Goal: Task Accomplishment & Management: Manage account settings

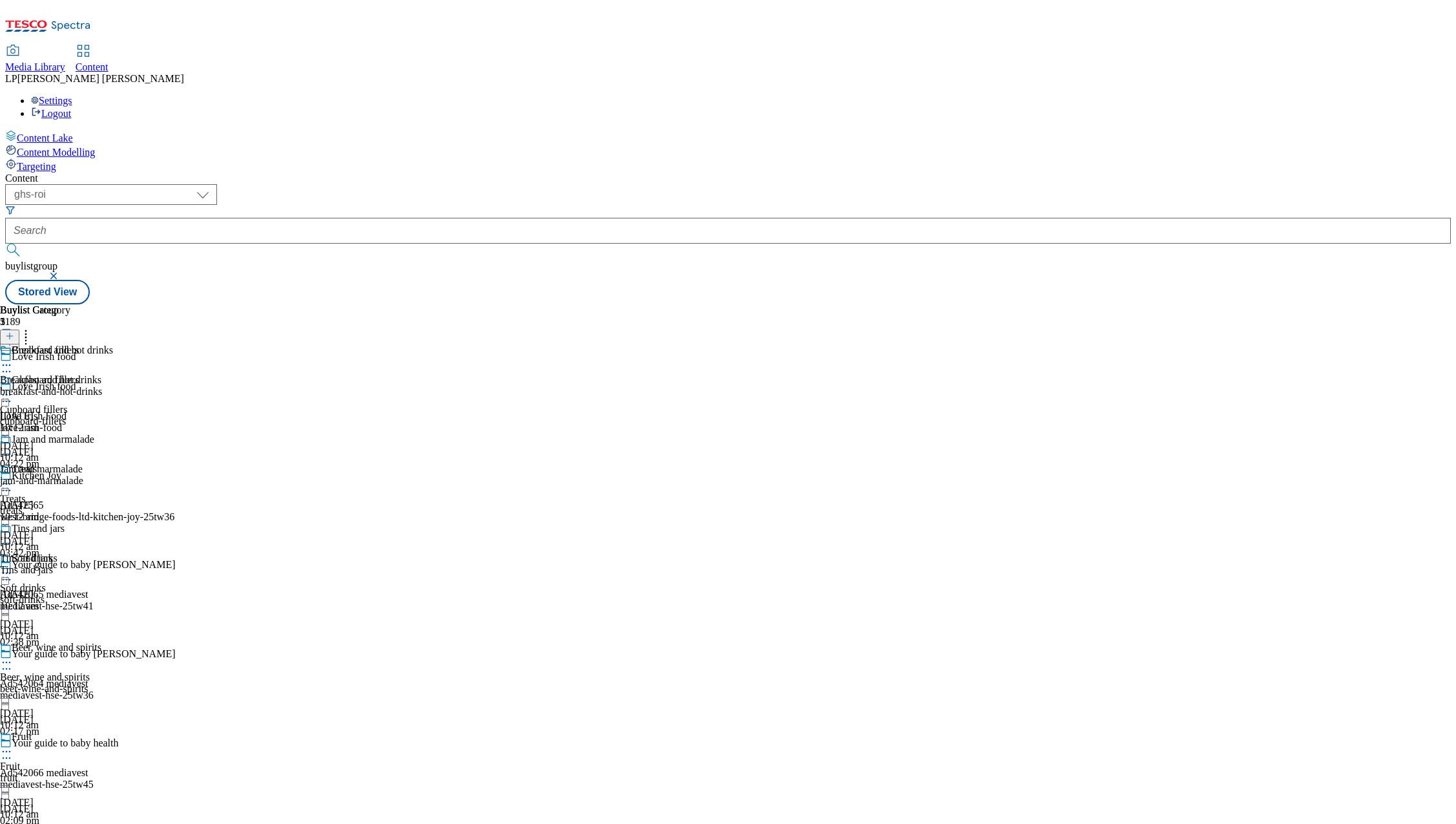
select select "ghs-roi"
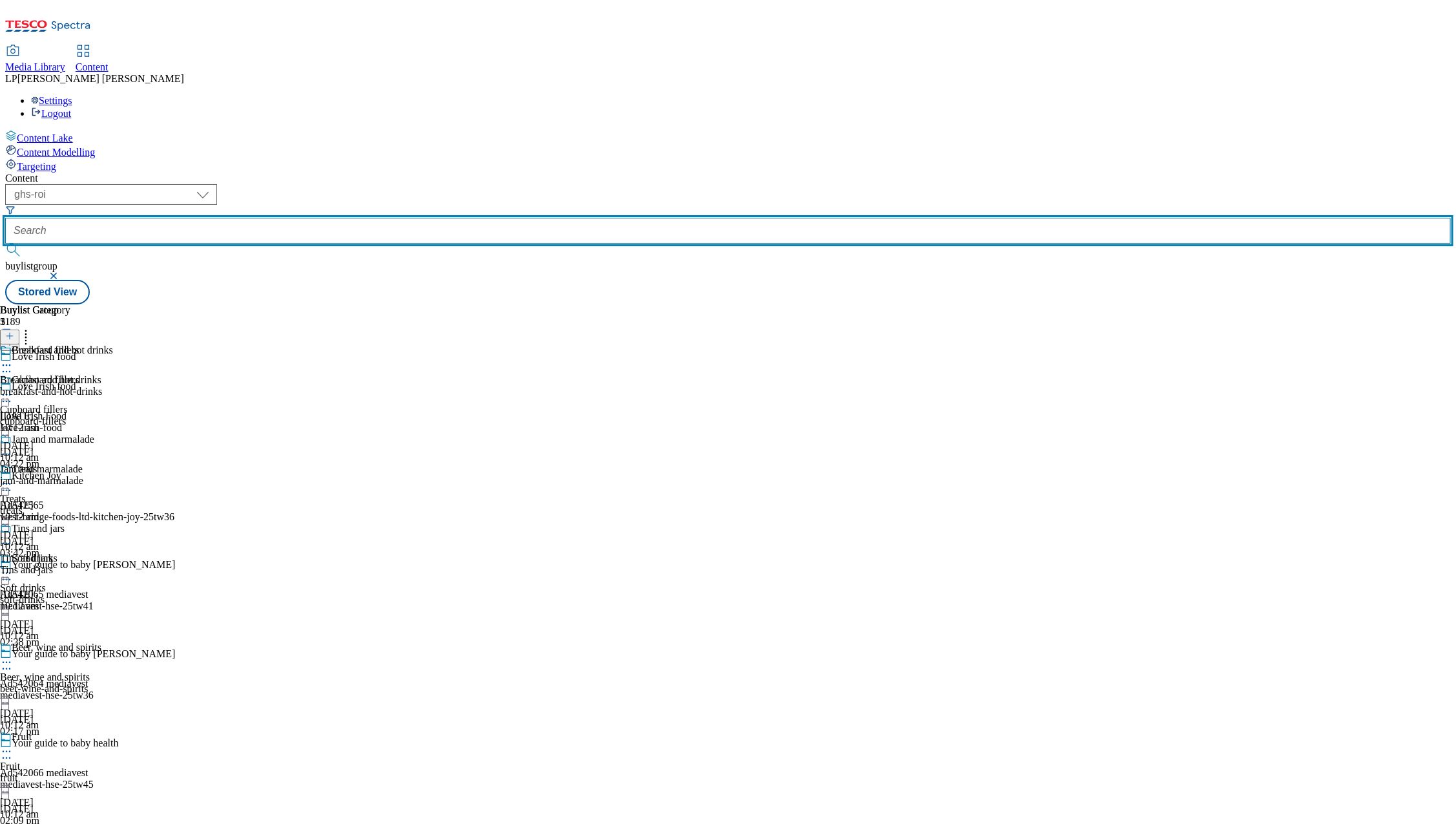
click at [390, 218] on input "text" at bounding box center [728, 231] width 1446 height 25
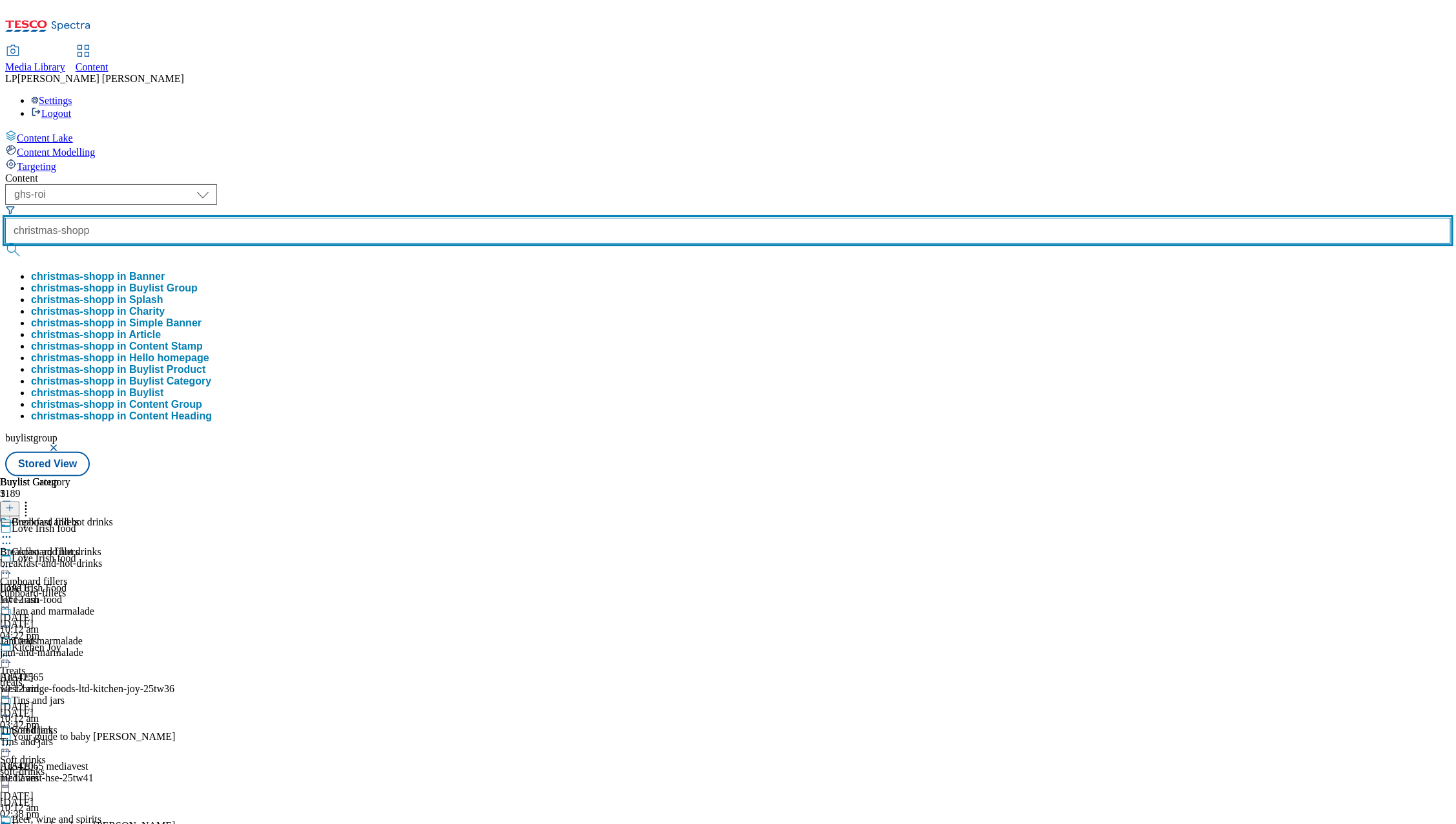
click at [5, 244] on button "submit" at bounding box center [14, 249] width 18 height 13
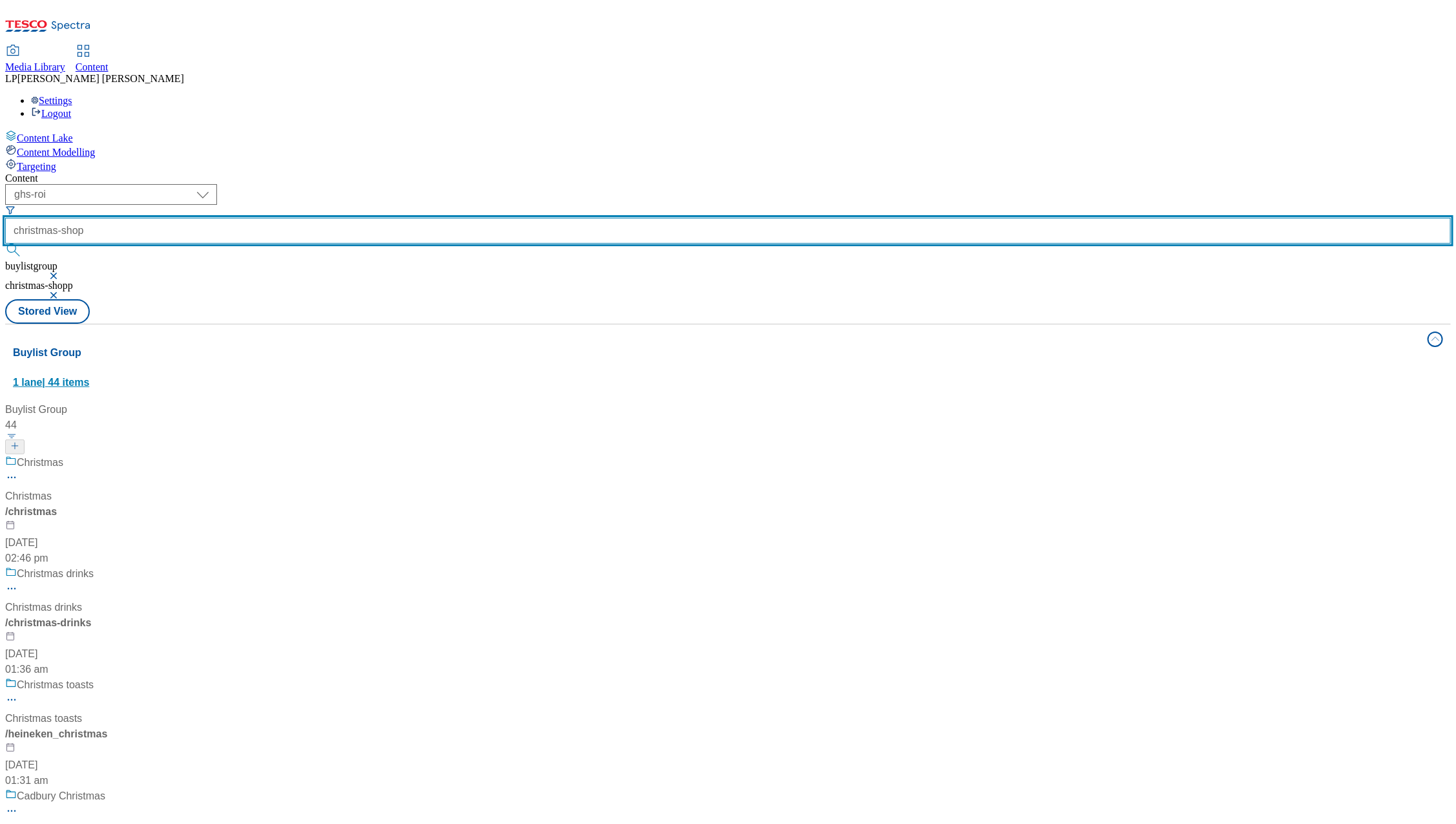
type input "christmas-shop"
click at [5, 244] on button "submit" at bounding box center [14, 249] width 18 height 13
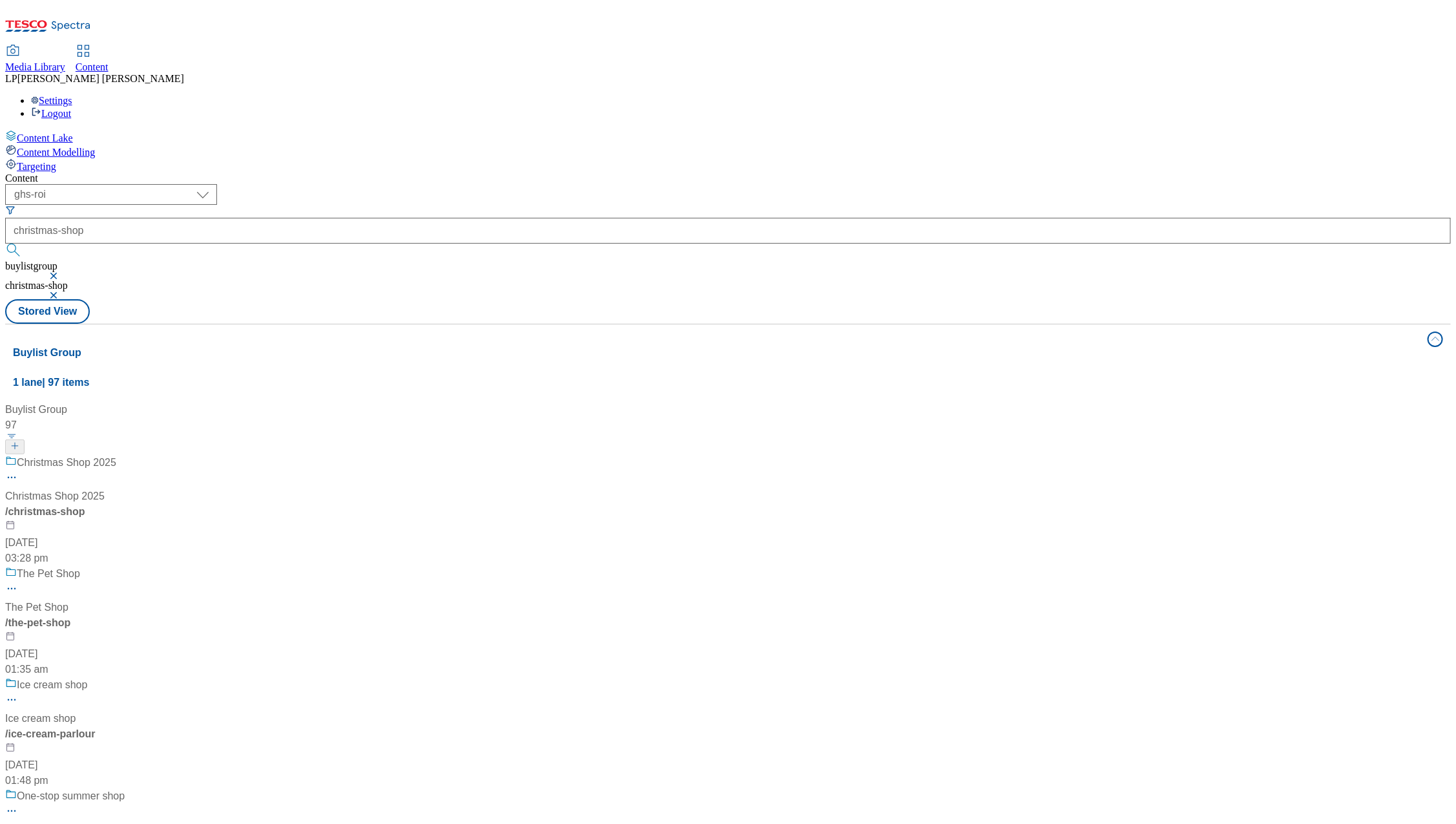
click at [166, 504] on div "/ christmas-shop" at bounding box center [86, 512] width 161 height 15
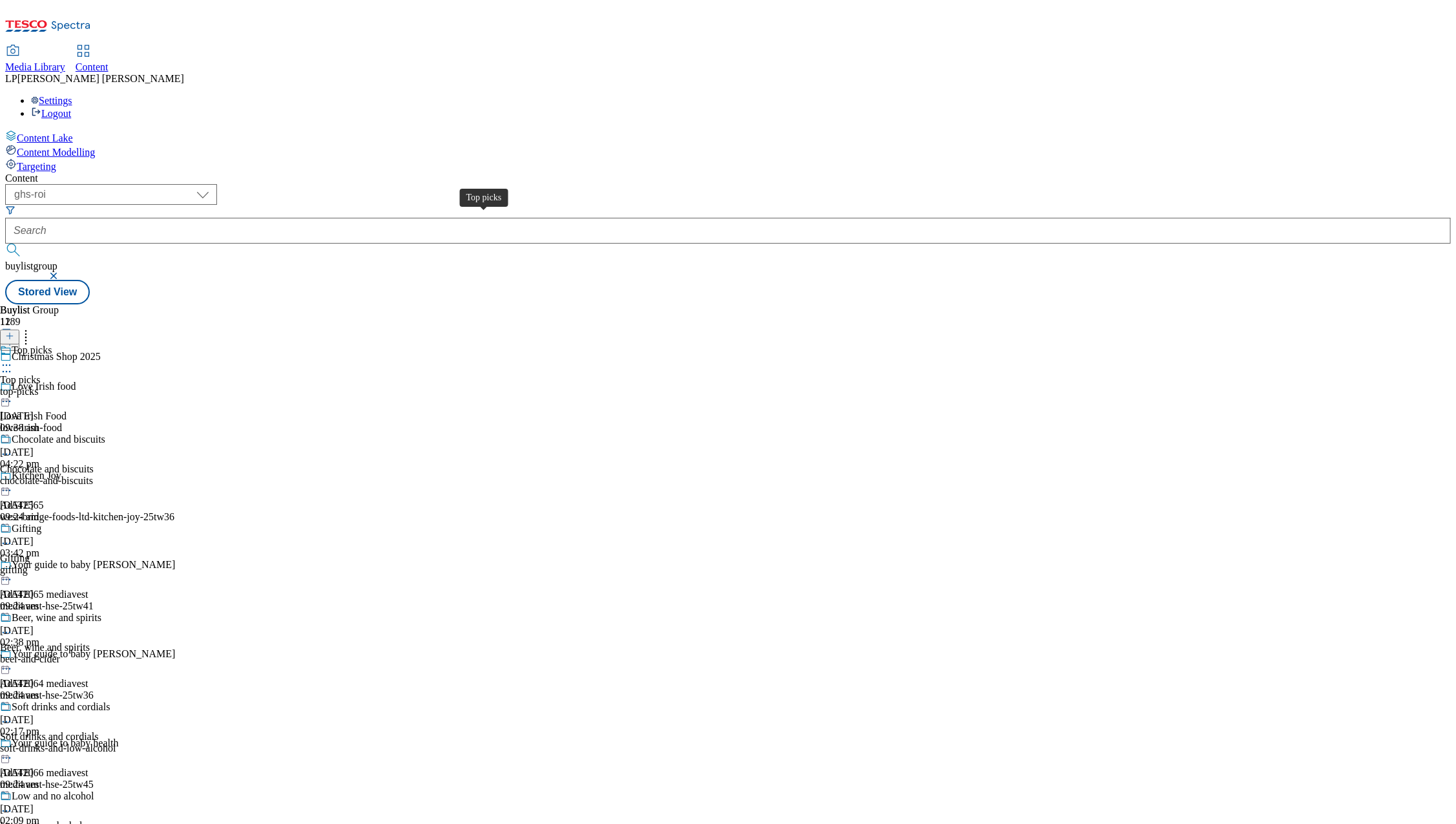
click at [40, 374] on div "Top picks" at bounding box center [20, 380] width 40 height 12
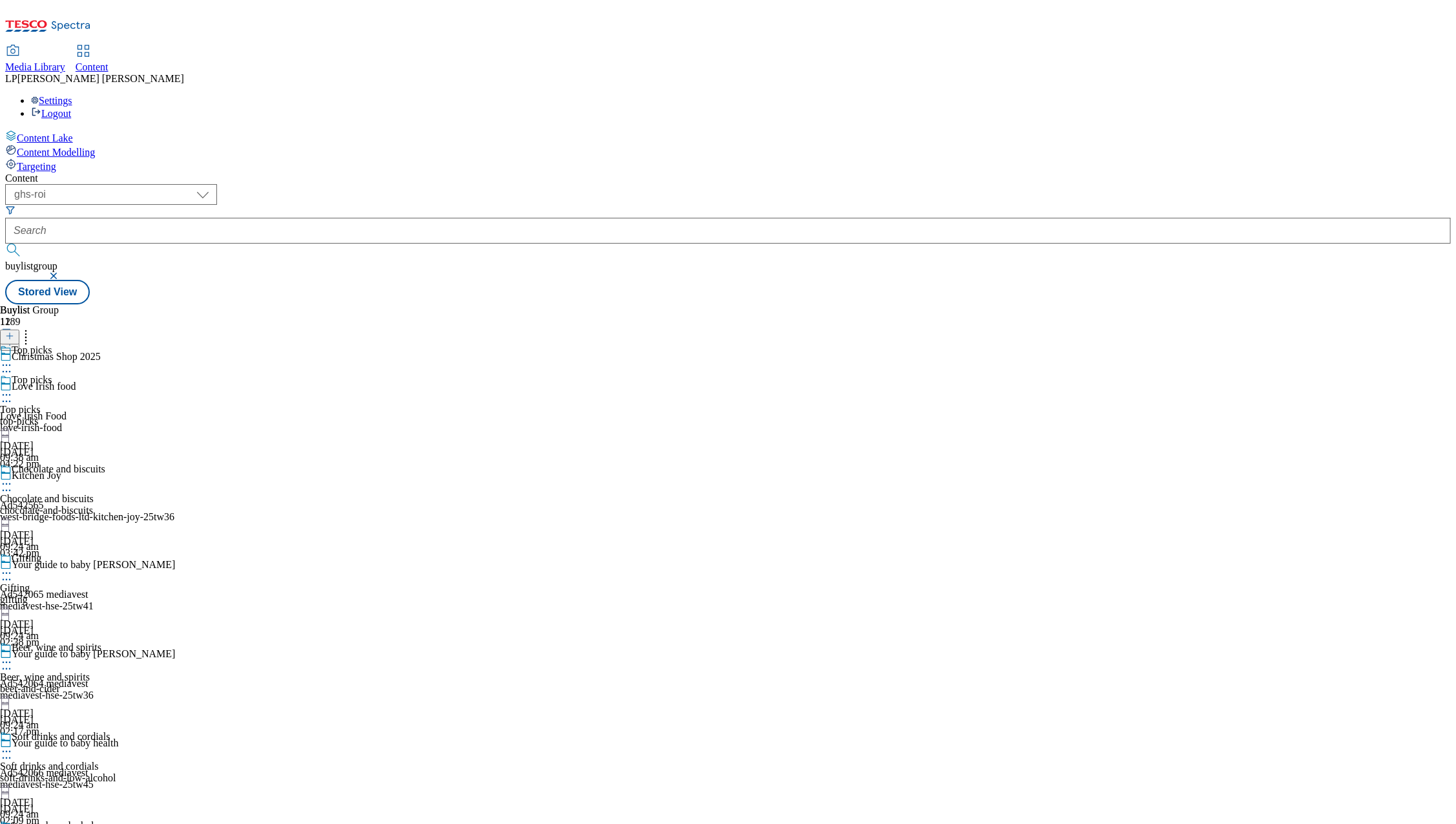
click at [122, 505] on div "chocolate-and-biscuits" at bounding box center [61, 511] width 122 height 12
click at [122, 552] on div "Gifting Gifting gifting [DATE] 09:24 am" at bounding box center [61, 597] width 122 height 89
click at [122, 683] on div "beer-and-cider" at bounding box center [61, 689] width 122 height 12
click at [122, 594] on div "gifting" at bounding box center [61, 600] width 122 height 12
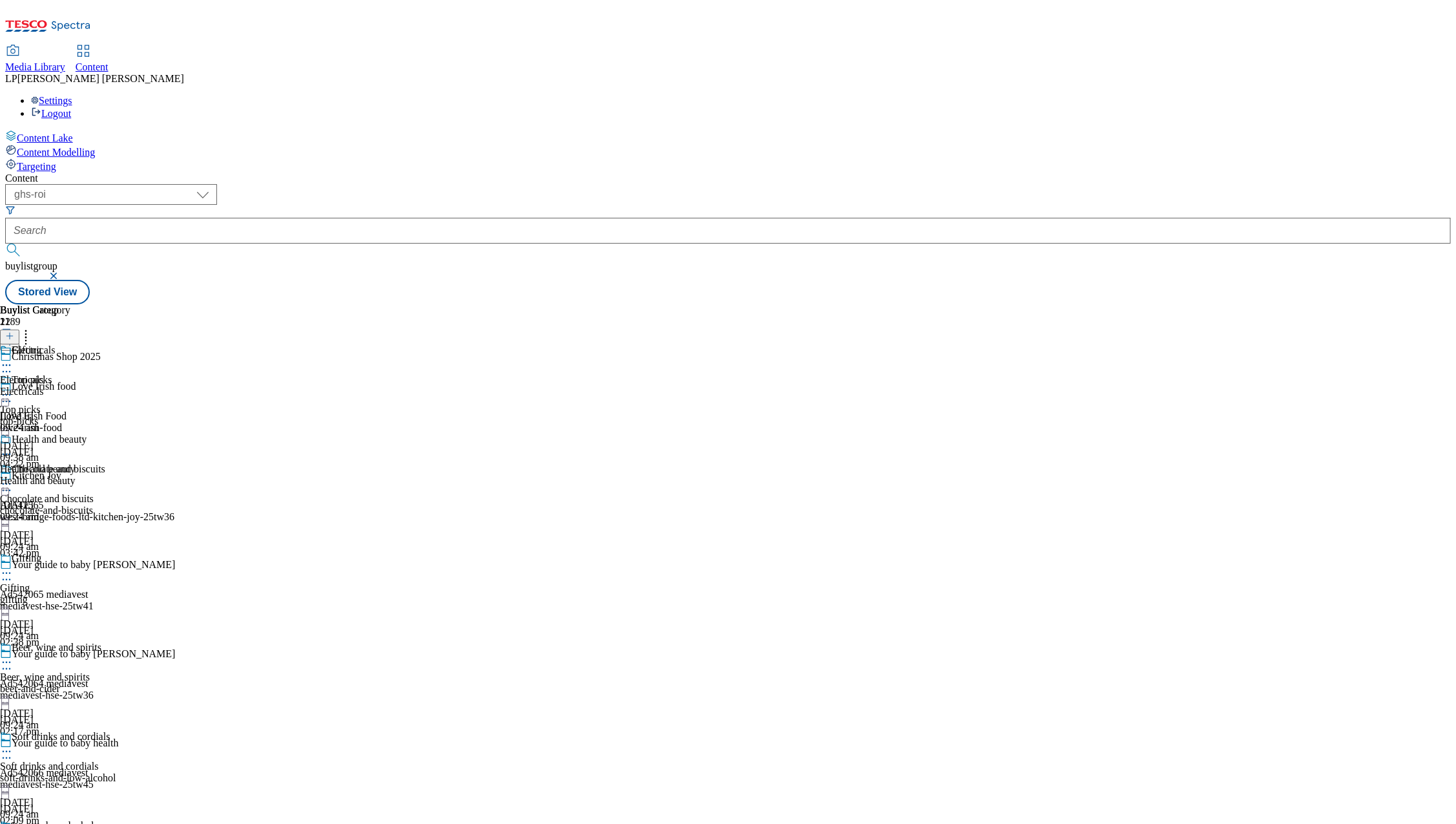
scroll to position [719, 0]
click at [122, 475] on div "electricals" at bounding box center [61, 481] width 122 height 12
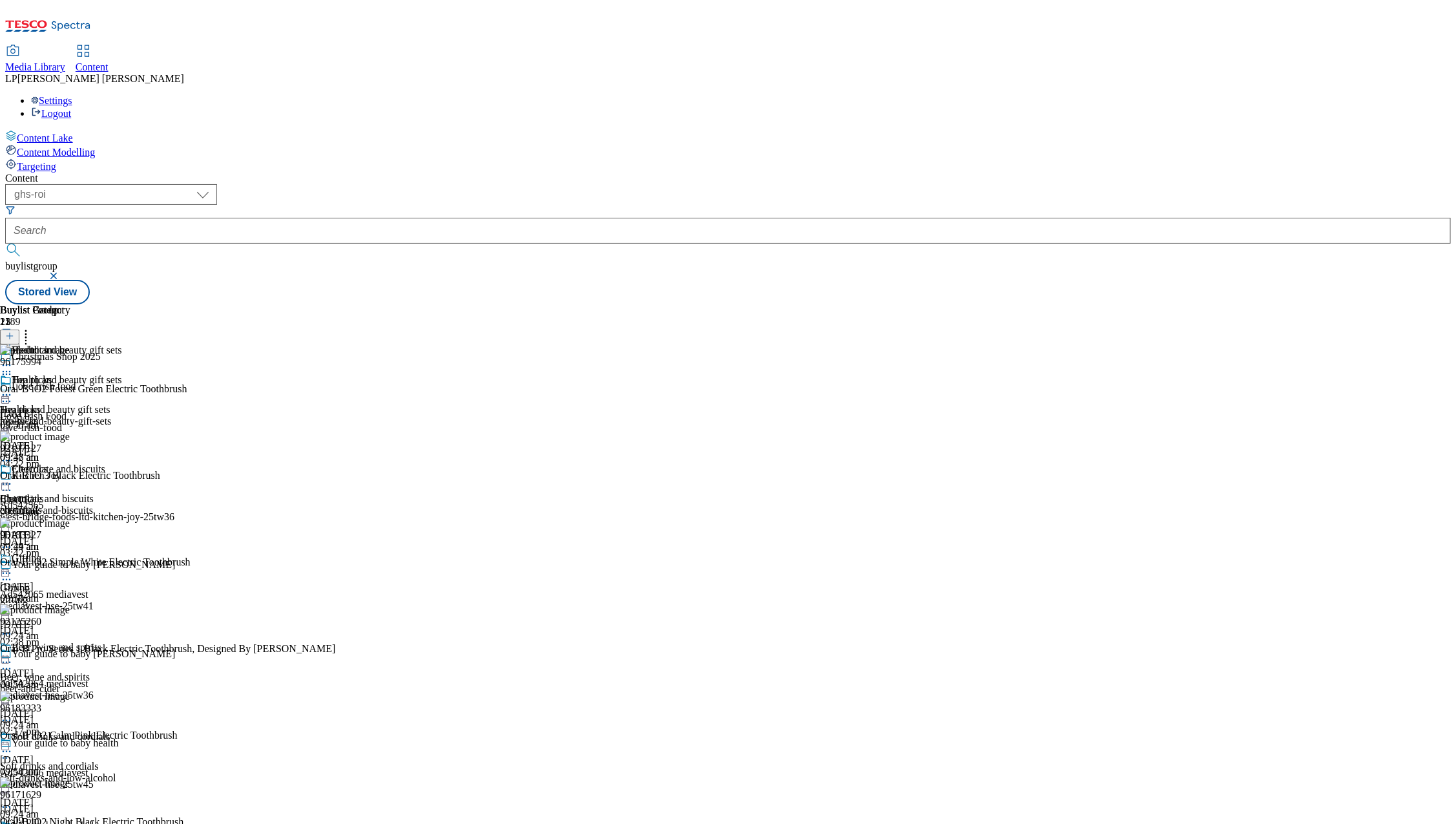
click at [122, 415] on div "health-and-beauty-gift-sets" at bounding box center [61, 421] width 122 height 12
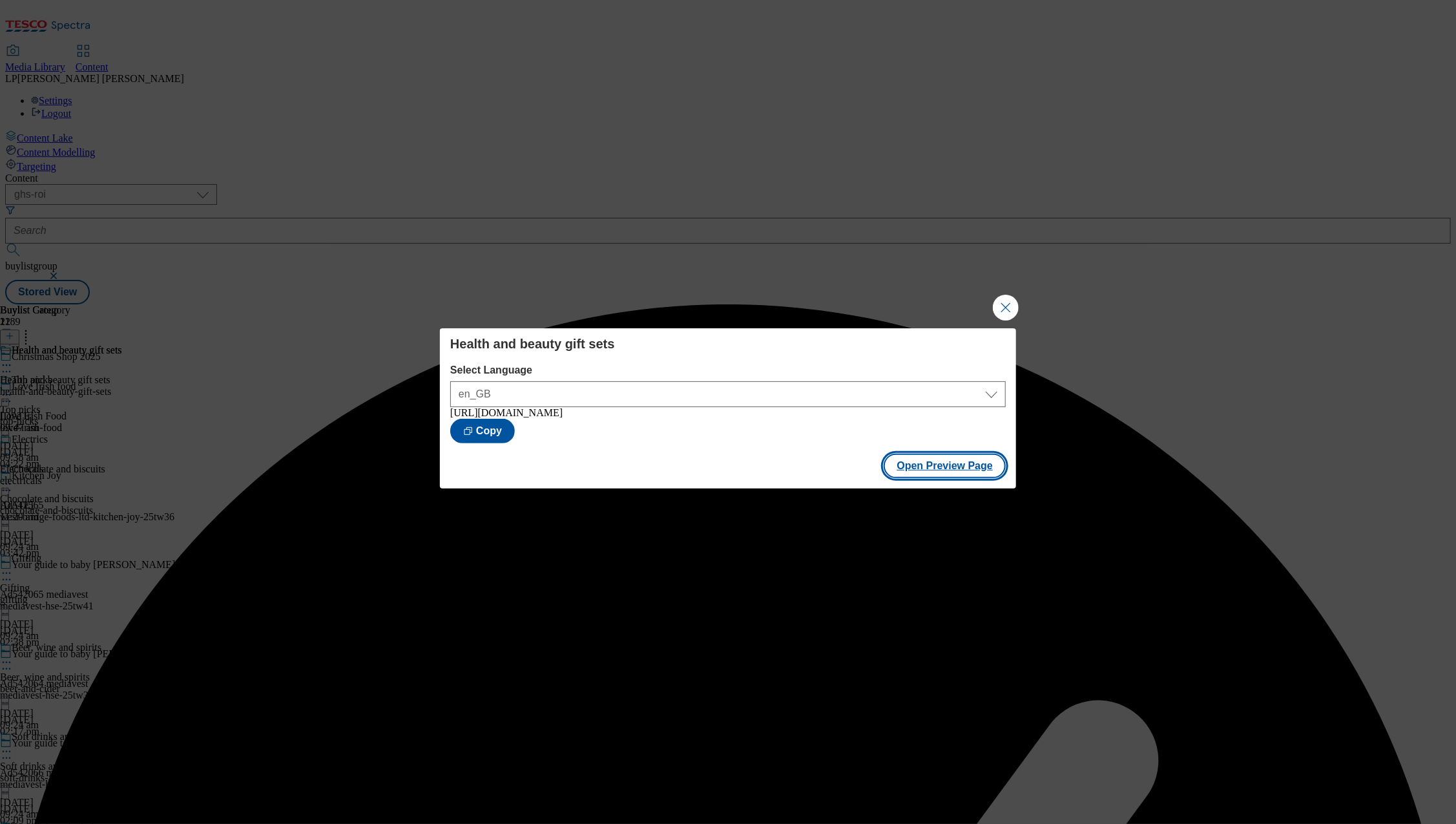
click at [933, 472] on button "Open Preview Page" at bounding box center [944, 465] width 122 height 25
click at [932, 466] on button "Open Preview Page" at bounding box center [944, 465] width 122 height 25
click at [1006, 302] on button "Close Modal" at bounding box center [1005, 307] width 25 height 25
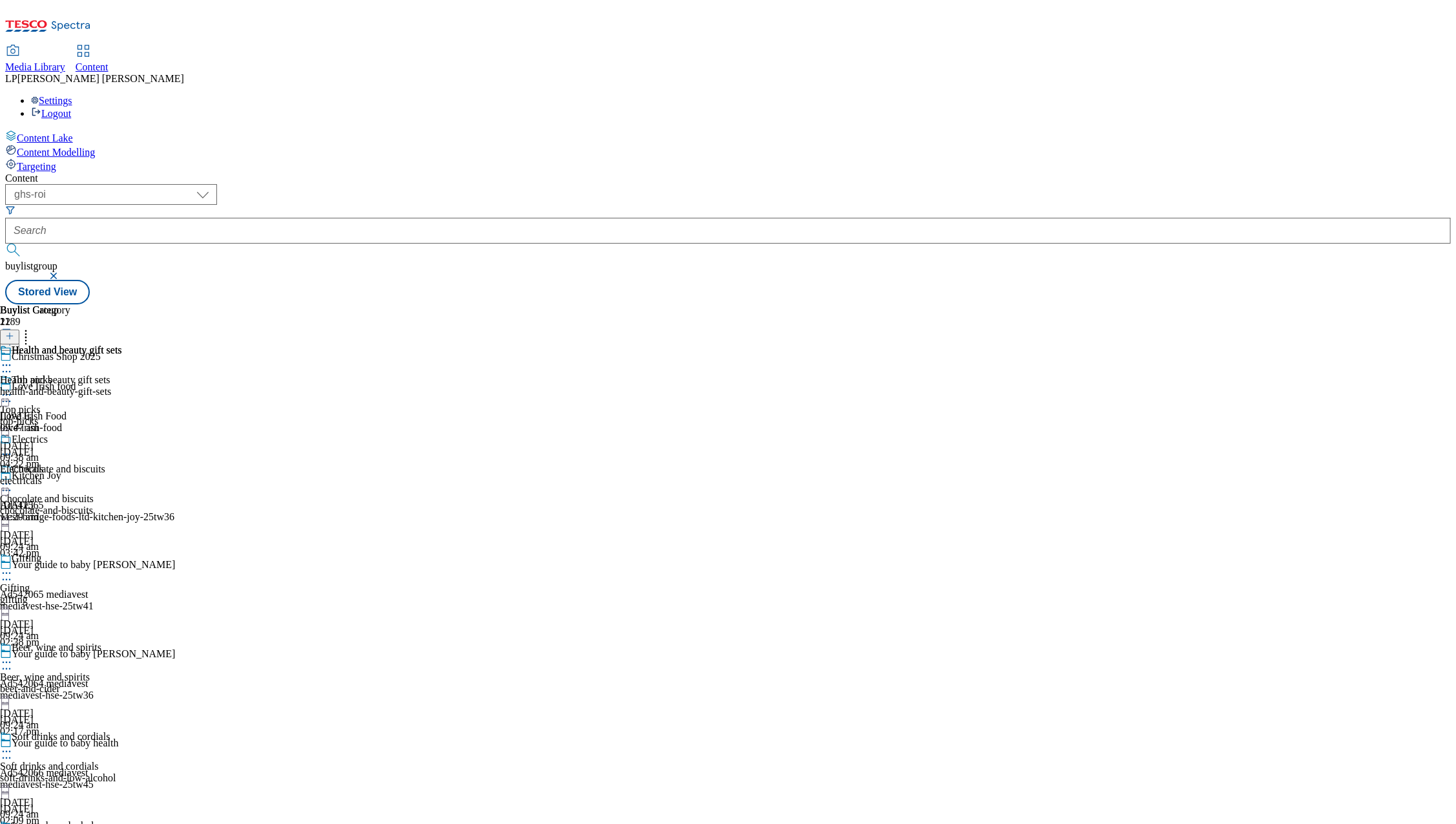
scroll to position [429, 0]
click at [122, 345] on div "Health and beauty gift sets" at bounding box center [67, 350] width 110 height 12
click at [122, 385] on div "health-and-beauty-gift-sets" at bounding box center [61, 391] width 122 height 12
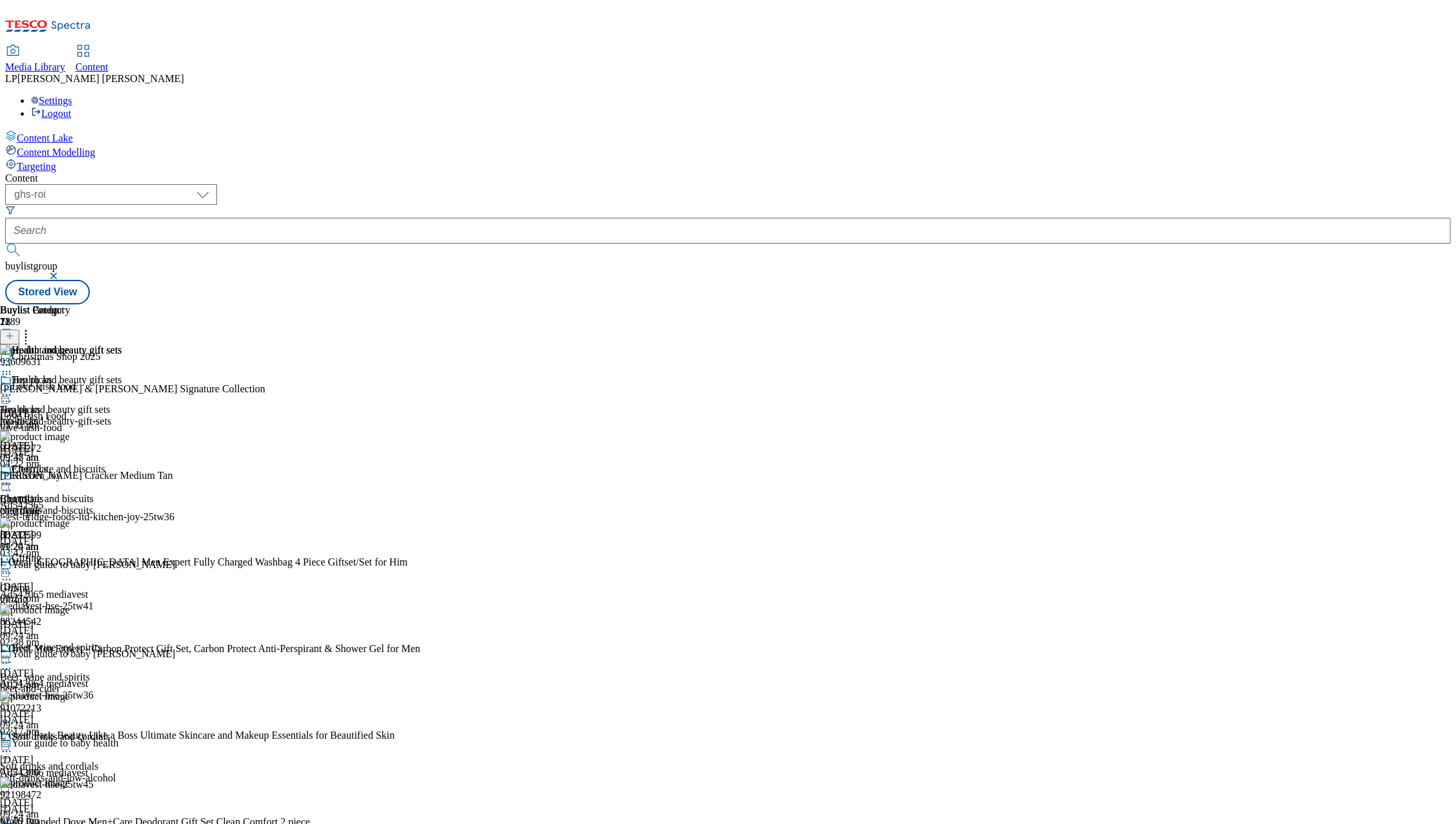
click at [14, 332] on icon at bounding box center [9, 336] width 9 height 9
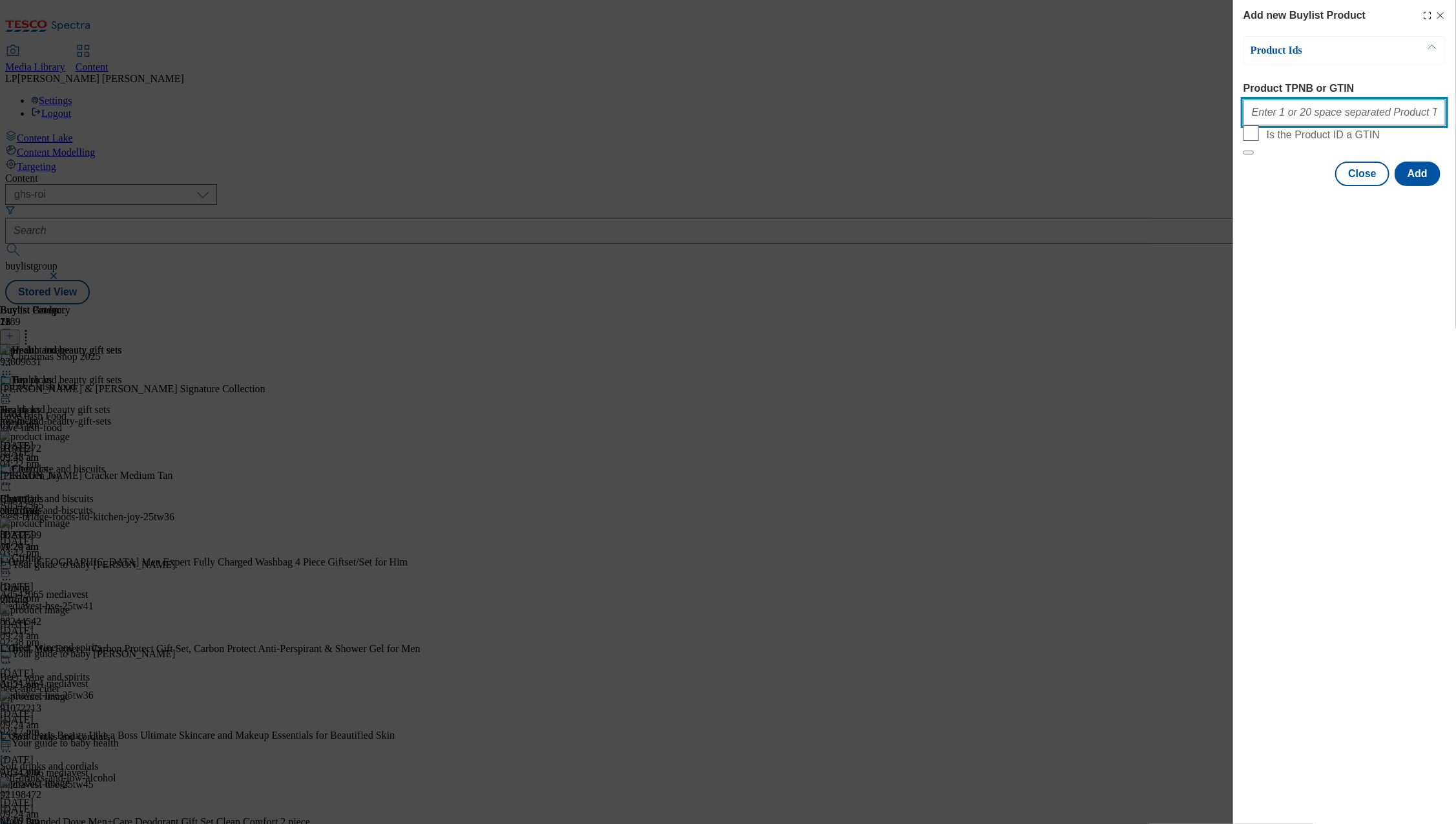
click at [1281, 126] on input "Product TPNB or GTIN" at bounding box center [1344, 112] width 202 height 25
click at [1193, 280] on div "Add new Buylist Product Product Ids Product TPNB or GTIN Is the Product ID a GT…" at bounding box center [728, 412] width 1456 height 824
click at [1363, 186] on button "Close" at bounding box center [1362, 173] width 54 height 25
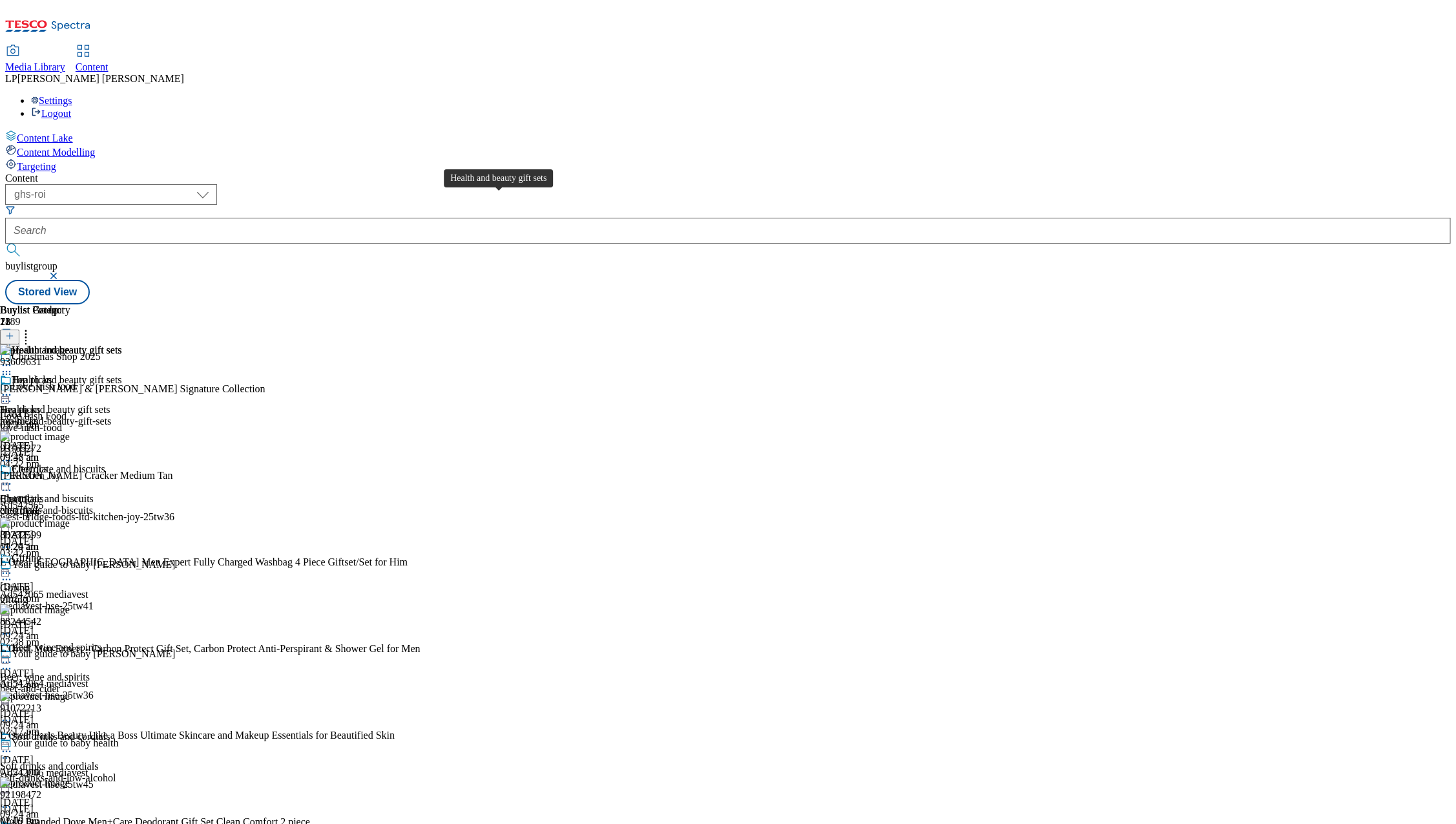
click at [122, 345] on span "Health and beauty gift sets" at bounding box center [67, 351] width 110 height 14
click at [13, 358] on icon at bounding box center [6, 364] width 13 height 13
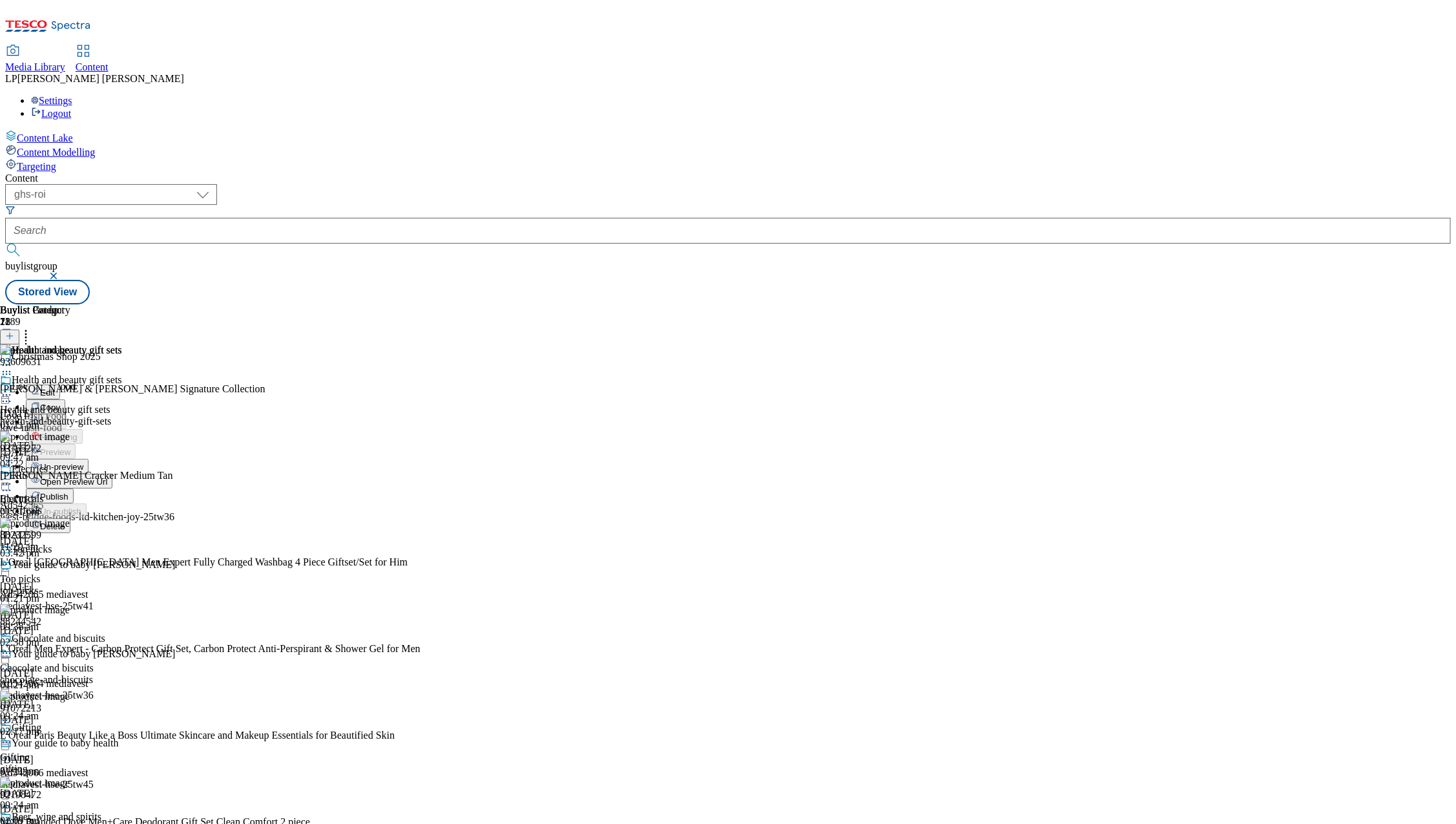
click at [83, 462] on span "Un-preview" at bounding box center [61, 466] width 43 height 9
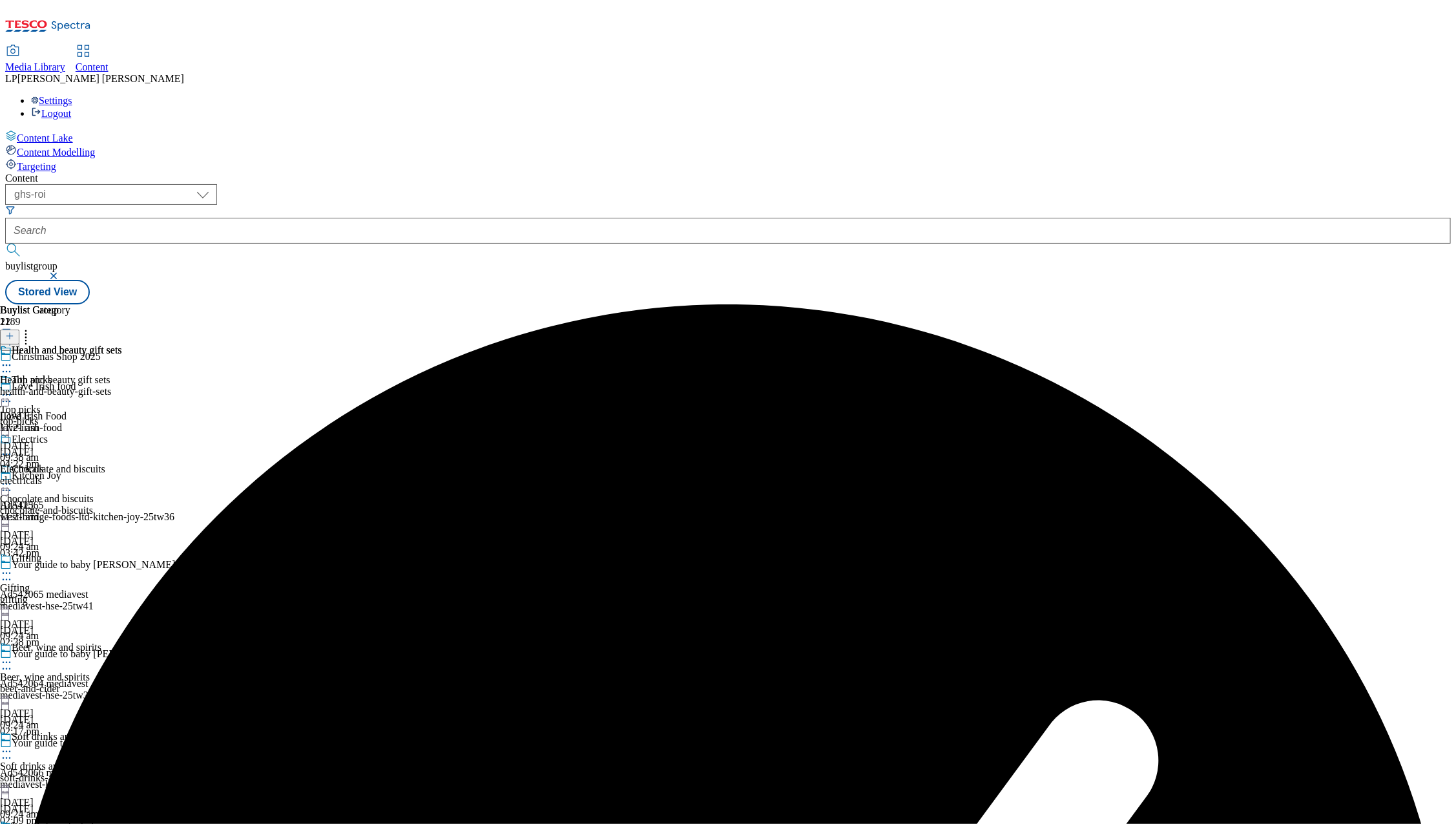
click at [4, 364] on circle at bounding box center [3, 365] width 2 height 2
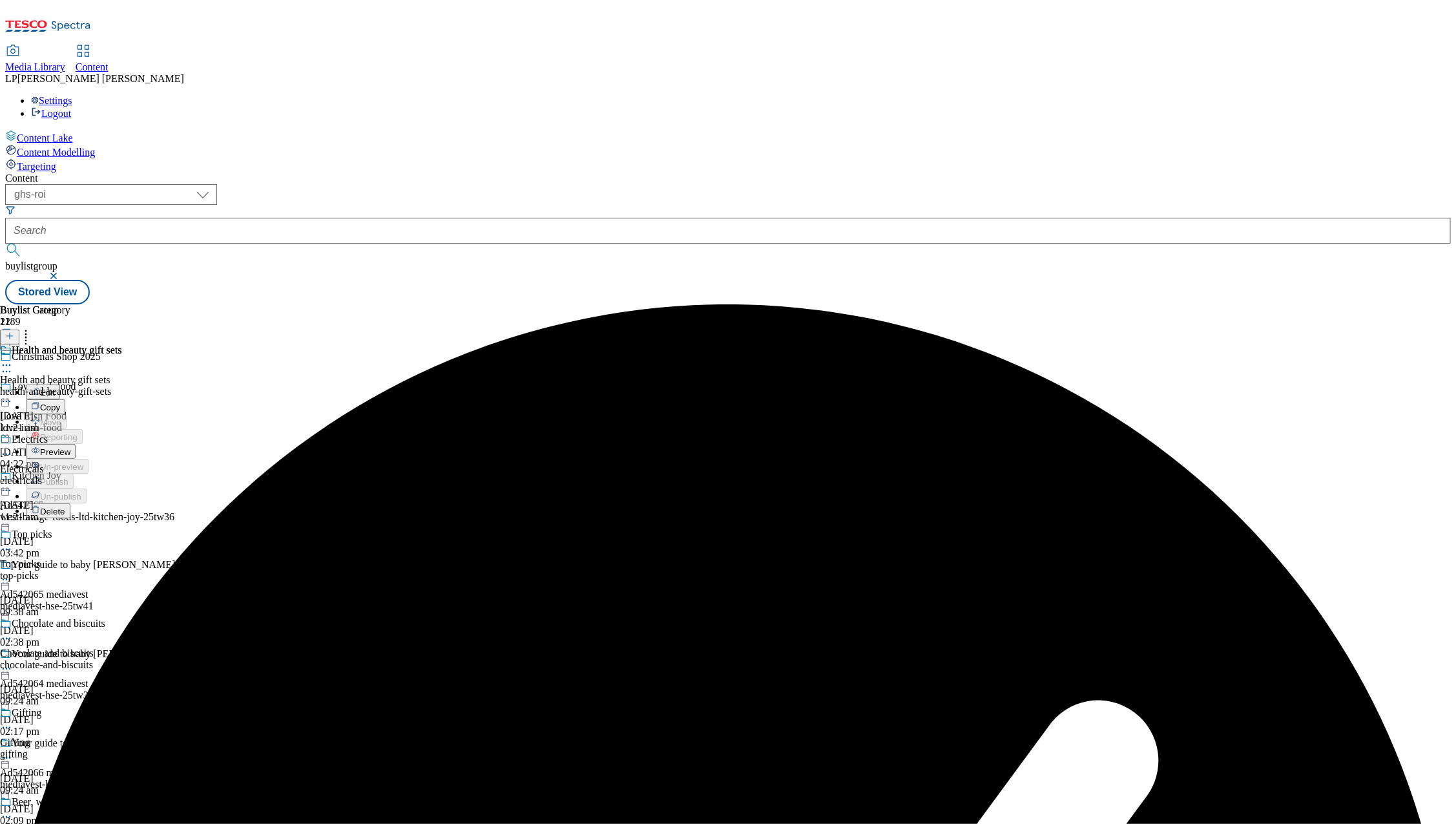
click at [122, 385] on div "health-and-beauty-gift-sets" at bounding box center [61, 391] width 122 height 12
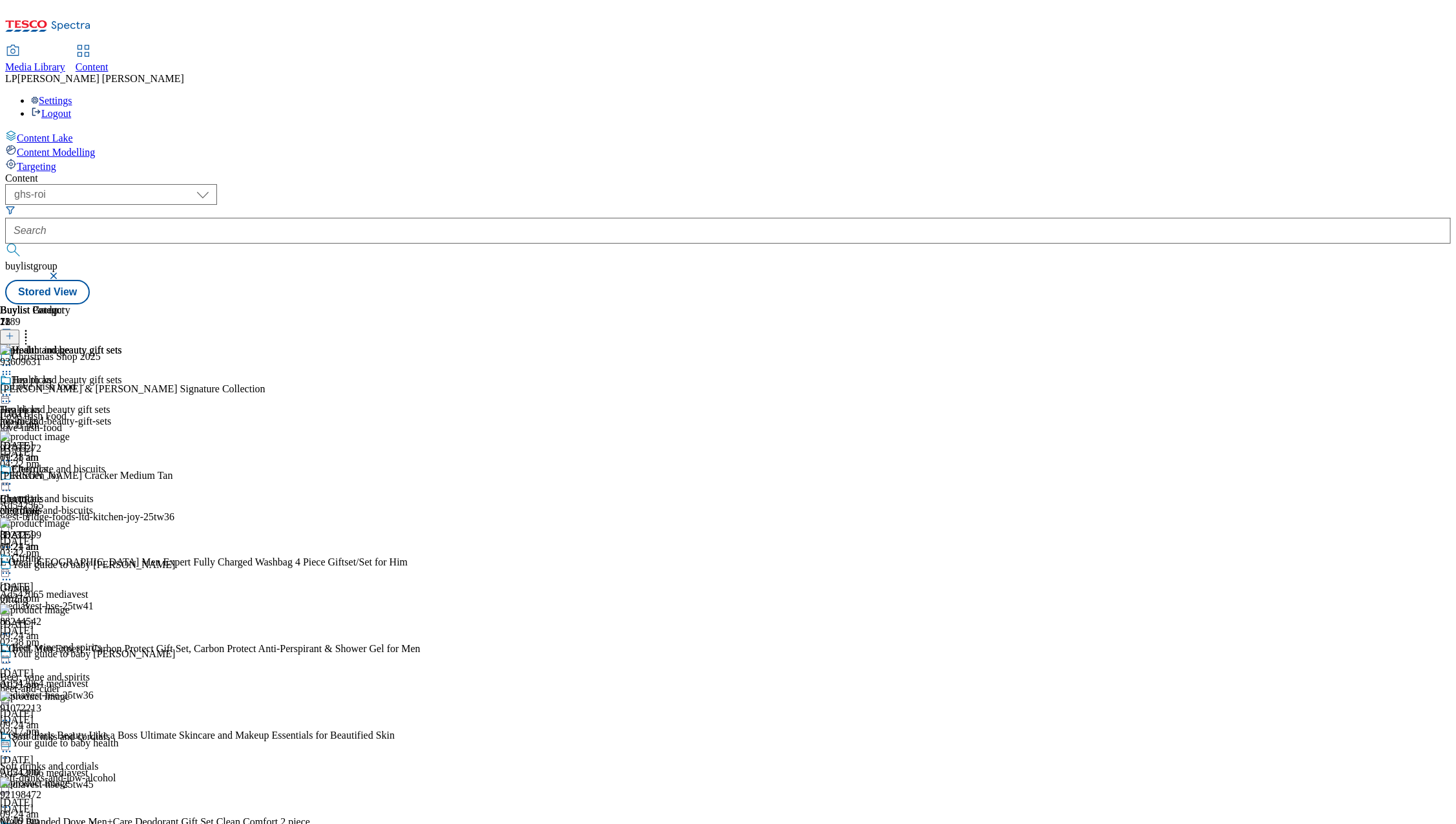
click at [32, 328] on icon at bounding box center [25, 334] width 13 height 13
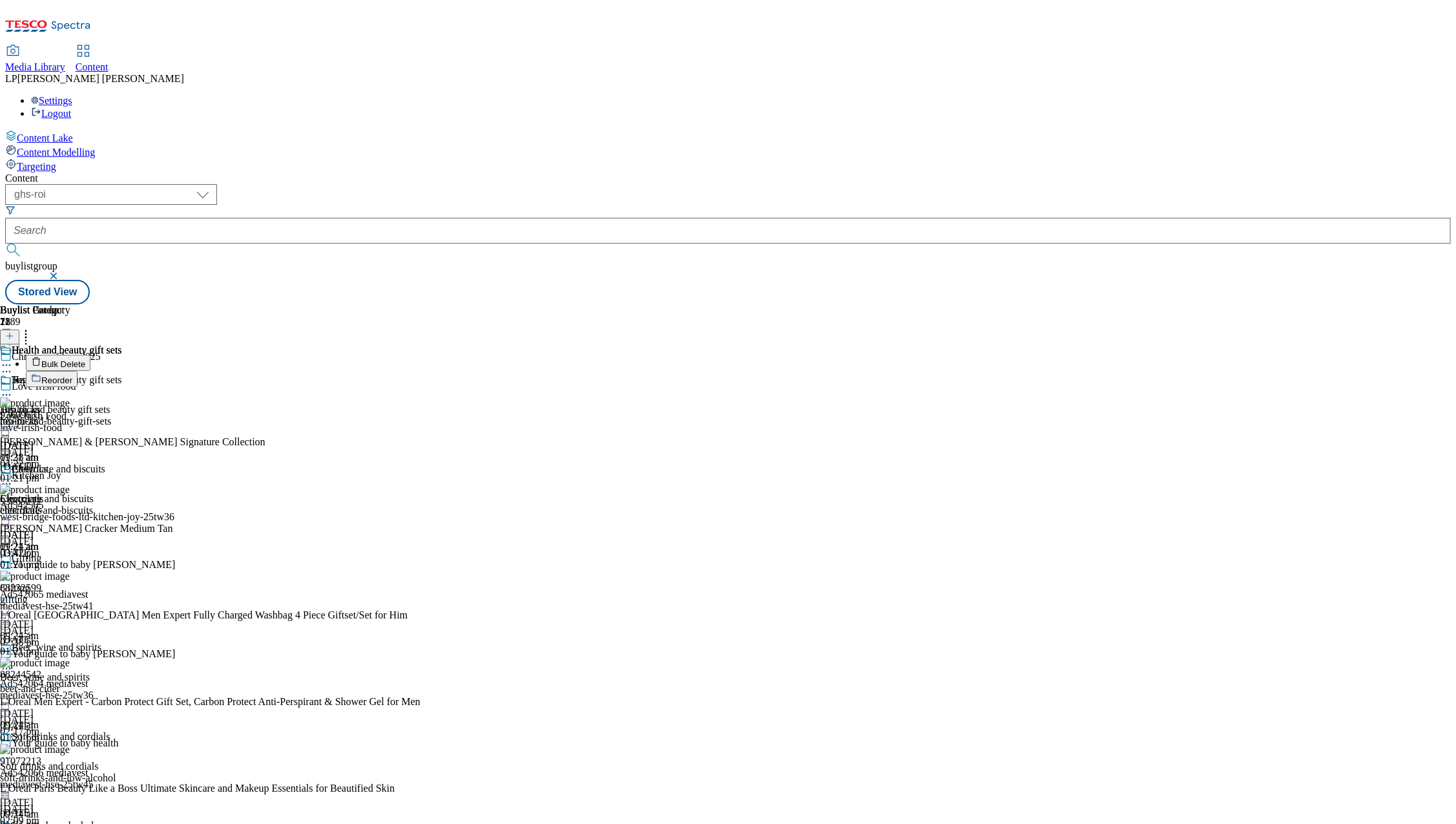
click at [91, 355] on button "Bulk Delete" at bounding box center [58, 362] width 64 height 16
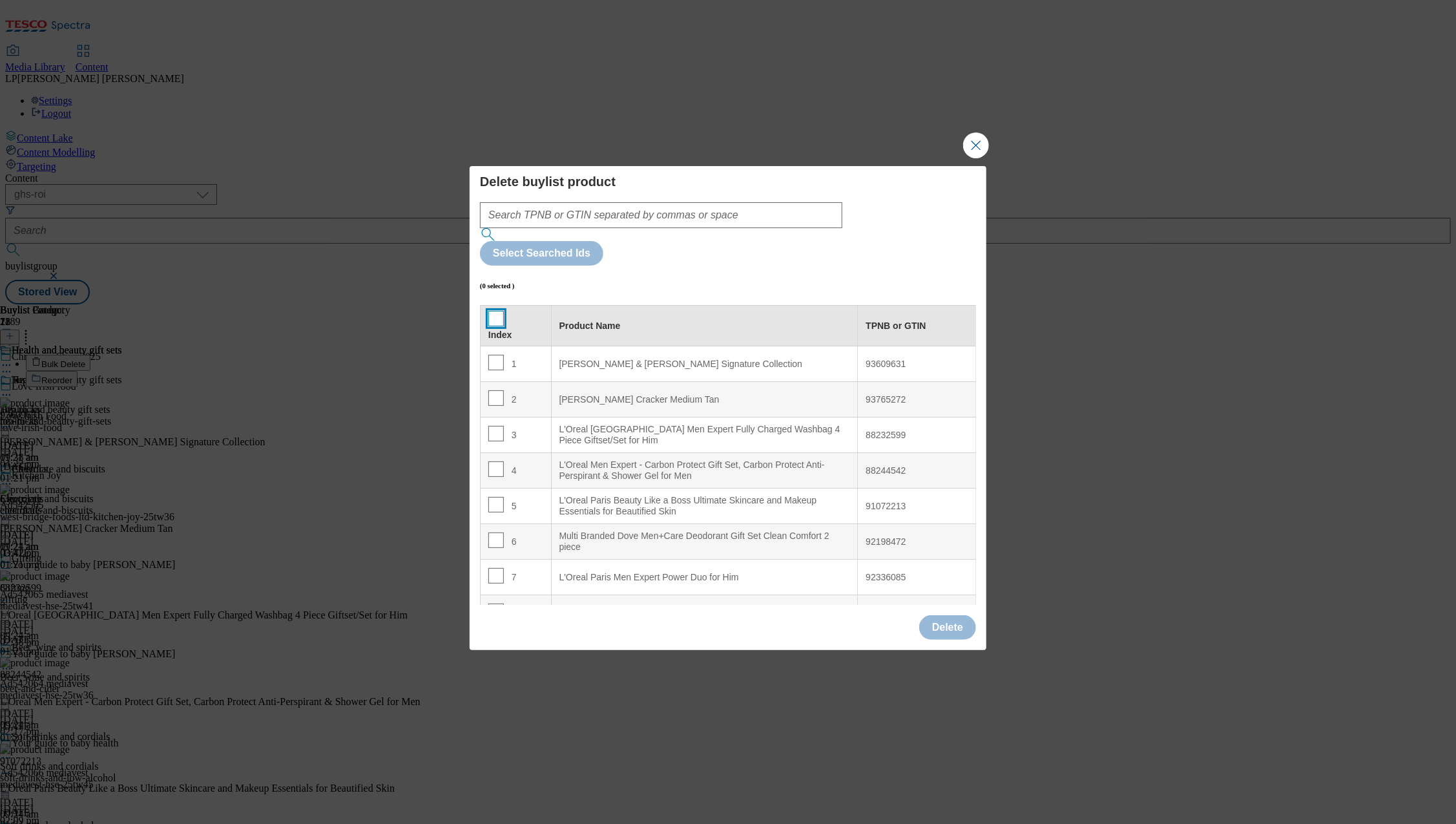
click at [495, 311] on input "Modal" at bounding box center [496, 318] width 15 height 15
checkbox input "true"
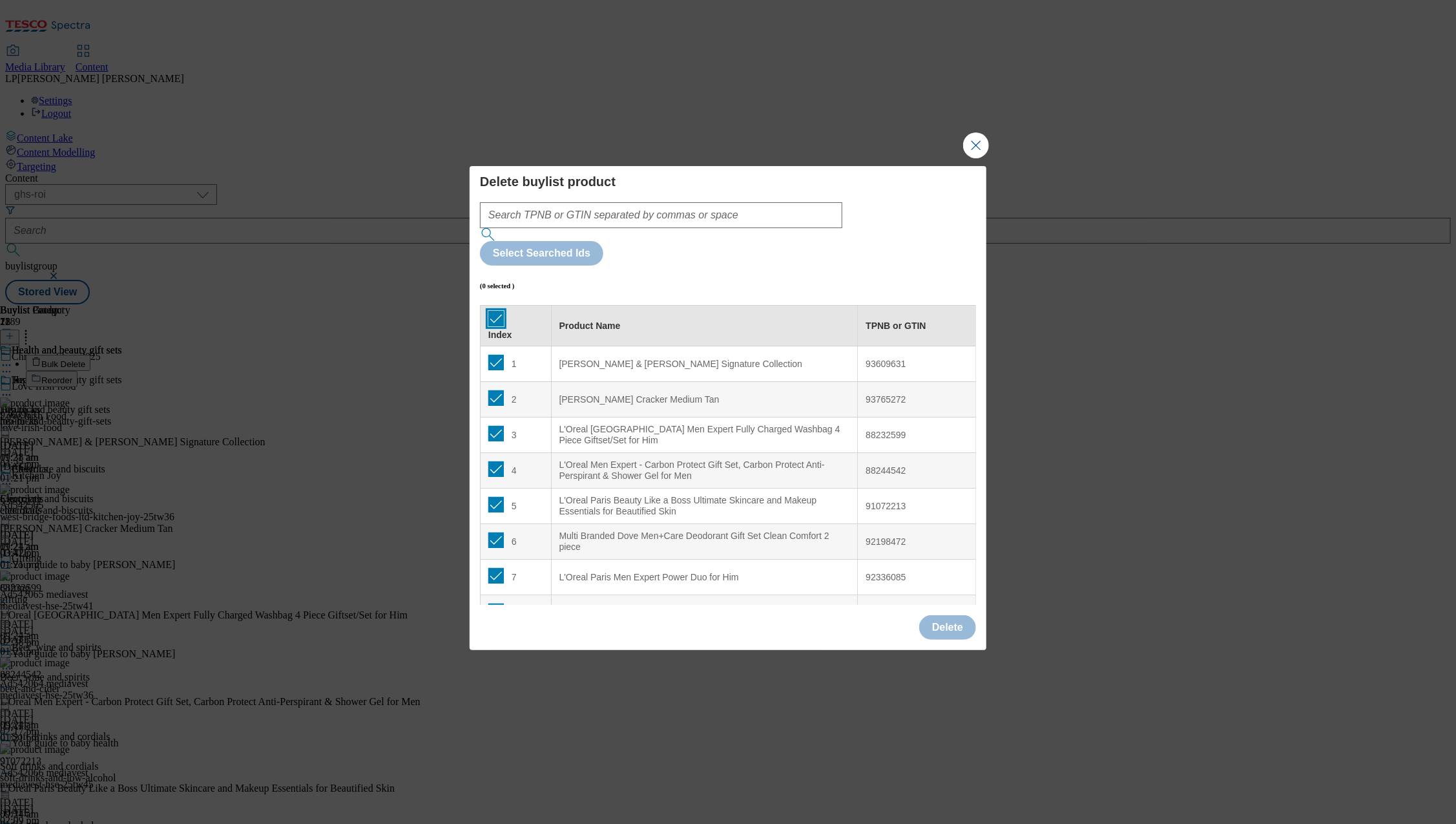
checkbox input "true"
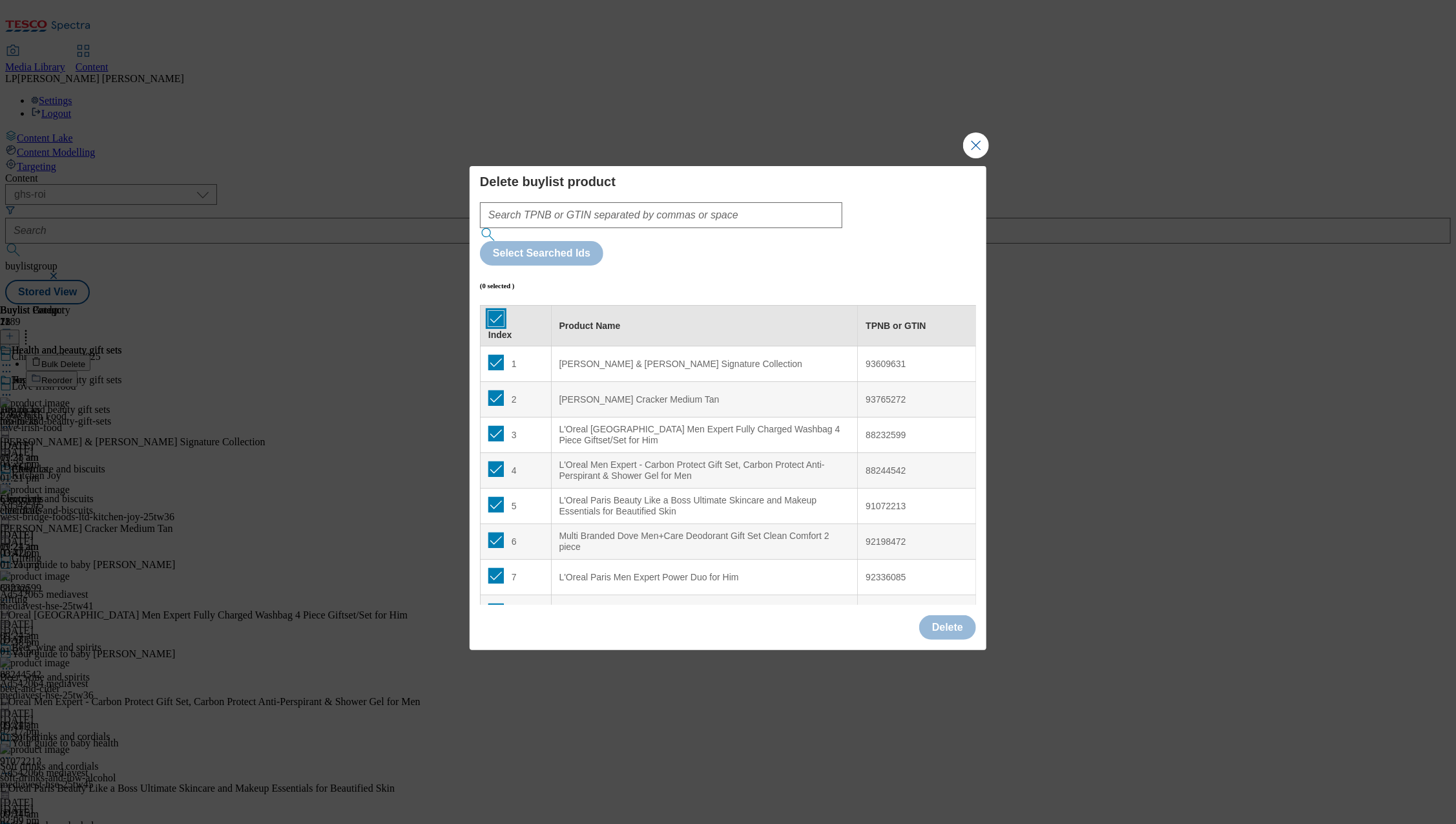
checkbox input "true"
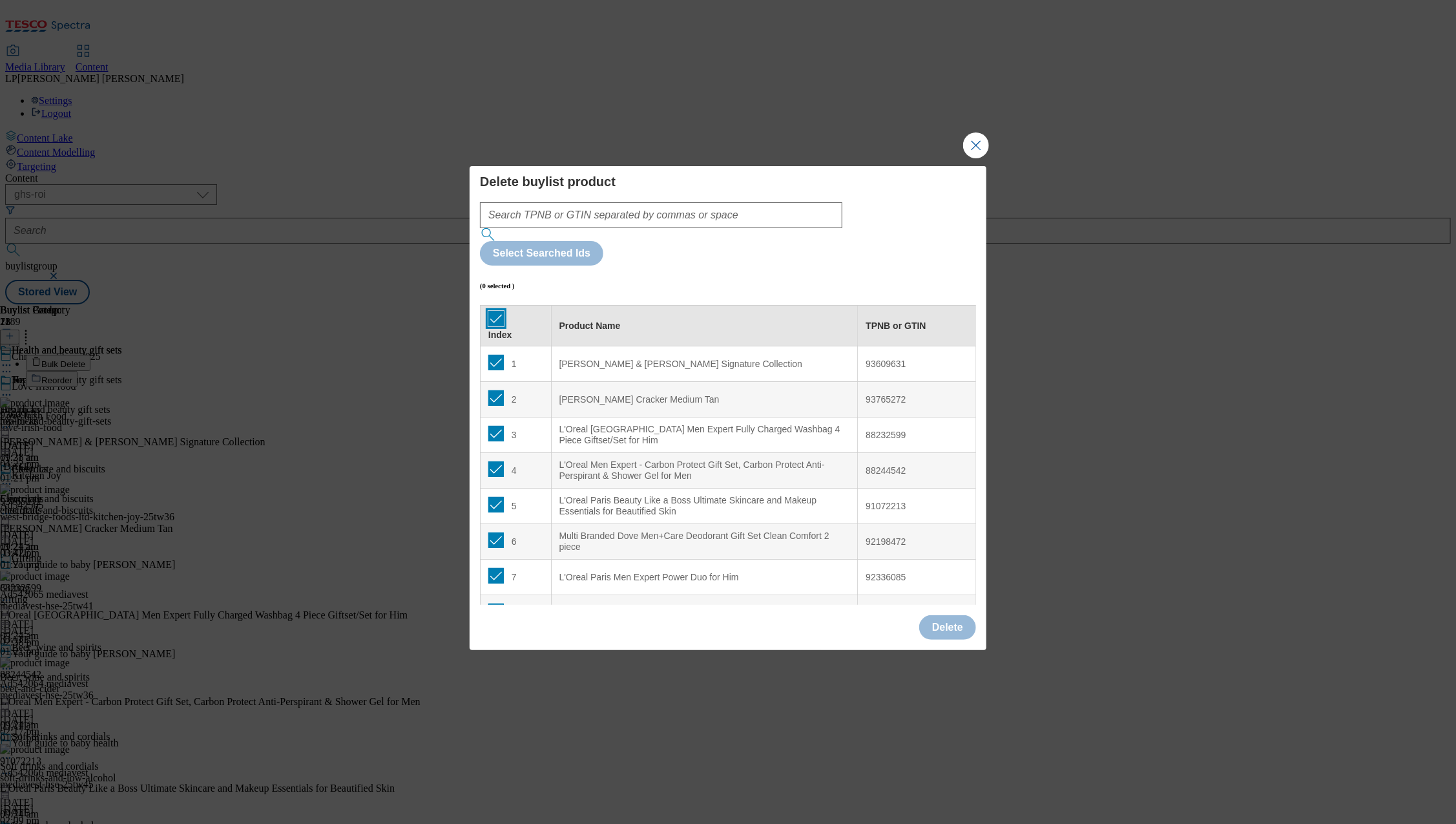
checkbox input "true"
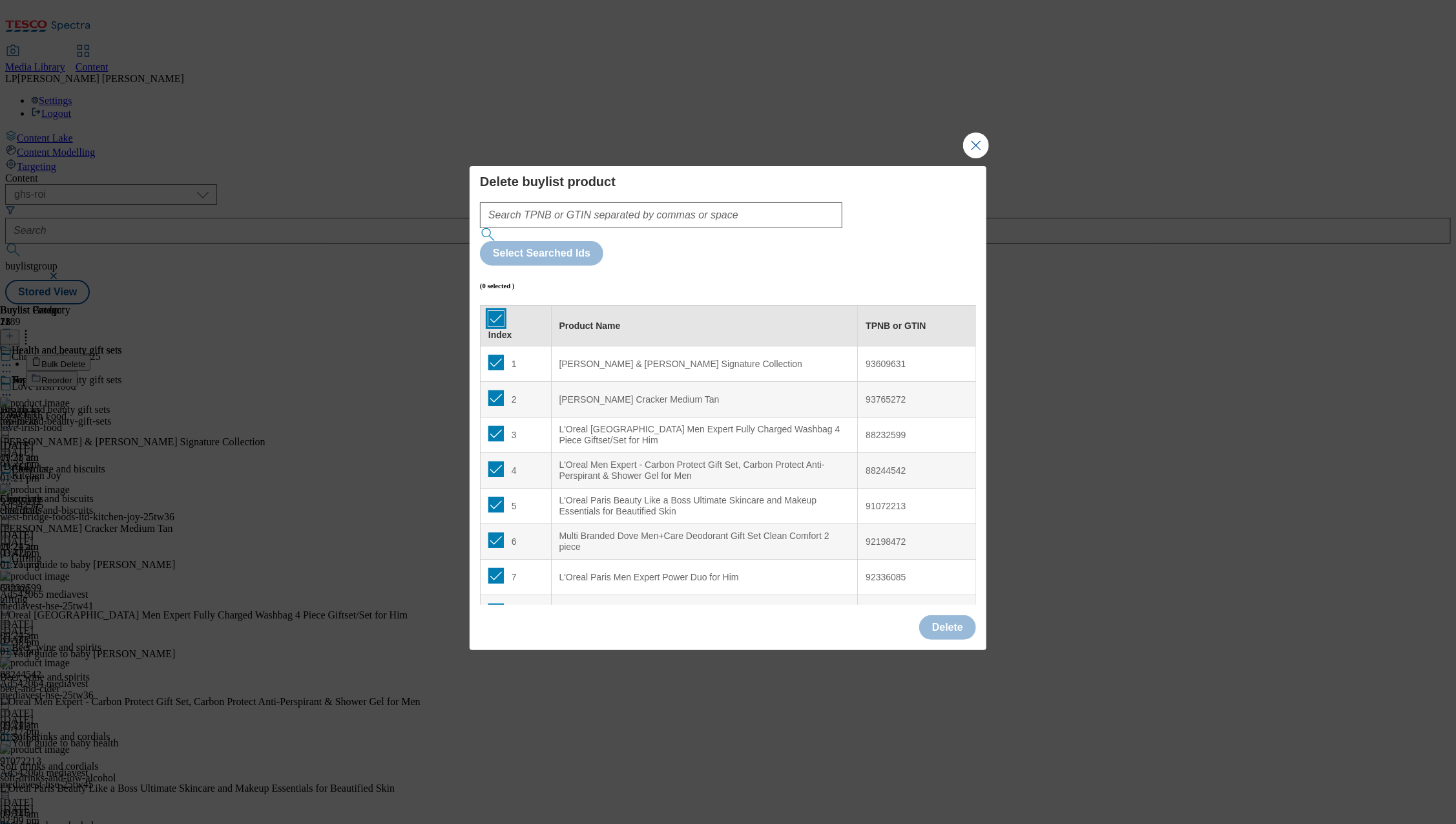
checkbox input "true"
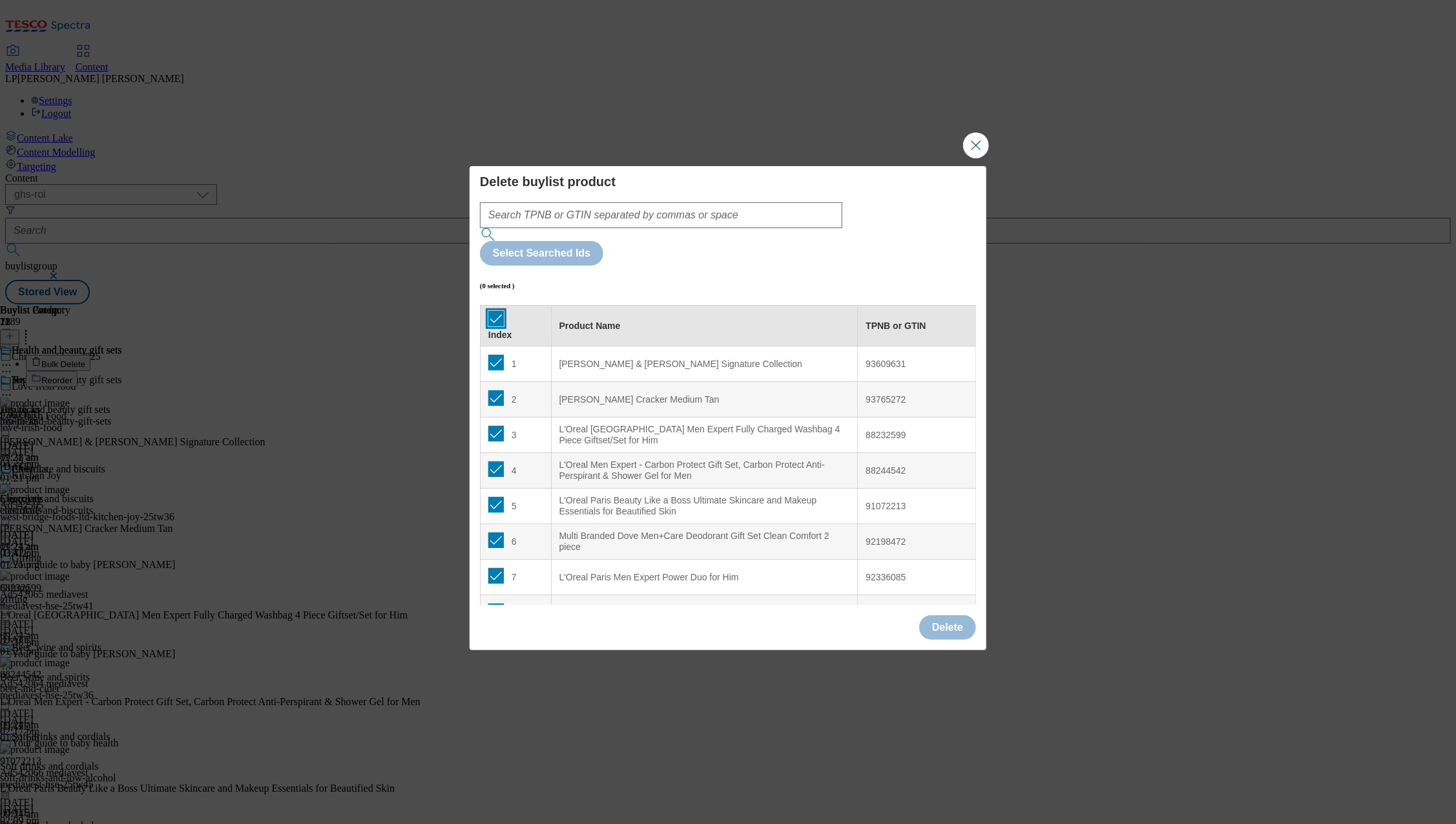
checkbox input "true"
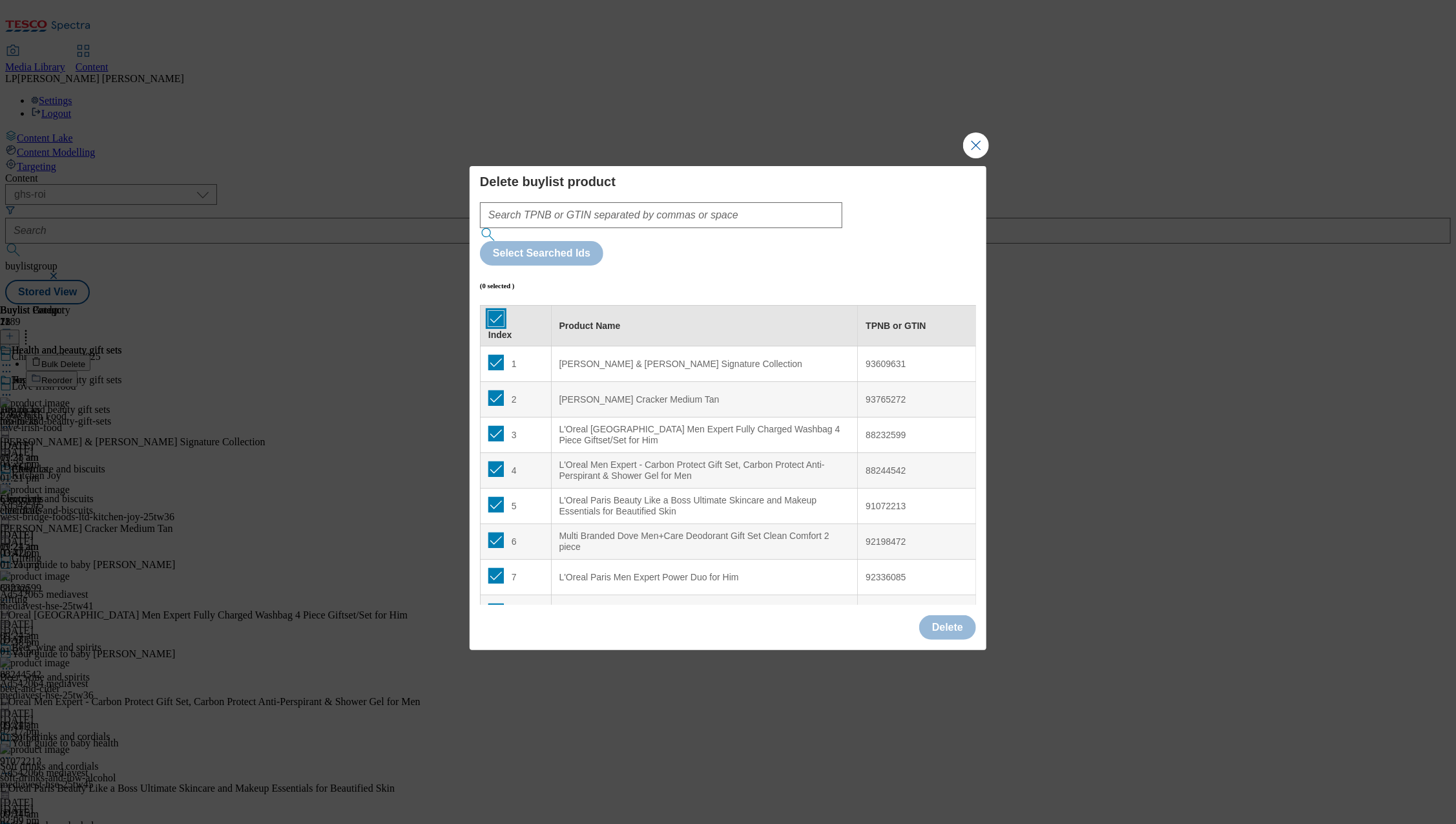
checkbox input "true"
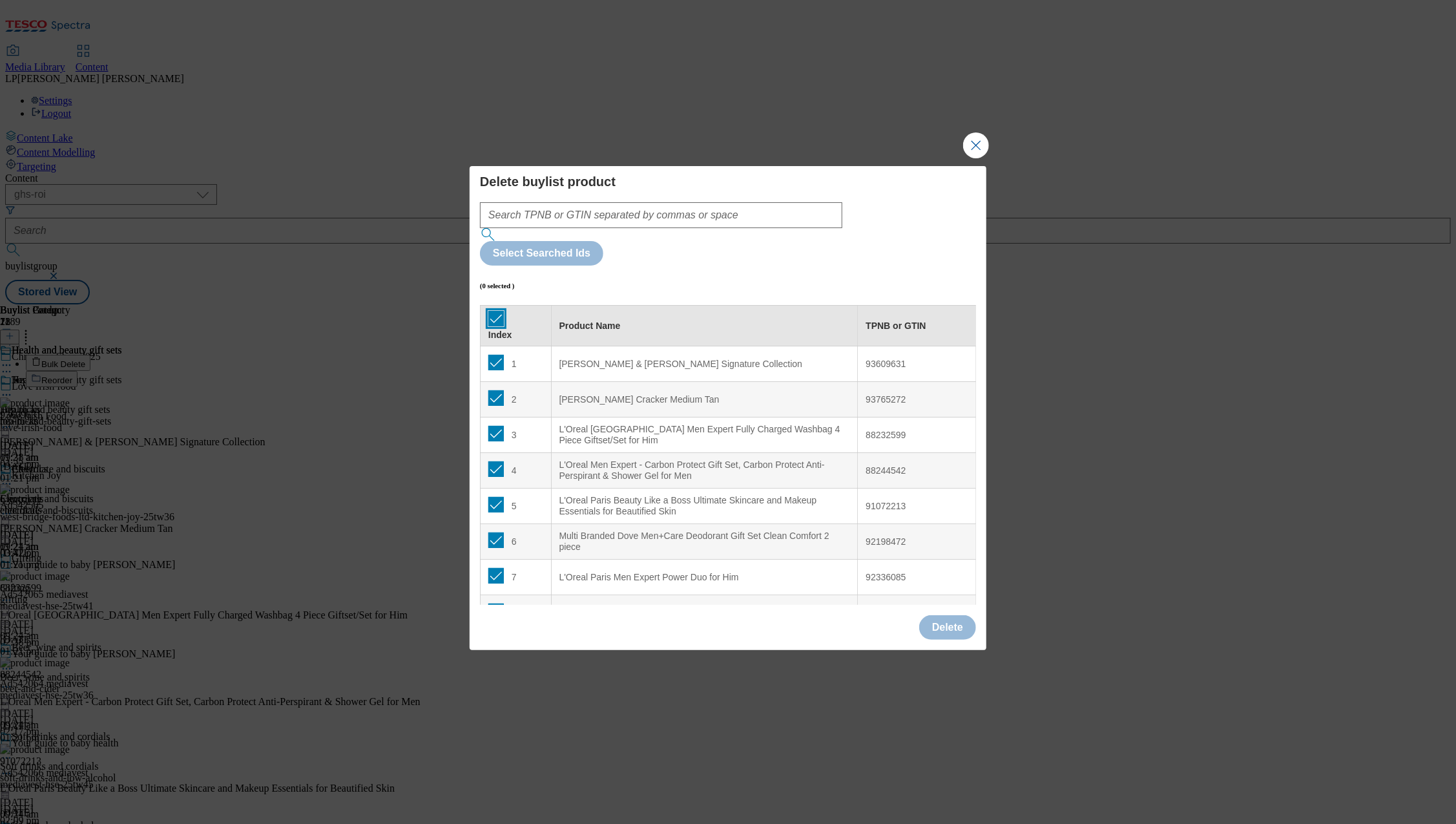
checkbox input "true"
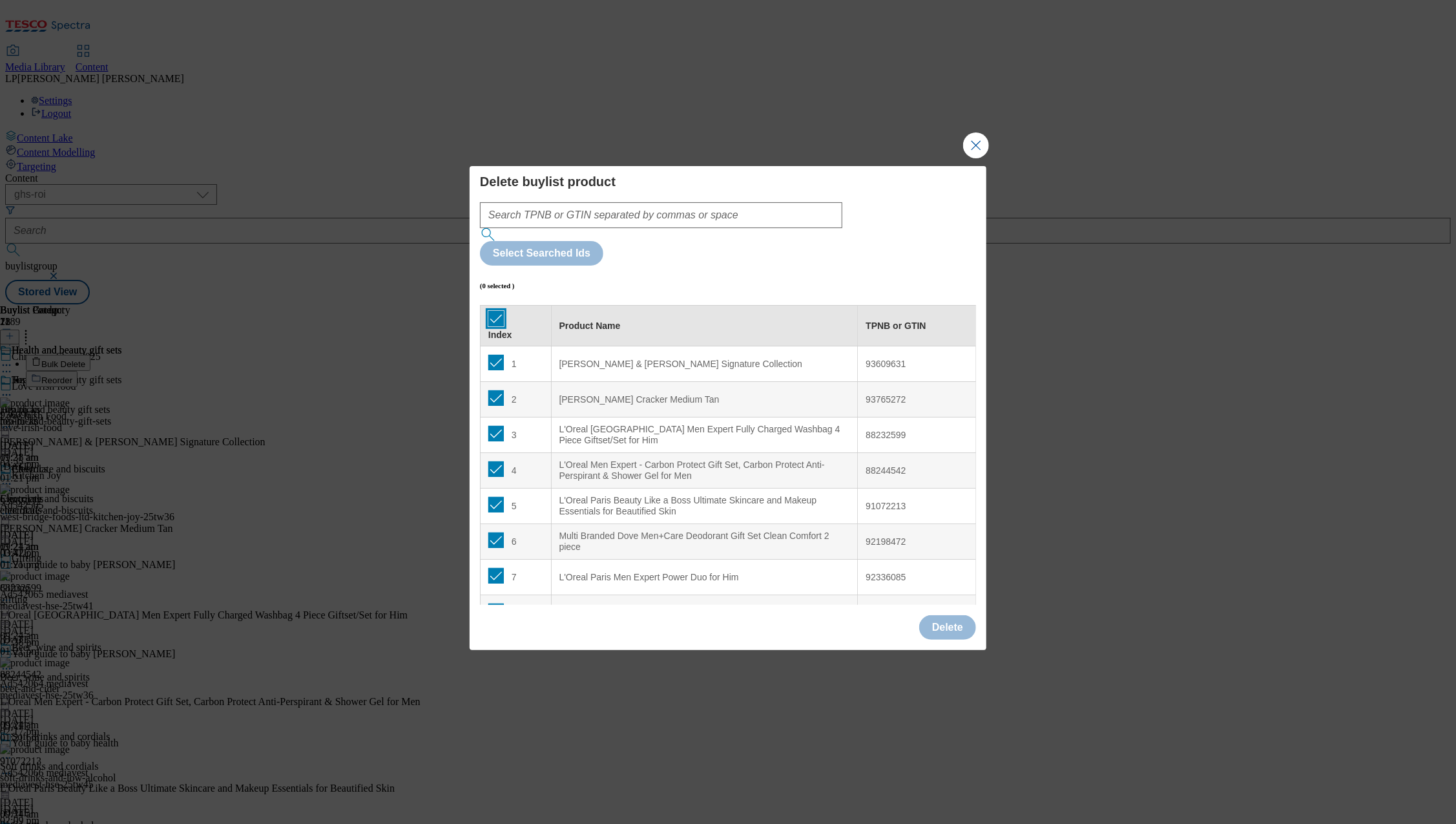
checkbox input "true"
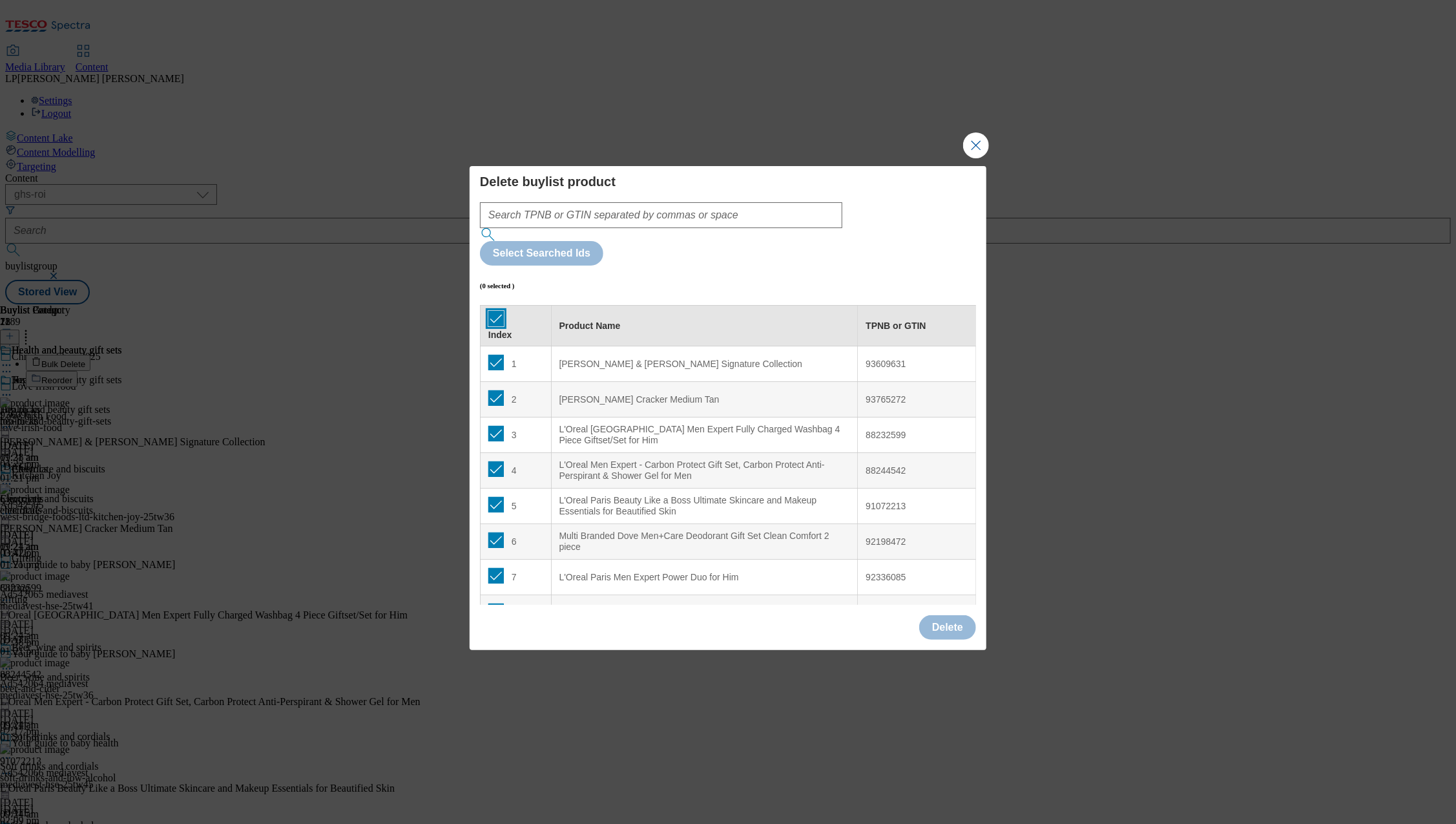
checkbox input "true"
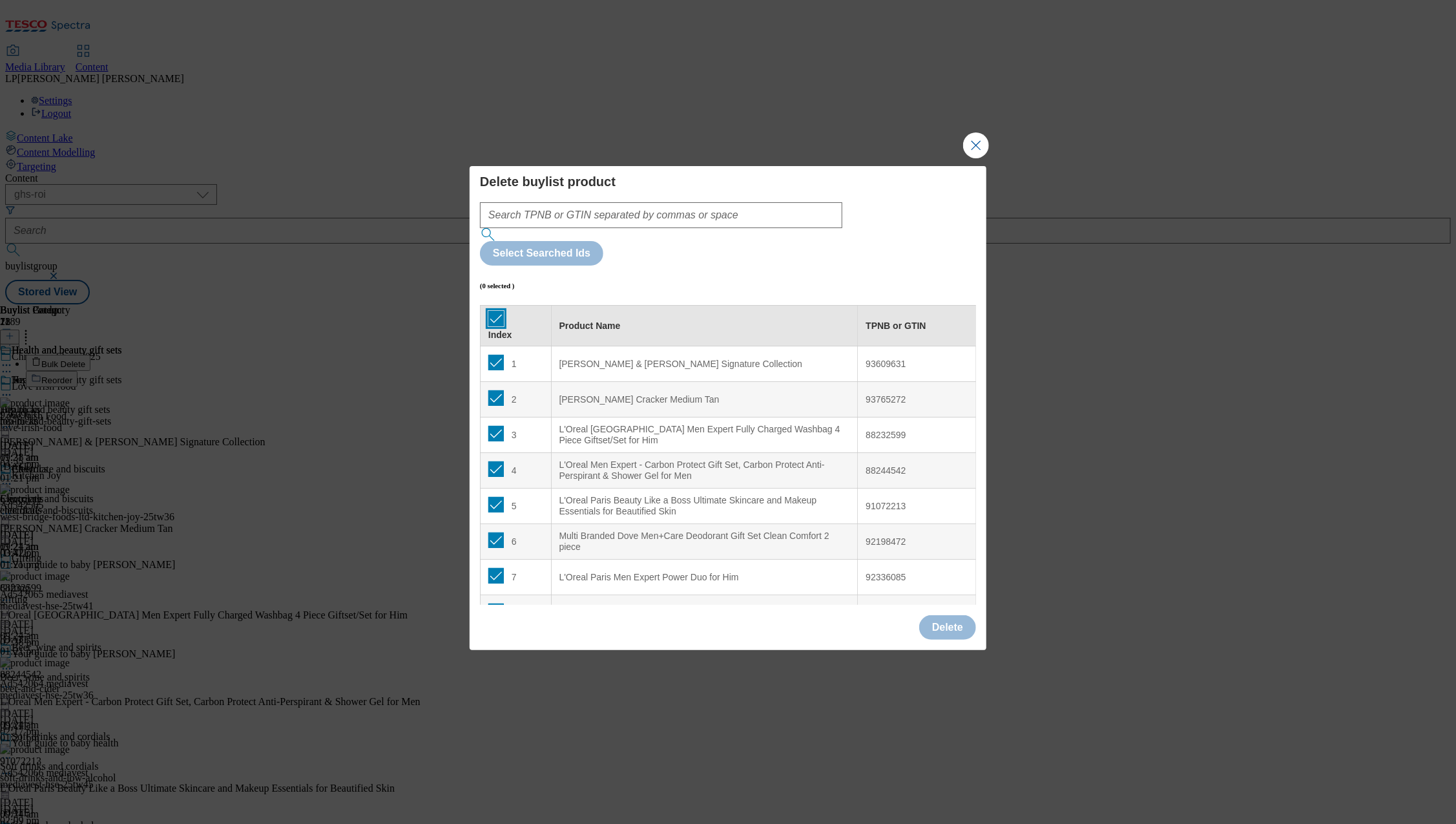
checkbox input "true"
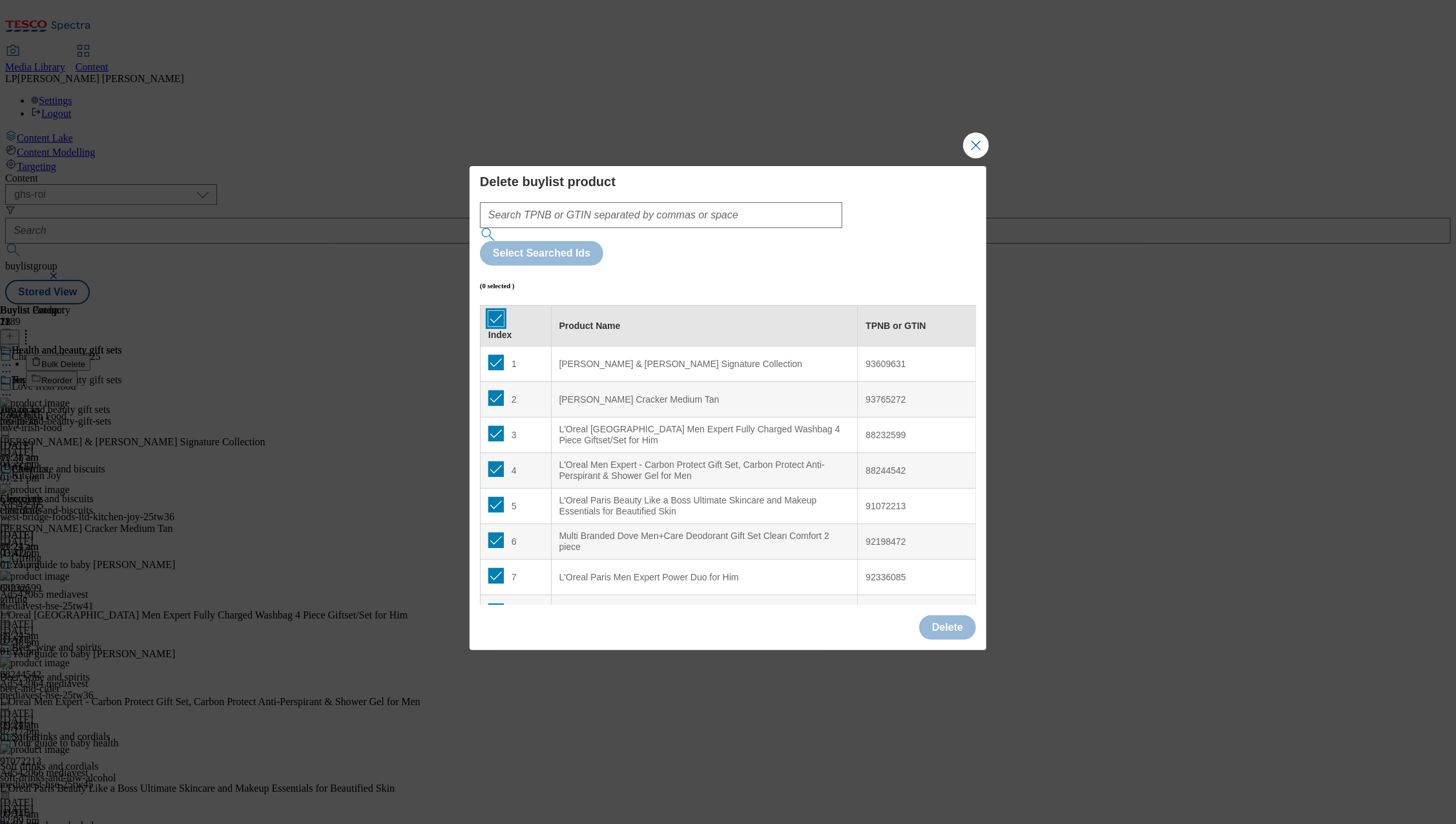
checkbox input "true"
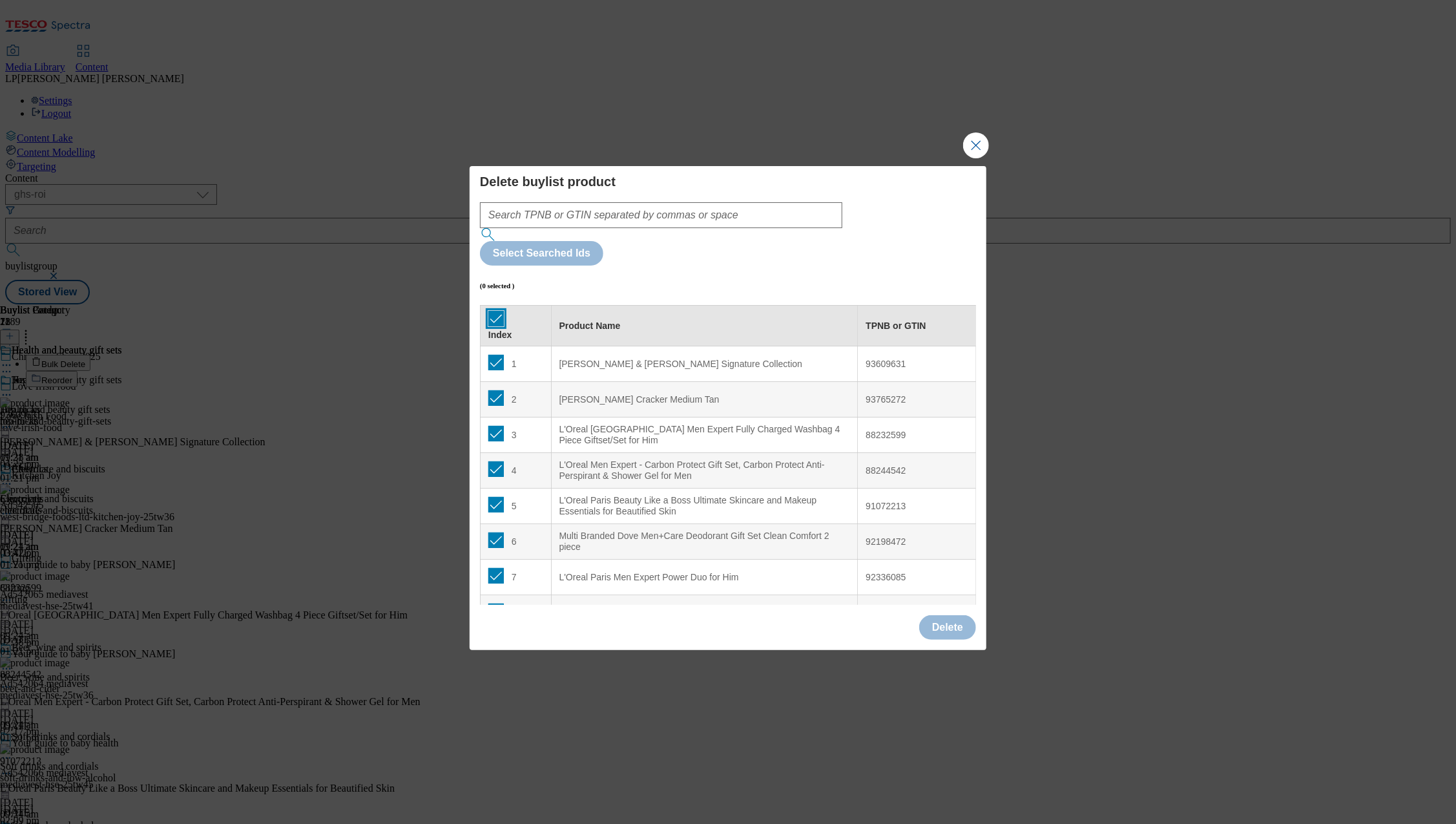
checkbox input "true"
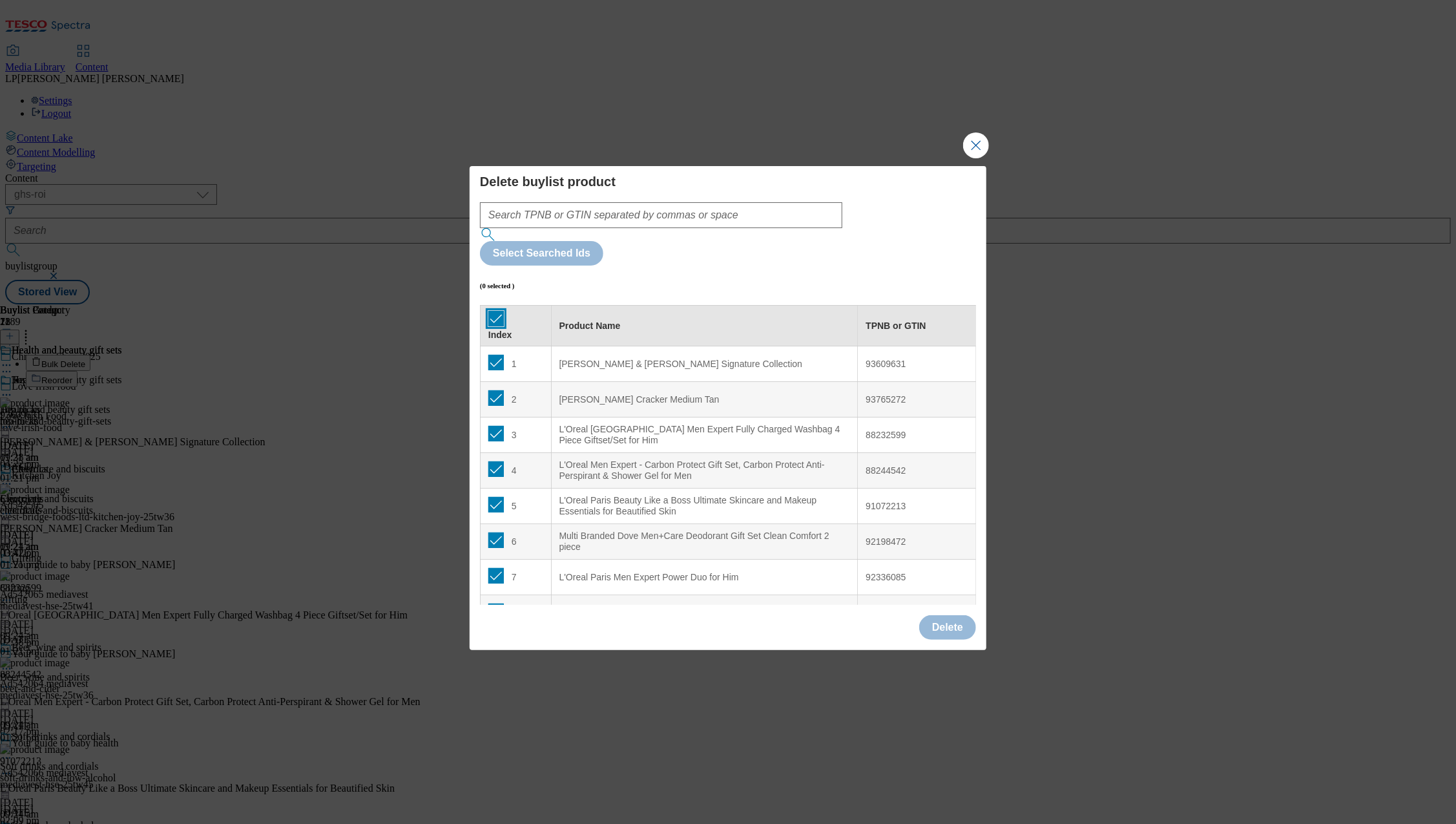
checkbox input "true"
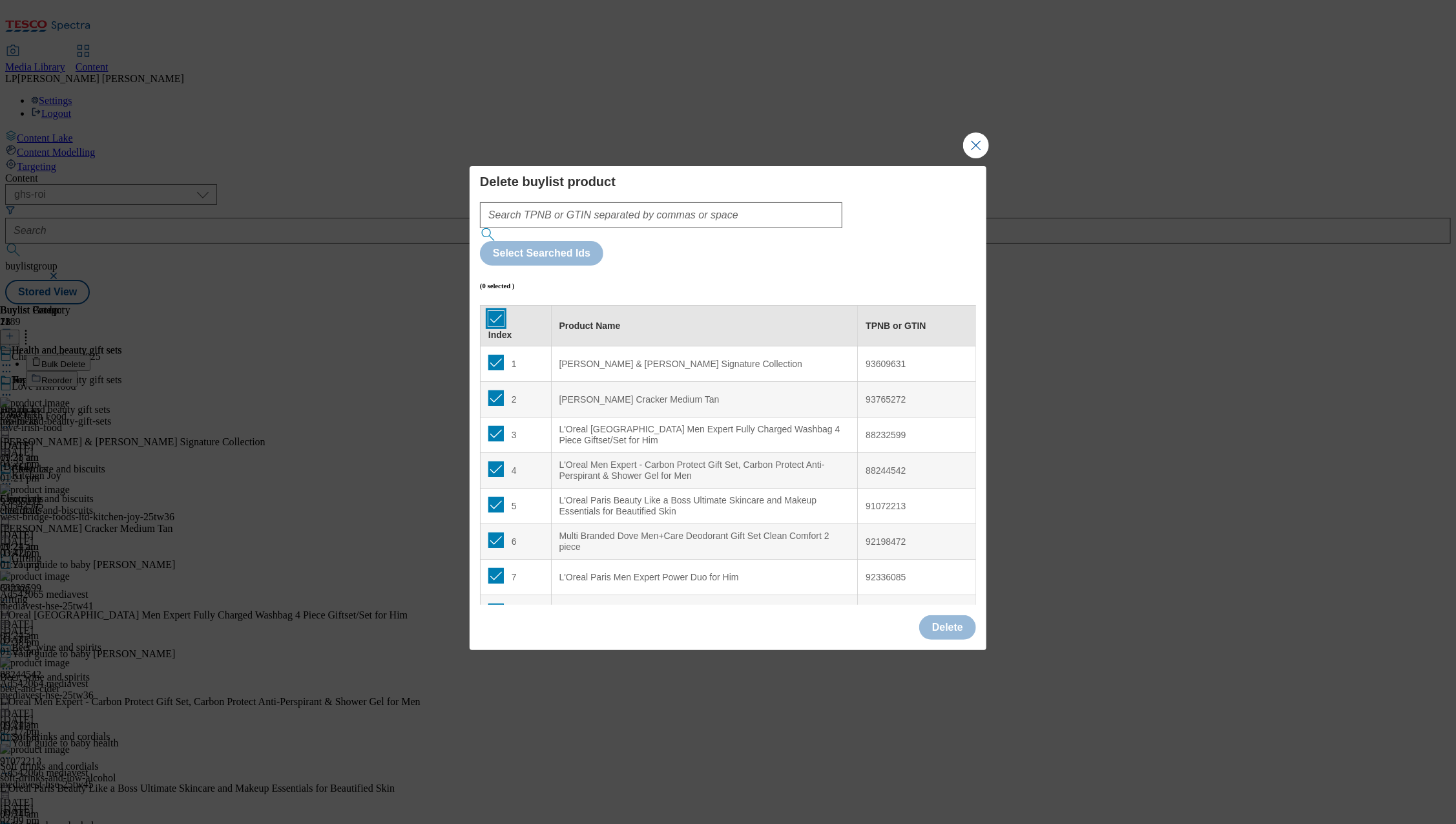
checkbox input "true"
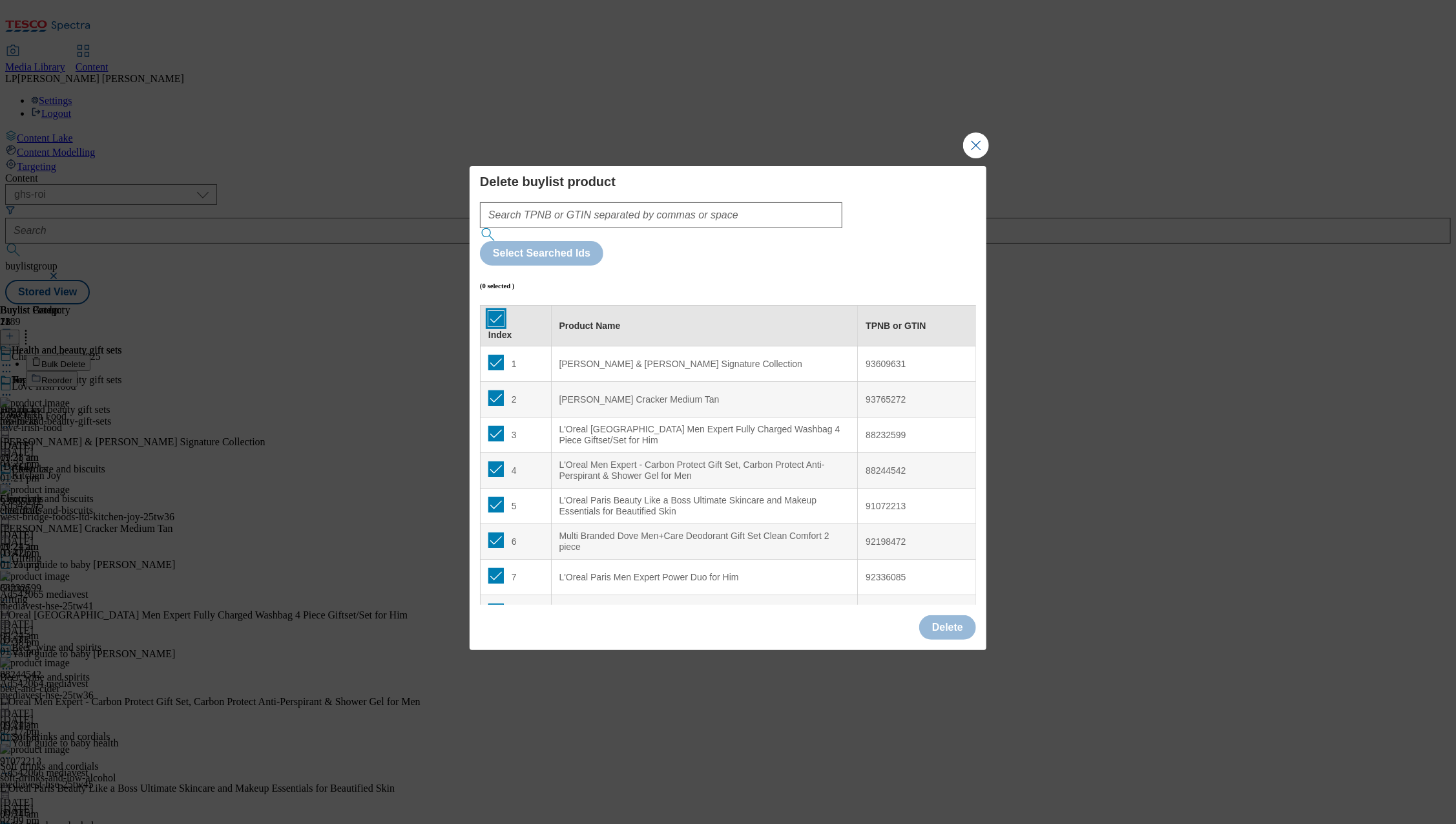
checkbox input "true"
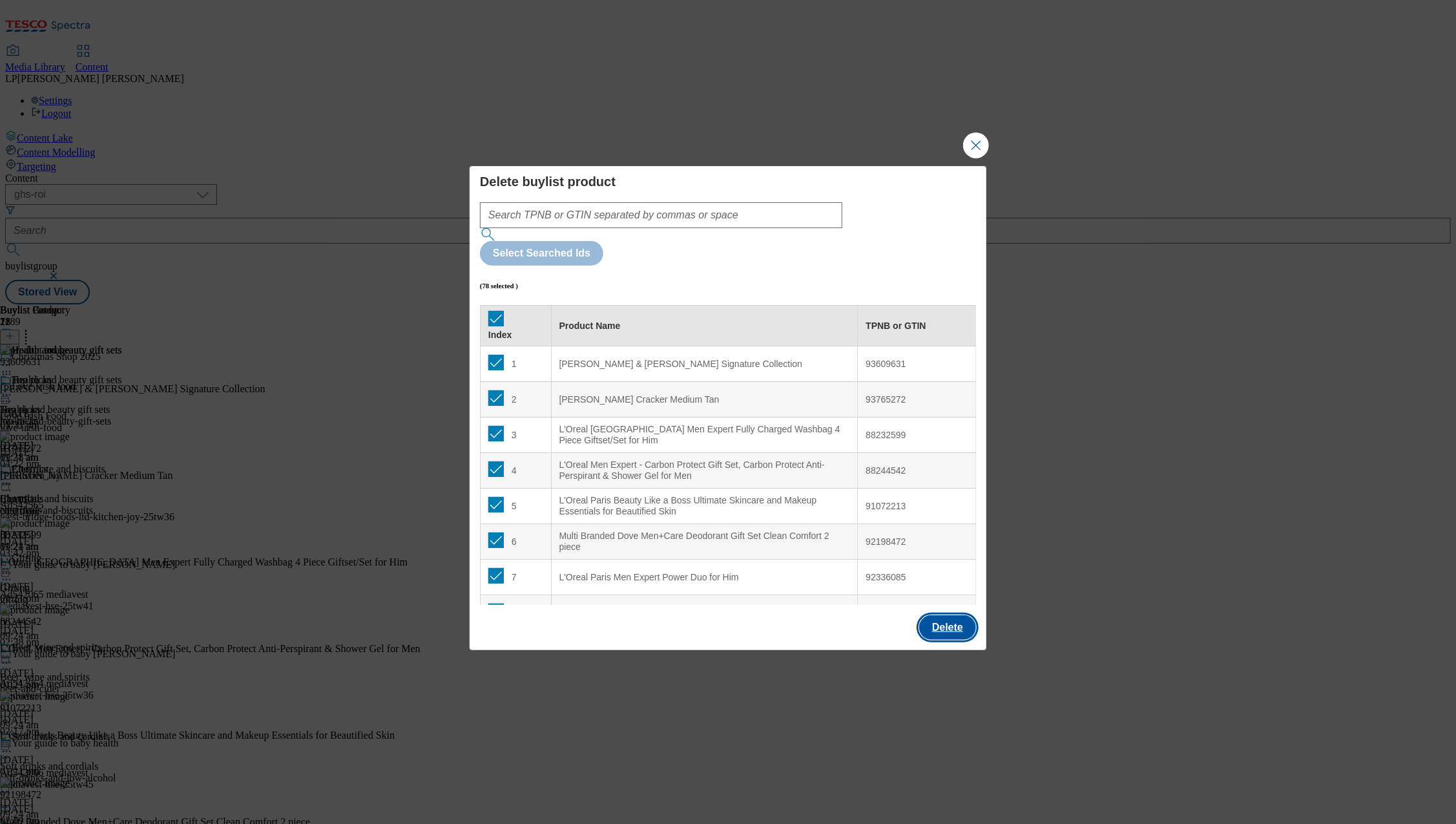
click at [938, 615] on button "Delete" at bounding box center [947, 627] width 57 height 25
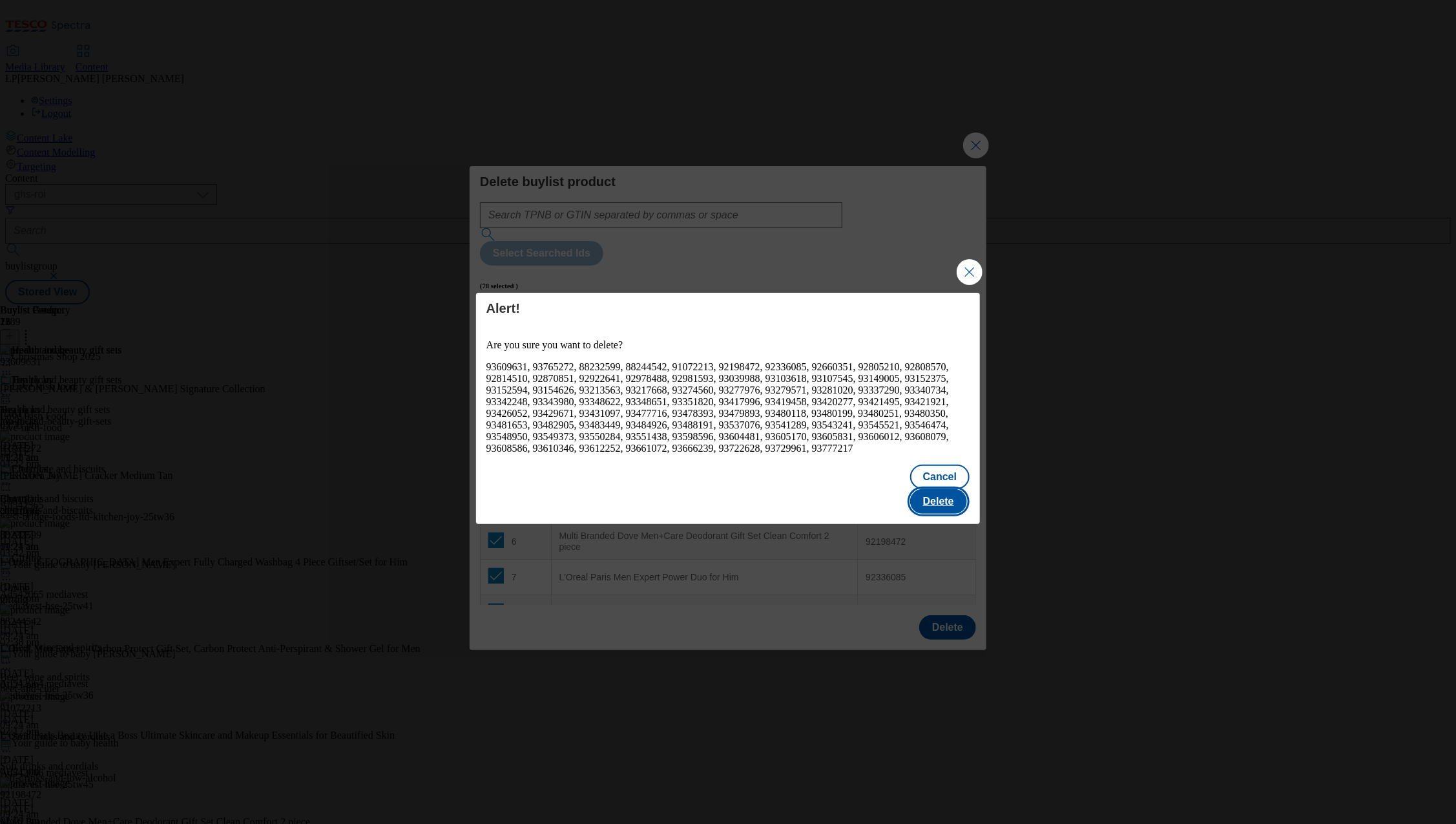
click at [929, 493] on button "Delete" at bounding box center [938, 501] width 57 height 25
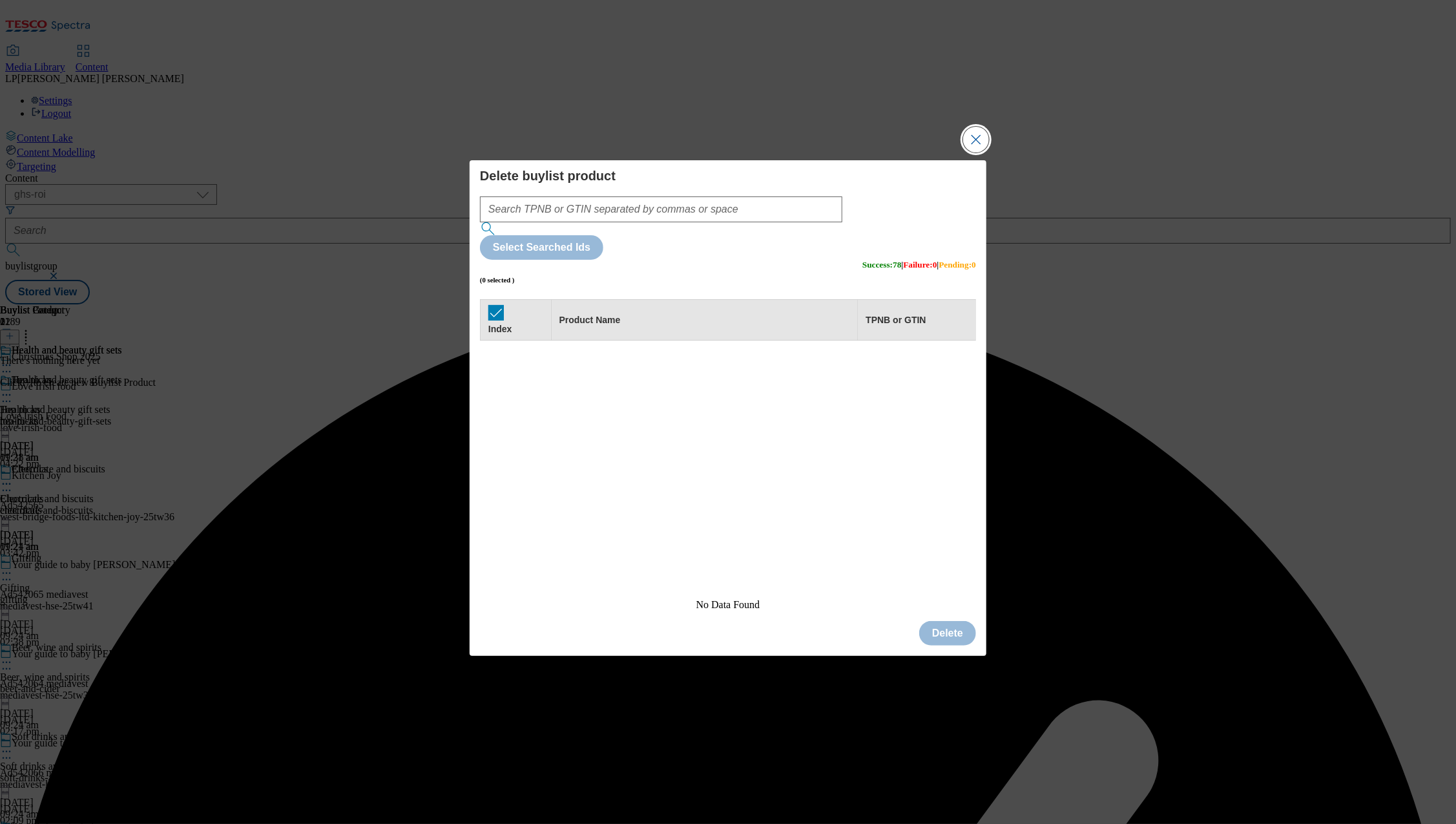
click at [972, 153] on button "Close Modal" at bounding box center [976, 139] width 25 height 25
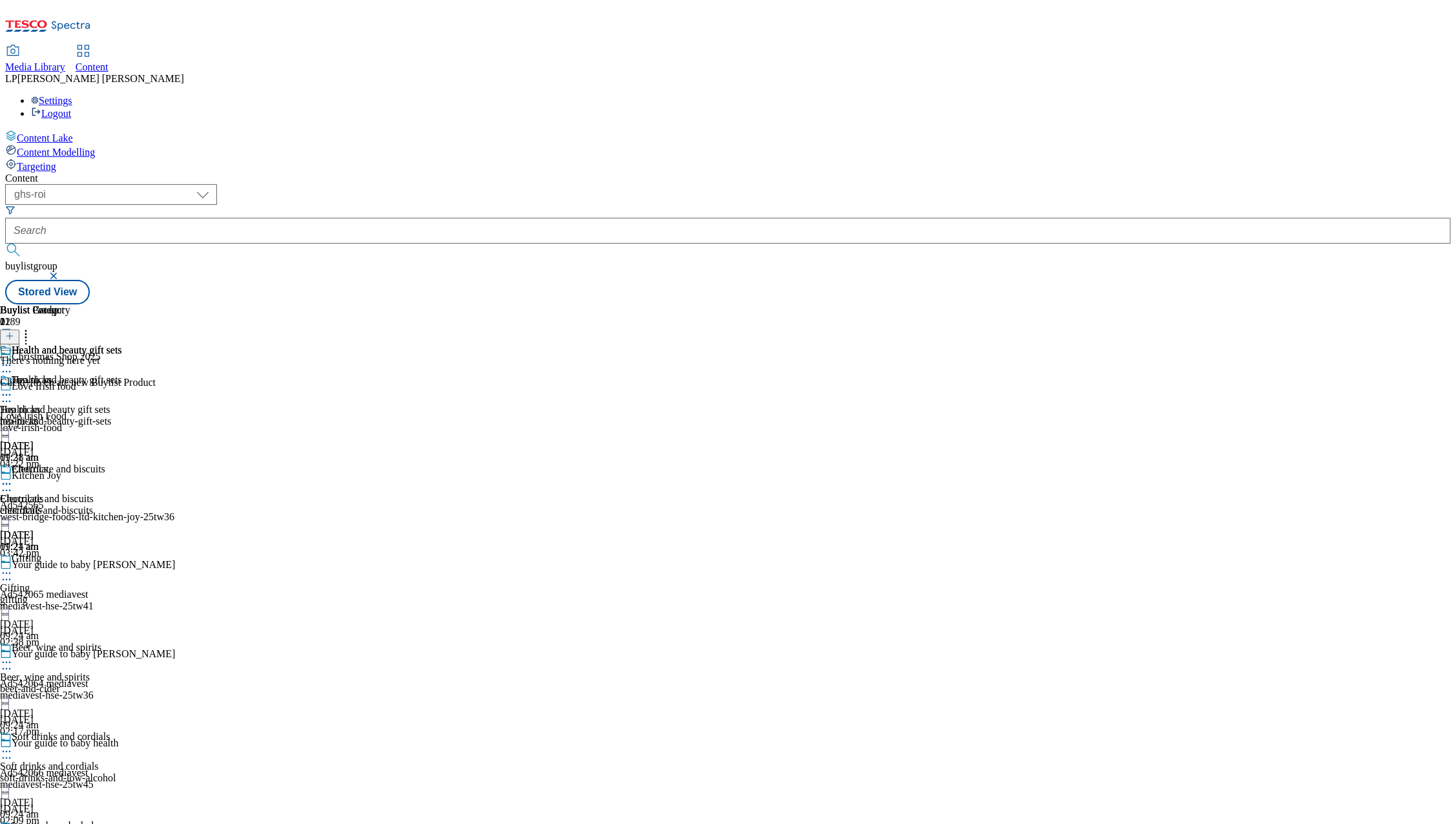
click at [14, 332] on icon at bounding box center [9, 336] width 9 height 9
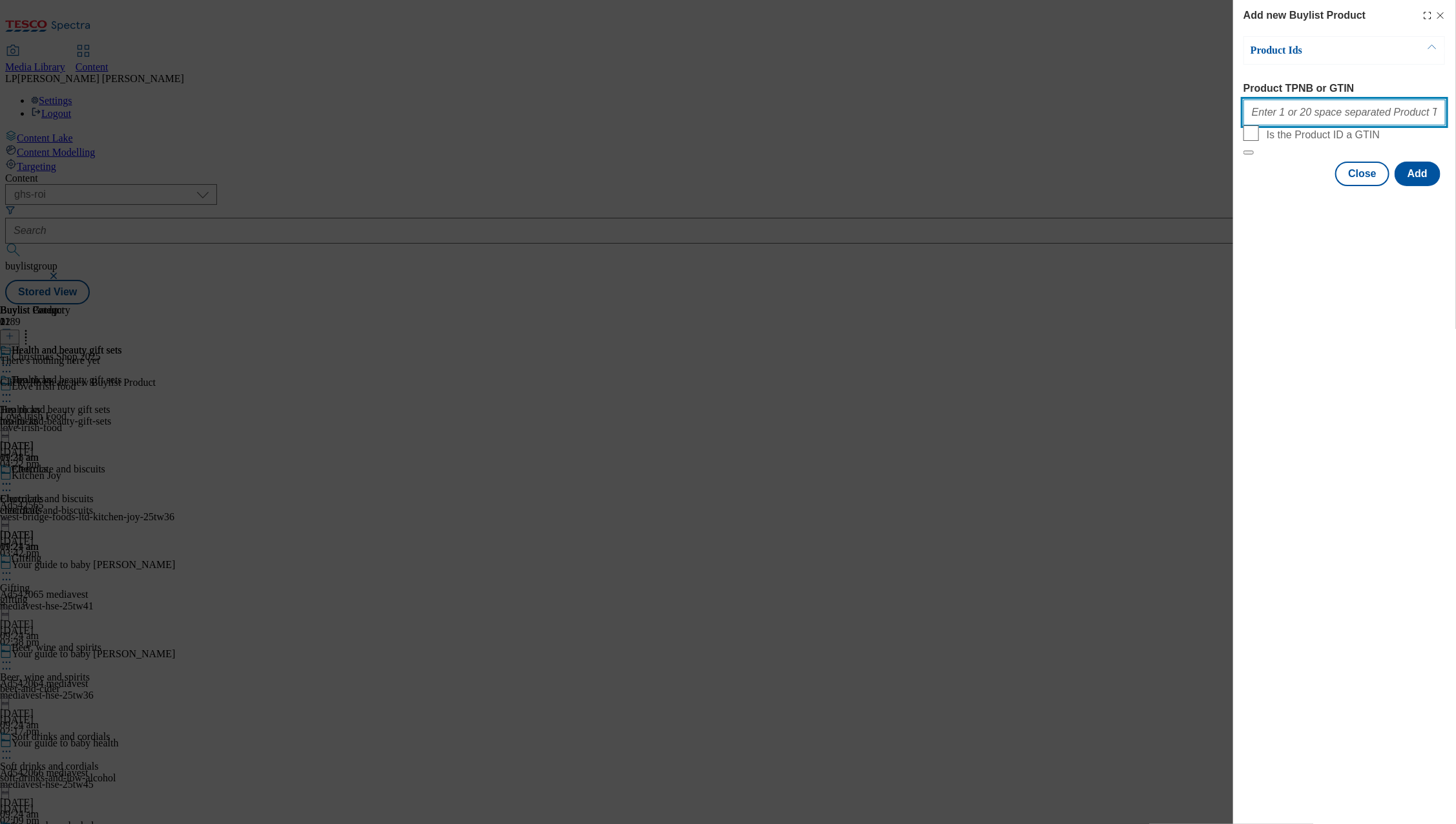
click at [1285, 126] on input "Product TPNB or GTIN" at bounding box center [1344, 112] width 202 height 25
paste input "97022638 97071556 96772720 96809378 96876775 97022638 97071556 97069076 9693067…"
type input "97022638 97071556 96772720 96809378 96876775 97022638 97071556 97069076 9693067…"
click at [1430, 186] on button "Add" at bounding box center [1418, 173] width 46 height 25
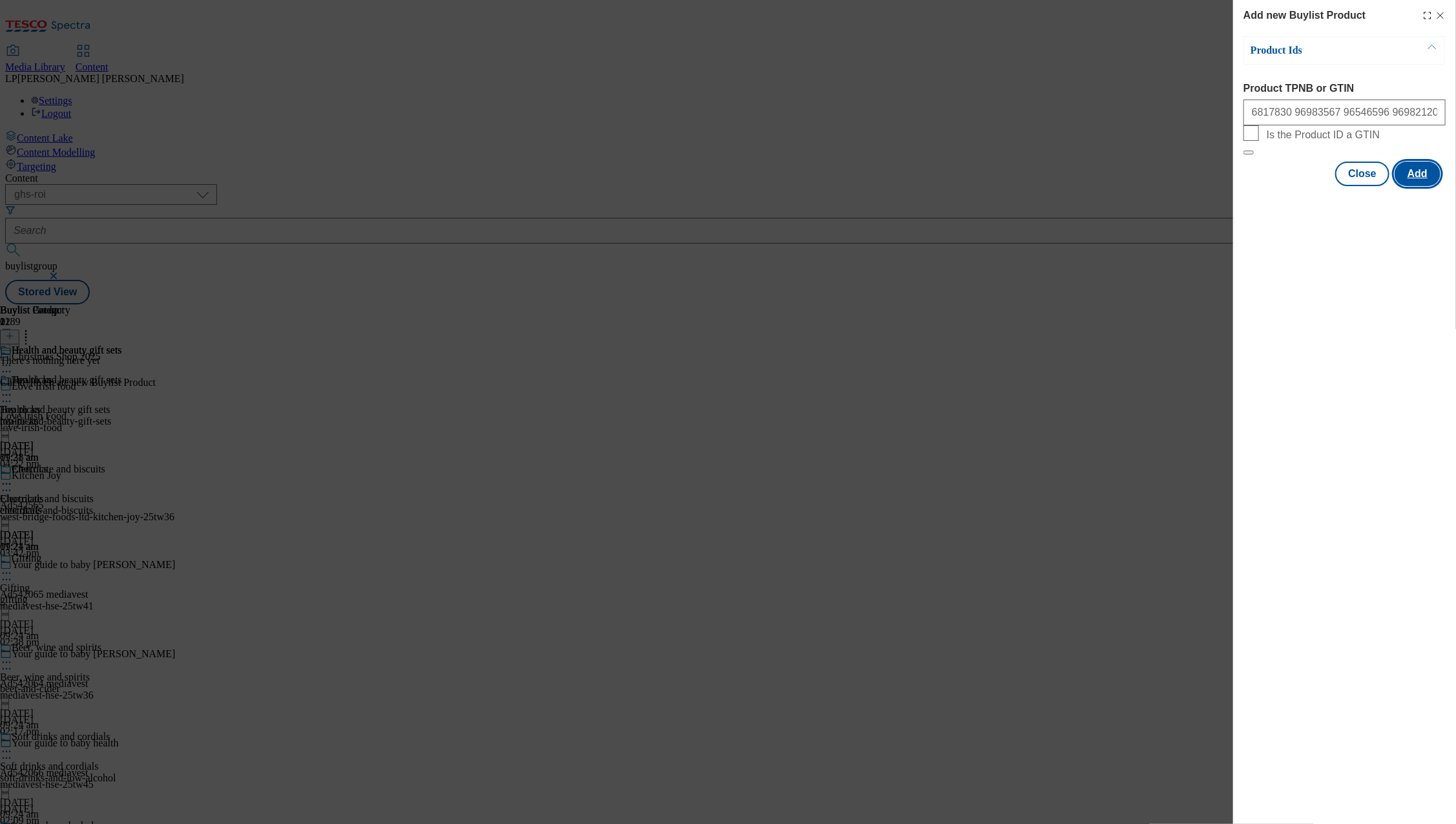
scroll to position [0, 0]
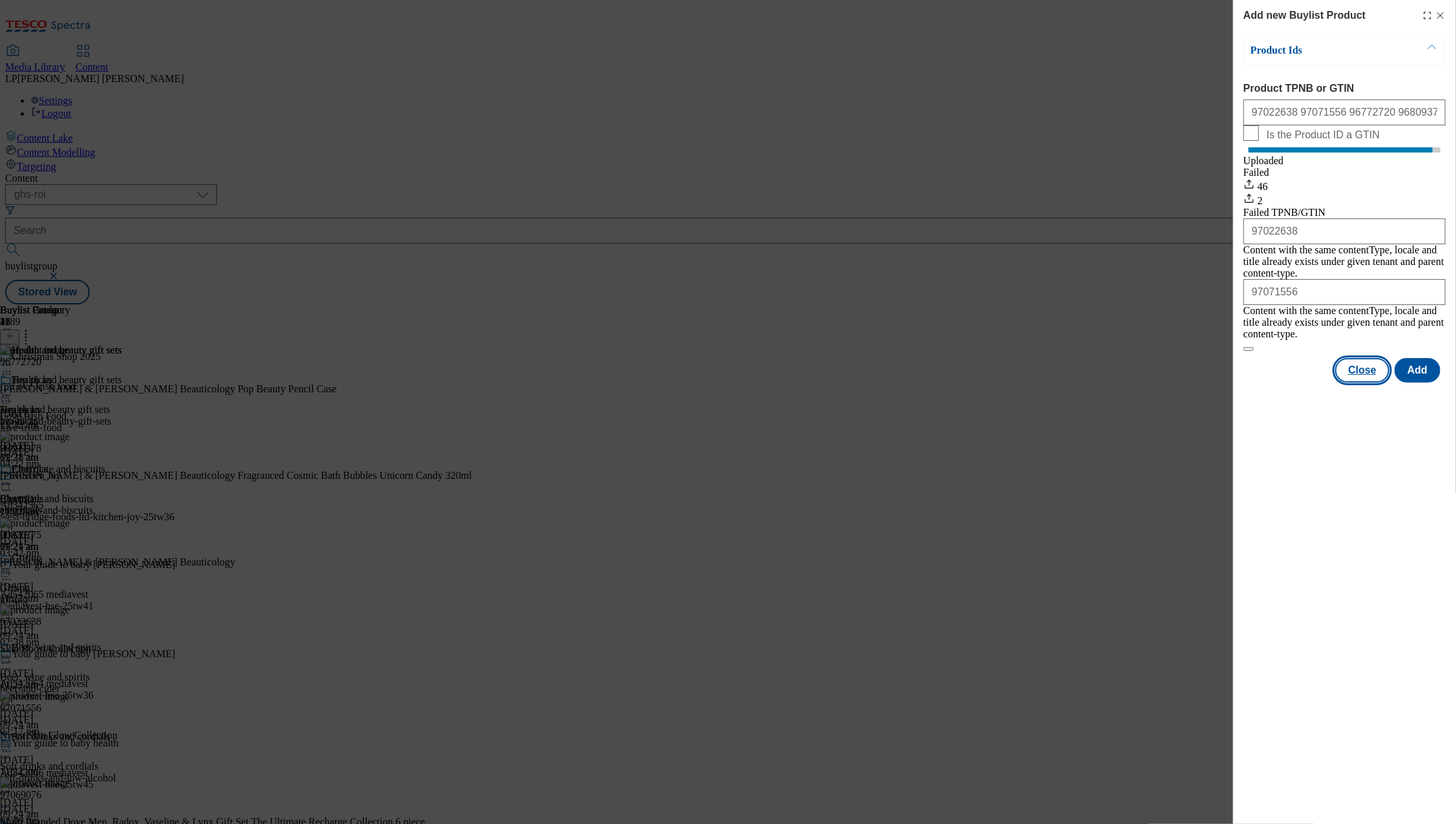
click at [1372, 366] on button "Close" at bounding box center [1362, 370] width 54 height 25
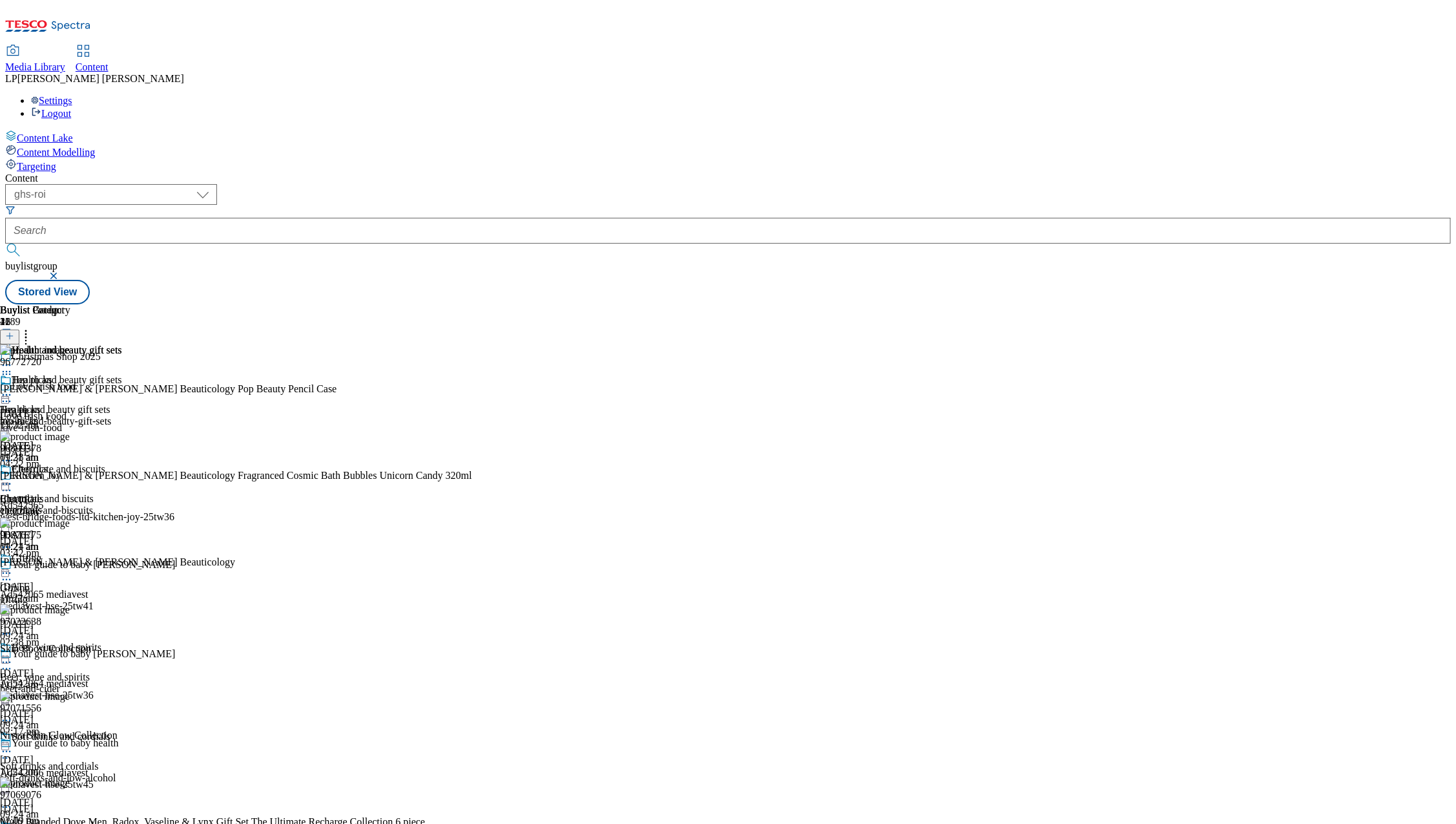
click at [30, 582] on span "Gifting" at bounding box center [14, 588] width 30 height 12
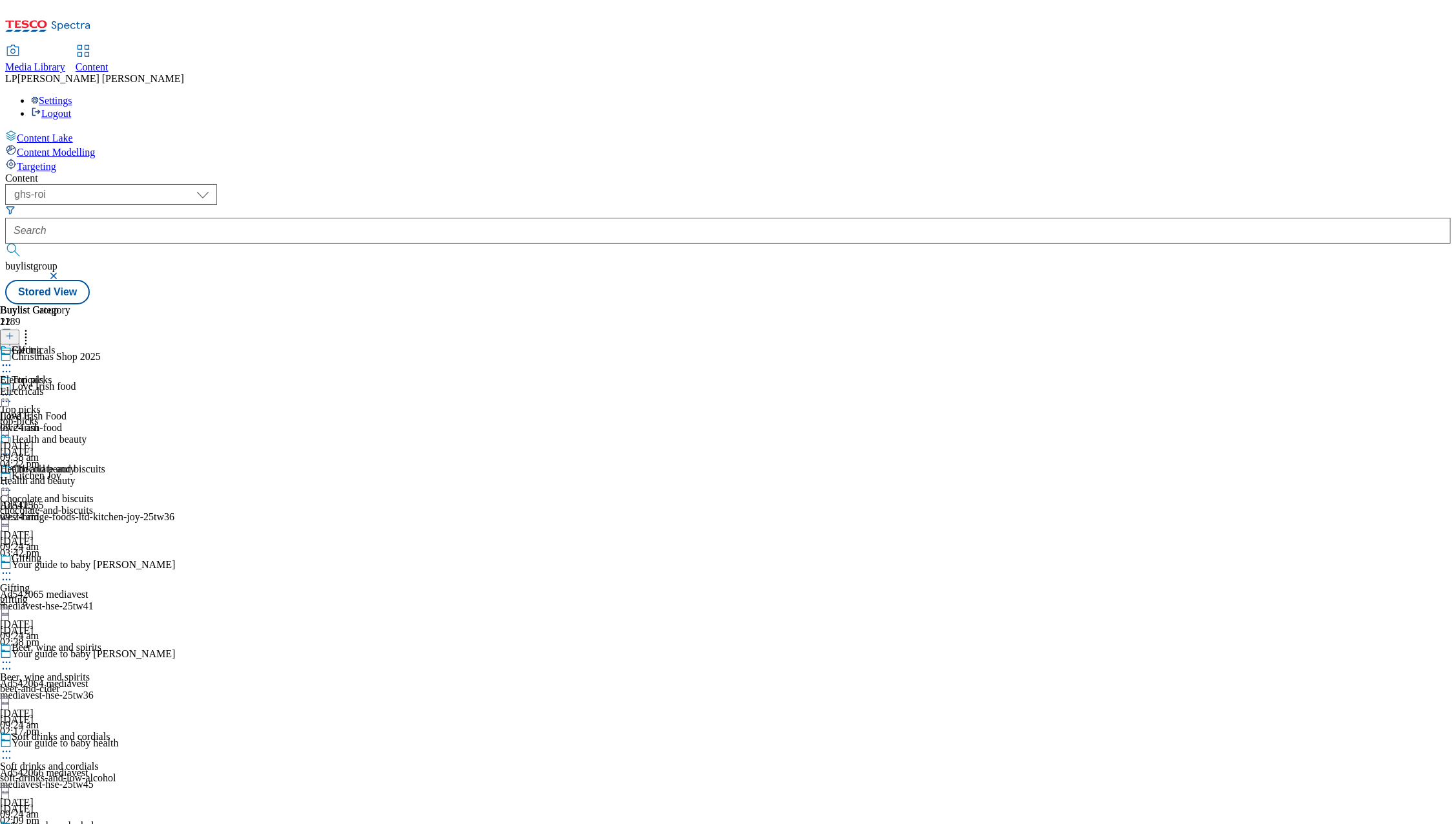
click at [13, 567] on icon at bounding box center [6, 573] width 13 height 13
click at [60, 592] on button "Edit" at bounding box center [42, 600] width 34 height 15
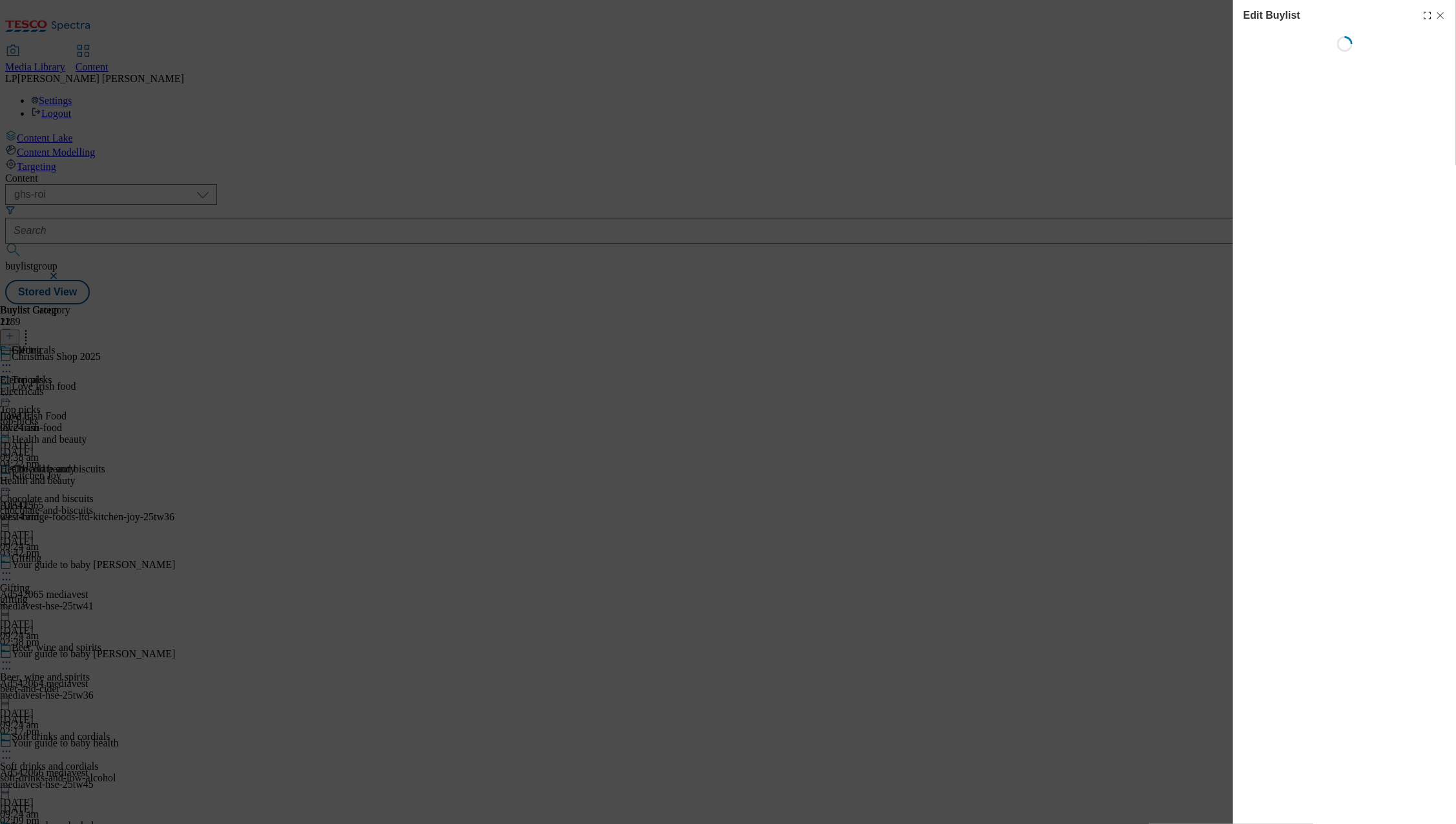
select select "evergreen"
select select "Banner"
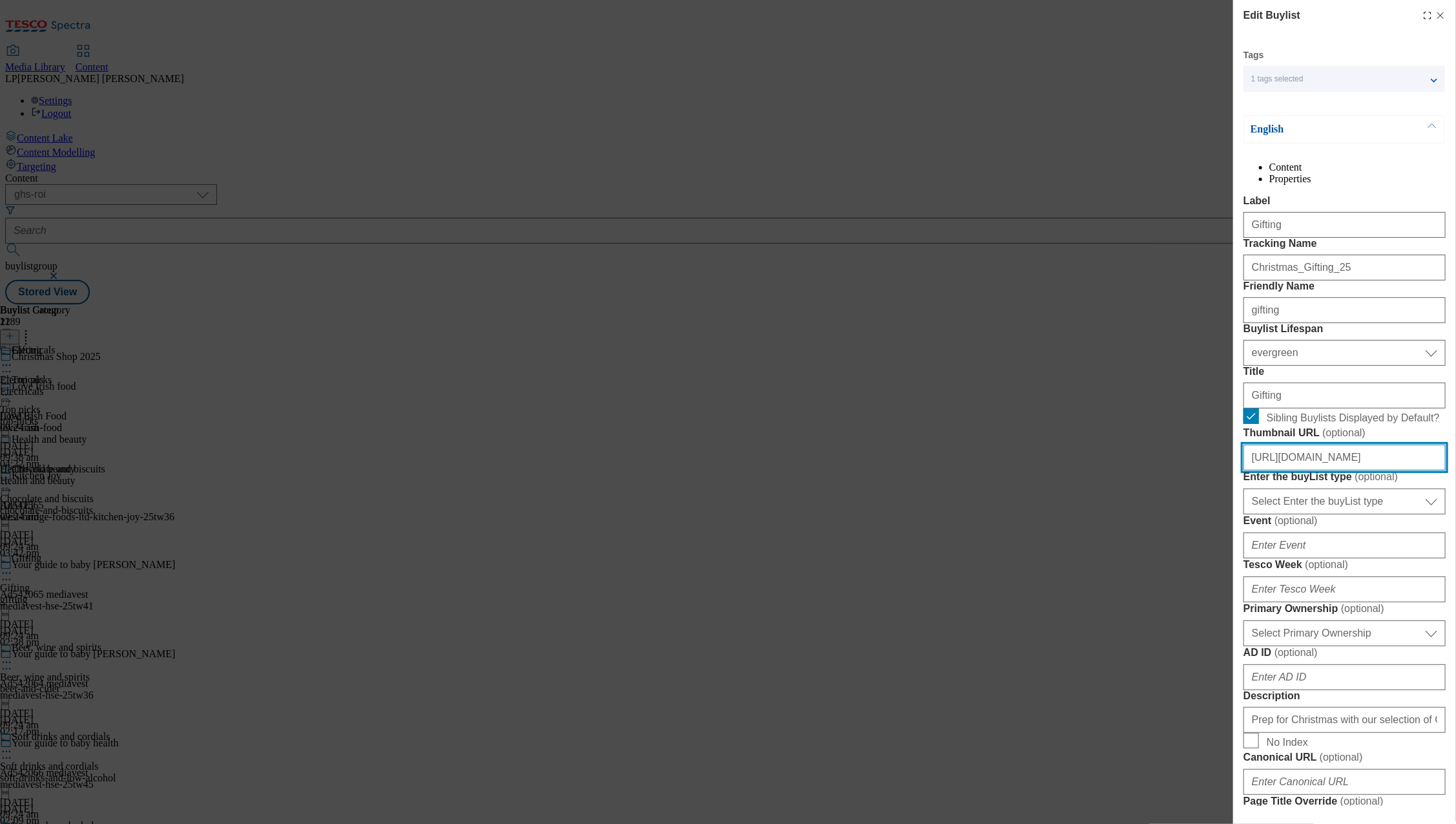
click at [1333, 470] on input "[URL][DOMAIN_NAME]" at bounding box center [1344, 457] width 202 height 25
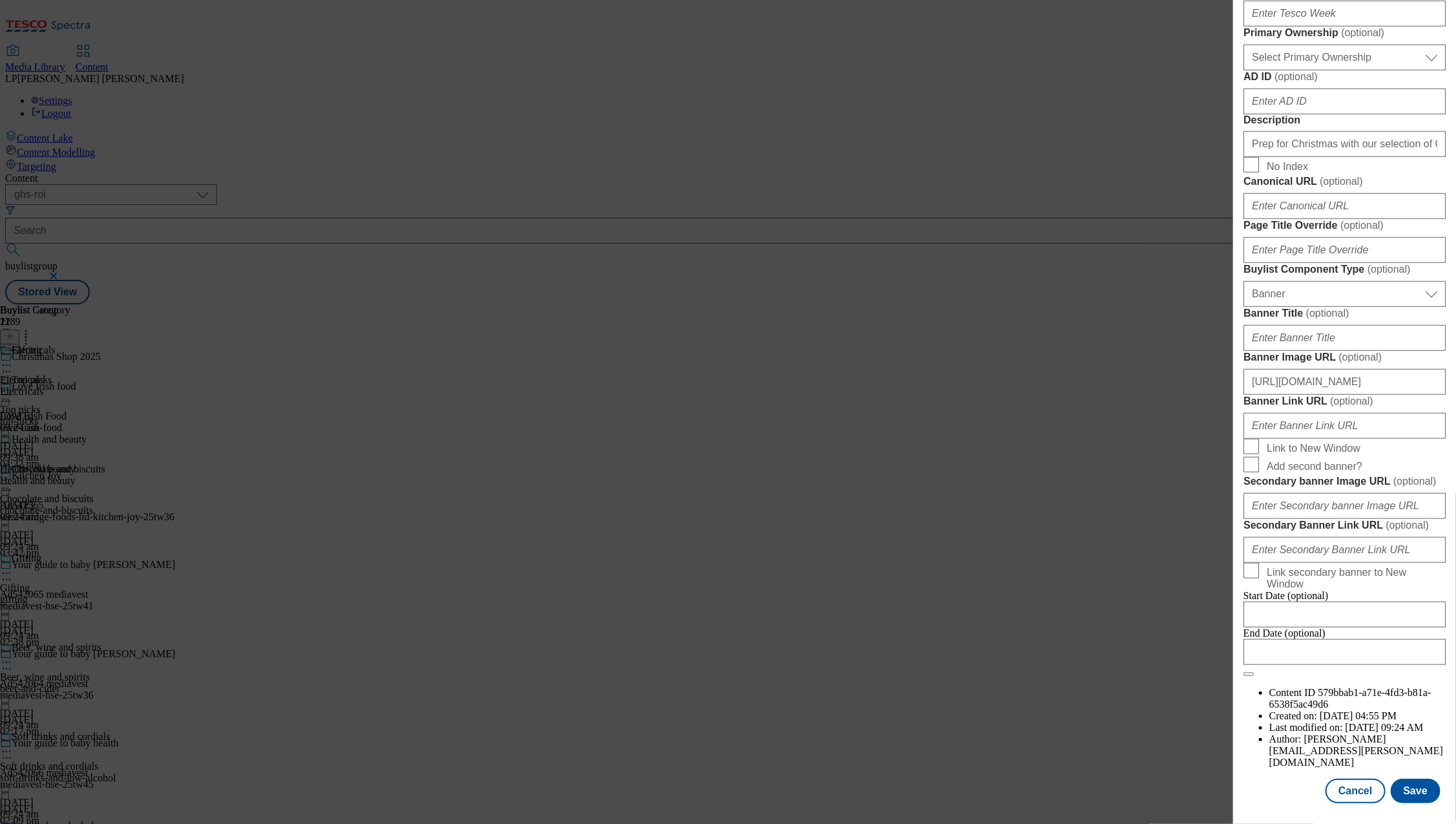
scroll to position [1063, 0]
click at [1341, 781] on button "Cancel" at bounding box center [1355, 790] width 59 height 25
select select "evergreen"
select select "Banner"
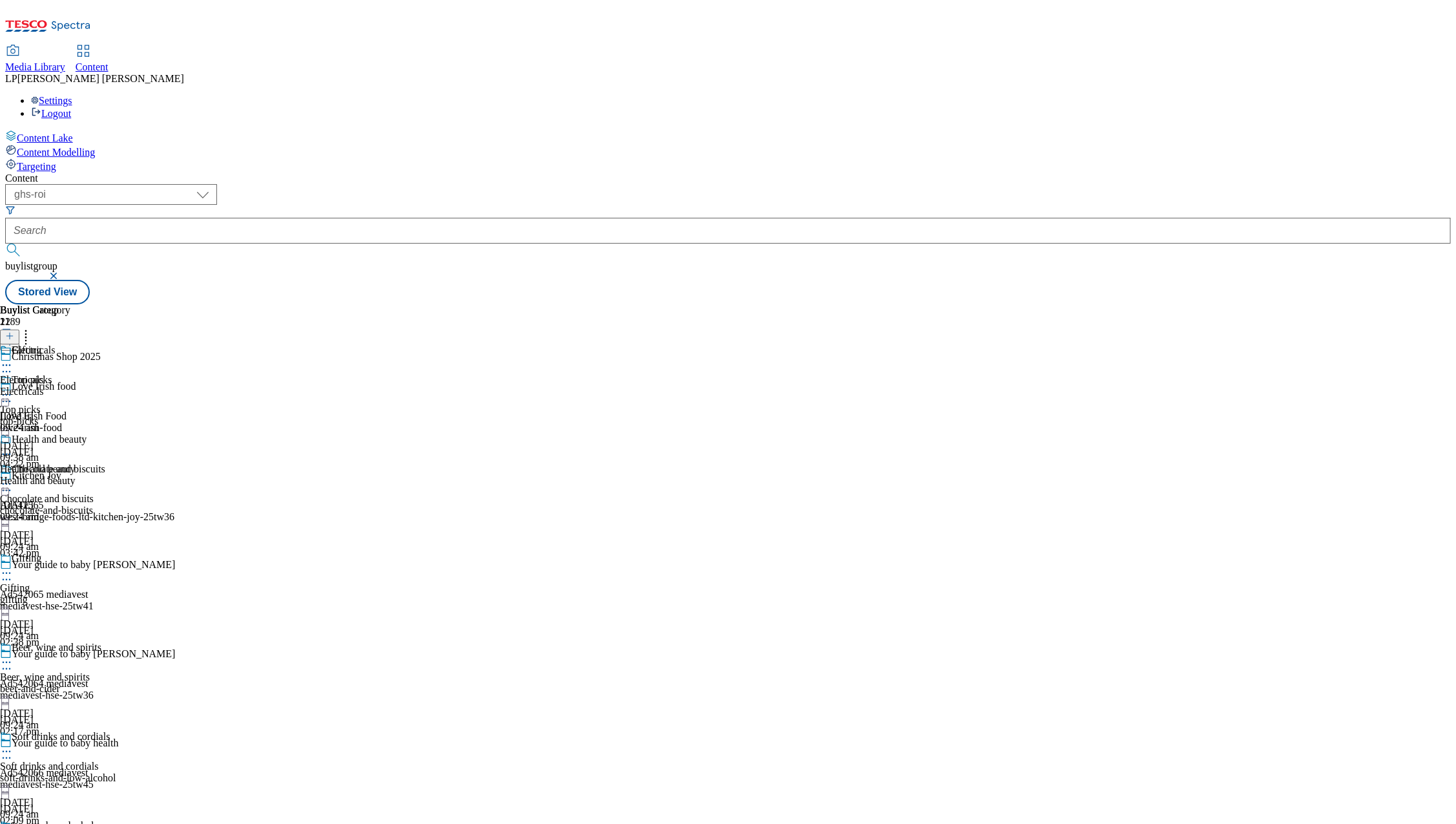
scroll to position [728, 0]
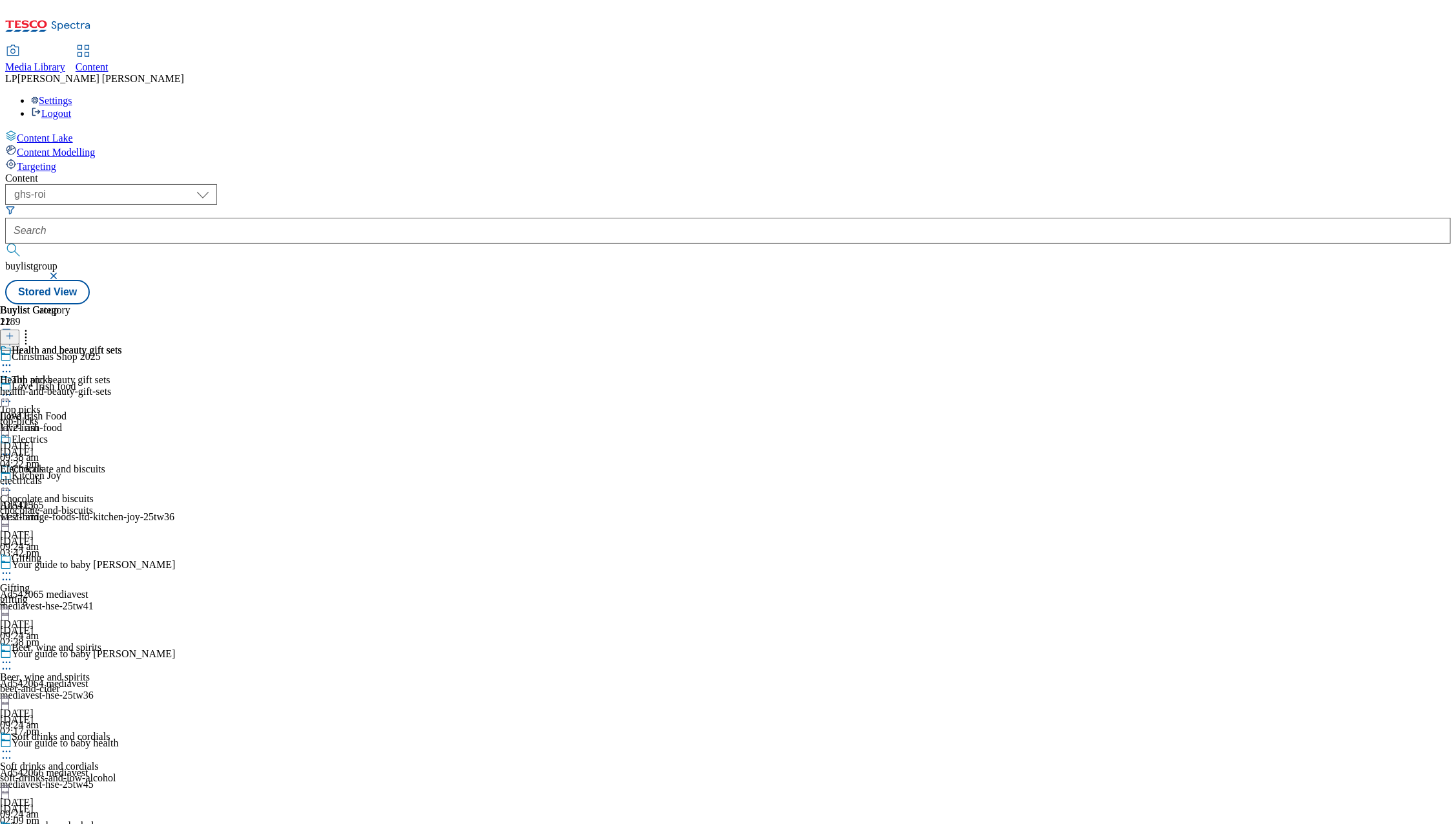
select select "evergreen"
select select "Banner"
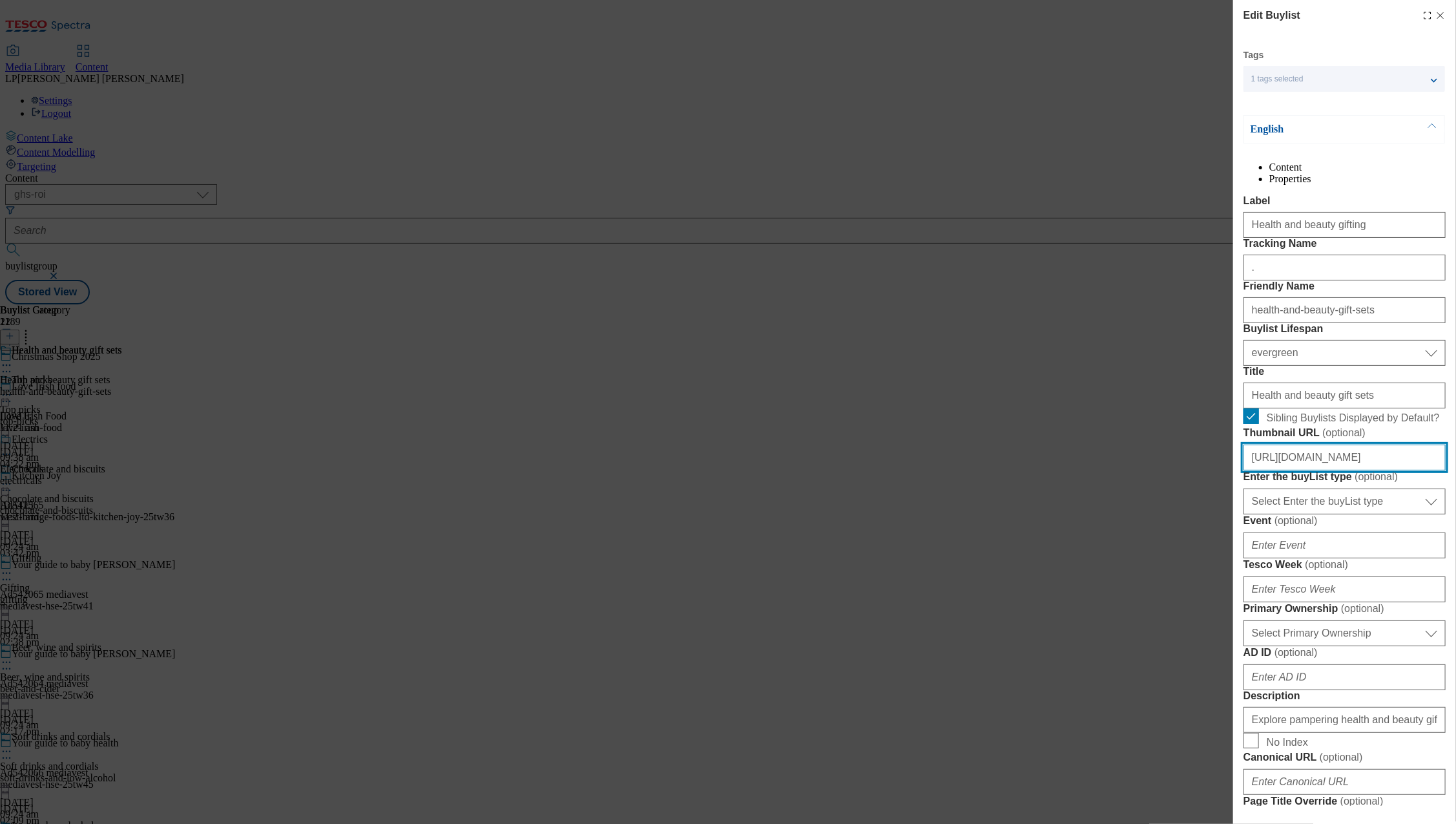
click at [1337, 470] on input "[URL][DOMAIN_NAME]" at bounding box center [1344, 457] width 202 height 25
paste input "89472a9a-d502-4be0-8a32-3f8f4432cf46/2530-WF-503771-ROI-Christmas+Shop+2025-BLt…"
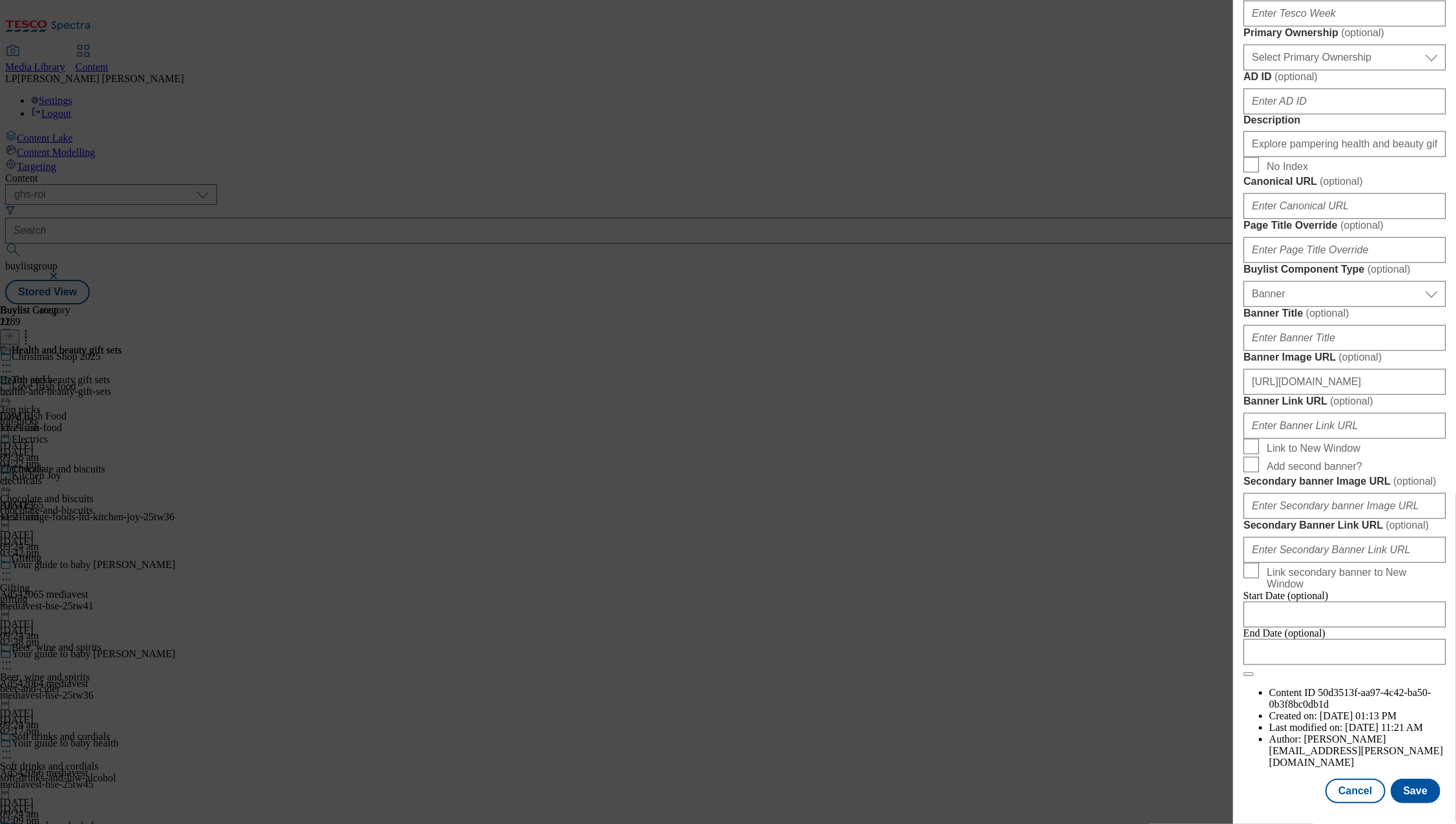
scroll to position [1063, 0]
type input "[URL][DOMAIN_NAME]"
click at [1419, 781] on button "Save" at bounding box center [1415, 790] width 50 height 25
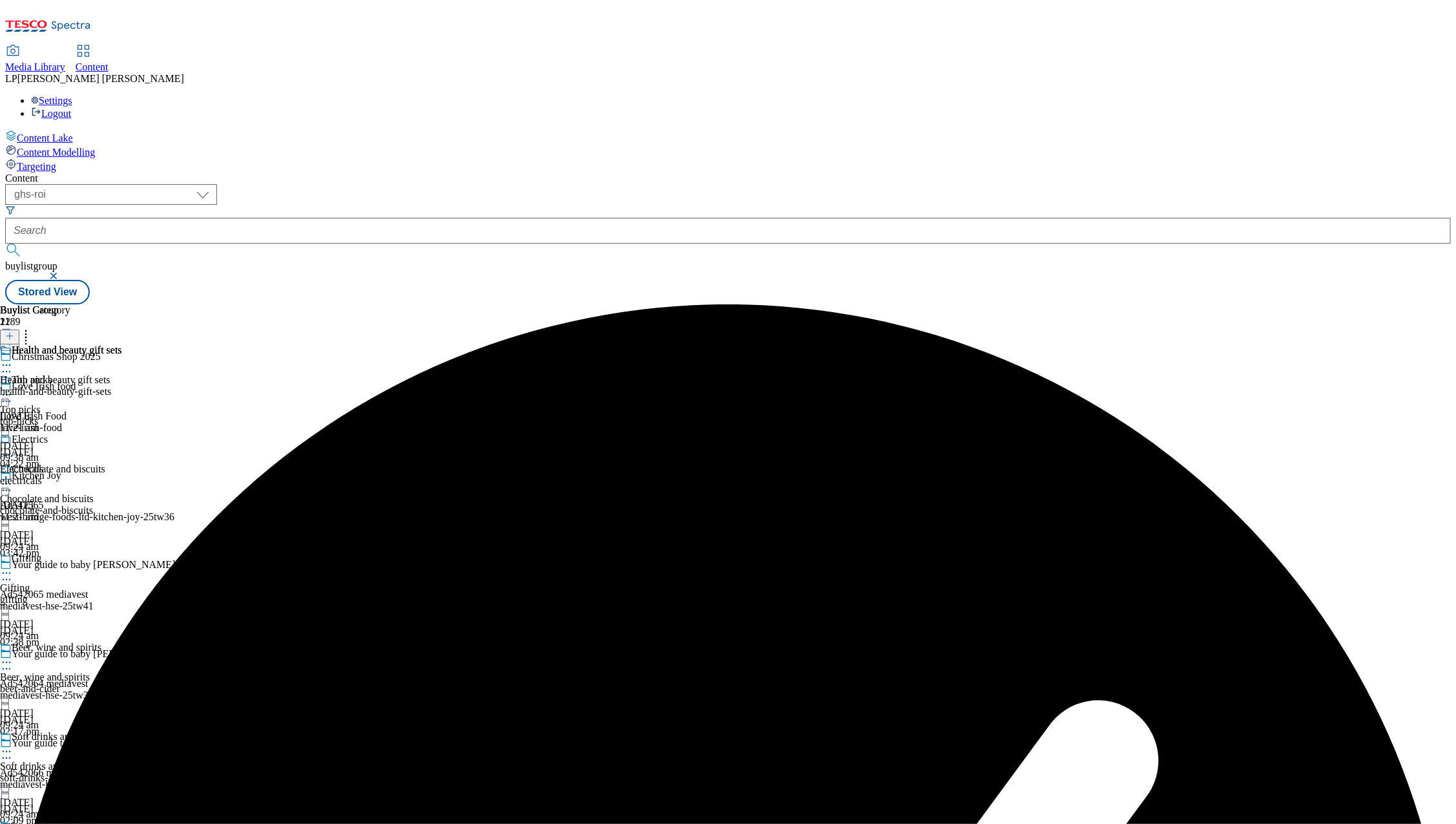
click at [13, 358] on icon at bounding box center [6, 364] width 13 height 13
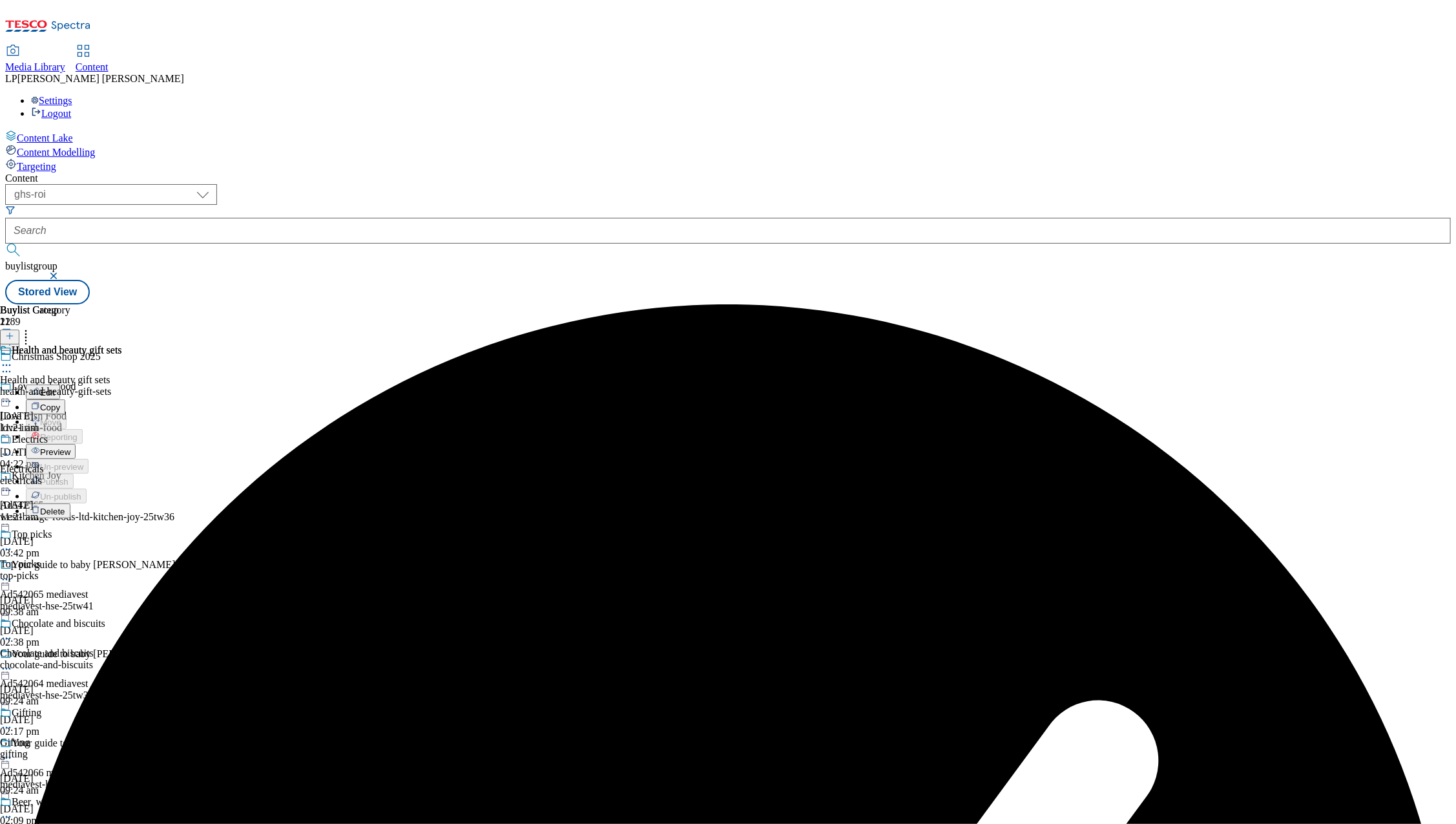
click at [48, 434] on span "Electrics" at bounding box center [30, 440] width 36 height 14
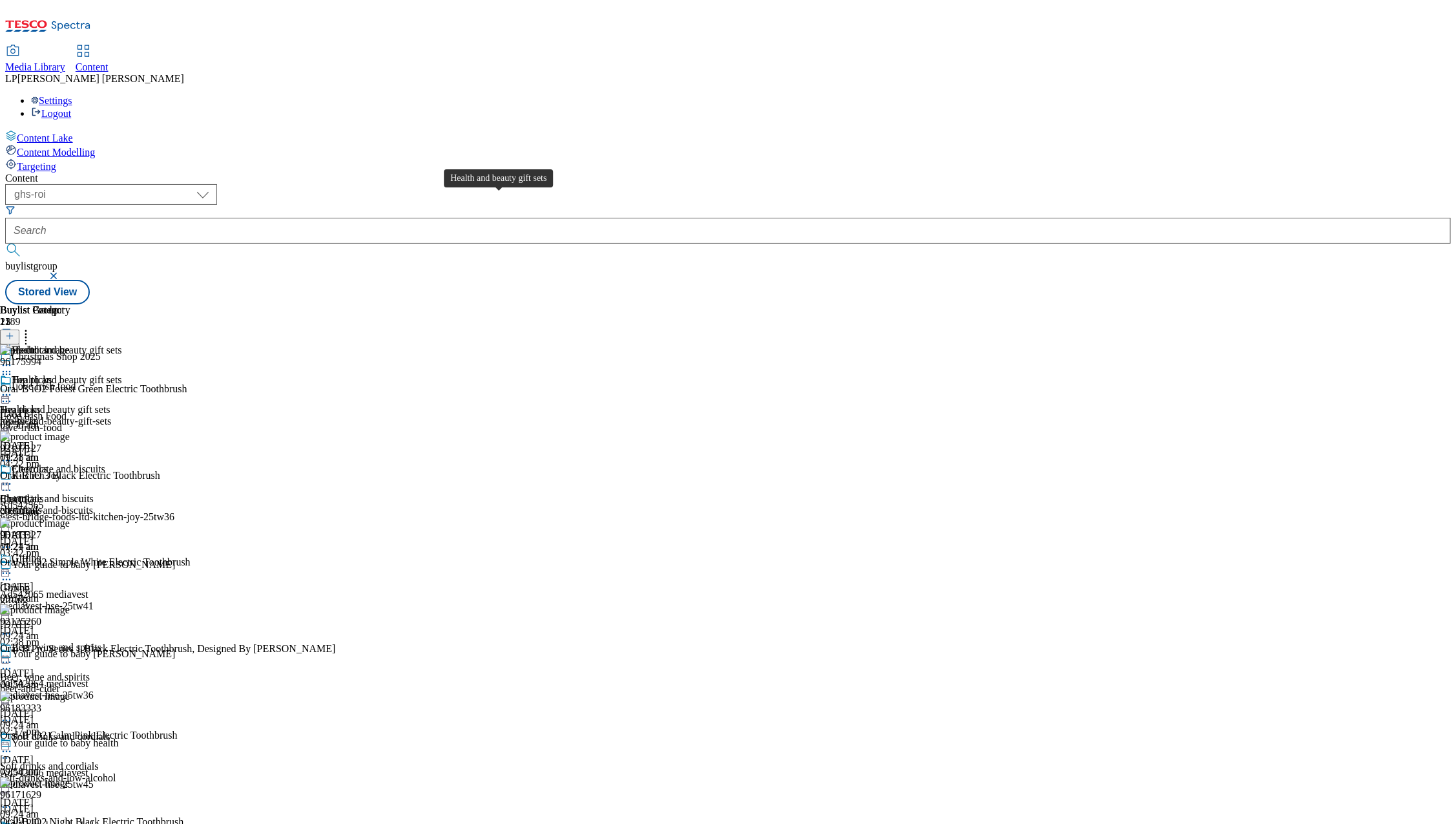
click at [122, 345] on div "Health and beauty gift sets" at bounding box center [67, 350] width 110 height 12
click at [122, 345] on div "Health and beauty gift sets" at bounding box center [61, 359] width 122 height 30
click at [13, 358] on icon at bounding box center [6, 364] width 13 height 13
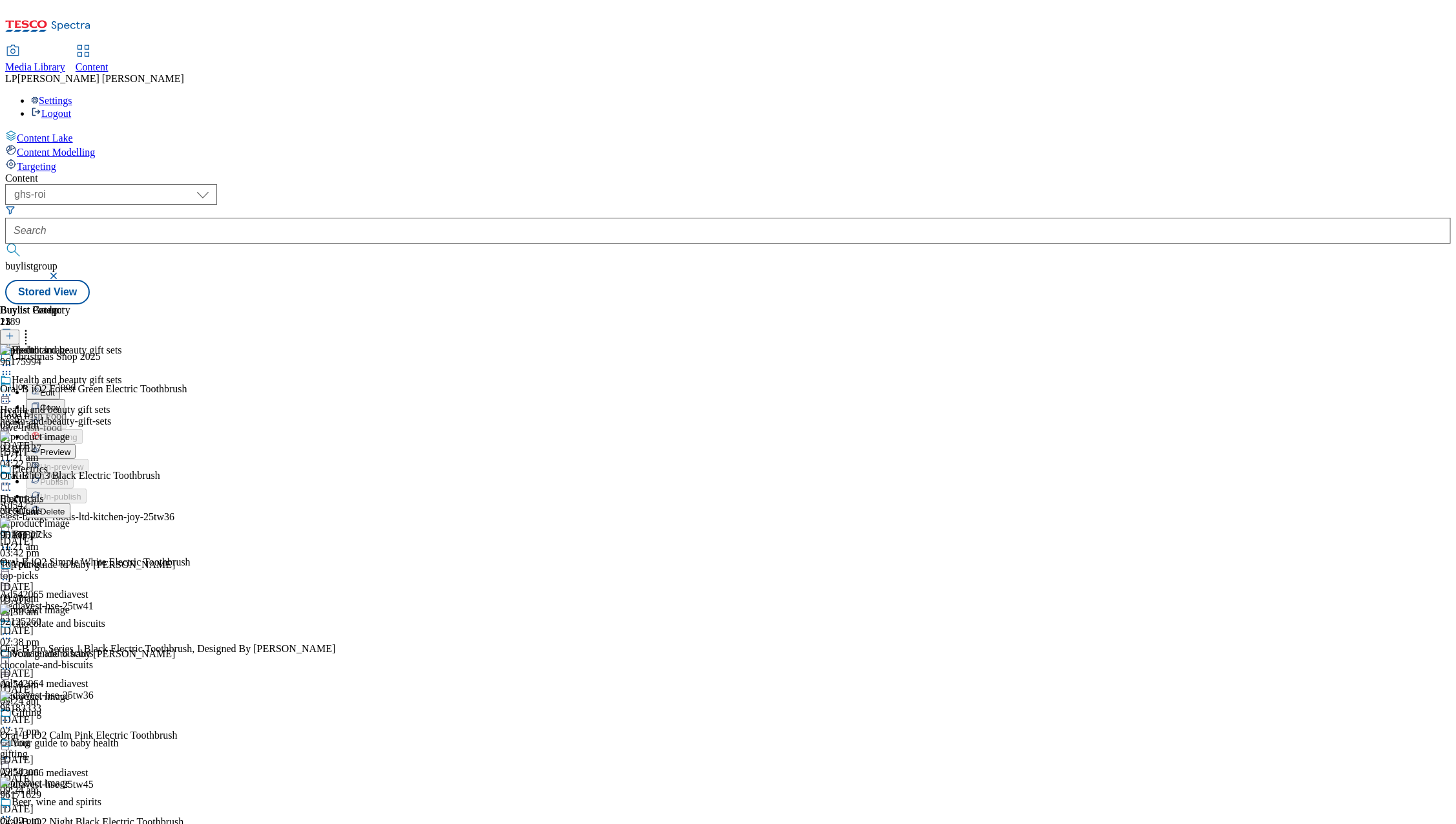
click at [70, 447] on span "Preview" at bounding box center [55, 451] width 31 height 9
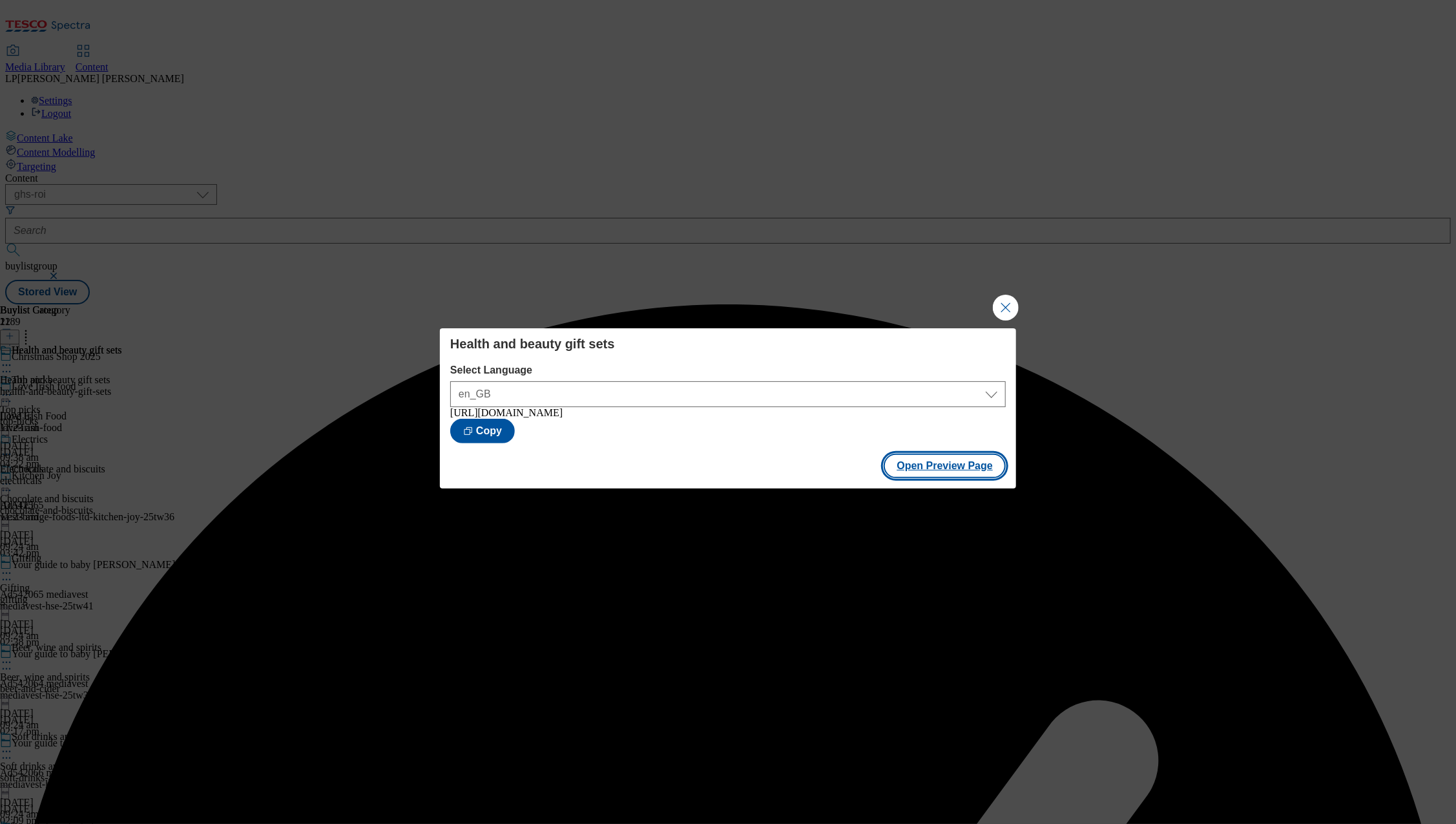
click at [938, 468] on button "Open Preview Page" at bounding box center [944, 465] width 122 height 25
click at [1005, 303] on button "Close Modal" at bounding box center [1005, 307] width 25 height 25
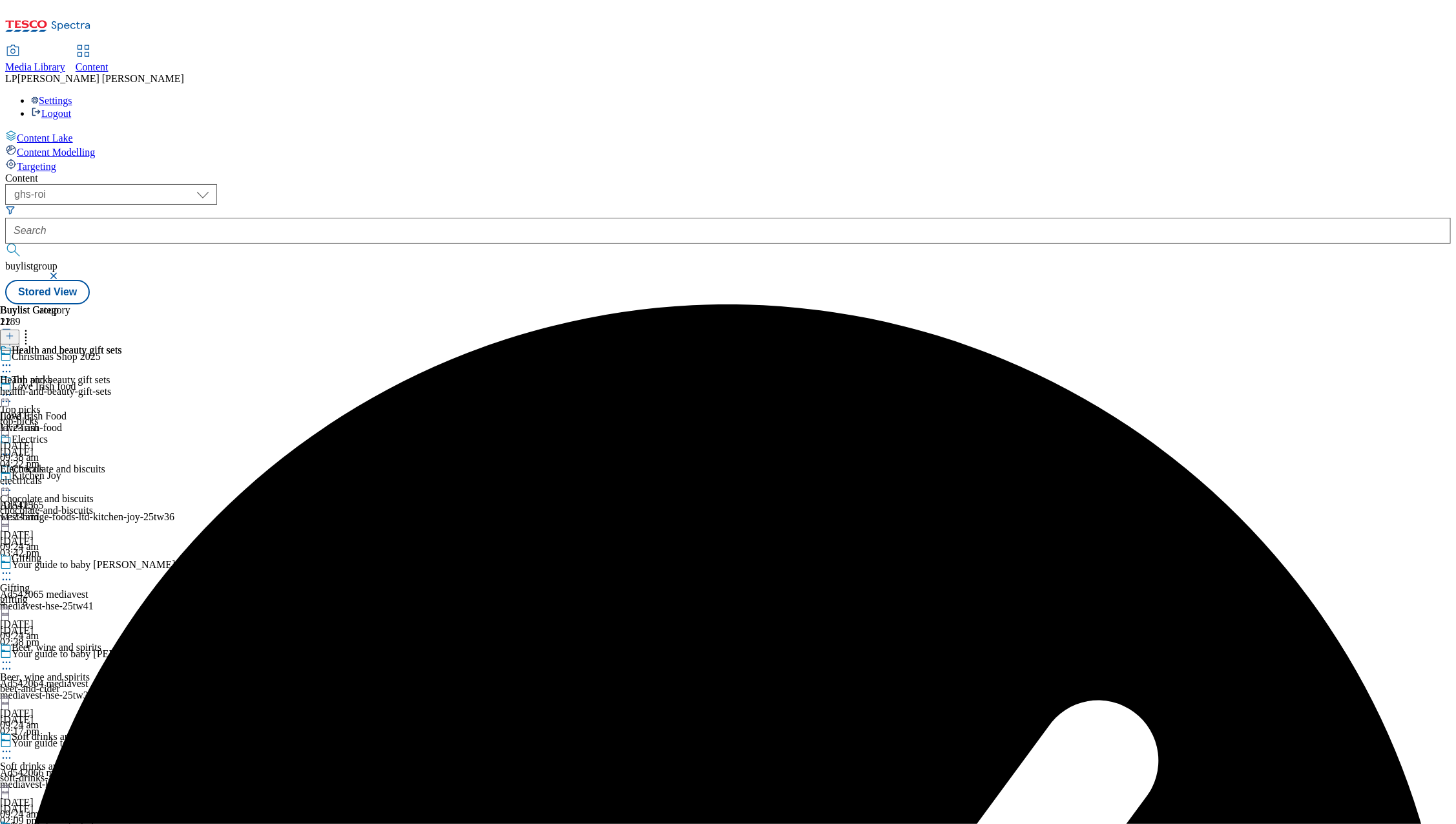
scroll to position [108, 0]
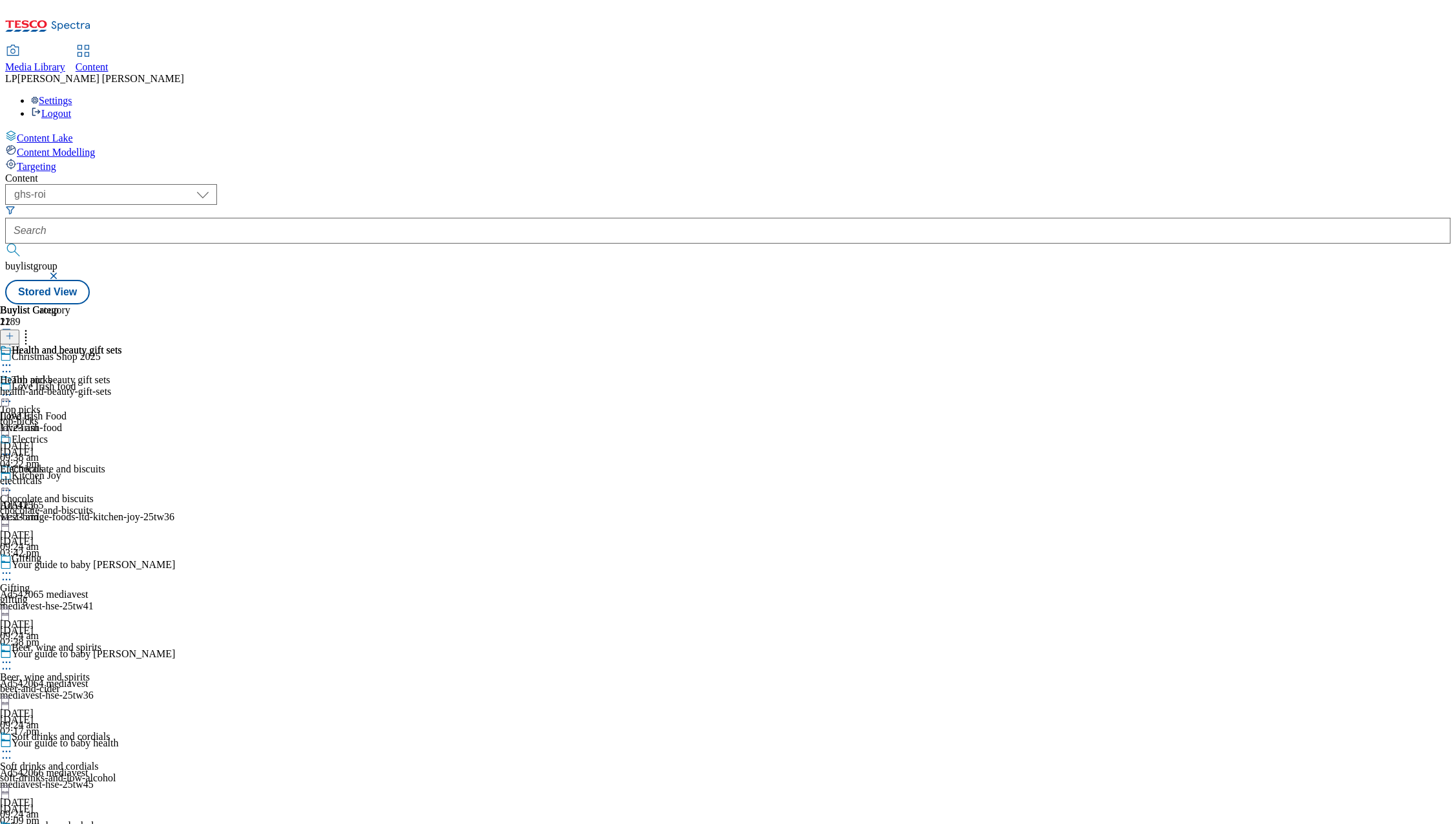
click at [13, 567] on icon at bounding box center [6, 573] width 13 height 13
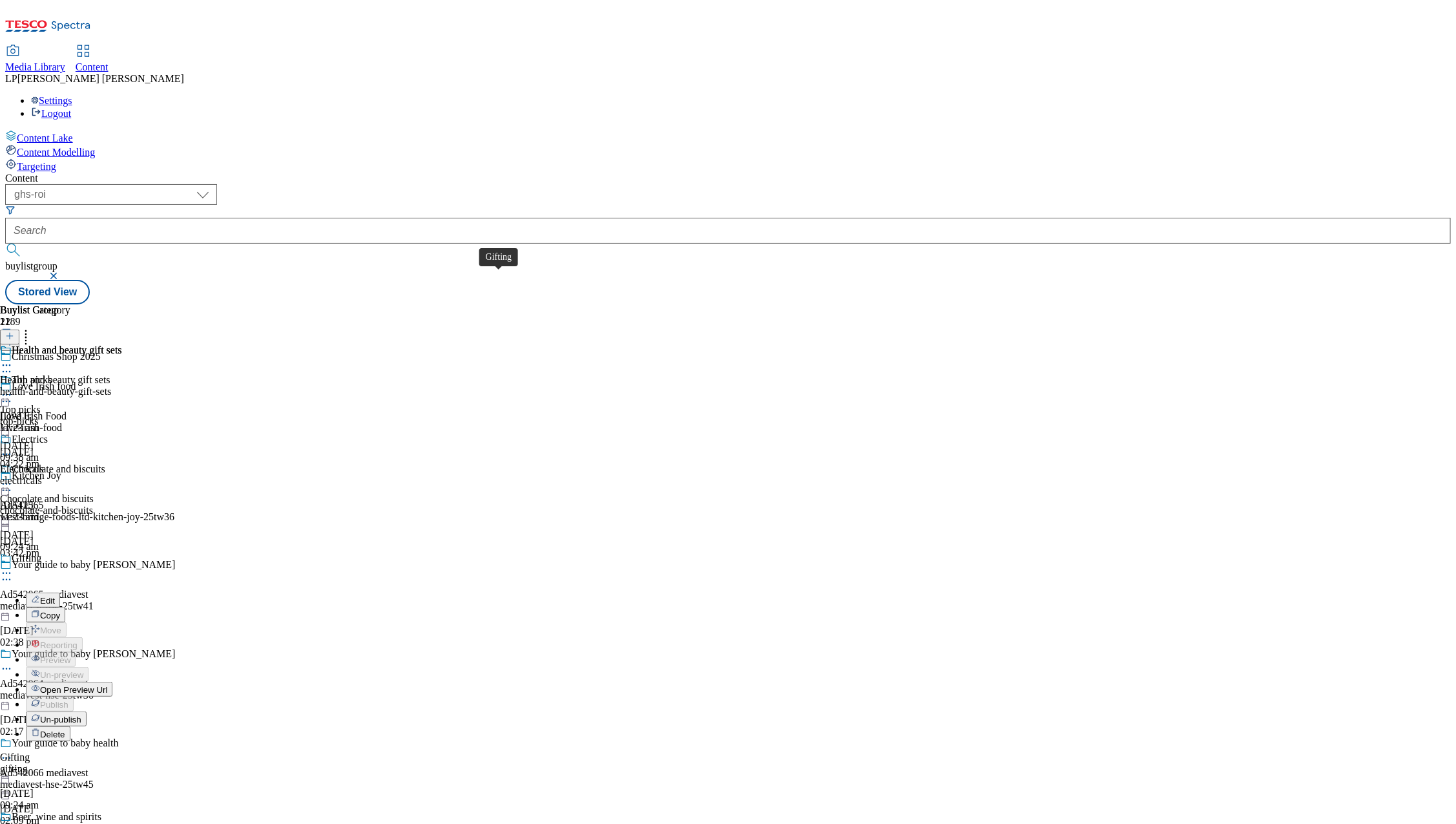
click at [42, 552] on div "Gifting" at bounding box center [26, 558] width 30 height 12
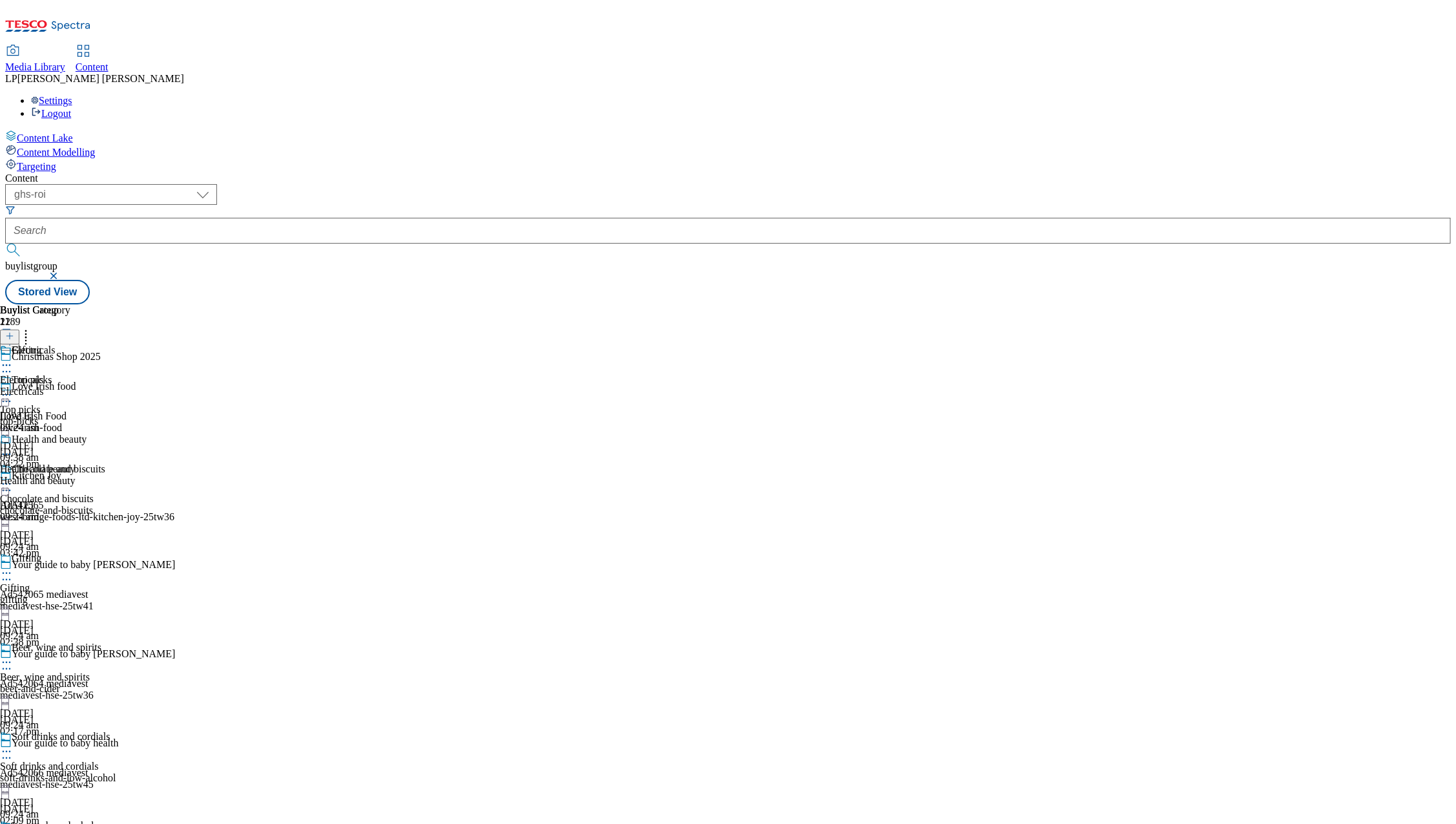
scroll to position [572, 0]
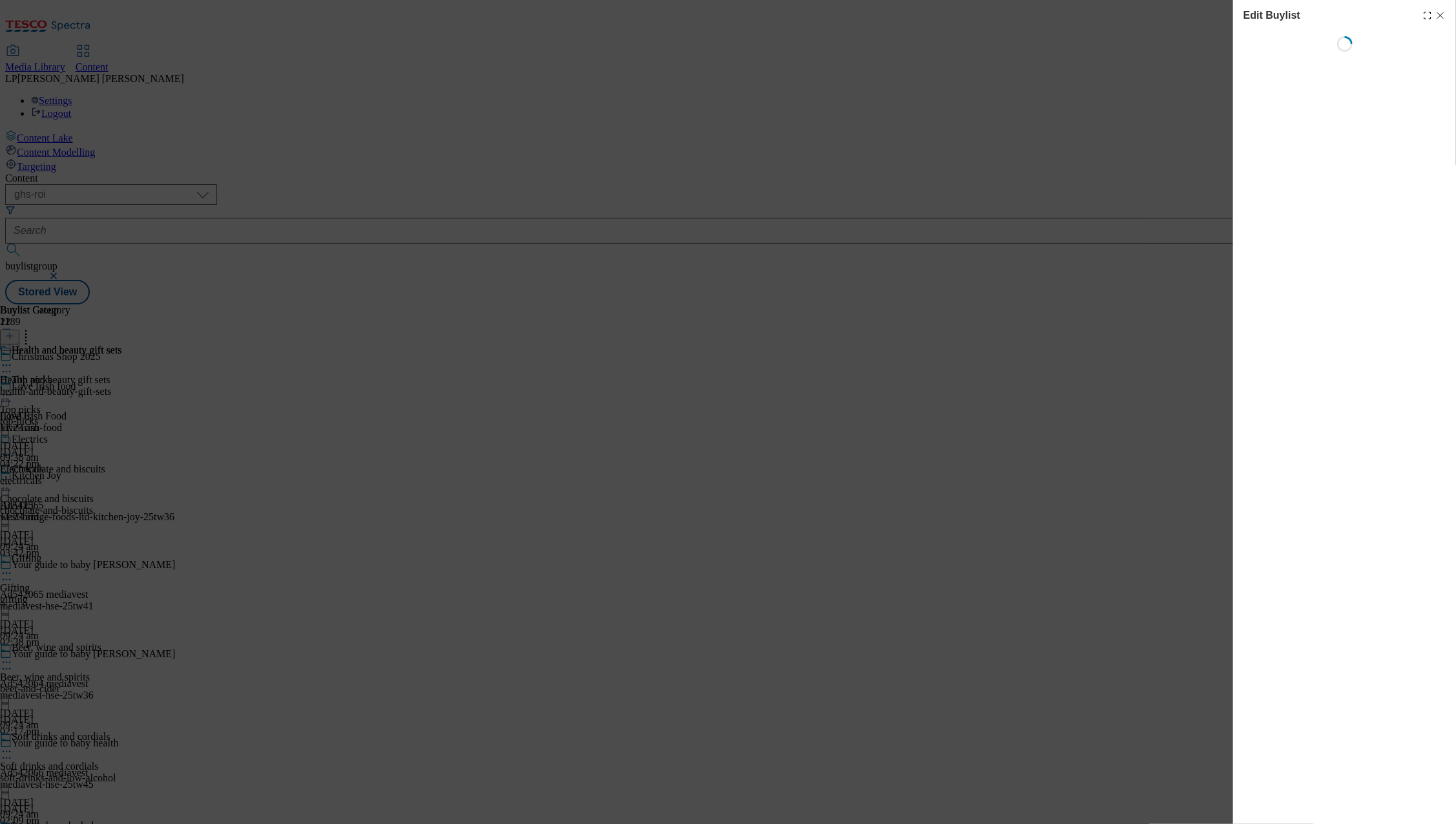
select select "evergreen"
select select "Banner"
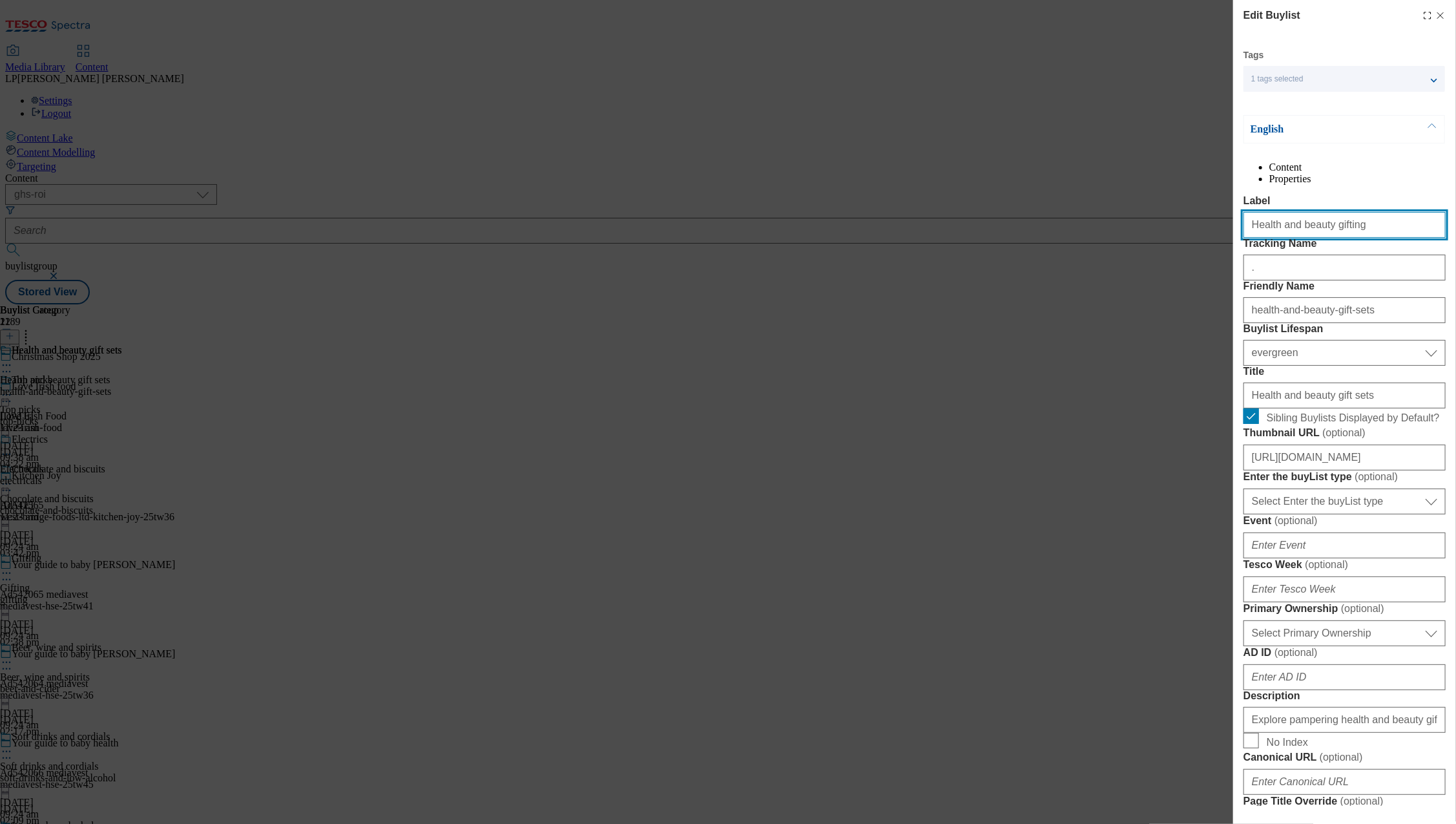
drag, startPoint x: 1354, startPoint y: 255, endPoint x: 1187, endPoint y: 249, distance: 167.1
click at [1187, 249] on div "Edit Buylist Tags 1 tags selected buylist English Content Properties Label Heal…" at bounding box center [728, 412] width 1456 height 824
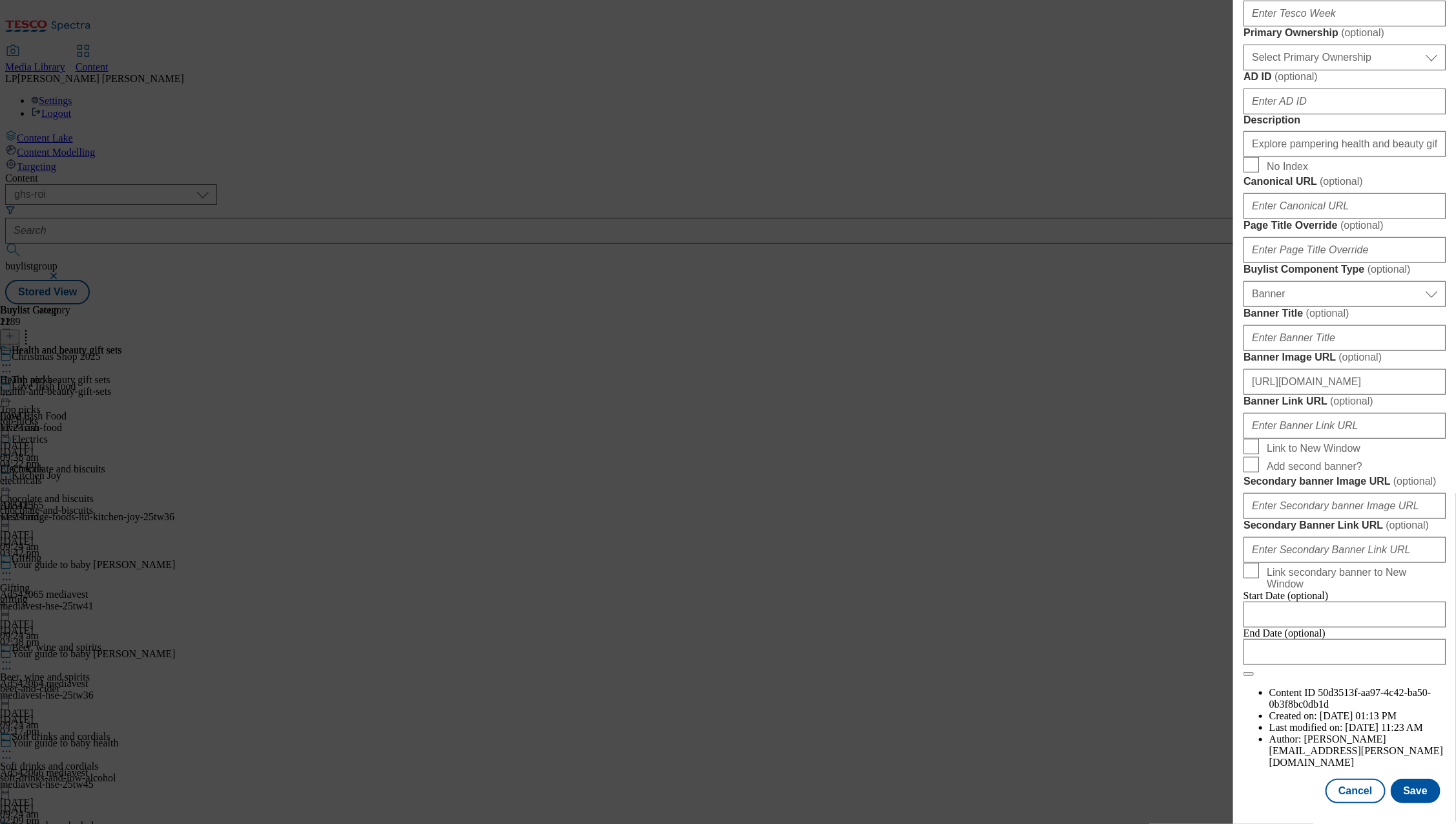
scroll to position [1063, 0]
type input "Gifting"
click at [1401, 778] on button "Save" at bounding box center [1415, 790] width 50 height 25
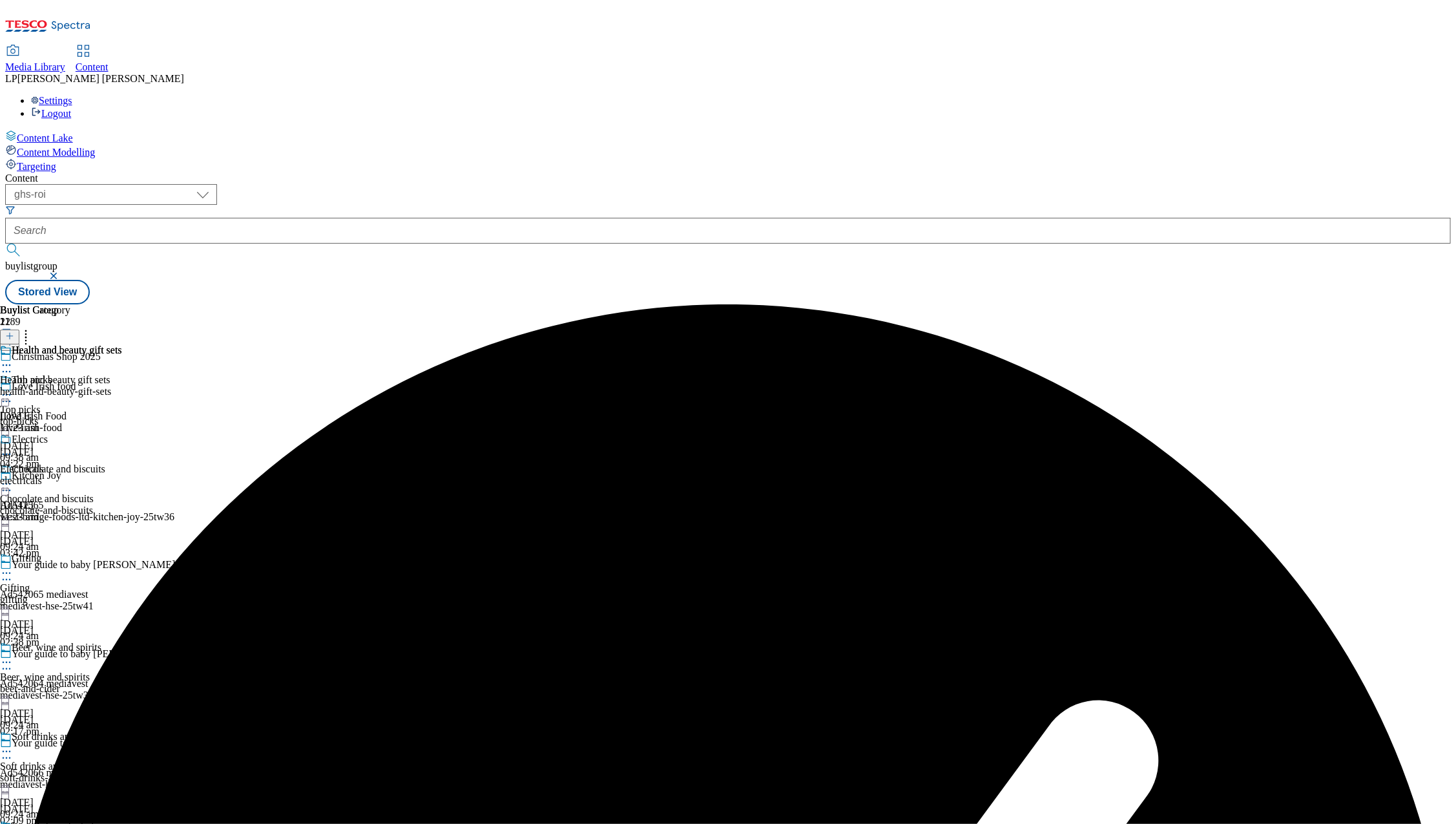
scroll to position [104, 0]
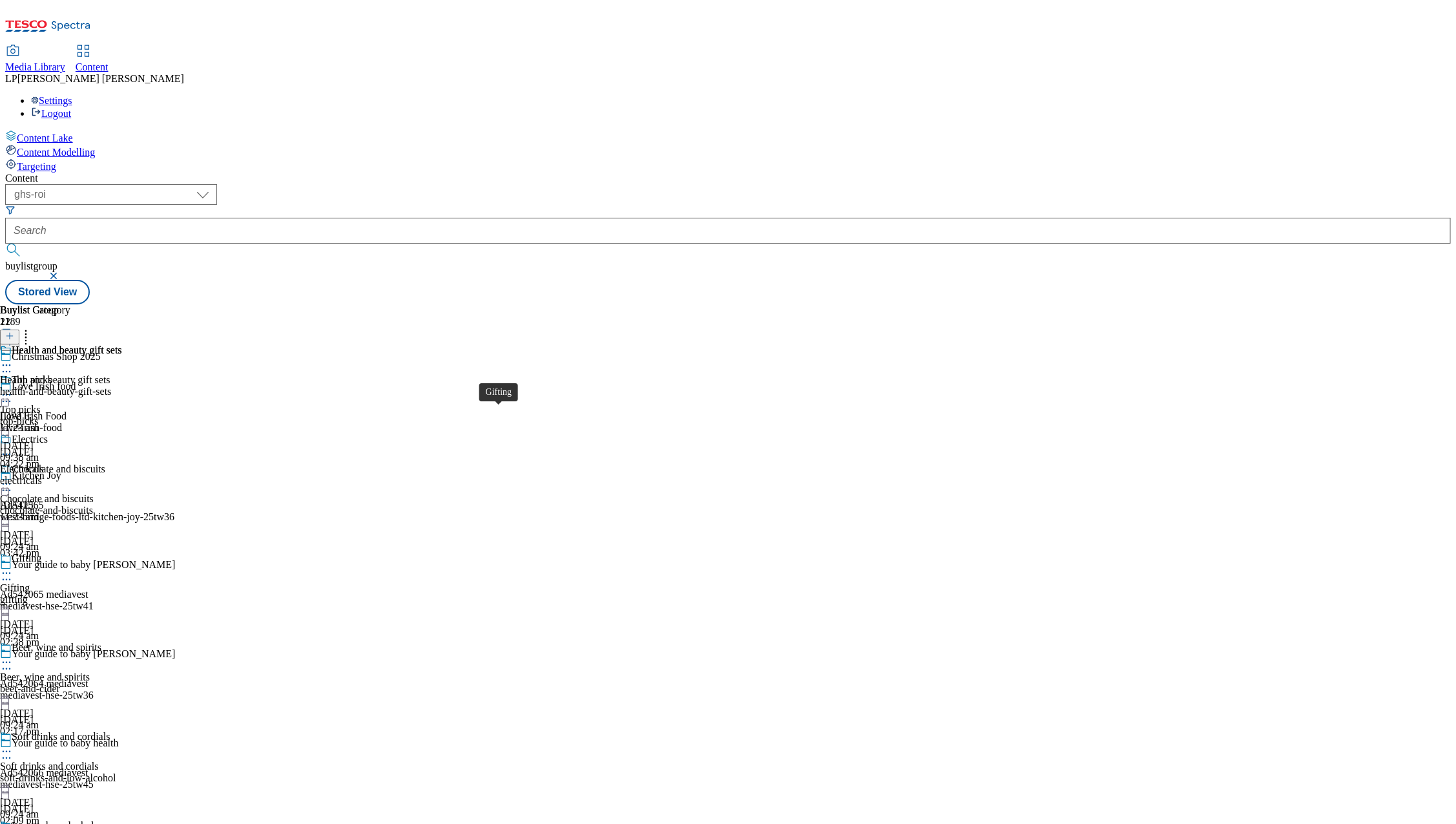
click at [42, 552] on span "Gifting" at bounding box center [26, 559] width 30 height 14
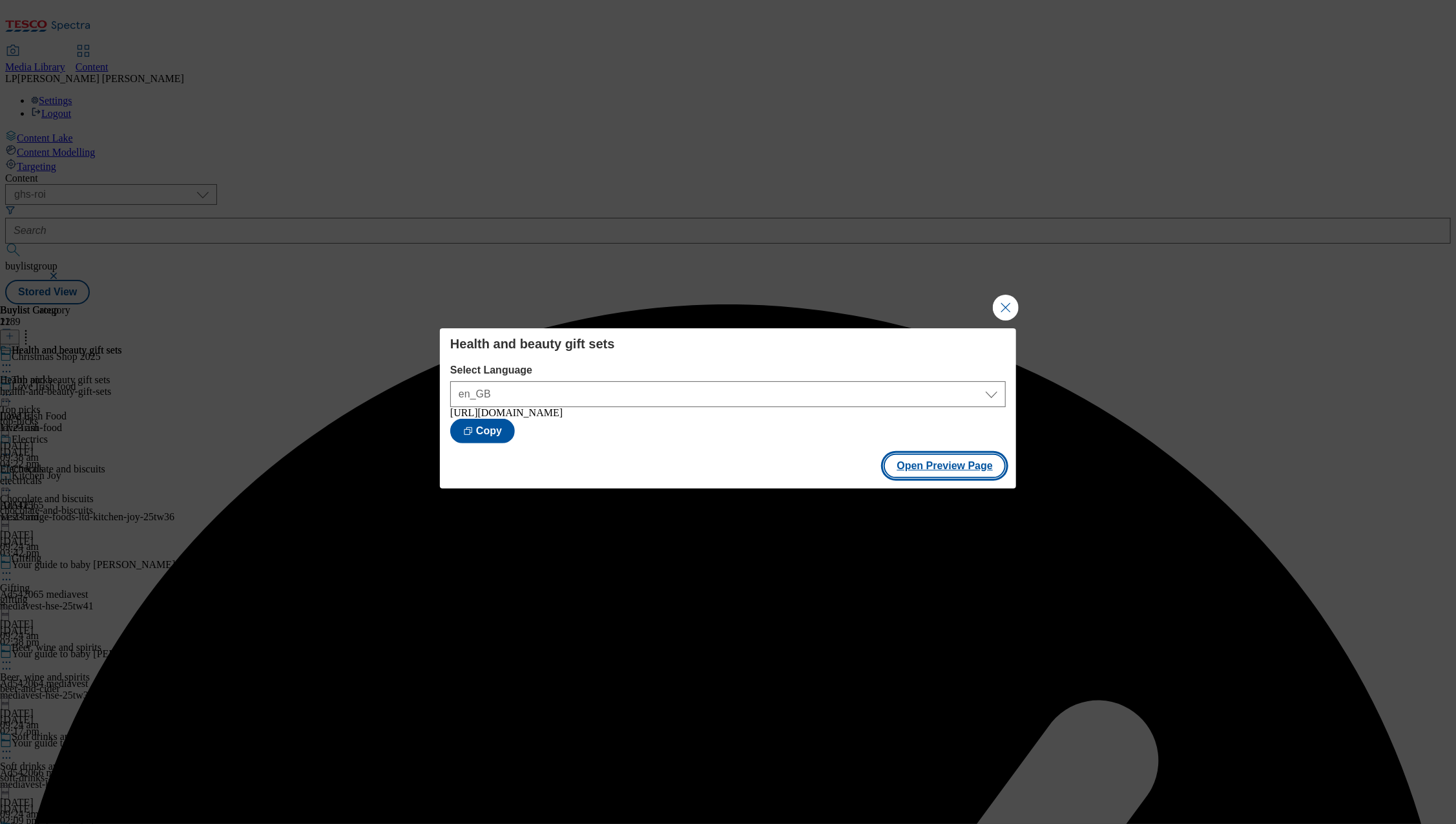
click at [930, 472] on button "Open Preview Page" at bounding box center [944, 465] width 122 height 25
click at [1001, 305] on button "Close Modal" at bounding box center [1005, 307] width 25 height 25
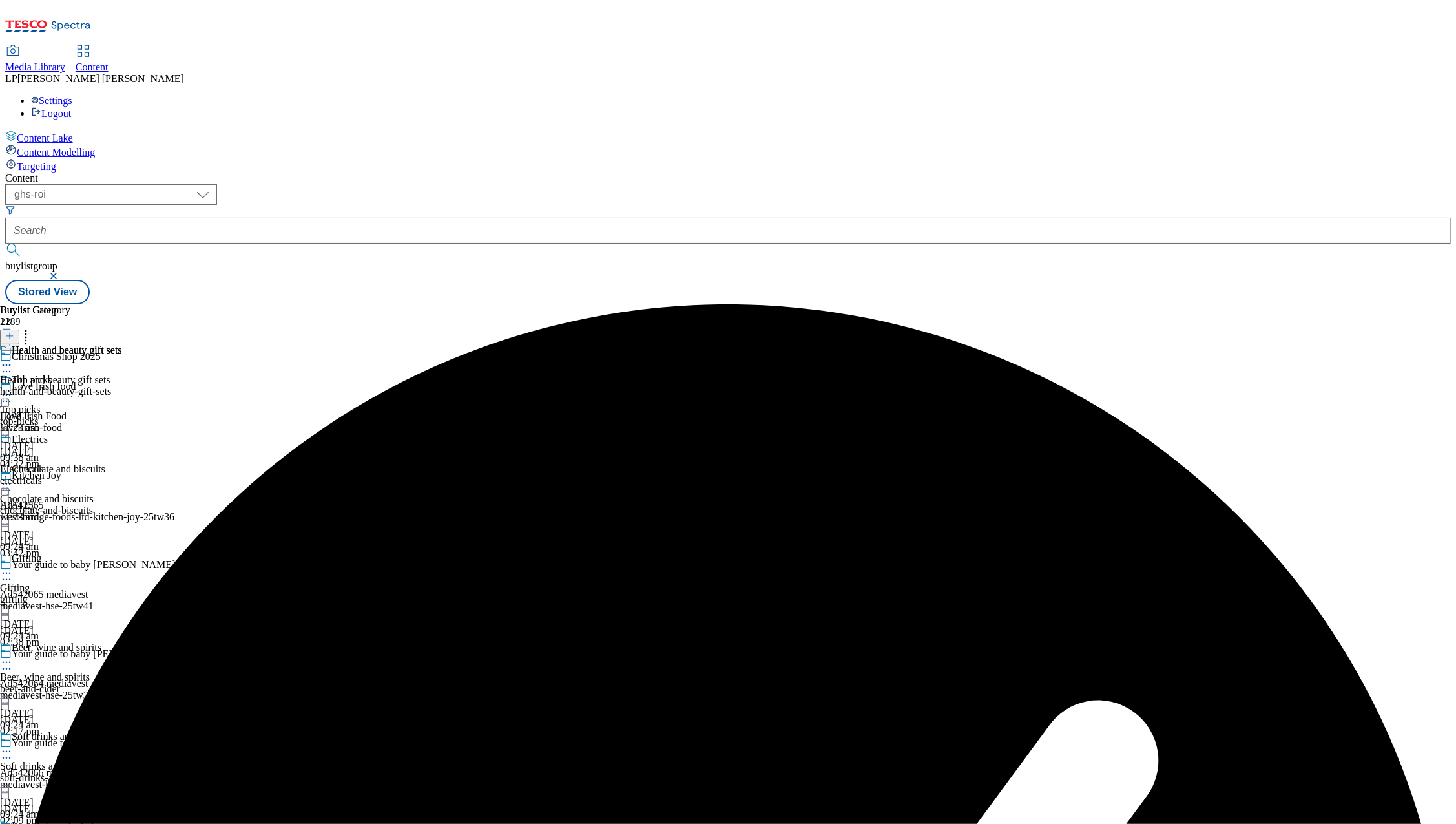
click at [122, 345] on span "Health and beauty gift sets" at bounding box center [67, 351] width 110 height 14
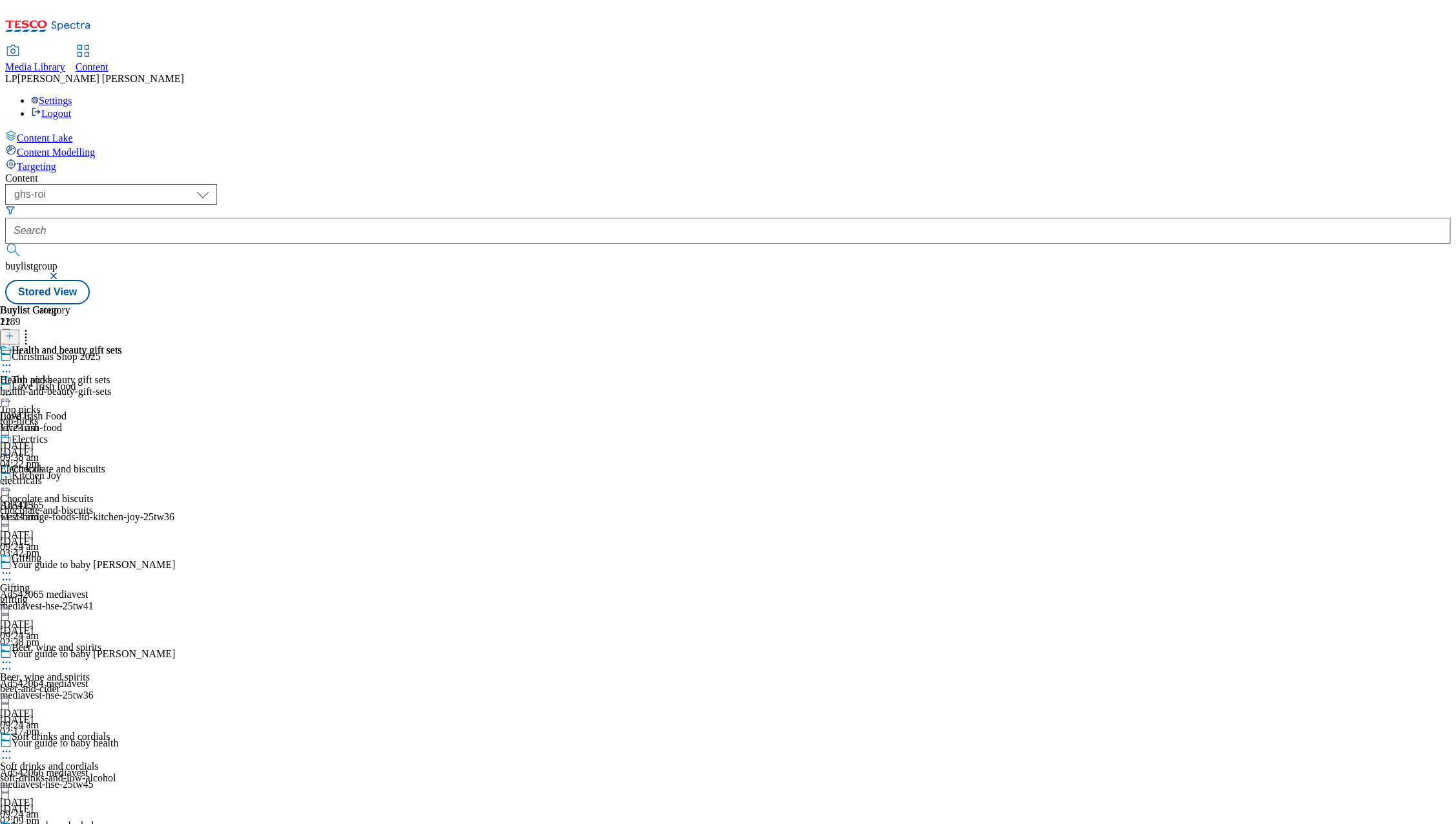
click at [13, 358] on icon at bounding box center [6, 364] width 13 height 13
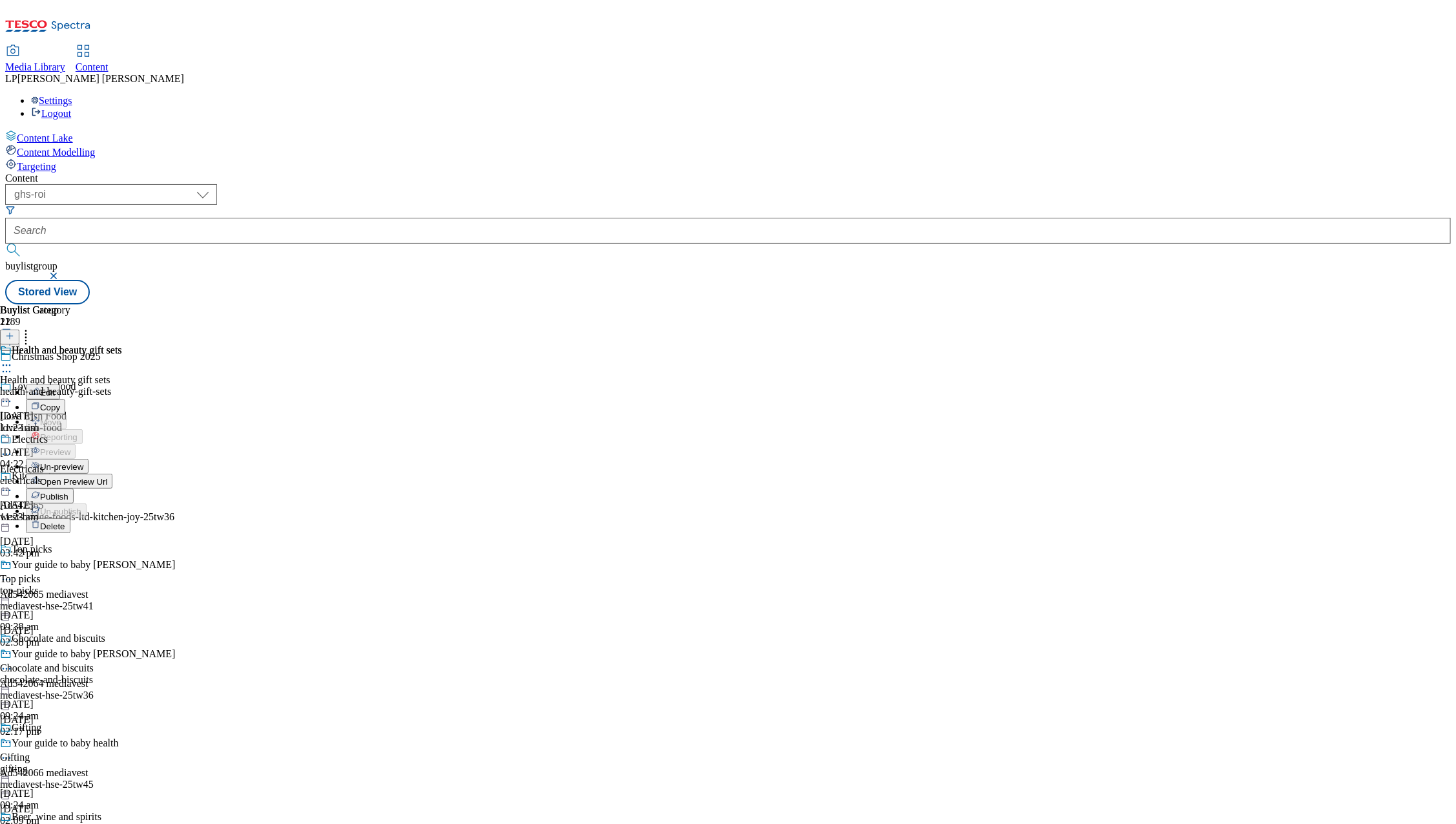
click at [60, 384] on button "Edit" at bounding box center [42, 392] width 34 height 15
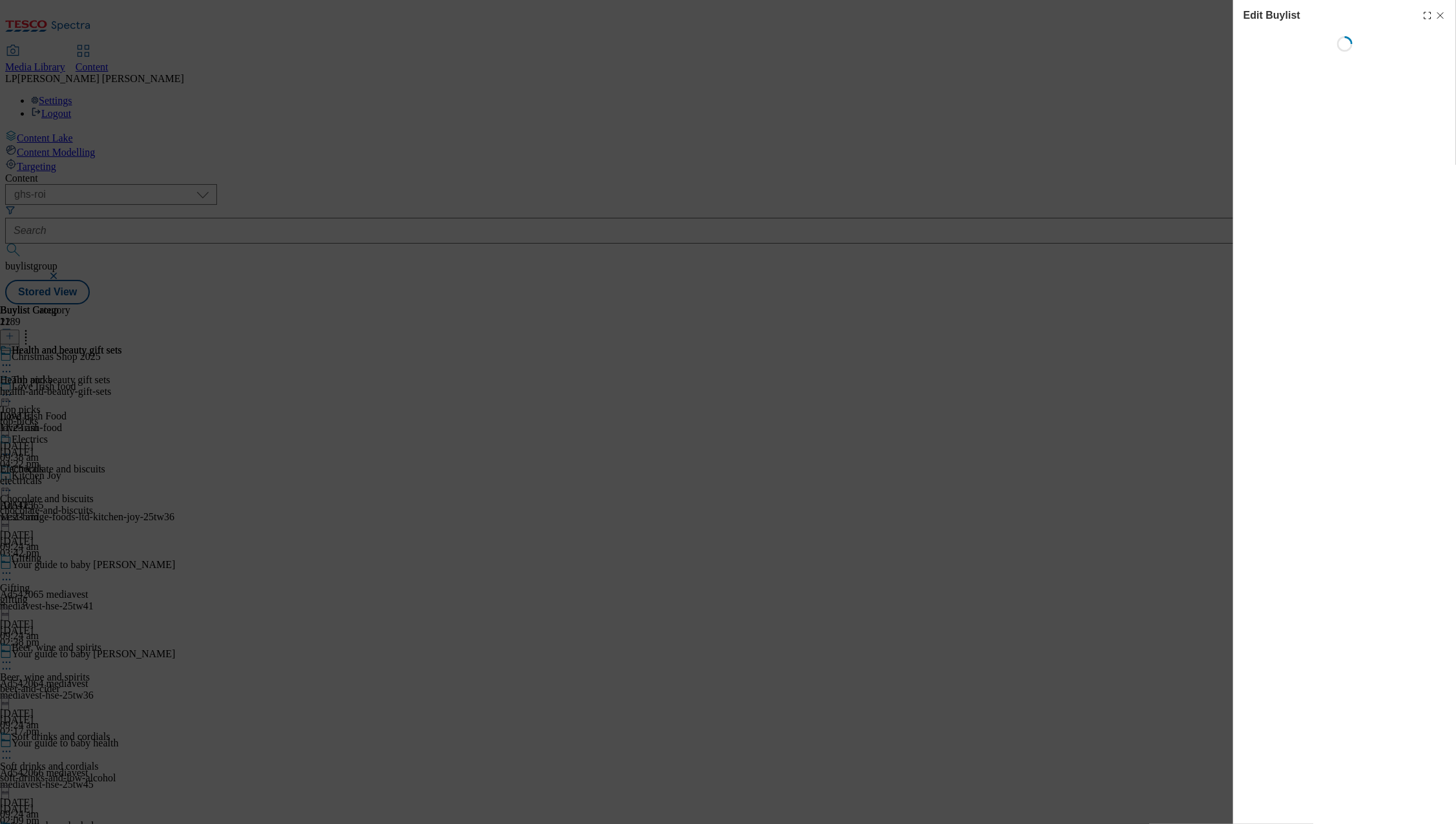
select select "evergreen"
select select "Banner"
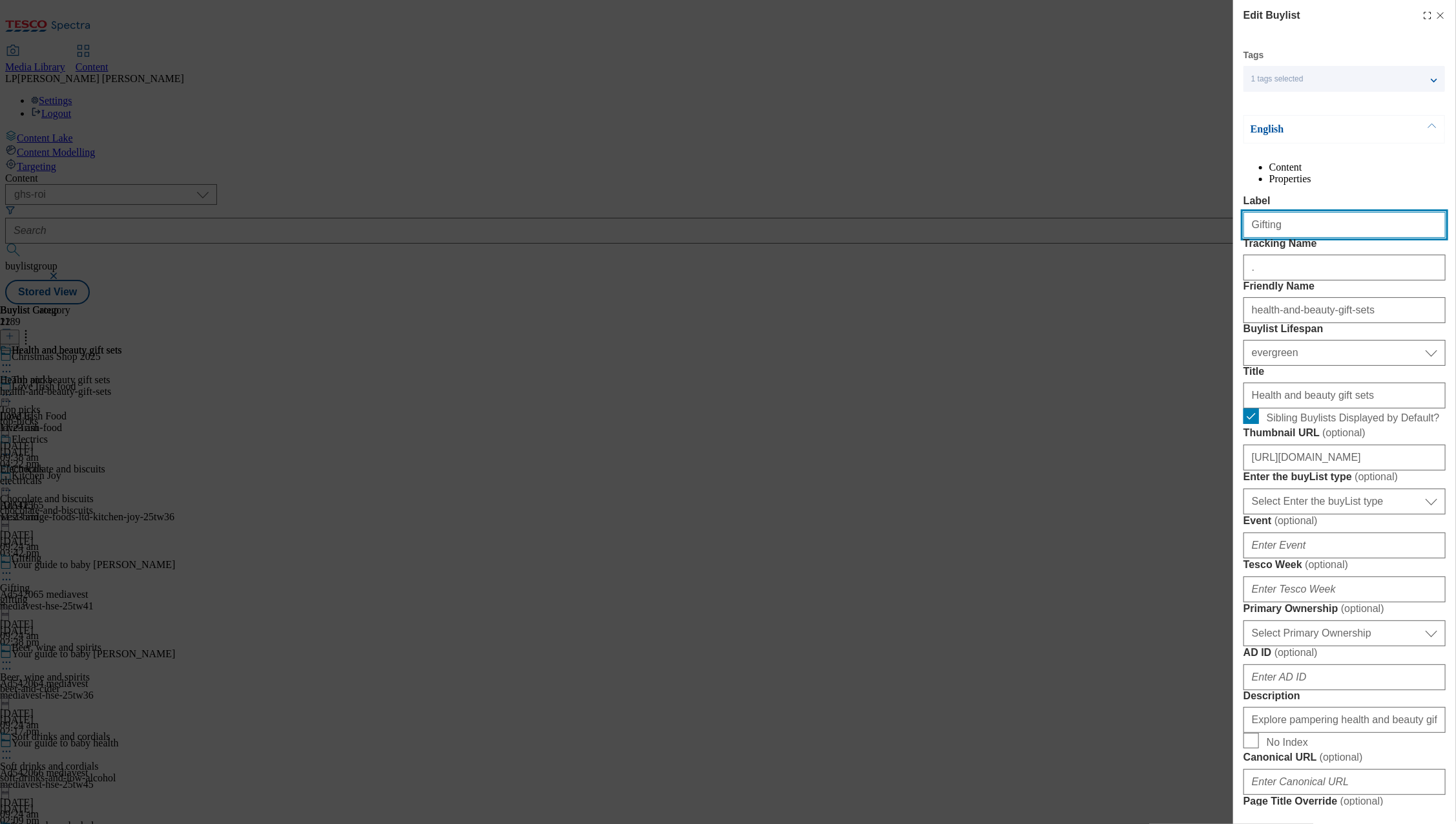
click at [1298, 238] on input "Gifting" at bounding box center [1344, 225] width 202 height 25
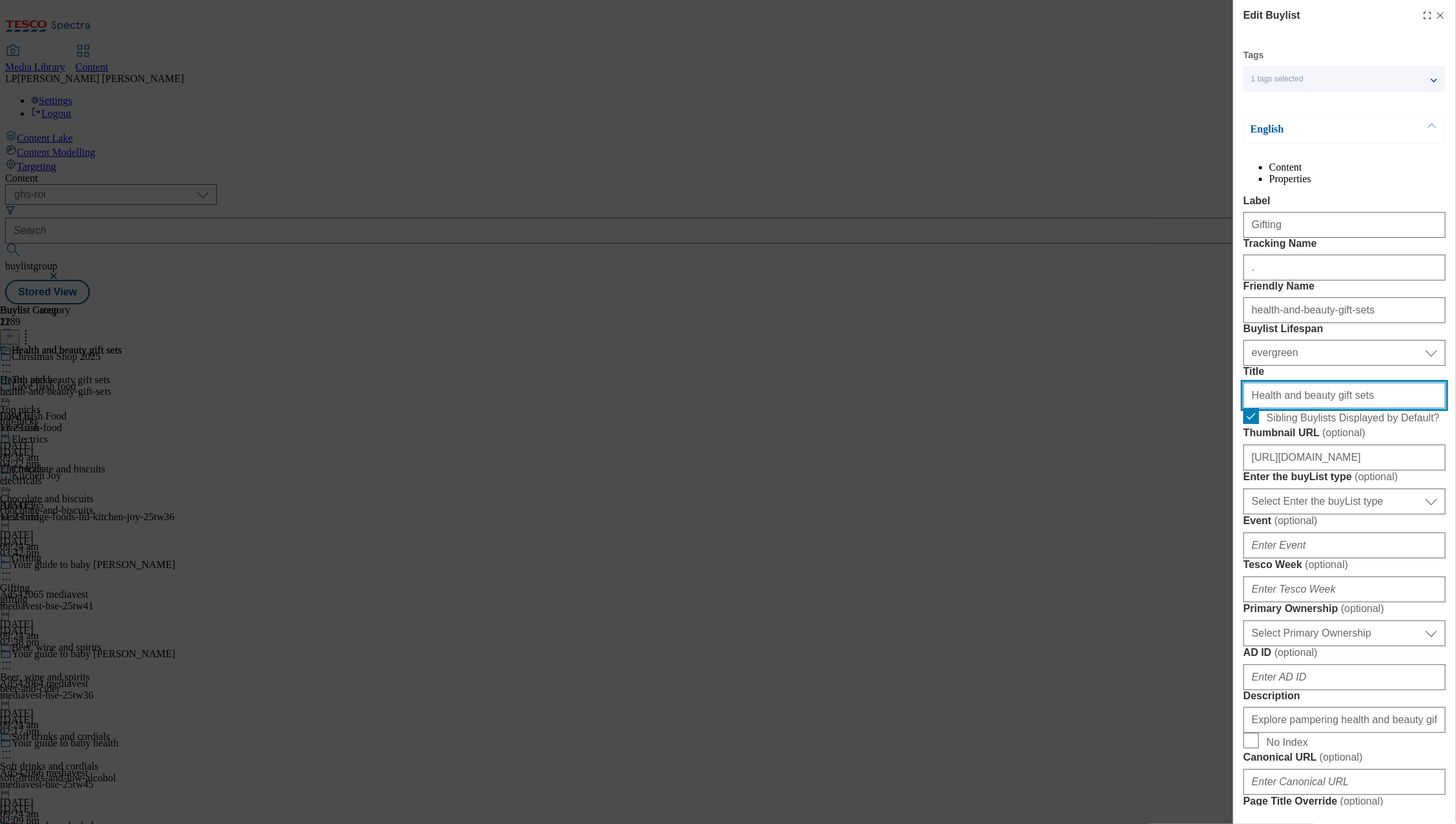
drag, startPoint x: 1317, startPoint y: 510, endPoint x: 1196, endPoint y: 510, distance: 121.0
click at [1196, 510] on div "Edit Buylist Tags 1 tags selected buylist English Content Properties Label Gift…" at bounding box center [728, 412] width 1456 height 824
click at [1369, 408] on input "Health and beauty gift sets" at bounding box center [1344, 395] width 202 height 25
drag, startPoint x: 1366, startPoint y: 509, endPoint x: 1188, endPoint y: 505, distance: 178.0
click at [1188, 505] on div "Edit Buylist Tags 1 tags selected buylist English Content Properties Label Gift…" at bounding box center [728, 412] width 1456 height 824
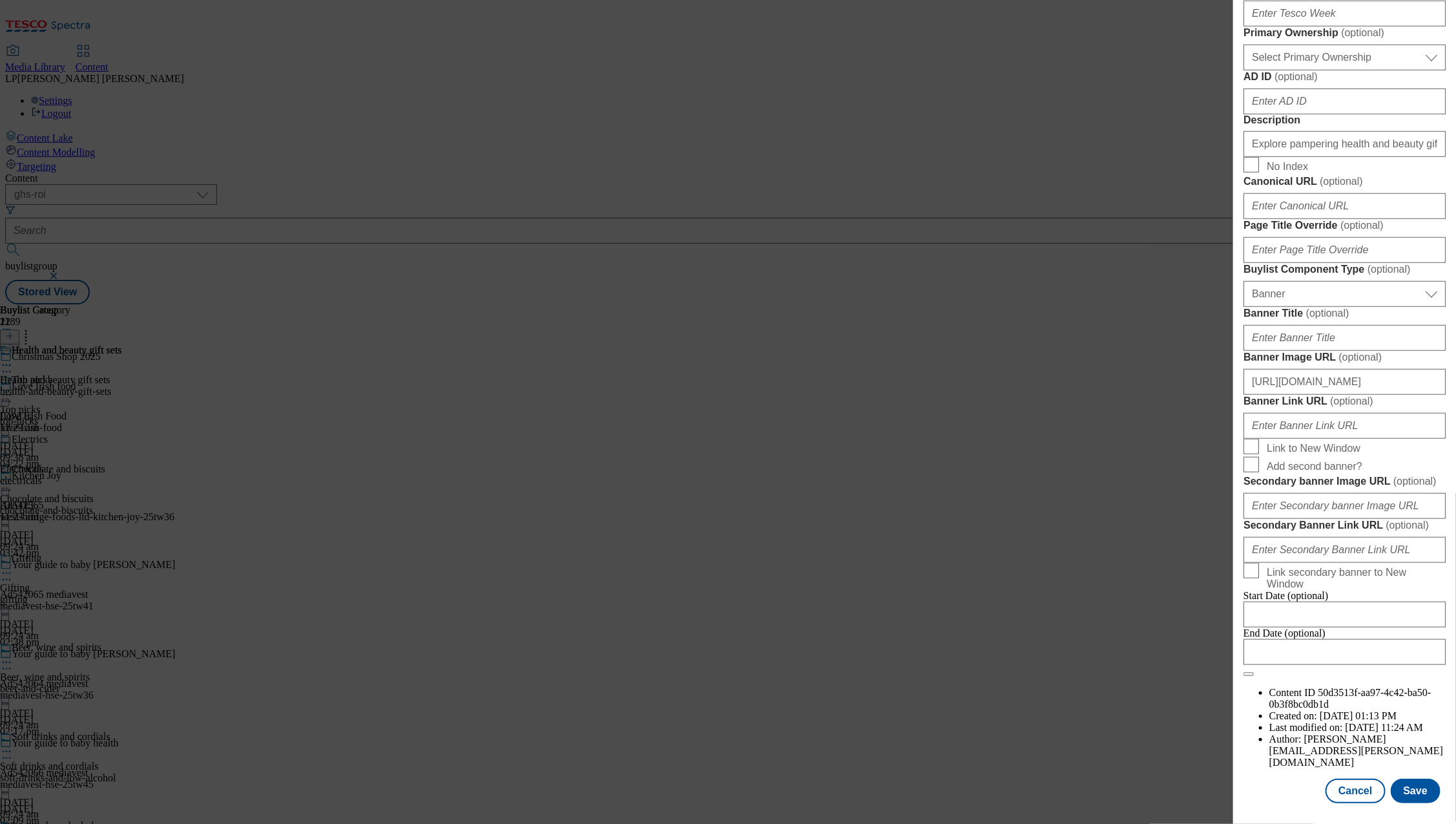
scroll to position [1063, 0]
type input "Gifting"
click at [1400, 782] on button "Save" at bounding box center [1415, 790] width 50 height 25
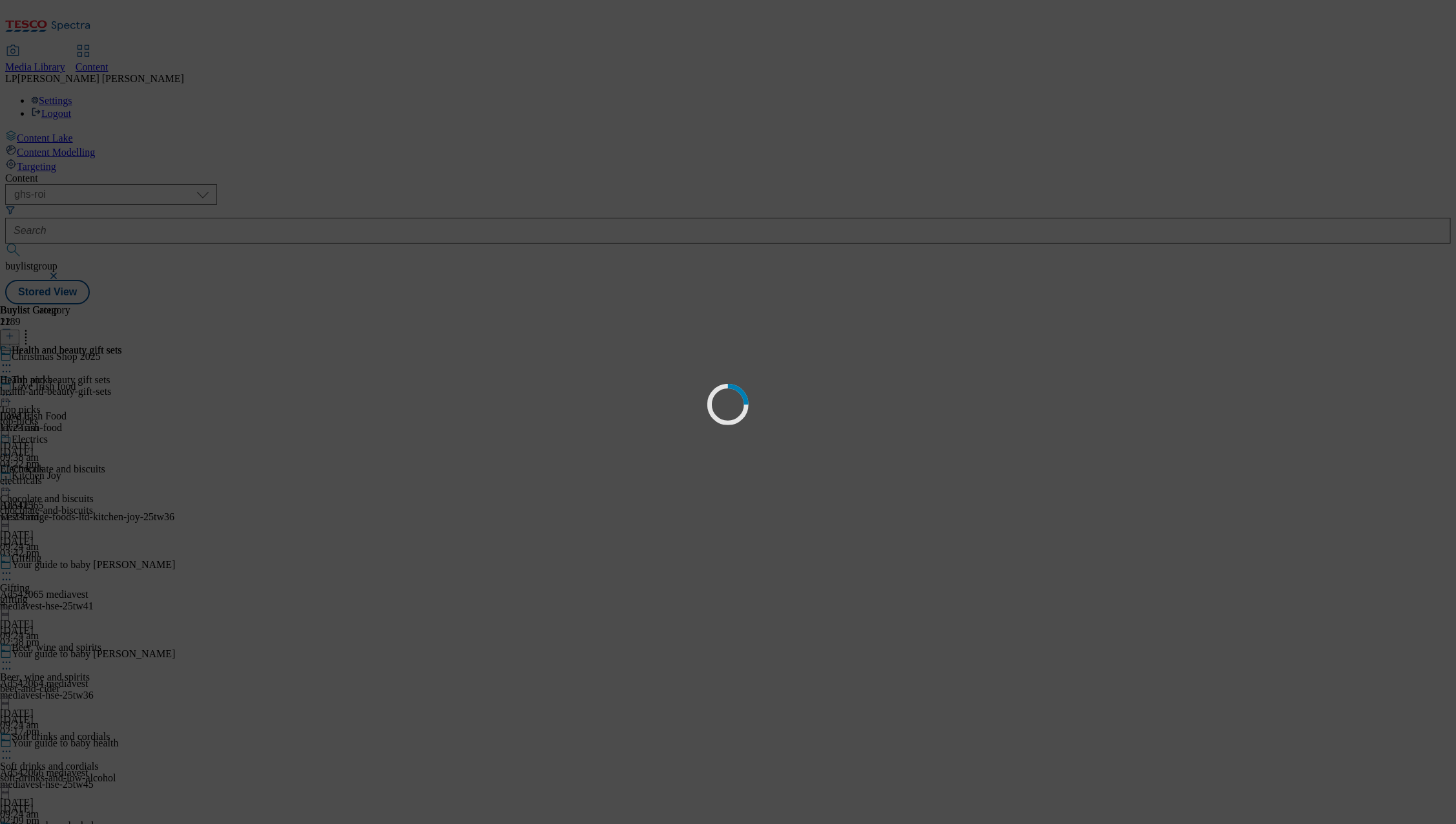
select select "evergreen"
select select "Banner"
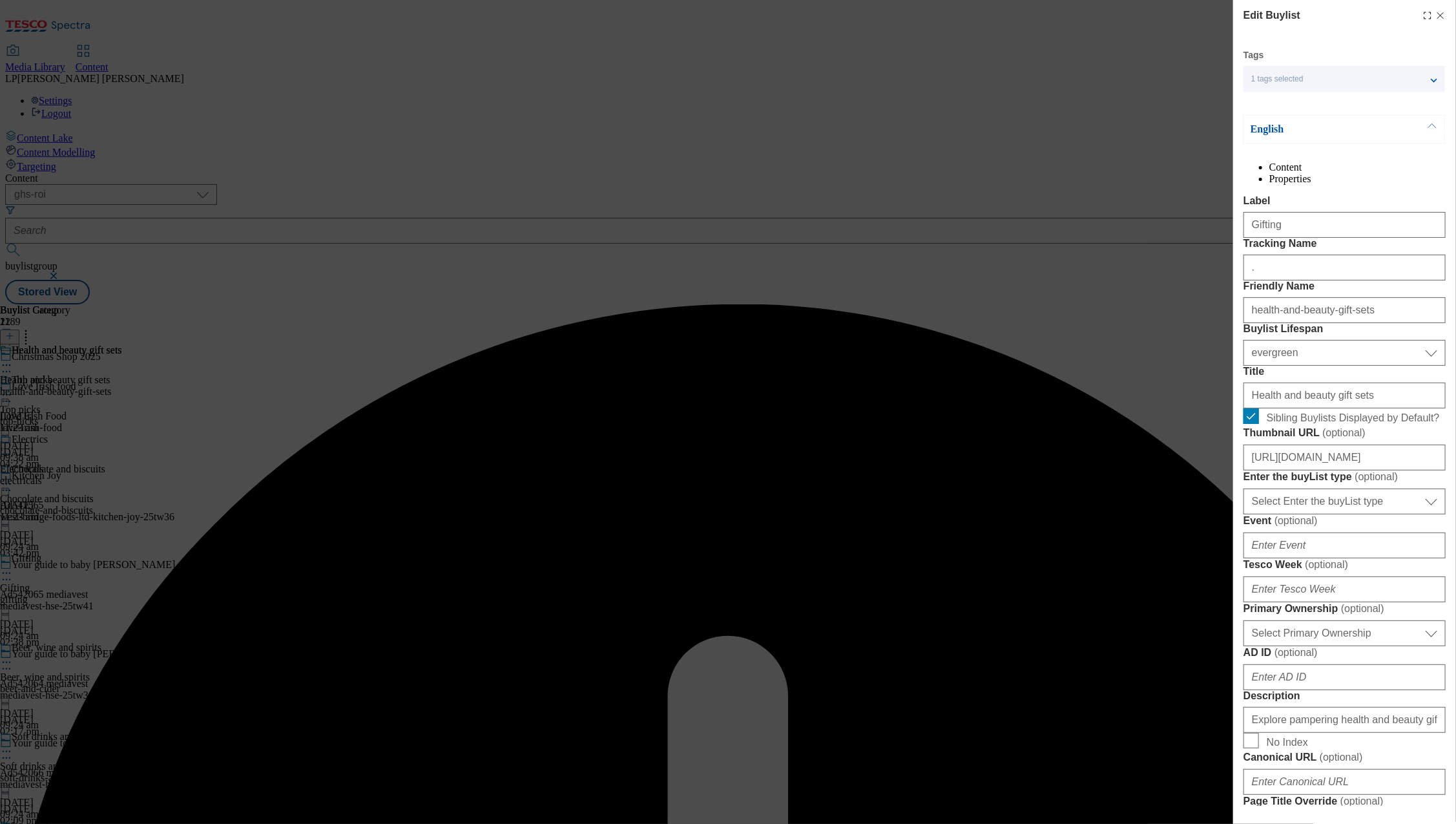
click at [1354, 323] on div "health-and-beauty-gift-sets" at bounding box center [1344, 307] width 202 height 31
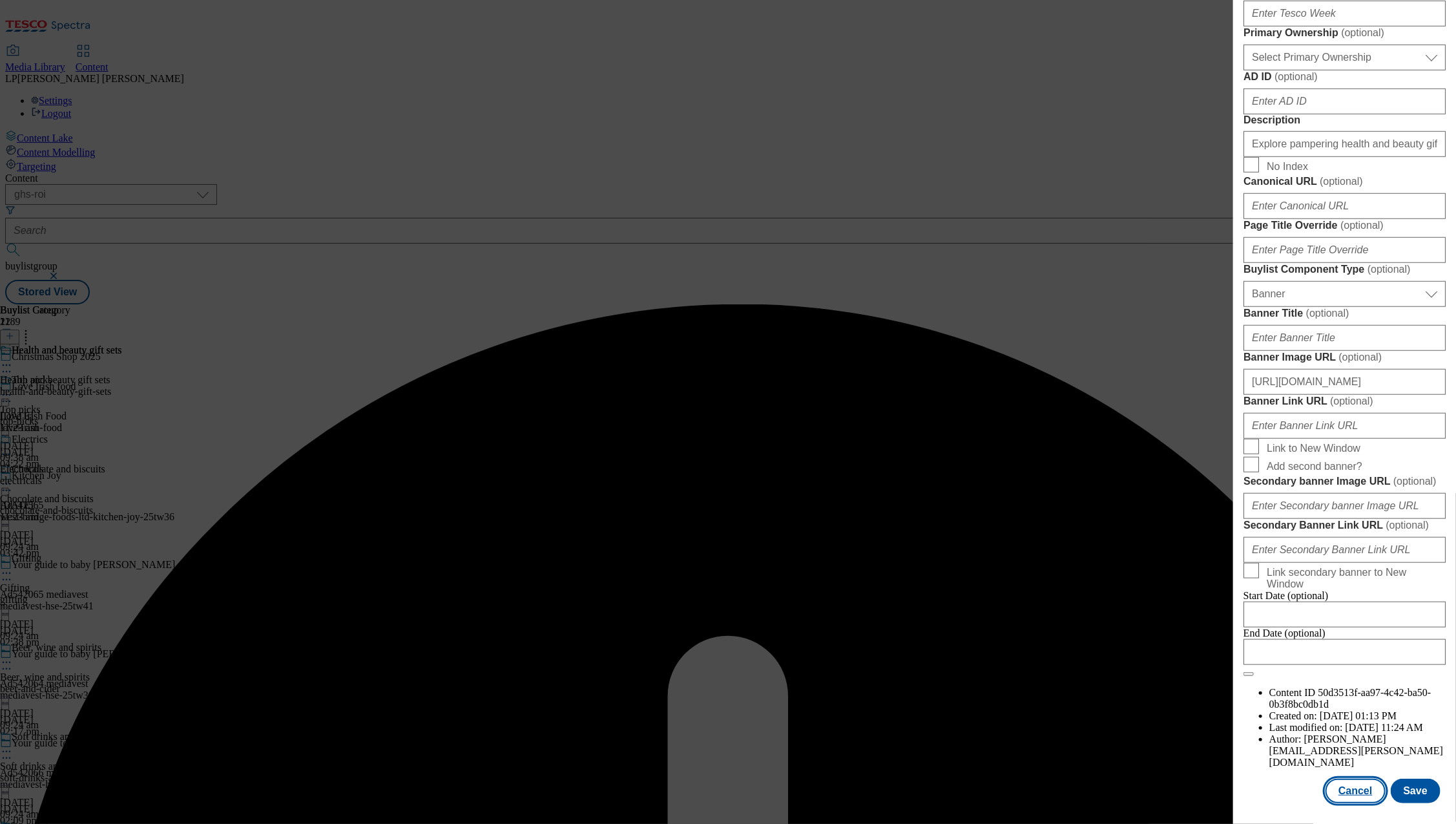
click at [1356, 778] on button "Cancel" at bounding box center [1355, 790] width 59 height 25
select select "evergreen"
select select "Banner"
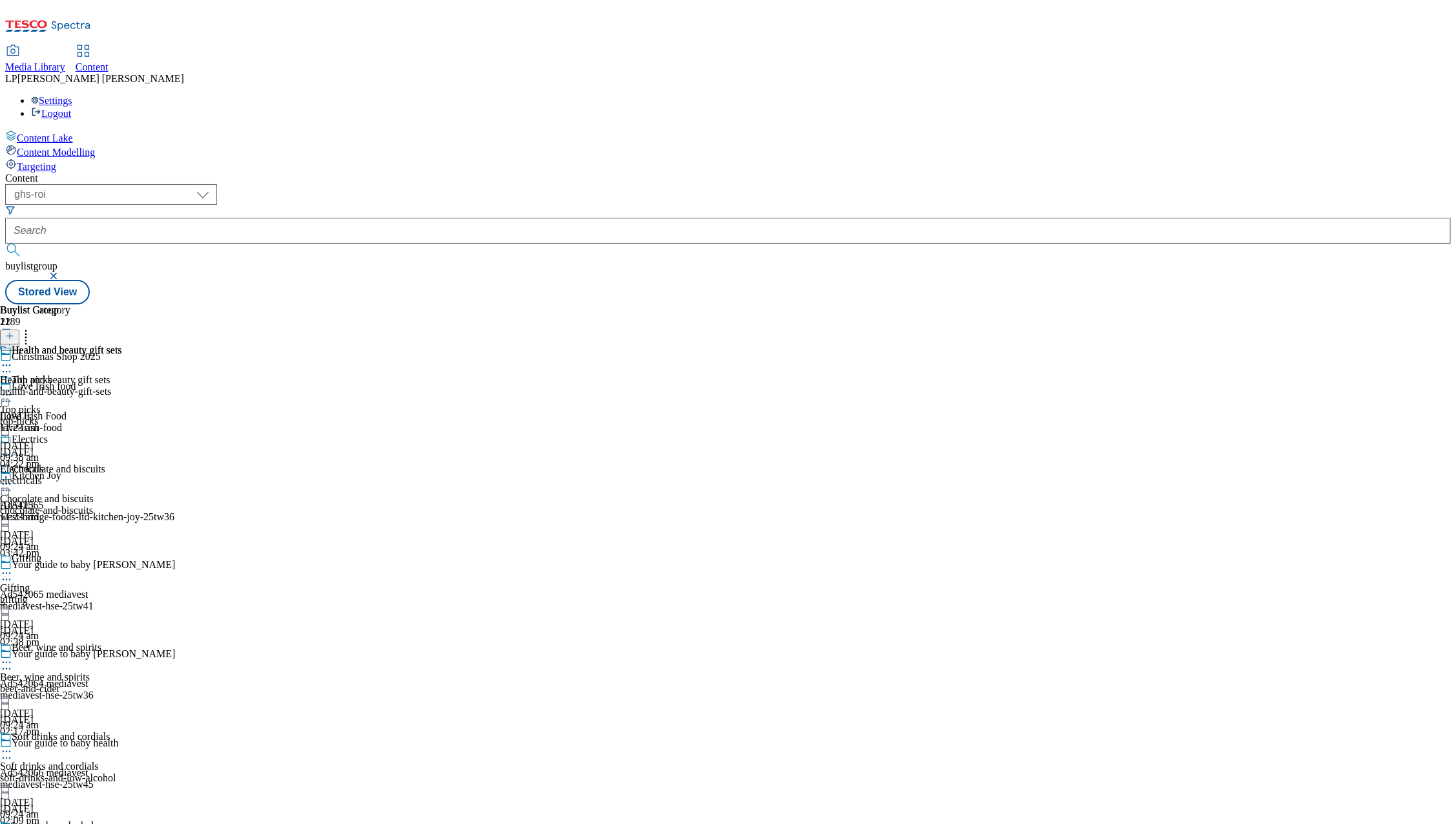
click at [13, 567] on icon at bounding box center [6, 573] width 13 height 13
click at [55, 596] on span "Edit" at bounding box center [48, 600] width 15 height 9
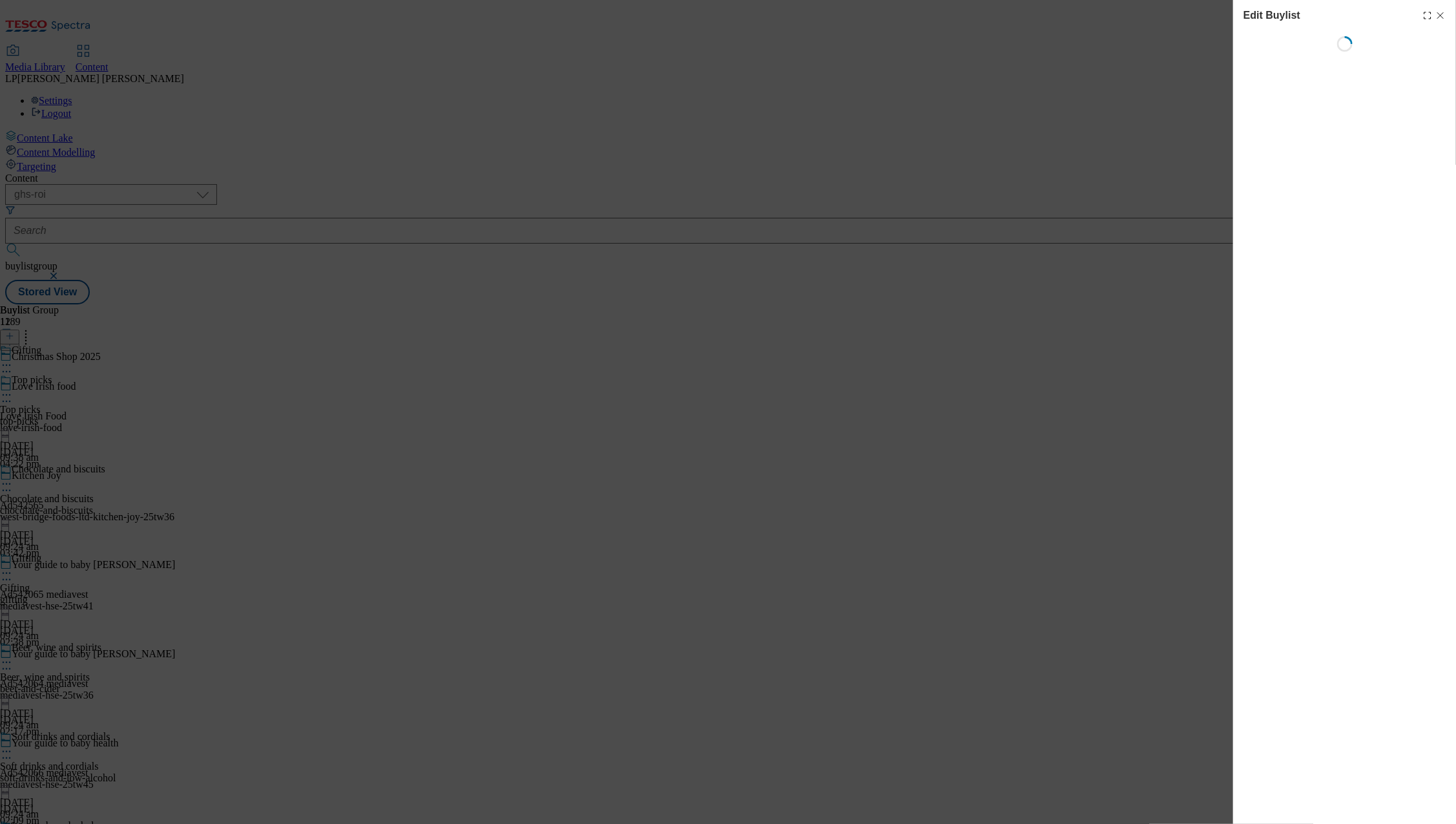
select select "evergreen"
select select "Banner"
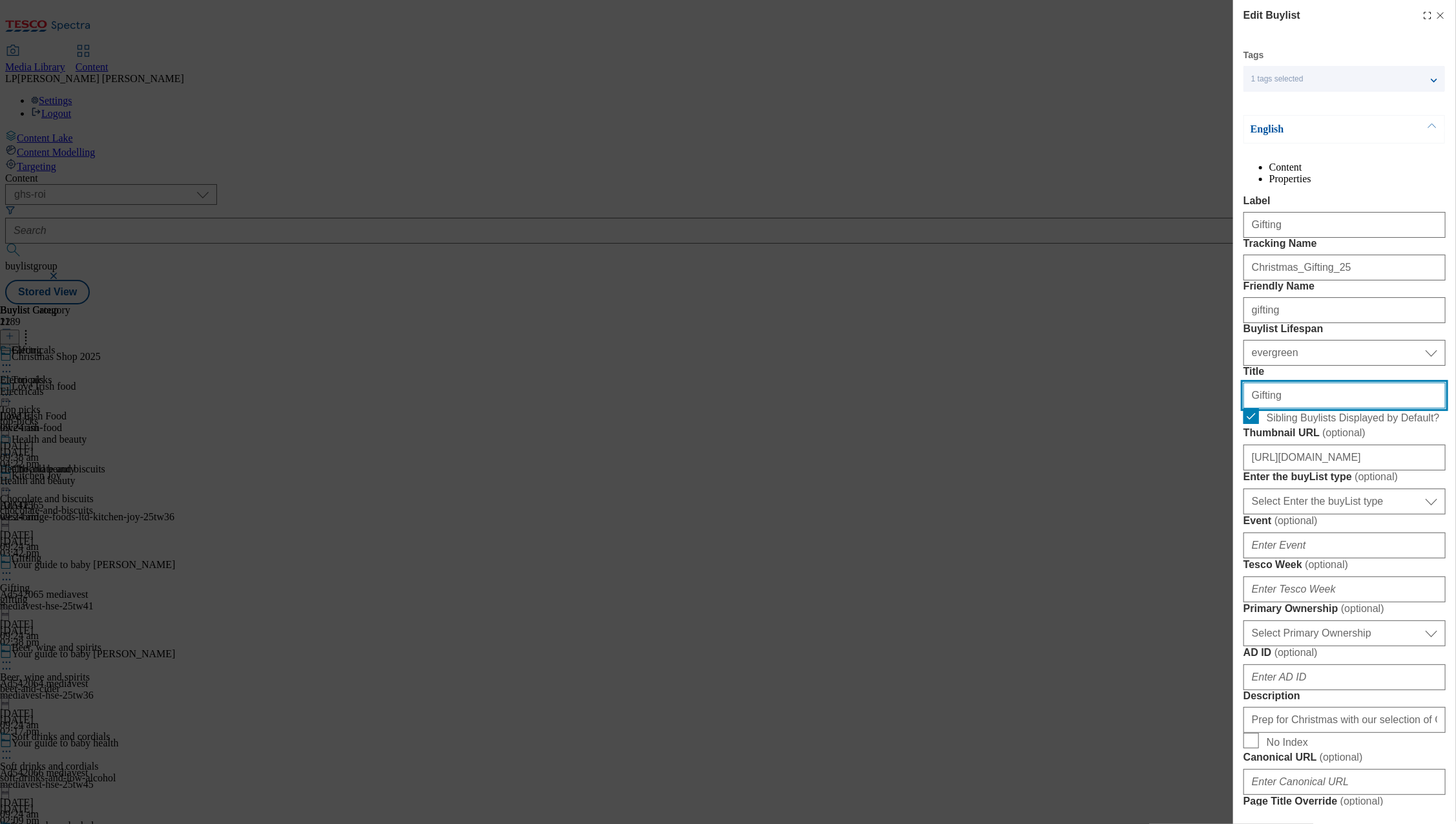
click at [1284, 408] on input "Gifting" at bounding box center [1344, 395] width 202 height 25
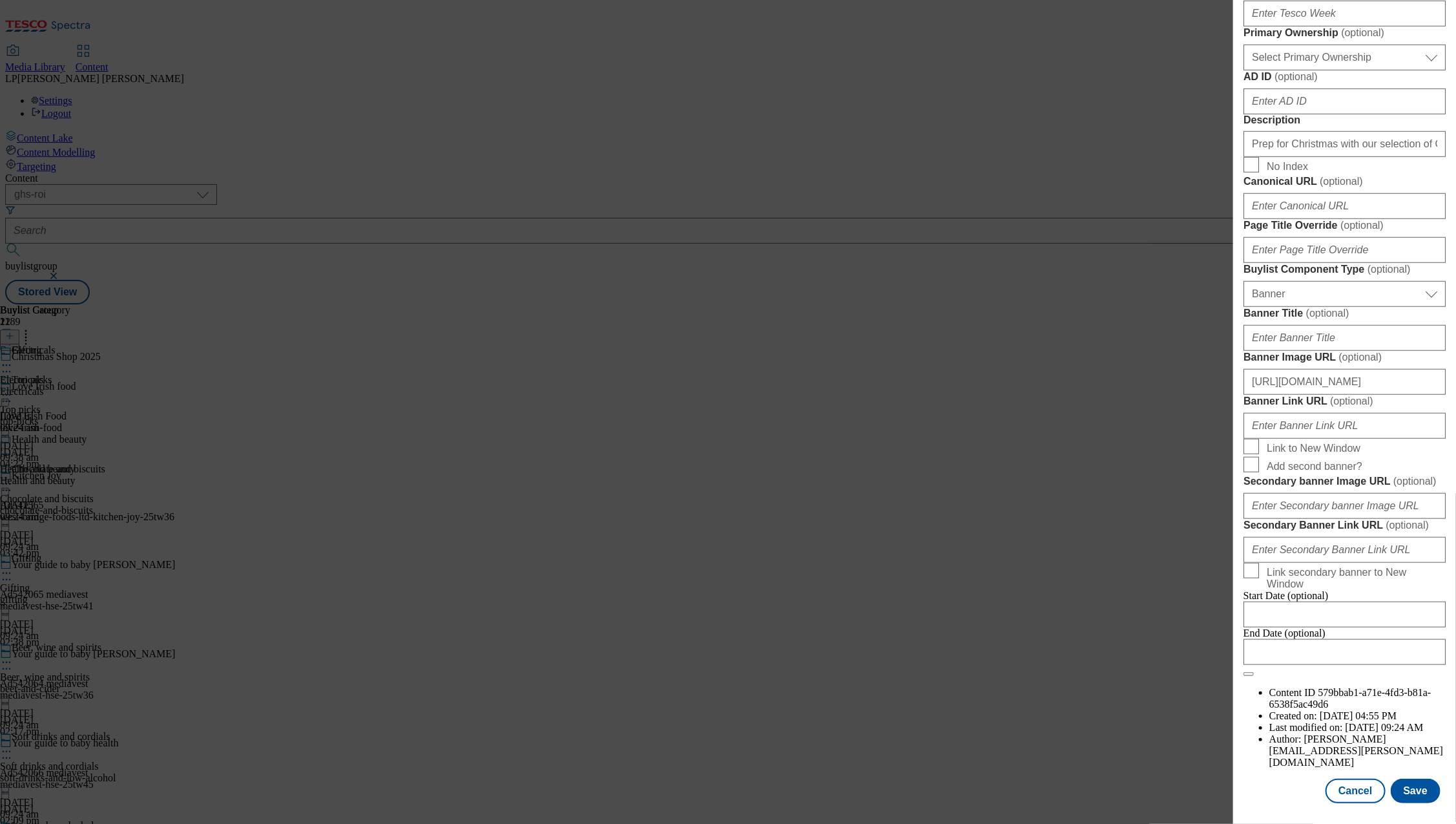
scroll to position [1063, 0]
click at [1352, 778] on button "Cancel" at bounding box center [1355, 790] width 59 height 25
select select "evergreen"
select select "Banner"
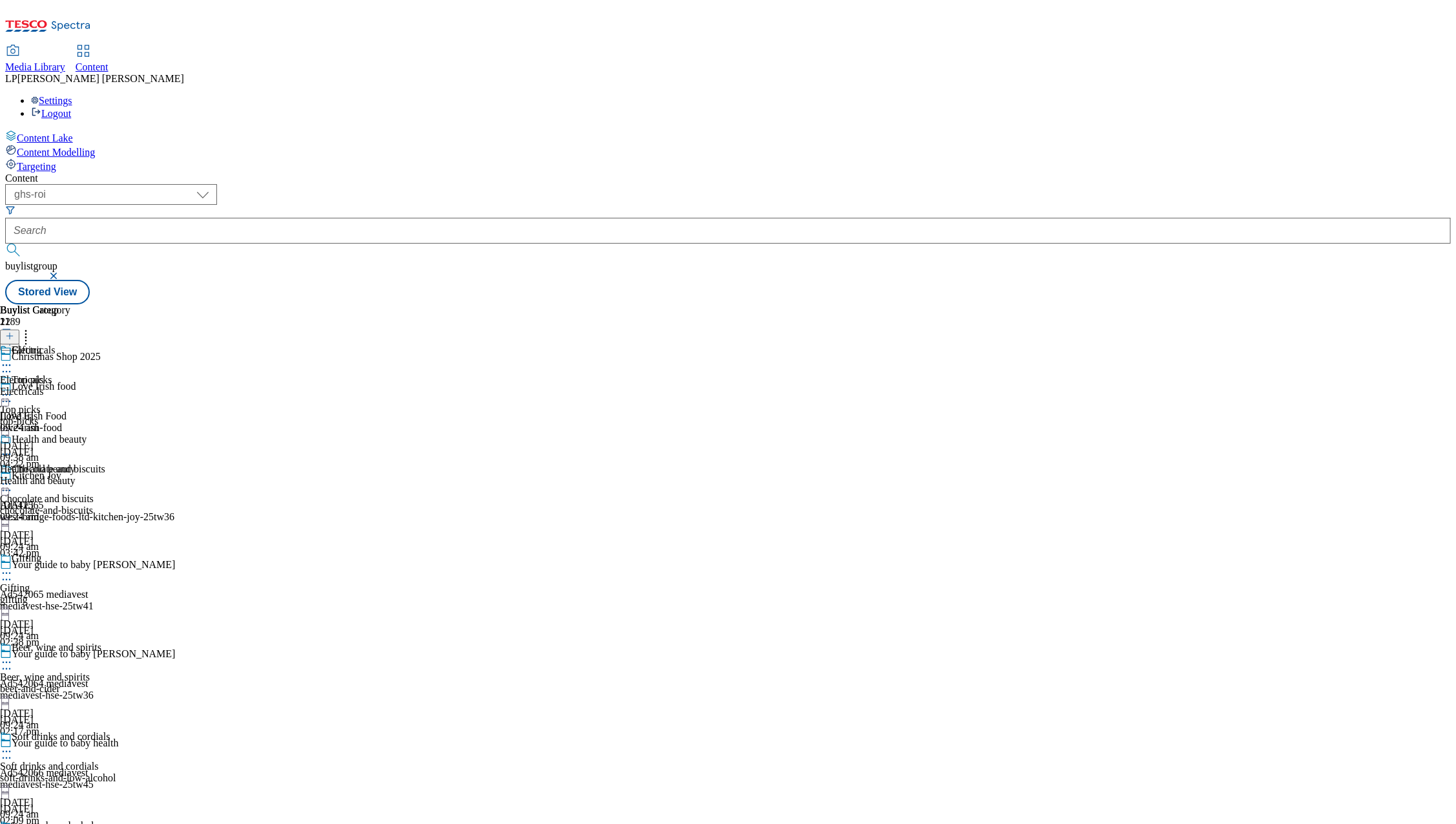
scroll to position [774, 0]
click at [13, 567] on icon at bounding box center [6, 573] width 13 height 13
click at [81, 715] on span "Un-publish" at bounding box center [60, 719] width 42 height 9
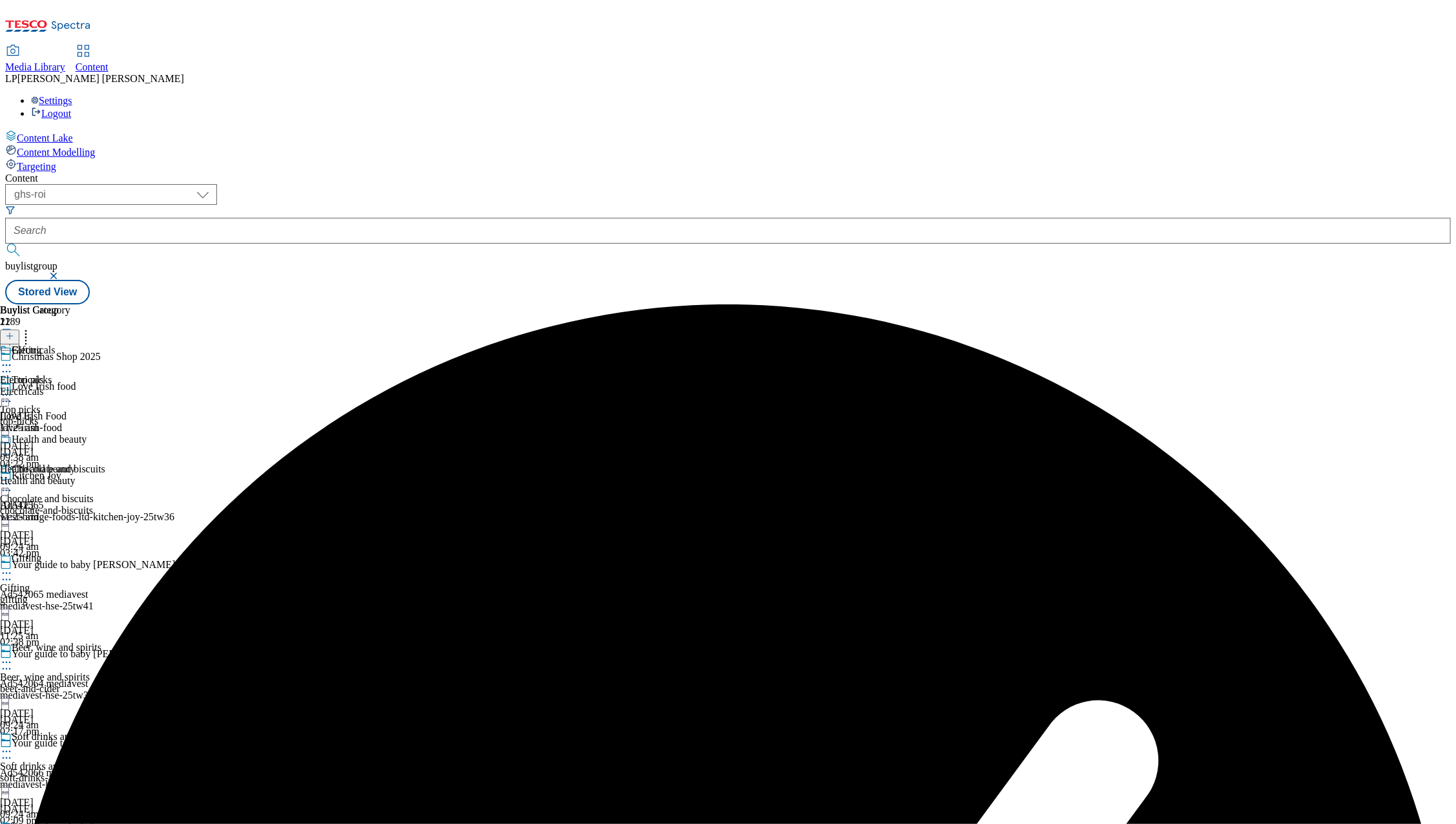
click at [13, 567] on icon at bounding box center [6, 573] width 13 height 13
click at [55, 596] on span "Edit" at bounding box center [48, 600] width 15 height 9
select select "evergreen"
select select "Banner"
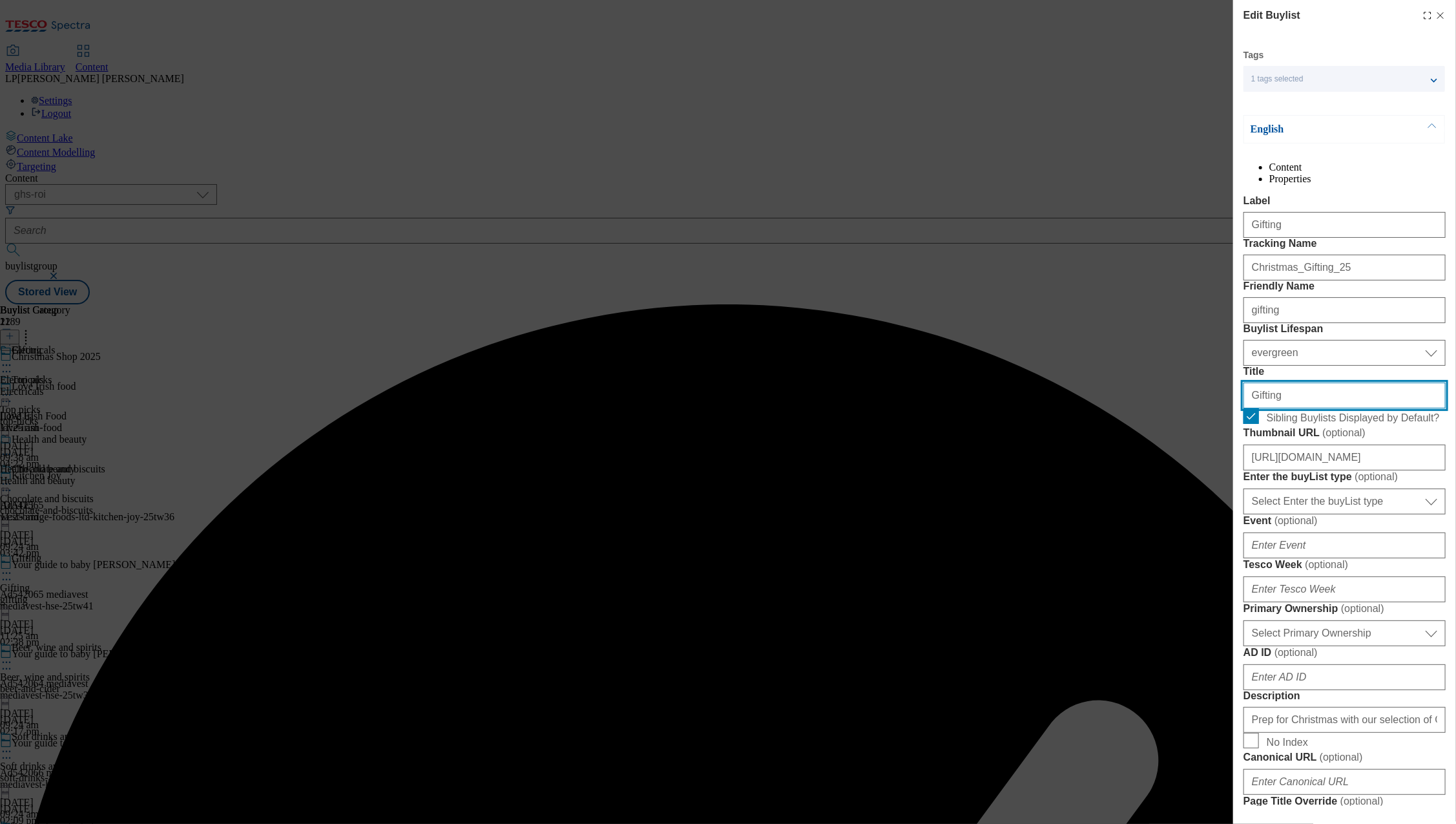
click at [1289, 408] on input "Gifting" at bounding box center [1344, 395] width 202 height 25
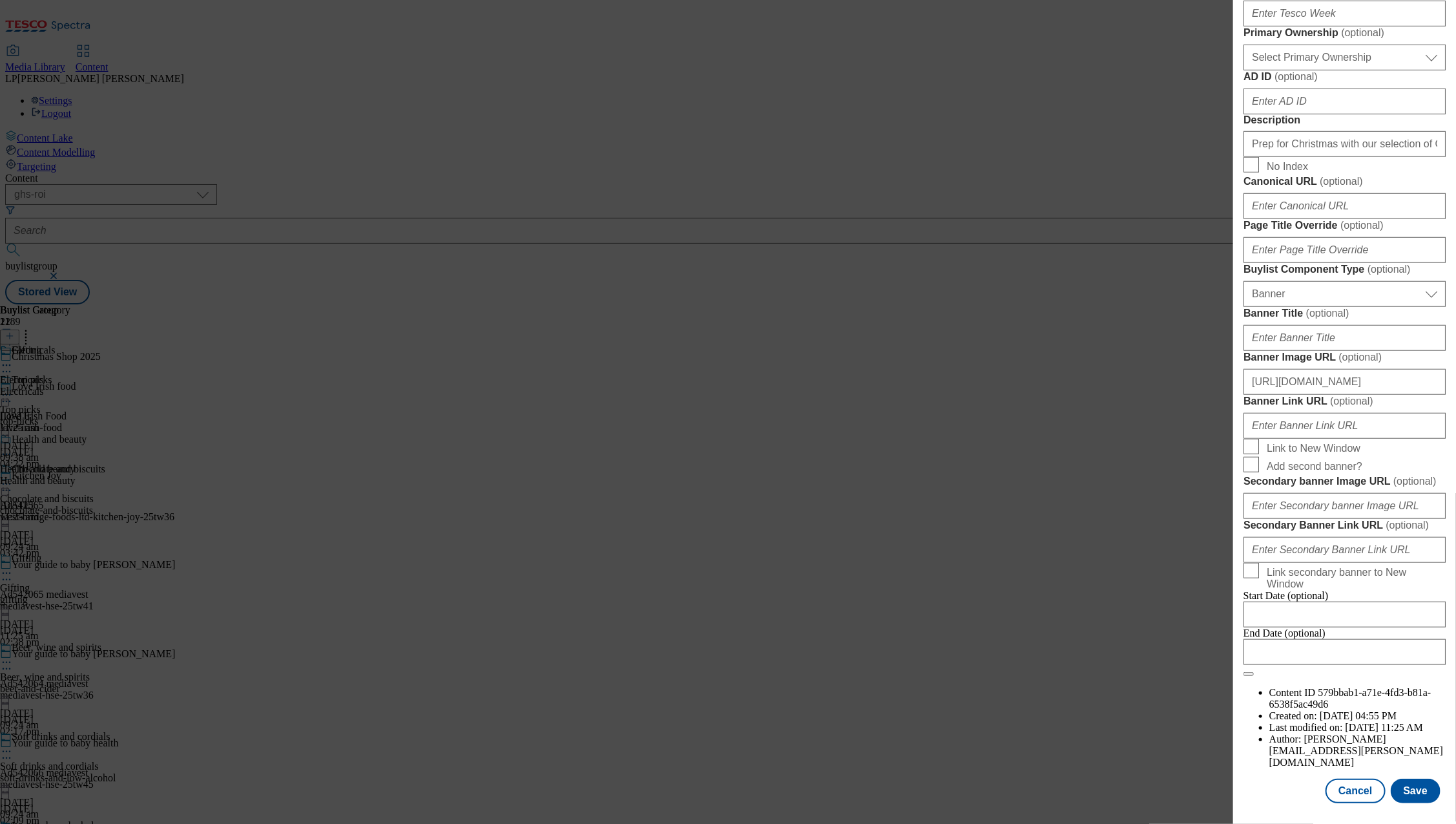
scroll to position [1063, 0]
type input "Gift"
click at [1403, 778] on button "Save" at bounding box center [1415, 790] width 50 height 25
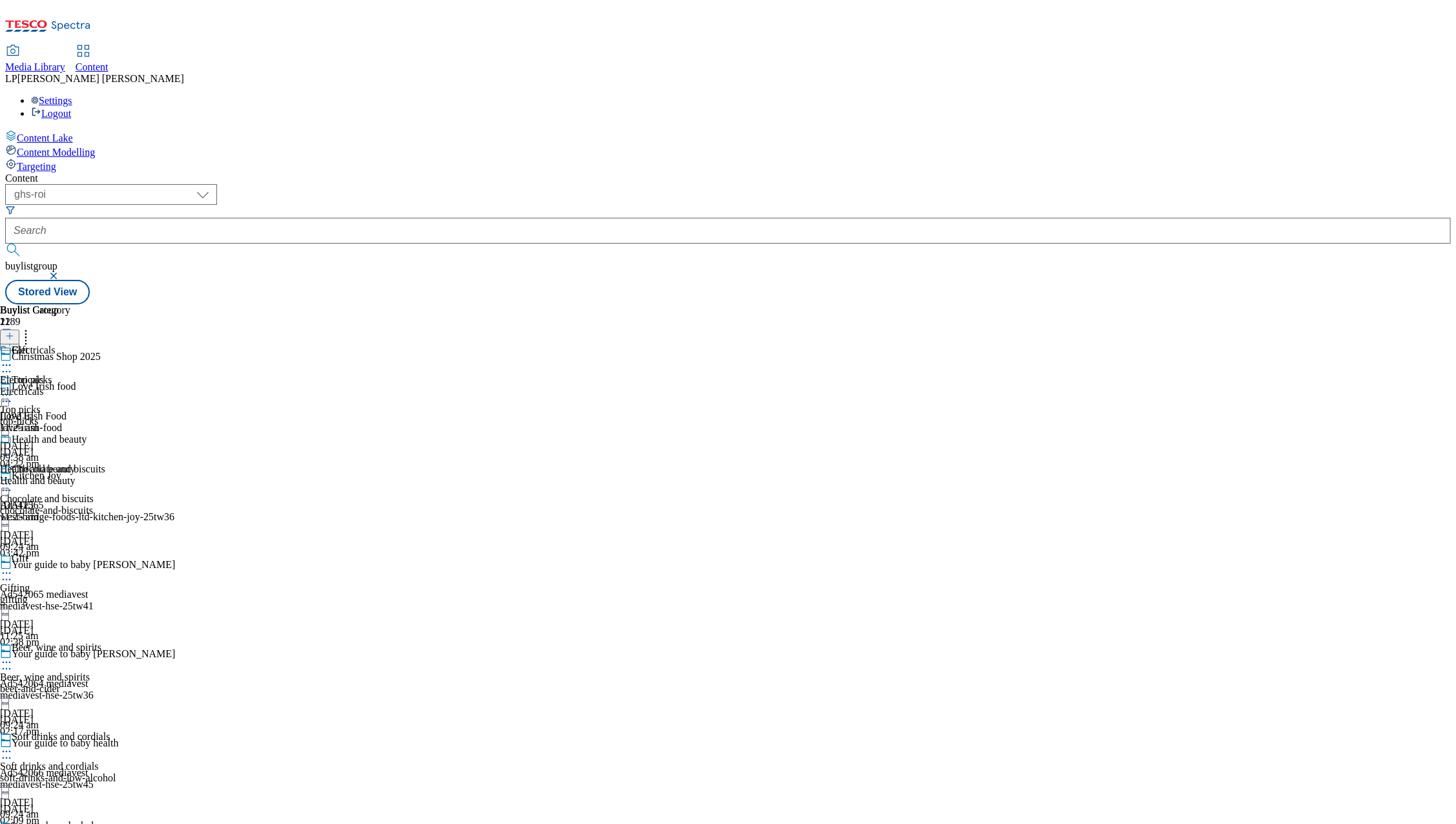
scroll to position [629, 0]
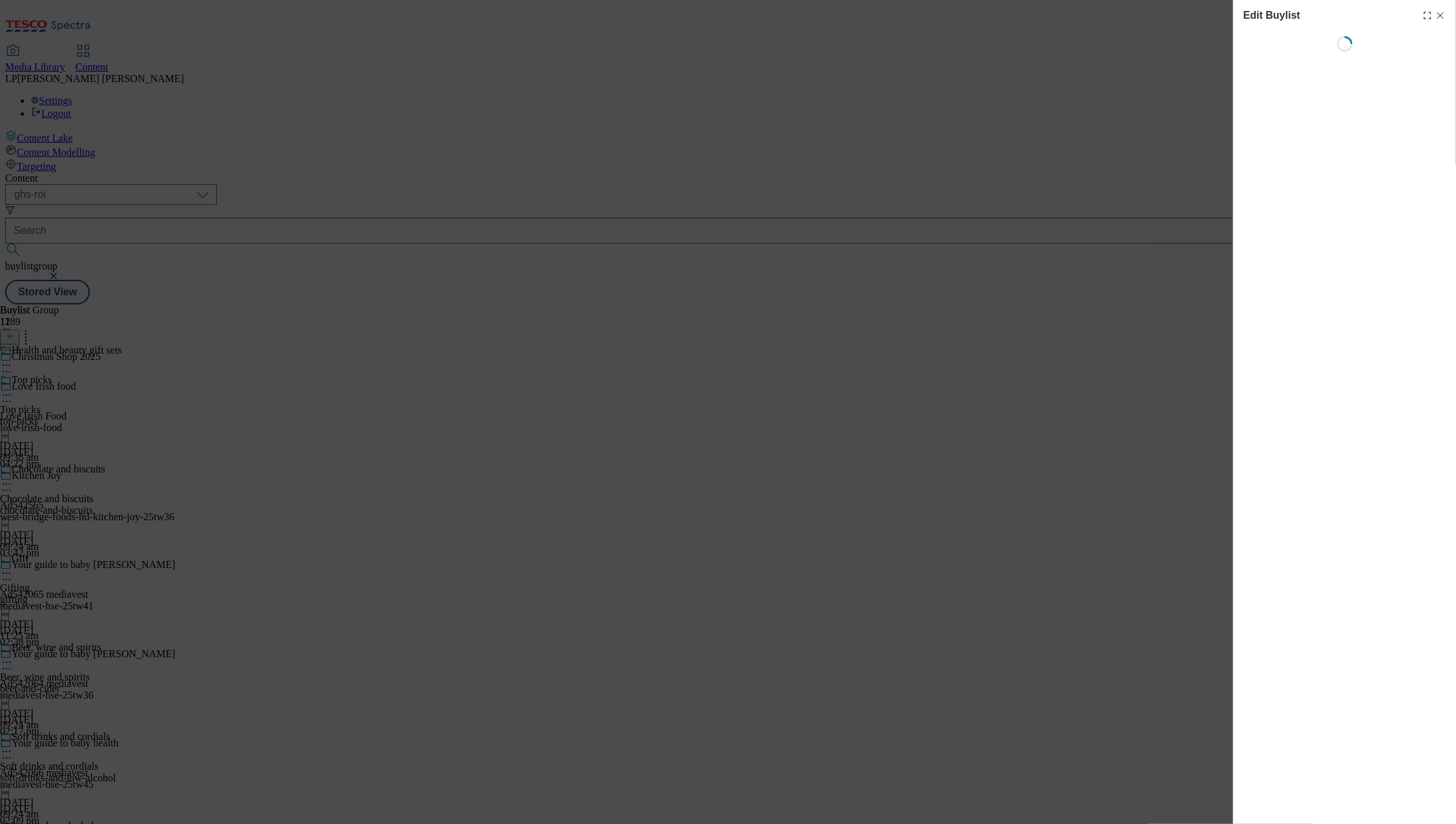
select select "evergreen"
select select "Banner"
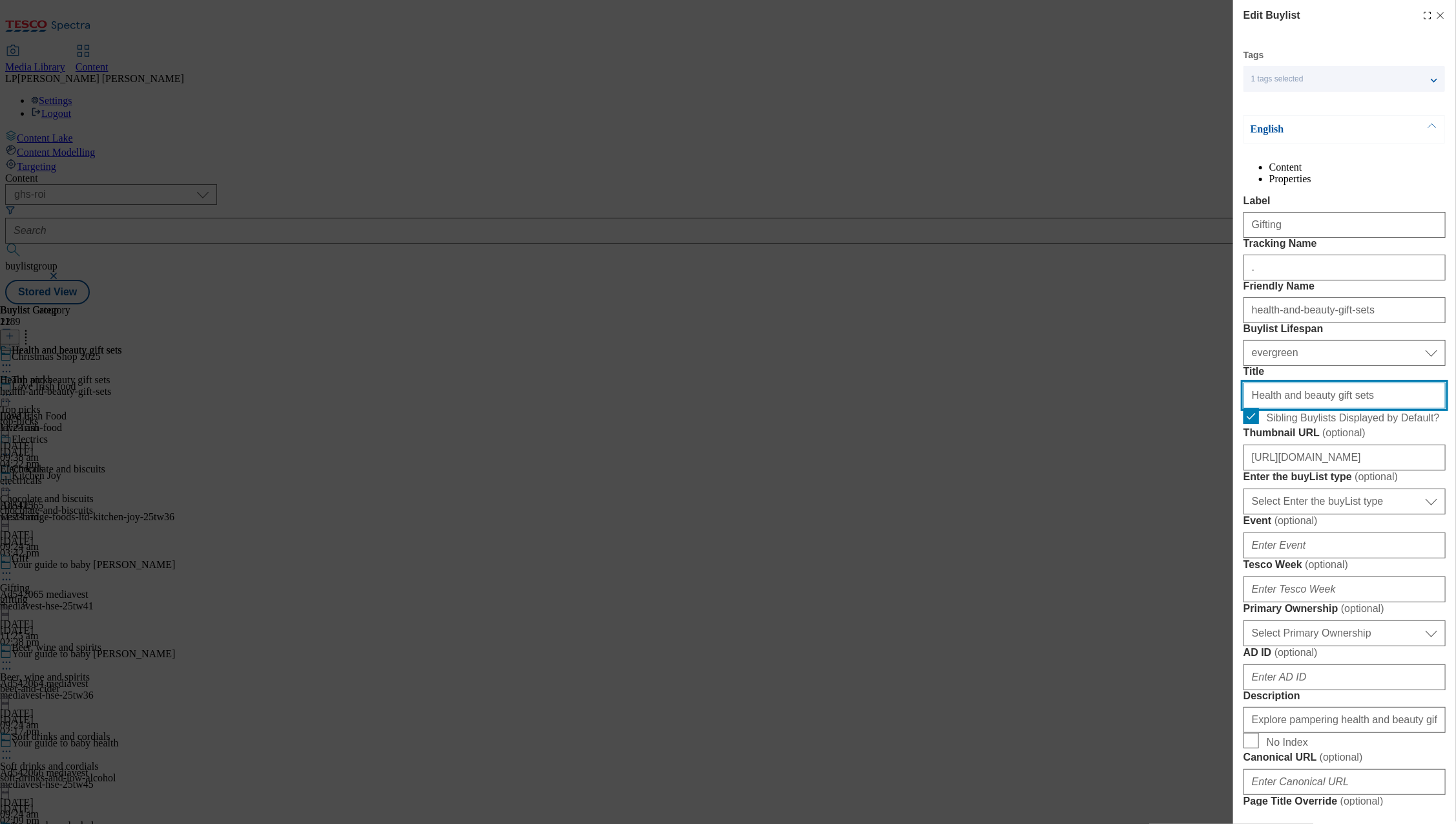
drag, startPoint x: 1358, startPoint y: 509, endPoint x: 1108, endPoint y: 499, distance: 250.2
click at [1108, 499] on div "Edit Buylist Tags 1 tags selected buylist English Content Properties Label Gift…" at bounding box center [728, 412] width 1456 height 824
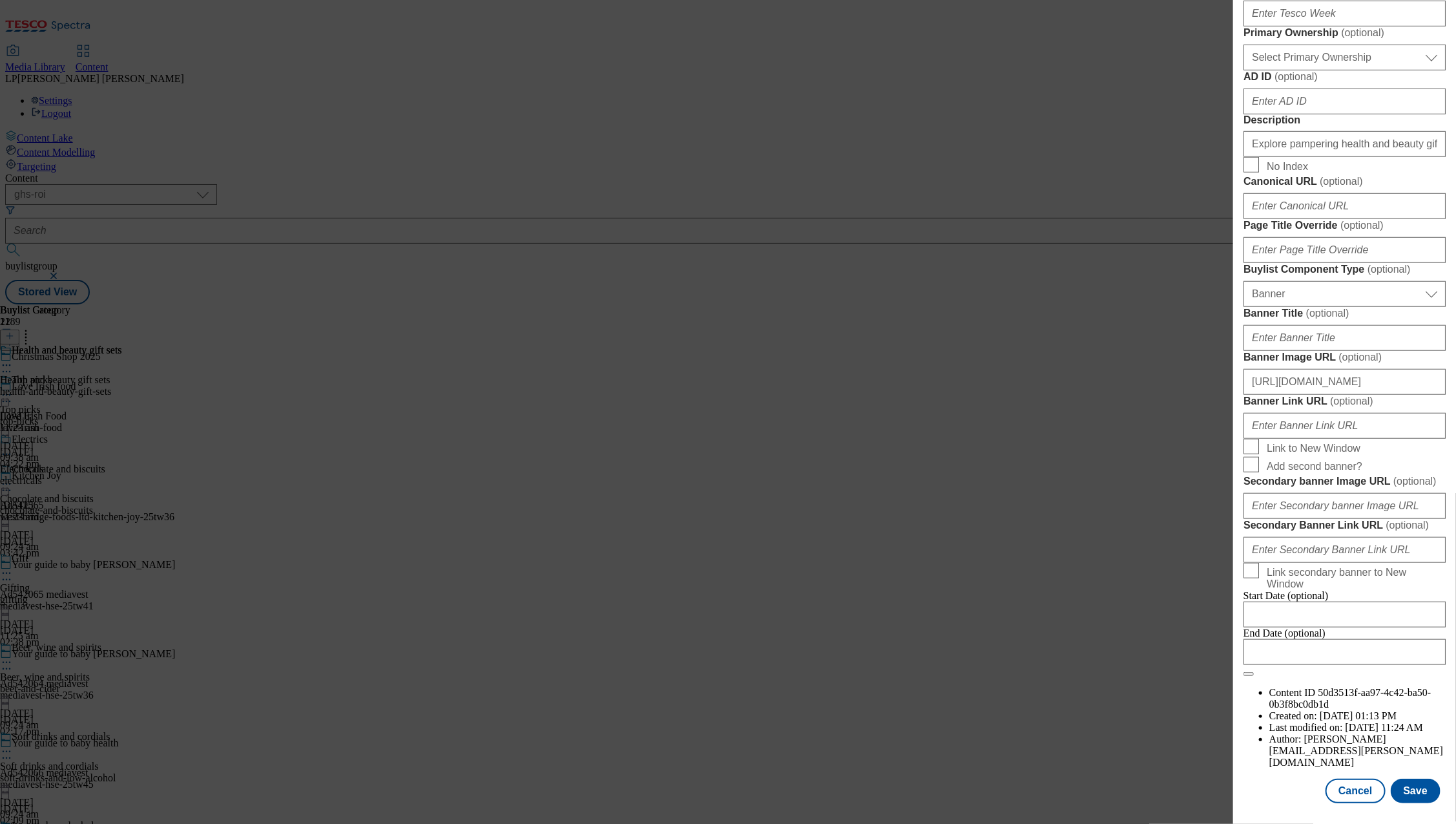
scroll to position [1063, 0]
type input "Gifting"
click at [1410, 778] on button "Save" at bounding box center [1415, 790] width 50 height 25
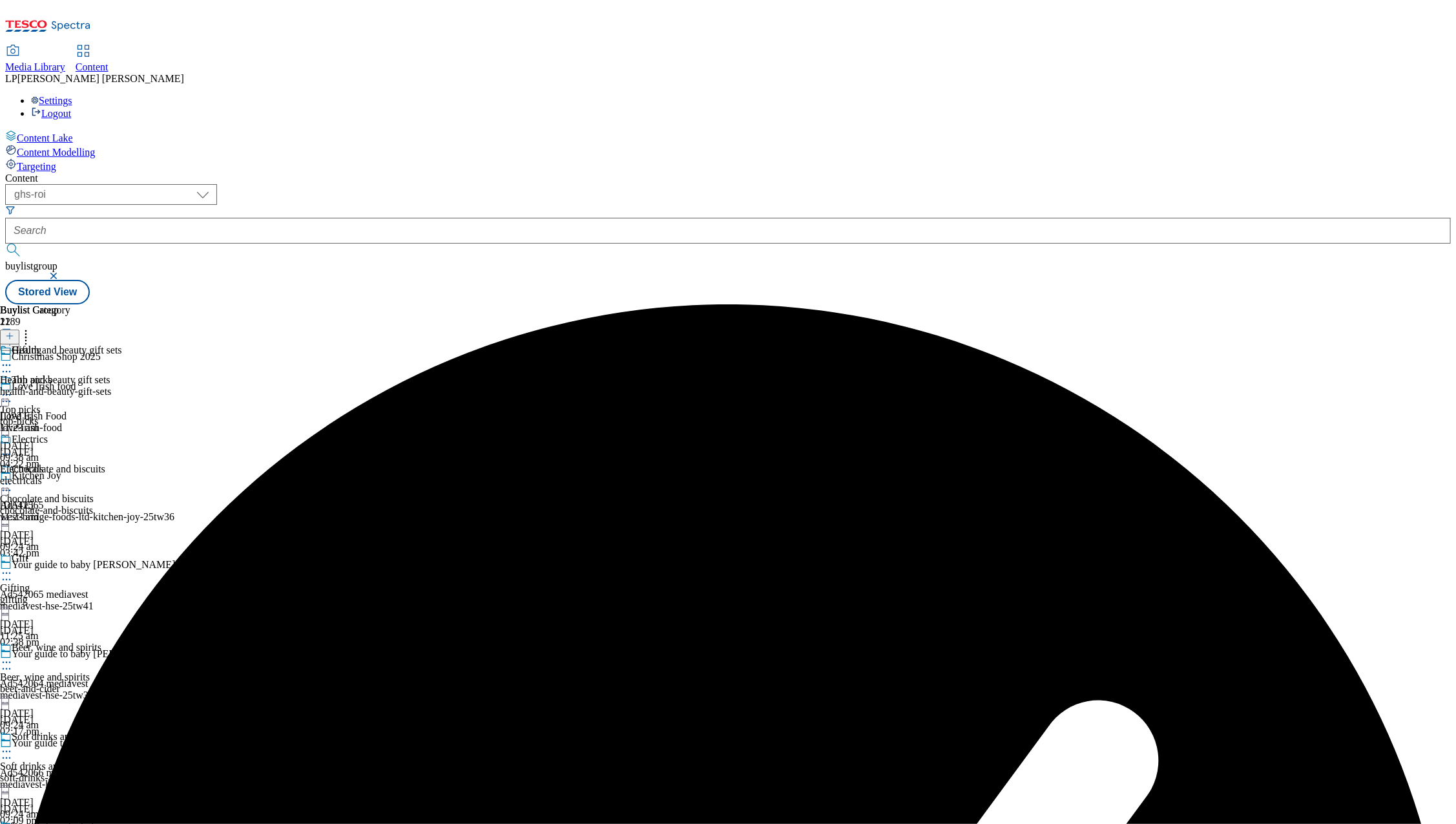
click at [13, 358] on icon at bounding box center [6, 364] width 13 height 13
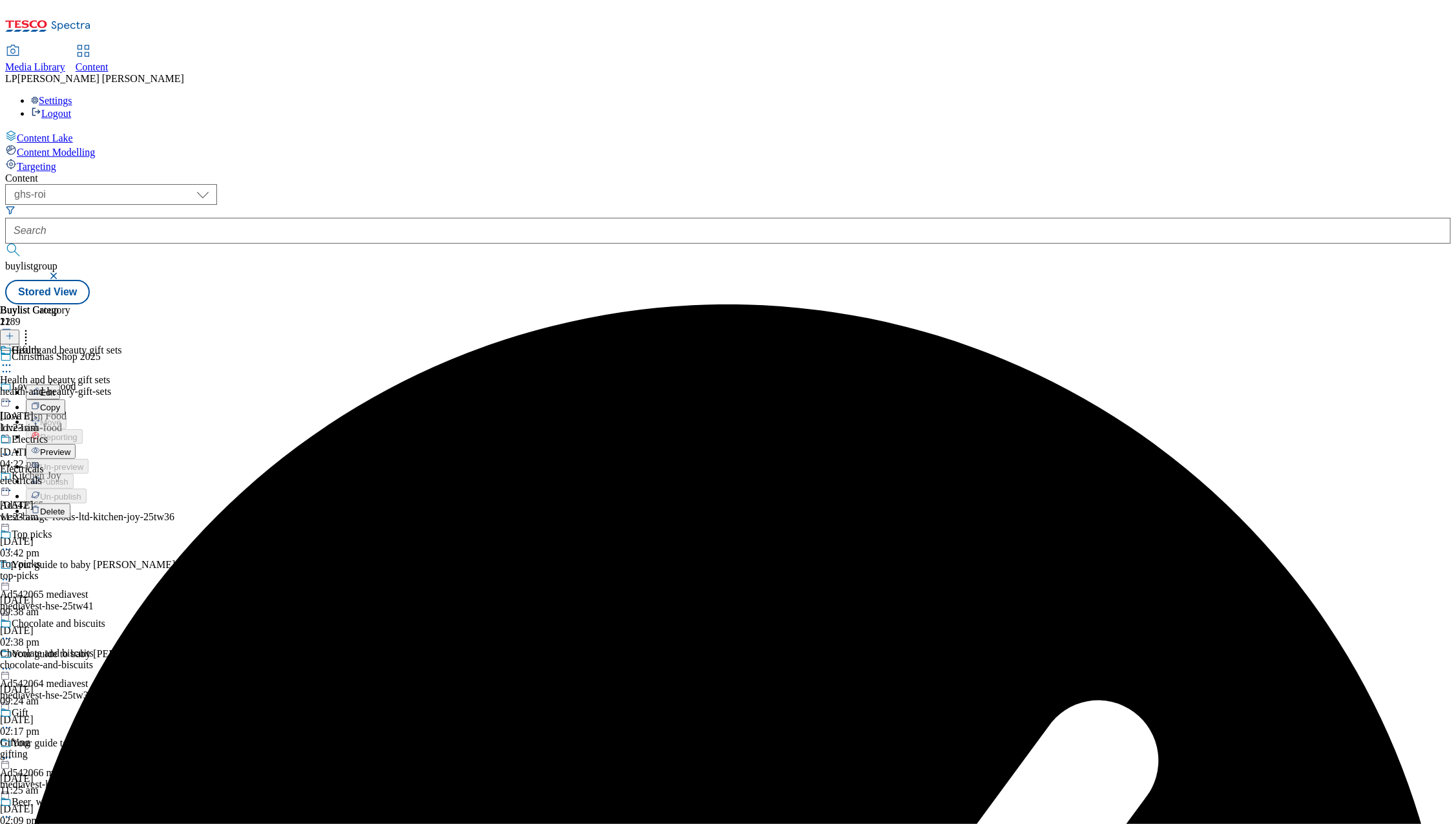
click at [70, 447] on span "Preview" at bounding box center [55, 451] width 31 height 9
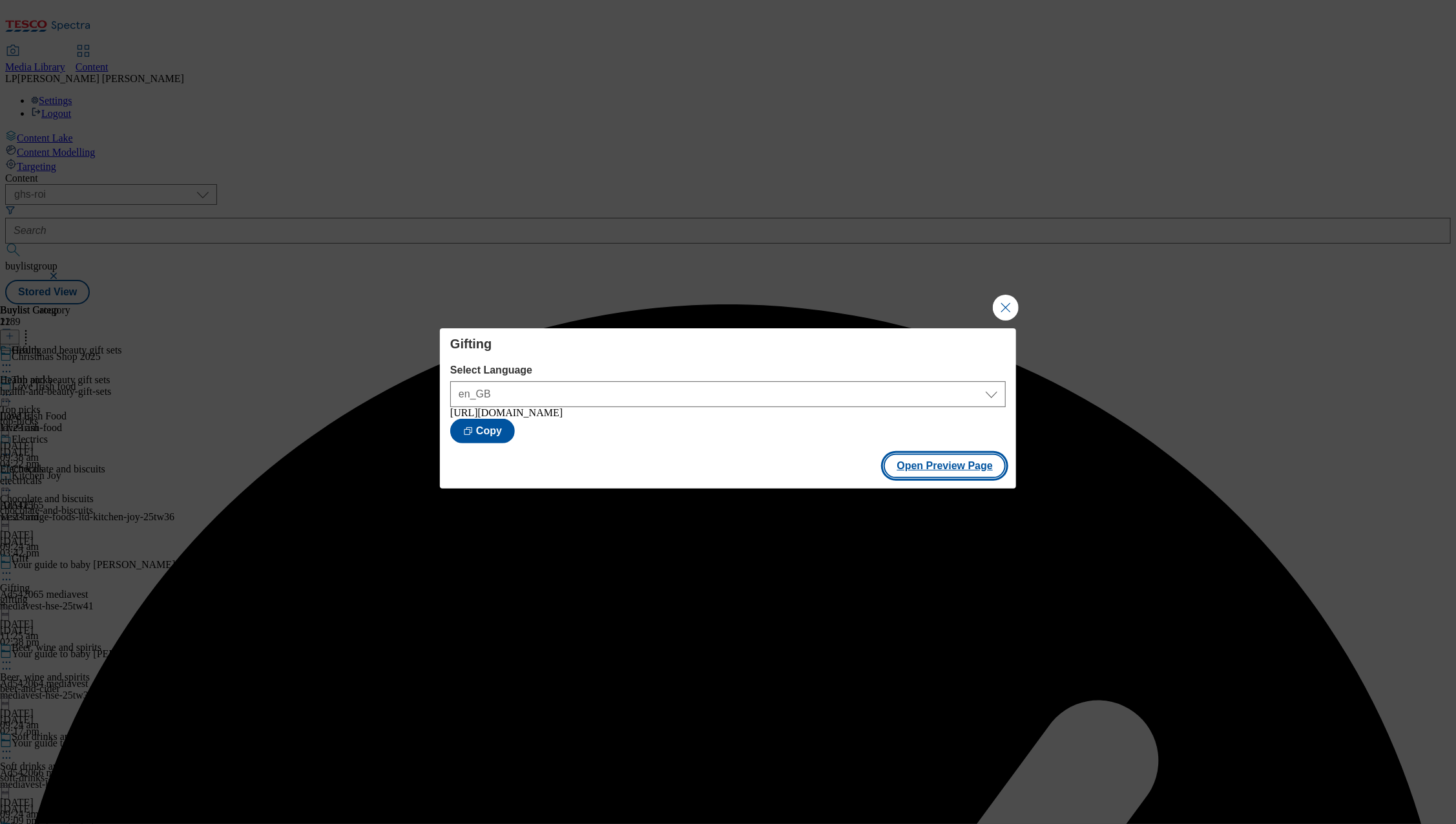
click at [940, 468] on button "Open Preview Page" at bounding box center [944, 465] width 122 height 25
click at [1013, 297] on button "Close Modal" at bounding box center [1005, 307] width 25 height 25
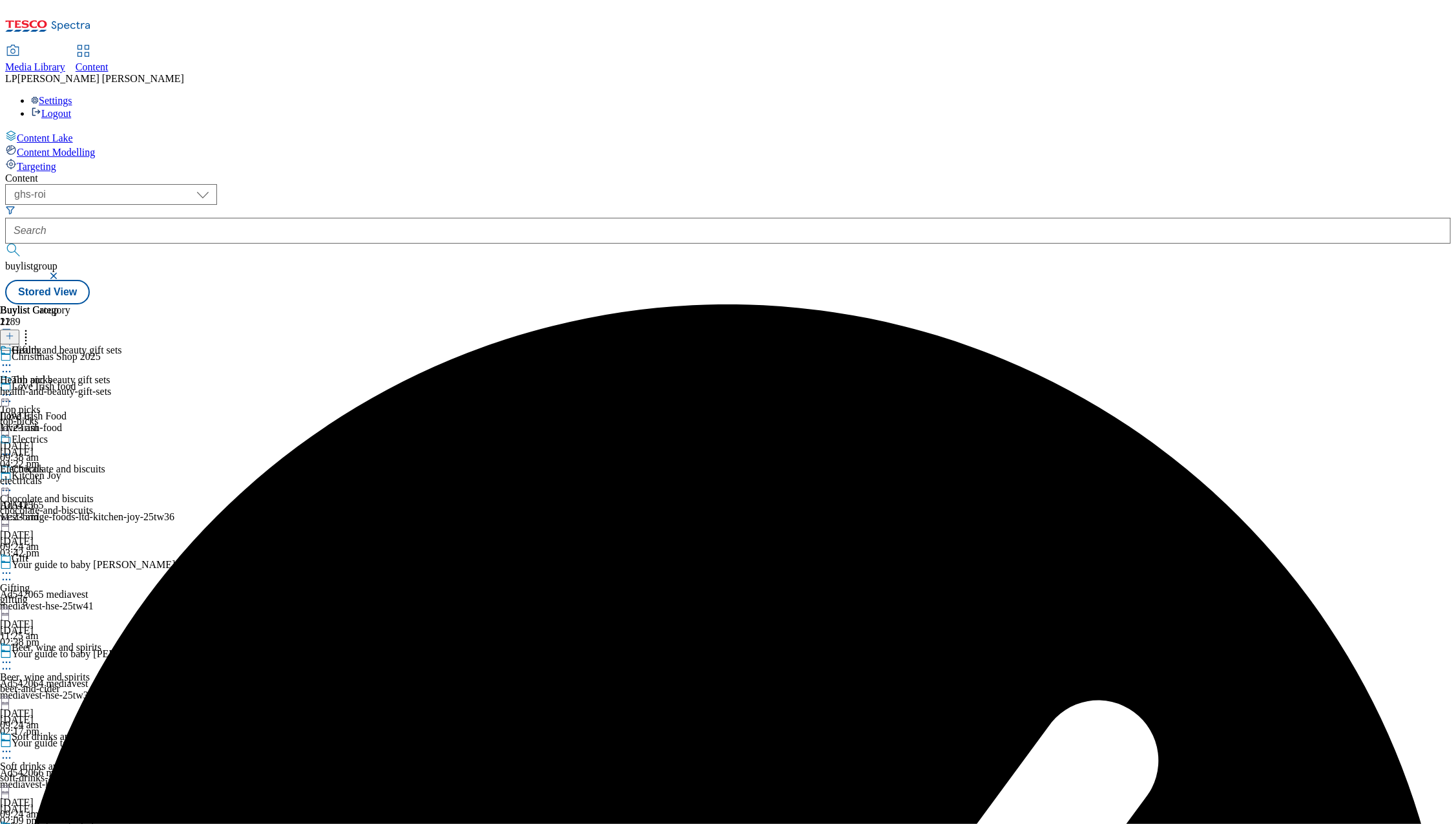
click at [13, 358] on icon at bounding box center [6, 364] width 13 height 13
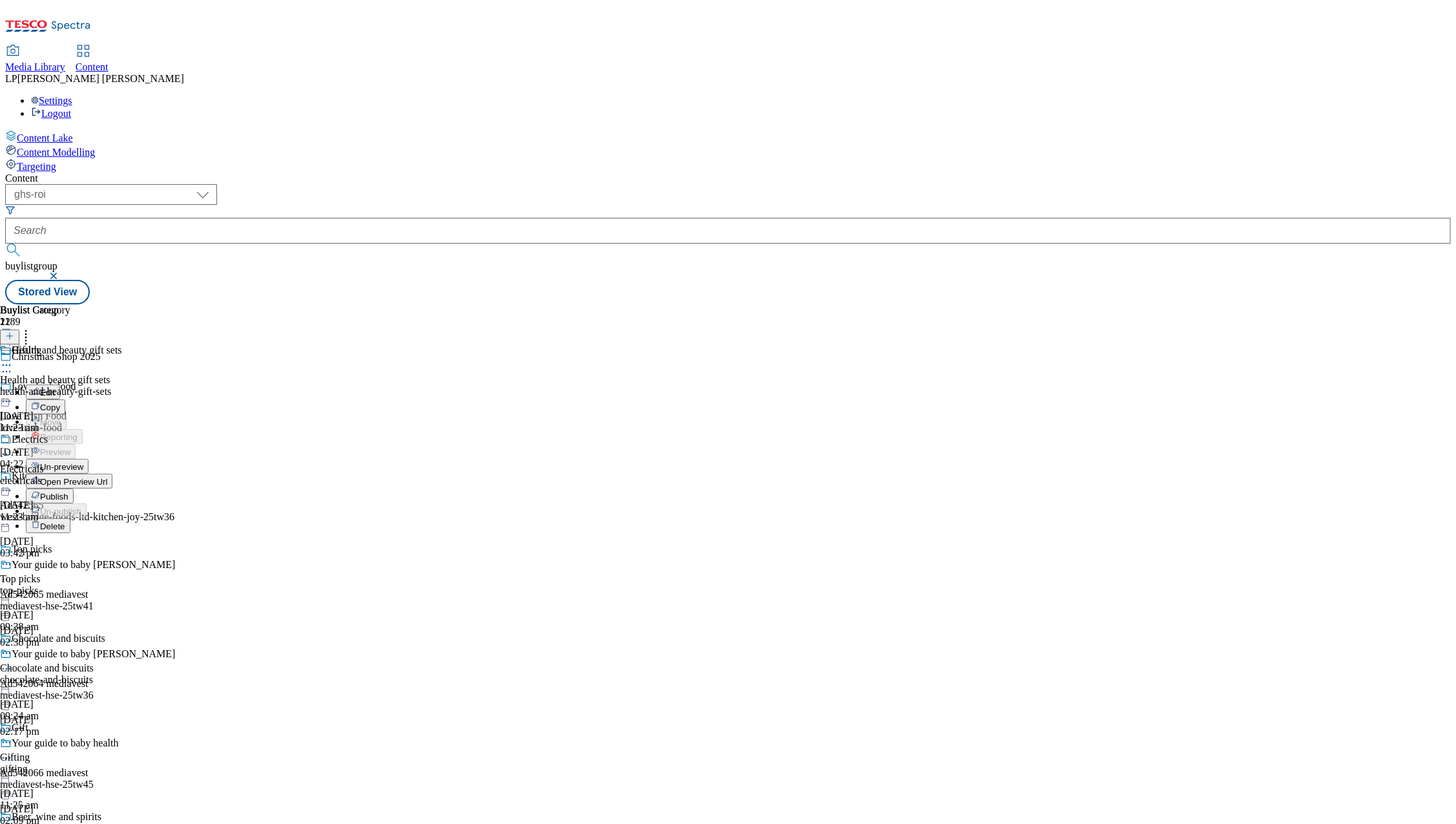
click at [69, 491] on span "Publish" at bounding box center [53, 496] width 28 height 9
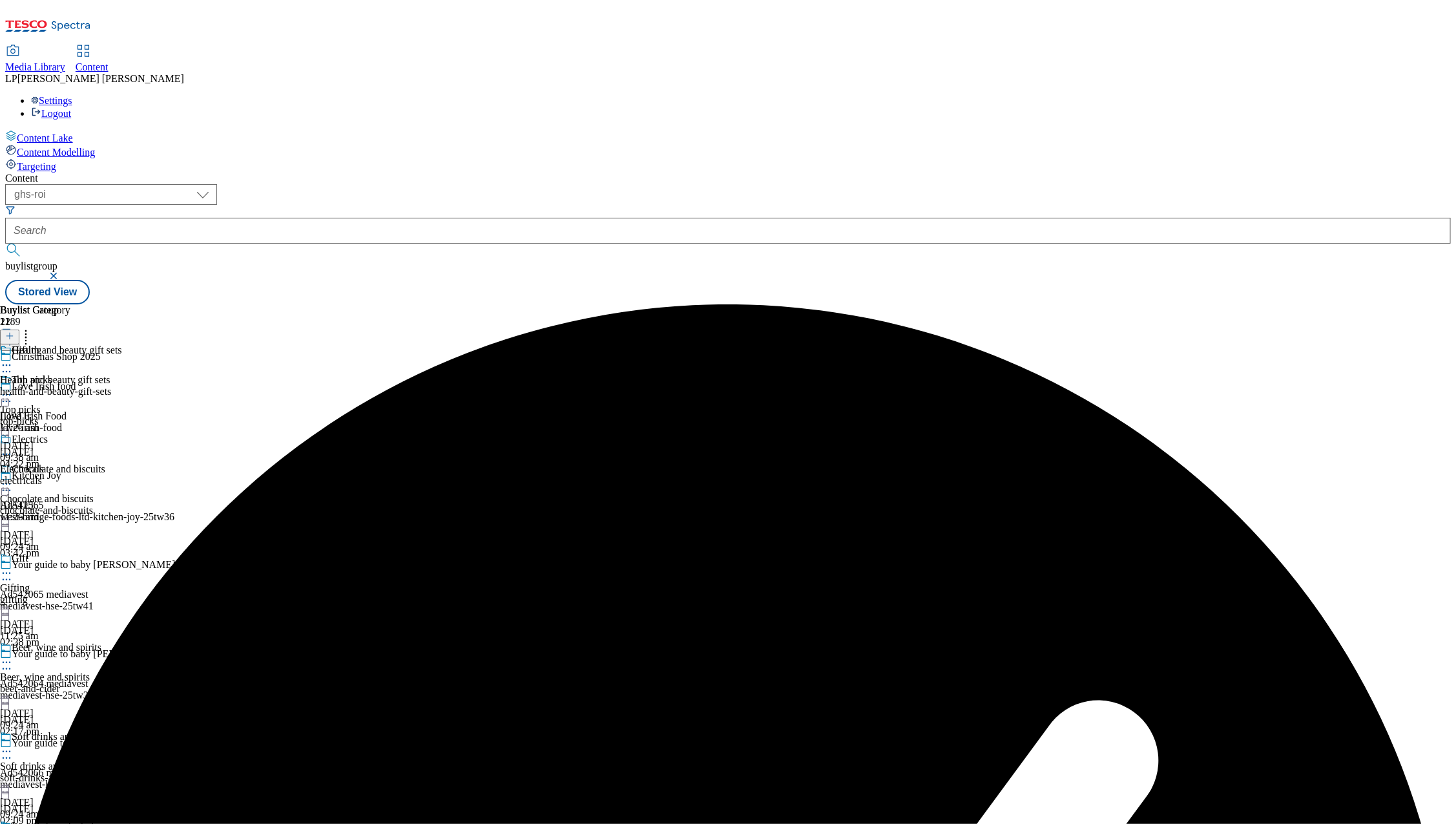
click at [13, 389] on icon at bounding box center [6, 395] width 13 height 13
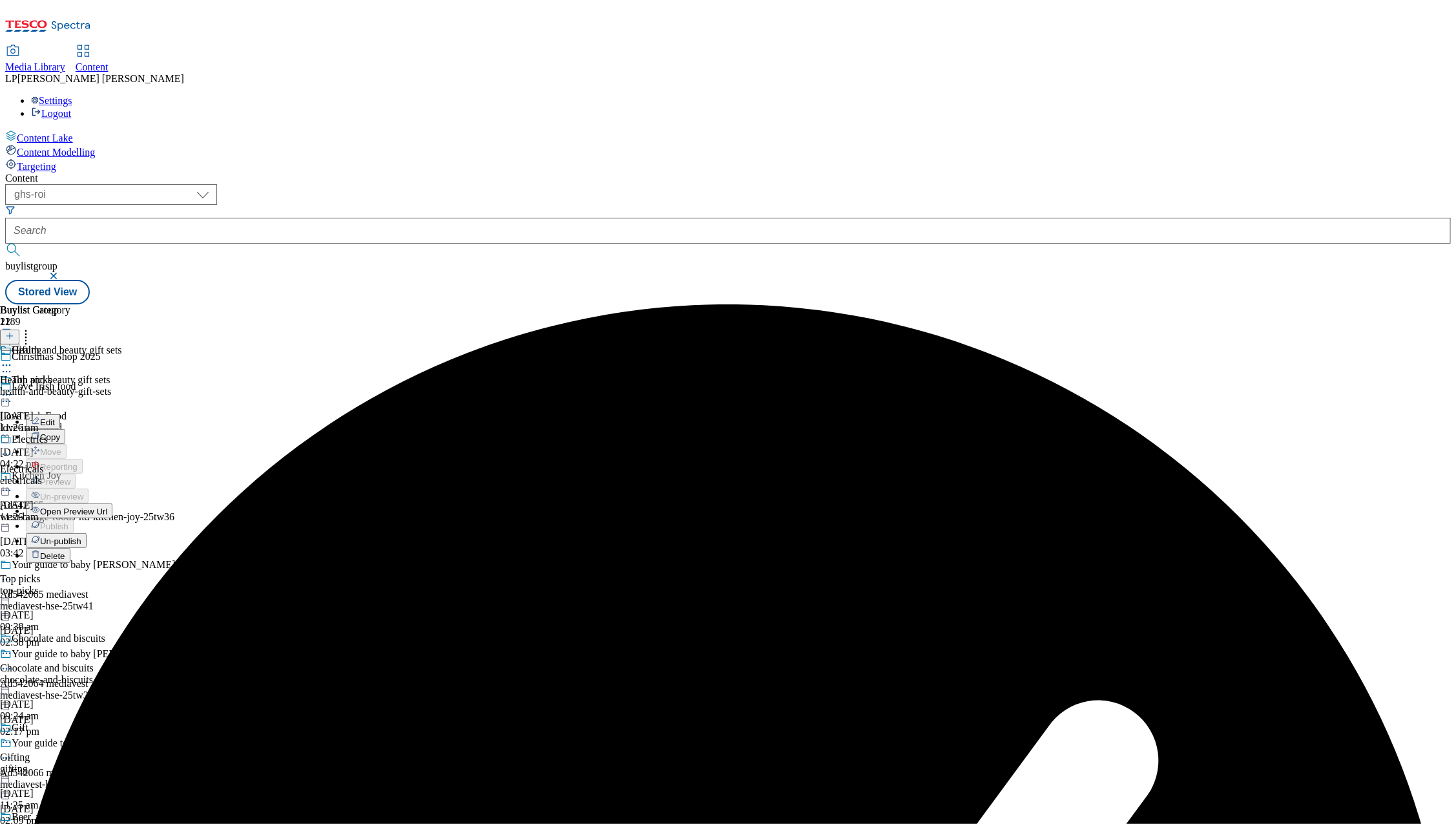
click at [107, 507] on span "Open Preview Url" at bounding box center [73, 511] width 67 height 9
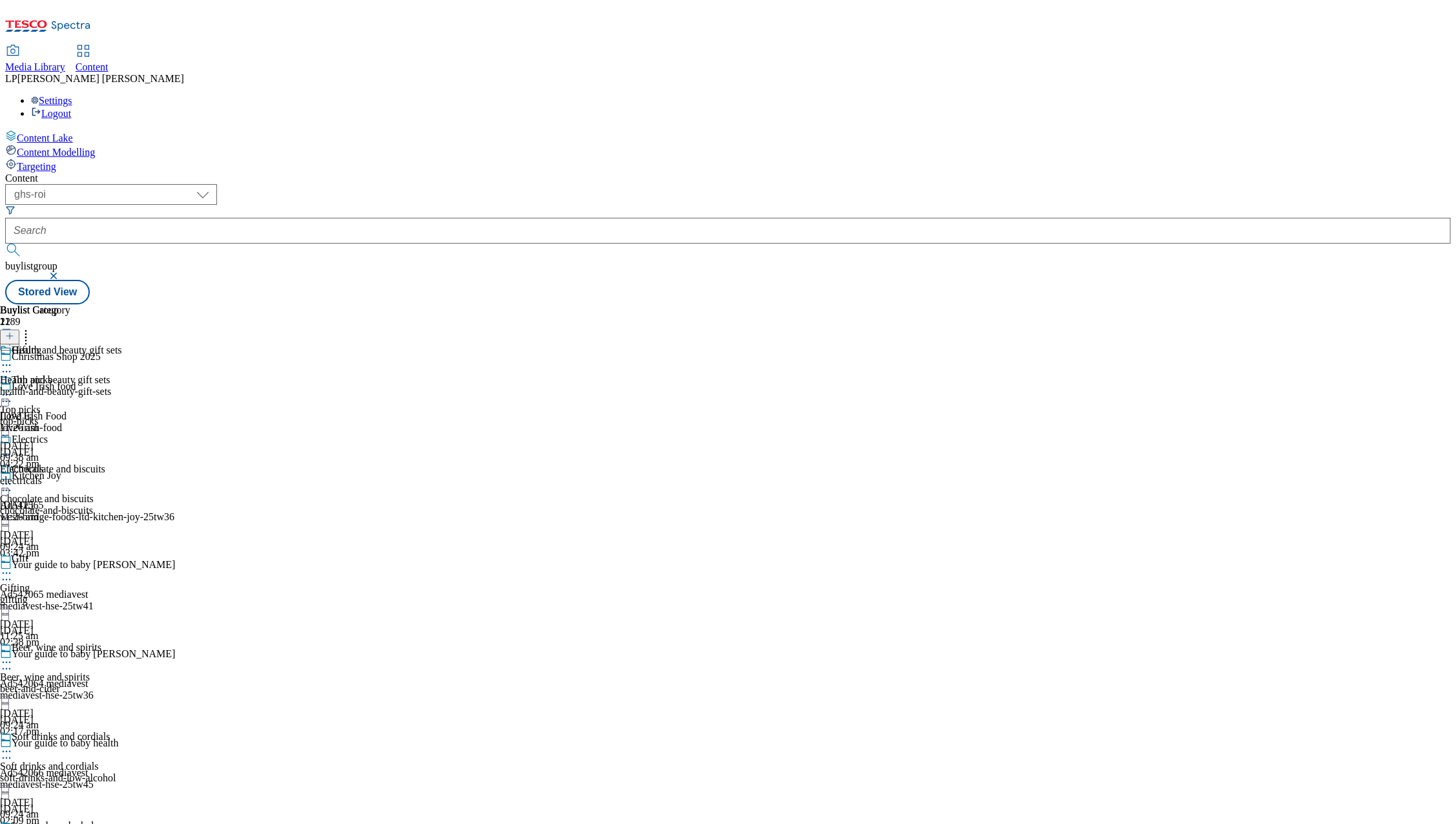
click at [13, 478] on icon at bounding box center [6, 484] width 13 height 13
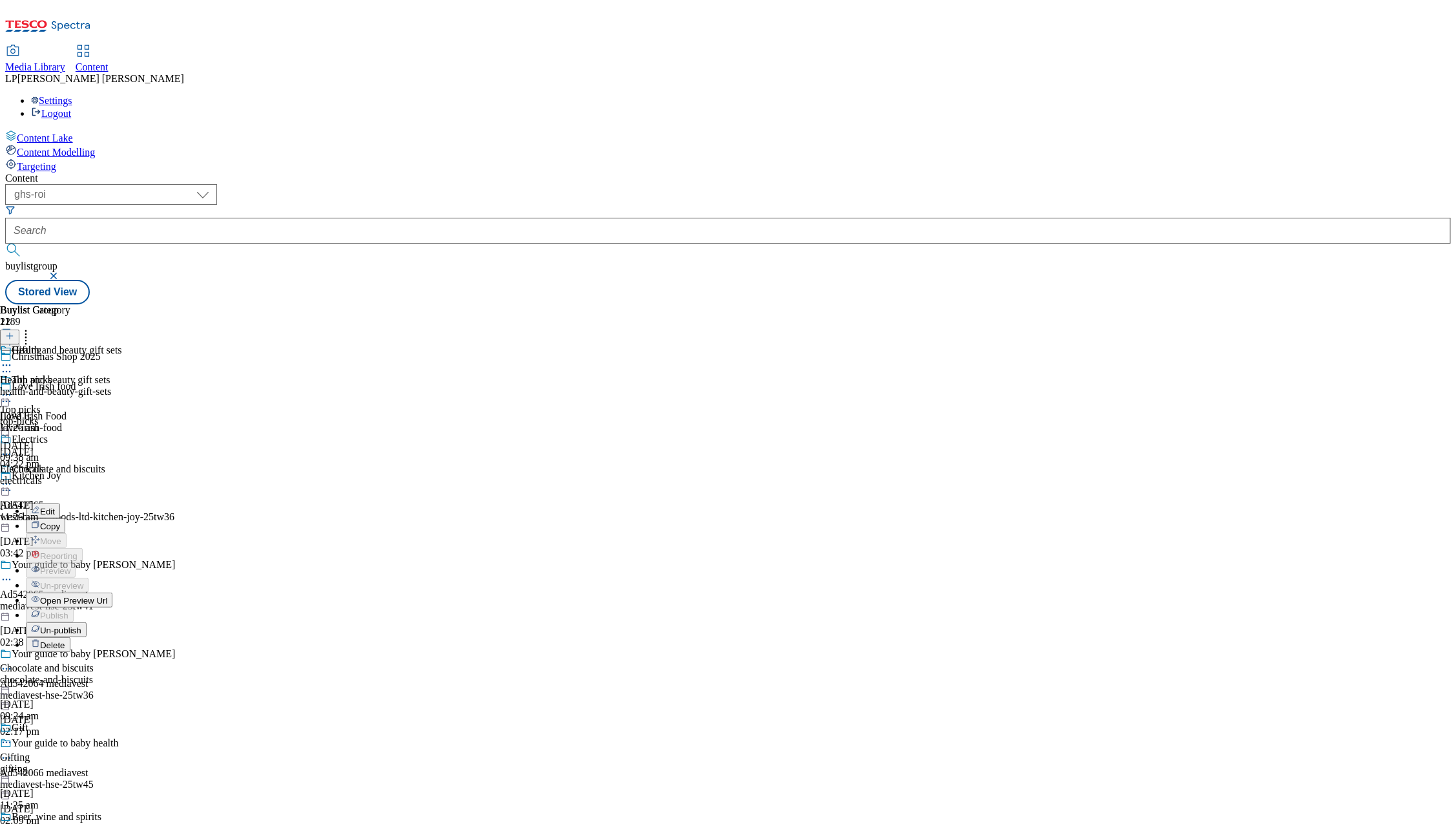
click at [107, 596] on span "Open Preview Url" at bounding box center [73, 600] width 67 height 9
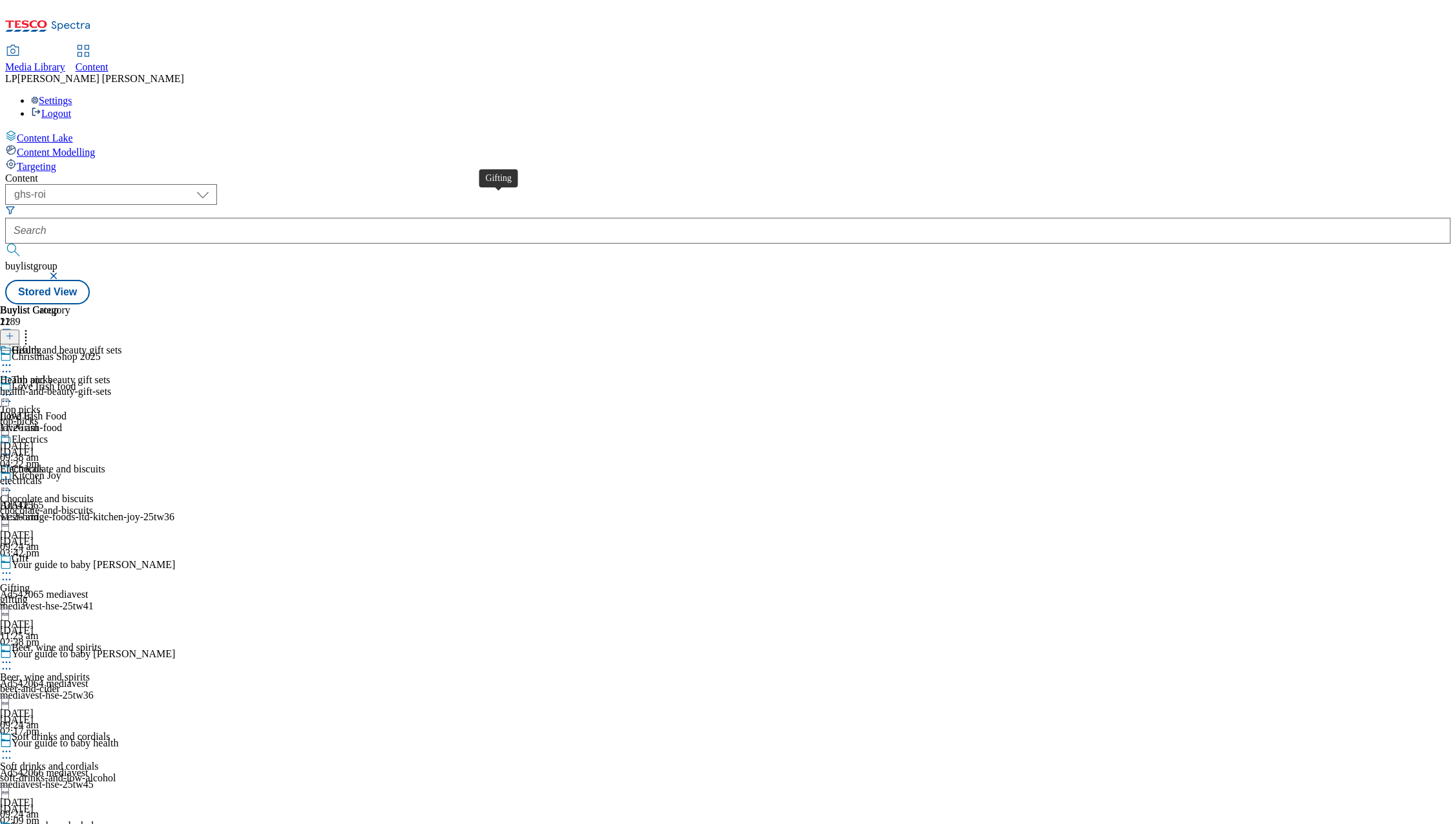
click at [42, 345] on span "Gifting" at bounding box center [26, 351] width 30 height 14
click at [116, 345] on div "Gifting" at bounding box center [58, 359] width 116 height 30
click at [116, 415] on div "top-picks" at bounding box center [58, 421] width 116 height 12
click at [116, 505] on div "chocolate-and-biscuits" at bounding box center [58, 511] width 116 height 12
click at [30, 582] on span "Gifting" at bounding box center [14, 588] width 30 height 12
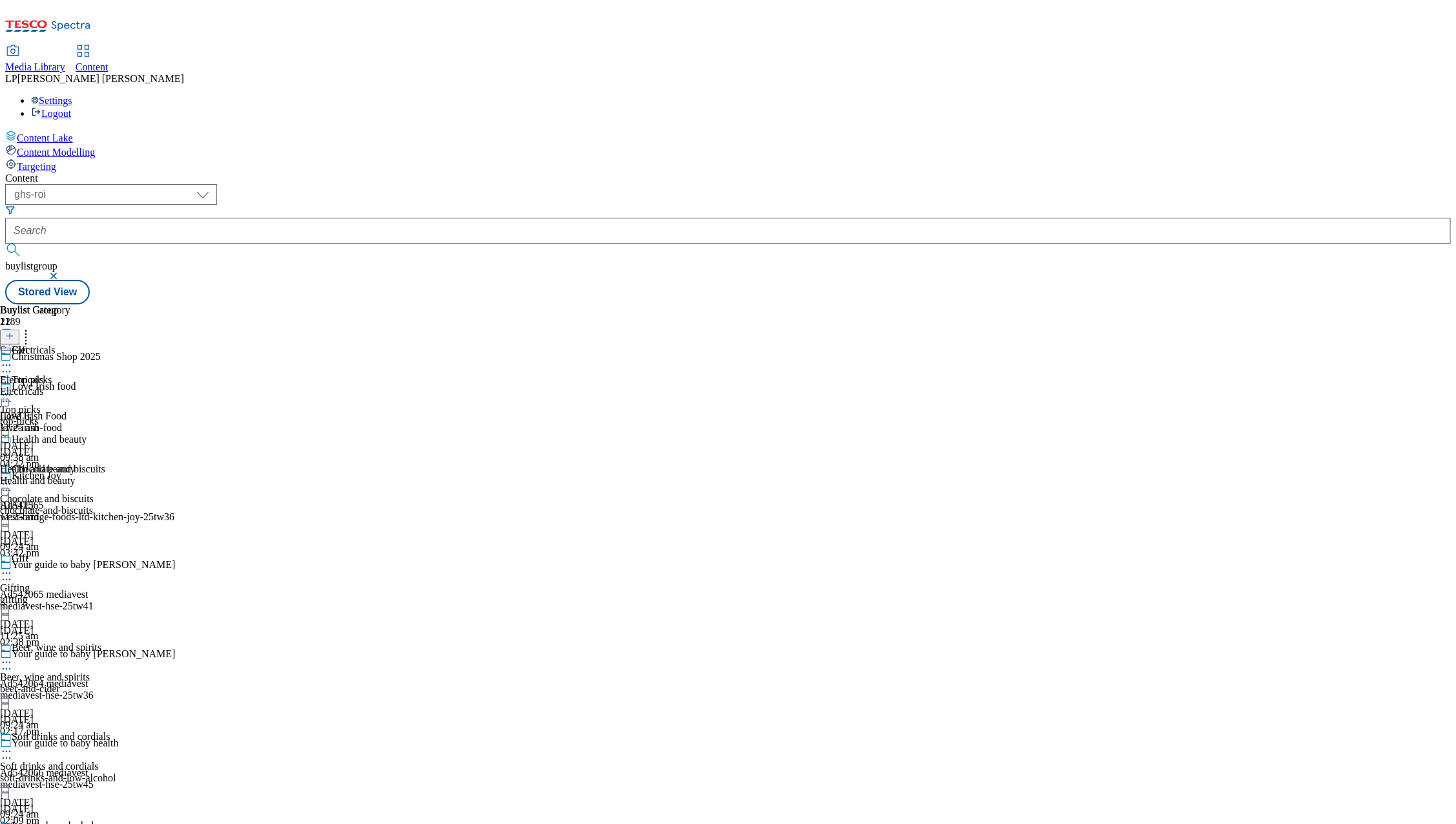
click at [87, 475] on div "Health and beauty" at bounding box center [43, 481] width 87 height 12
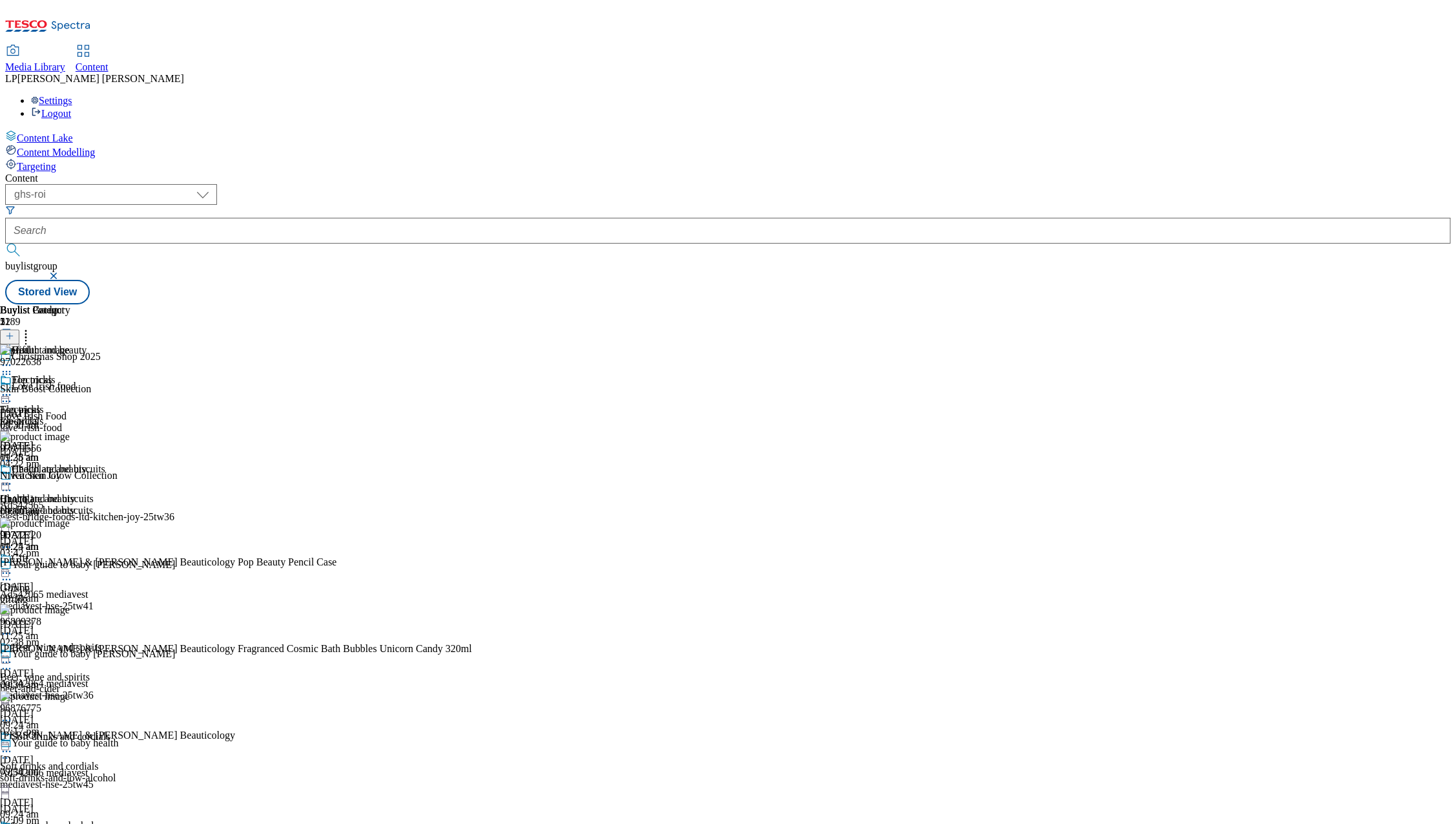
click at [87, 415] on div "Electricals" at bounding box center [43, 421] width 87 height 12
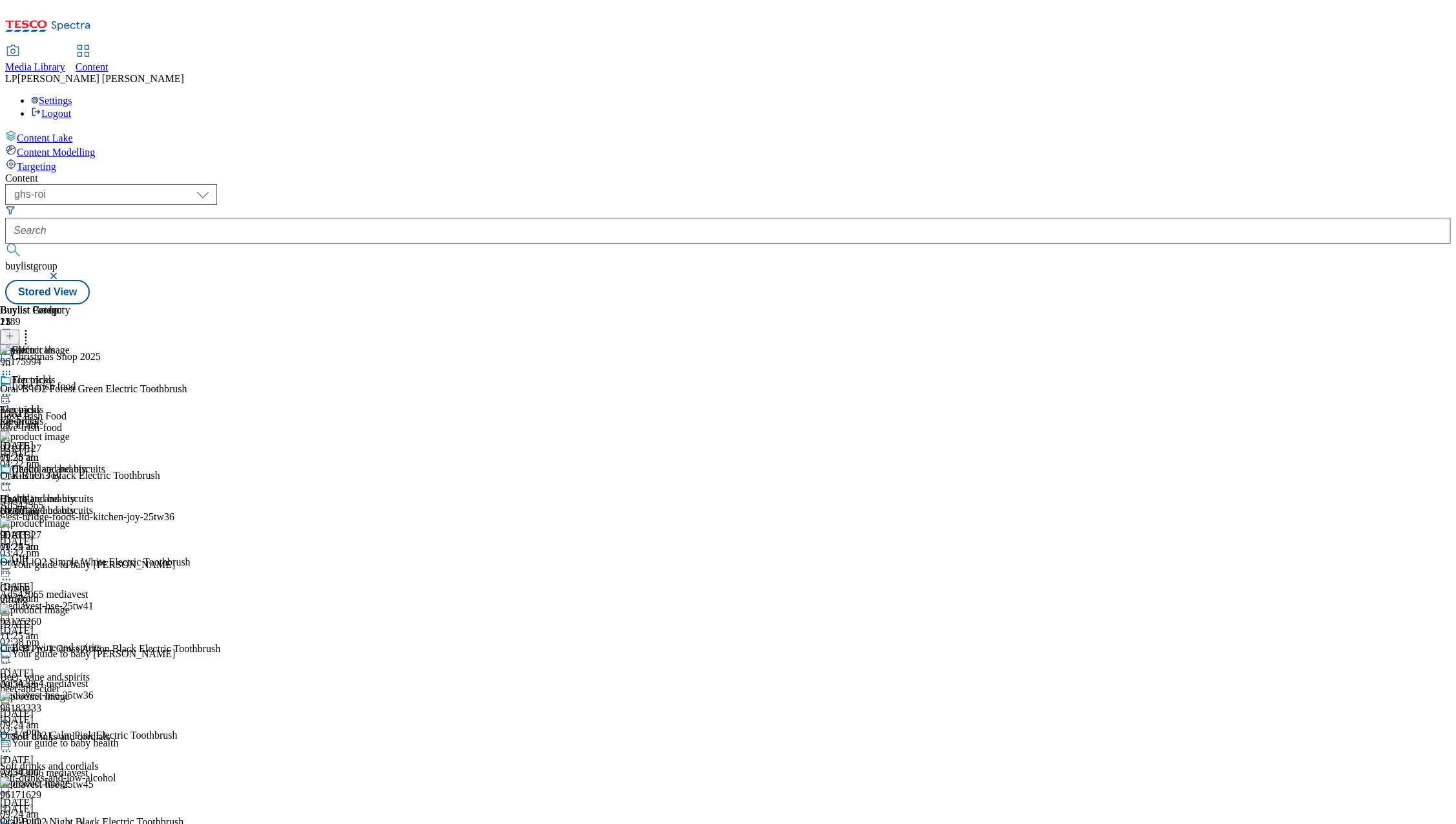
click at [116, 594] on div "gifting" at bounding box center [58, 600] width 116 height 12
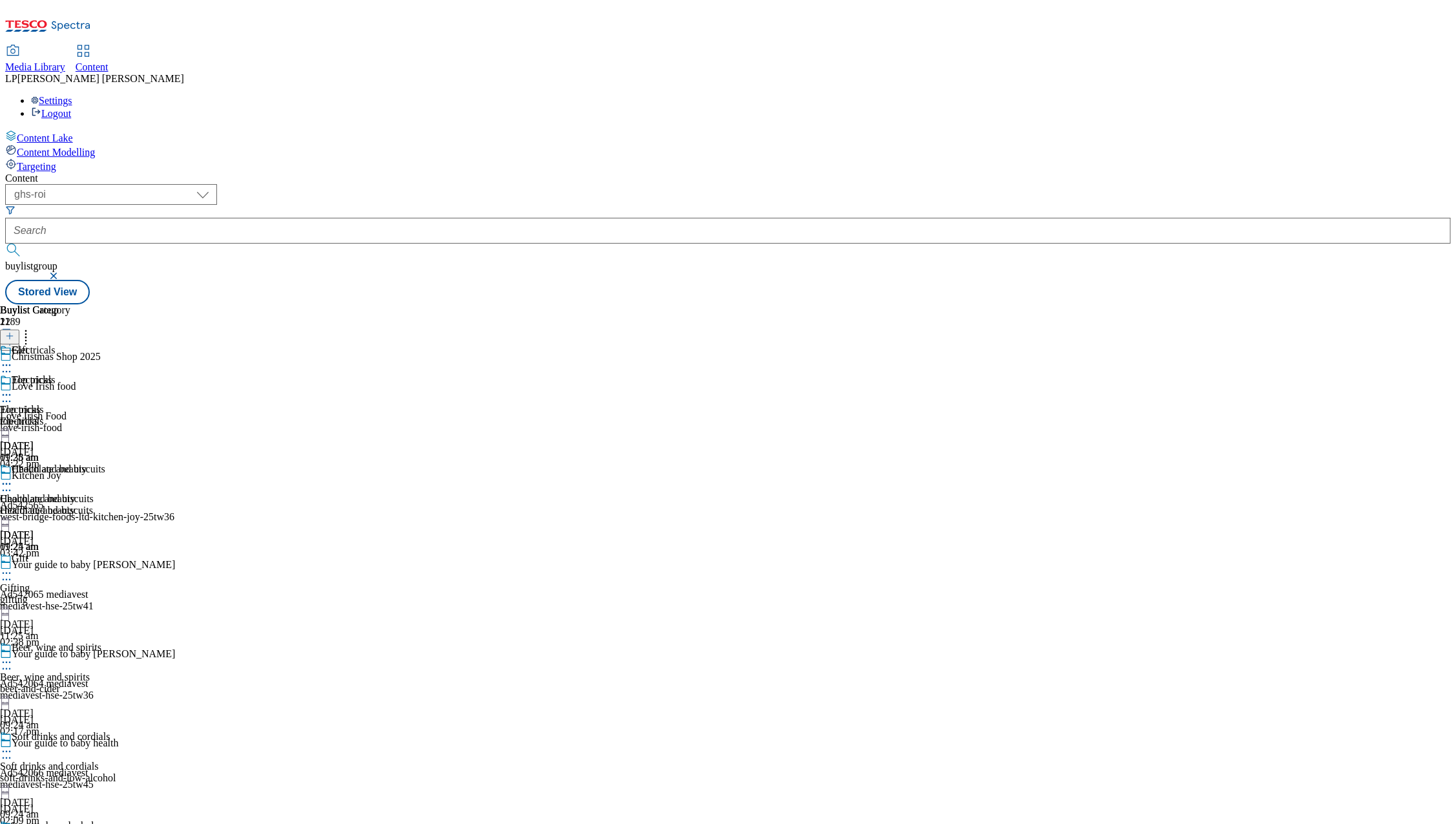
click at [116, 505] on div "chocolate-and-biscuits" at bounding box center [58, 511] width 116 height 12
click at [122, 385] on div "health-and-beauty-gift-sets" at bounding box center [61, 391] width 122 height 12
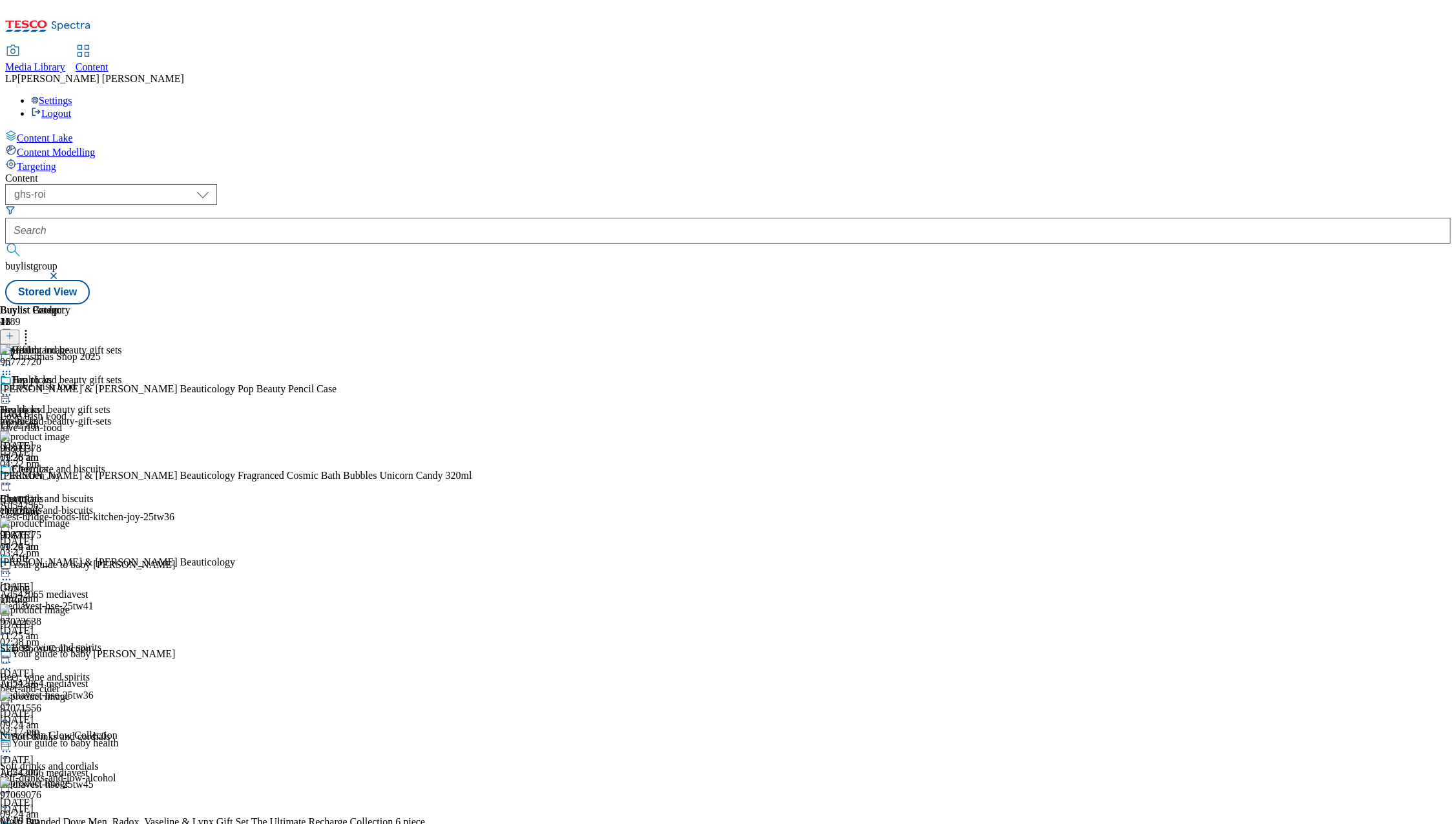
click at [122, 505] on div "electricals" at bounding box center [61, 511] width 122 height 12
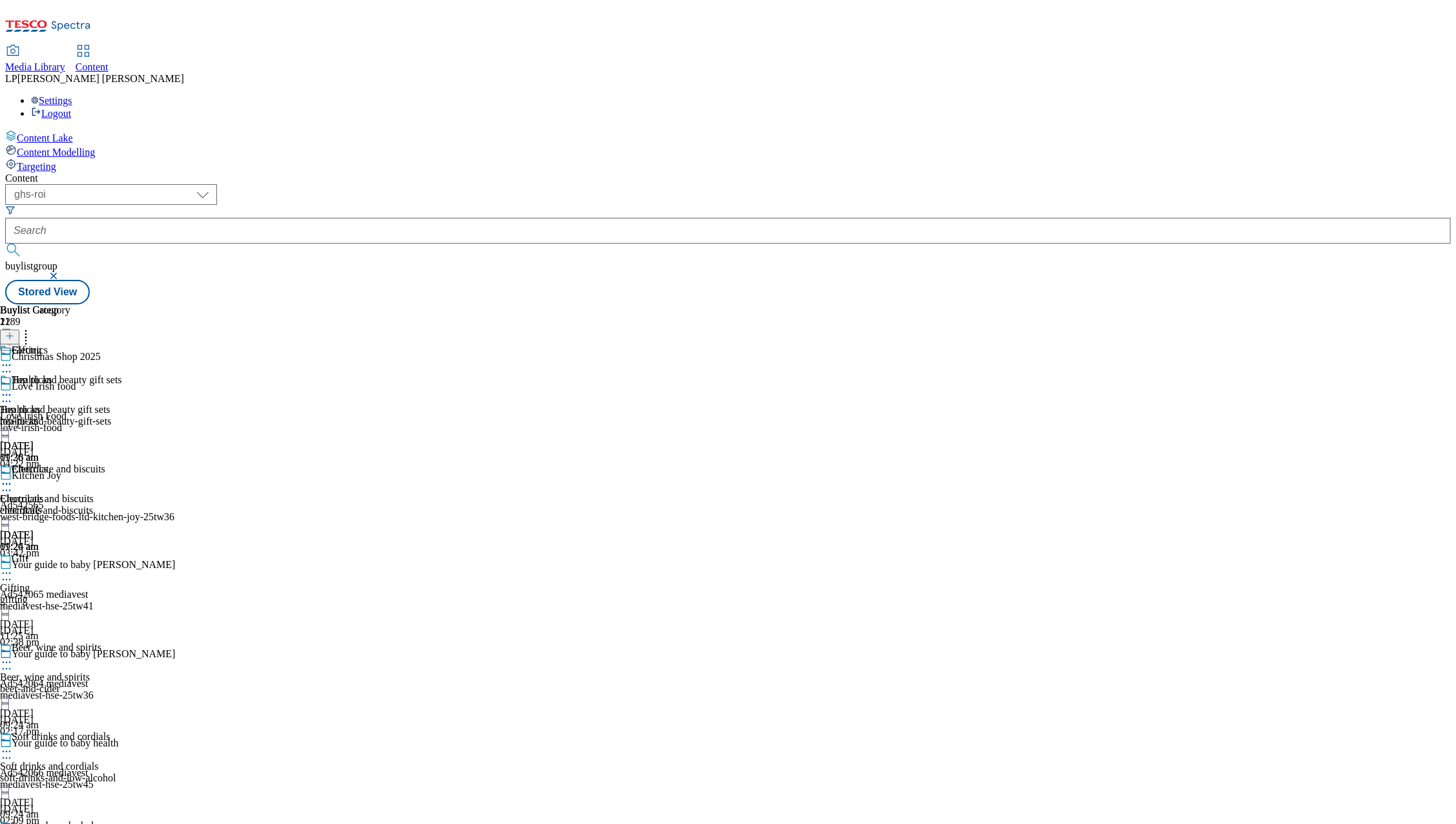
scroll to position [239, 0]
click at [13, 567] on icon at bounding box center [6, 573] width 13 height 13
click at [116, 748] on div "gifting" at bounding box center [58, 754] width 116 height 12
click at [13, 567] on icon at bounding box center [6, 573] width 13 height 13
click at [116, 463] on div "Chocolate and biscuits Chocolate and biscuits chocolate-and-biscuits [DATE] 09:…" at bounding box center [58, 507] width 116 height 89
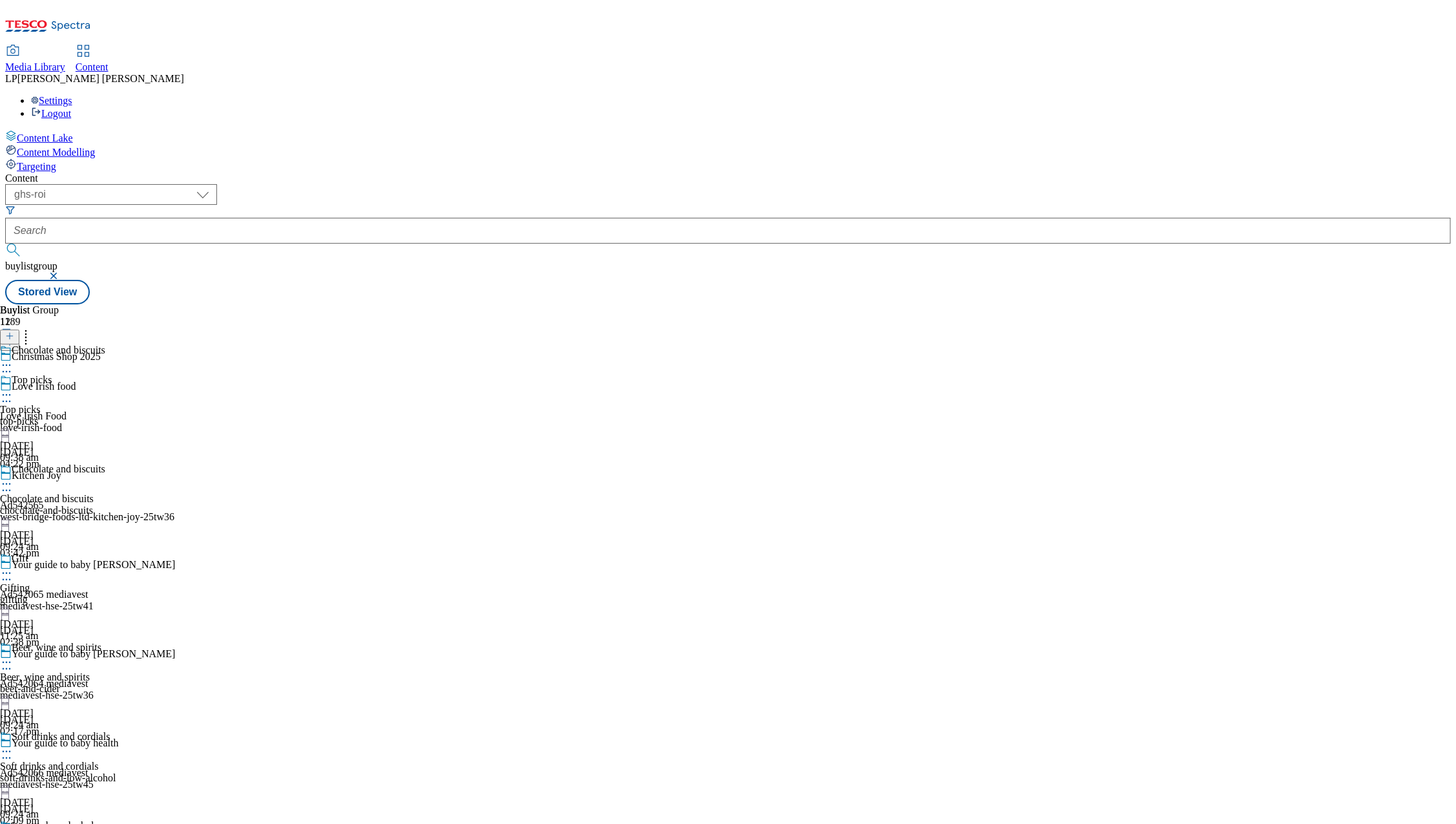
click at [116, 594] on div "gifting" at bounding box center [58, 600] width 116 height 12
click at [87, 385] on div "Electricals" at bounding box center [43, 391] width 87 height 12
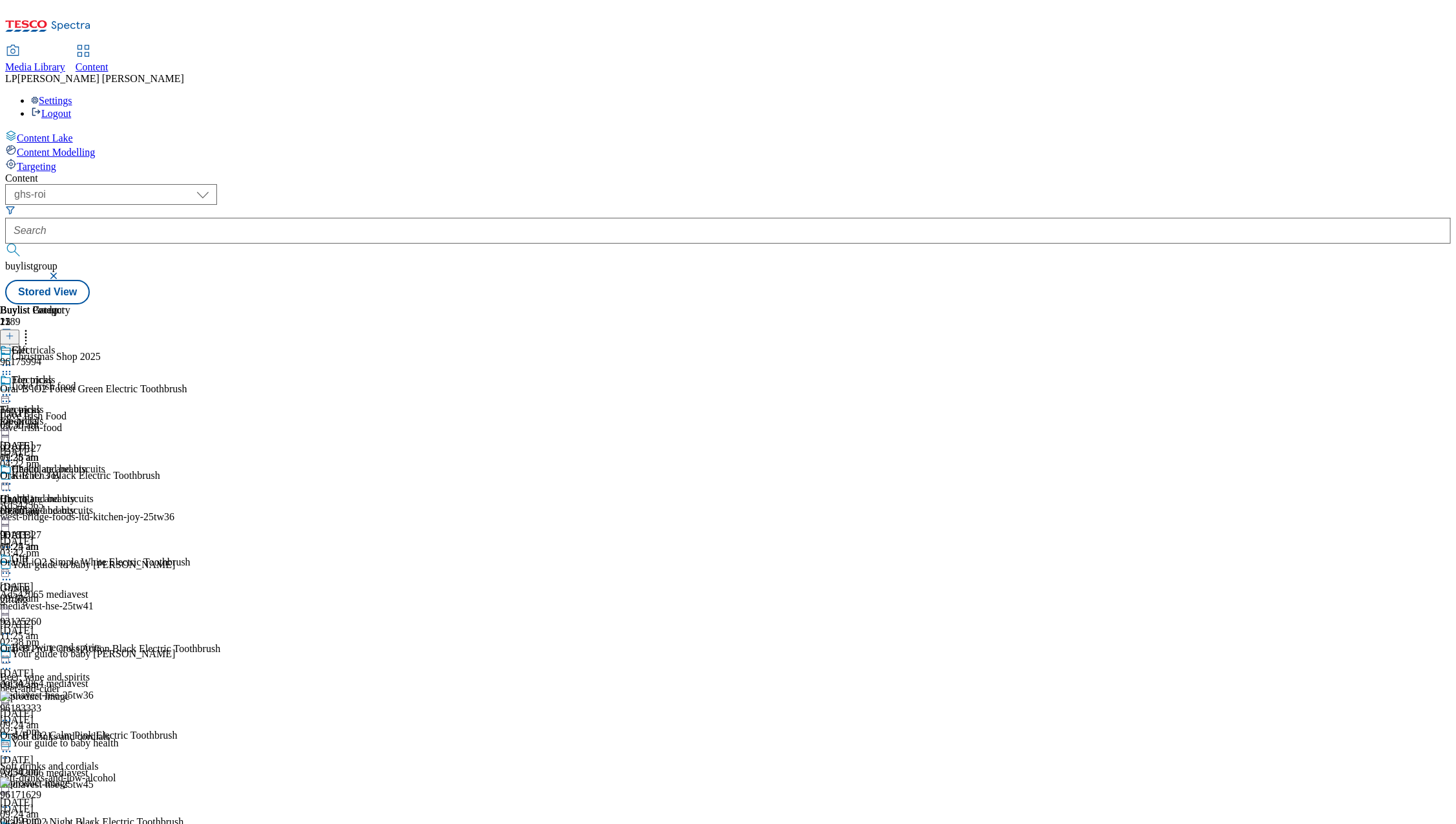
scroll to position [636, 0]
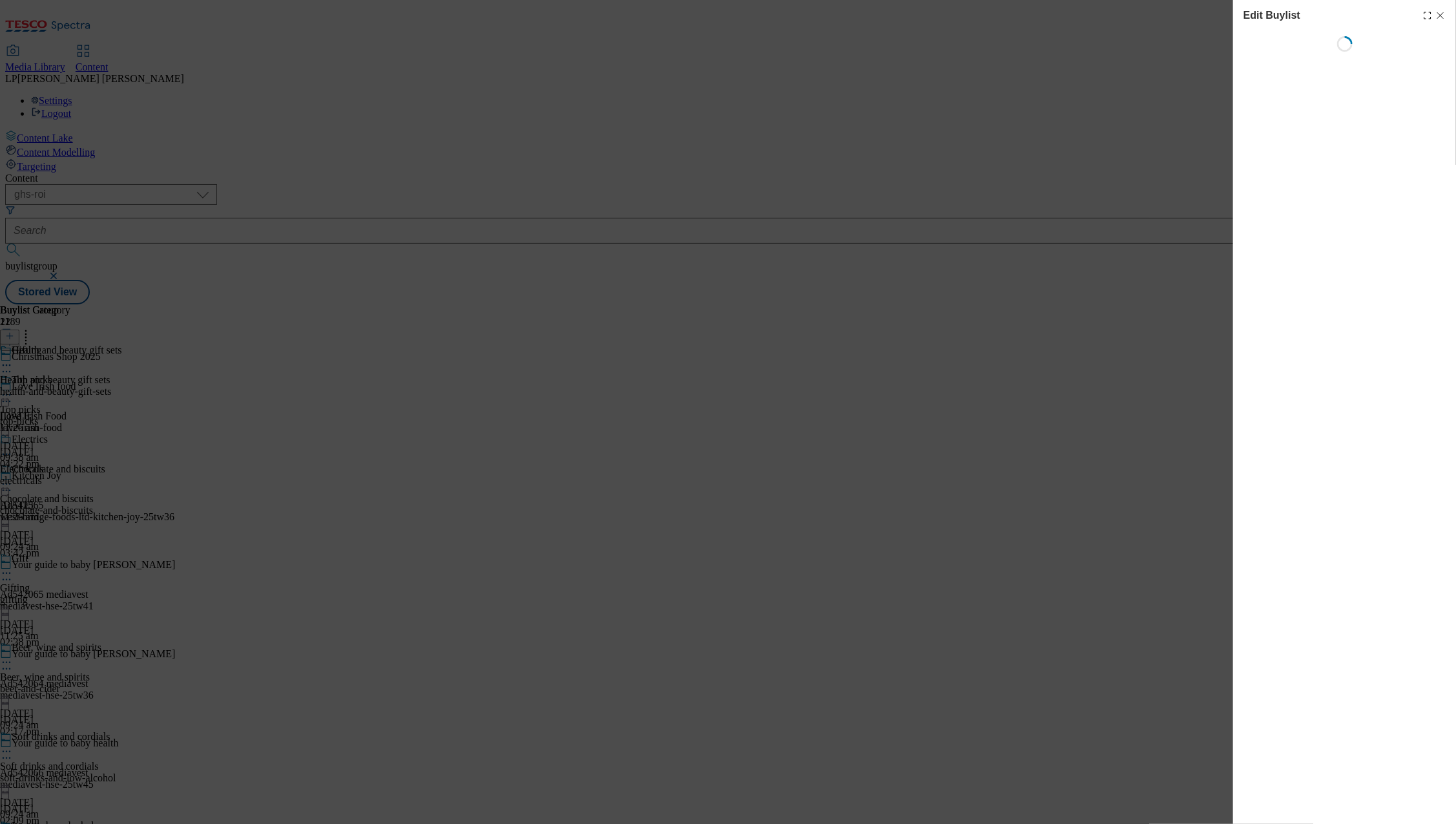
select select "evergreen"
select select "Banner"
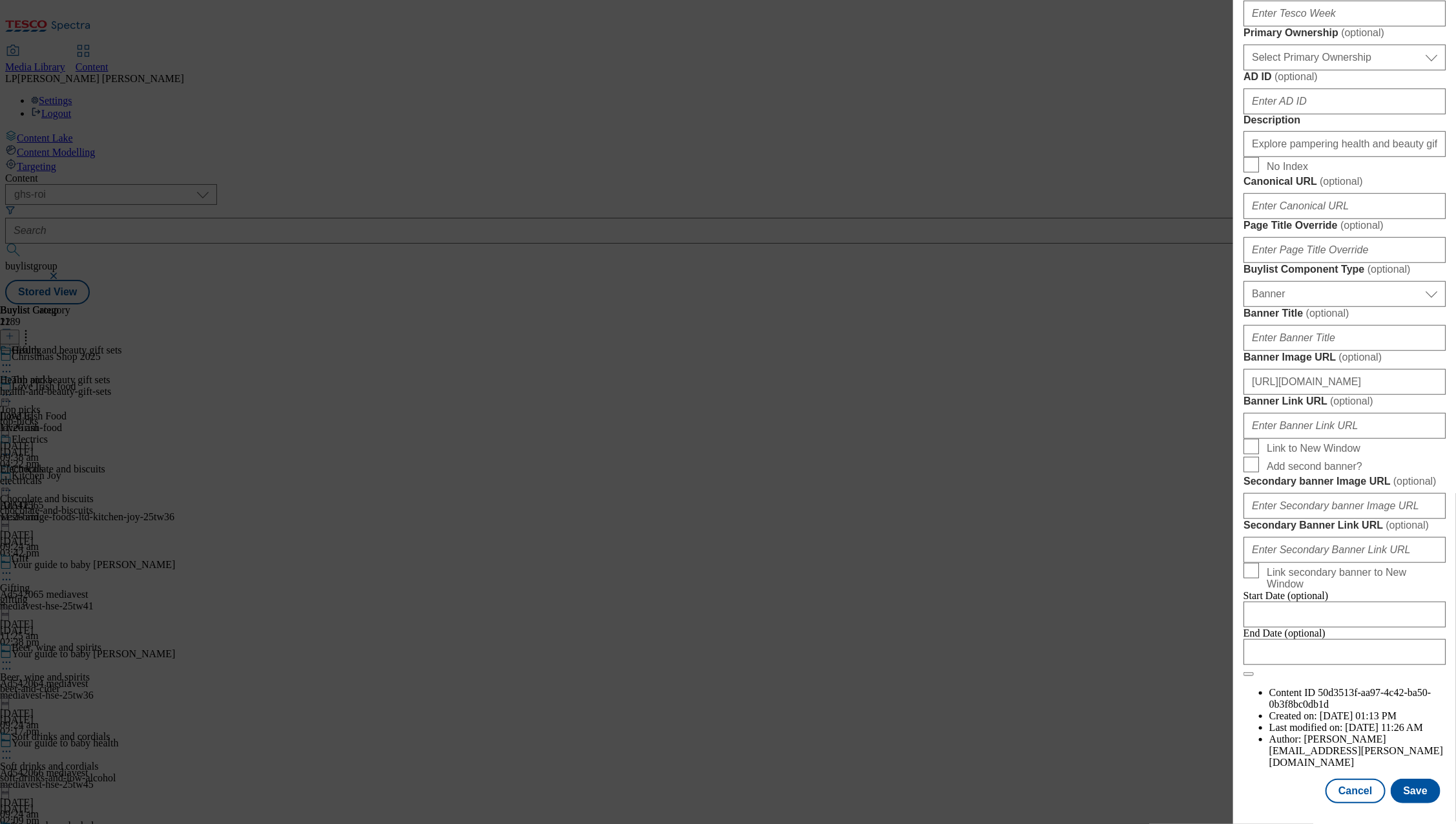
scroll to position [853, 0]
click at [1326, 395] on input "[URL][DOMAIN_NAME]" at bounding box center [1344, 382] width 202 height 25
click at [1371, 395] on input "[URL][DOMAIN_NAME]" at bounding box center [1344, 382] width 202 height 25
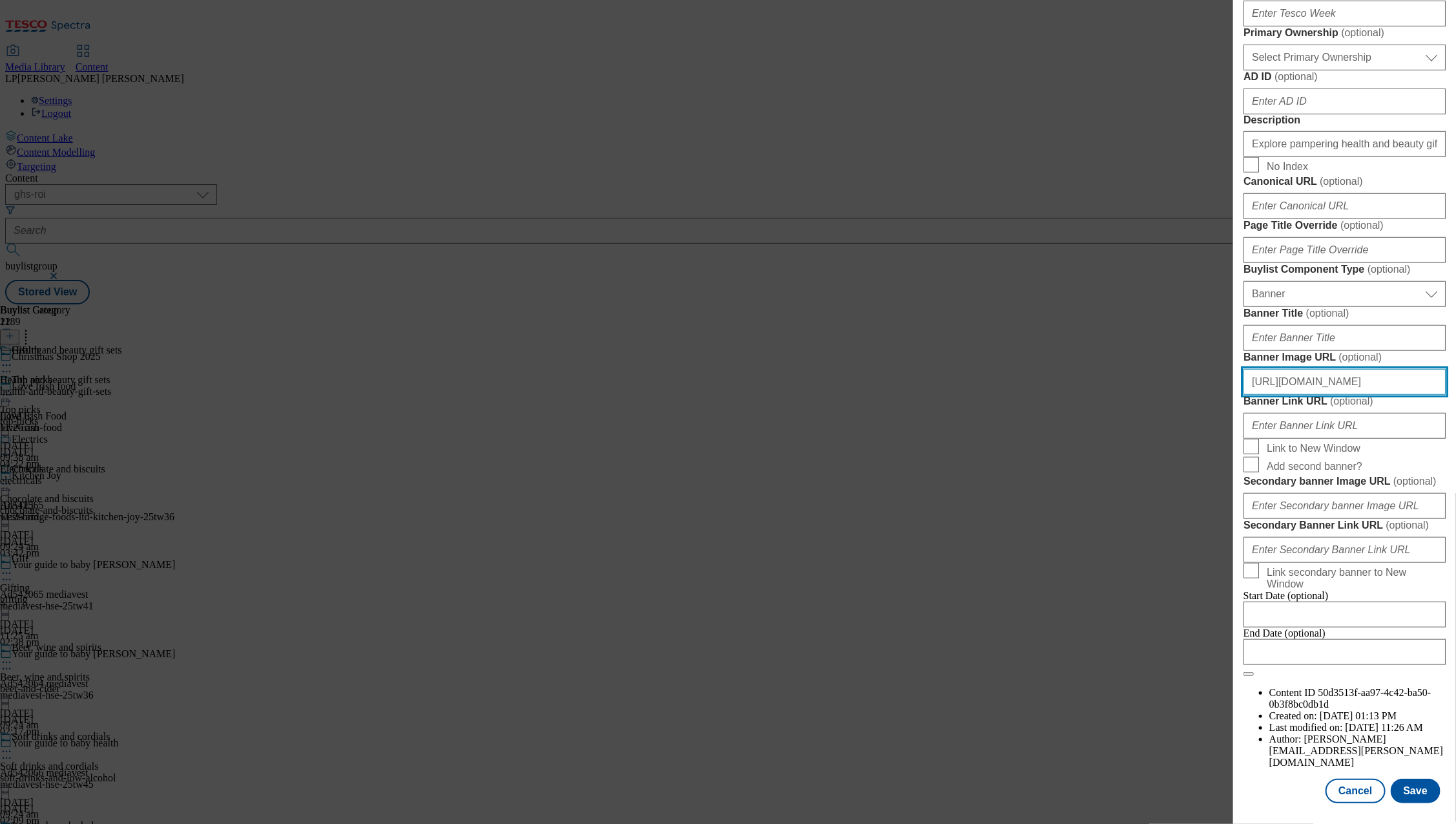
click at [1347, 395] on input "[URL][DOMAIN_NAME]" at bounding box center [1344, 382] width 202 height 25
drag, startPoint x: 1341, startPoint y: 509, endPoint x: 1446, endPoint y: 505, distance: 105.1
click at [1446, 505] on div "Edit Buylist Tags 1 tags selected buylist English Content Properties Label Gift…" at bounding box center [1344, 402] width 223 height 805
drag, startPoint x: 1389, startPoint y: 506, endPoint x: 1364, endPoint y: 513, distance: 26.0
click at [1389, 395] on input "[URL][DOMAIN_NAME]" at bounding box center [1344, 382] width 202 height 25
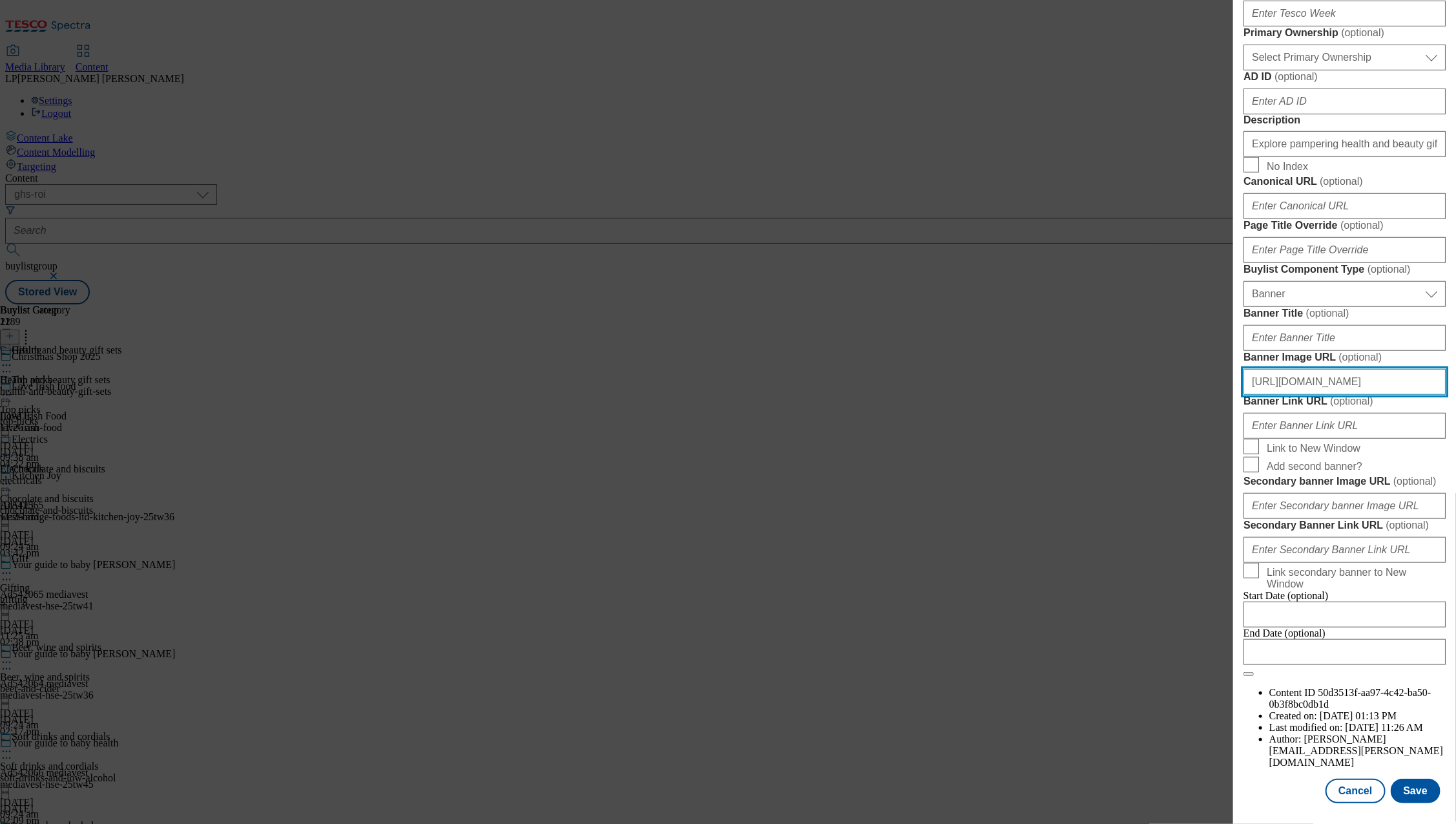
click at [1364, 395] on input "[URL][DOMAIN_NAME]" at bounding box center [1344, 382] width 202 height 25
drag, startPoint x: 1345, startPoint y: 512, endPoint x: 1435, endPoint y: 508, distance: 90.1
click at [1435, 508] on div "Edit Buylist Tags 1 tags selected buylist English Content Properties Label Gift…" at bounding box center [1344, 402] width 223 height 805
click at [1380, 395] on input "[URL][DOMAIN_NAME]" at bounding box center [1344, 382] width 202 height 25
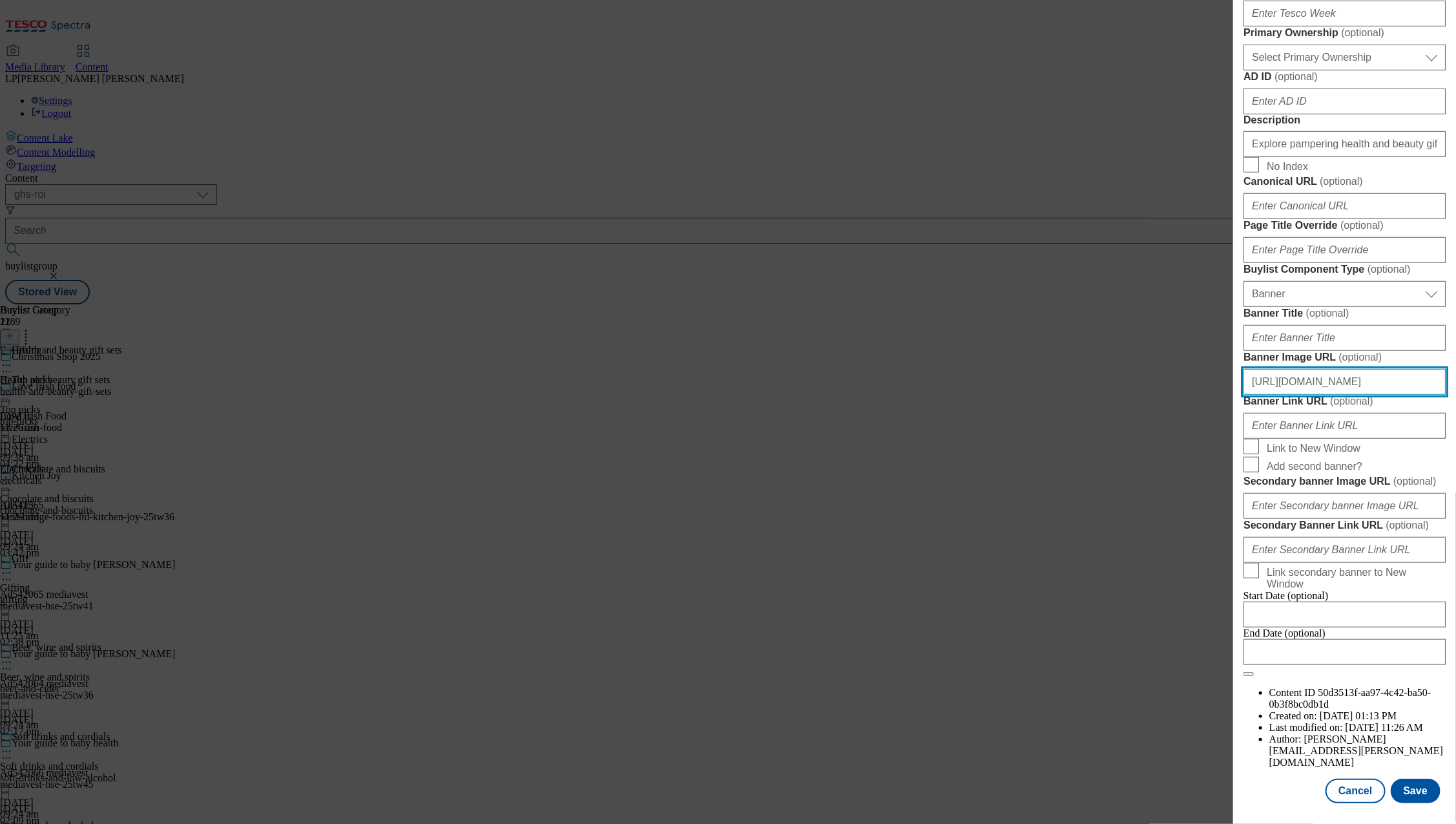
click at [1380, 395] on input "[URL][DOMAIN_NAME]" at bounding box center [1344, 382] width 202 height 25
paste input "36639f38-2e74-494a-9604-1c52360e1678/2530-WF-503771-ROI-Christmas+Shop+2025-139…"
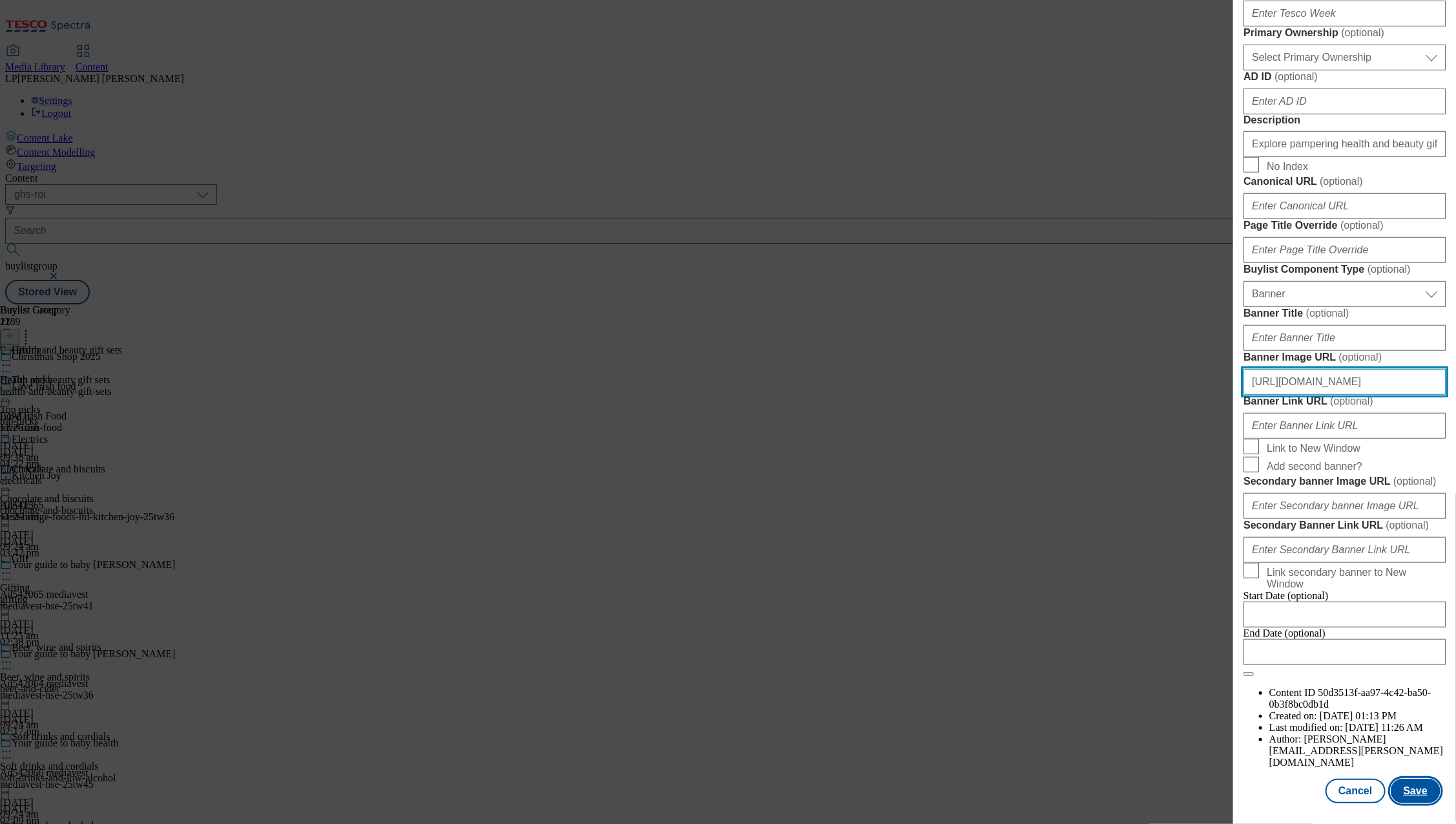
type input "[URL][DOMAIN_NAME]"
click at [1407, 778] on button "Save" at bounding box center [1415, 790] width 50 height 25
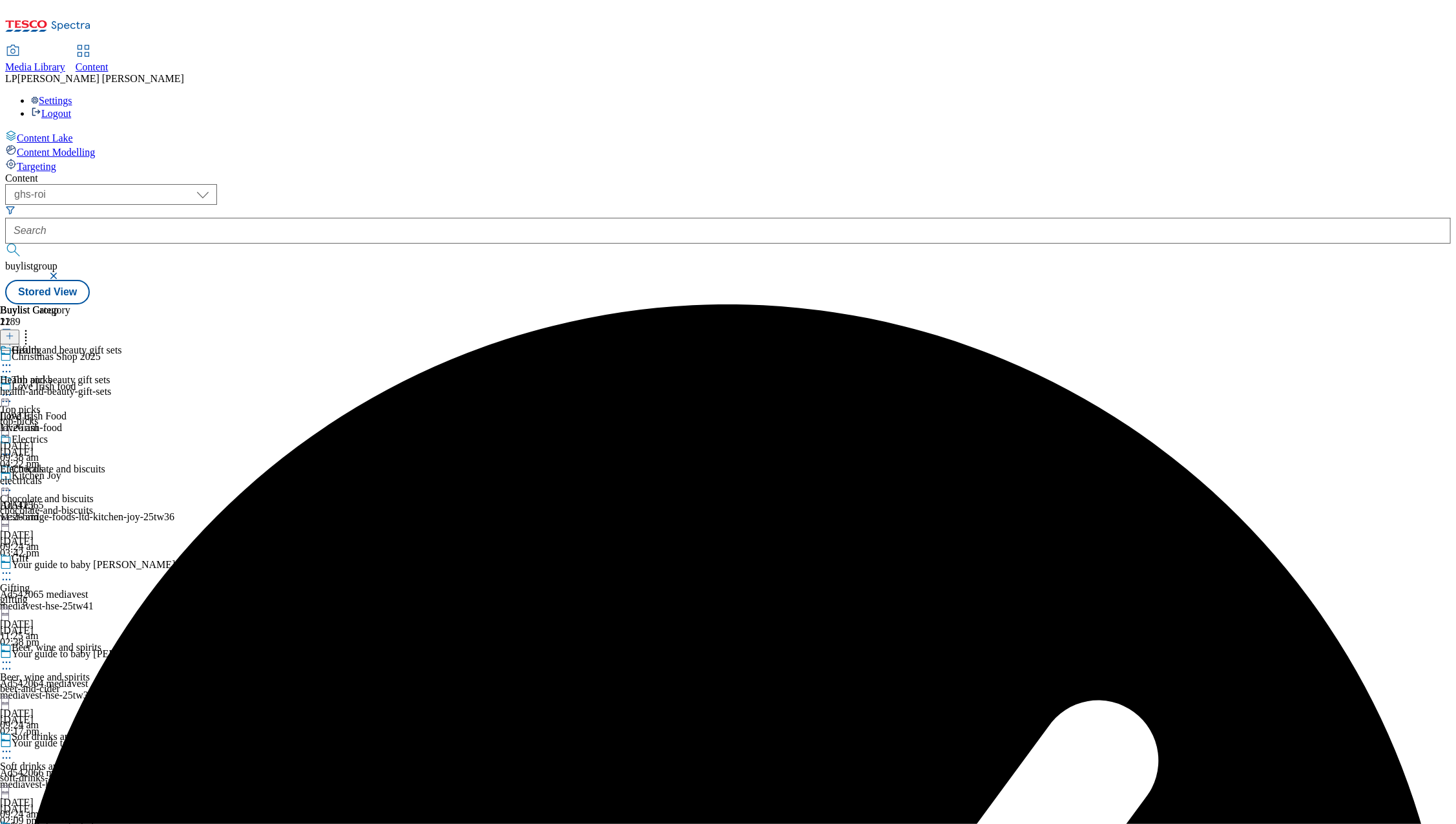
click at [13, 358] on icon at bounding box center [6, 364] width 13 height 13
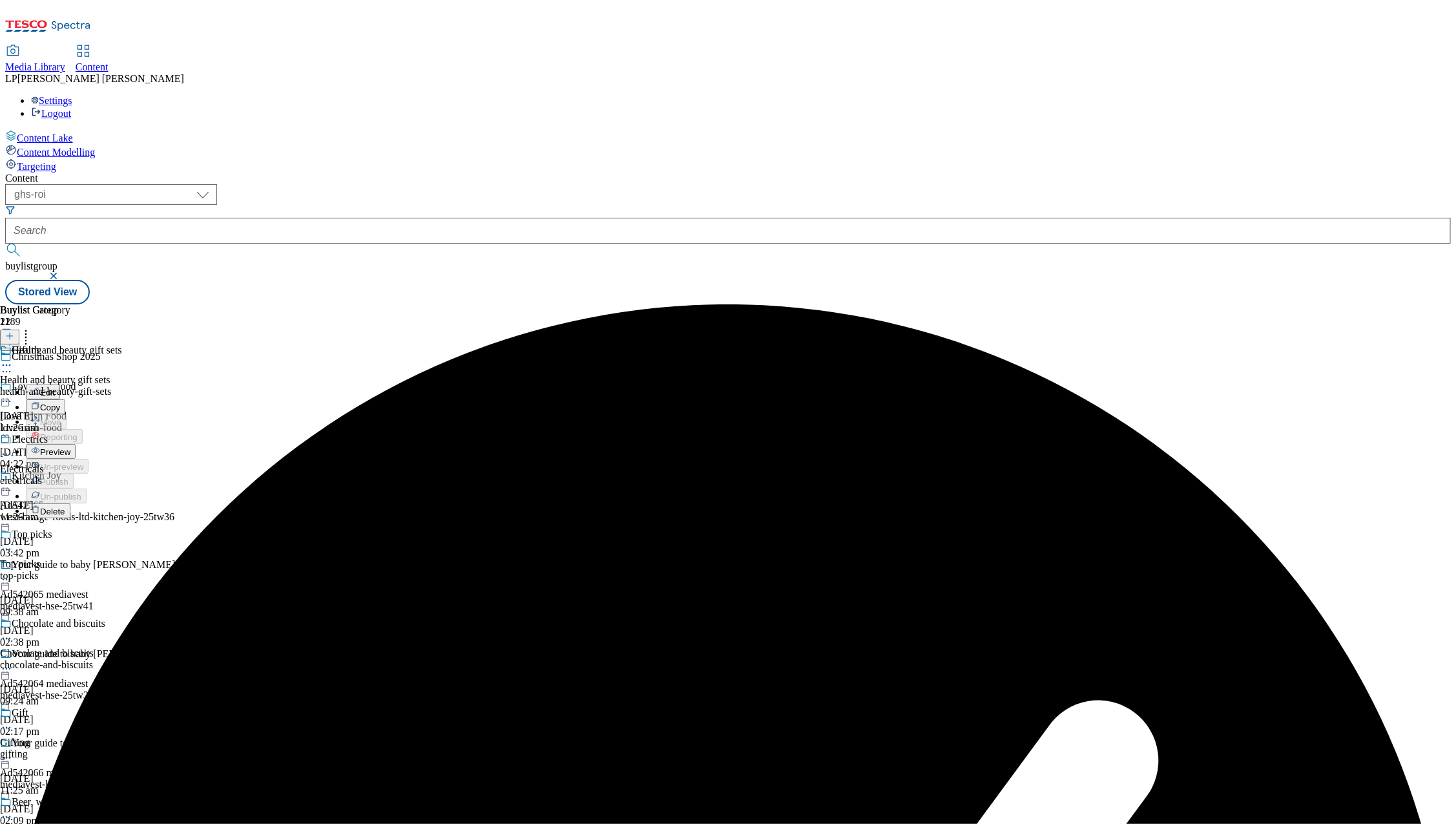
click at [70, 447] on span "Preview" at bounding box center [55, 451] width 31 height 9
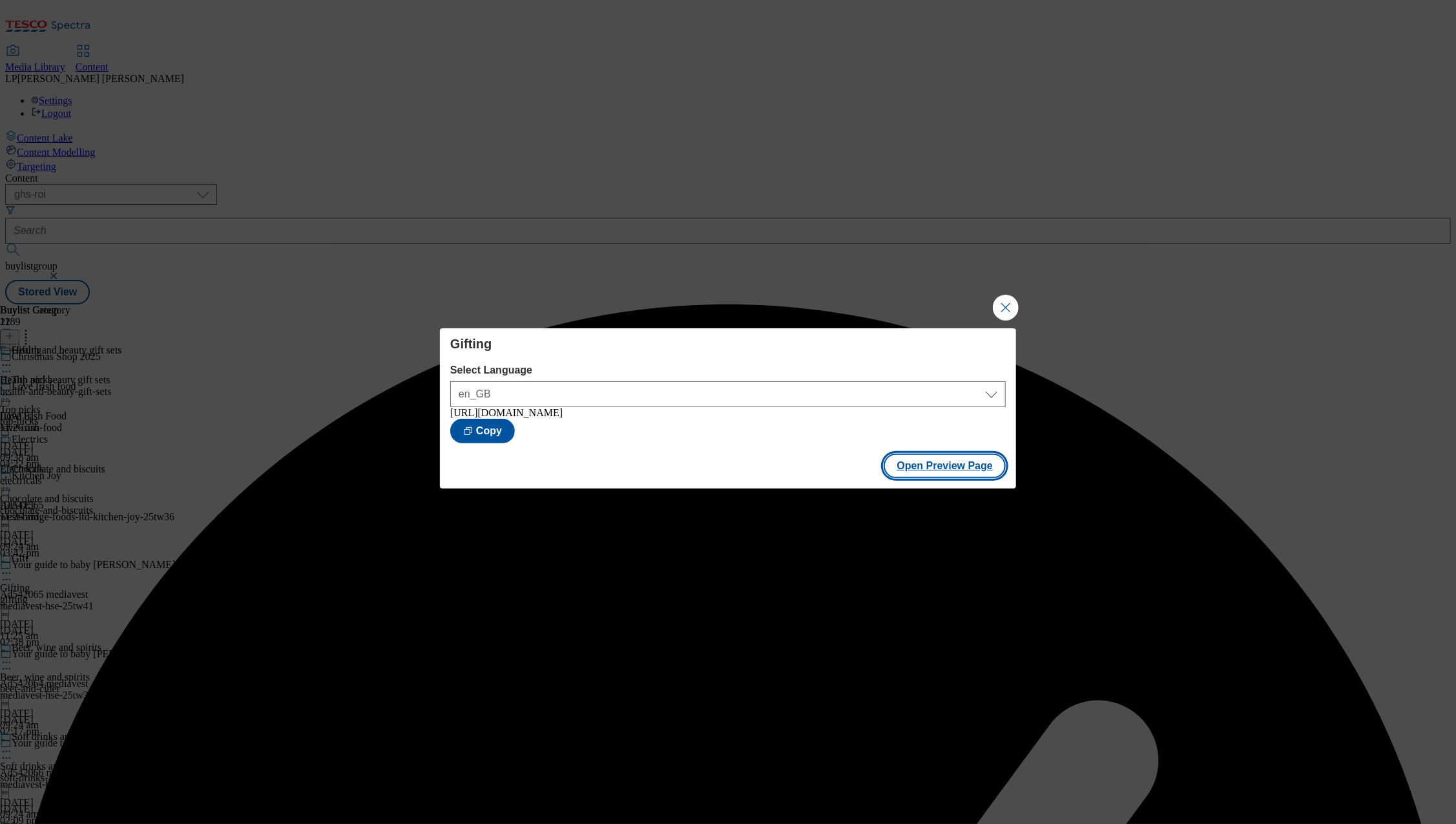
click at [938, 474] on button "Open Preview Page" at bounding box center [944, 465] width 122 height 25
click at [1008, 299] on button "Close Modal" at bounding box center [1005, 307] width 25 height 25
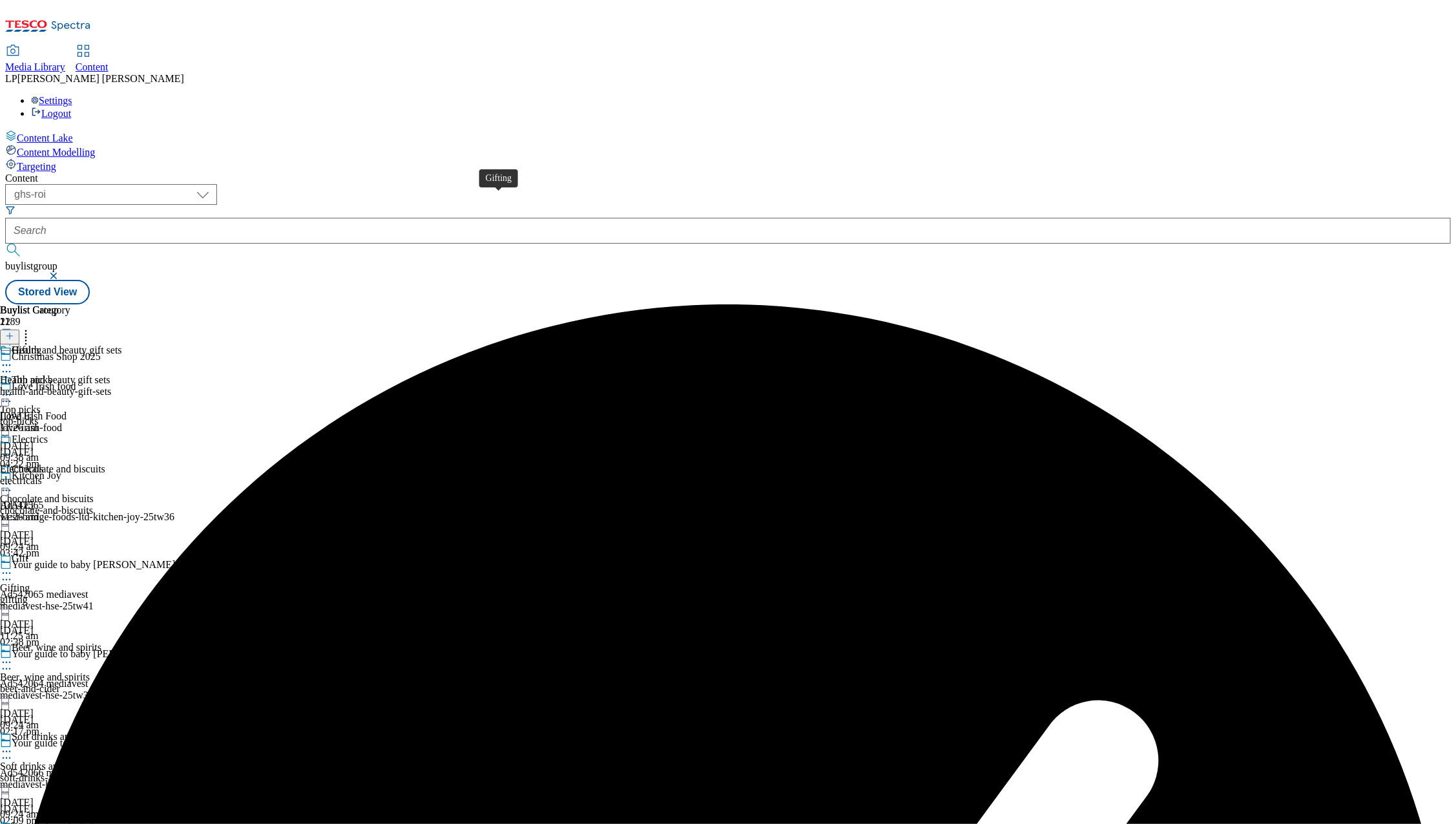
click at [42, 345] on div "Gifting" at bounding box center [26, 350] width 30 height 12
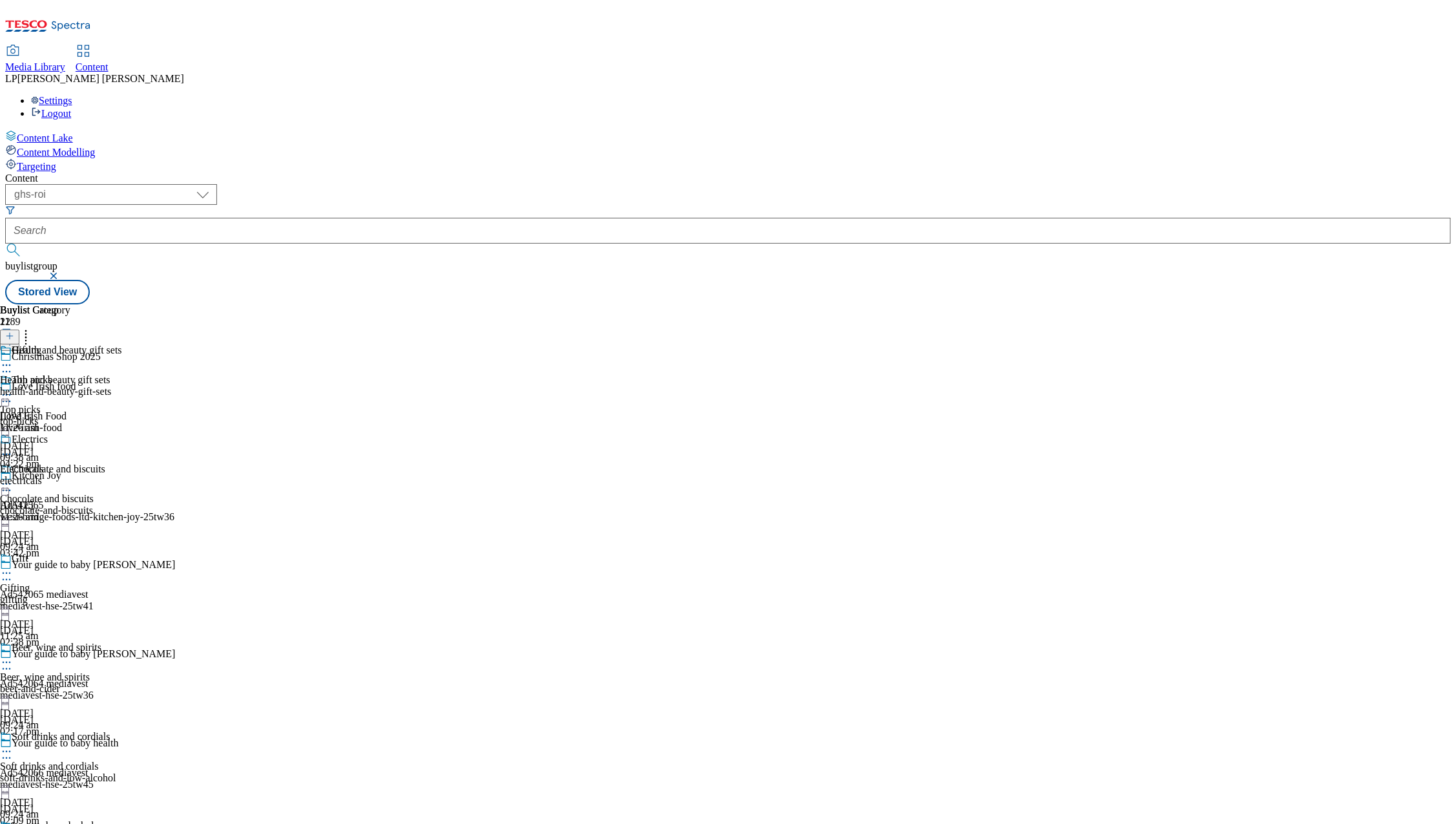
scroll to position [508, 0]
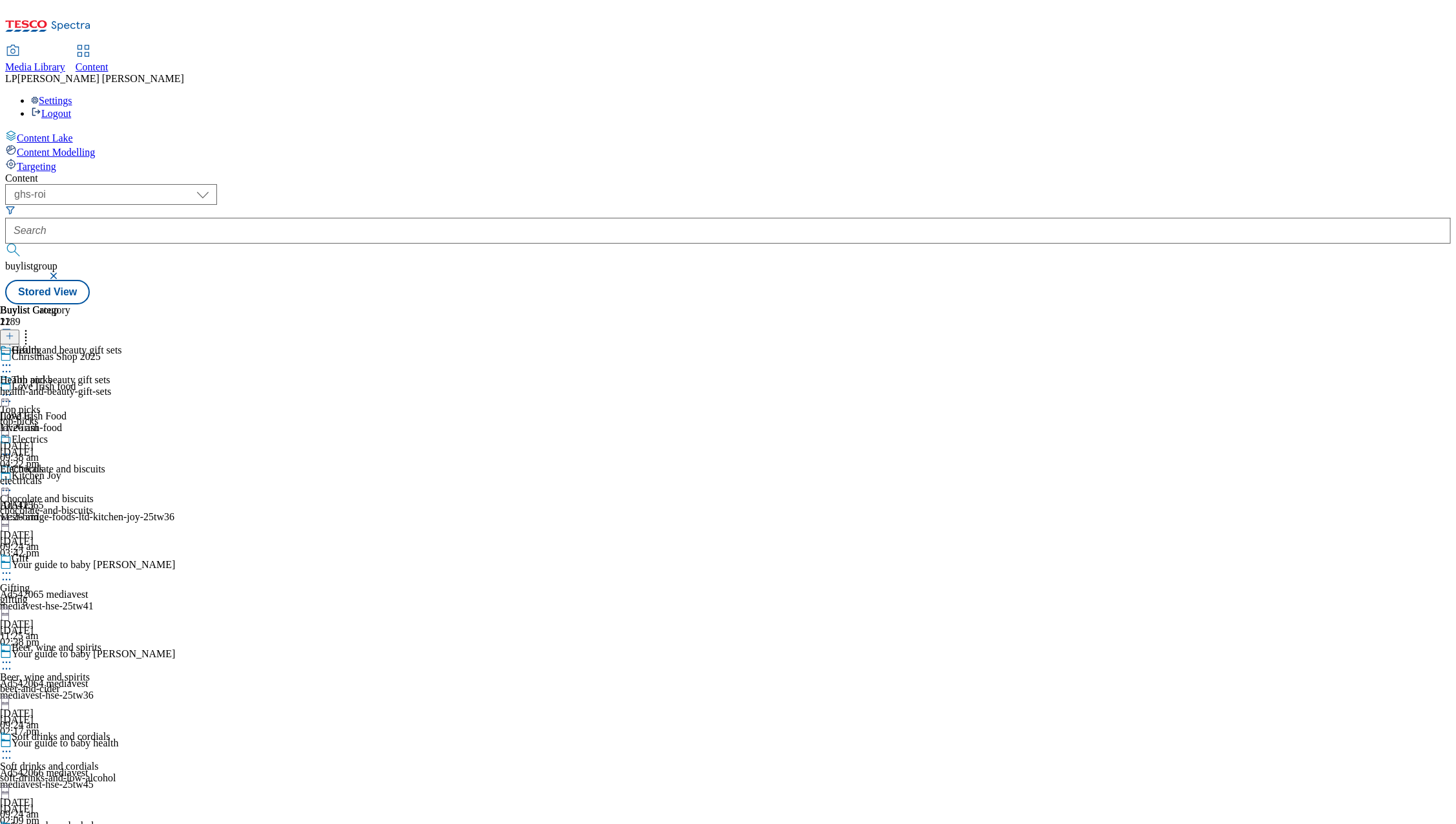
click at [116, 415] on div "top-picks" at bounding box center [58, 421] width 116 height 12
click at [13, 478] on icon at bounding box center [6, 484] width 13 height 13
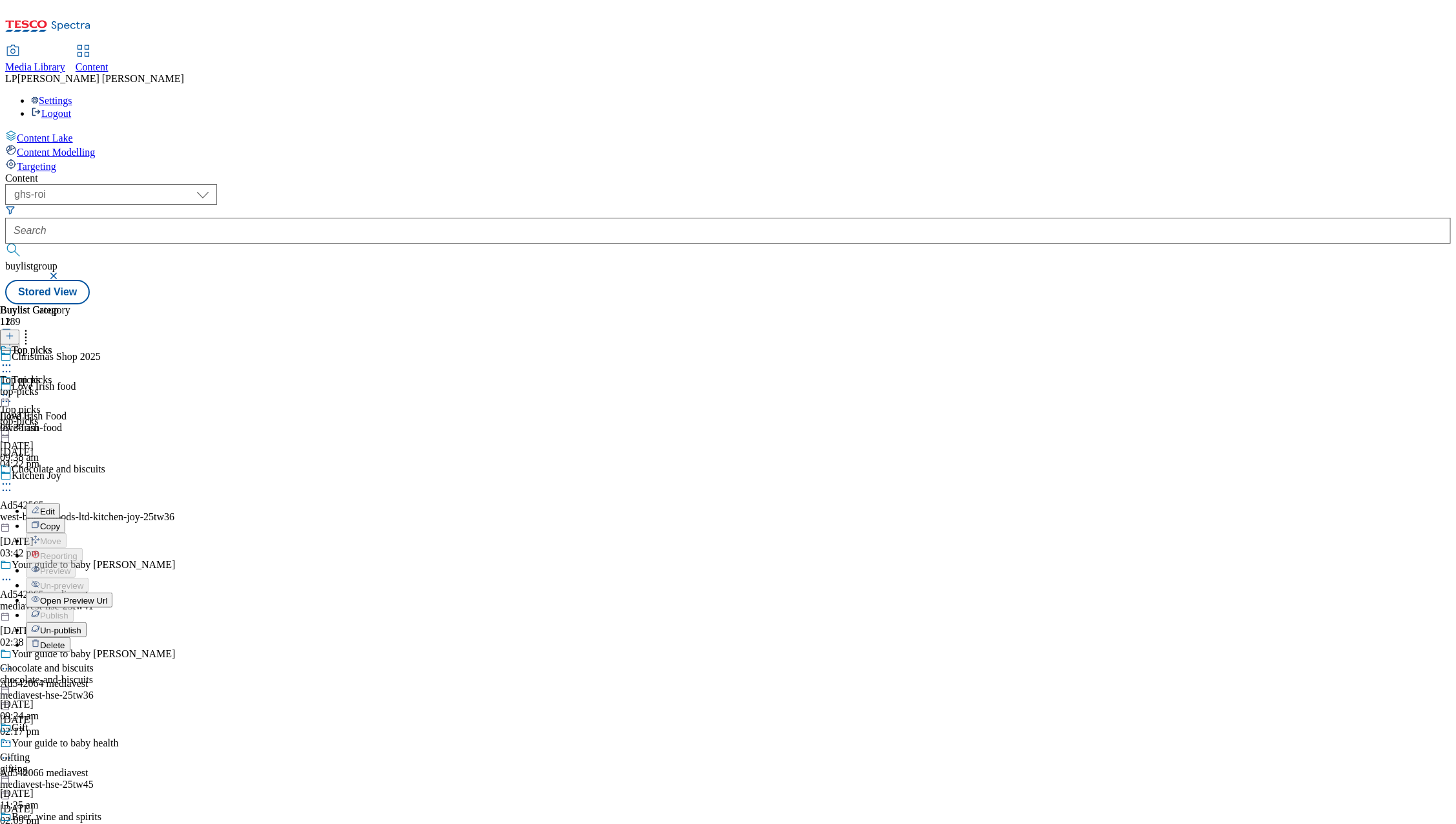
click at [107, 596] on span "Open Preview Url" at bounding box center [73, 600] width 67 height 9
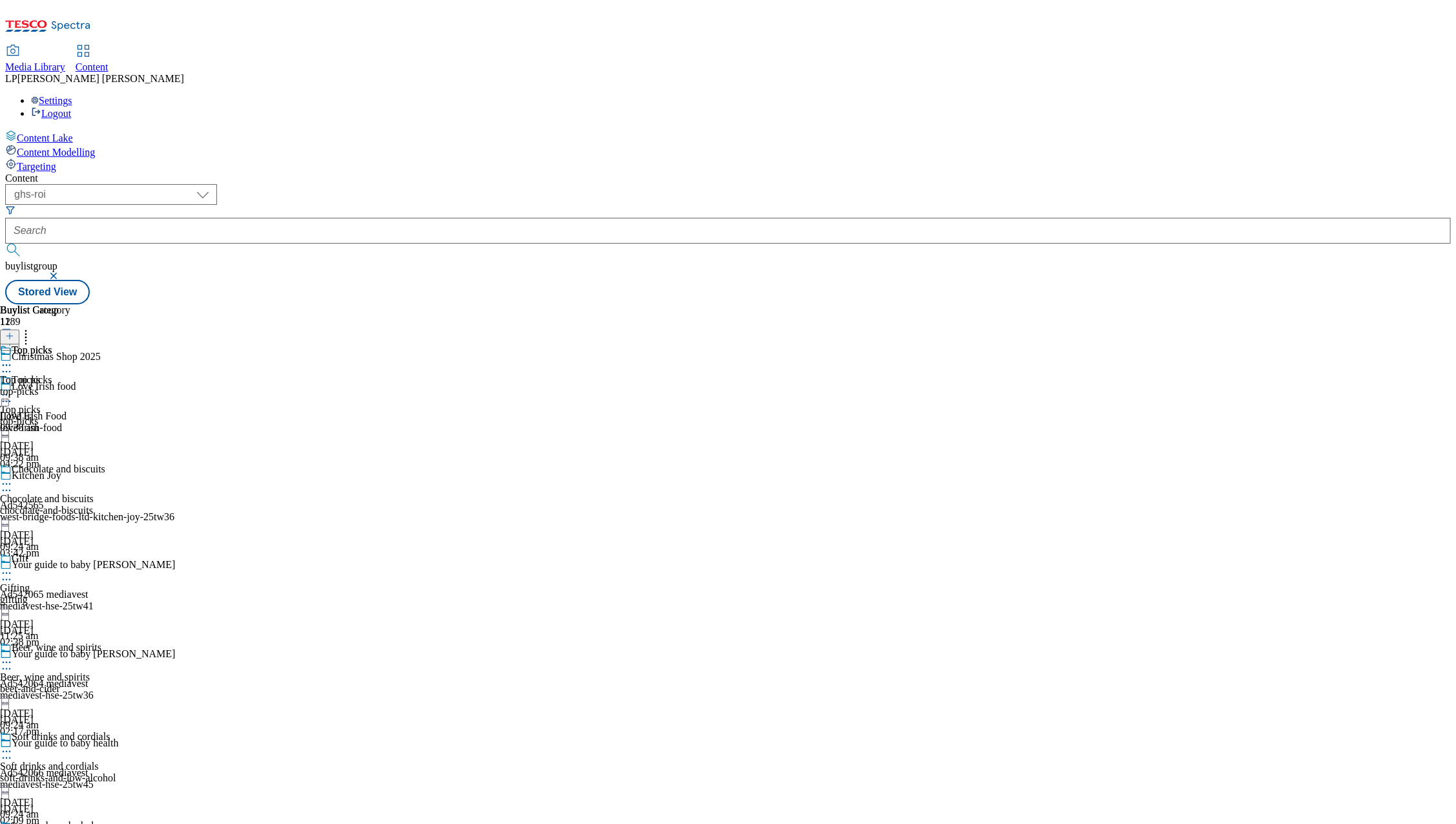
click at [116, 594] on div "gifting" at bounding box center [58, 600] width 116 height 12
click at [13, 358] on icon at bounding box center [6, 364] width 13 height 13
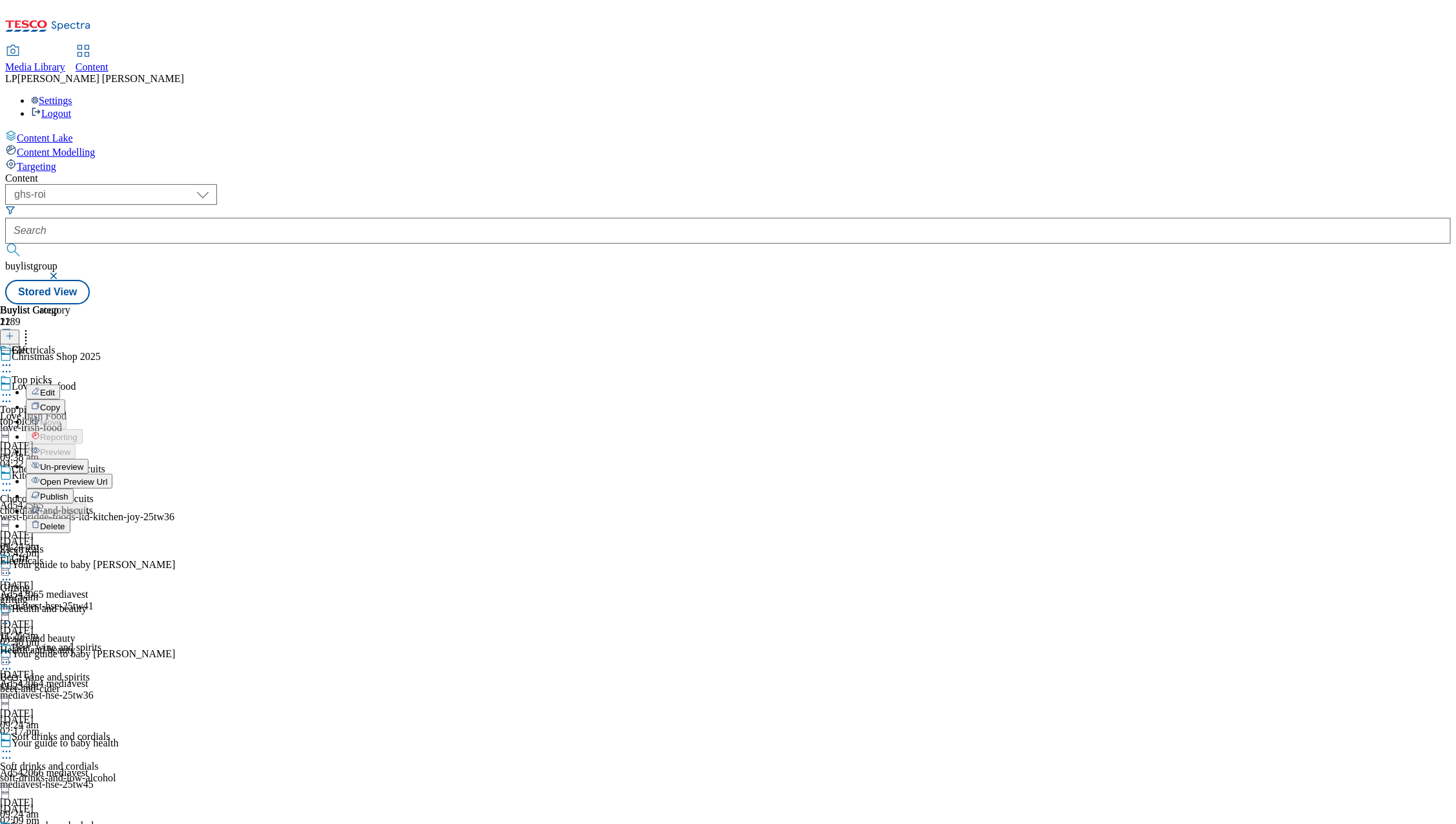
click at [83, 462] on span "Un-preview" at bounding box center [61, 466] width 43 height 9
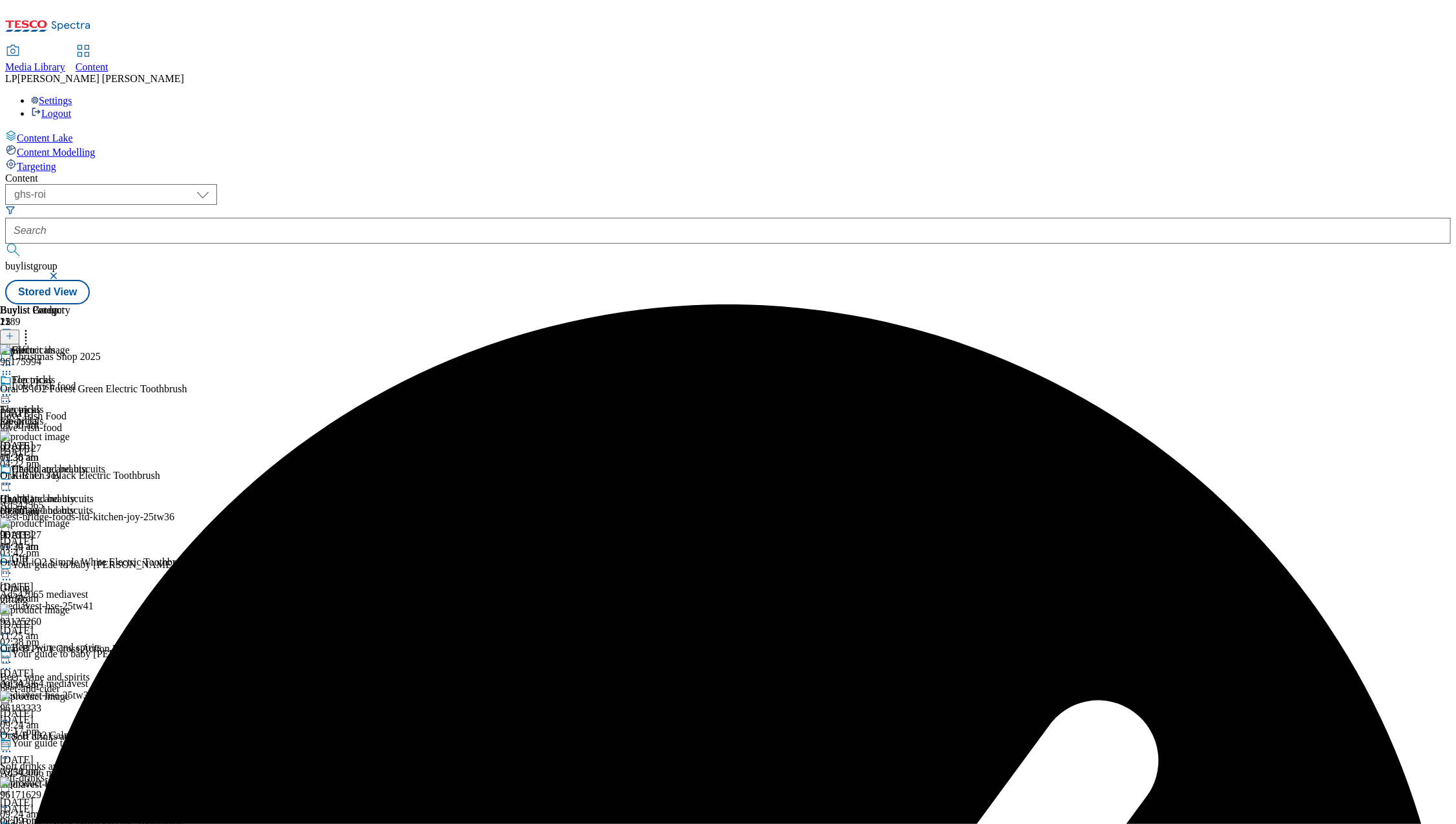
click at [87, 505] on div "Health and beauty" at bounding box center [43, 511] width 87 height 12
click at [13, 478] on icon at bounding box center [6, 484] width 13 height 13
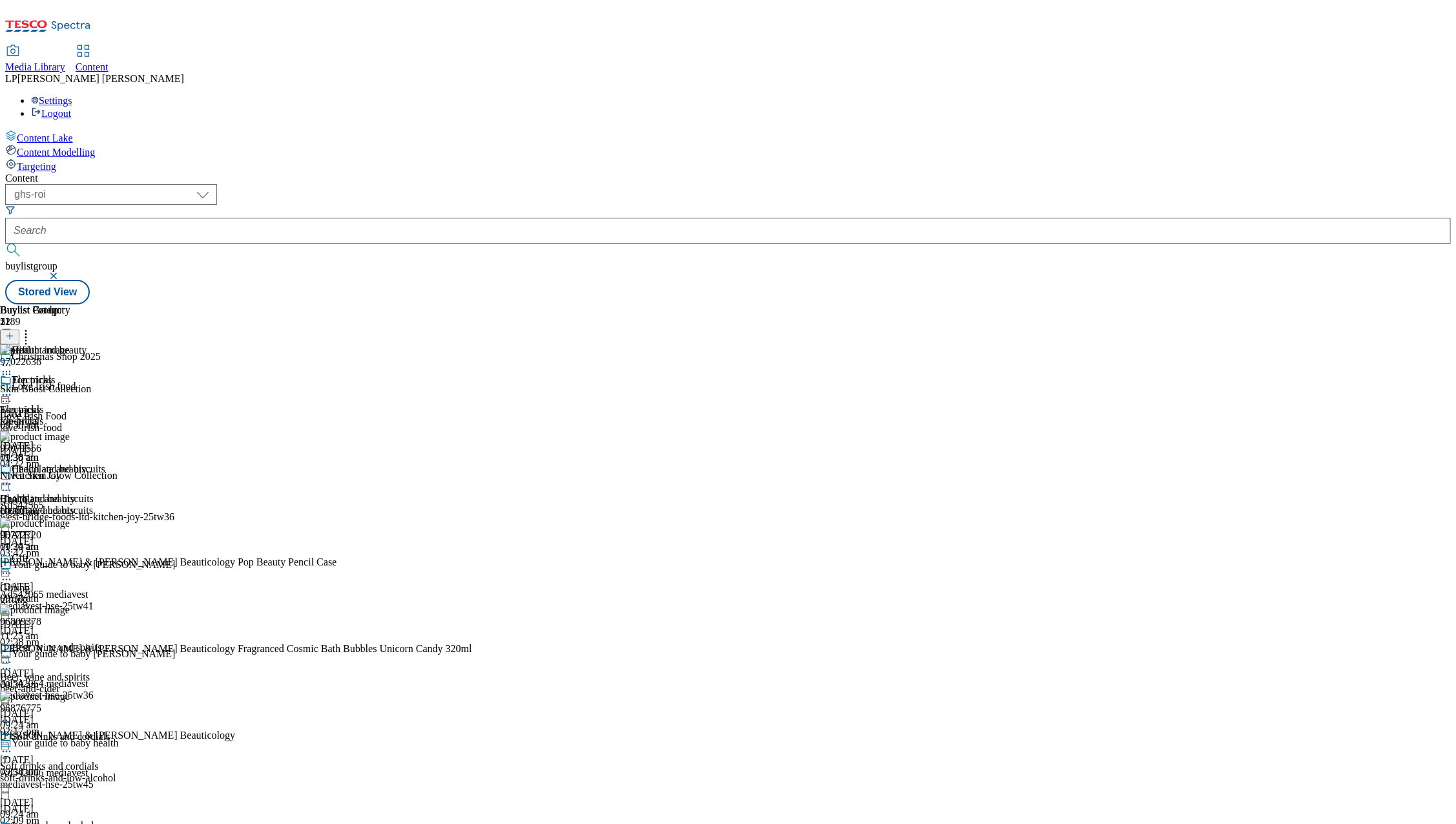
click at [87, 505] on div "Health and beauty" at bounding box center [43, 511] width 87 height 12
click at [13, 389] on icon at bounding box center [6, 395] width 13 height 13
click at [88, 659] on div "Health and beauty" at bounding box center [44, 664] width 88 height 12
click at [13, 567] on icon at bounding box center [6, 573] width 13 height 13
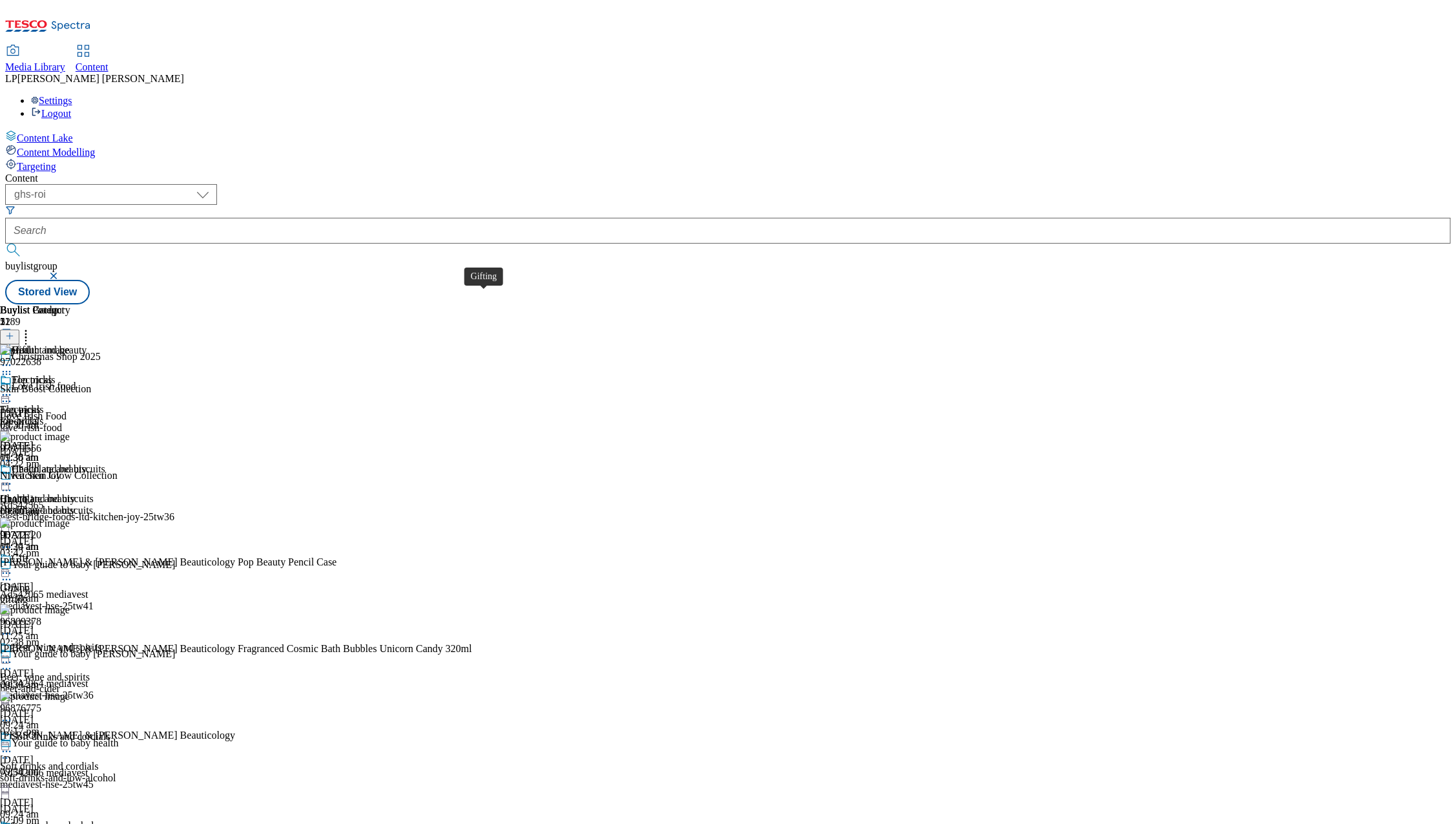
click at [30, 582] on span "Gifting" at bounding box center [14, 588] width 30 height 12
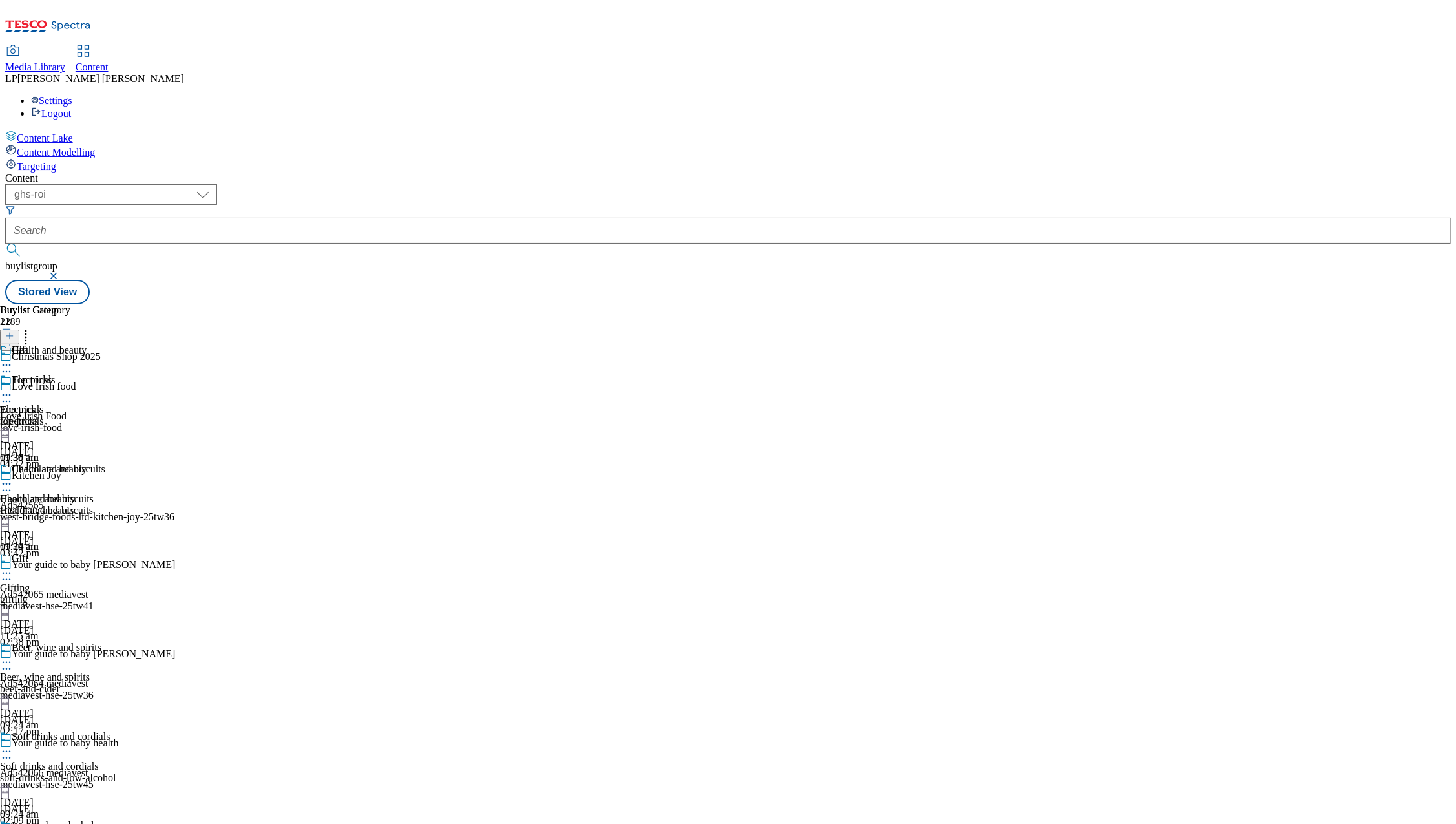
click at [13, 389] on icon at bounding box center [6, 395] width 13 height 13
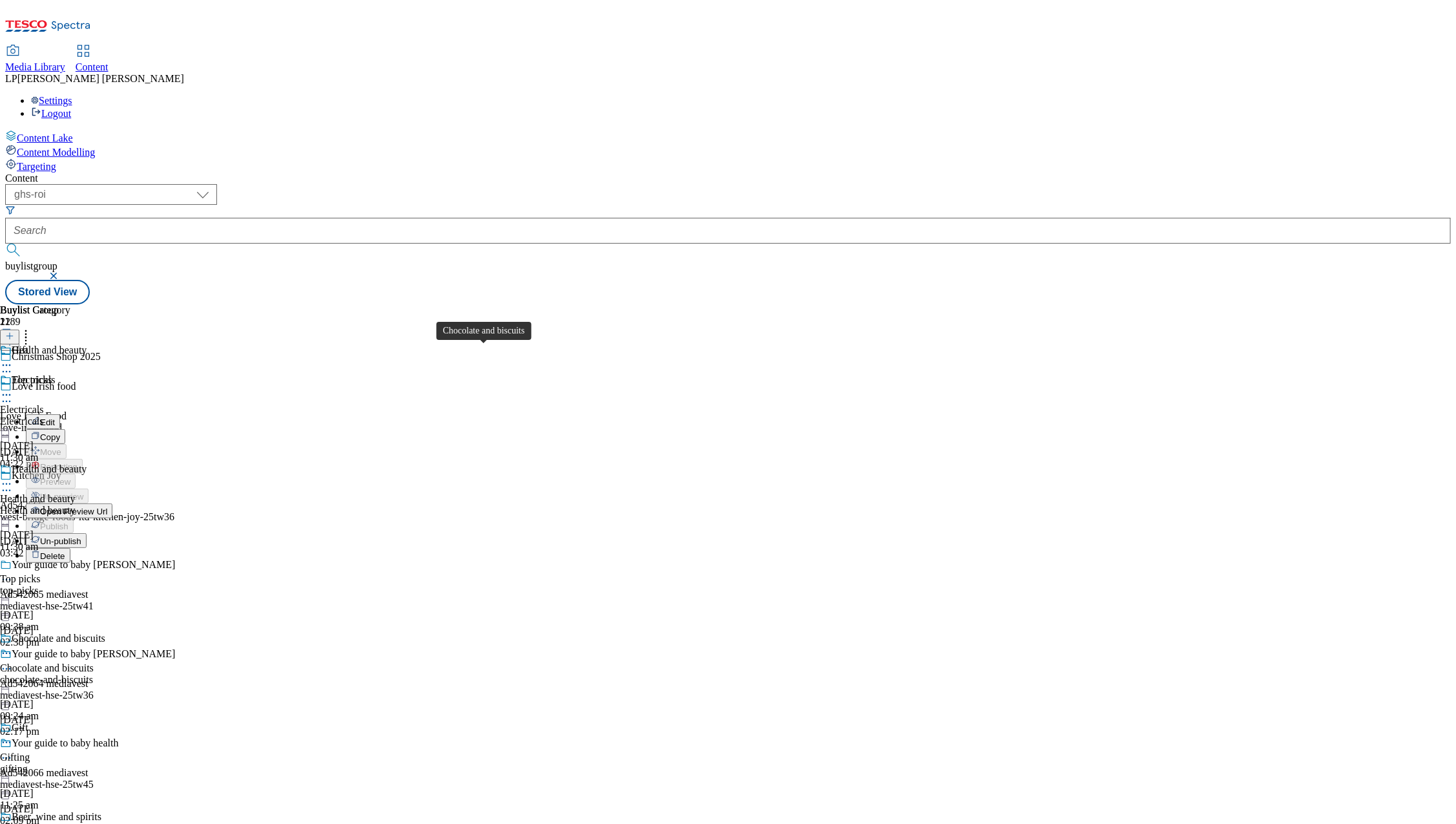
click at [93, 662] on div "Chocolate and biscuits" at bounding box center [47, 668] width 93 height 12
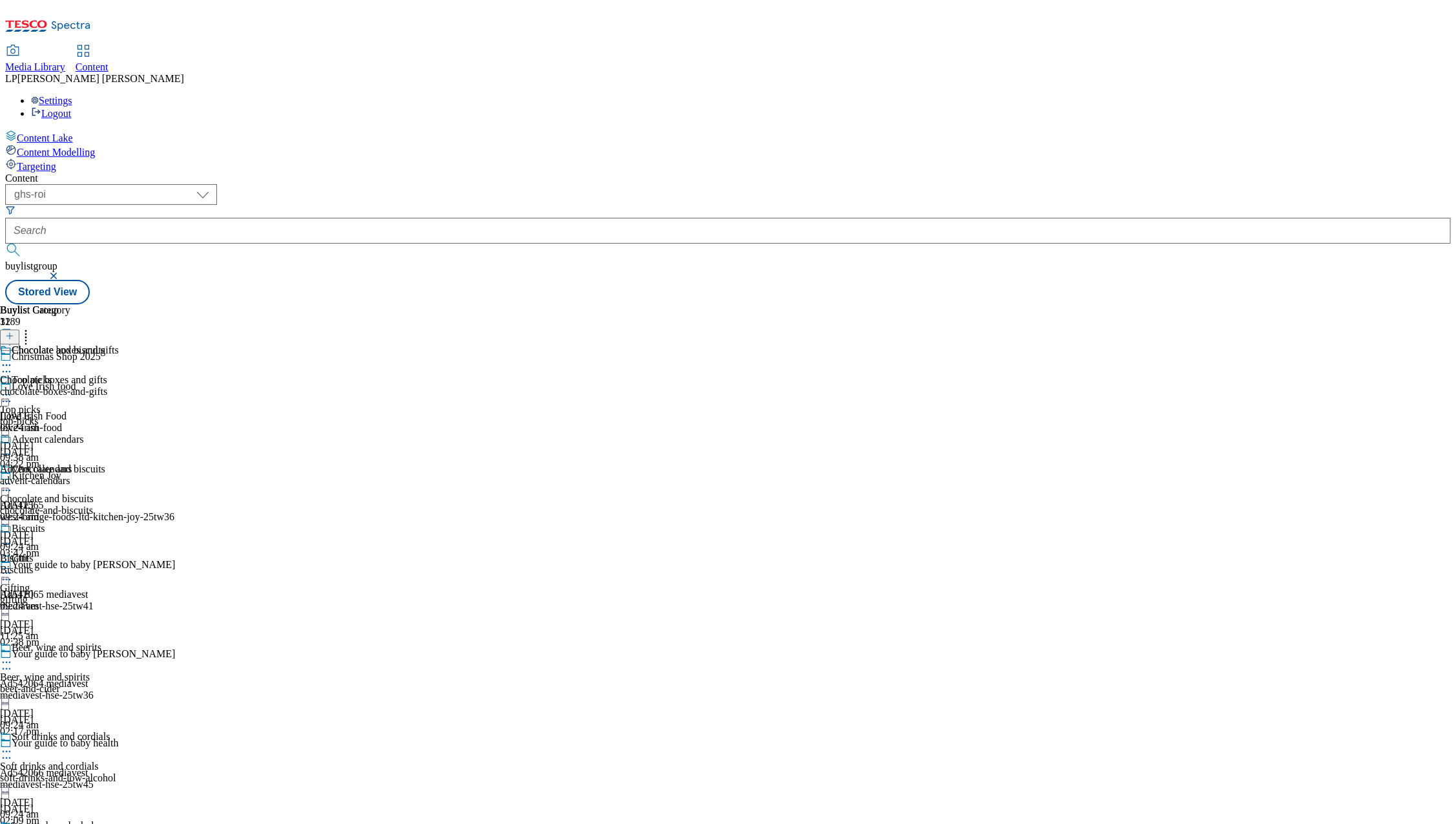
click at [13, 478] on icon at bounding box center [6, 484] width 13 height 13
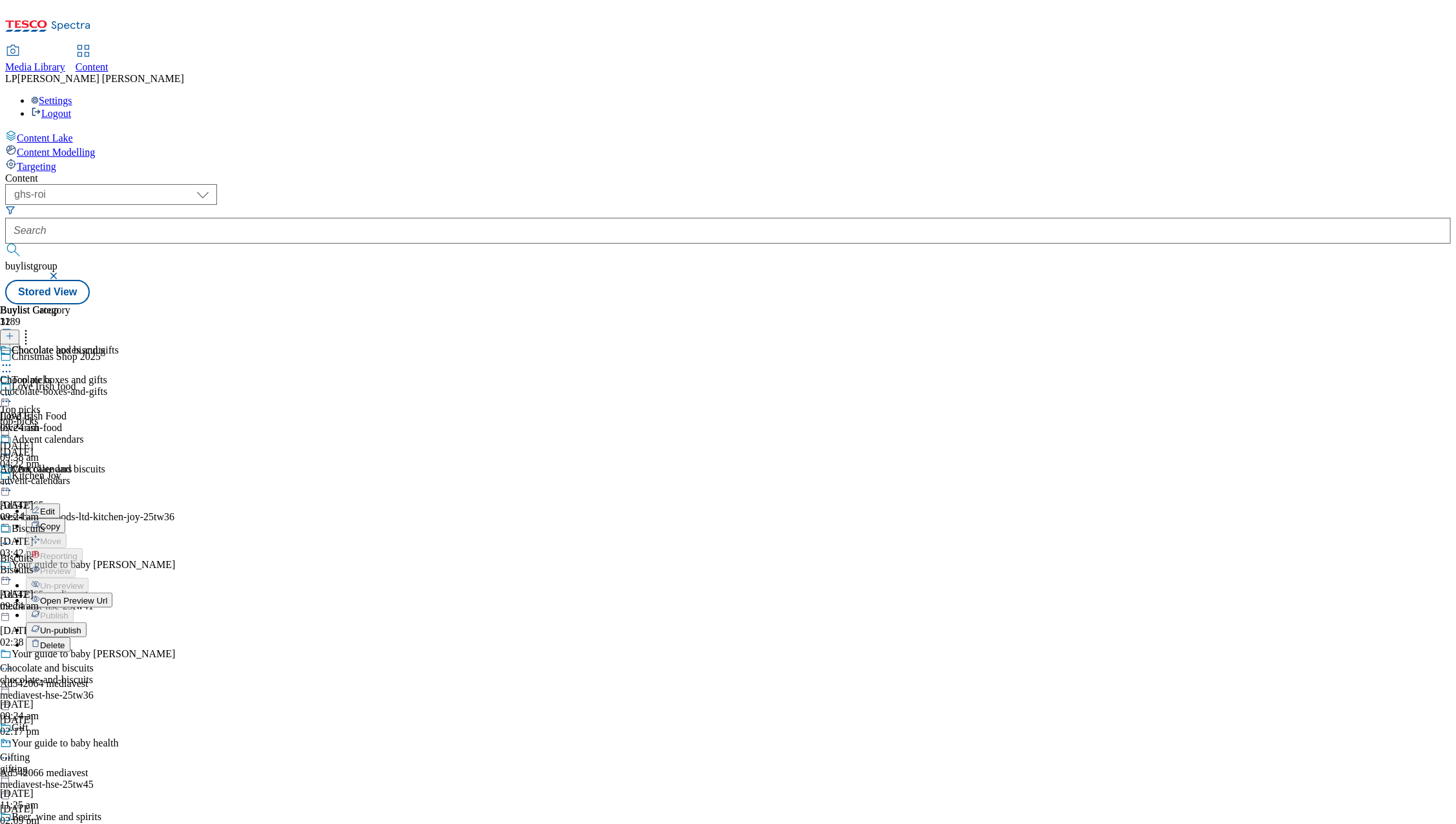
click at [107, 596] on span "Open Preview Url" at bounding box center [73, 600] width 67 height 9
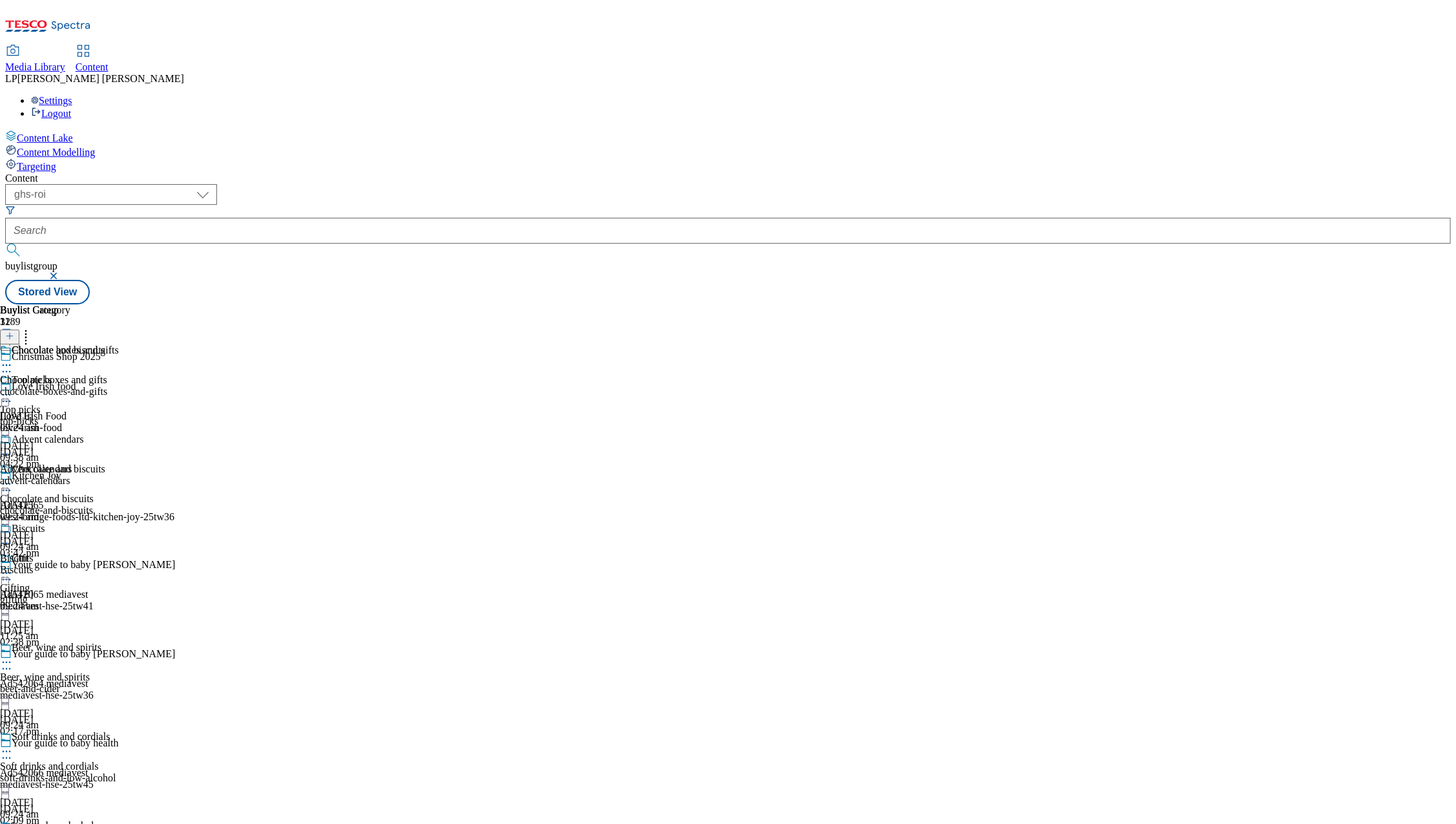
click at [116, 594] on div "gifting" at bounding box center [58, 600] width 116 height 12
click at [116, 683] on div "beer-and-cider" at bounding box center [58, 689] width 116 height 12
click at [92, 385] on div "beer-and-cider" at bounding box center [46, 391] width 92 height 12
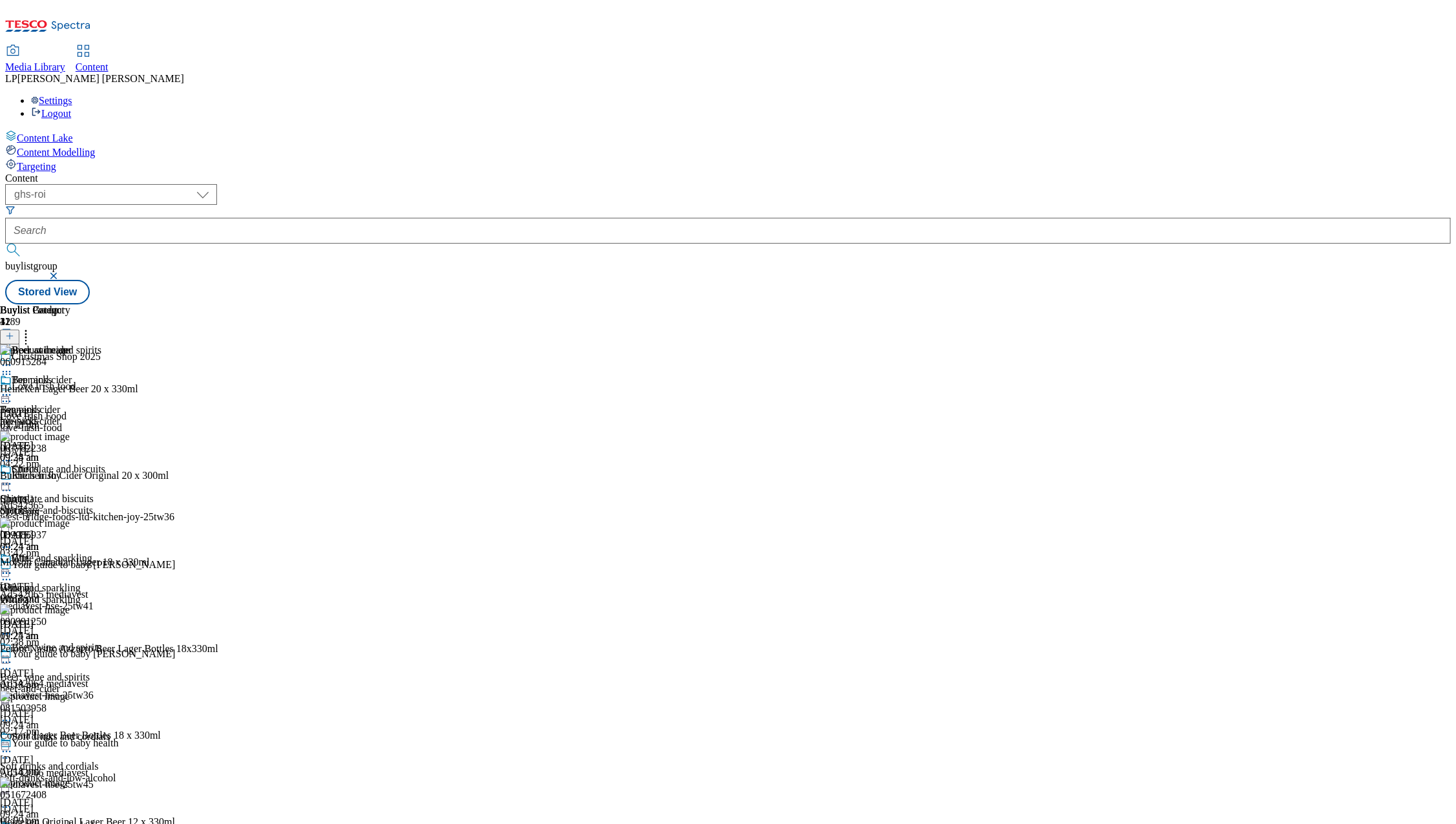
click at [32, 328] on icon at bounding box center [25, 334] width 13 height 13
click at [13, 389] on icon at bounding box center [6, 395] width 13 height 13
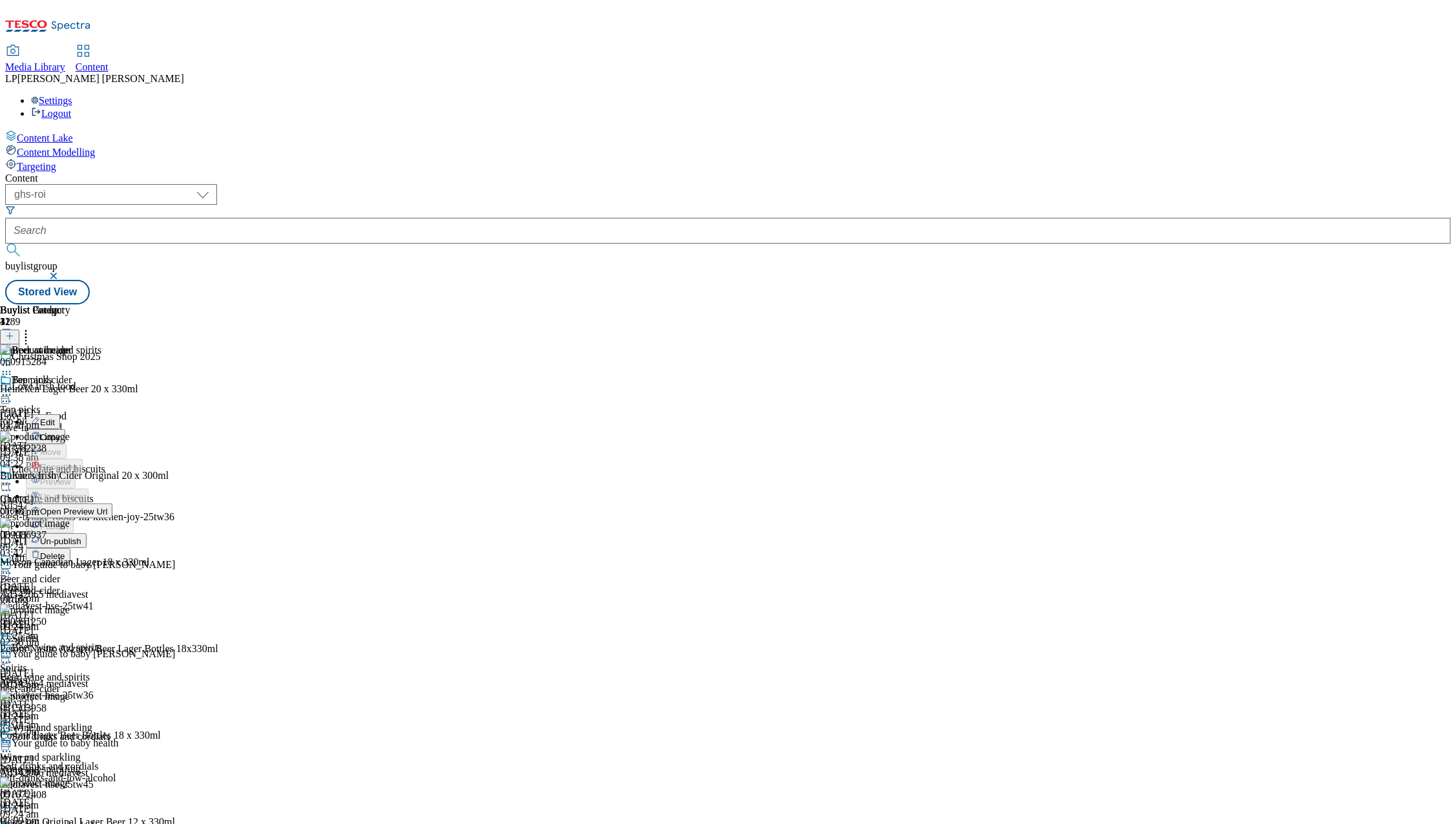
click at [81, 536] on span "Un-publish" at bounding box center [60, 541] width 42 height 9
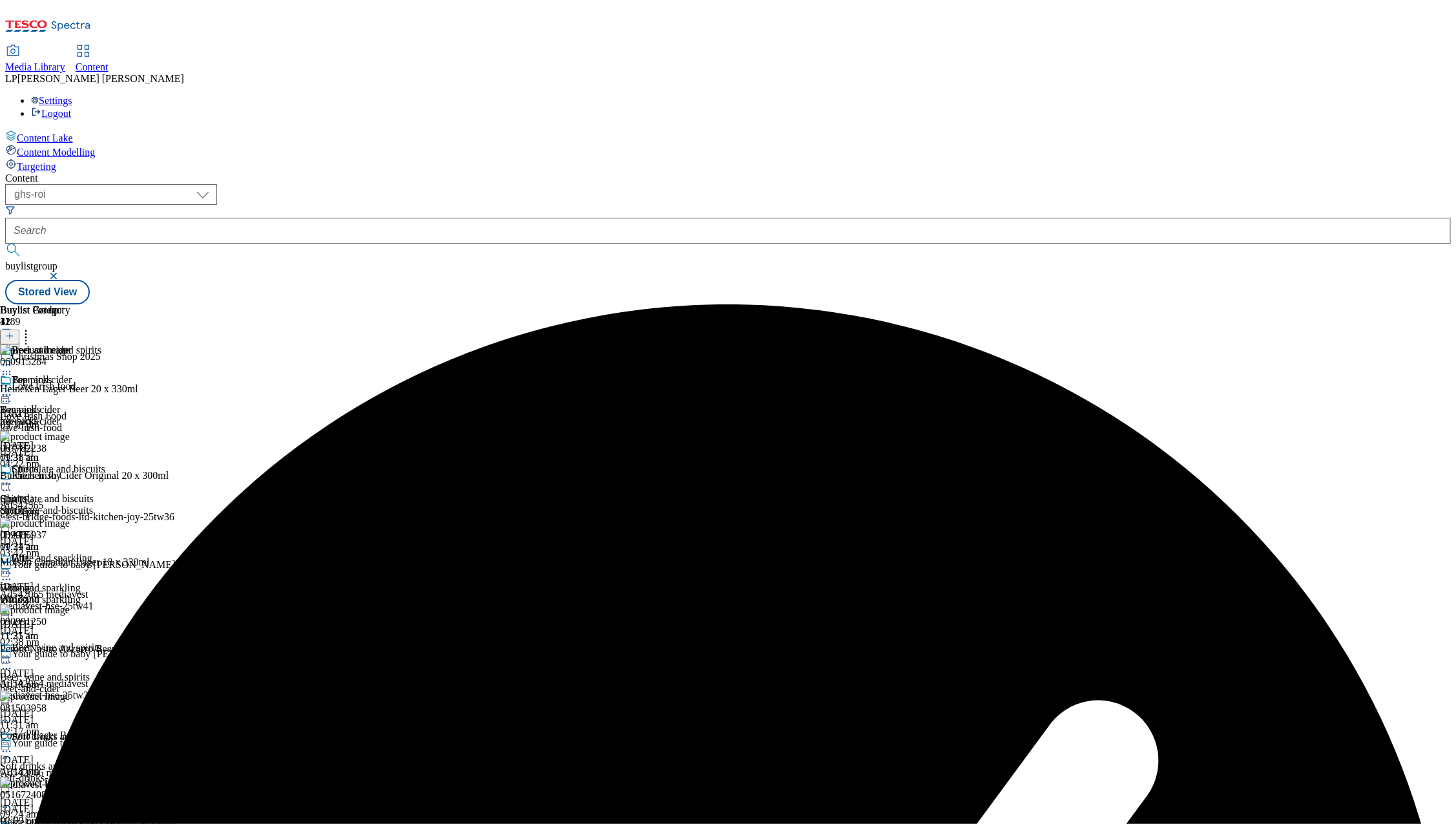
click at [32, 328] on icon at bounding box center [25, 334] width 13 height 13
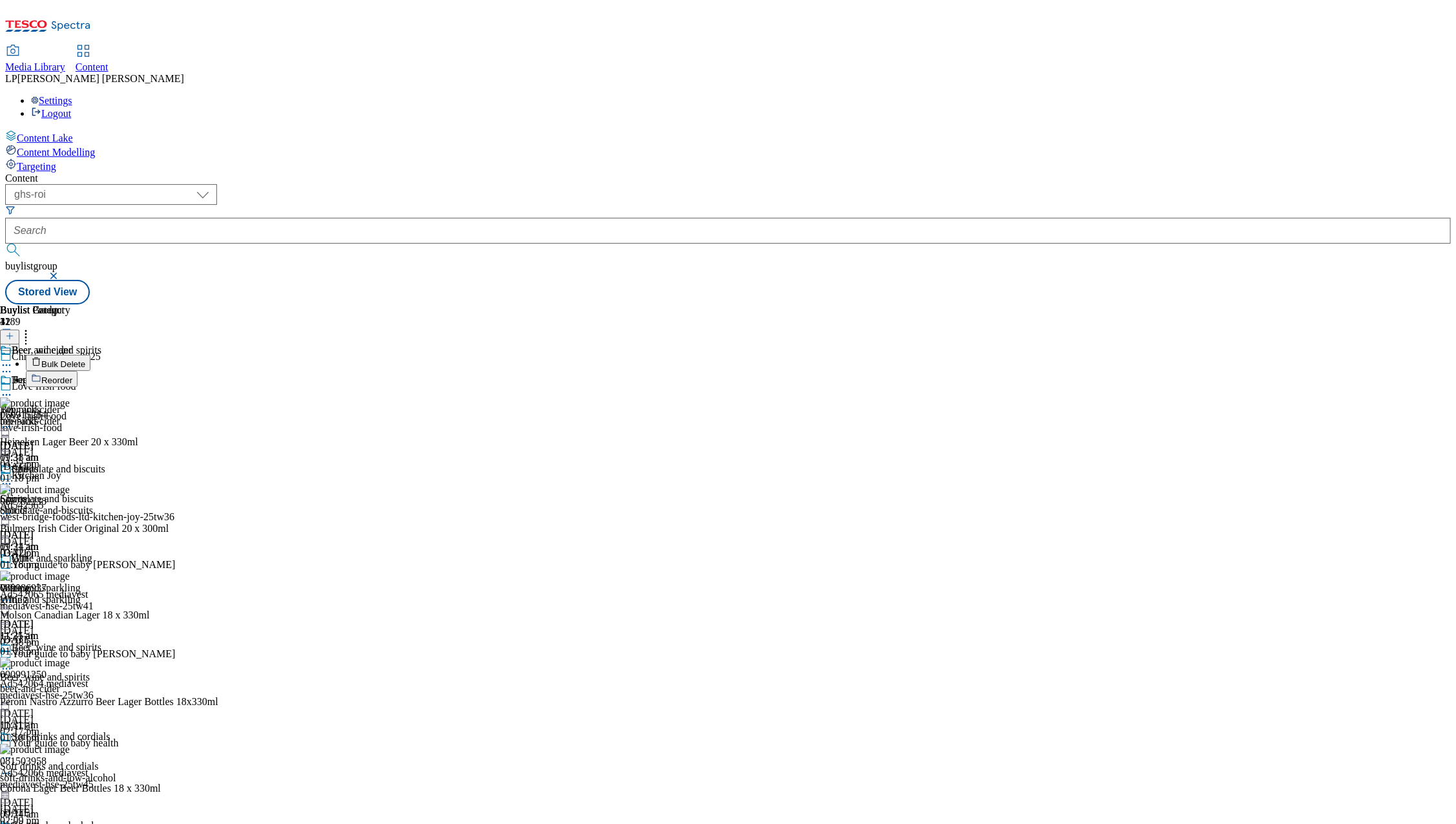
click at [85, 359] on span "Bulk Delete" at bounding box center [64, 363] width 44 height 9
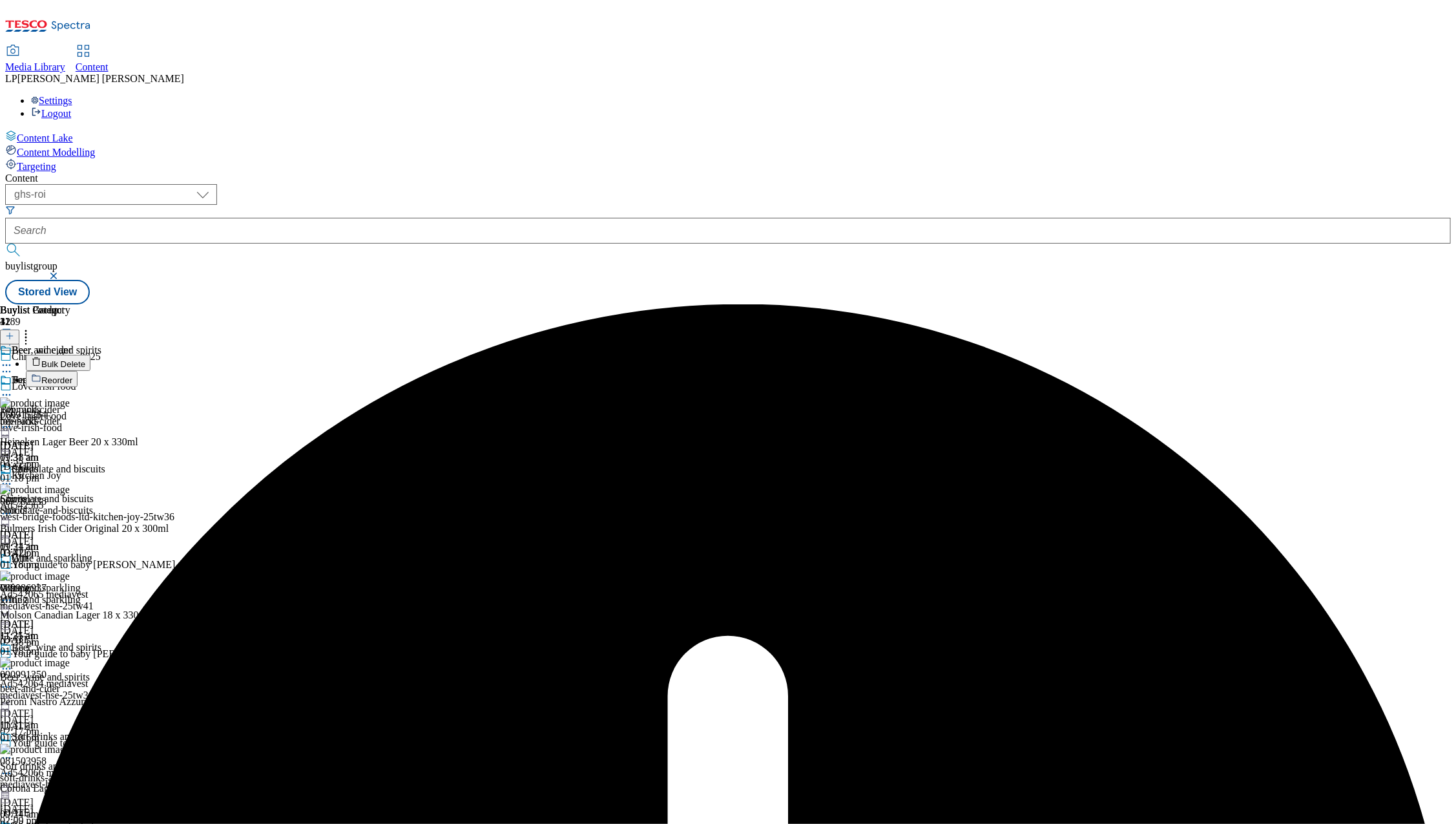
click at [1197, 305] on div "Buylist Group 1189 Christmas Shop 2025 Love Irish food Love Irish Food love-iri…" at bounding box center [728, 305] width 1446 height 0
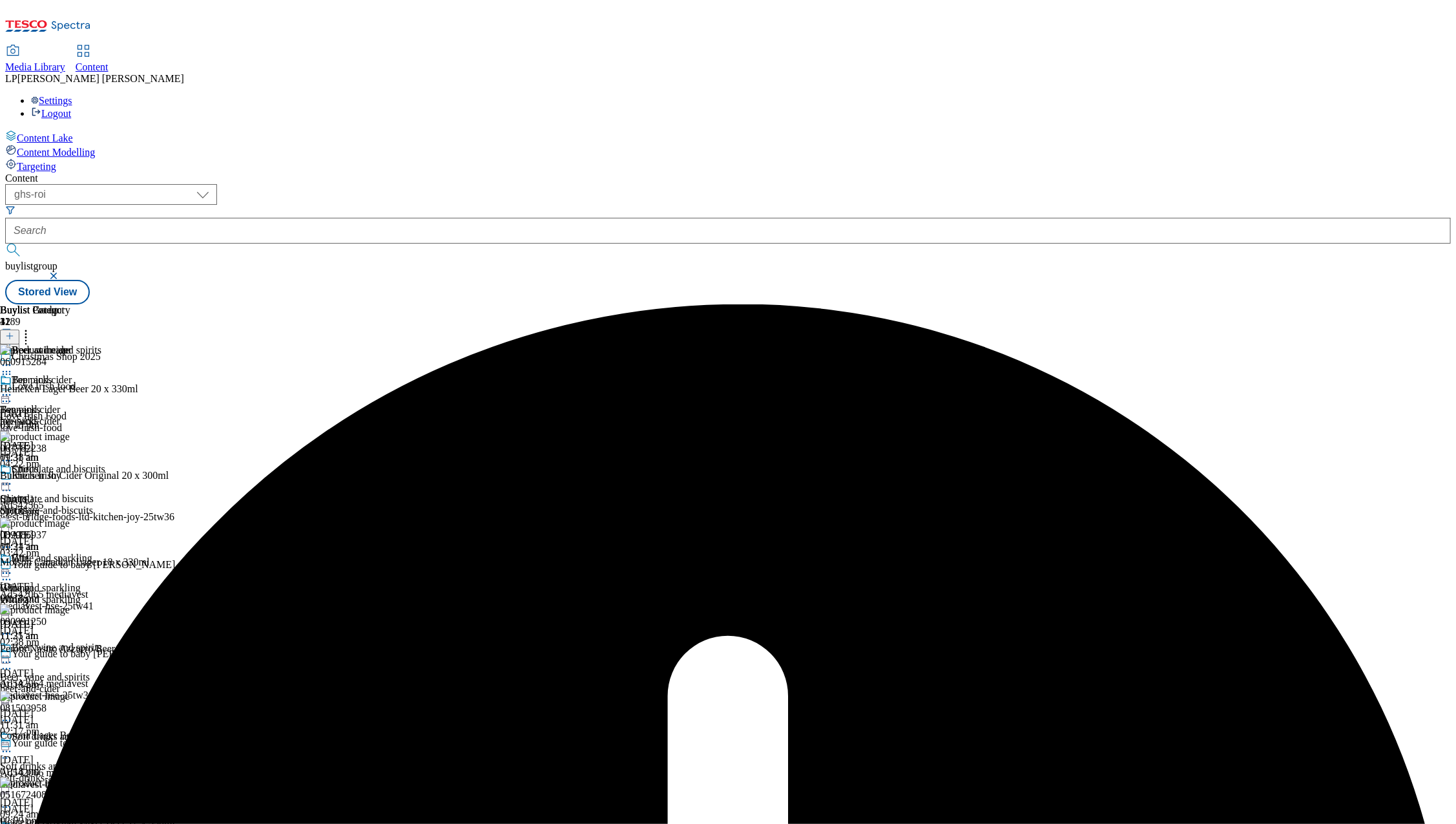
click at [13, 389] on icon at bounding box center [6, 395] width 13 height 13
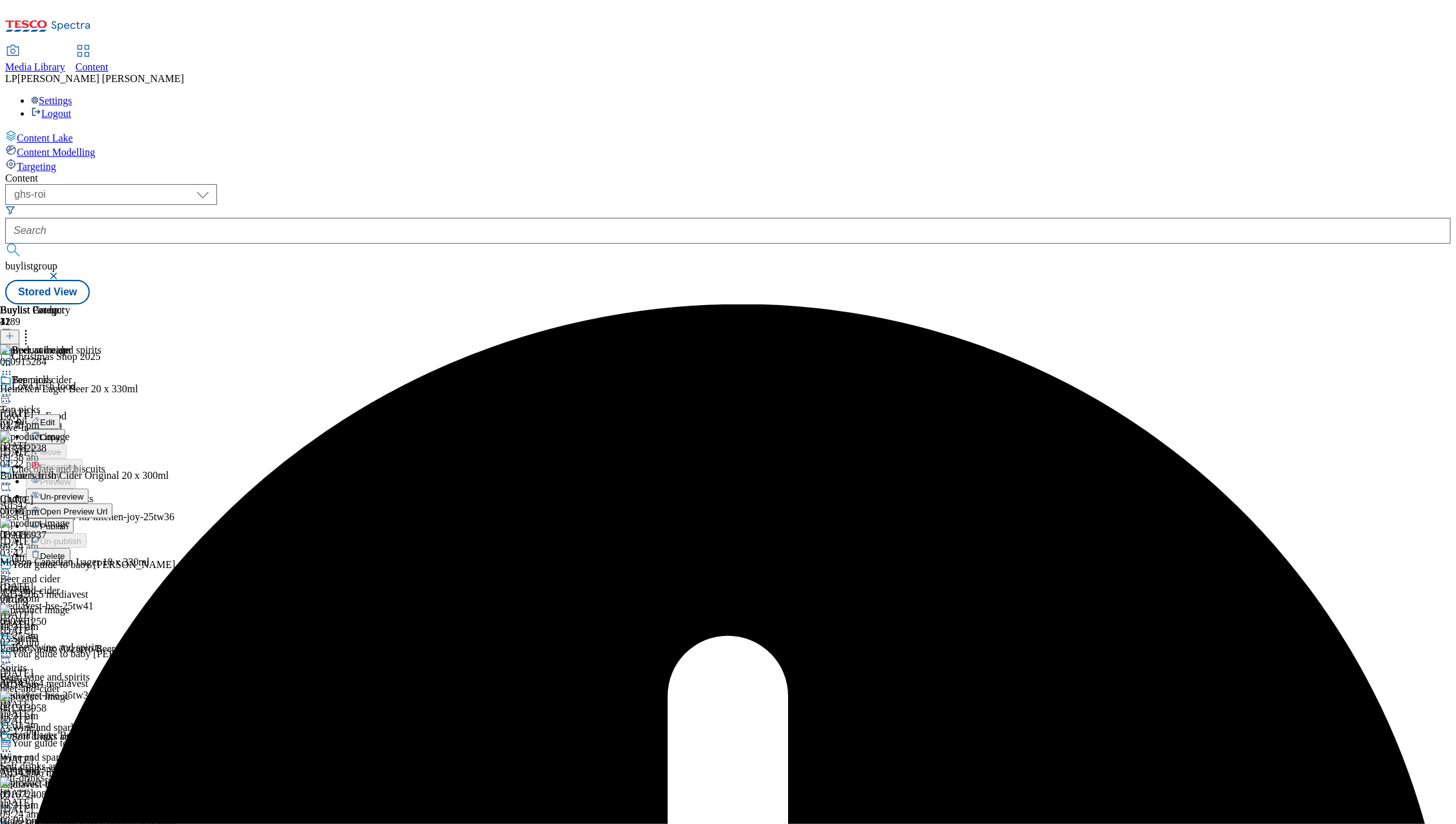
click at [69, 521] on span "Publish" at bounding box center [53, 525] width 28 height 9
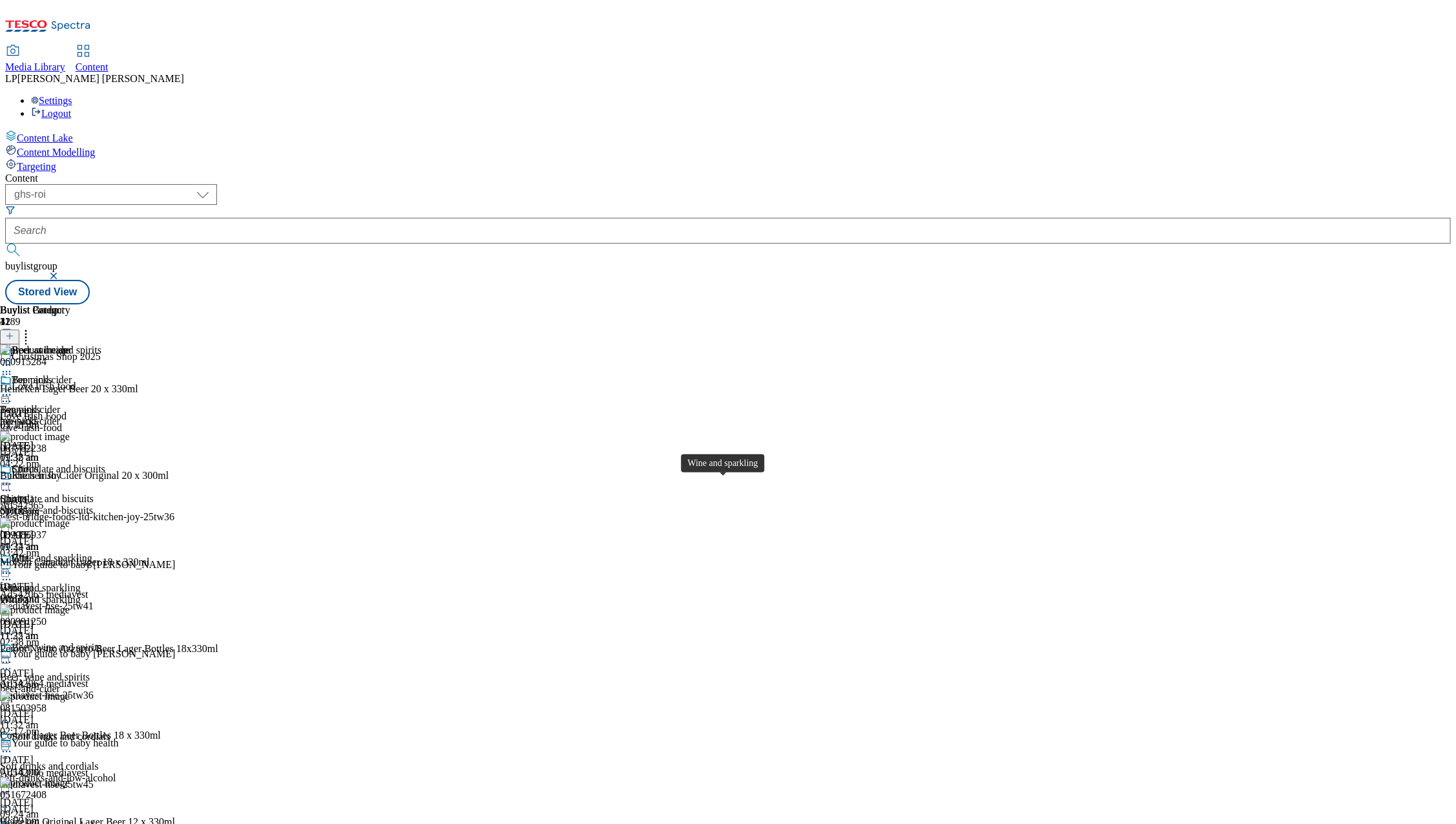
click at [92, 552] on div "Wine and sparkling Wine and sparkling Wine and sparkling [DATE] 11:32 am" at bounding box center [46, 597] width 92 height 89
click at [92, 594] on div "Wine and sparkling" at bounding box center [46, 600] width 92 height 12
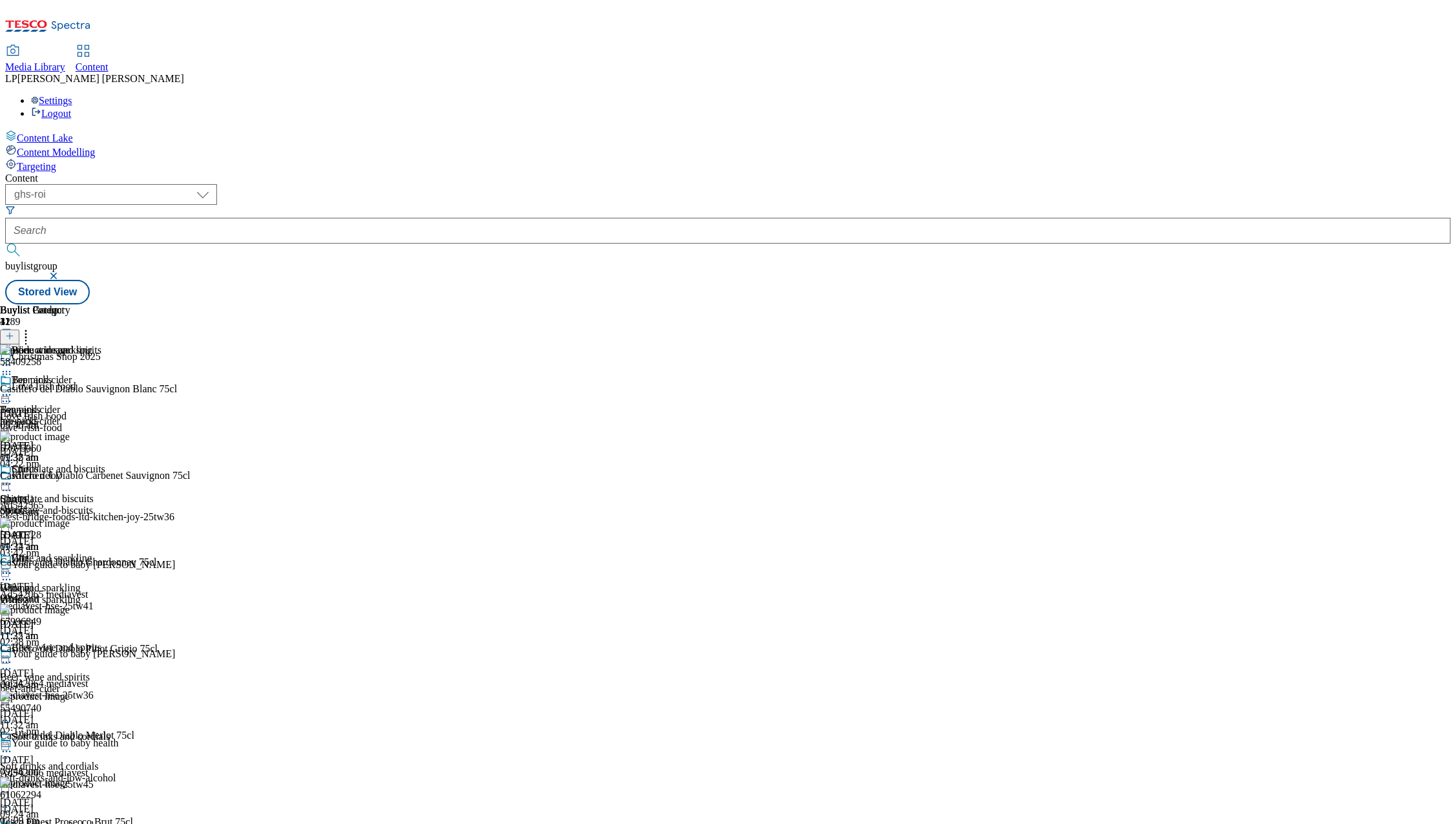
scroll to position [580, 0]
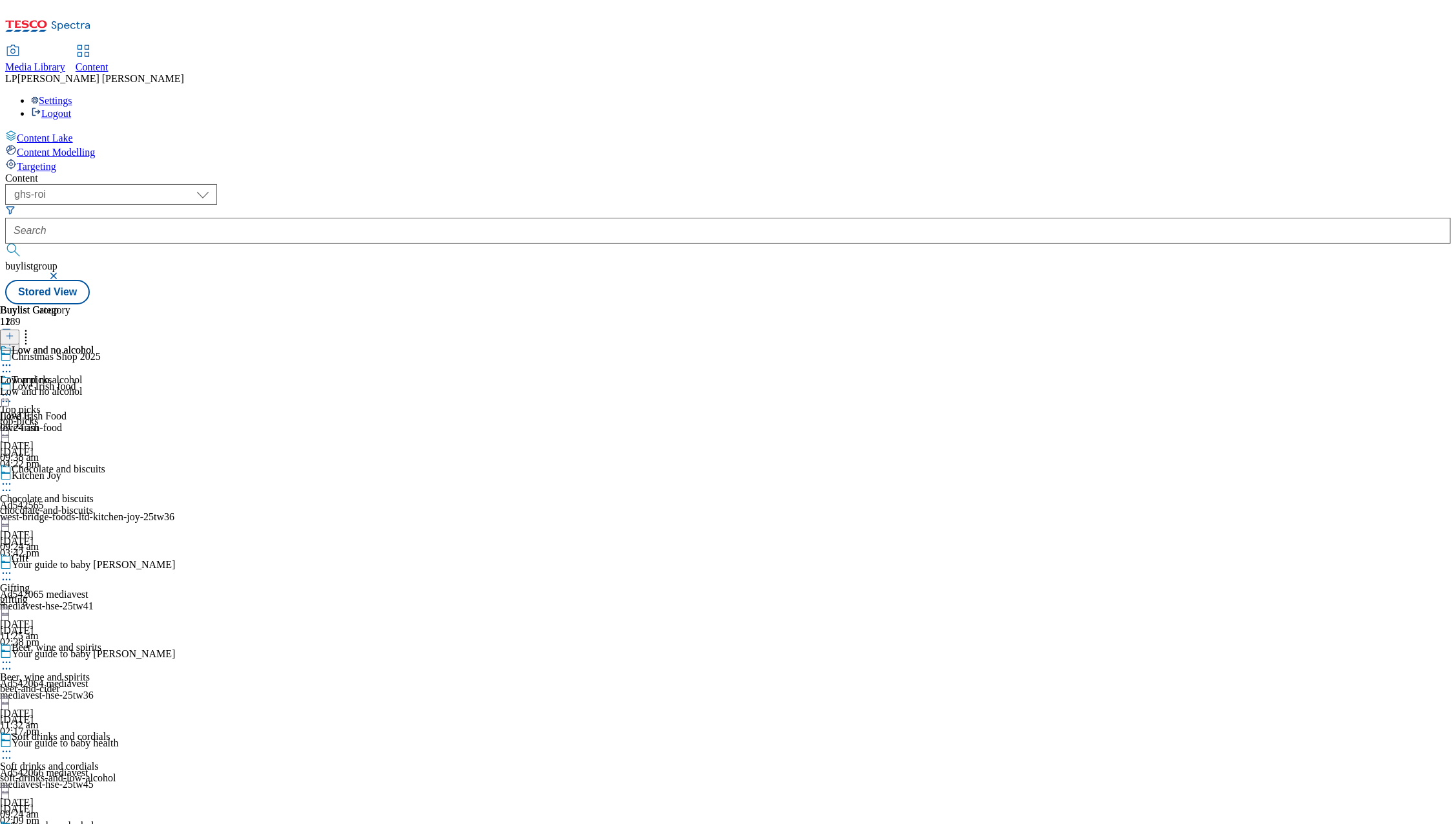
scroll to position [687, 0]
click at [70, 385] on div "wine-and-fizz" at bounding box center [35, 391] width 70 height 12
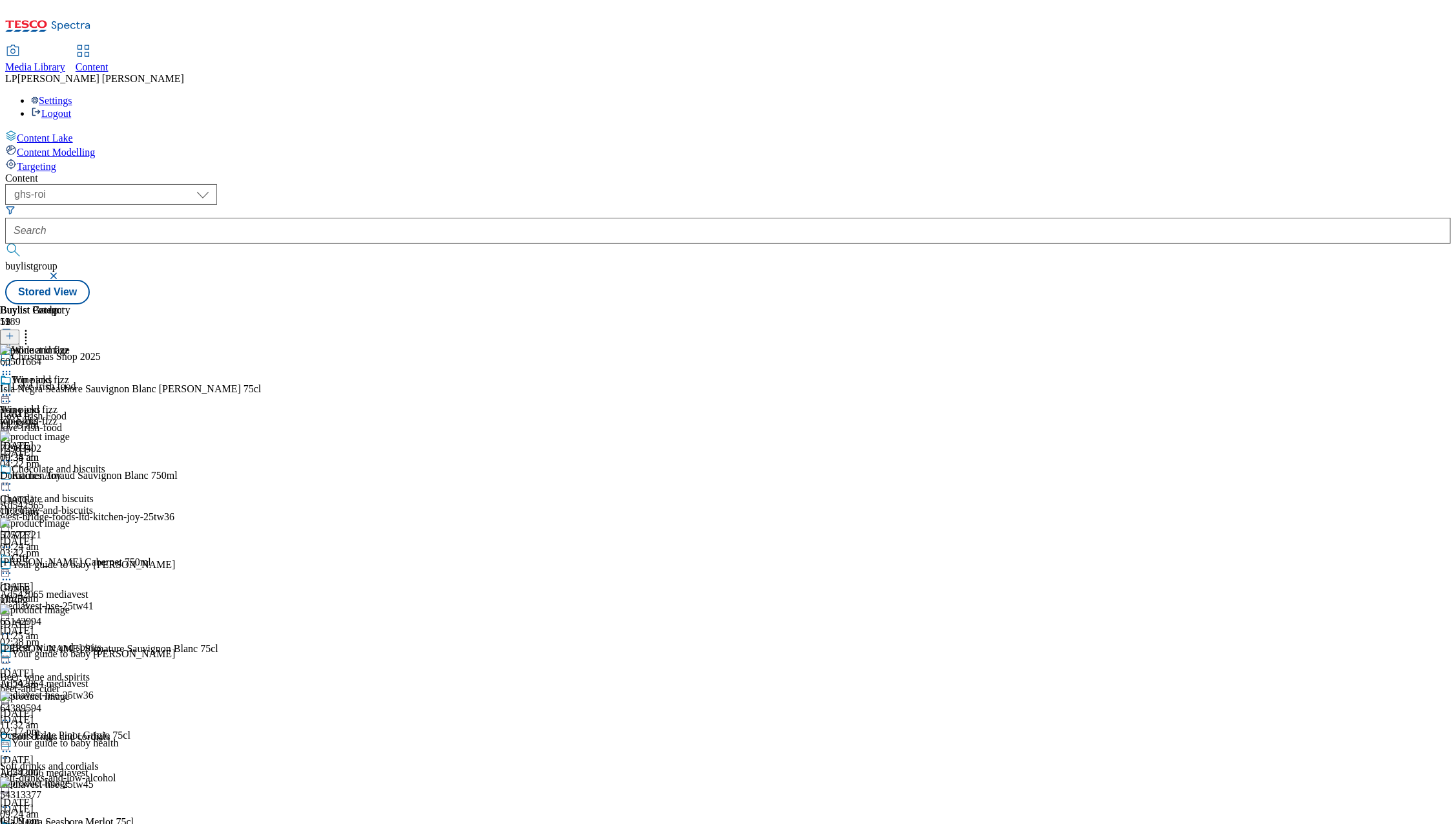
scroll to position [339, 0]
click at [116, 683] on div "beer-and-cider" at bounding box center [58, 689] width 116 height 12
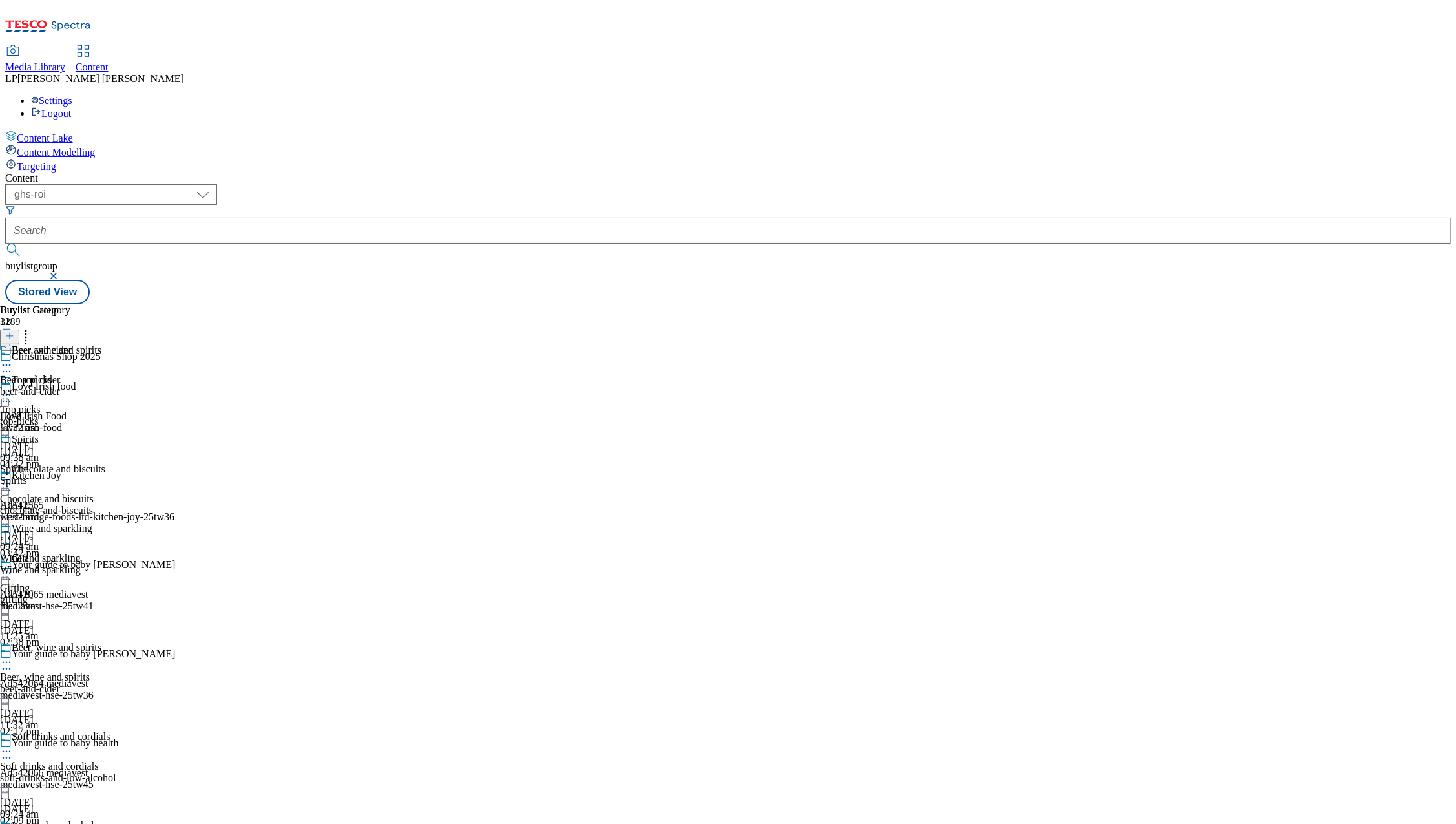
click at [92, 523] on div "Wine and sparkling Wine and sparkling Wine and sparkling [DATE] 11:32 am" at bounding box center [46, 567] width 92 height 89
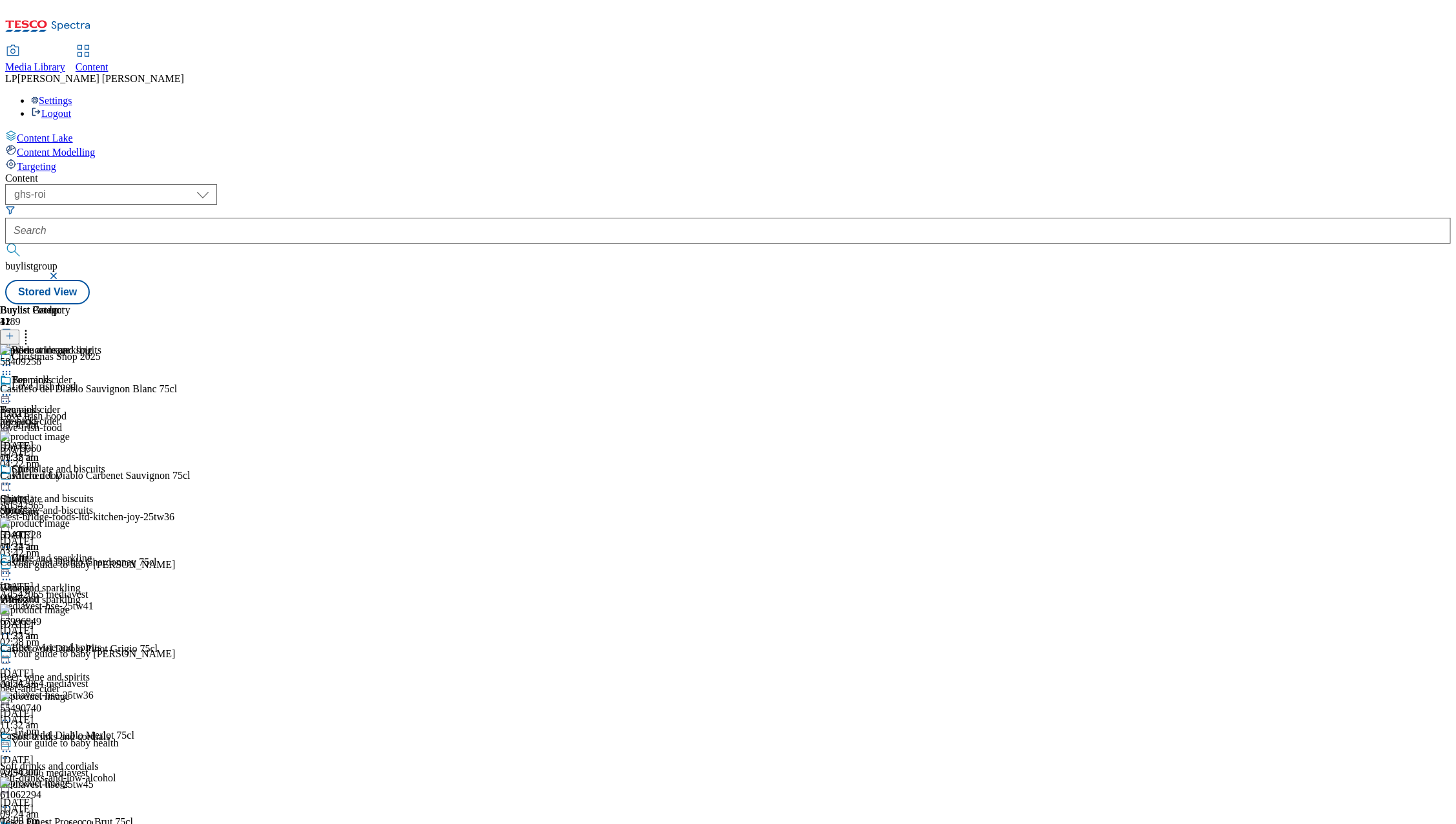
click at [32, 328] on icon at bounding box center [25, 334] width 13 height 13
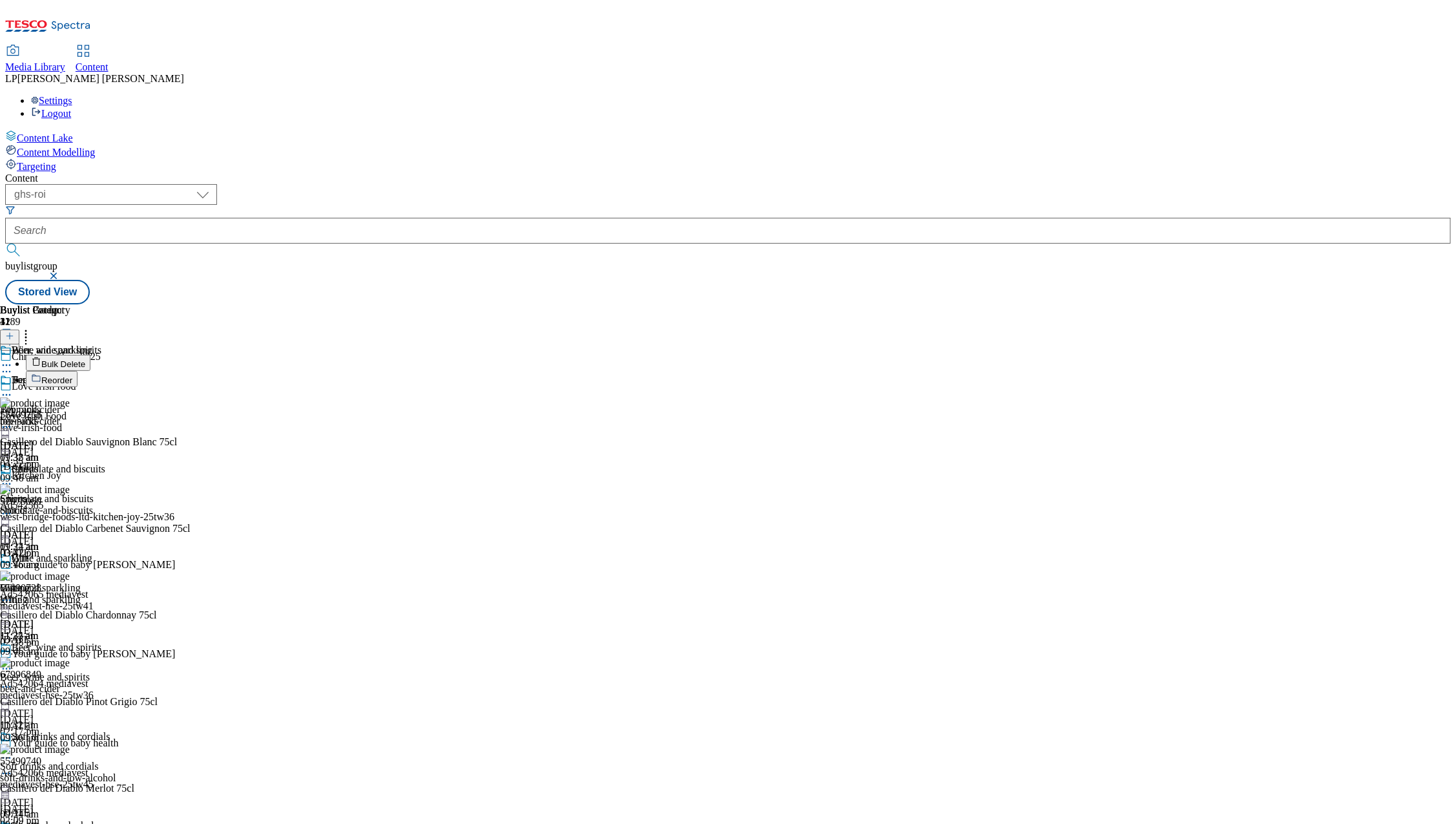
click at [85, 359] on span "Bulk Delete" at bounding box center [64, 363] width 44 height 9
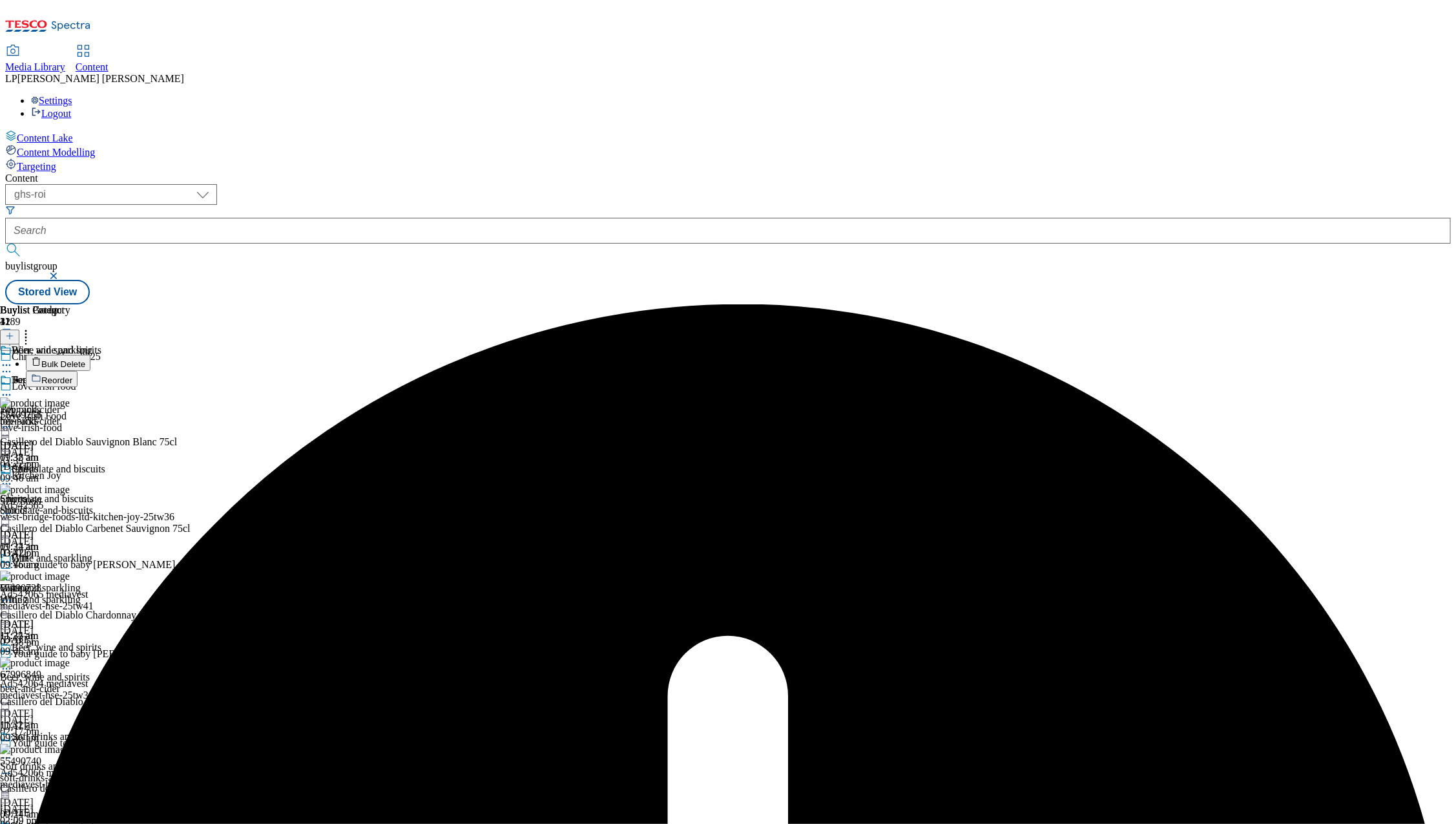
click at [1244, 305] on div "Buylist Group 1189 Christmas Shop 2025 Love Irish food Love Irish Food love-iri…" at bounding box center [728, 305] width 1446 height 0
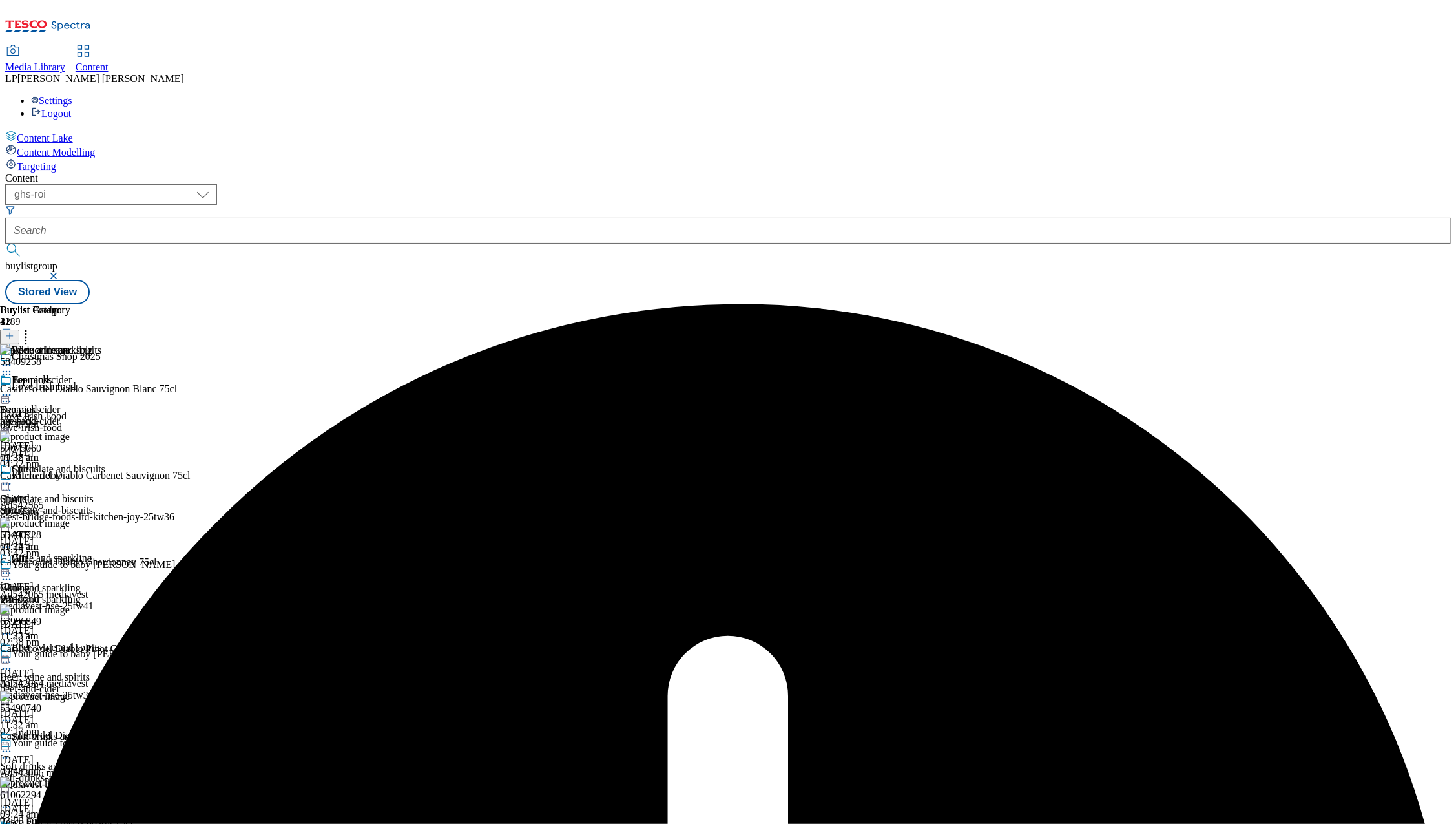
click at [13, 567] on icon at bounding box center [6, 573] width 13 height 13
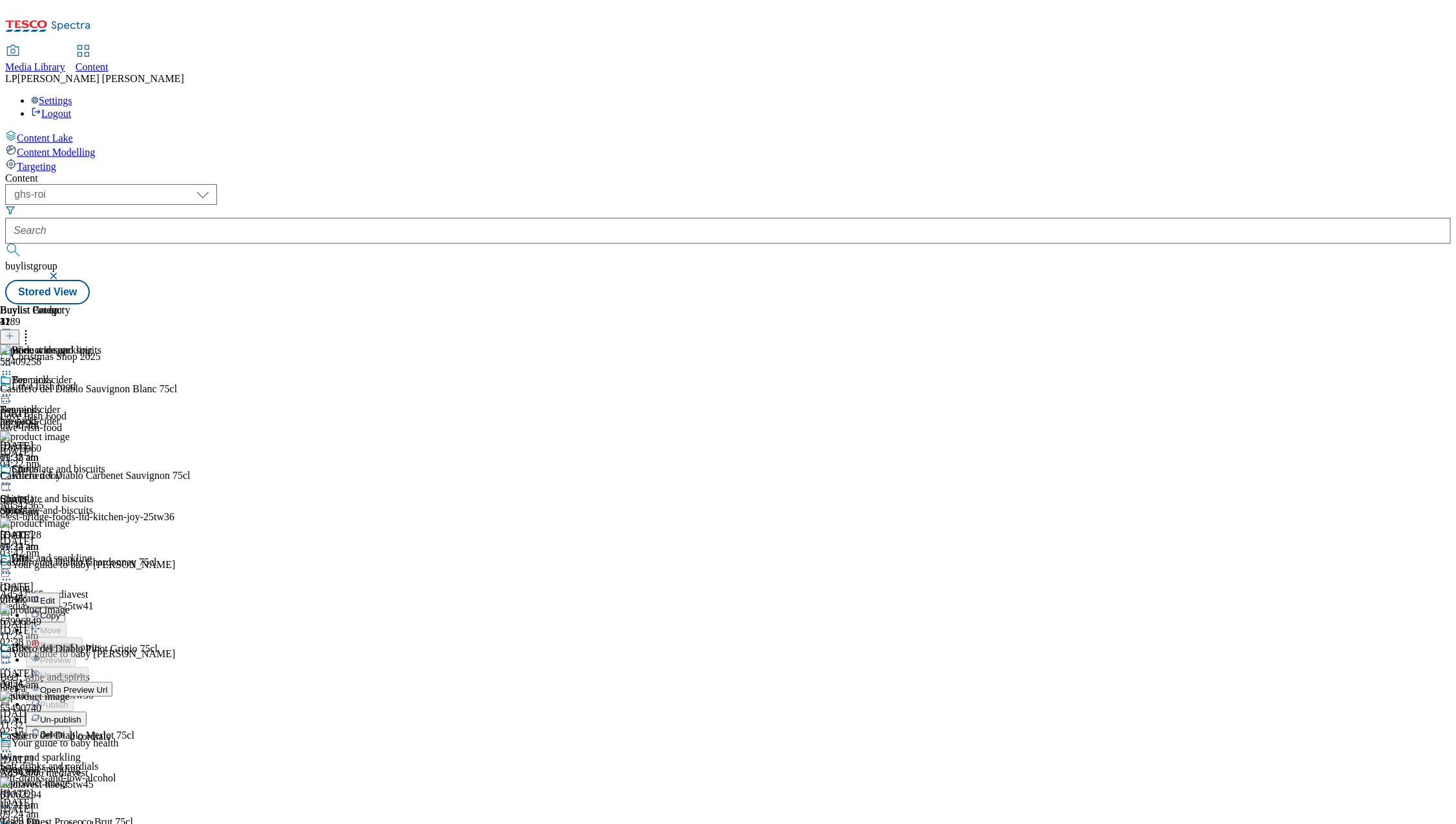
click at [81, 715] on span "Un-publish" at bounding box center [60, 719] width 42 height 9
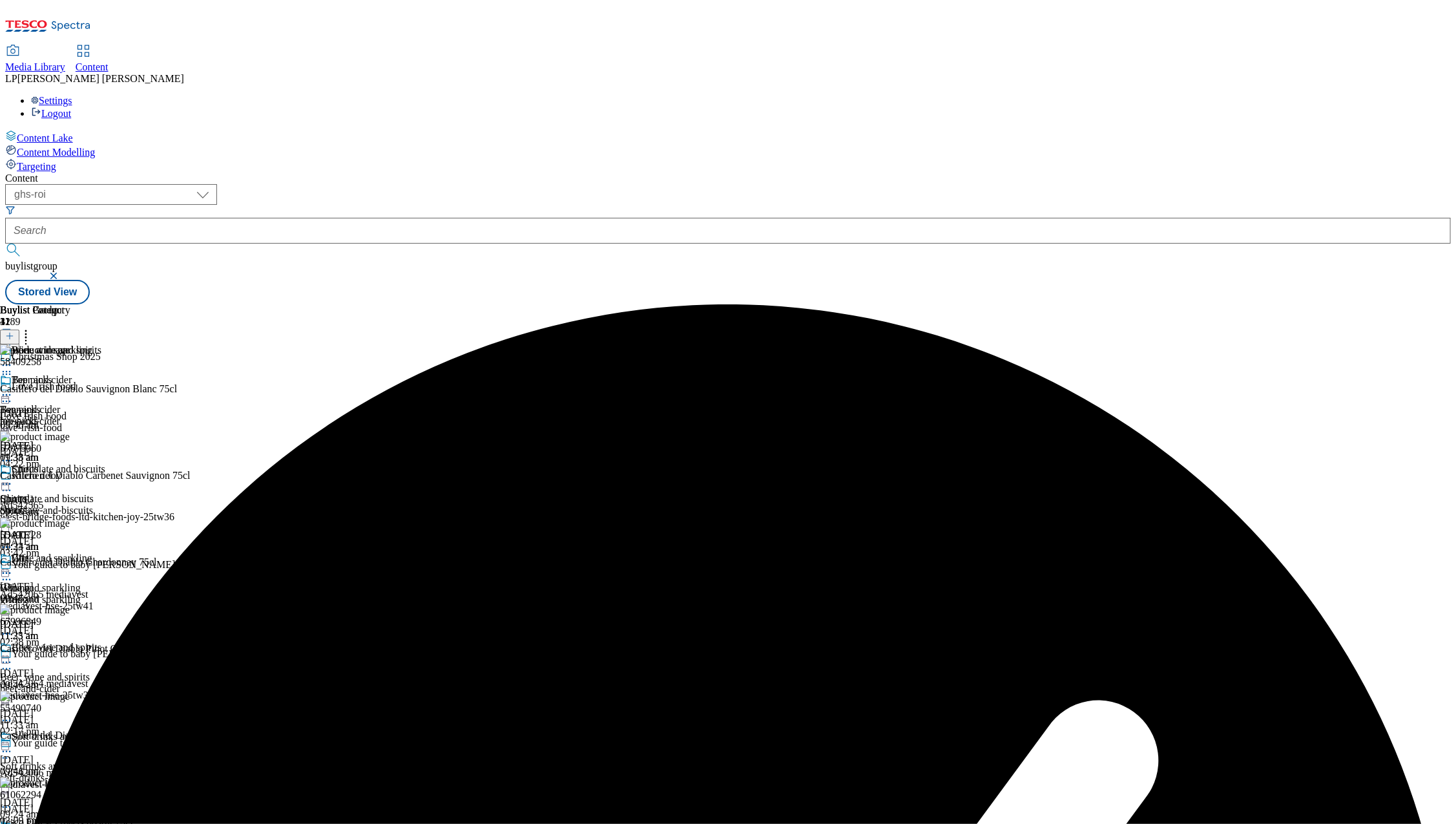
click at [32, 328] on icon at bounding box center [25, 334] width 13 height 13
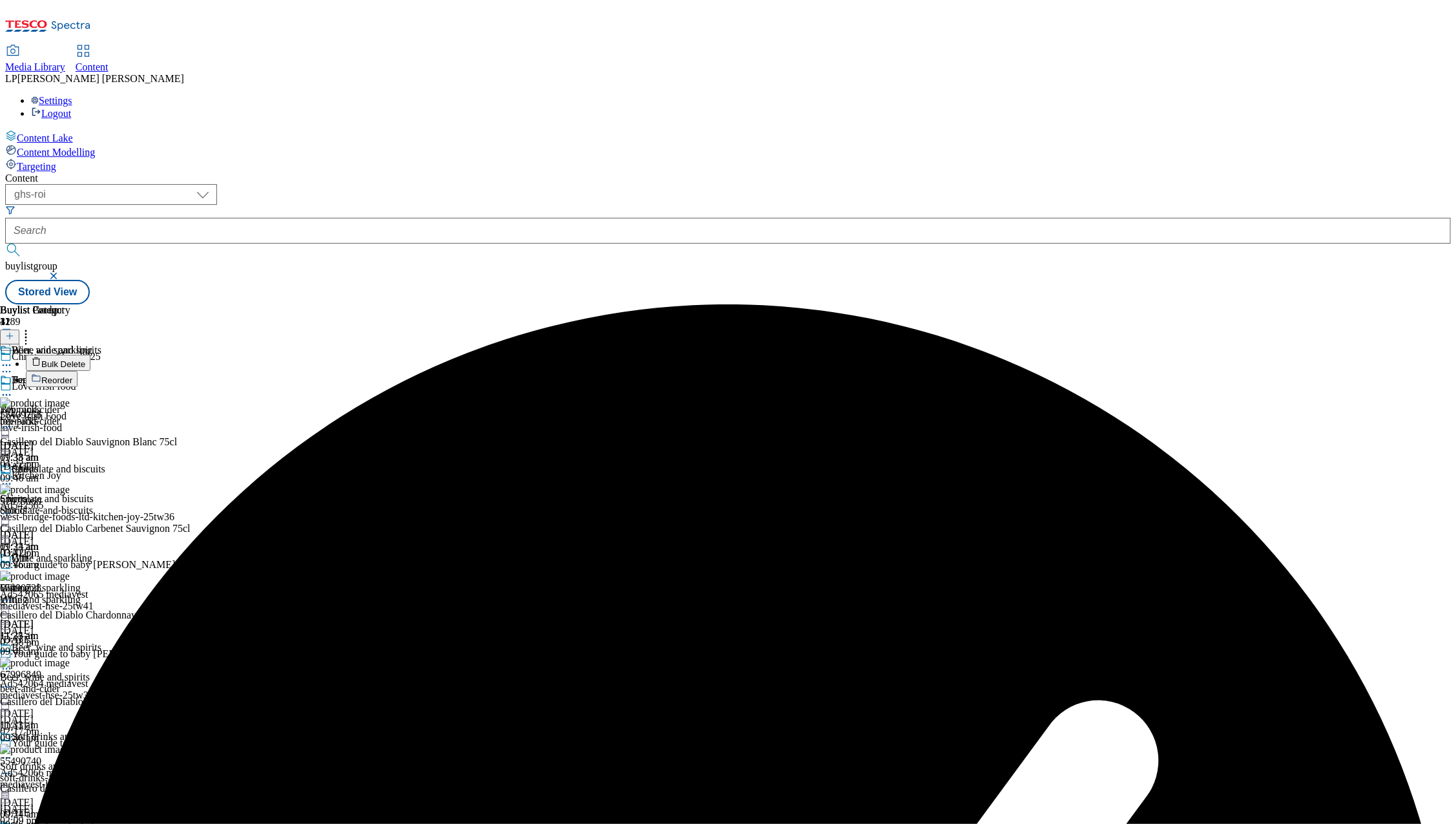
click at [85, 359] on span "Bulk Delete" at bounding box center [64, 363] width 44 height 9
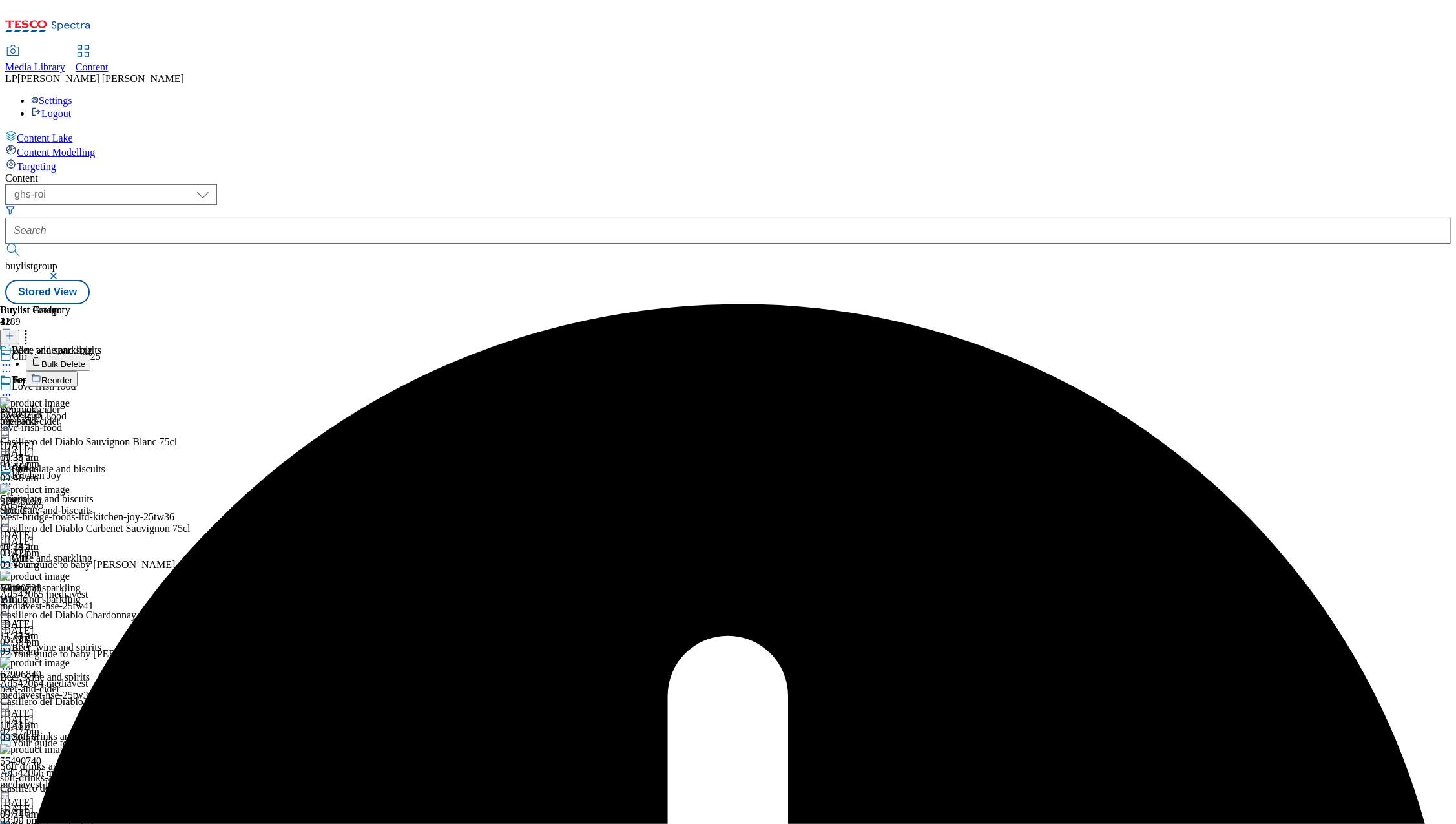
click at [13, 567] on icon at bounding box center [6, 573] width 13 height 13
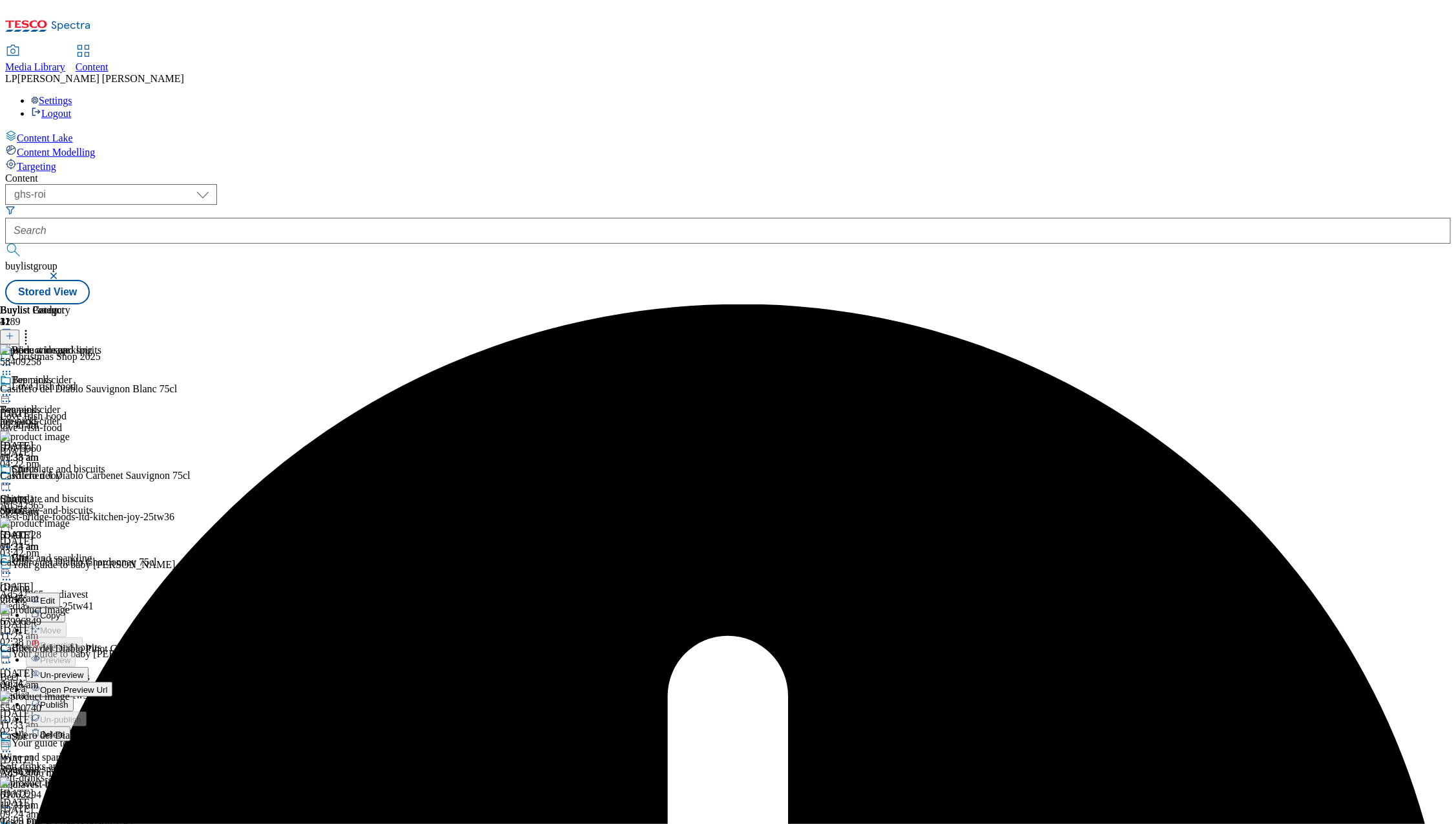
scroll to position [129, 0]
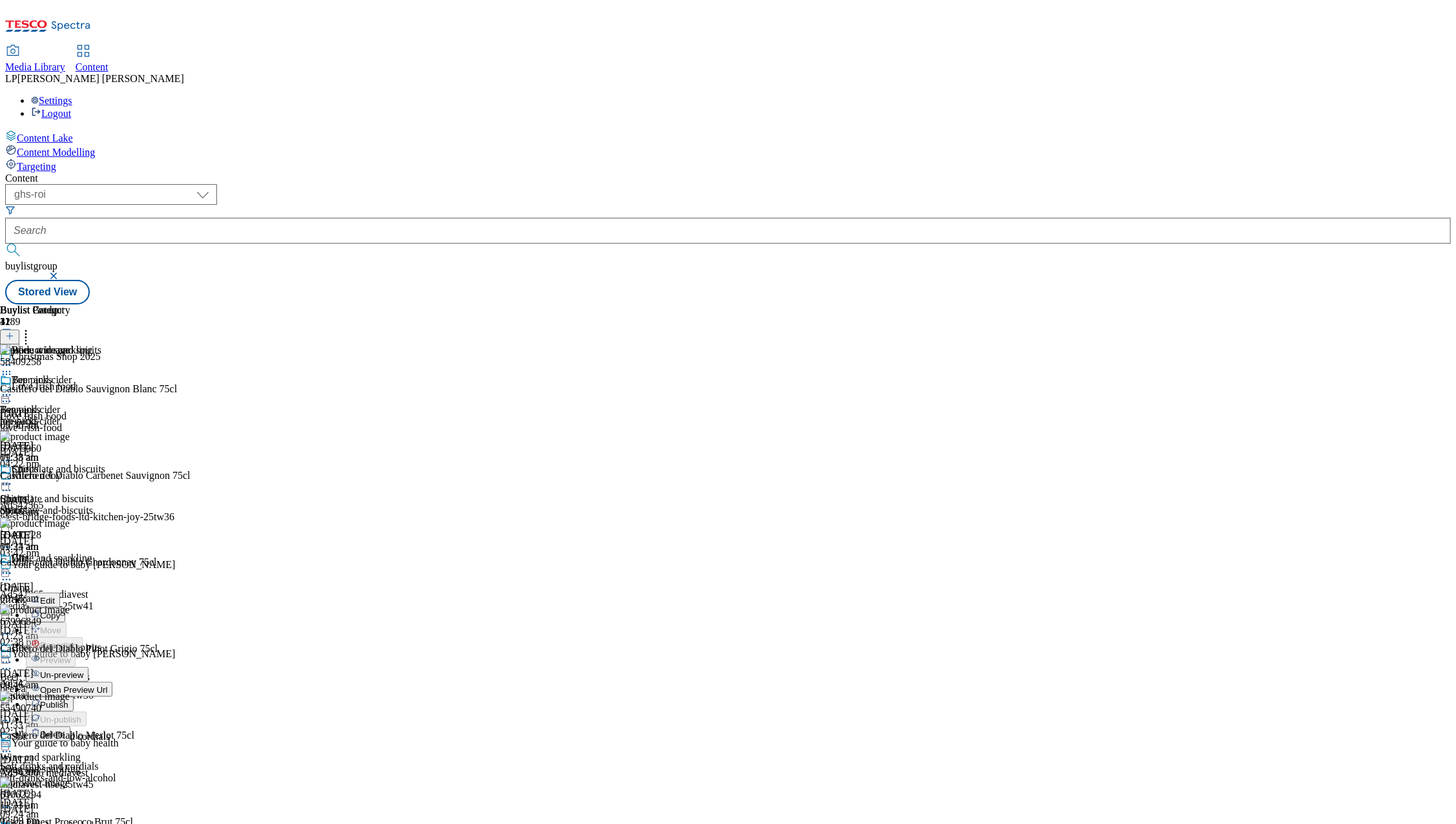
click at [83, 670] on span "Un-preview" at bounding box center [61, 674] width 43 height 9
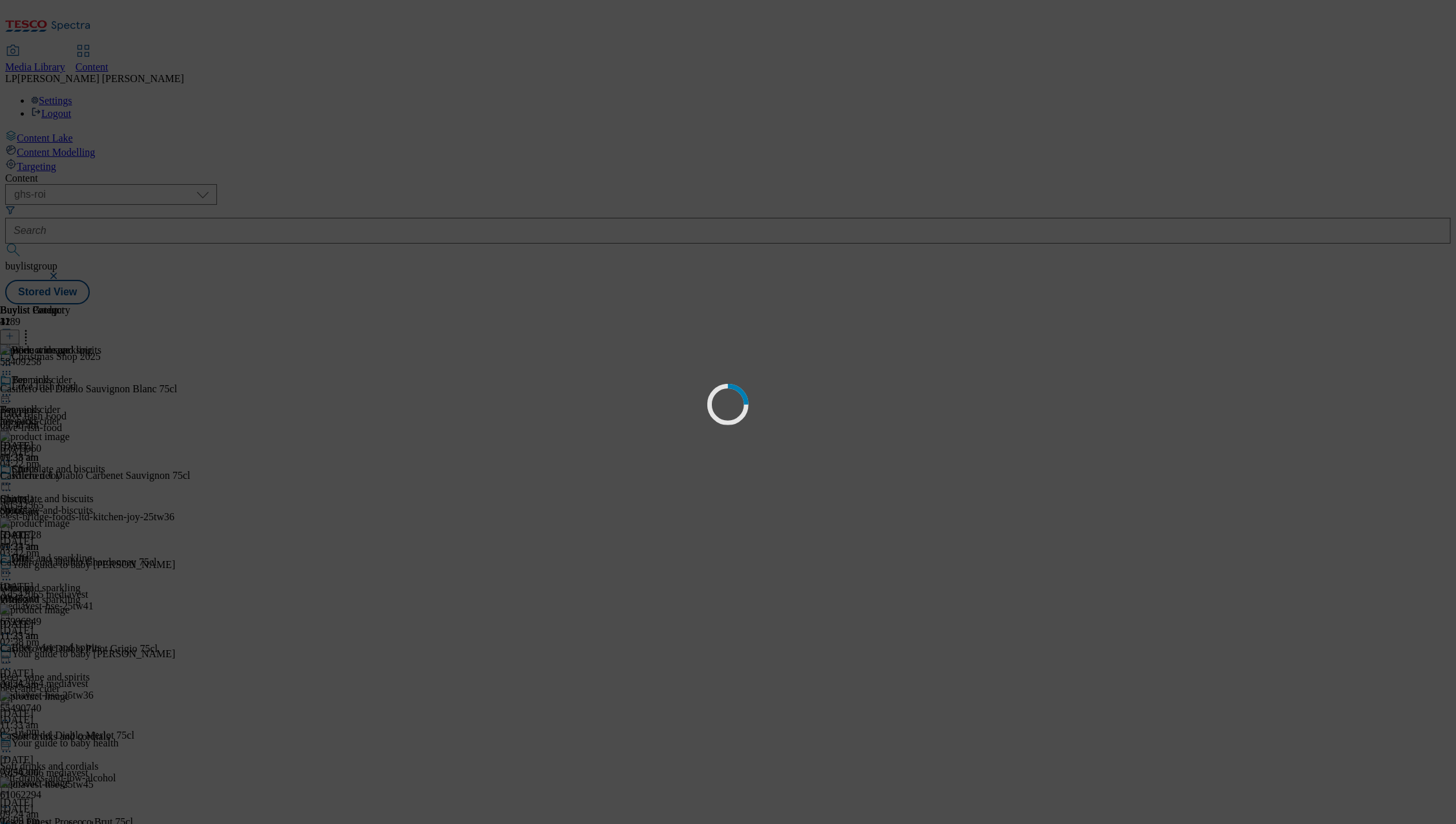
scroll to position [0, 0]
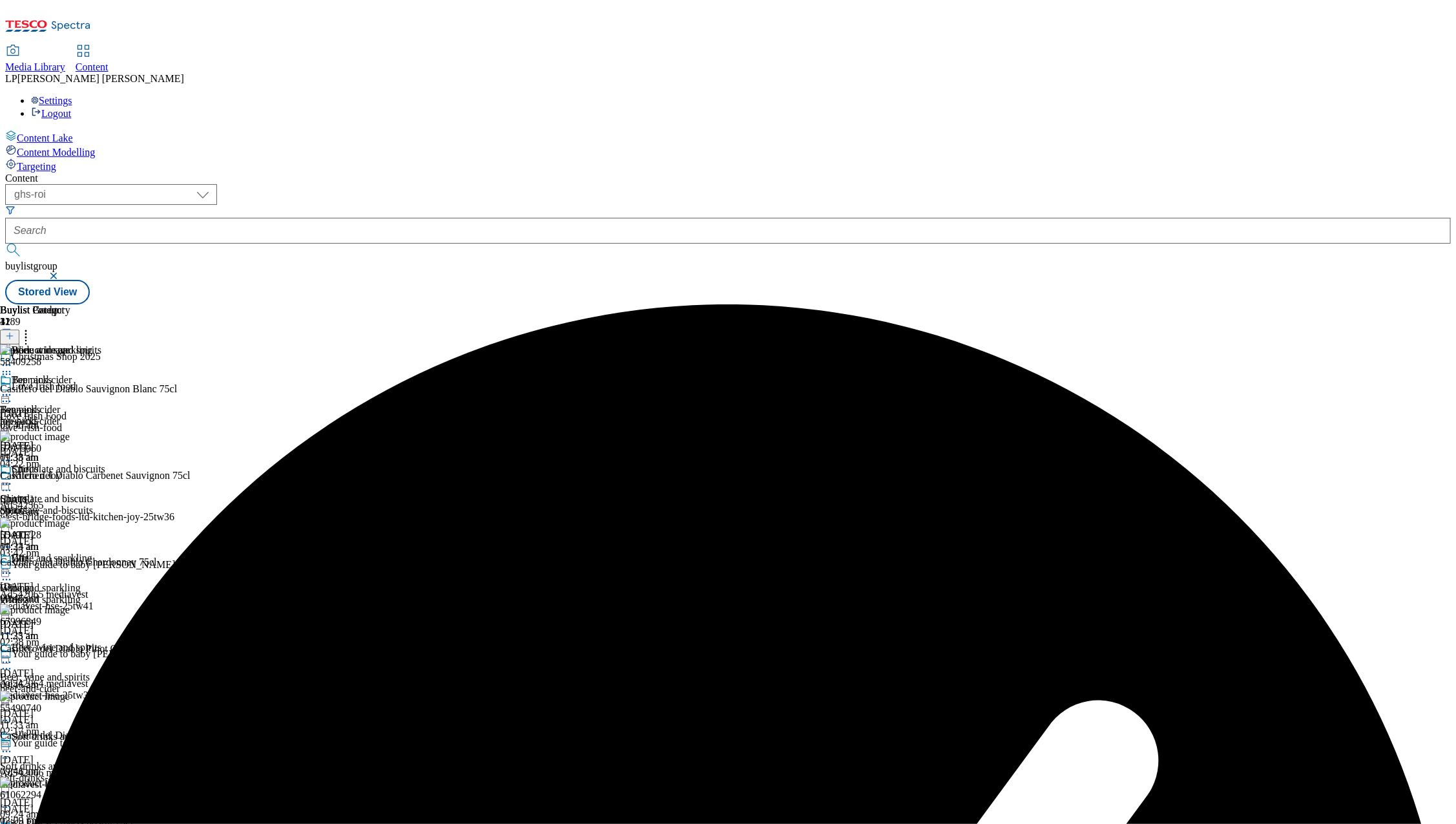
click at [92, 594] on div "Wine and sparkling" at bounding box center [46, 600] width 92 height 12
click at [32, 328] on icon at bounding box center [25, 334] width 13 height 13
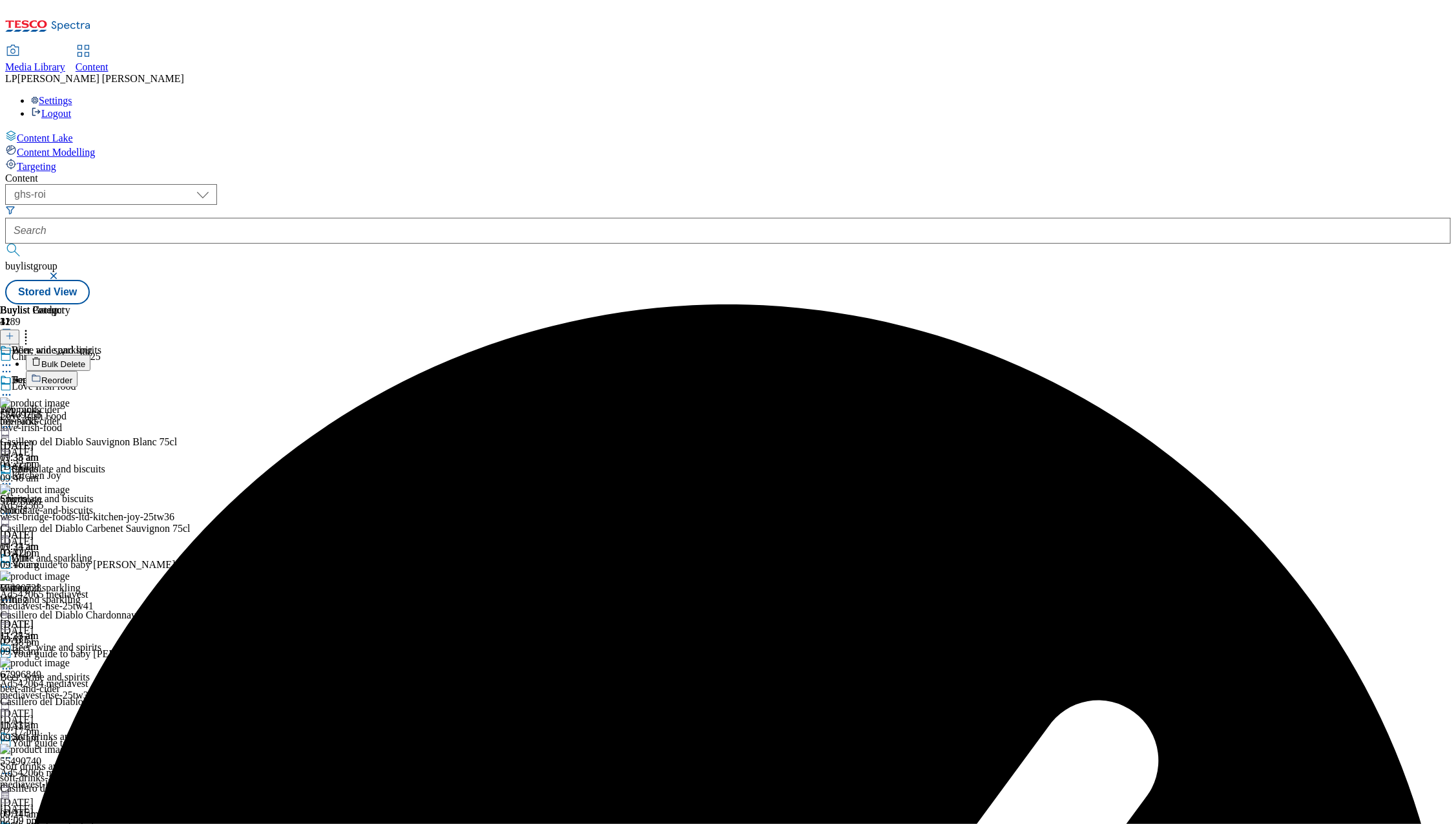
click at [85, 359] on span "Bulk Delete" at bounding box center [64, 363] width 44 height 9
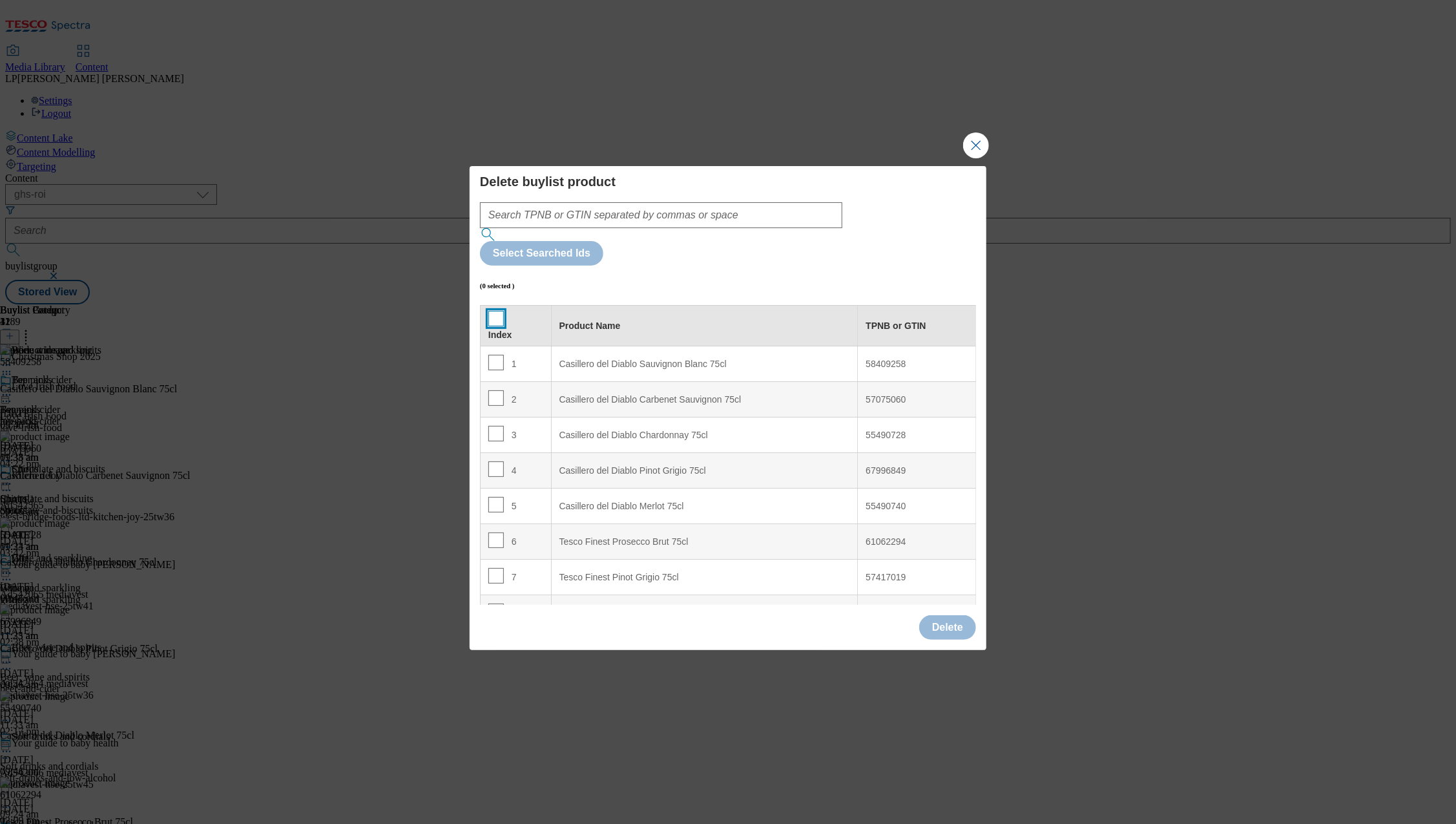
click at [499, 311] on input "Modal" at bounding box center [496, 318] width 15 height 15
checkbox input "true"
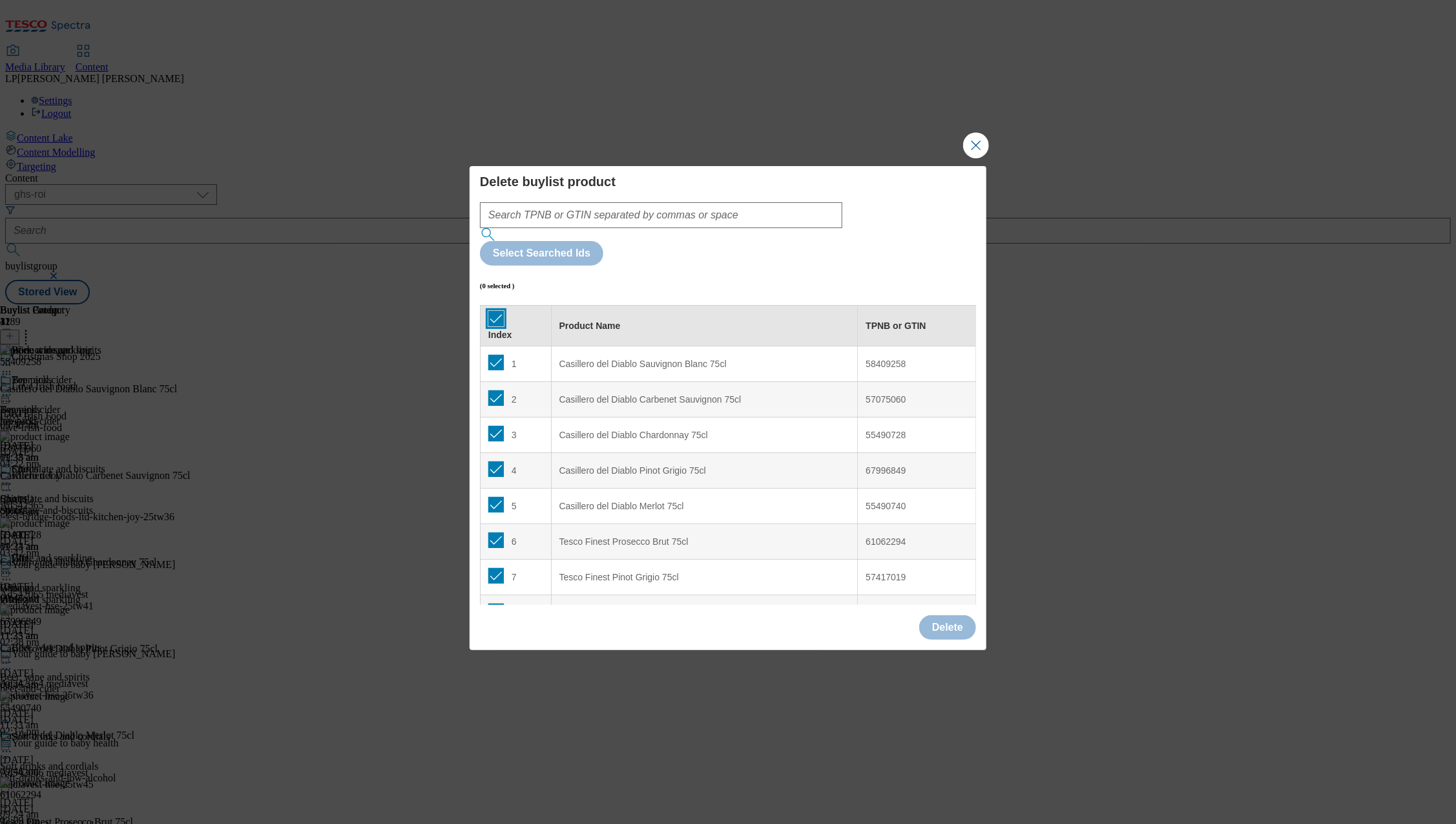
checkbox input "true"
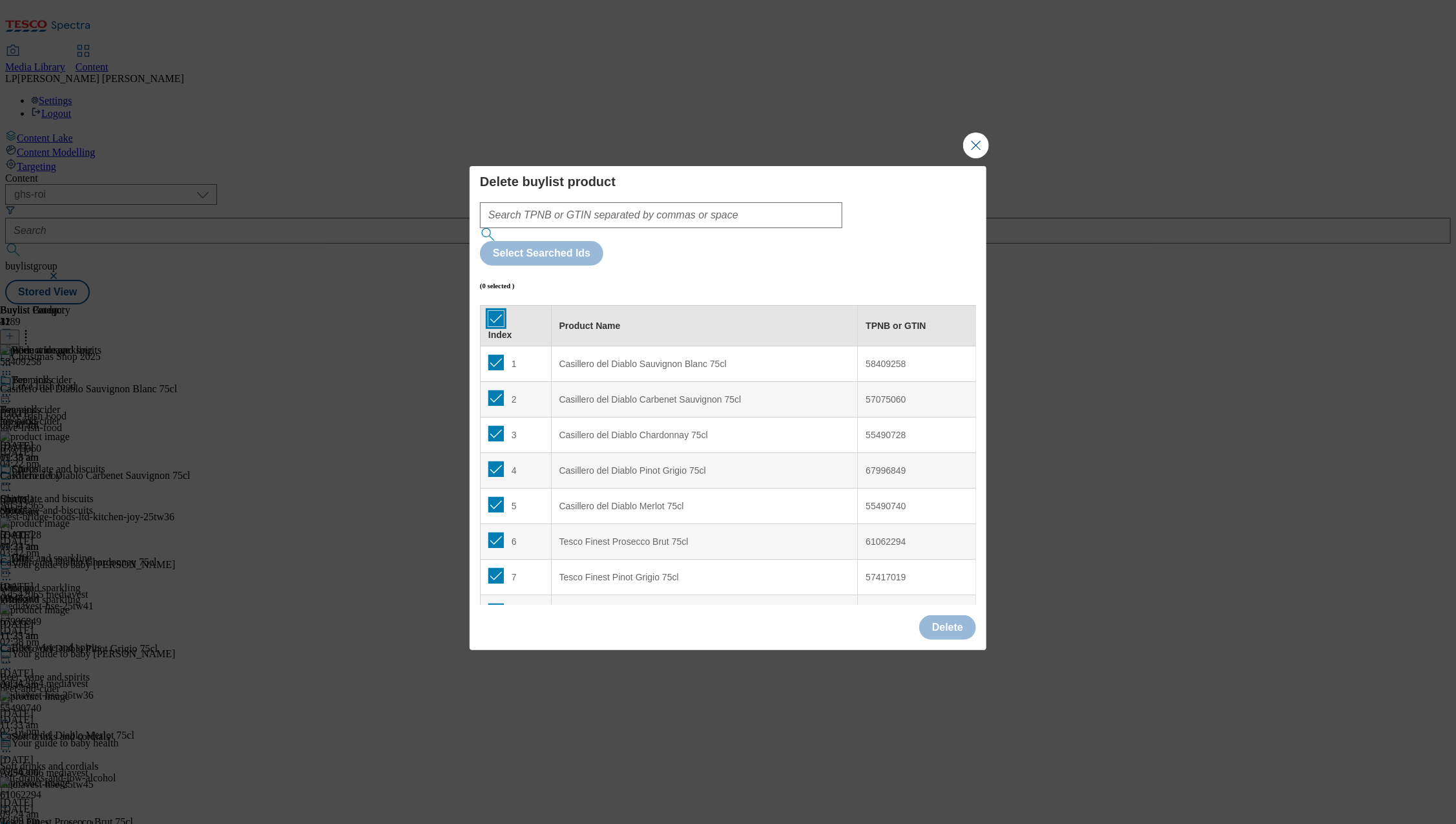
checkbox input "true"
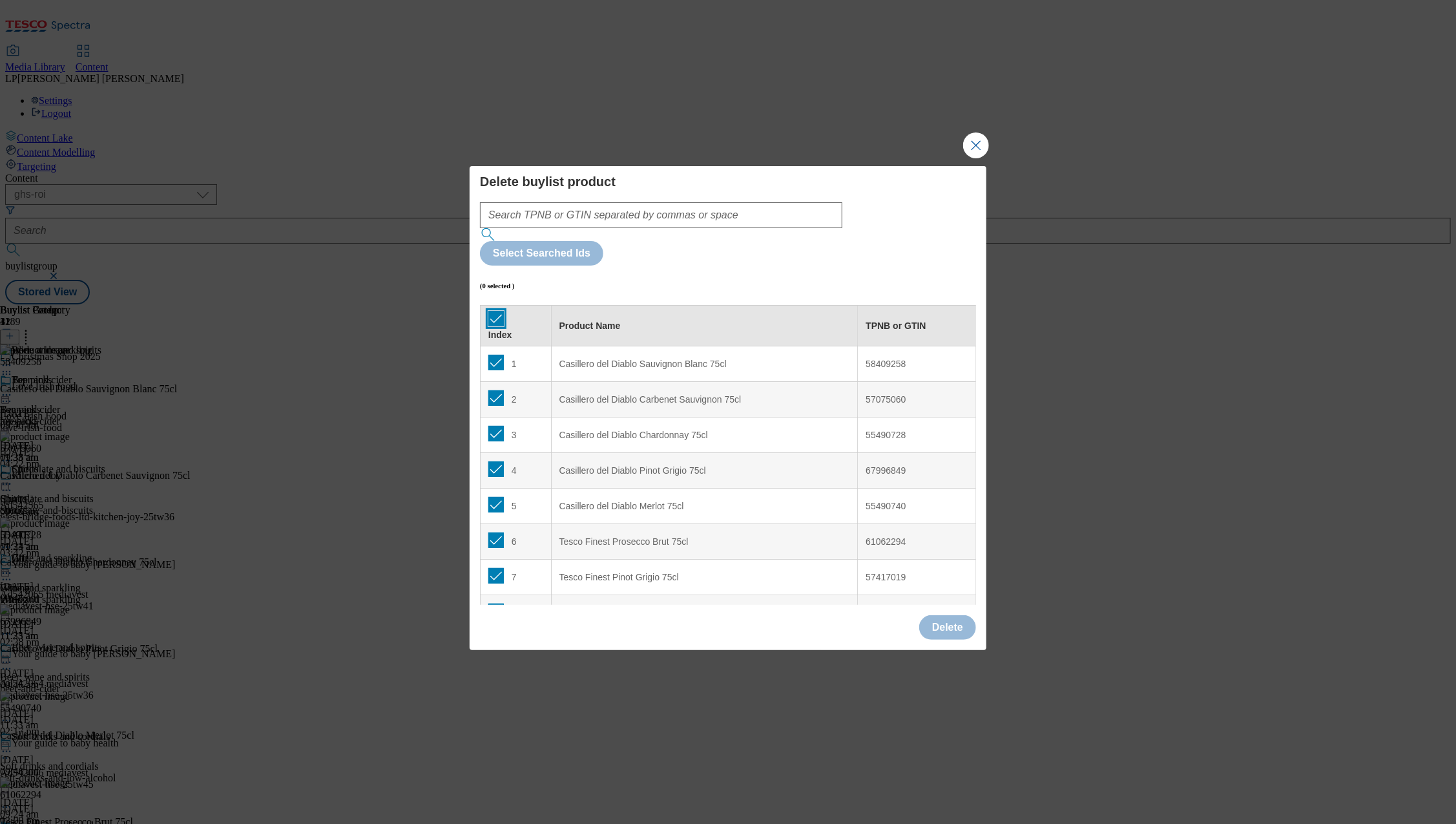
checkbox input "true"
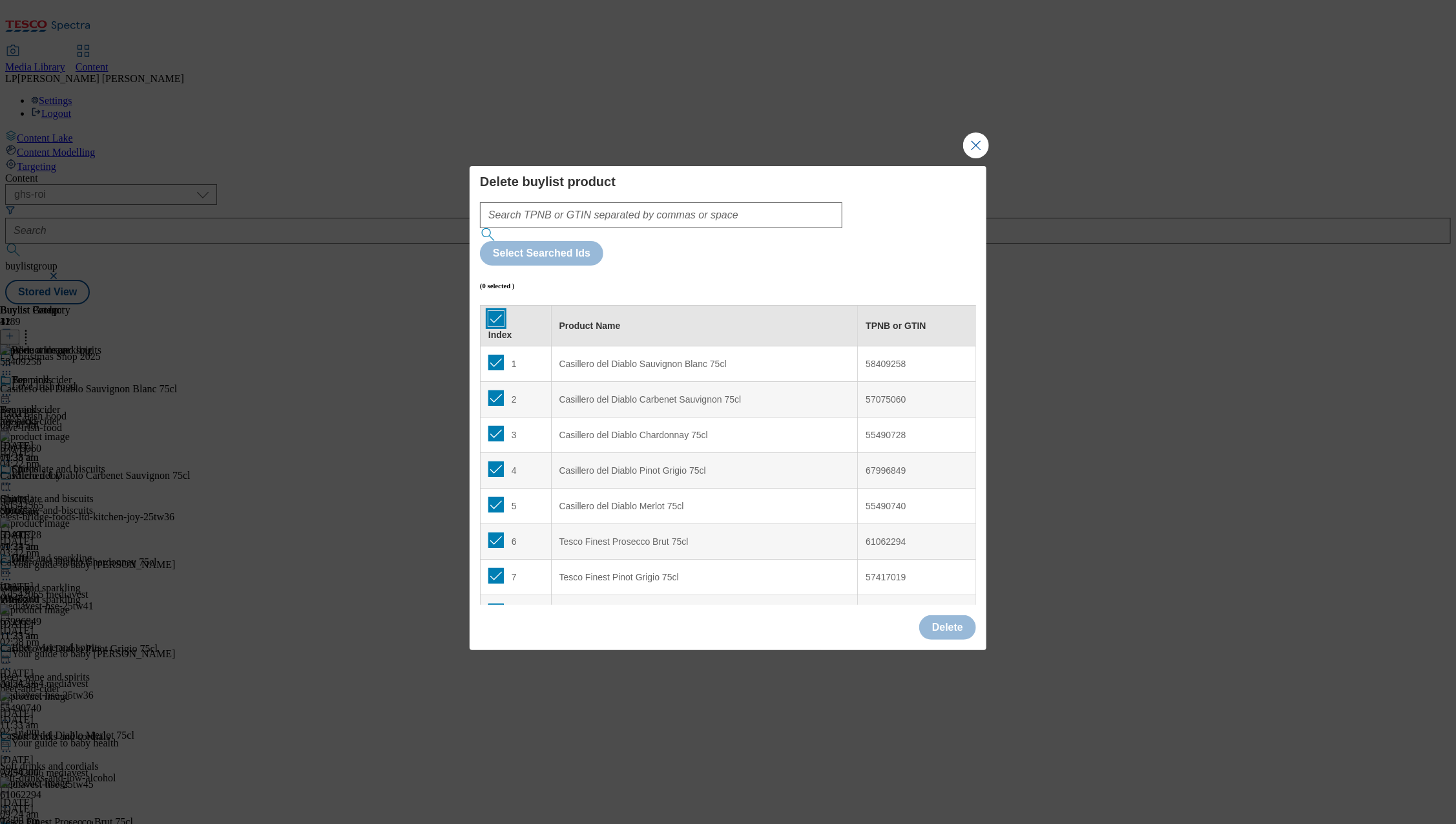
checkbox input "true"
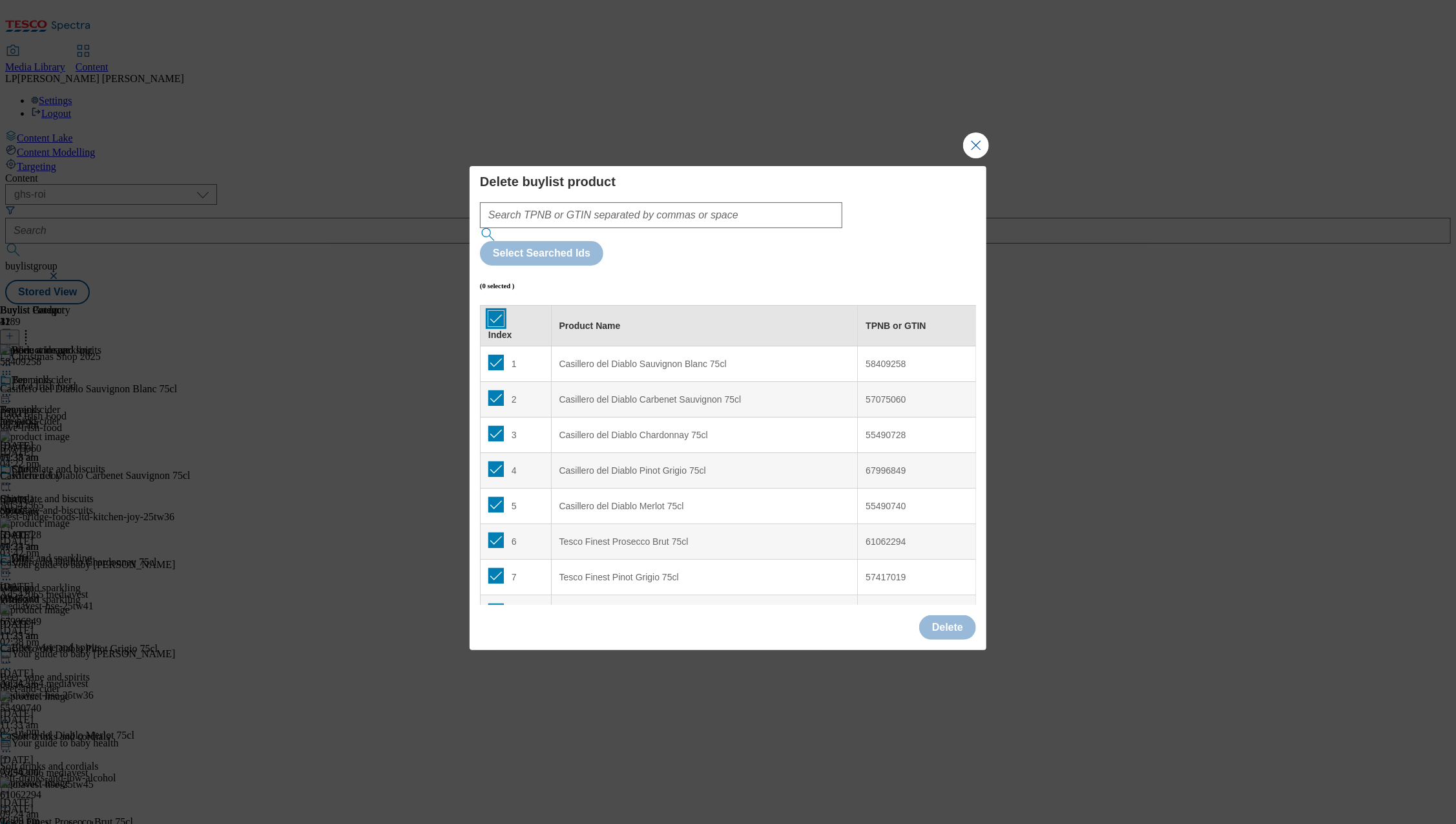
checkbox input "true"
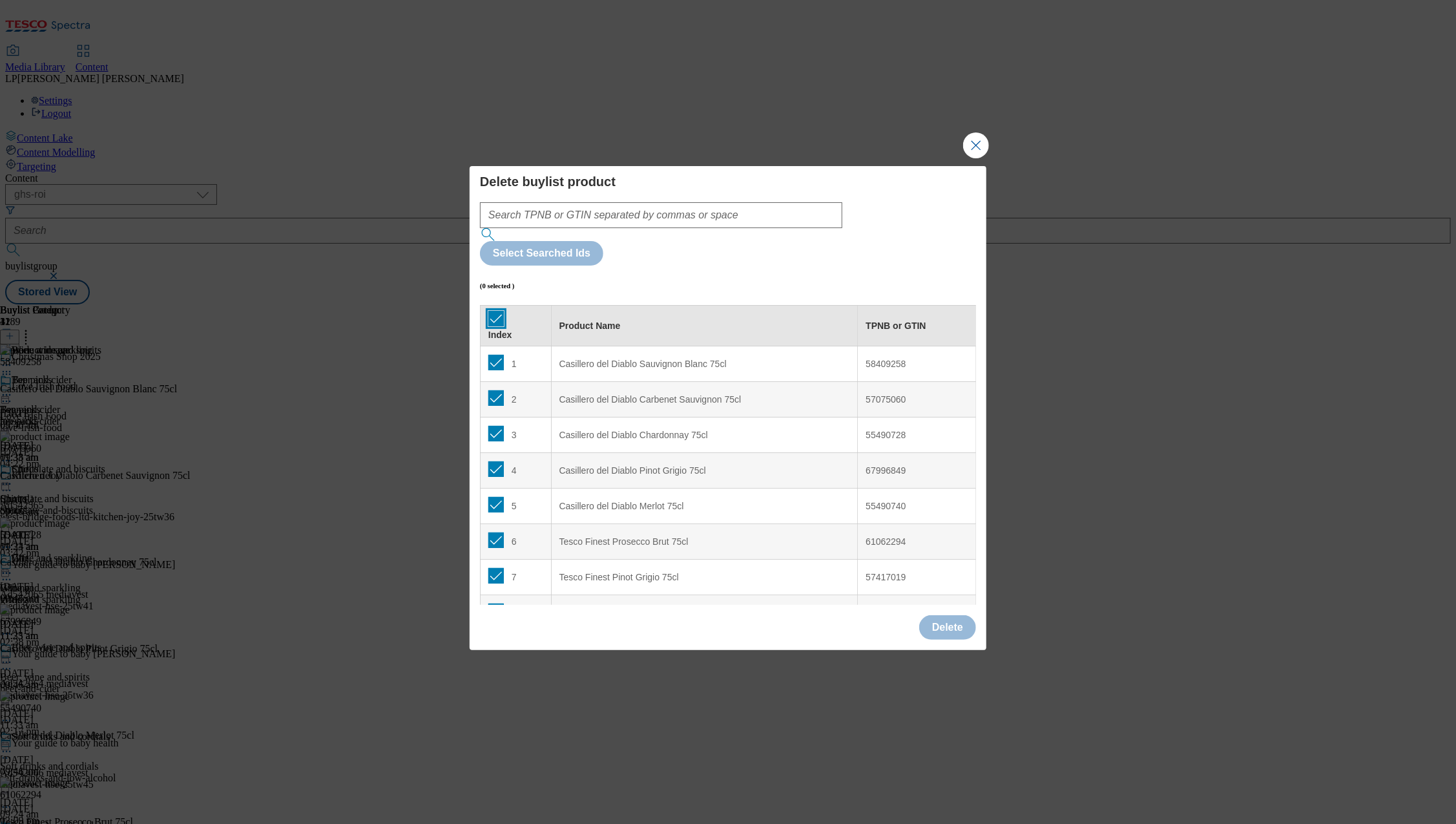
checkbox input "true"
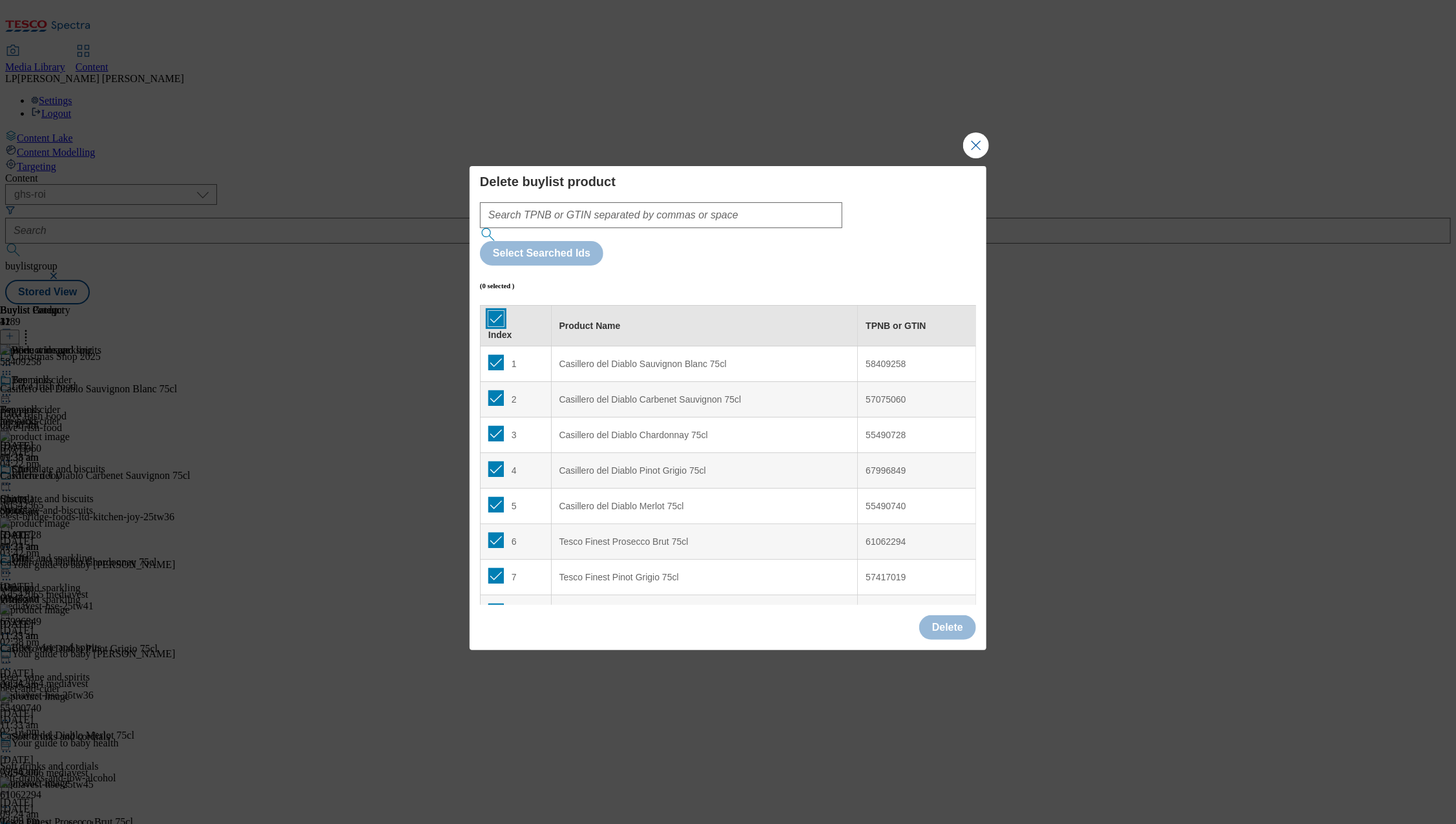
checkbox input "true"
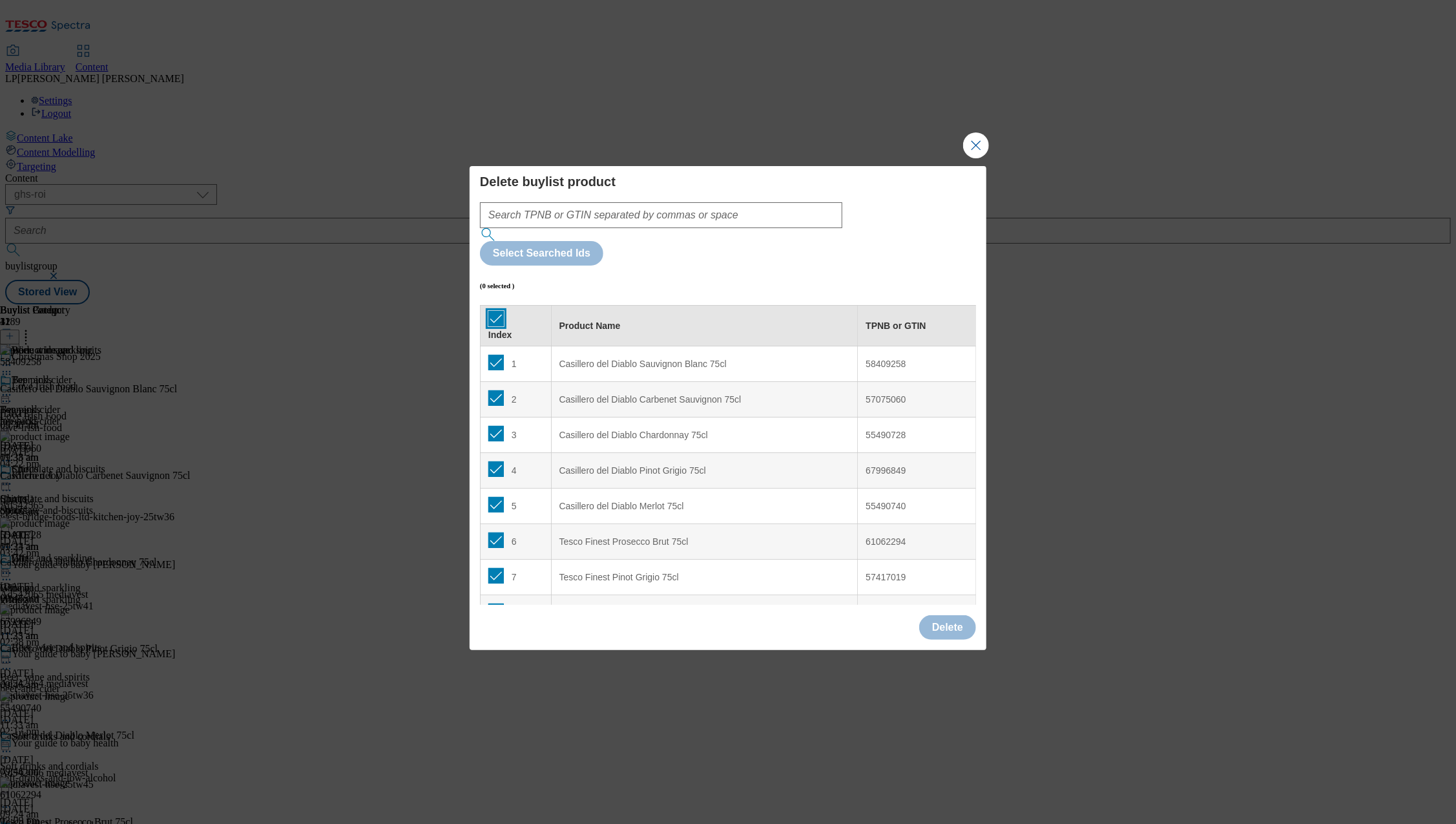
checkbox input "true"
click at [941, 615] on button "Delete" at bounding box center [947, 627] width 57 height 25
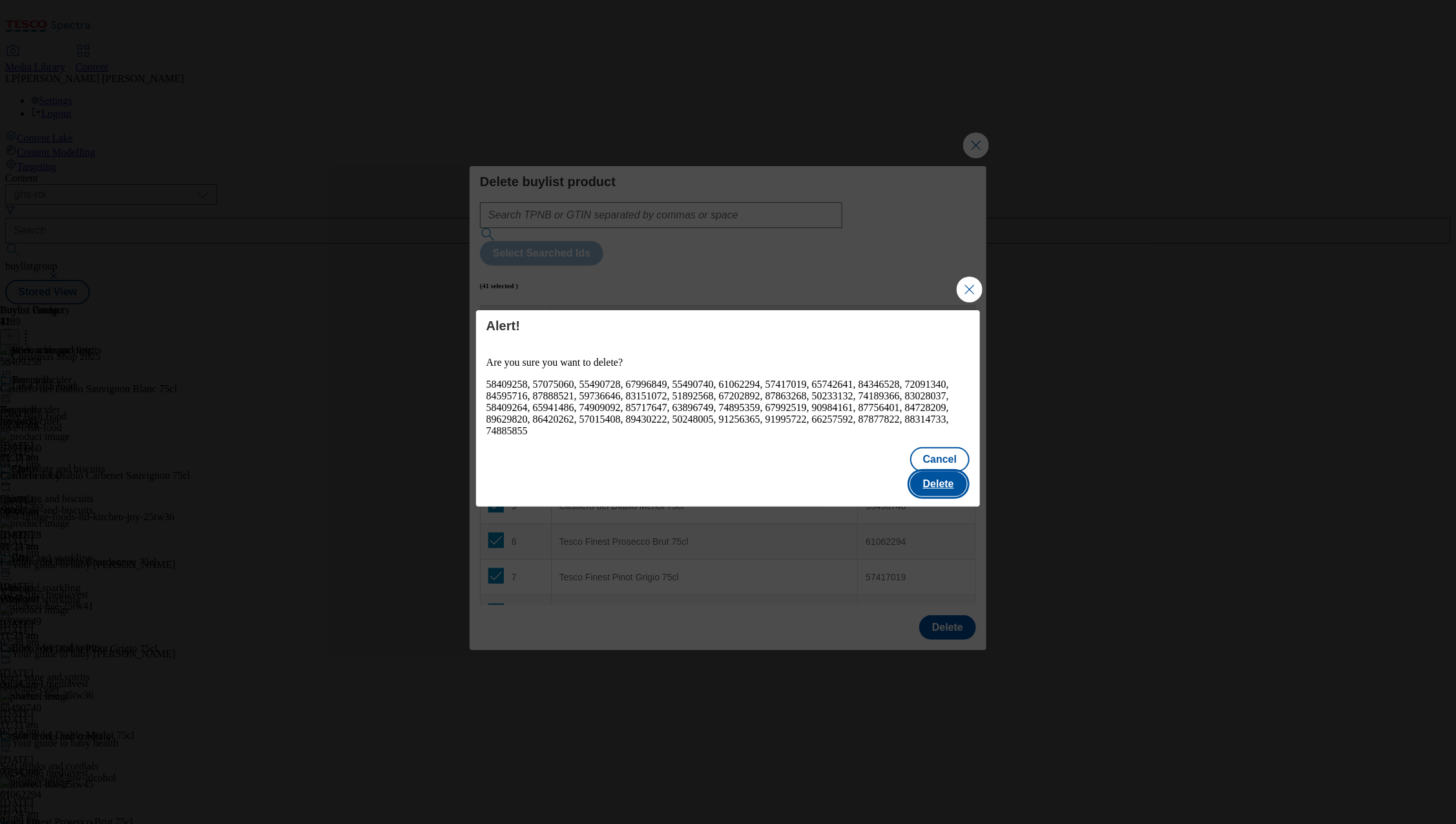
click at [933, 472] on button "Delete" at bounding box center [938, 484] width 57 height 25
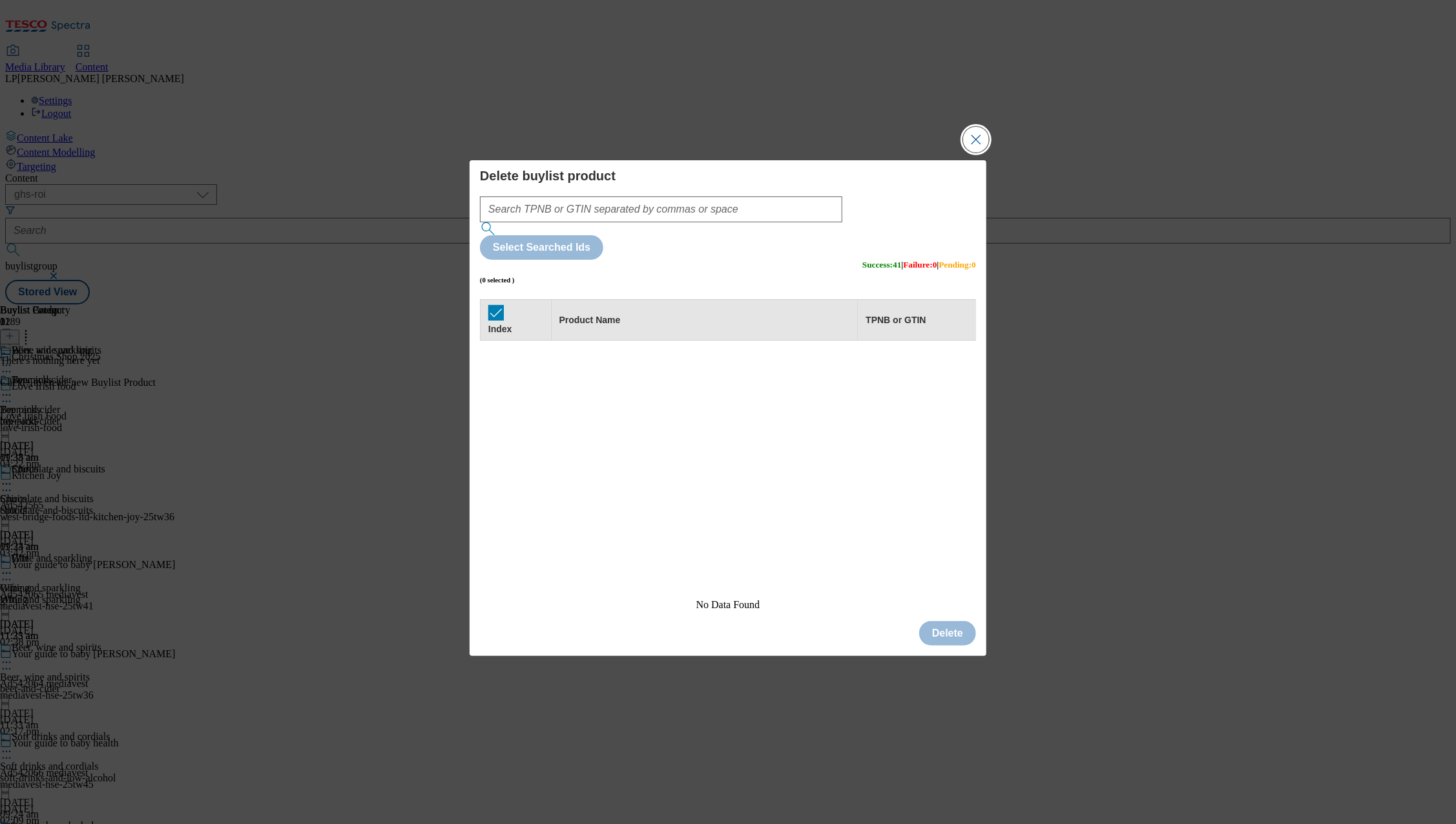
click at [973, 153] on button "Close Modal" at bounding box center [976, 139] width 25 height 25
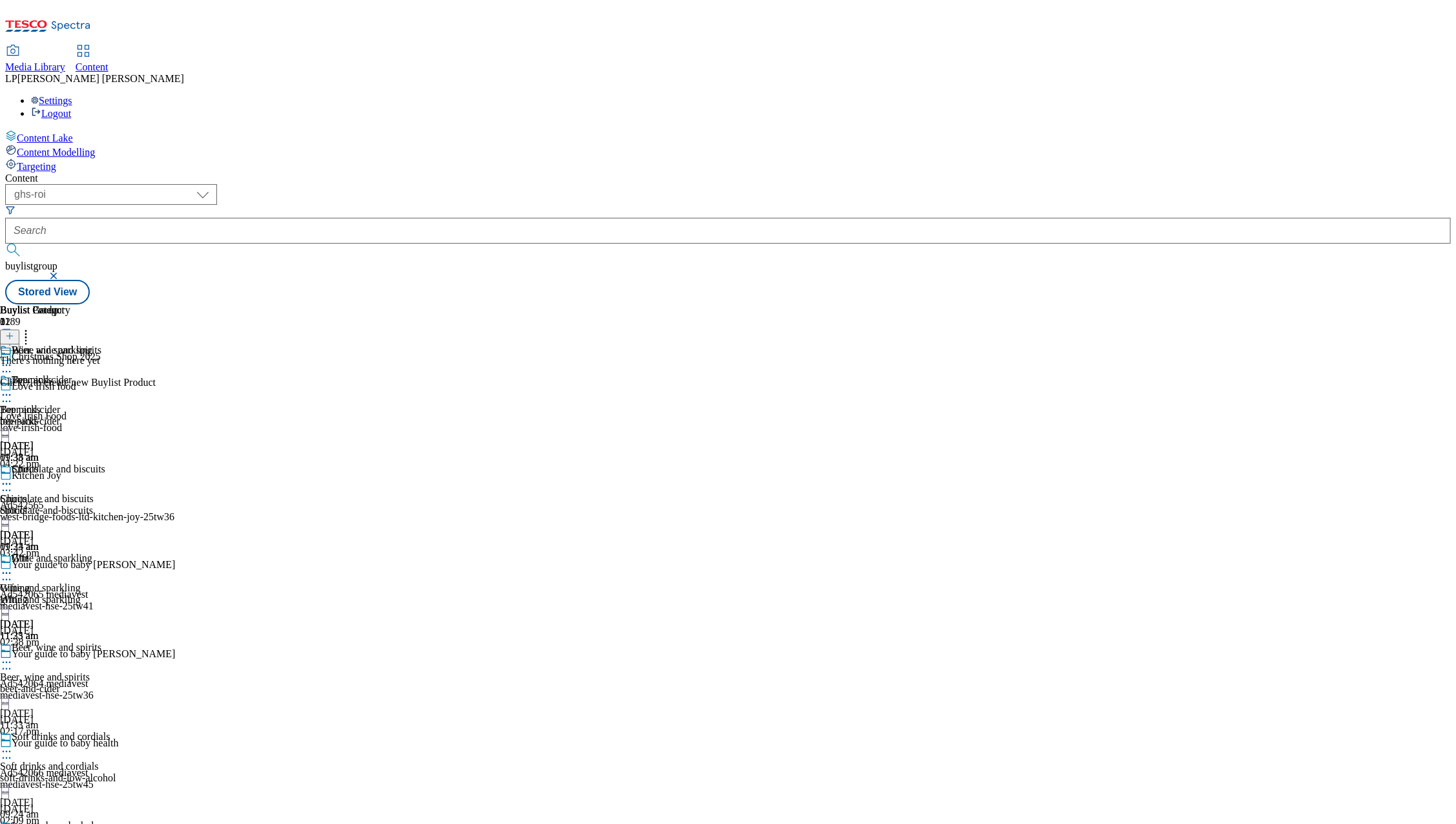
click at [14, 332] on icon at bounding box center [9, 336] width 9 height 9
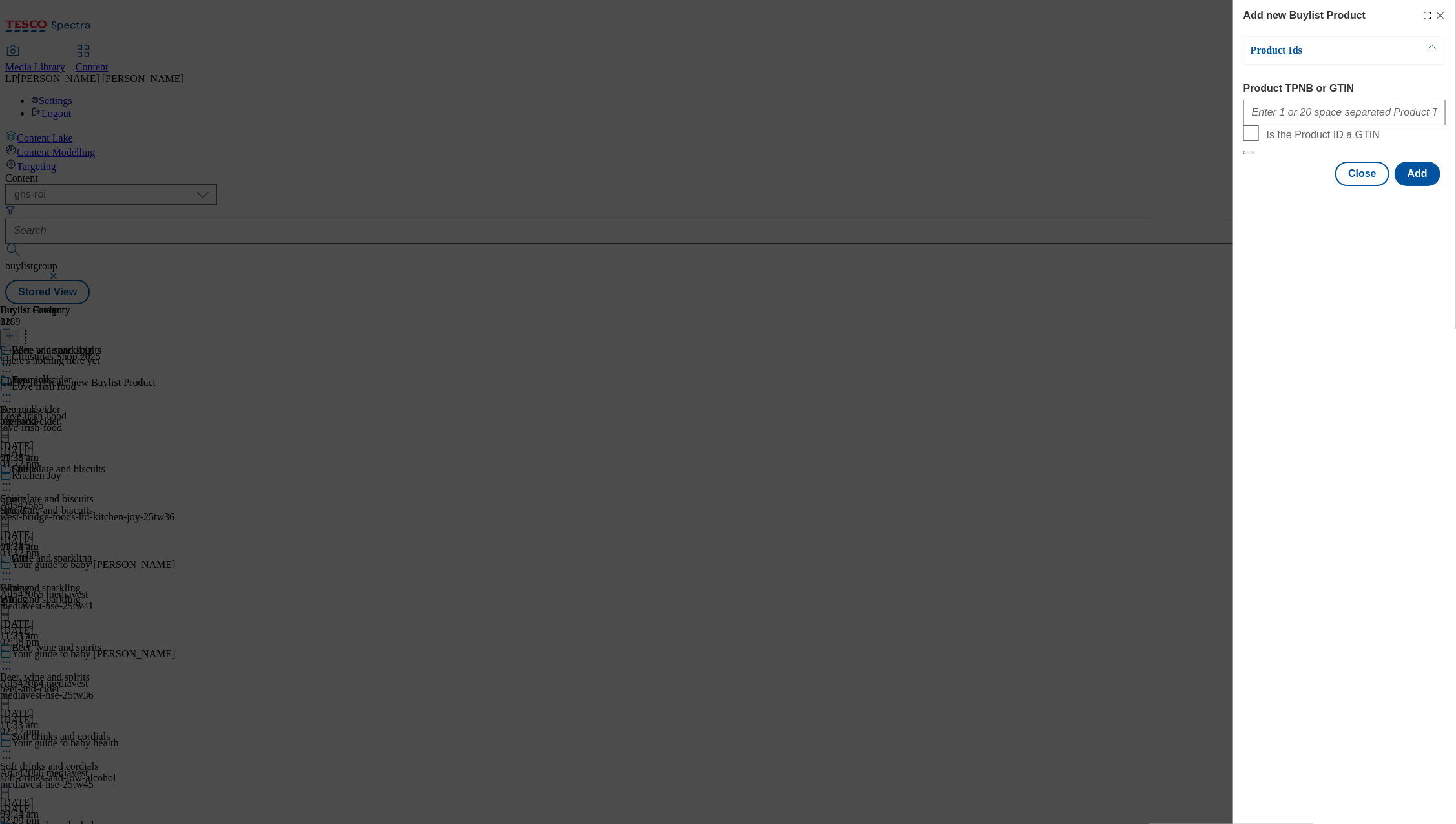
click at [1261, 134] on form "Product TPNB or GTIN Is the Product ID a GTIN" at bounding box center [1344, 118] width 202 height 72
click at [1265, 120] on input "Product TPNB or GTIN" at bounding box center [1344, 112] width 202 height 25
paste input "58409258 57075060 55490728 67996849 55490740 61062294 57417019 65742641 8434652…"
type input "58409258 57075060 55490728 67996849 55490740 61062294 57417019 65742641 8434652…"
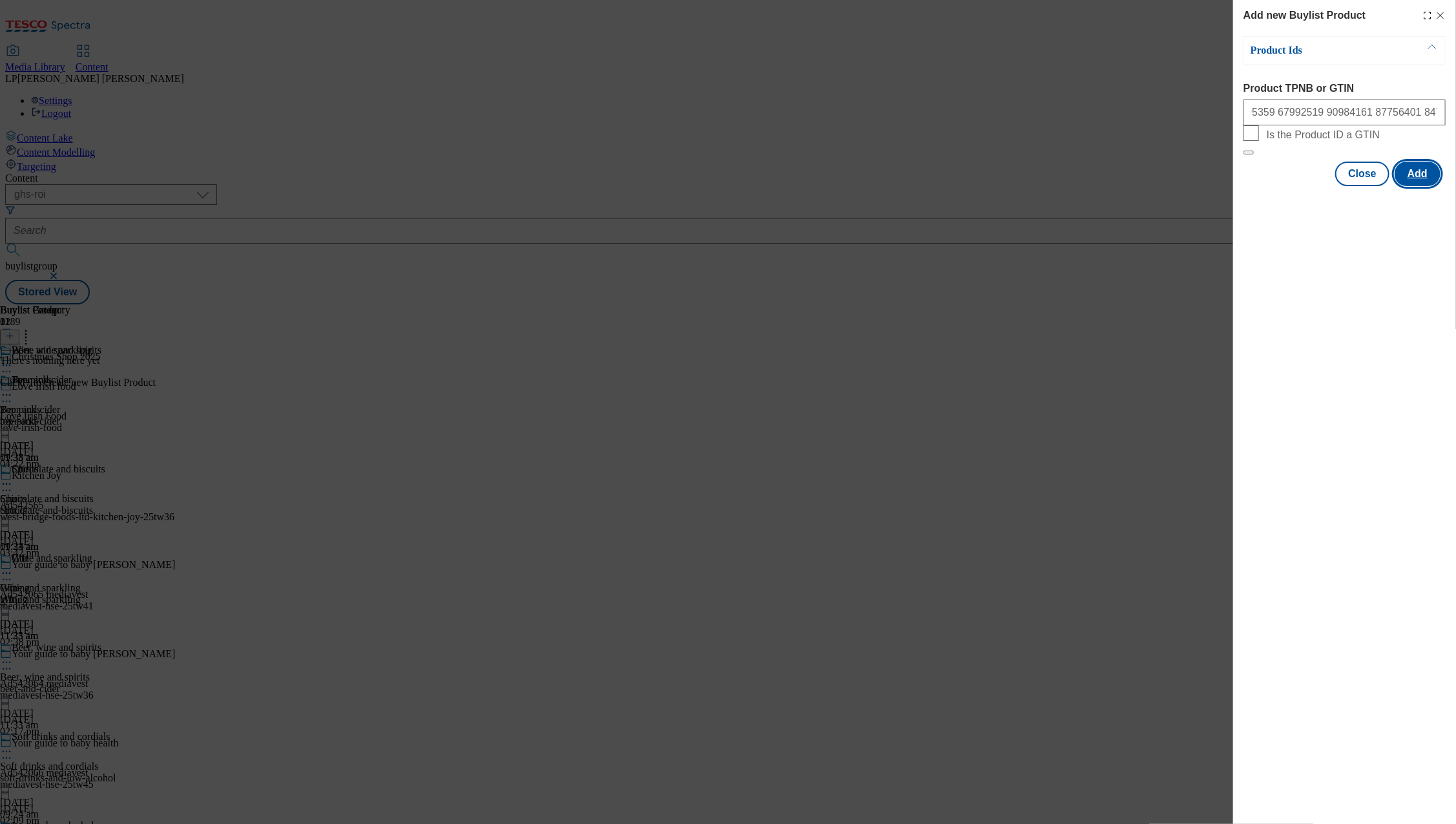
click at [1422, 186] on button "Add" at bounding box center [1418, 173] width 46 height 25
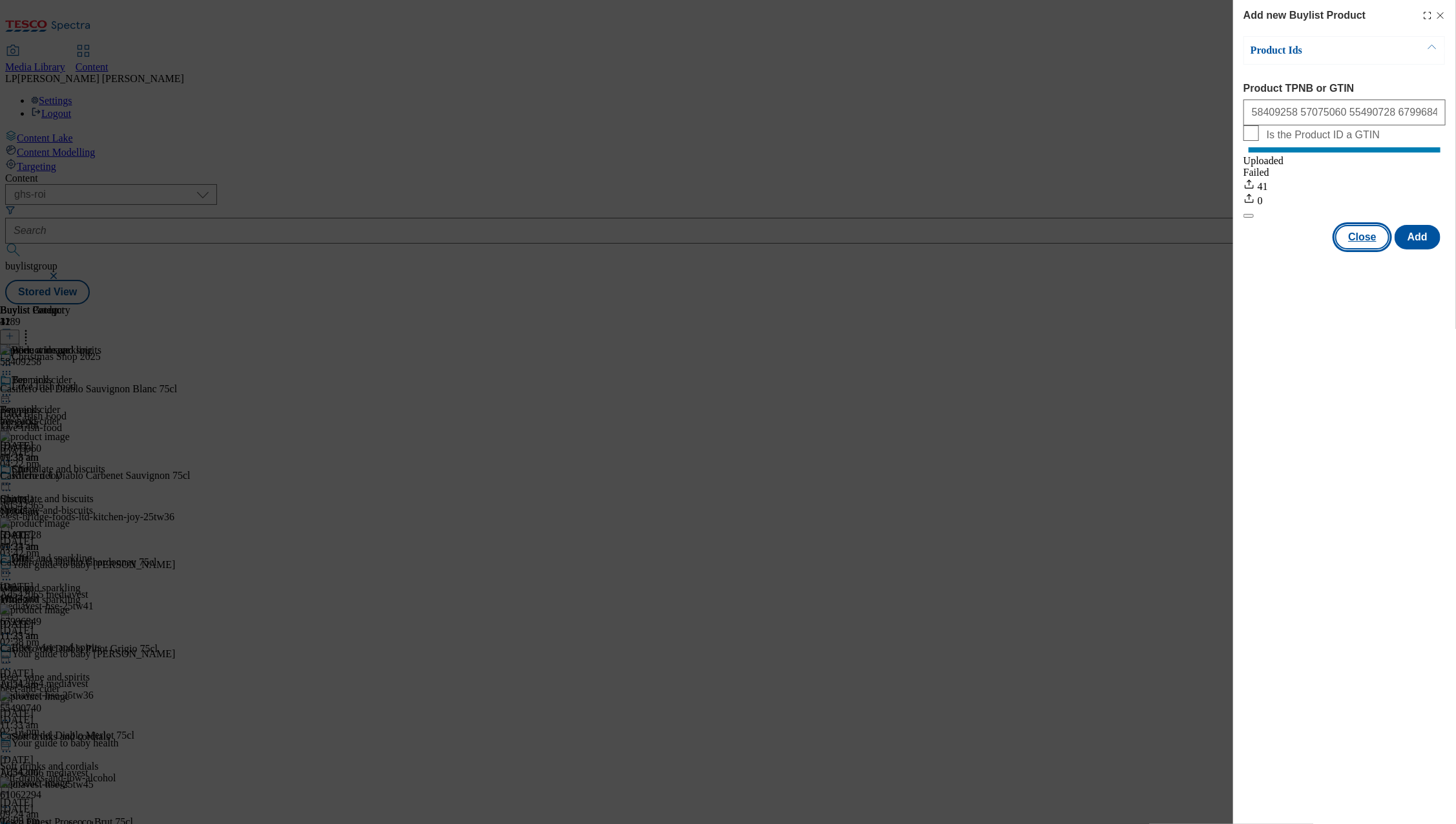
click at [1358, 249] on button "Close" at bounding box center [1362, 237] width 54 height 25
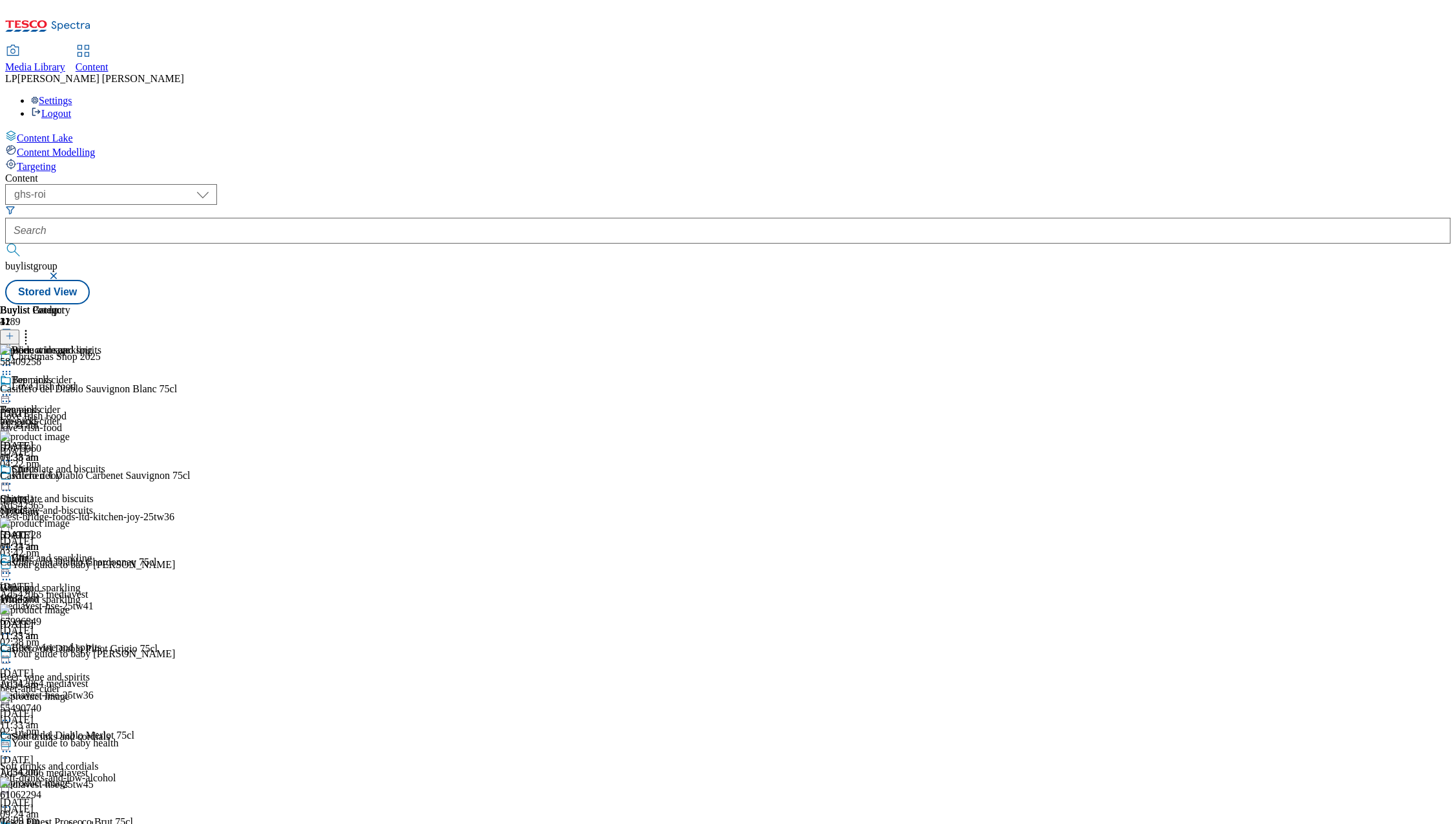
click at [92, 415] on div "beer-and-cider" at bounding box center [46, 421] width 92 height 12
click at [92, 505] on div "Spirits" at bounding box center [46, 511] width 92 height 12
click at [13, 567] on icon at bounding box center [6, 573] width 13 height 13
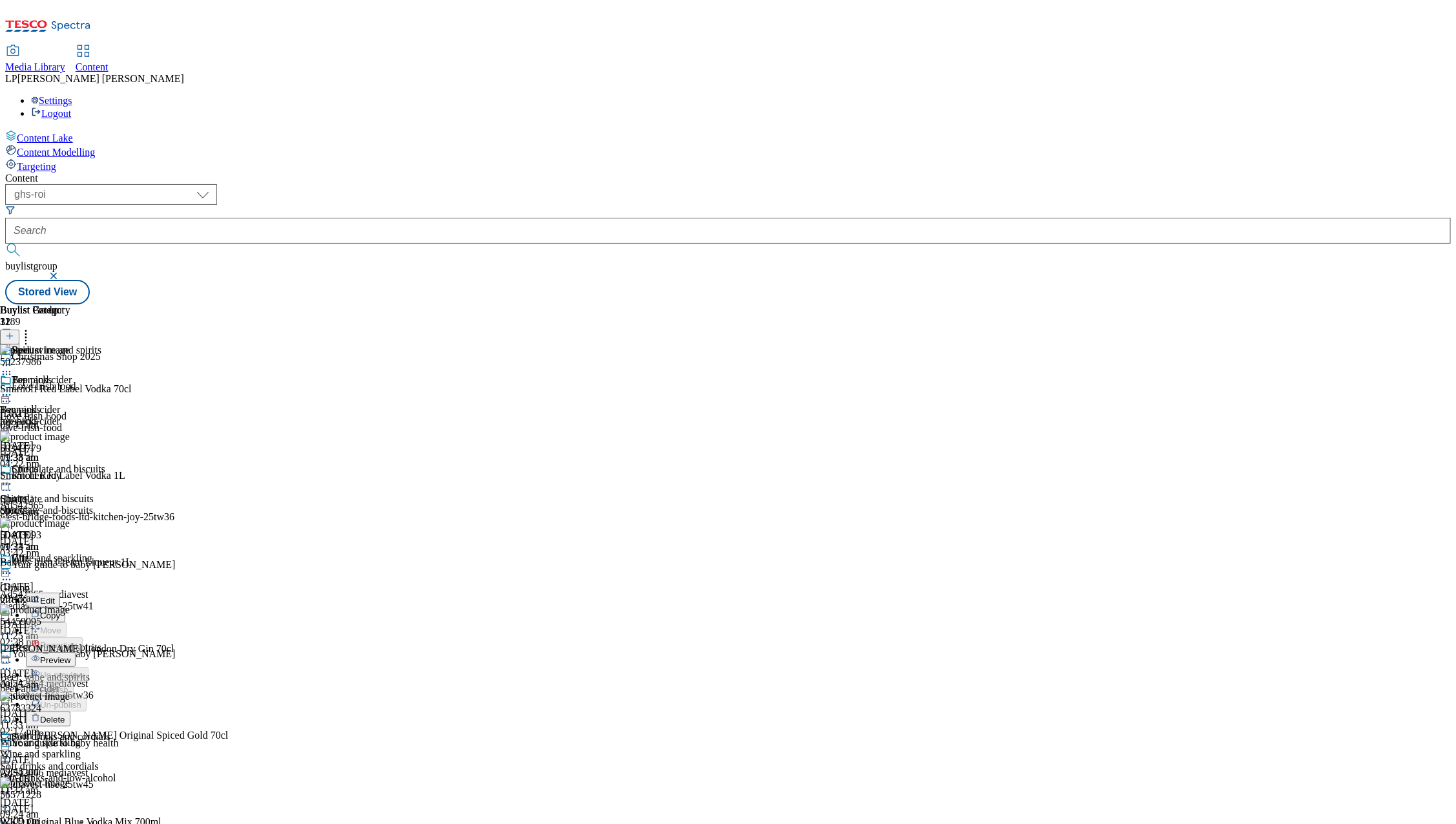
scroll to position [100, 0]
click at [70, 655] on span "Preview" at bounding box center [55, 659] width 31 height 9
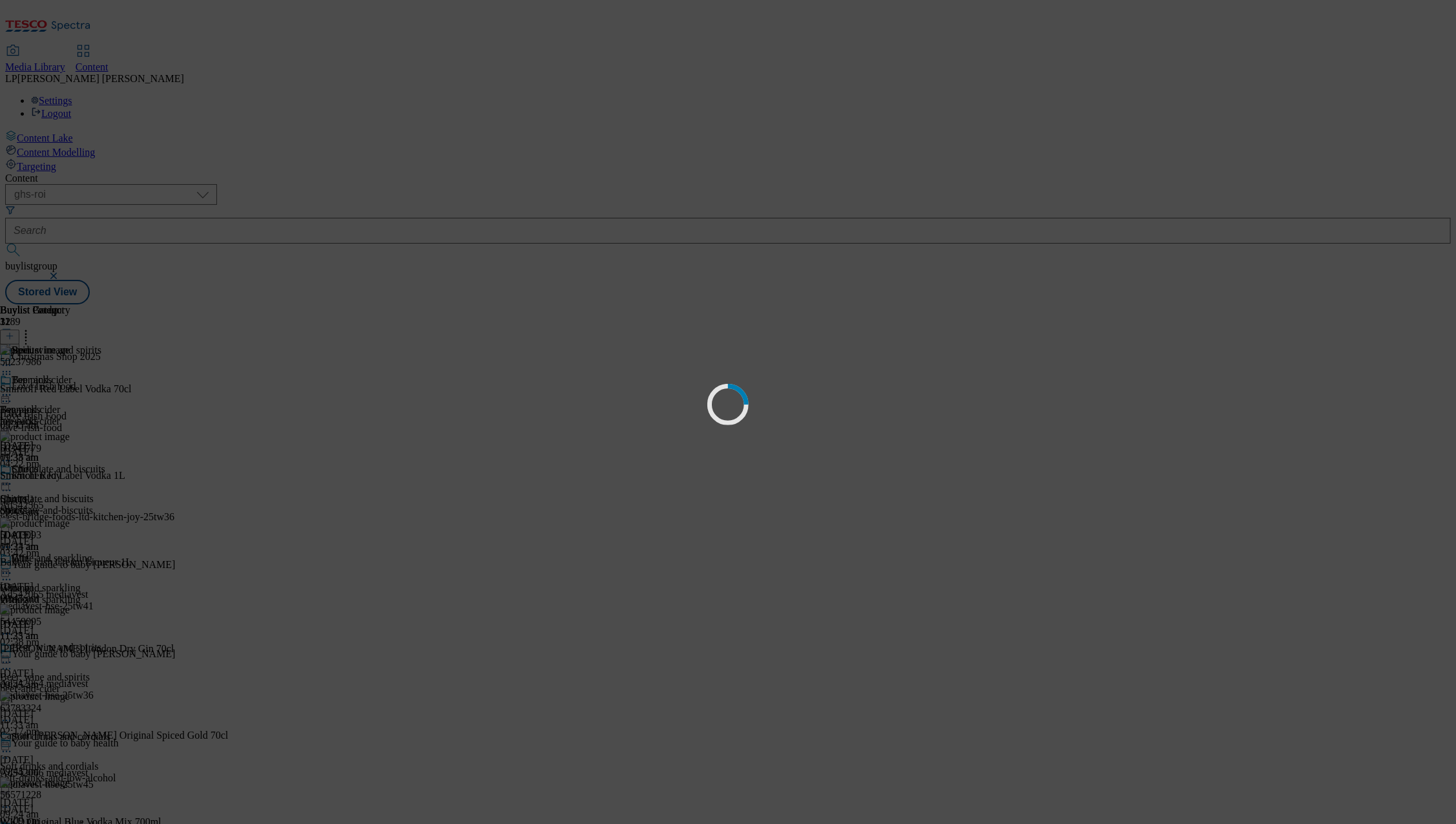
scroll to position [0, 0]
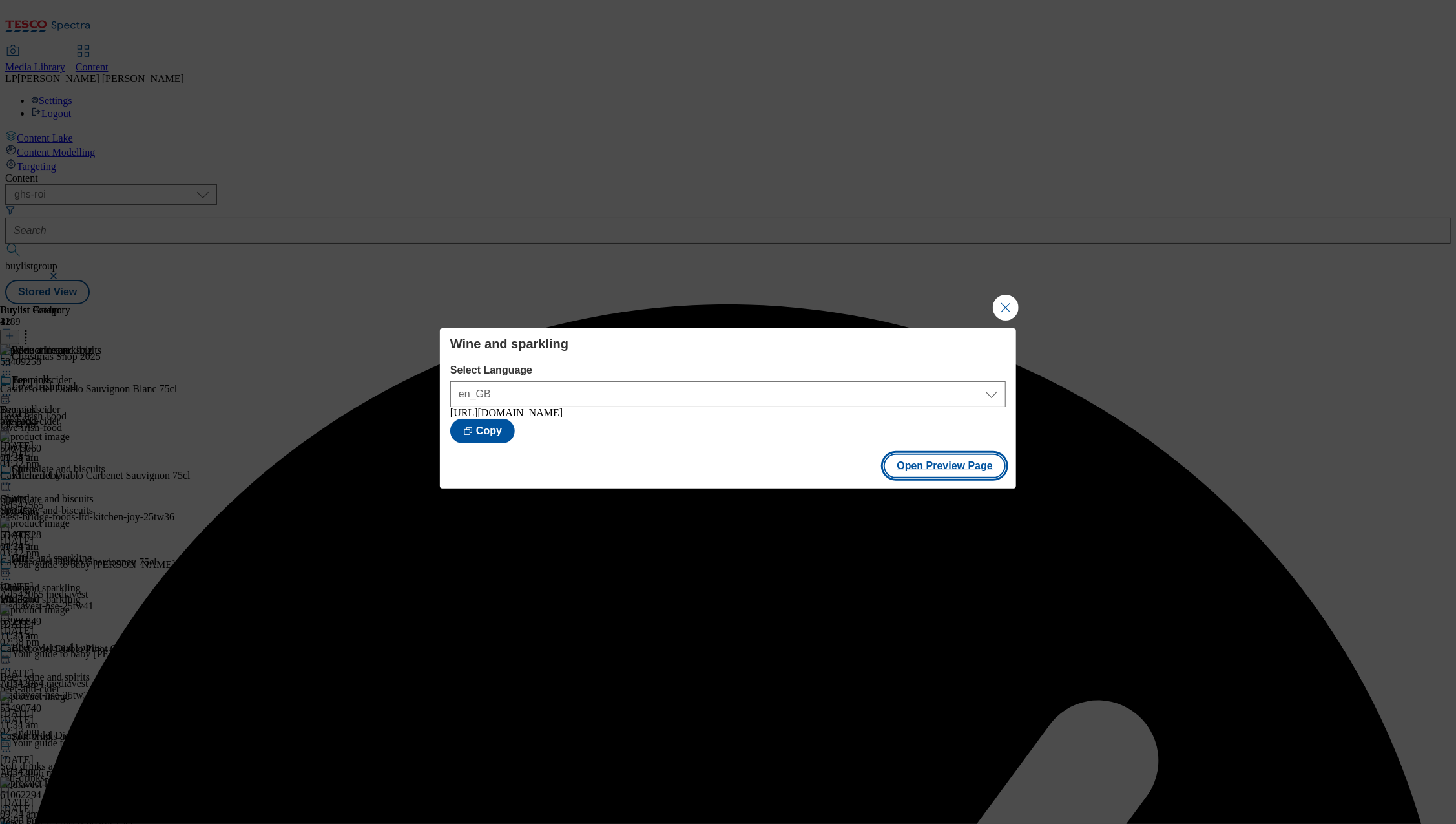
click at [935, 467] on button "Open Preview Page" at bounding box center [944, 465] width 122 height 25
click at [1007, 310] on button "Close Modal" at bounding box center [1005, 307] width 25 height 25
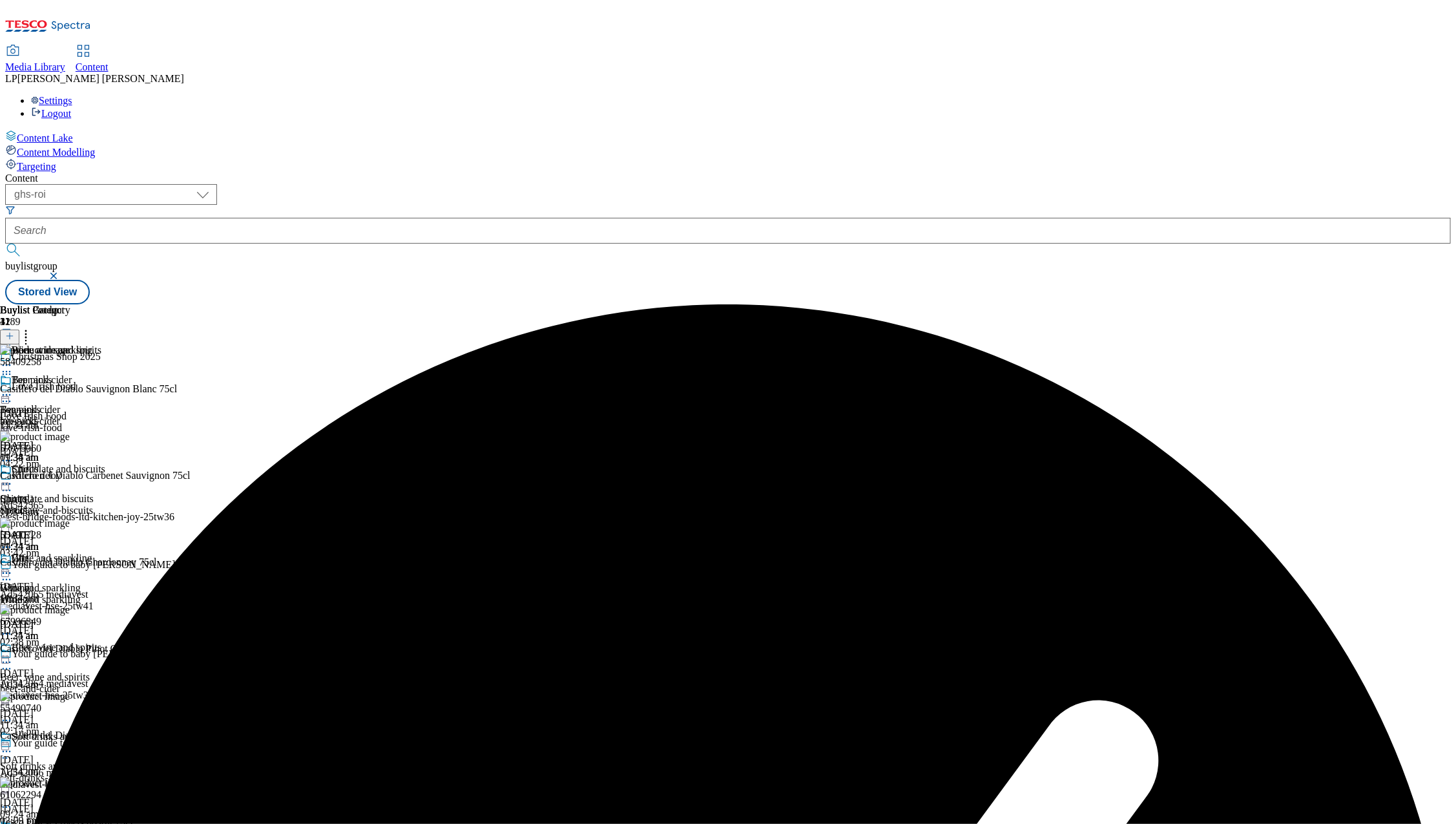
click at [92, 505] on div "Spirits" at bounding box center [46, 511] width 92 height 12
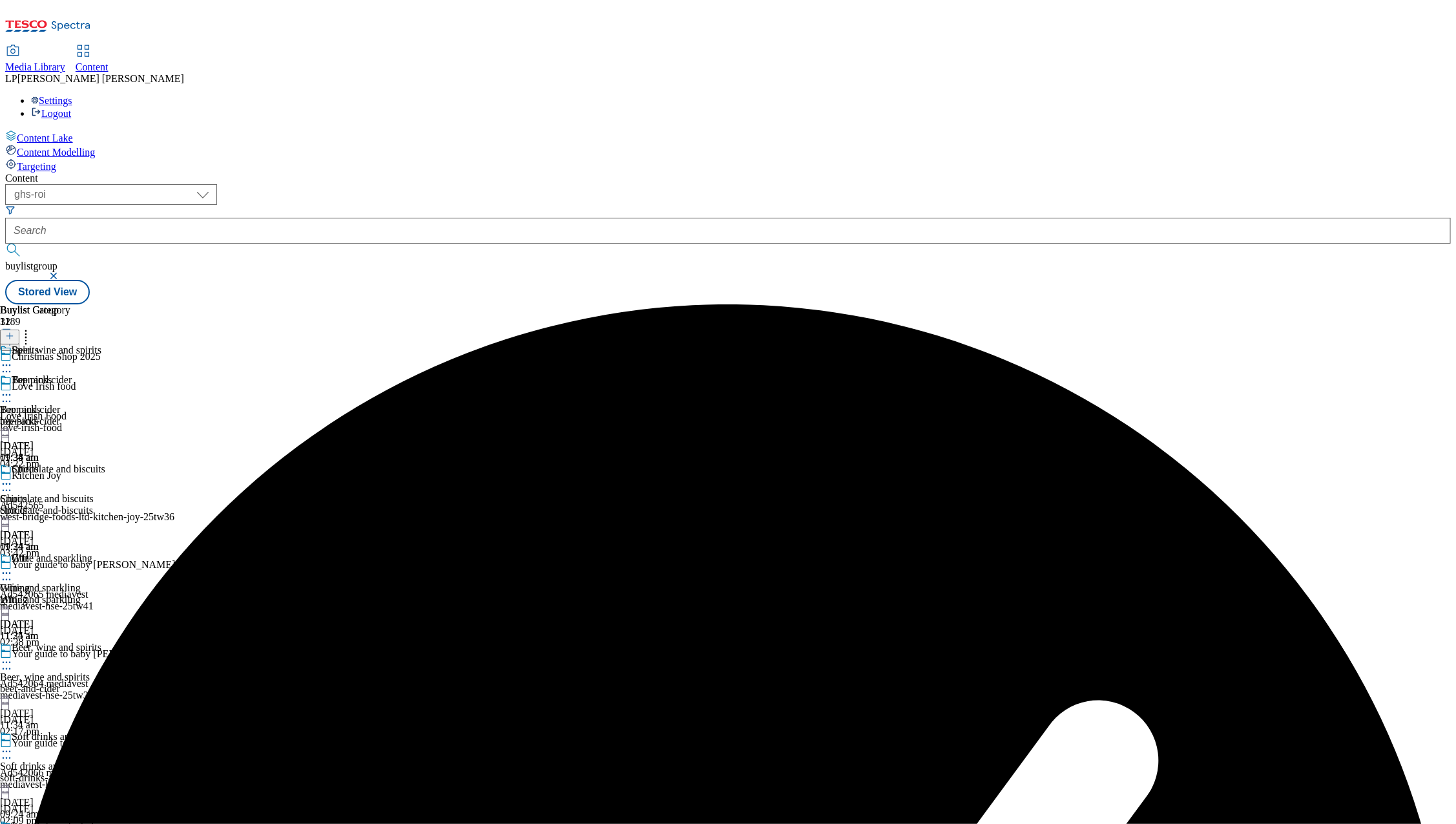
click at [92, 415] on div "beer-and-cider" at bounding box center [46, 421] width 92 height 12
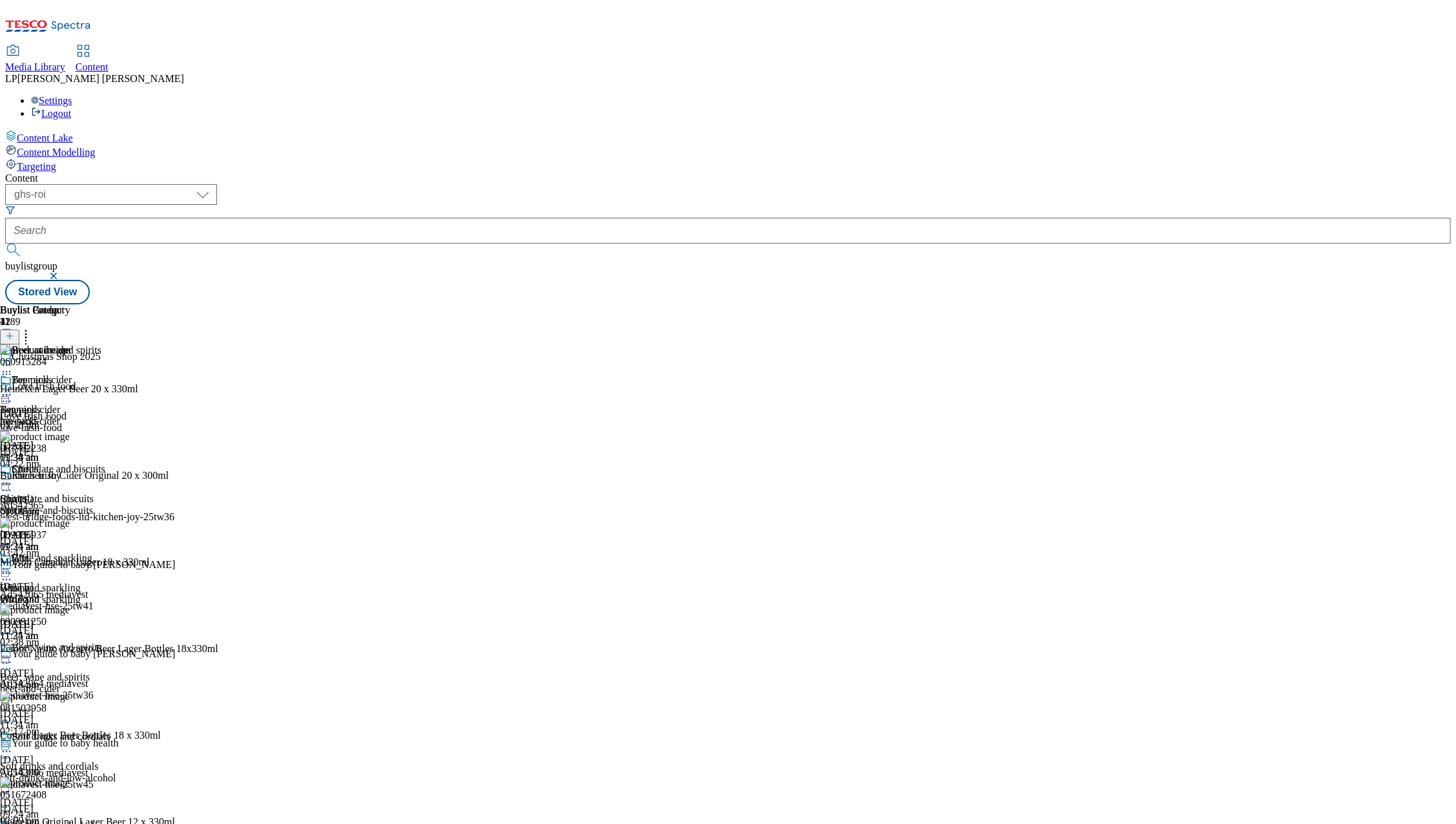
click at [13, 389] on icon at bounding box center [6, 395] width 13 height 13
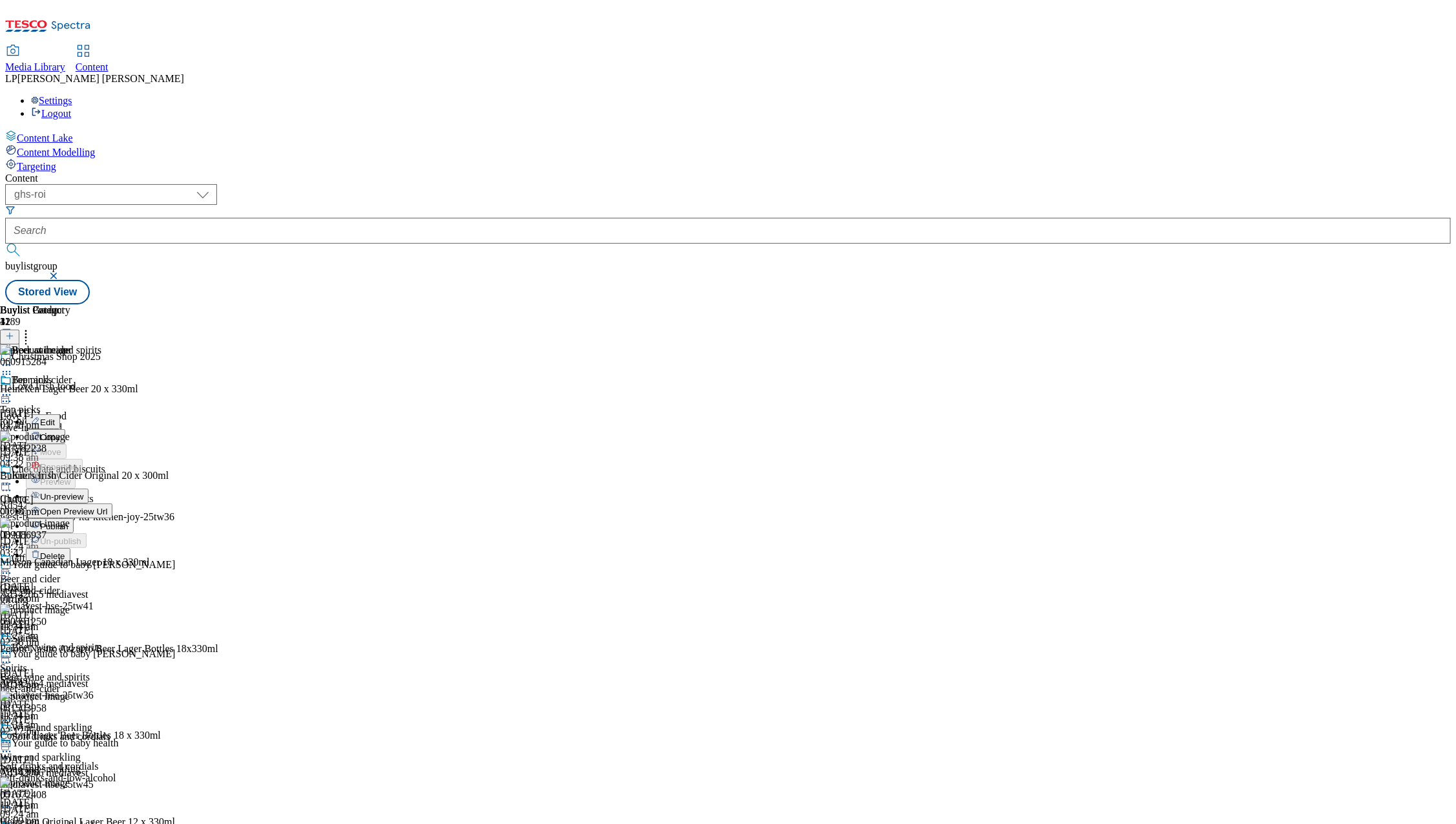
click at [112, 585] on div "beer-and-cider" at bounding box center [56, 591] width 112 height 12
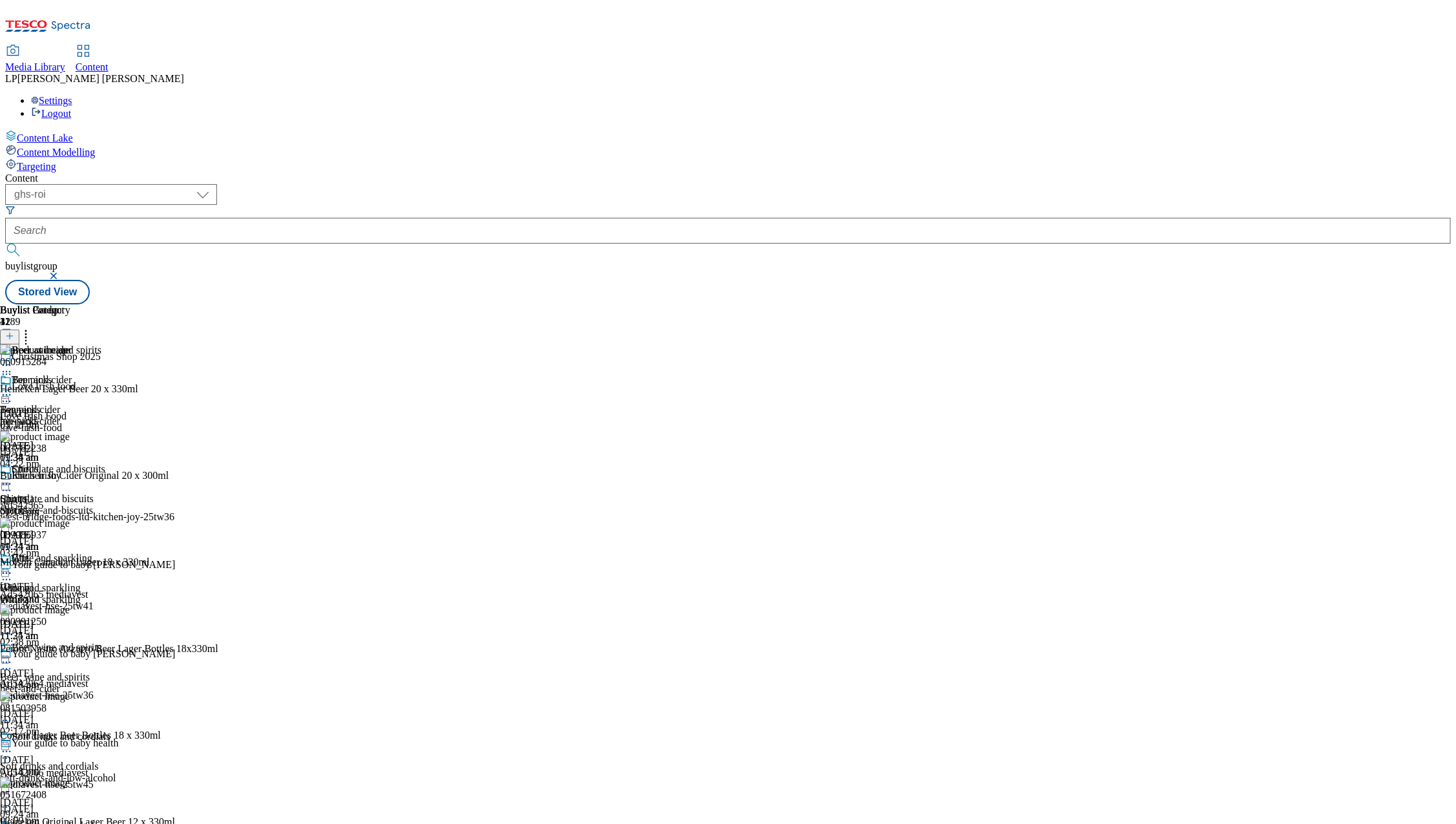
click at [92, 374] on div "Beer and cider Beer and cider beer-and-cider [DATE] 11:34 am" at bounding box center [46, 418] width 92 height 89
click at [27, 493] on span "Spirits" at bounding box center [14, 499] width 27 height 12
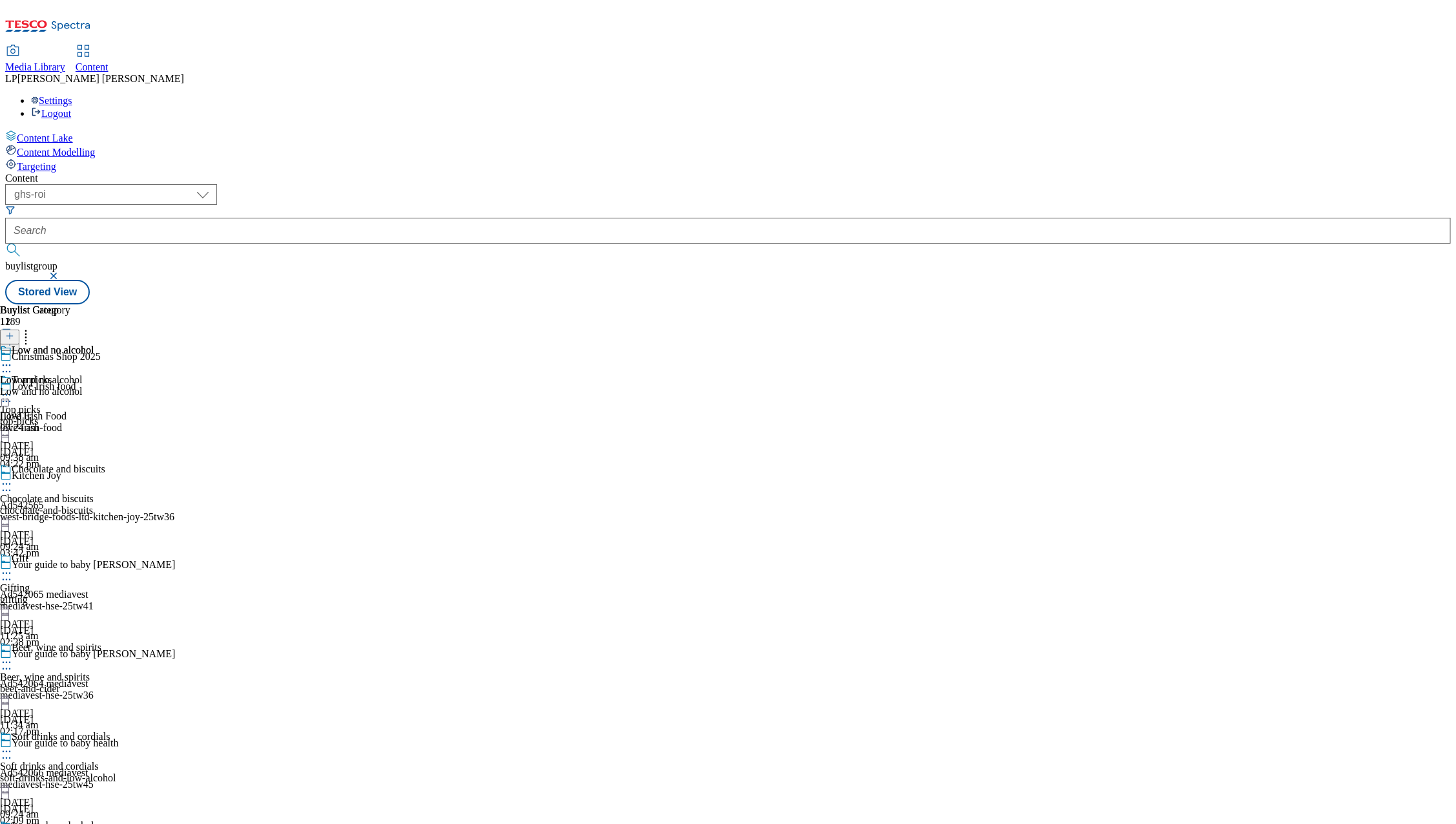
scroll to position [653, 0]
click at [70, 385] on div "wine-and-fizz" at bounding box center [35, 391] width 70 height 12
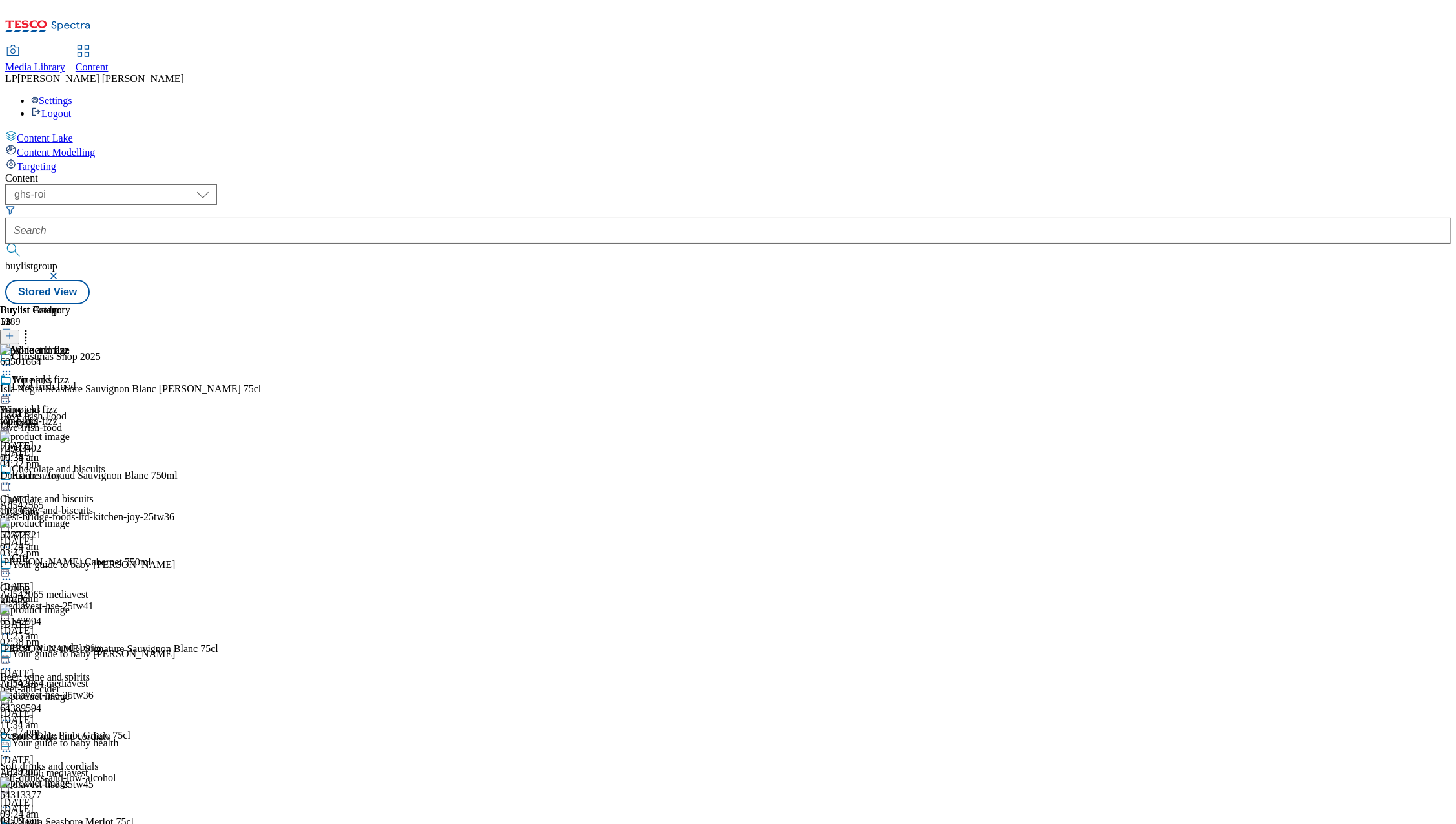
scroll to position [314, 0]
click at [116, 683] on div "beer-and-cider" at bounding box center [58, 689] width 116 height 12
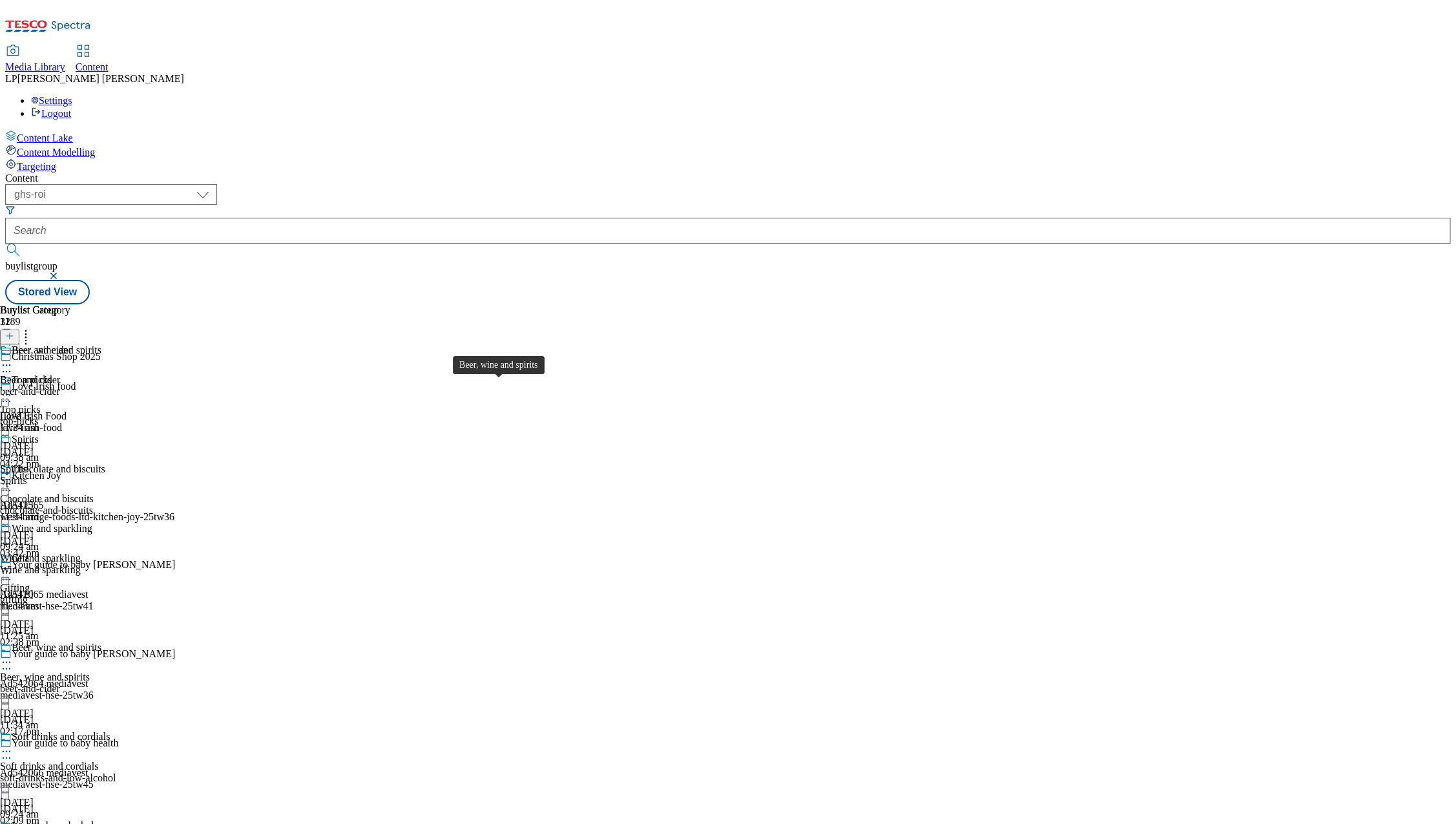
scroll to position [205, 0]
click at [28, 552] on div "Gift" at bounding box center [20, 558] width 17 height 12
click at [90, 671] on span "Beer, wine and spirits" at bounding box center [45, 677] width 90 height 12
click at [92, 475] on div "Spirits" at bounding box center [46, 481] width 92 height 12
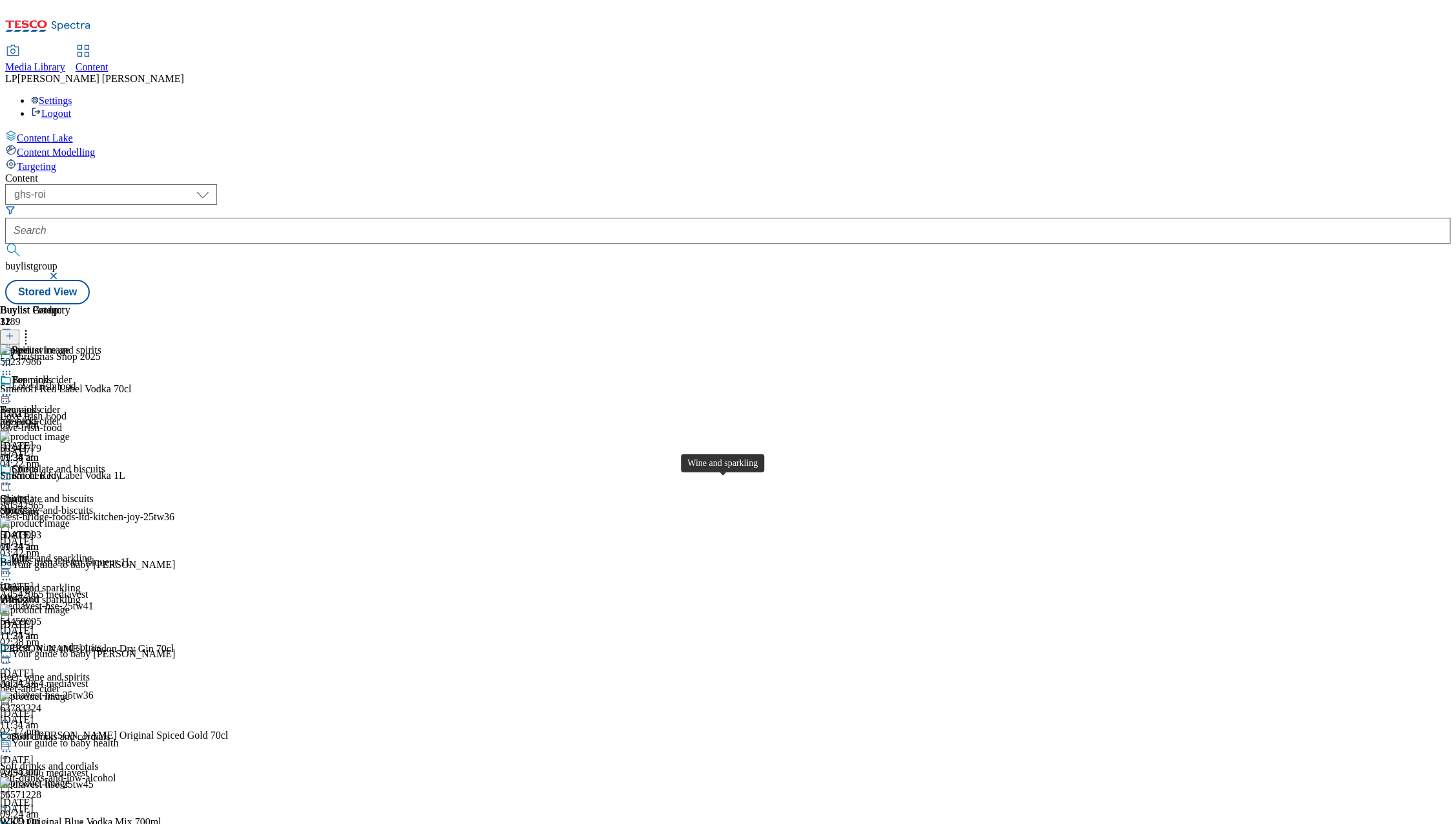
click at [81, 582] on span "Wine and sparkling" at bounding box center [40, 588] width 81 height 12
click at [13, 567] on icon at bounding box center [6, 573] width 13 height 13
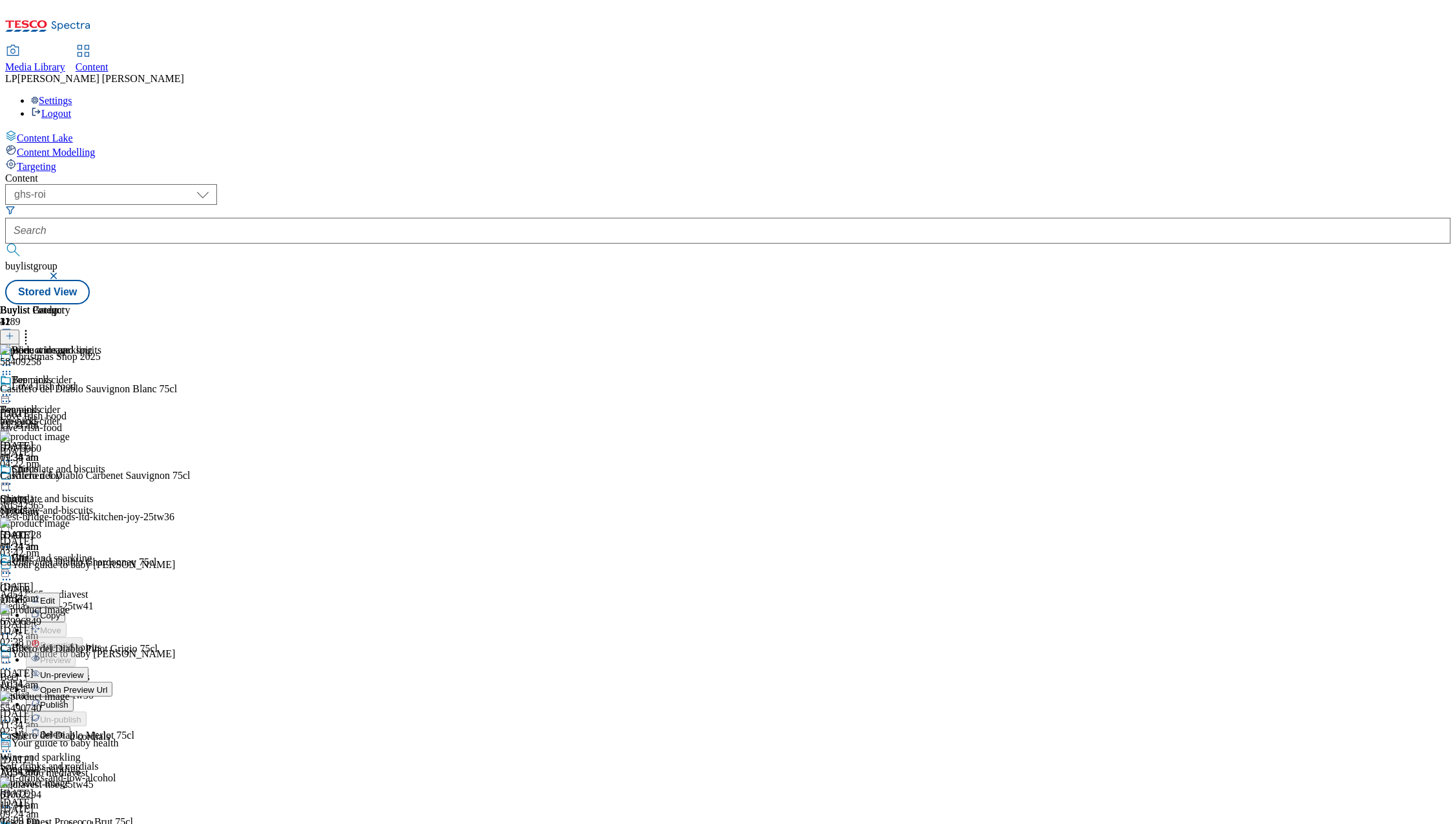
scroll to position [129, 0]
click at [69, 699] on span "Publish" at bounding box center [53, 703] width 28 height 9
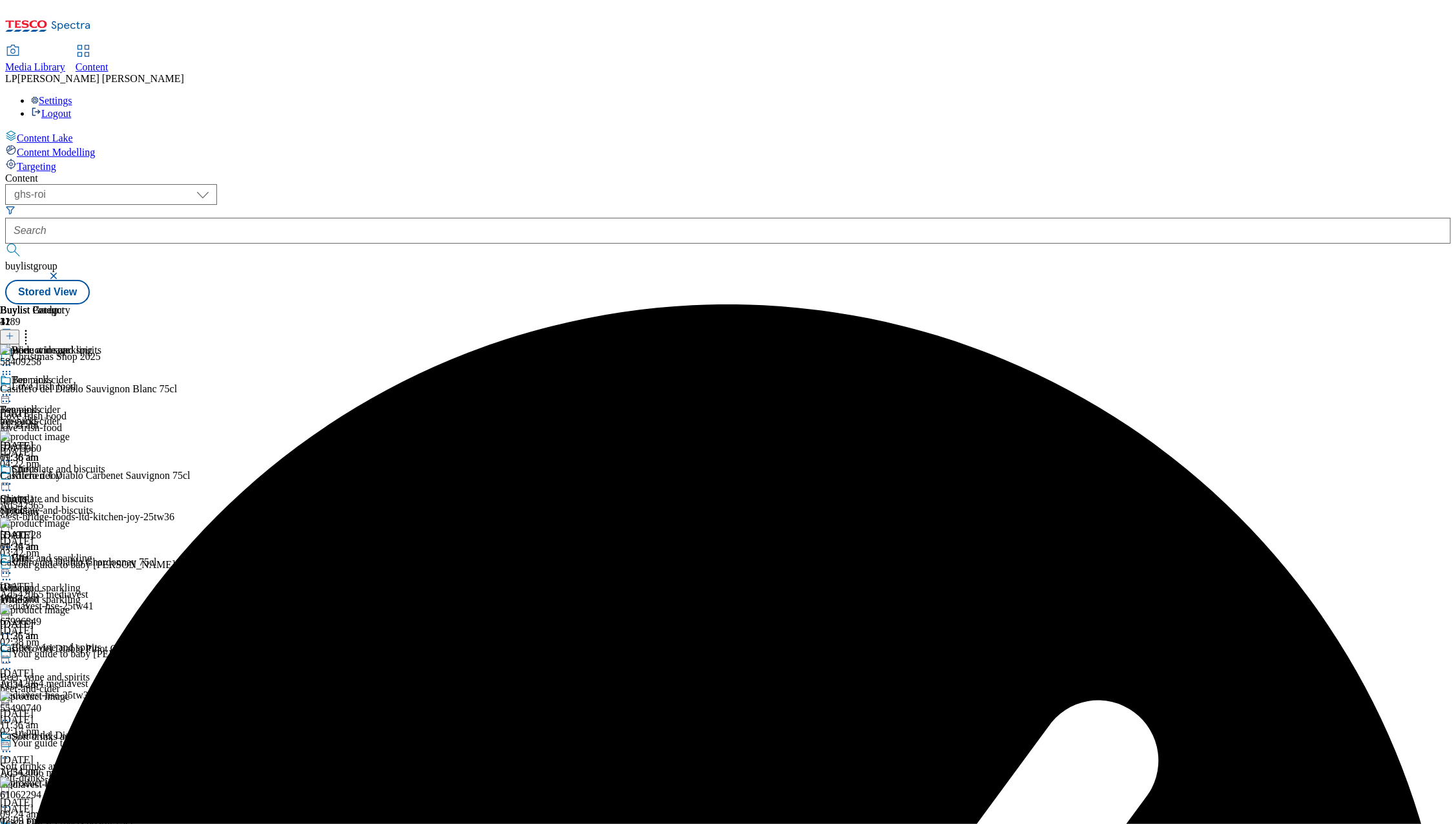
click at [92, 415] on div "beer-and-cider" at bounding box center [46, 421] width 92 height 12
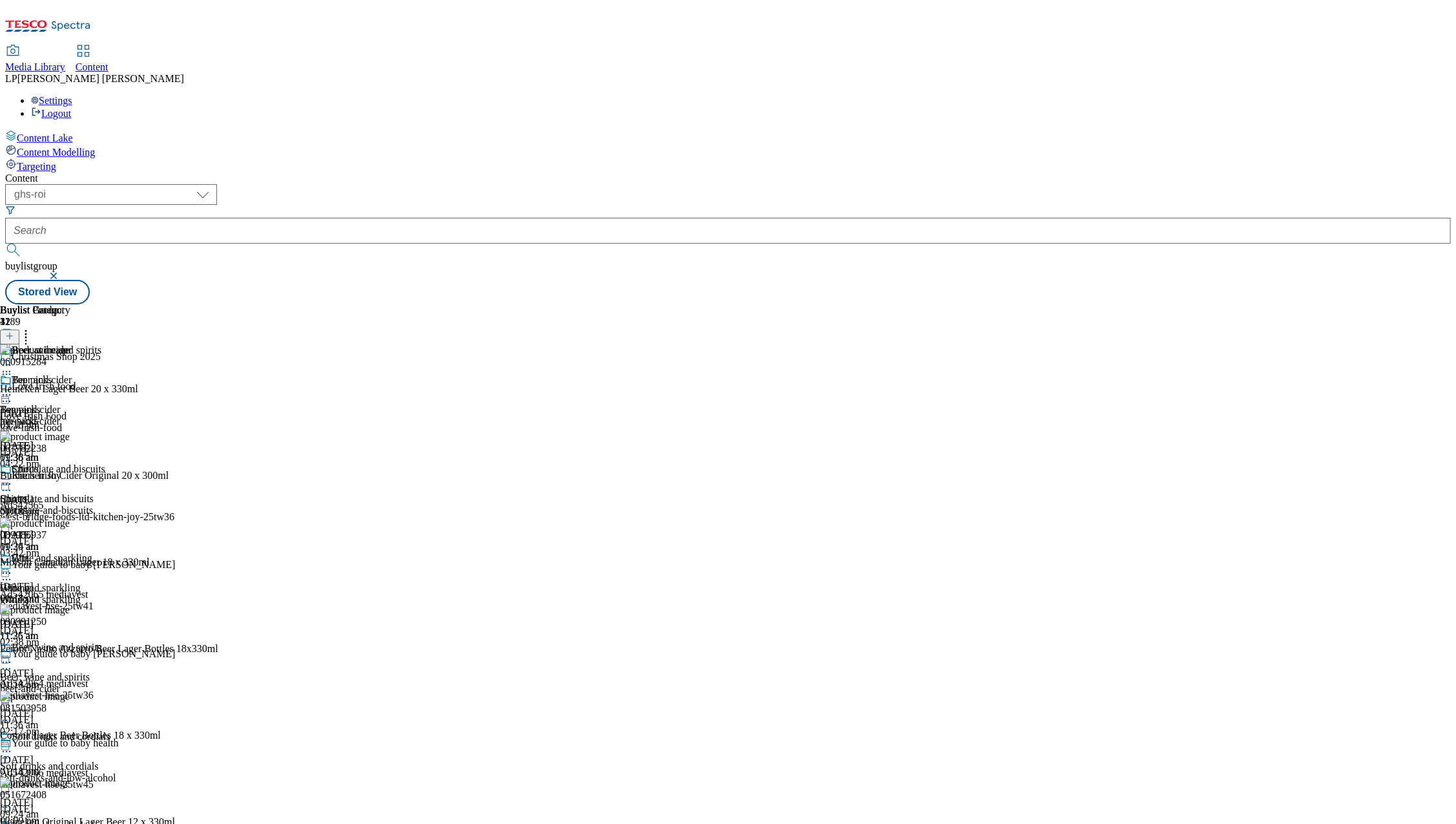
scroll to position [2013, 0]
click at [13, 389] on icon at bounding box center [6, 395] width 13 height 13
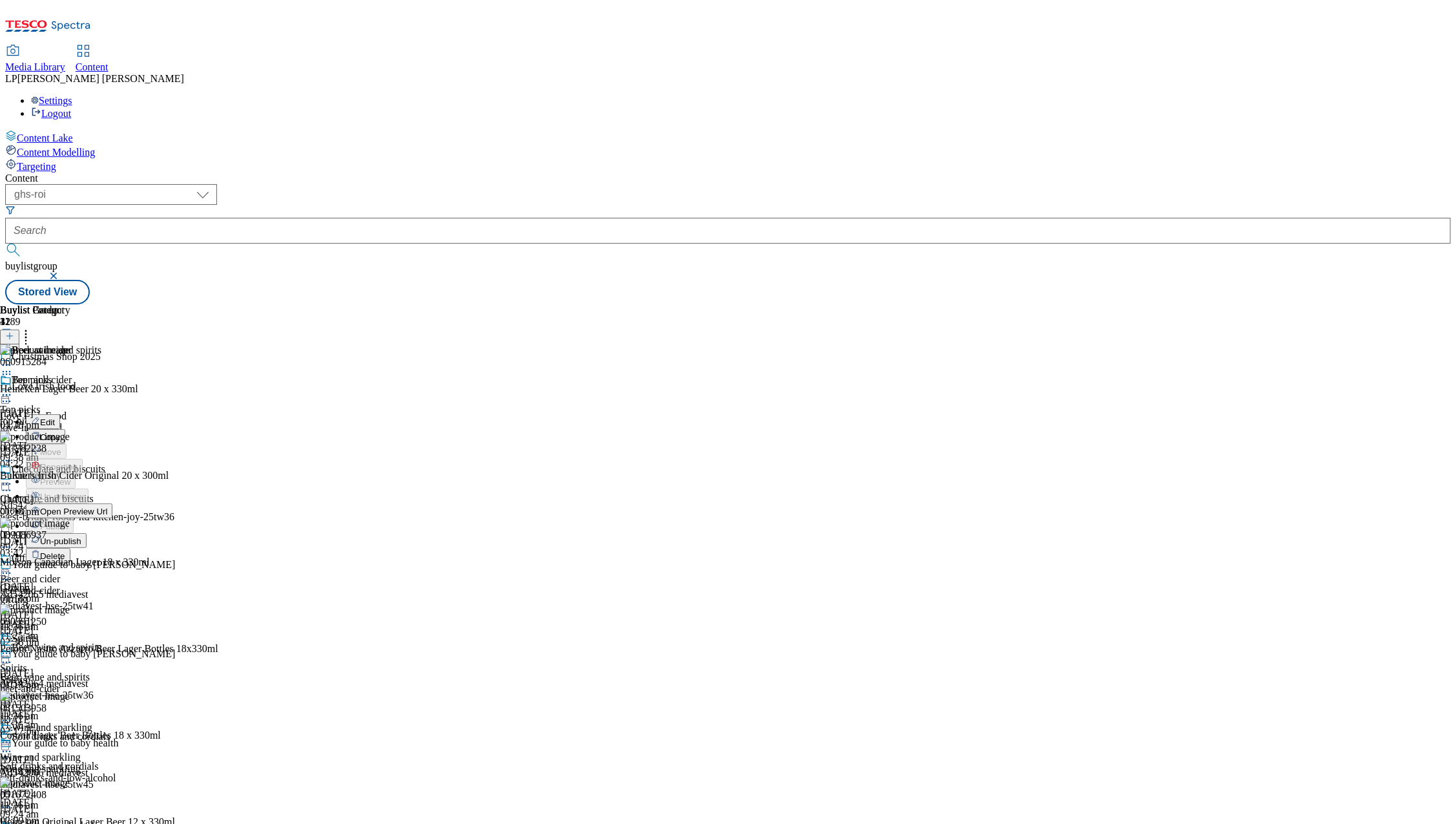
click at [112, 585] on div "beer-and-cider" at bounding box center [56, 591] width 112 height 12
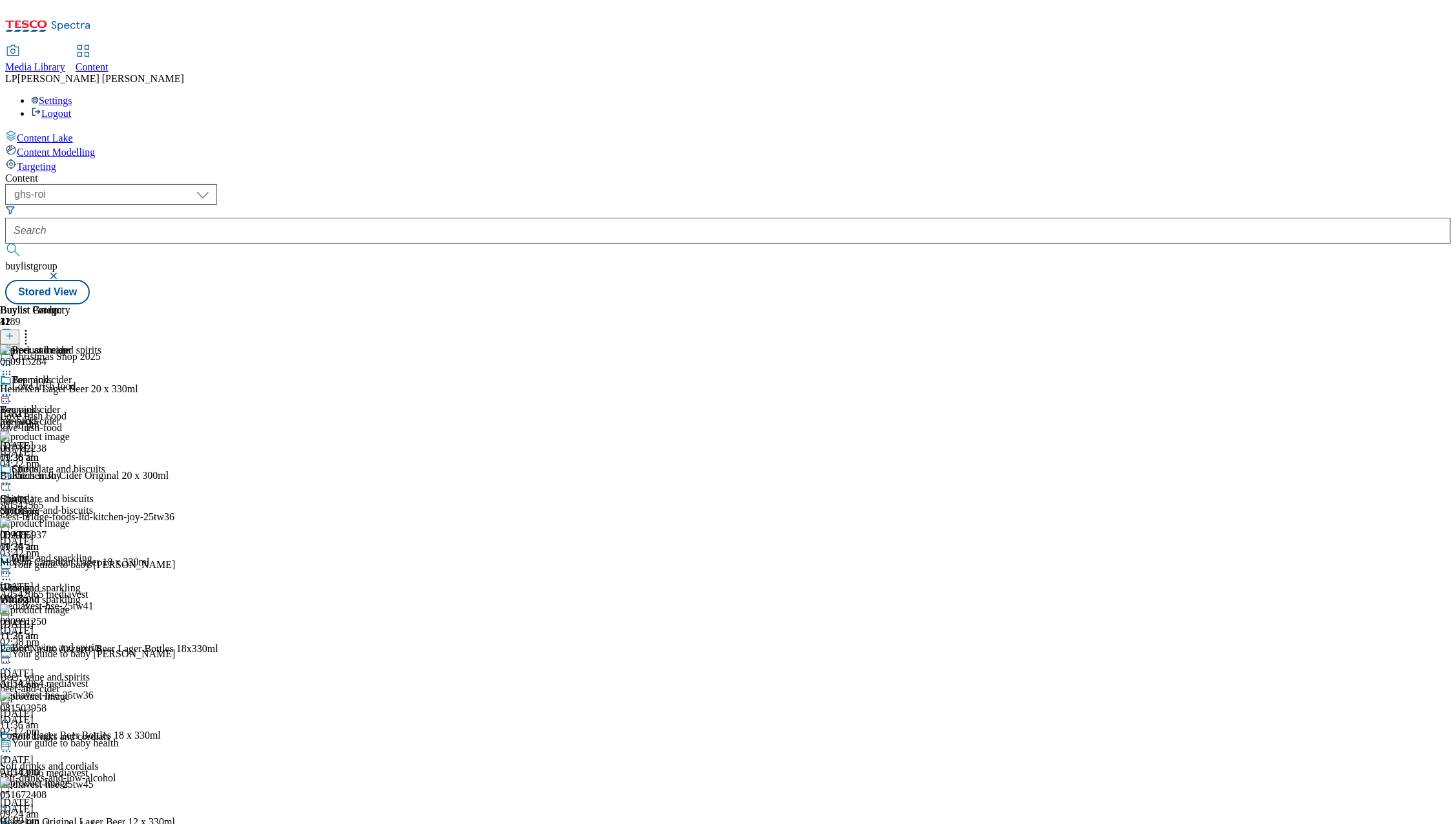
click at [92, 505] on div "Spirits" at bounding box center [46, 511] width 92 height 12
click at [81, 582] on div "Wine and sparkling" at bounding box center [40, 588] width 81 height 12
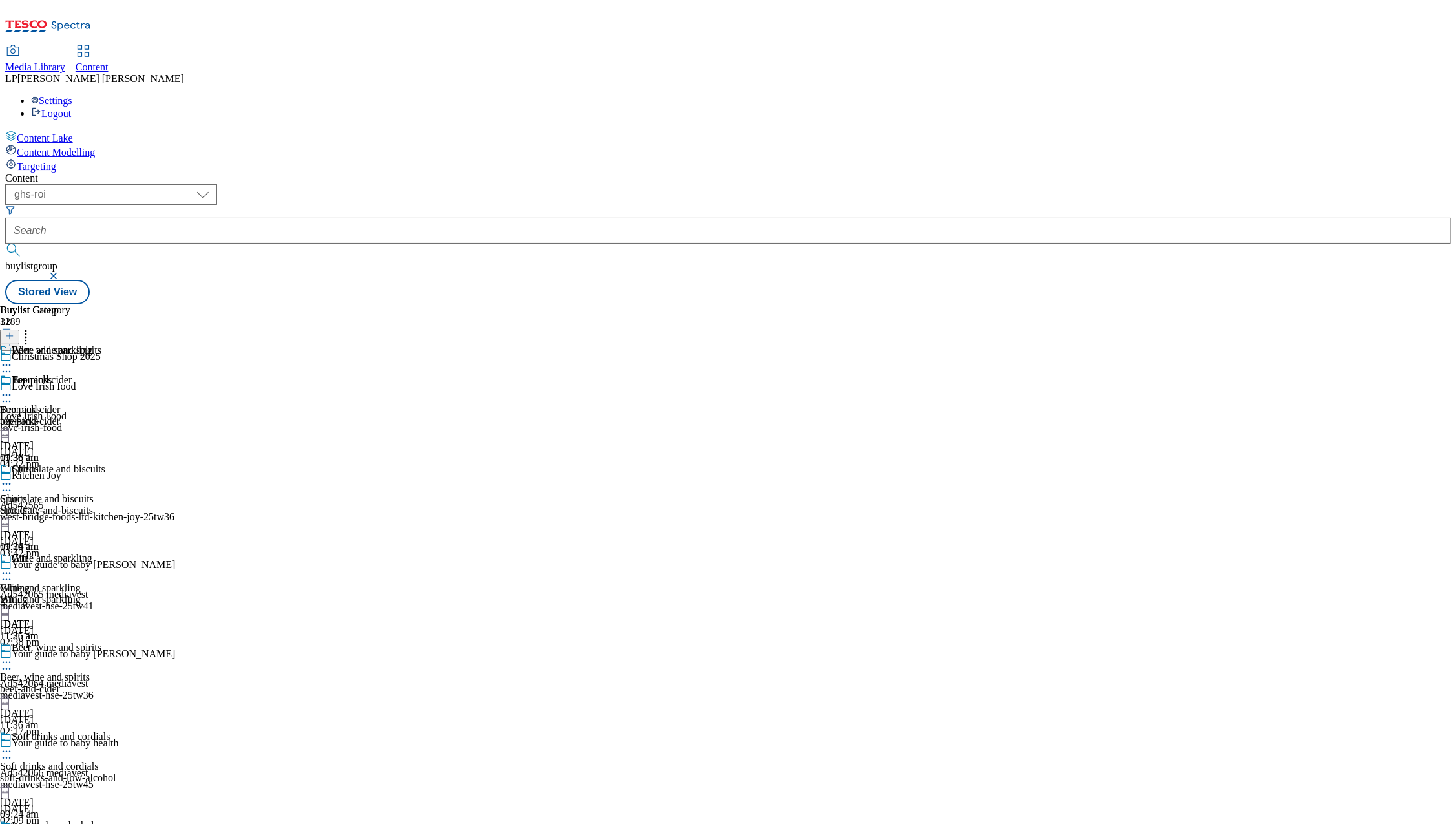
click at [92, 374] on div "Beer and cider Beer and cider beer-and-cider [DATE] 11:36 am" at bounding box center [46, 418] width 92 height 89
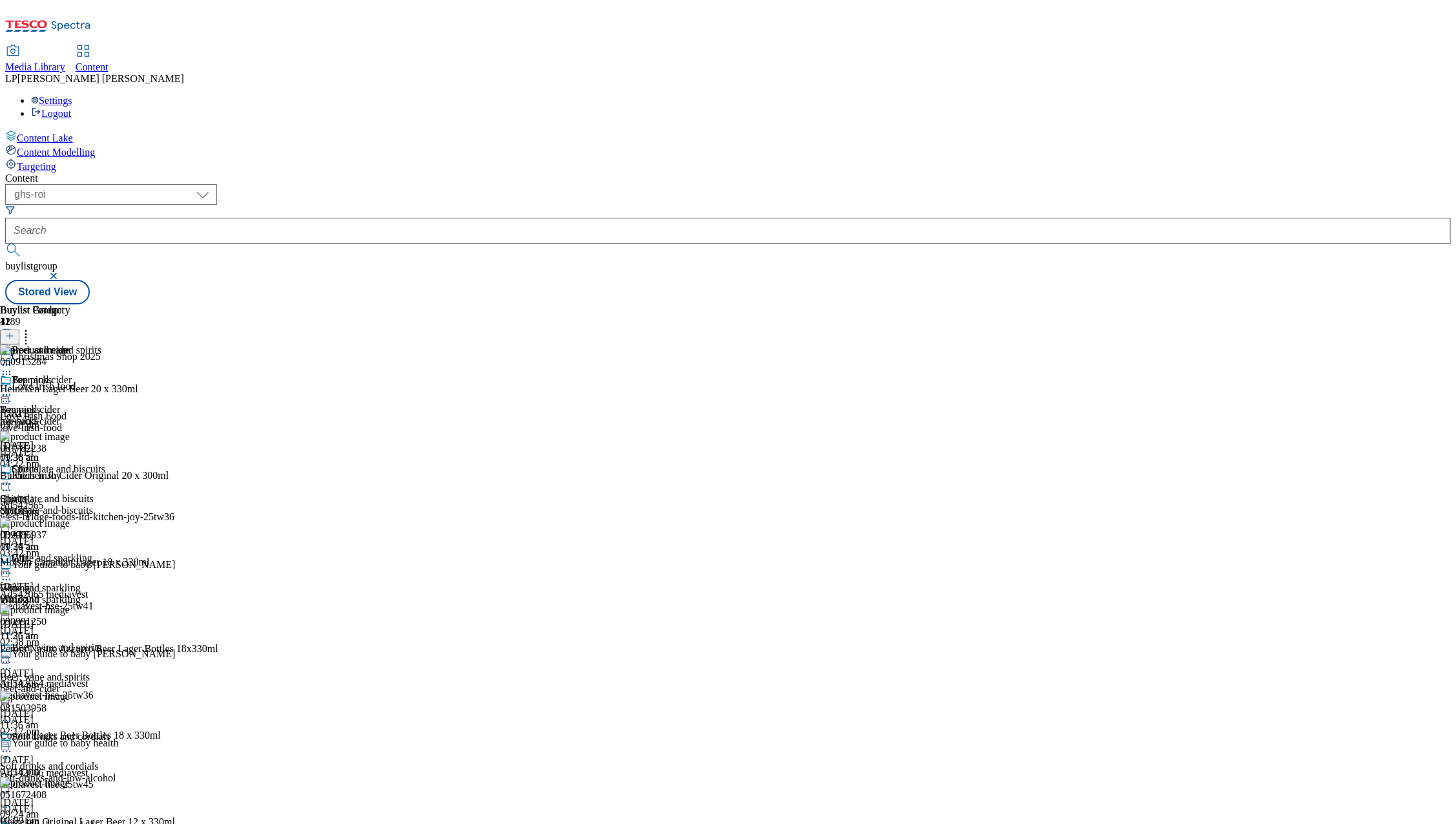
click at [13, 567] on icon at bounding box center [6, 573] width 13 height 13
click at [107, 685] on span "Open Preview Url" at bounding box center [73, 689] width 67 height 9
click at [92, 463] on div "Spirits Spirits Spirits [DATE] 11:36 am" at bounding box center [46, 507] width 92 height 89
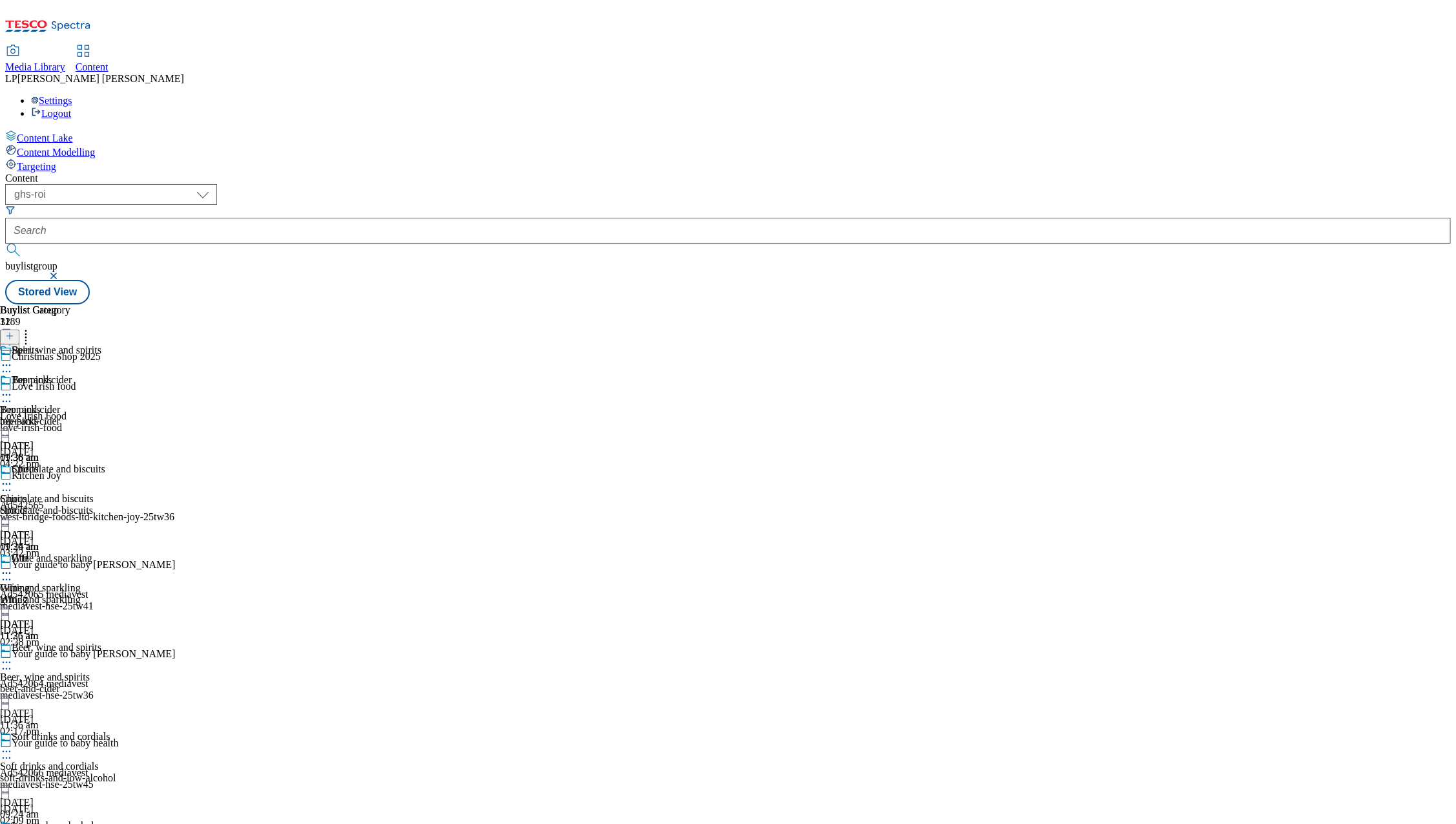
click at [92, 594] on div "Wine and sparkling" at bounding box center [46, 600] width 92 height 12
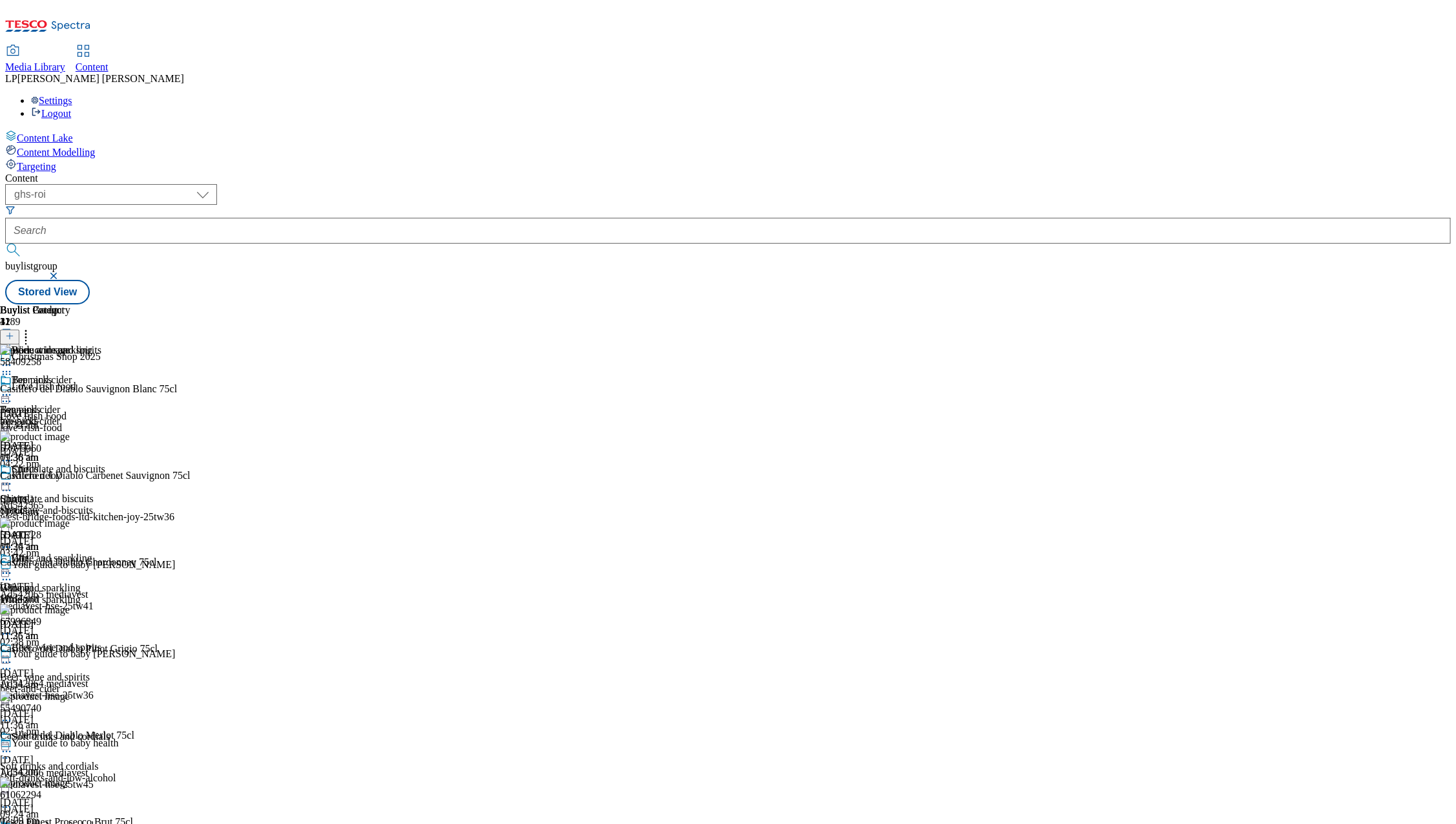
click at [92, 415] on div "beer-and-cider" at bounding box center [46, 421] width 92 height 12
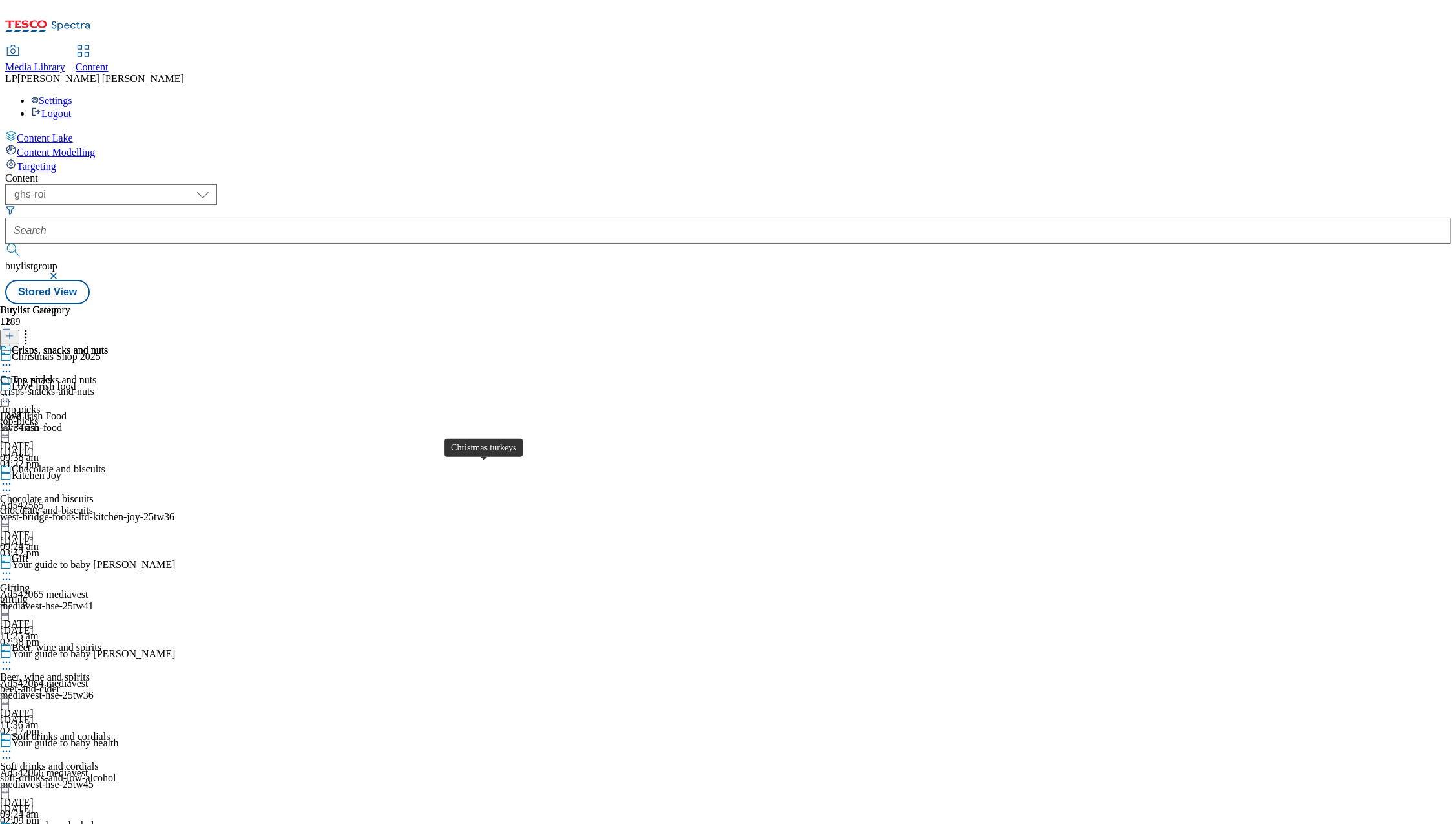
click at [116, 415] on div "top-picks" at bounding box center [58, 421] width 116 height 12
click at [116, 505] on div "chocolate-and-biscuits" at bounding box center [58, 511] width 116 height 12
click at [116, 683] on div "beer-and-cider" at bounding box center [58, 689] width 116 height 12
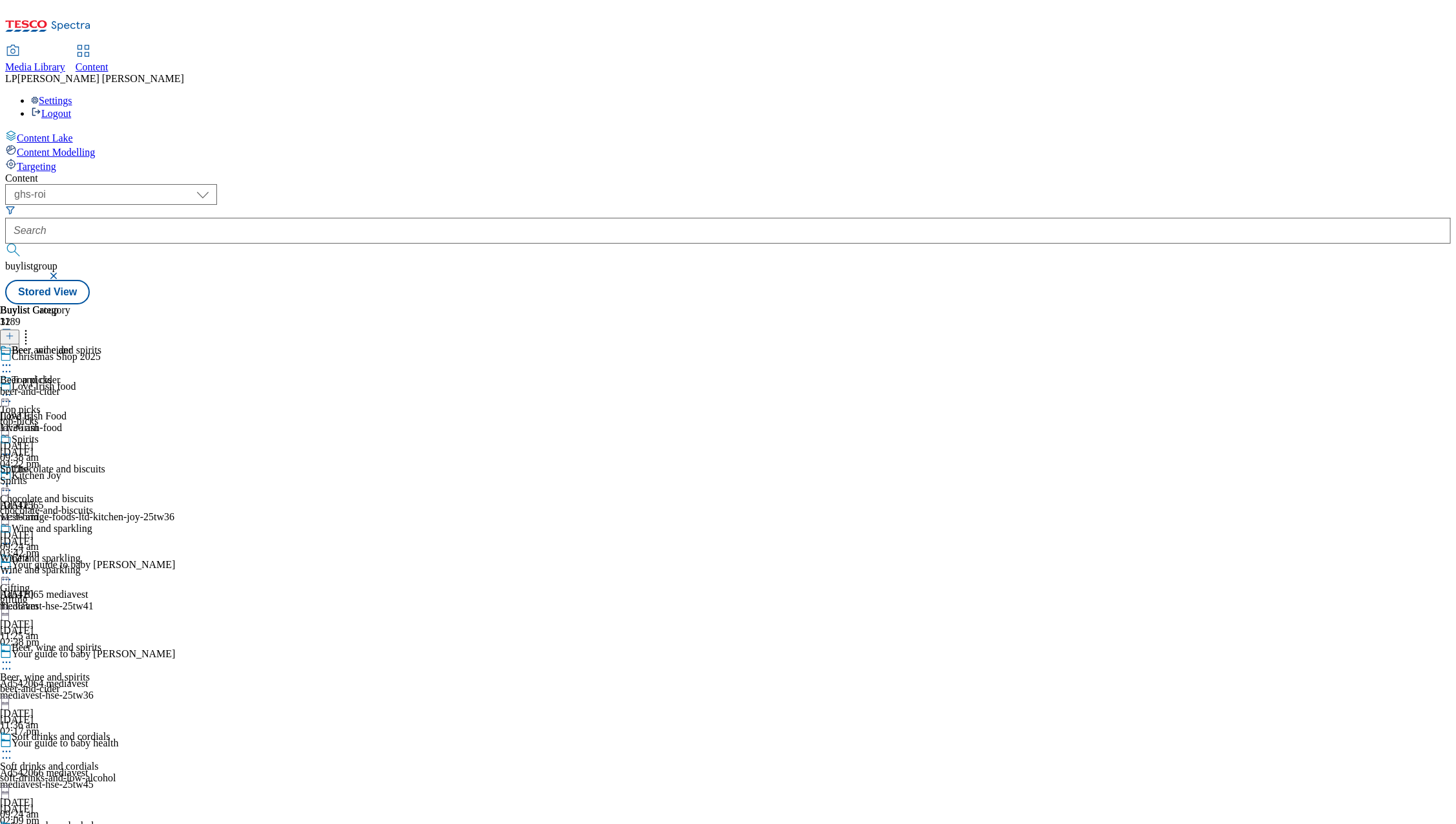
click at [92, 385] on div "beer-and-cider" at bounding box center [46, 391] width 92 height 12
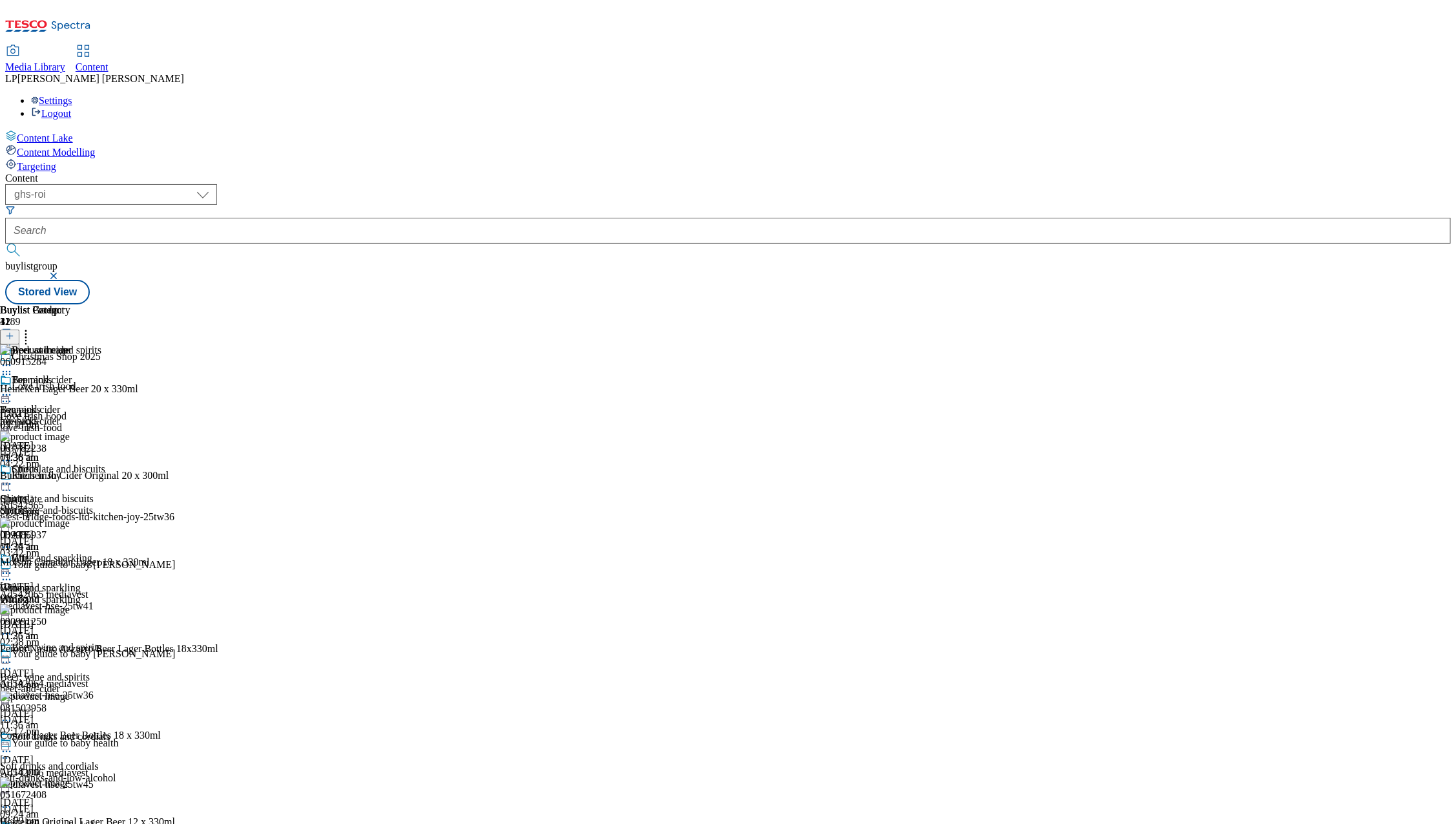
scroll to position [939, 0]
click at [92, 505] on div "Spirits" at bounding box center [46, 511] width 92 height 12
click at [92, 594] on div "Wine and sparkling" at bounding box center [46, 600] width 92 height 12
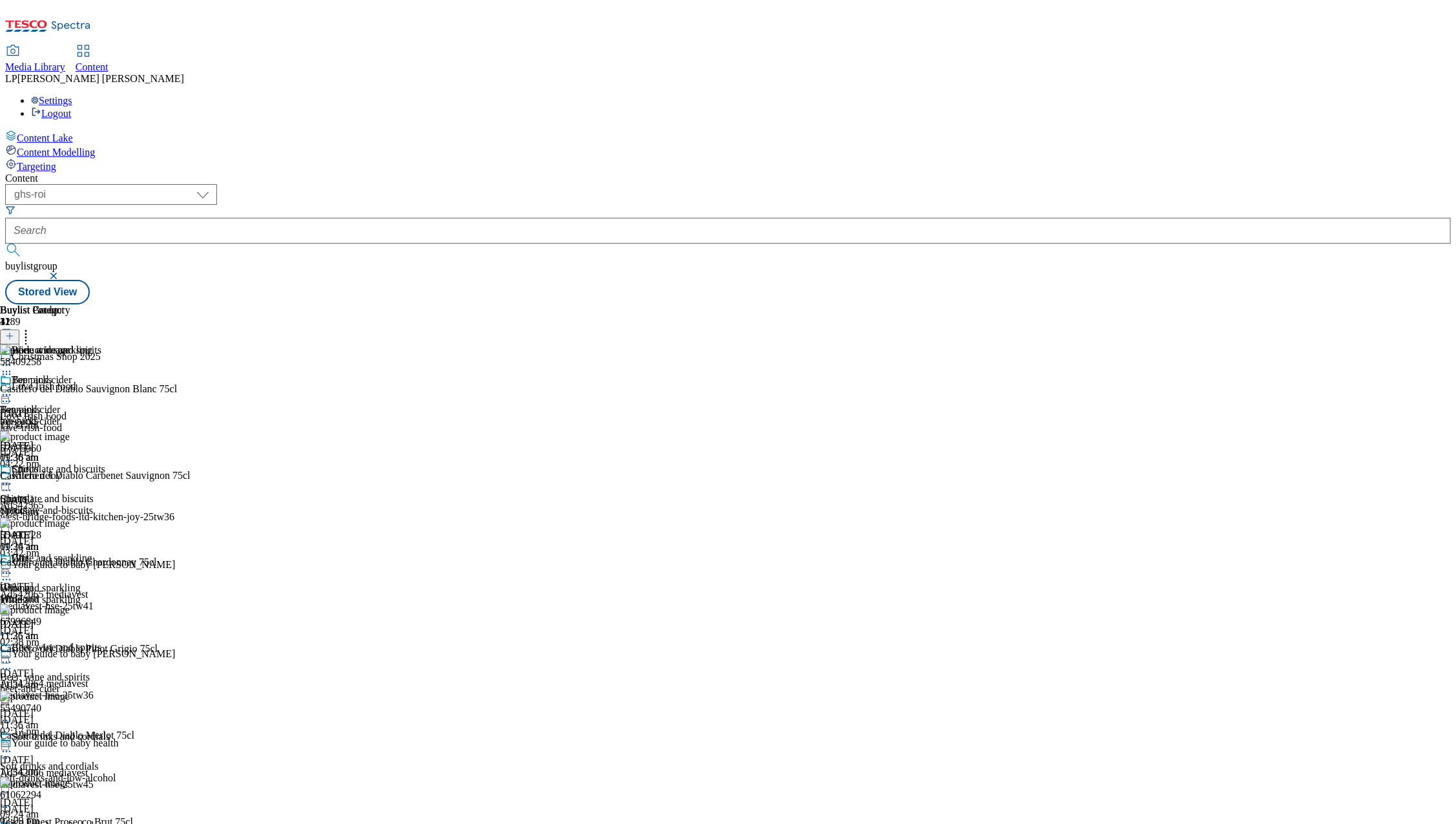
click at [116, 772] on div "soft-drinks-and-low-alcohol" at bounding box center [58, 778] width 116 height 12
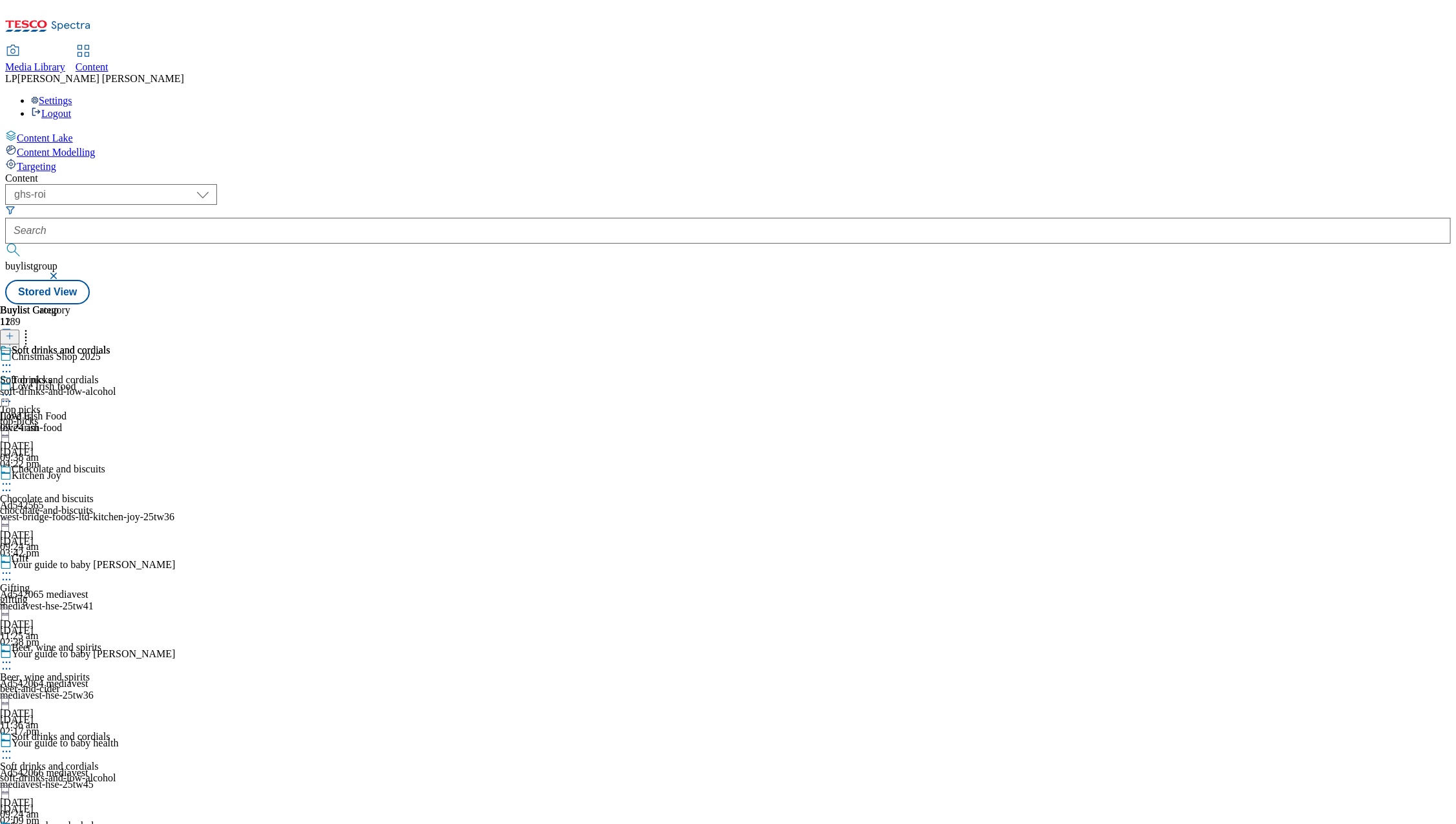
click at [8, 364] on circle at bounding box center [7, 365] width 2 height 2
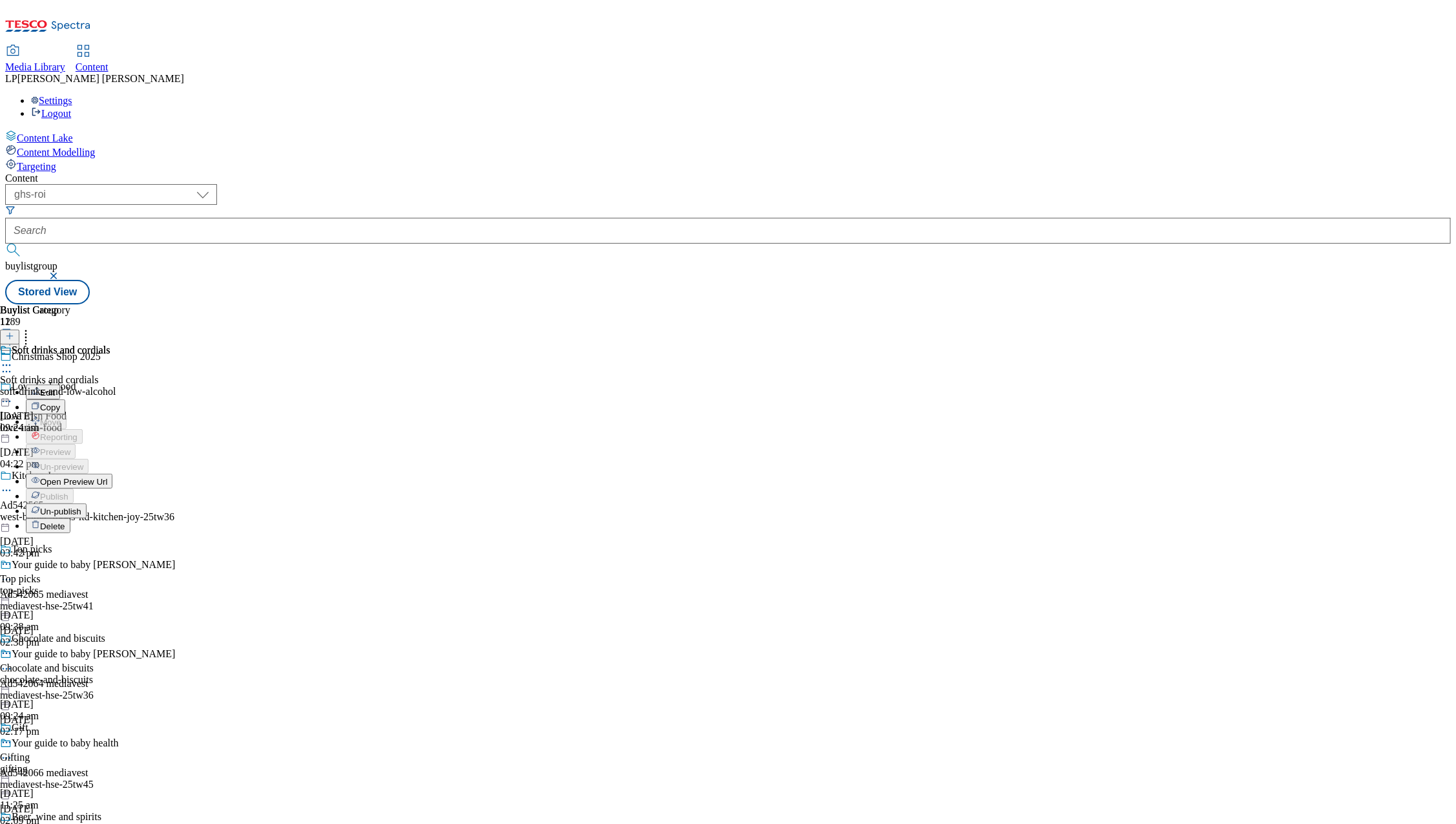
click at [81, 507] on span "Un-publish" at bounding box center [60, 511] width 42 height 9
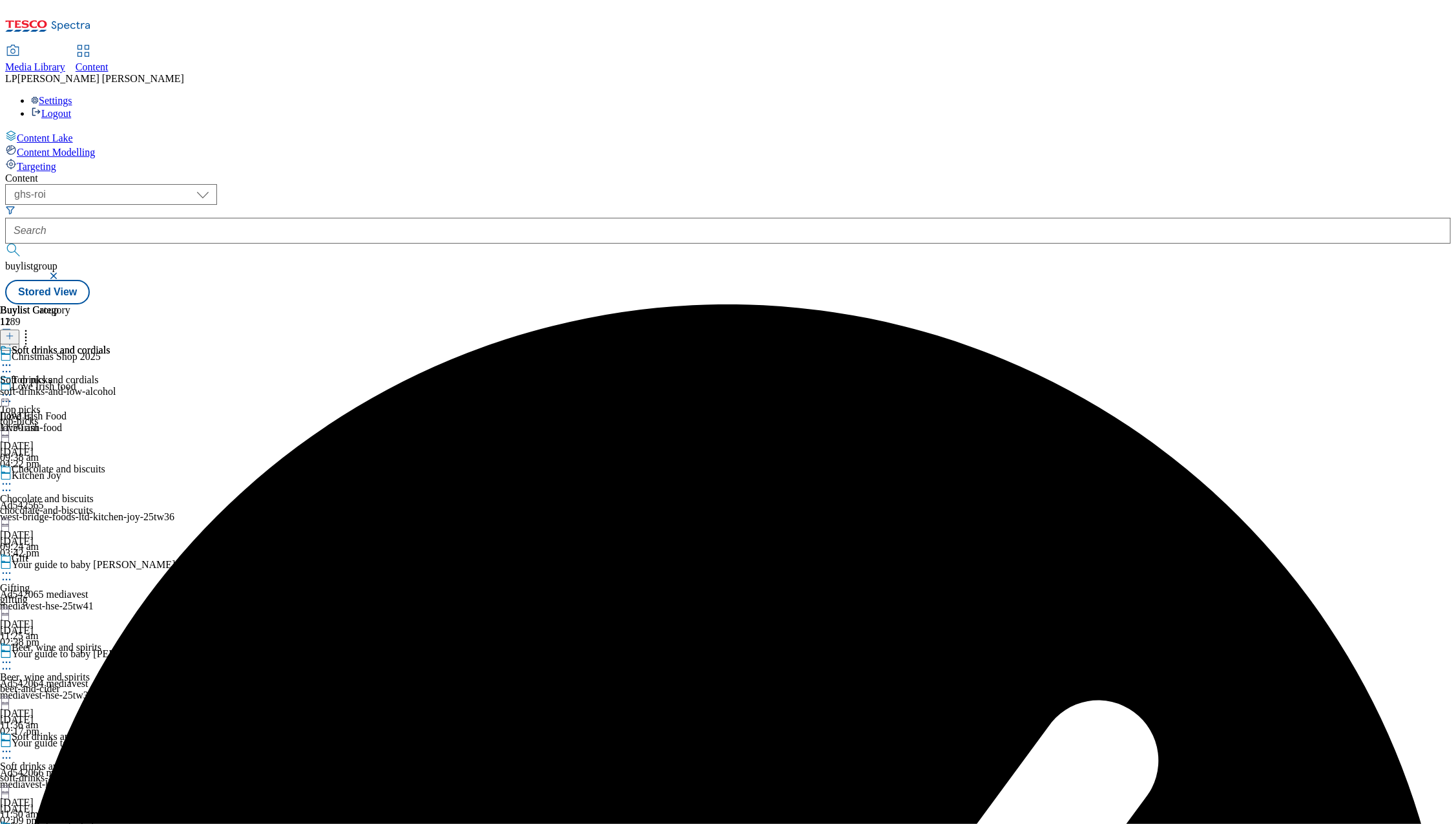
click at [13, 358] on icon at bounding box center [6, 364] width 13 height 13
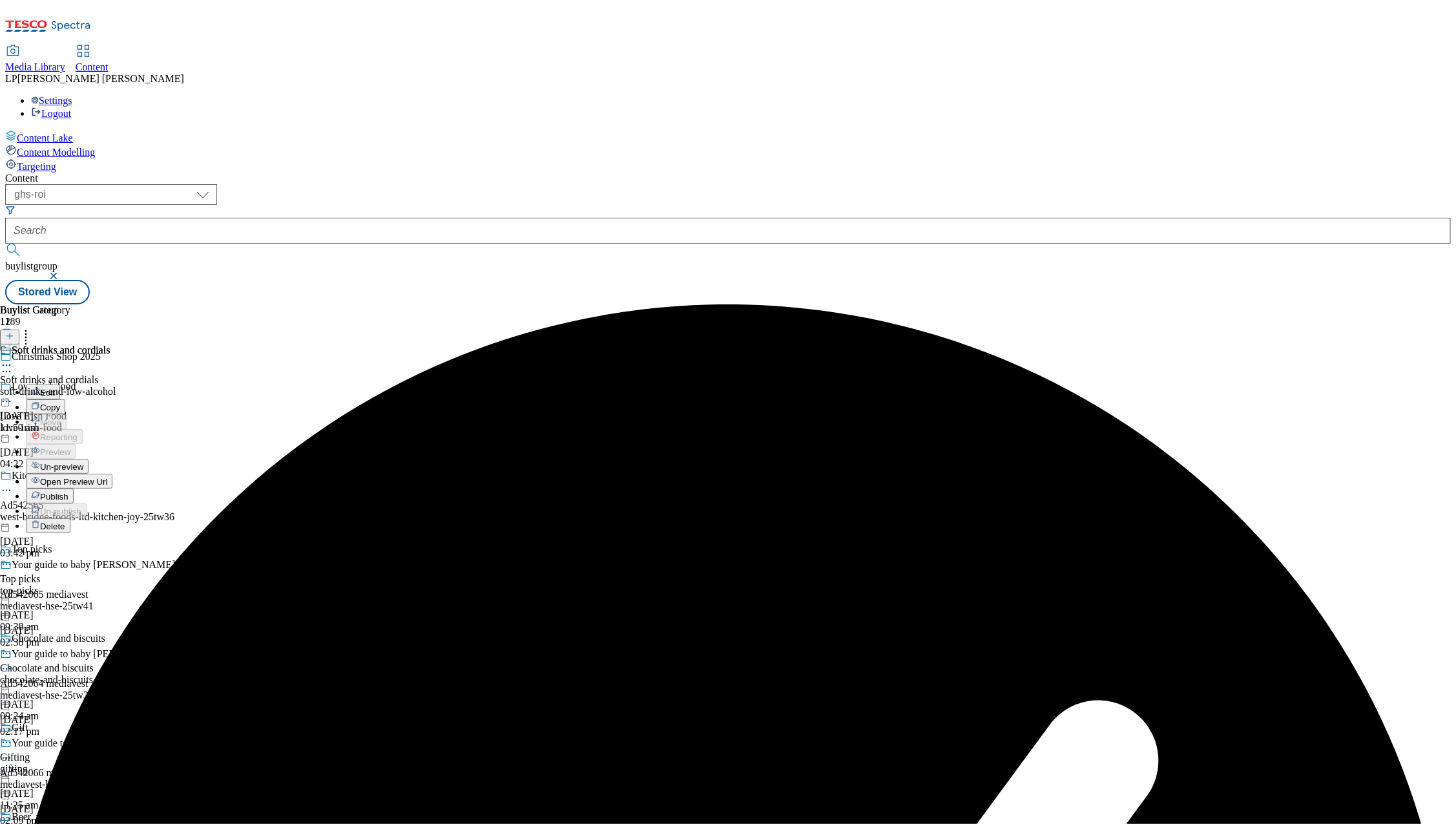
click at [69, 491] on span "Publish" at bounding box center [53, 496] width 28 height 9
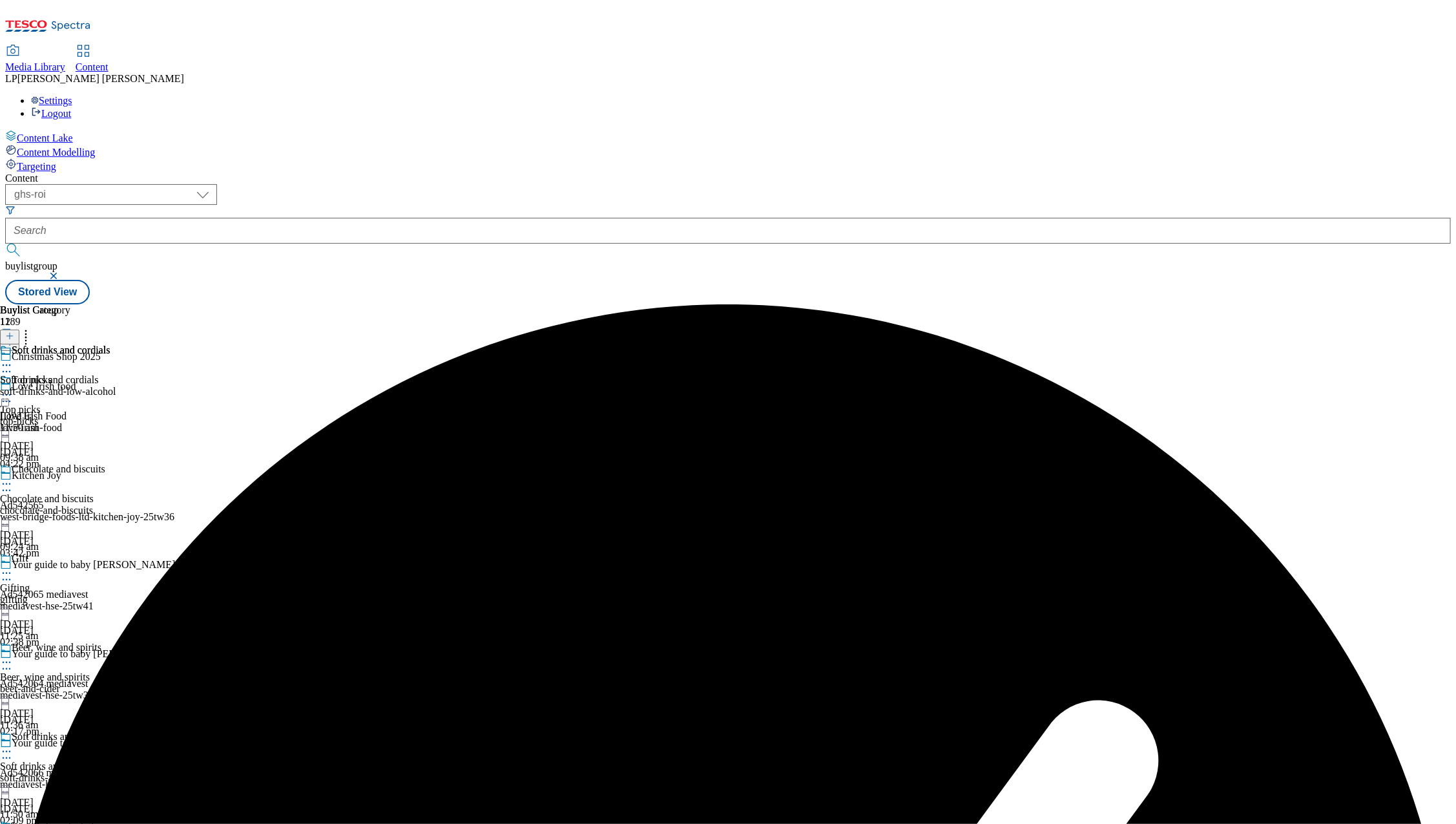
scroll to position [331, 0]
click at [116, 642] on div "Beer, wine and spirits" at bounding box center [58, 656] width 116 height 30
click at [13, 656] on icon at bounding box center [6, 662] width 13 height 13
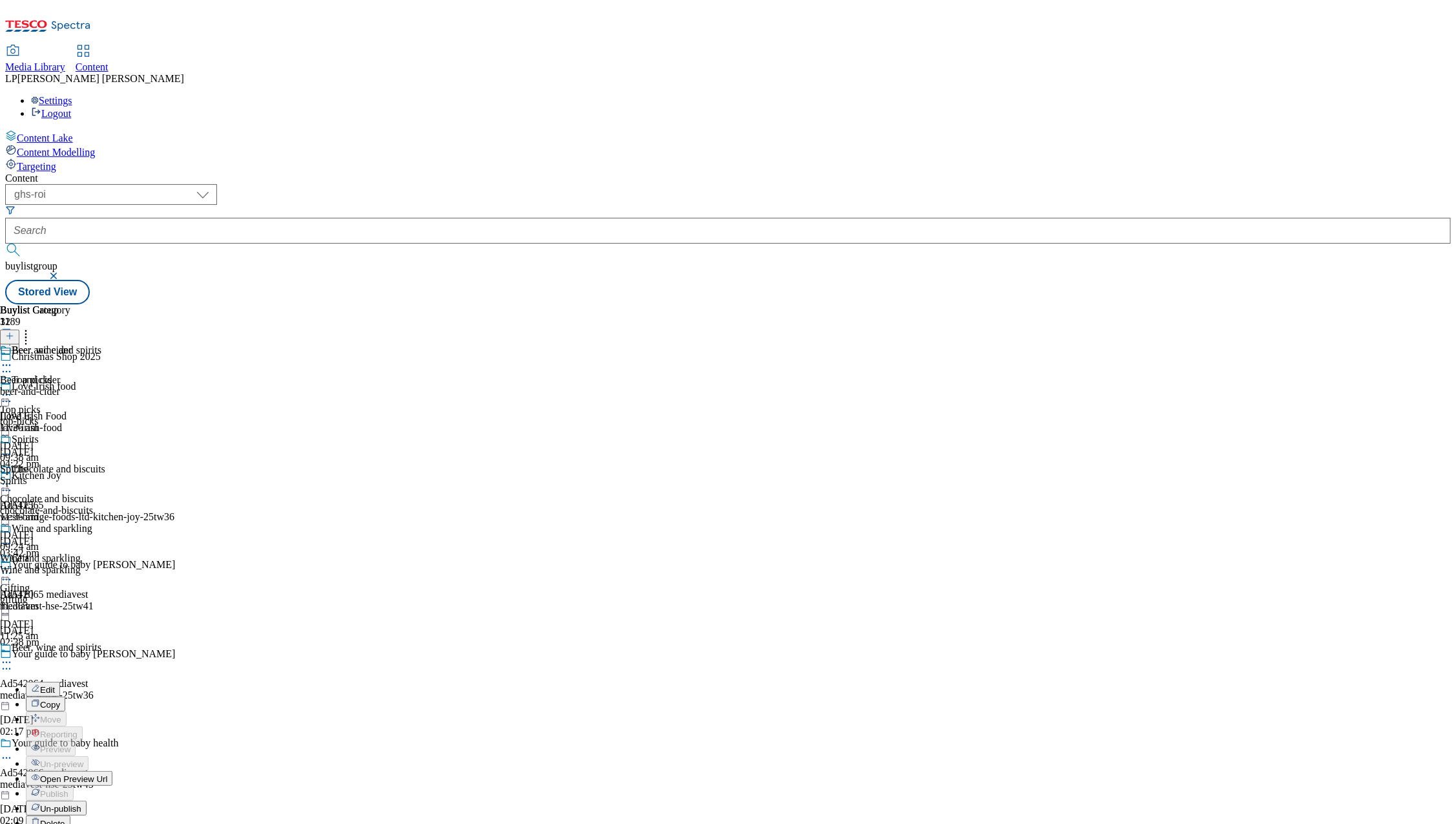
click at [81, 804] on span "Un-publish" at bounding box center [60, 808] width 42 height 9
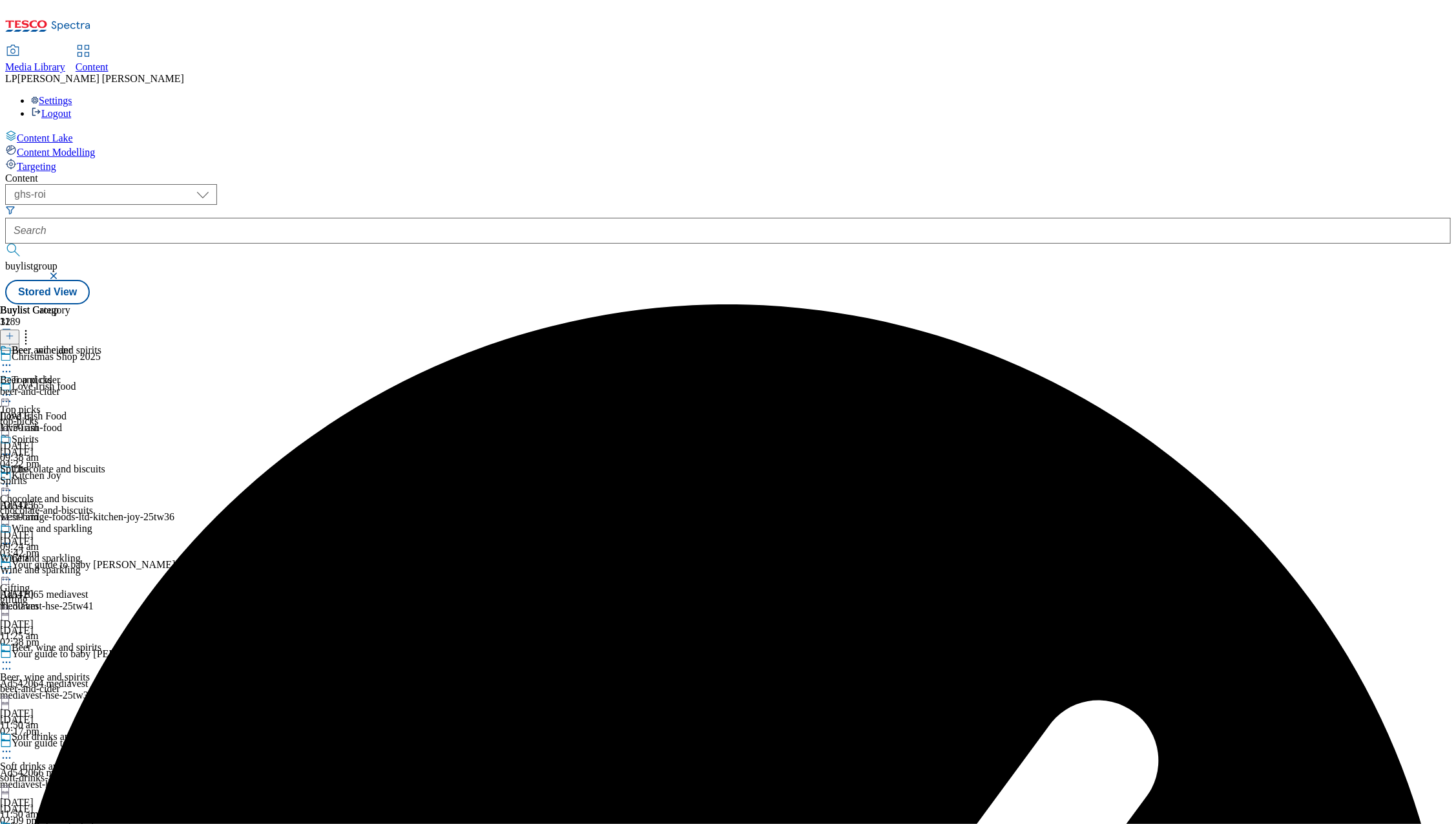
scroll to position [202, 0]
click at [13, 656] on icon at bounding box center [6, 662] width 13 height 13
click at [83, 759] on span "Un-preview" at bounding box center [61, 763] width 43 height 9
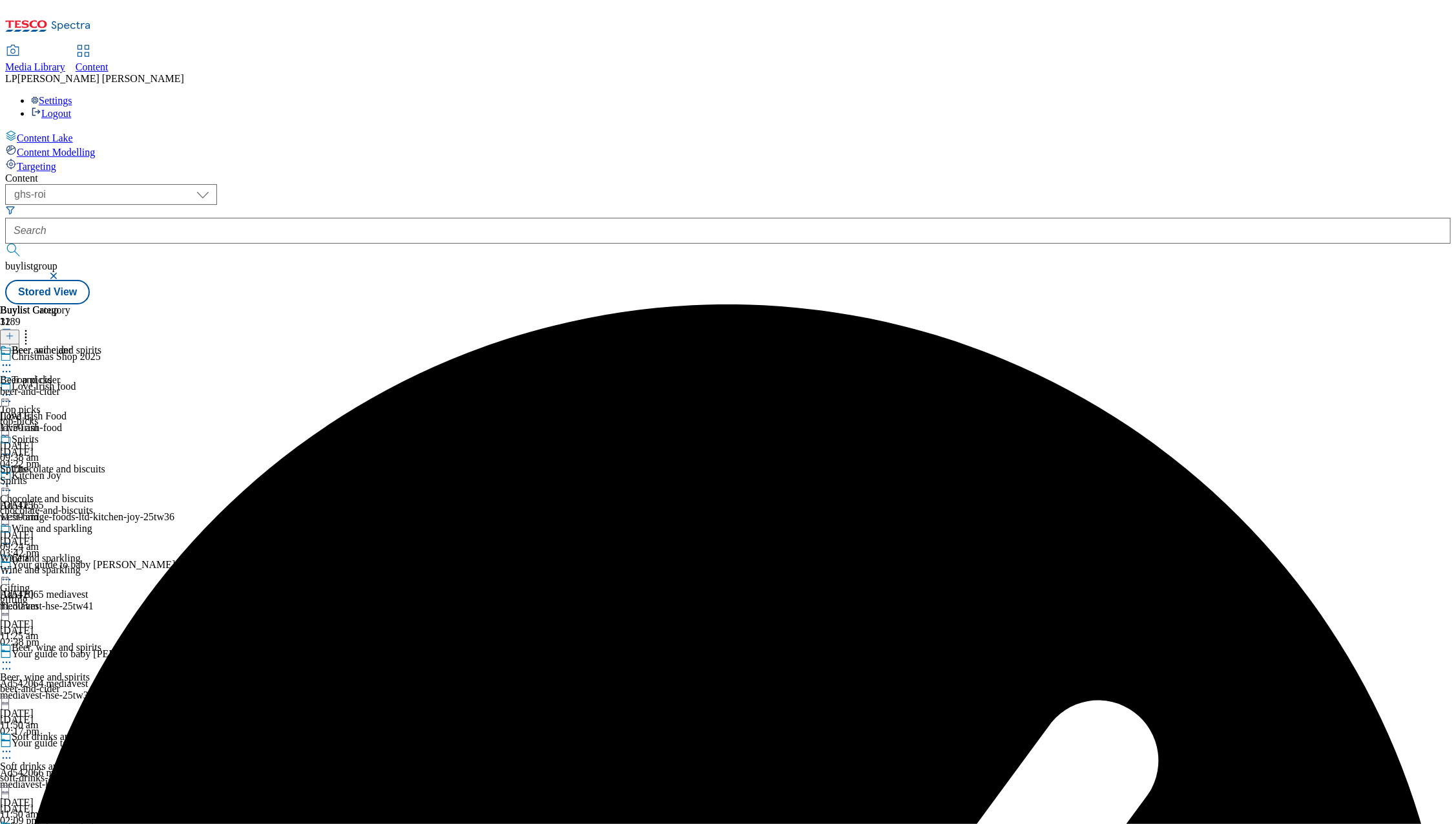
click at [116, 683] on div "beer-and-cider" at bounding box center [58, 689] width 116 height 12
click at [13, 656] on icon at bounding box center [6, 662] width 13 height 13
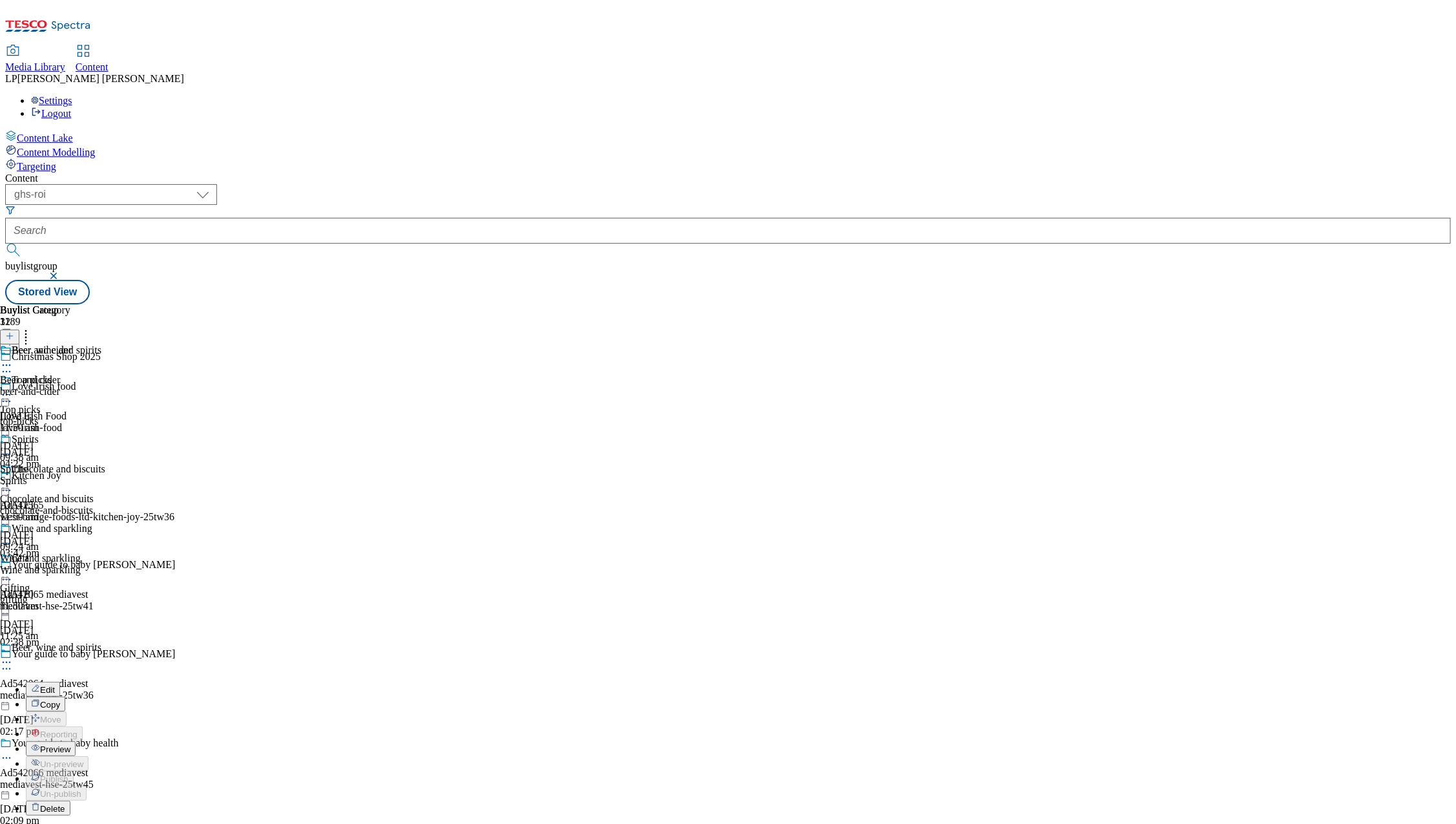
click at [70, 744] on span "Preview" at bounding box center [55, 748] width 31 height 9
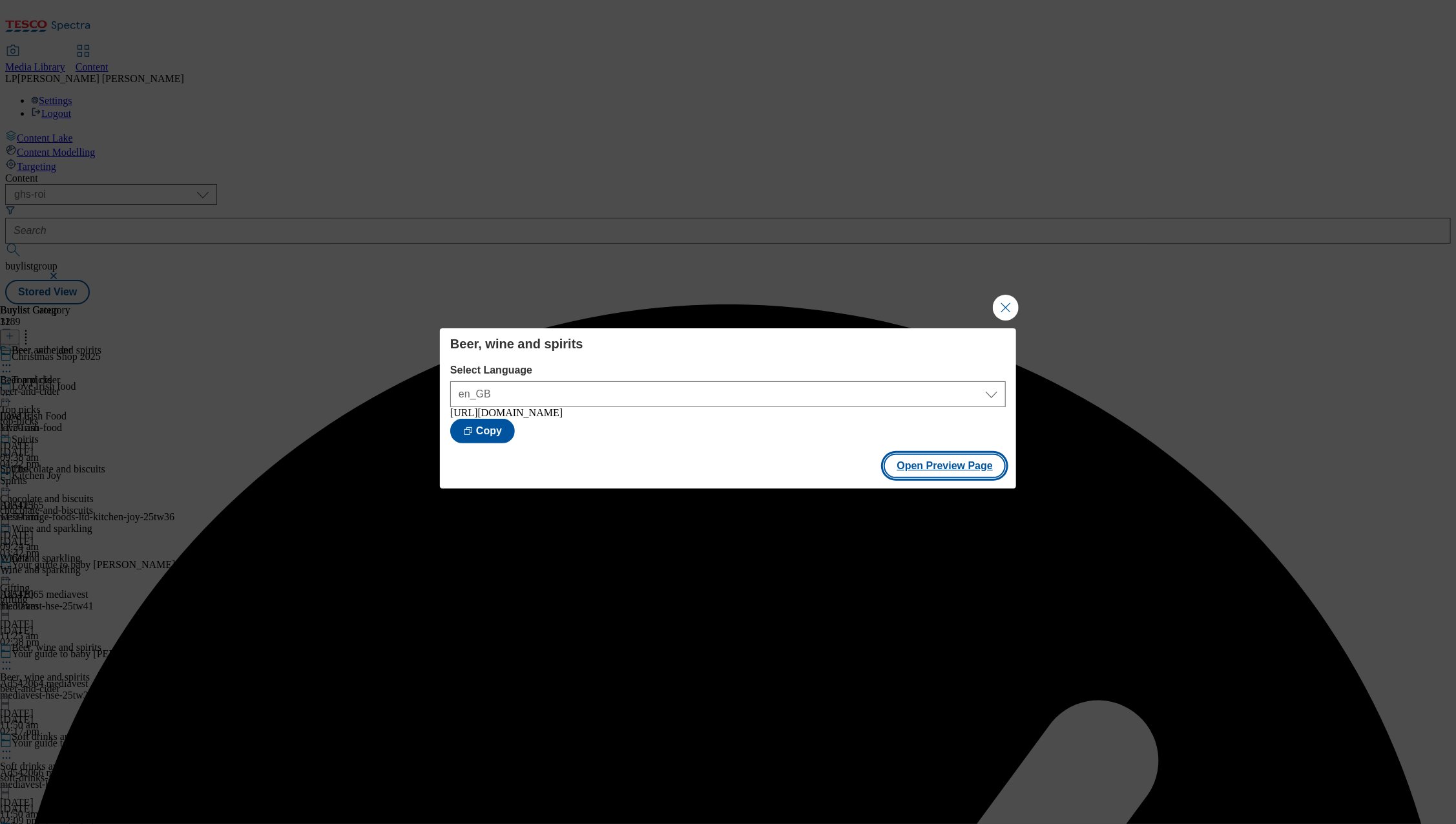
click at [929, 468] on button "Open Preview Page" at bounding box center [944, 465] width 122 height 25
click at [1015, 302] on button "Close Modal" at bounding box center [1005, 307] width 25 height 25
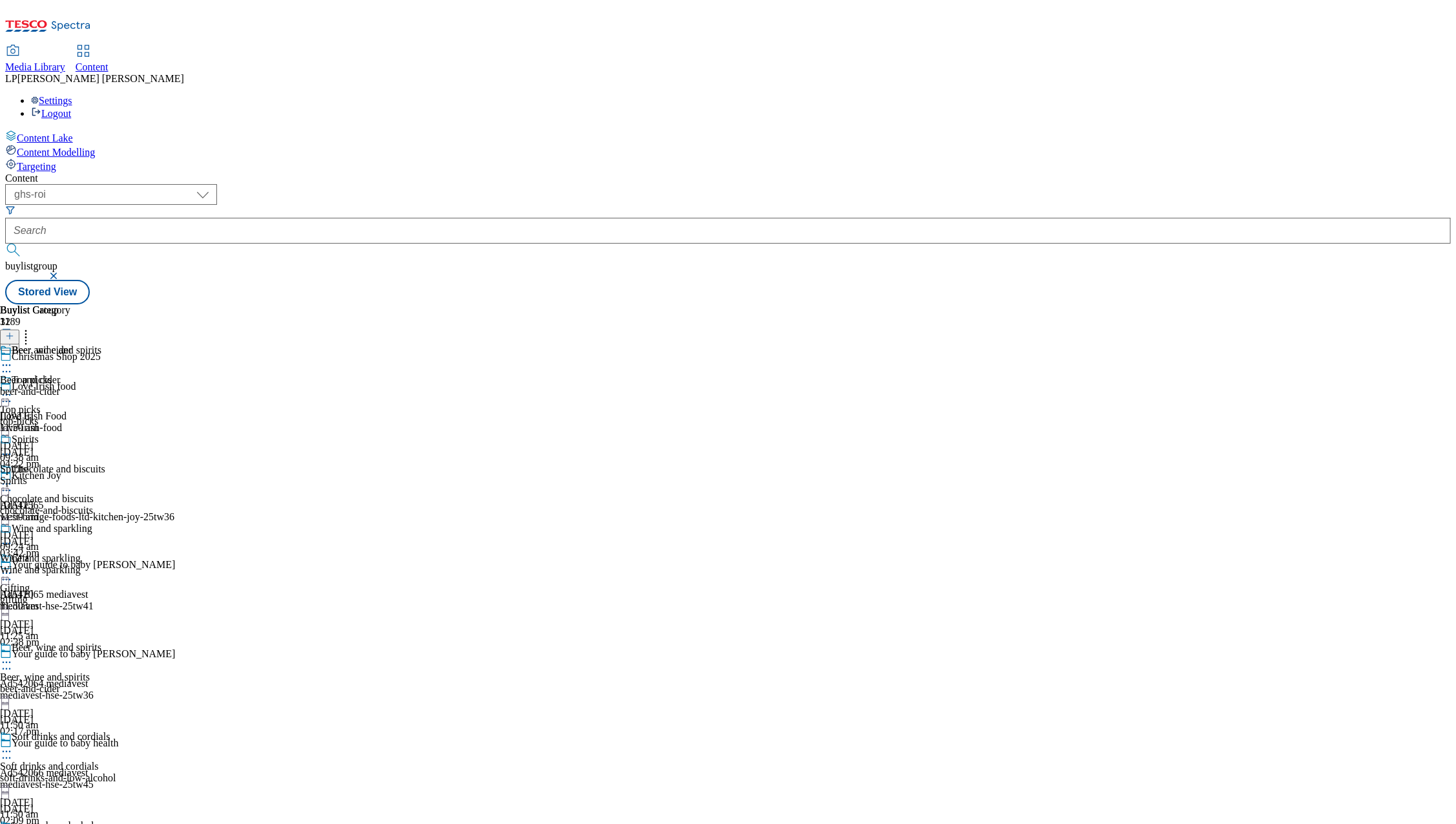
scroll to position [178, 0]
click at [13, 656] on icon at bounding box center [6, 662] width 13 height 13
click at [83, 759] on span "Un-preview" at bounding box center [61, 763] width 43 height 9
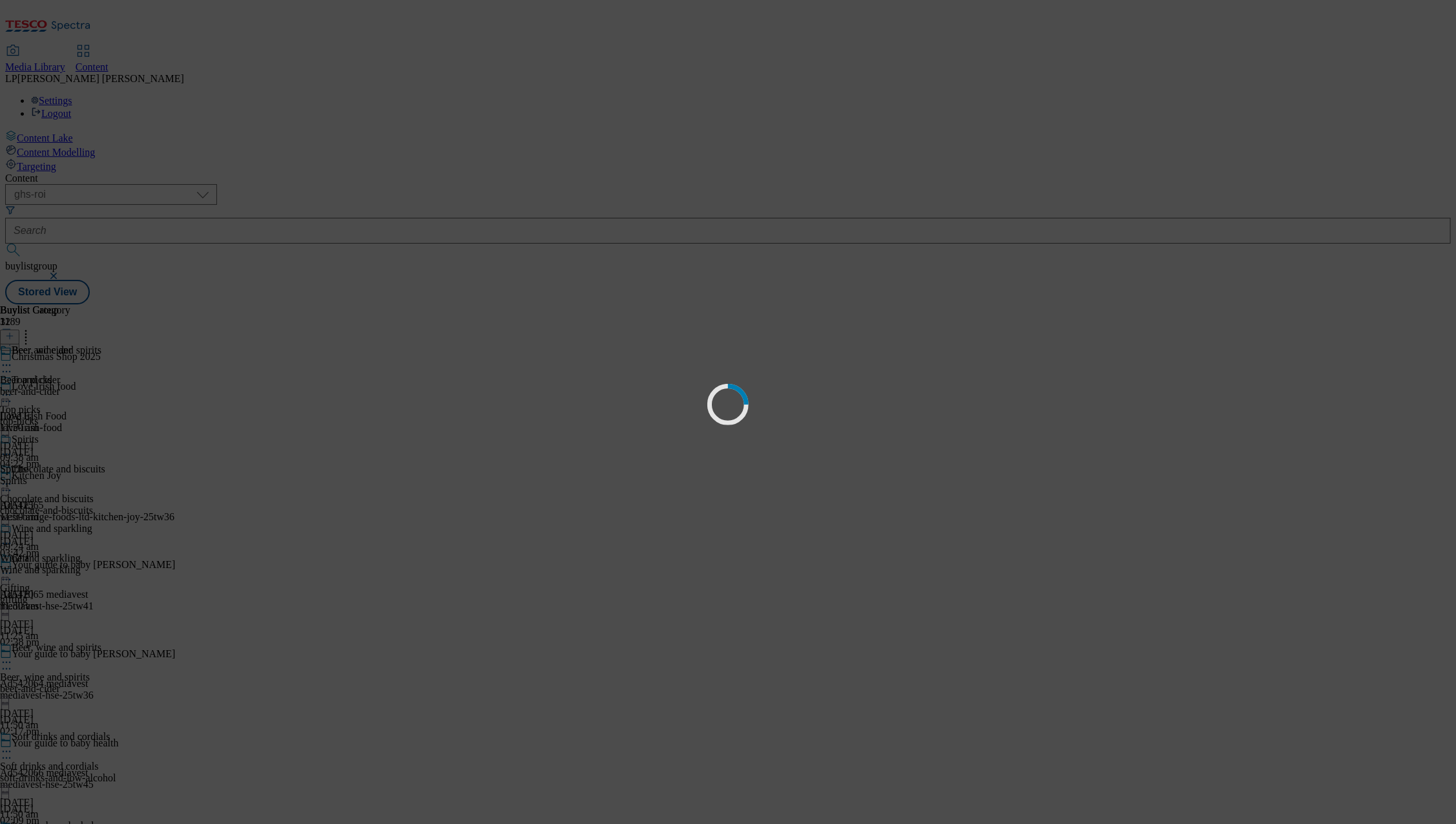
scroll to position [0, 0]
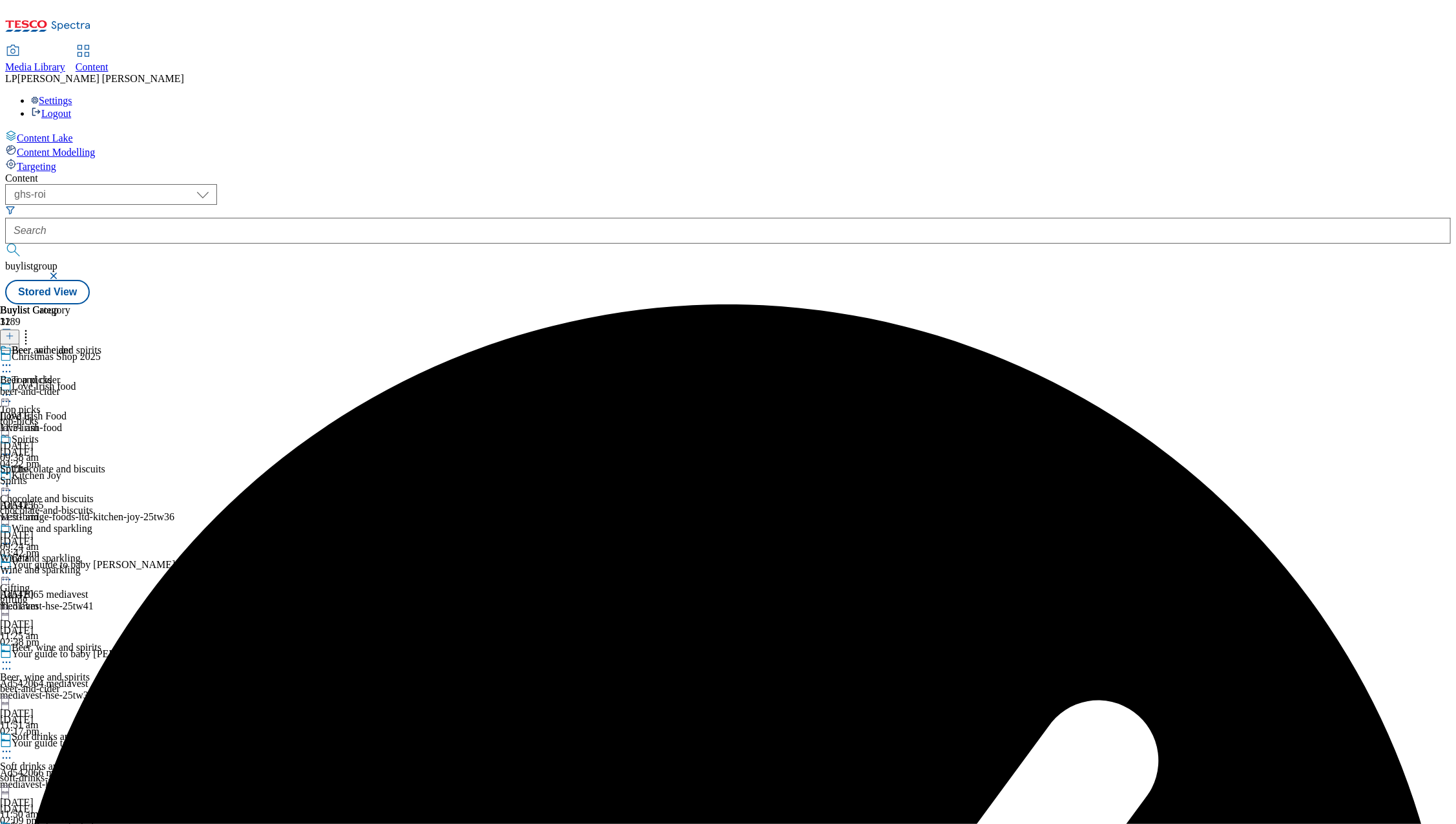
click at [92, 564] on div "Wine and sparkling" at bounding box center [46, 570] width 92 height 12
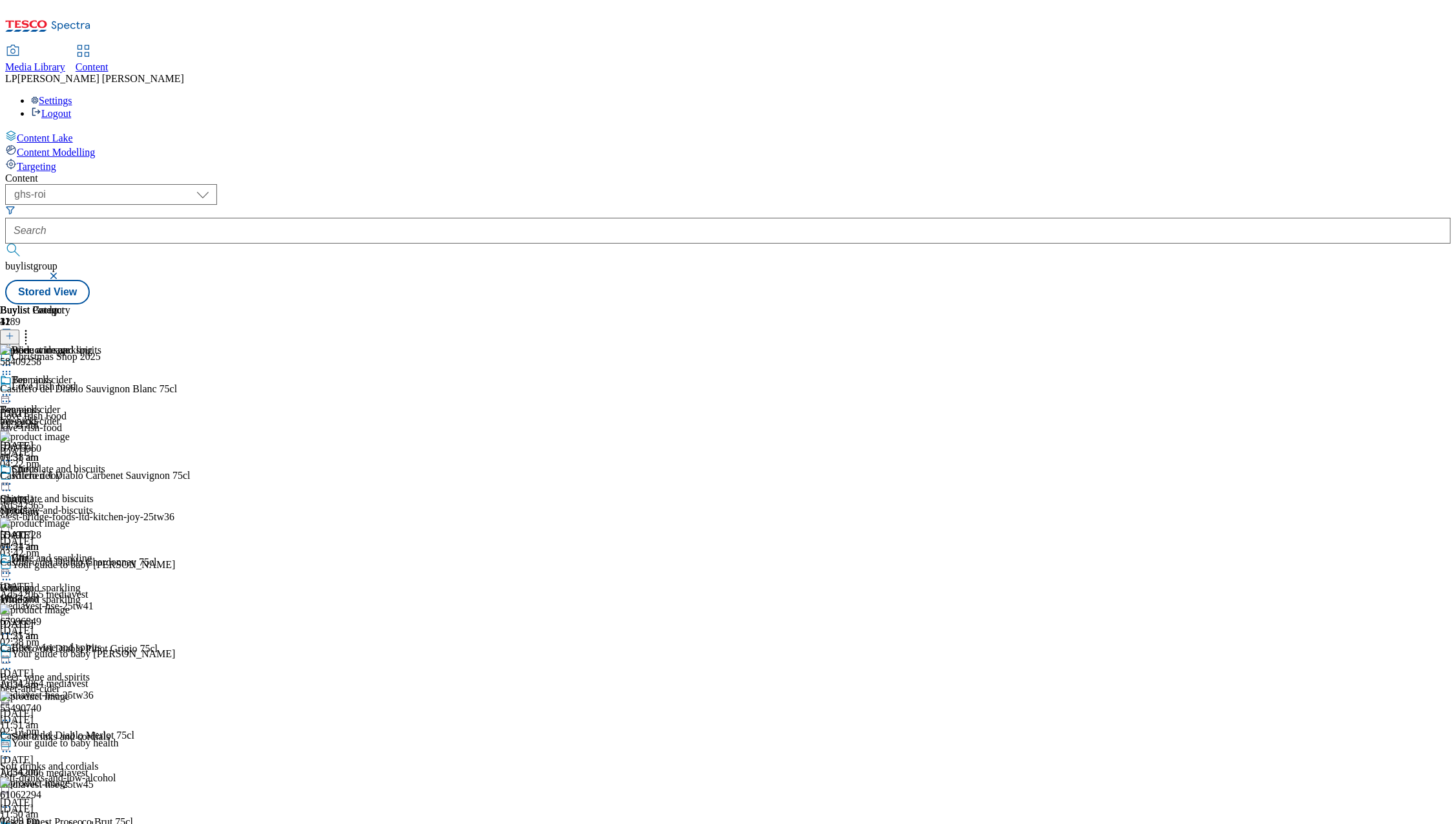
click at [32, 328] on icon at bounding box center [25, 334] width 13 height 13
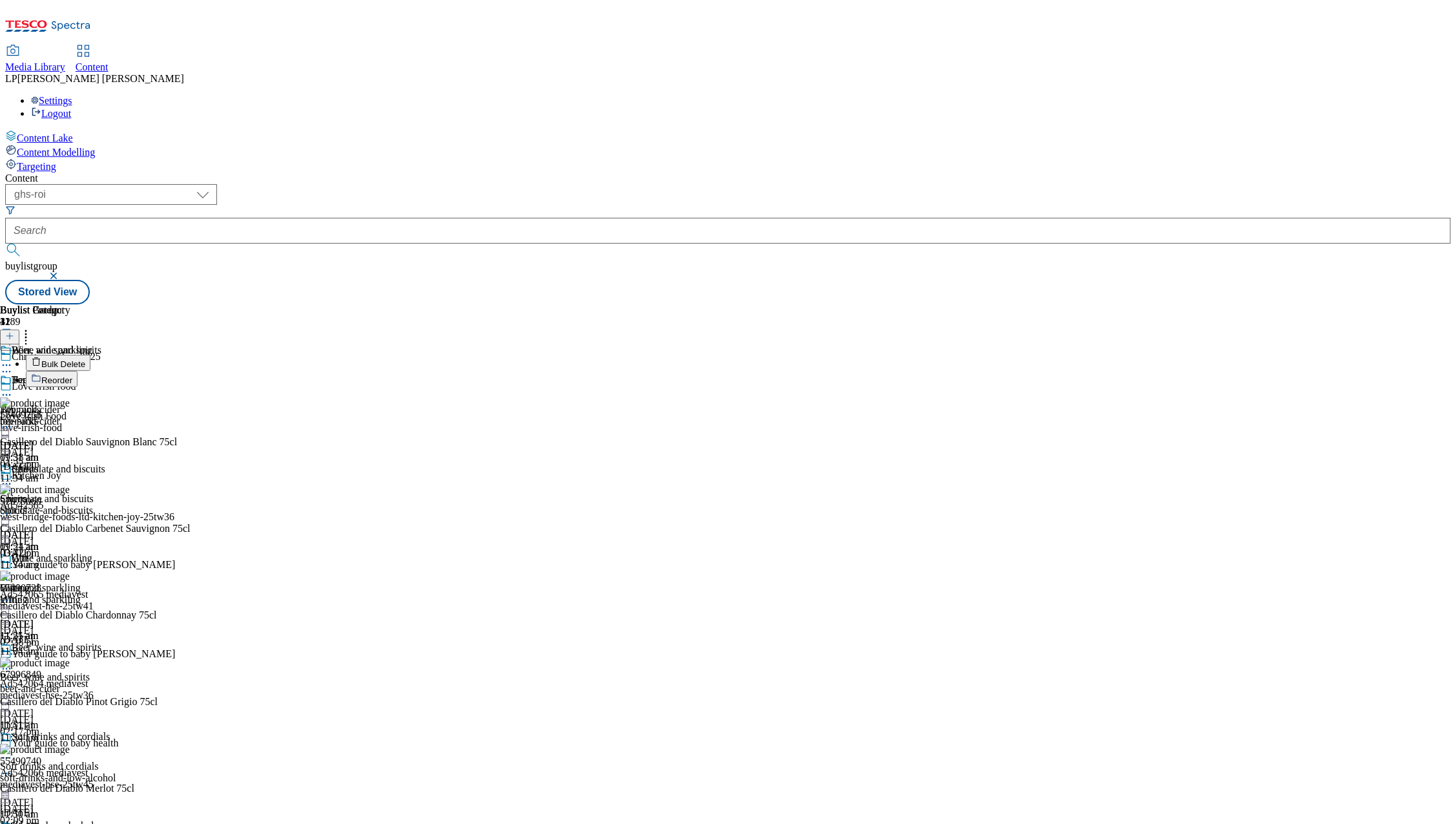
click at [85, 359] on span "Bulk Delete" at bounding box center [64, 363] width 44 height 9
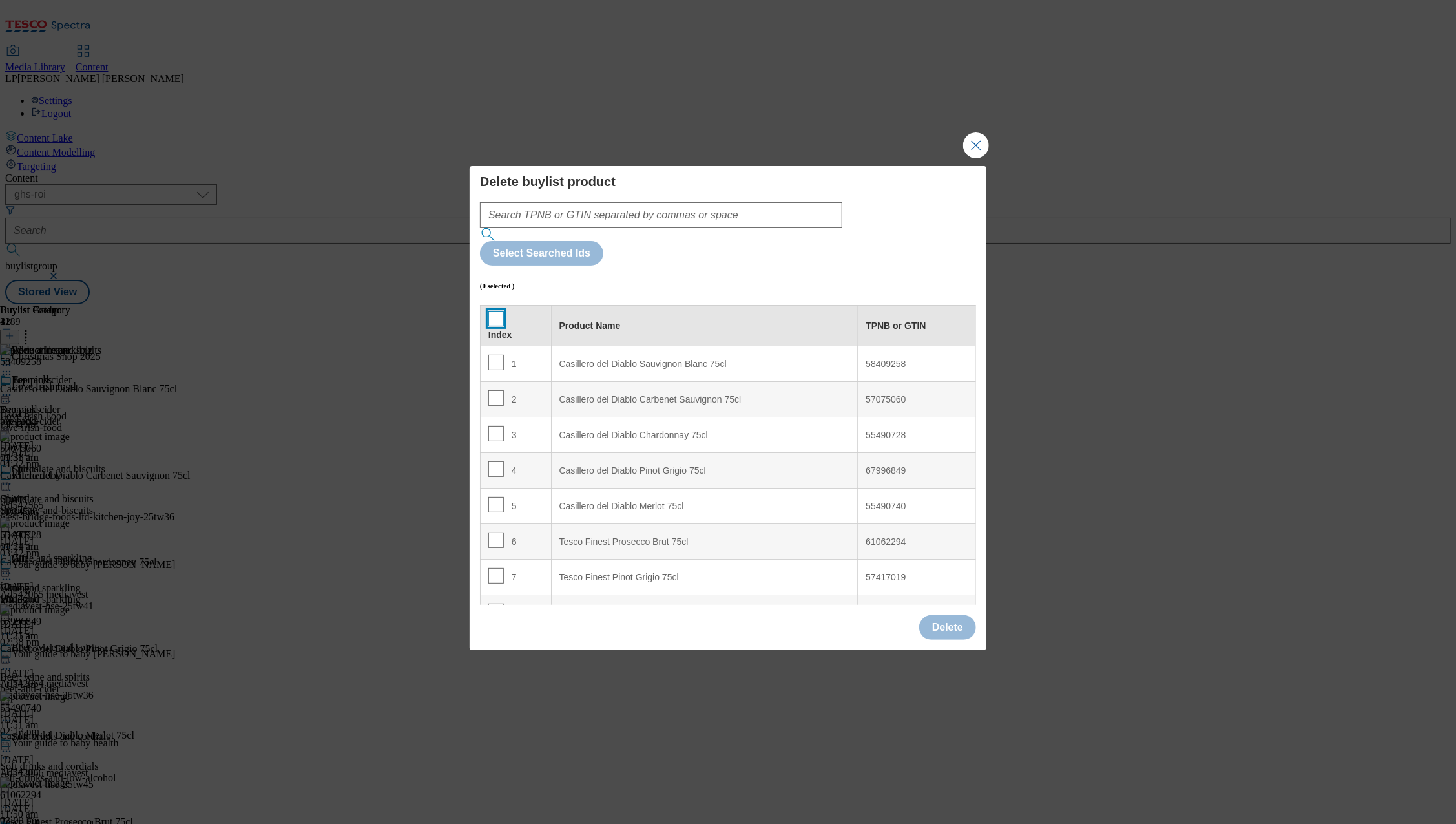
click at [491, 311] on input "Modal" at bounding box center [496, 318] width 15 height 15
checkbox input "true"
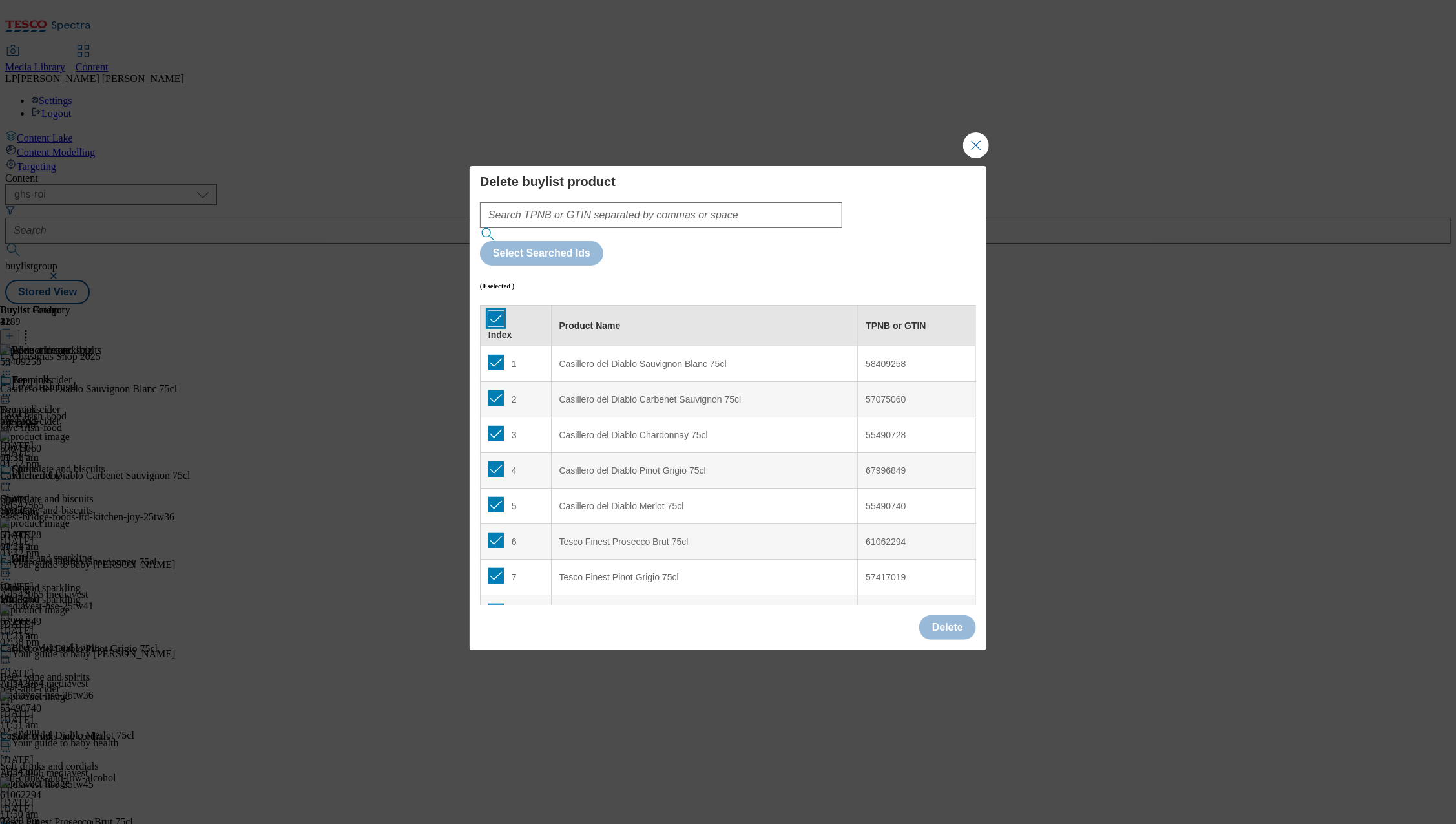
checkbox input "true"
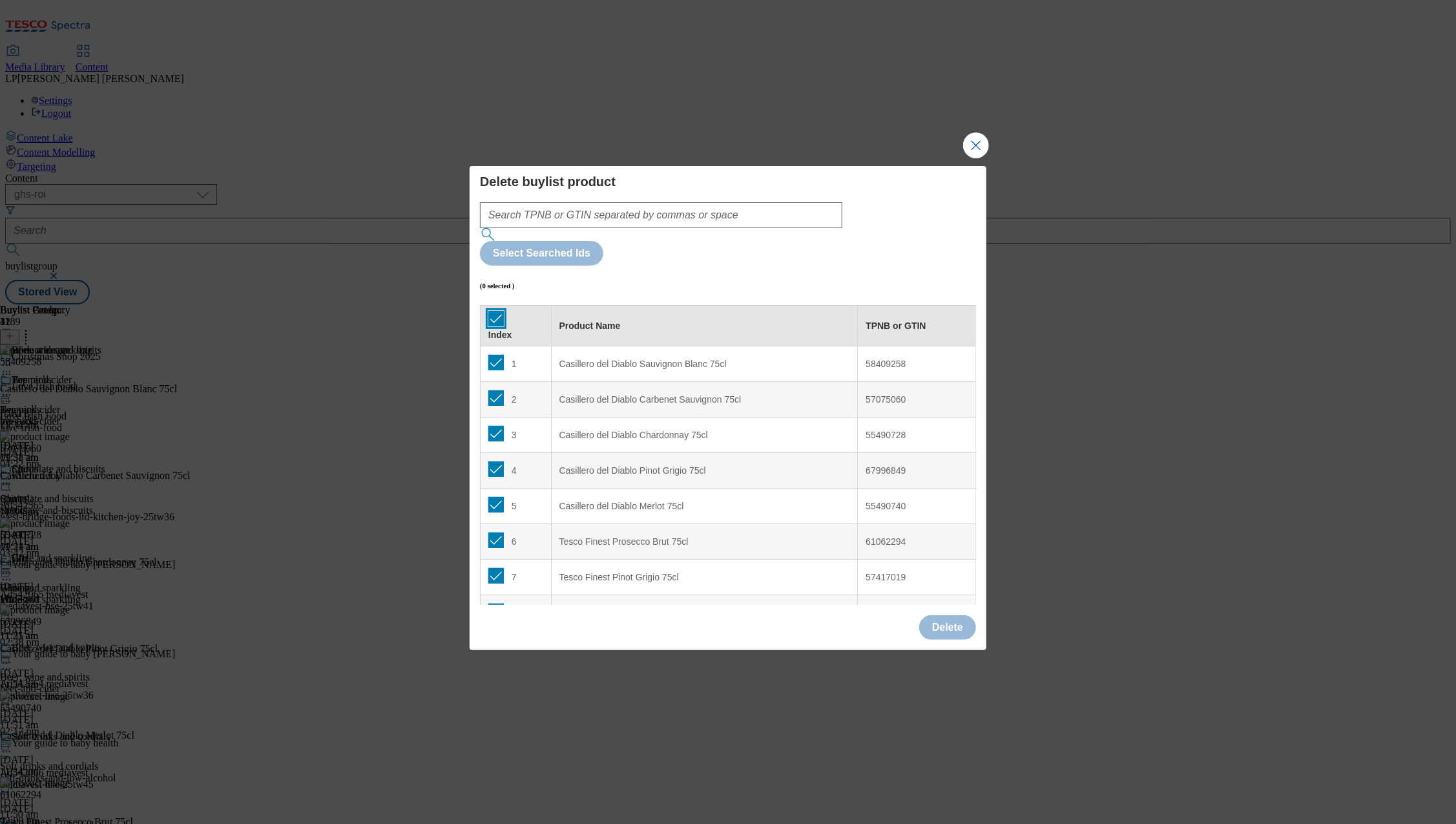
checkbox input "true"
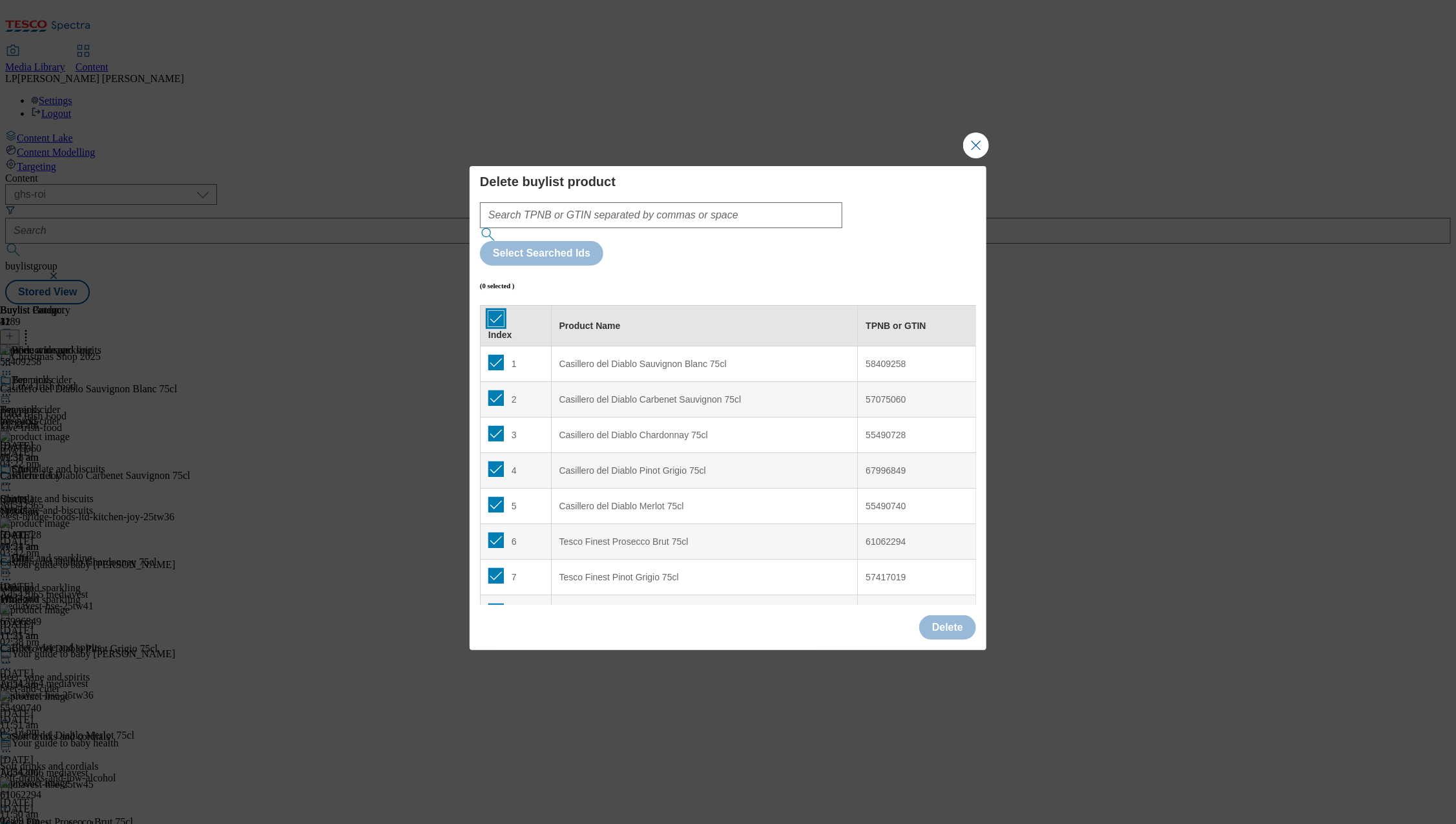
checkbox input "true"
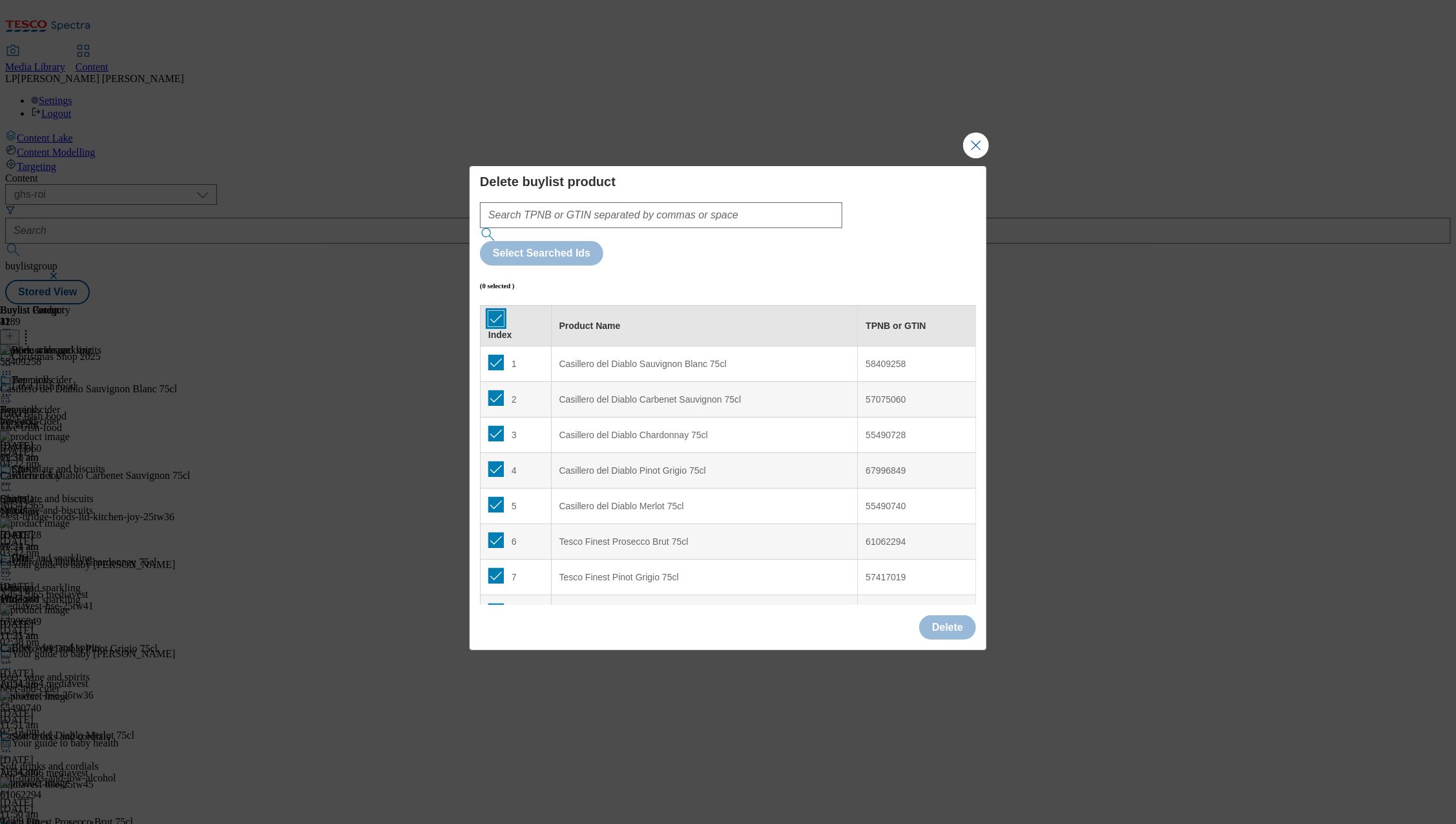
checkbox input "true"
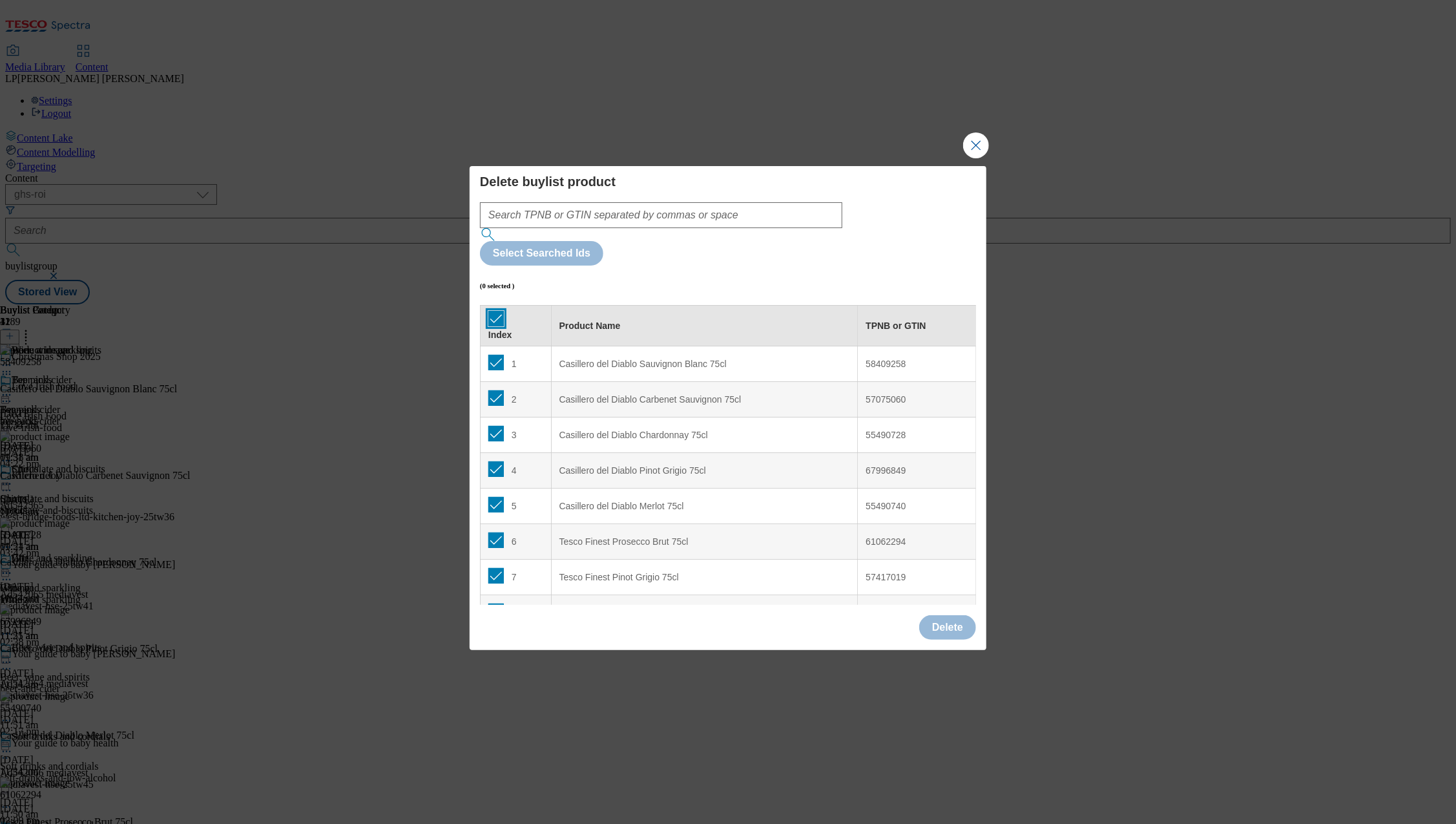
checkbox input "true"
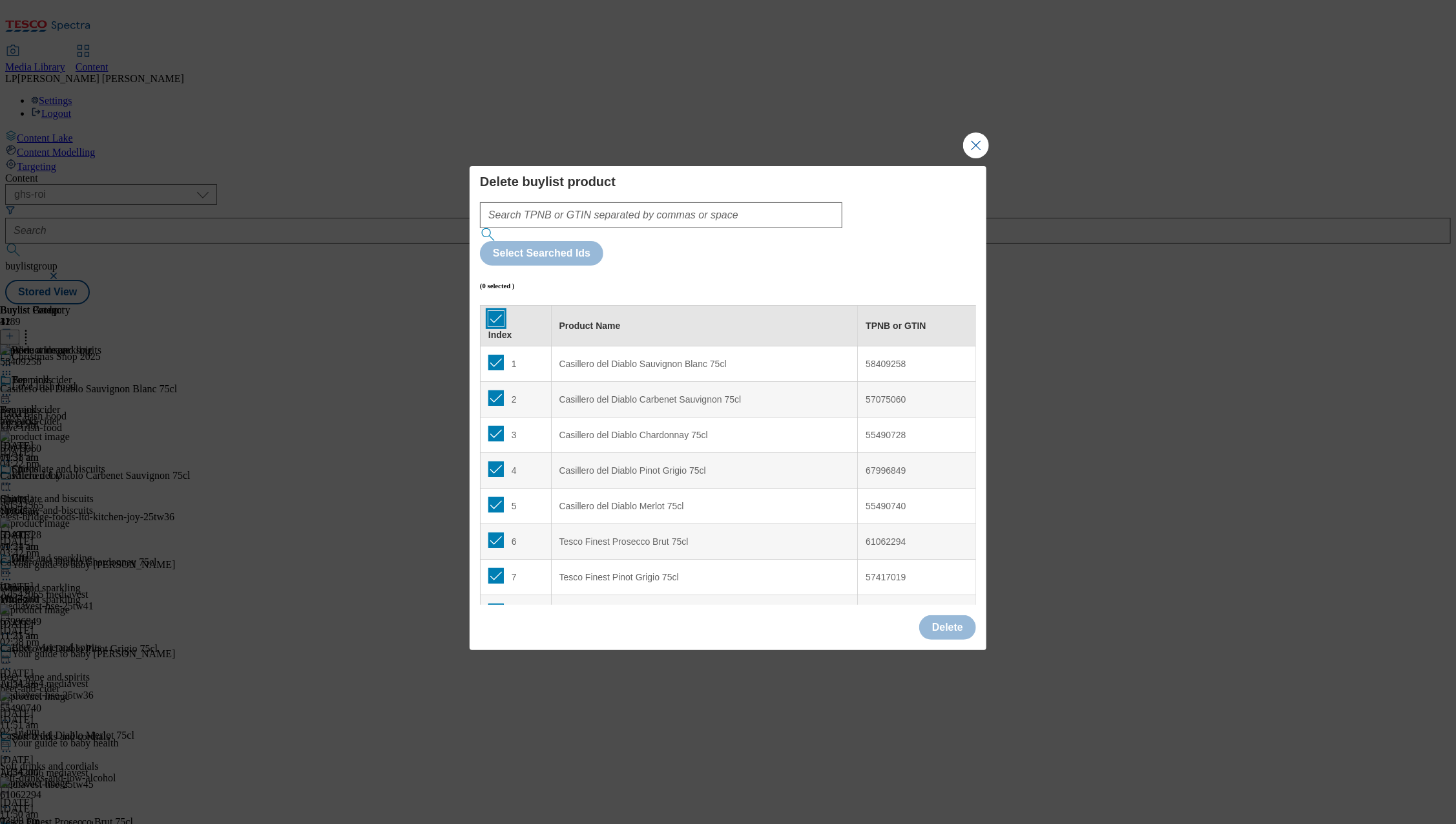
checkbox input "true"
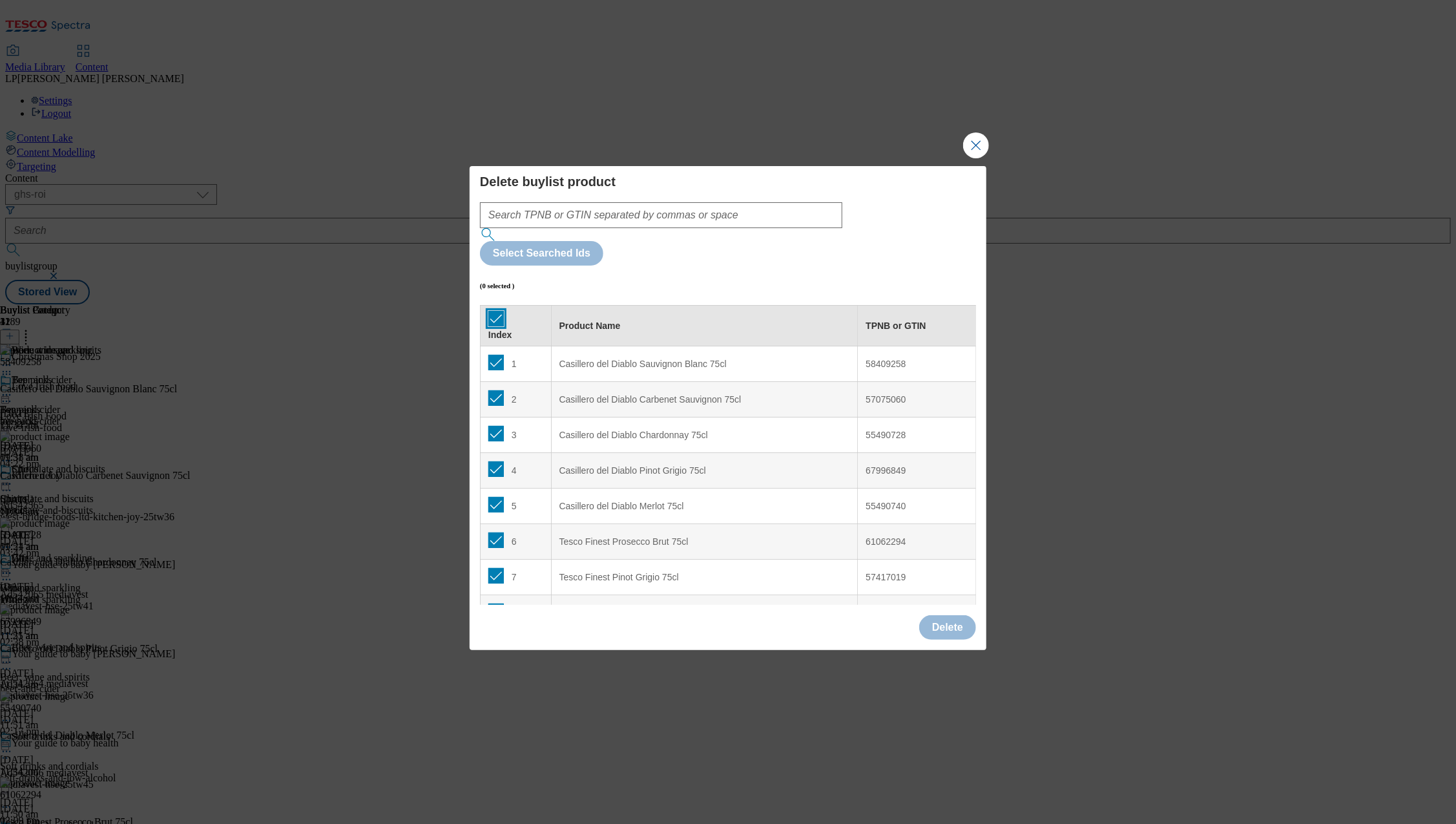
checkbox input "true"
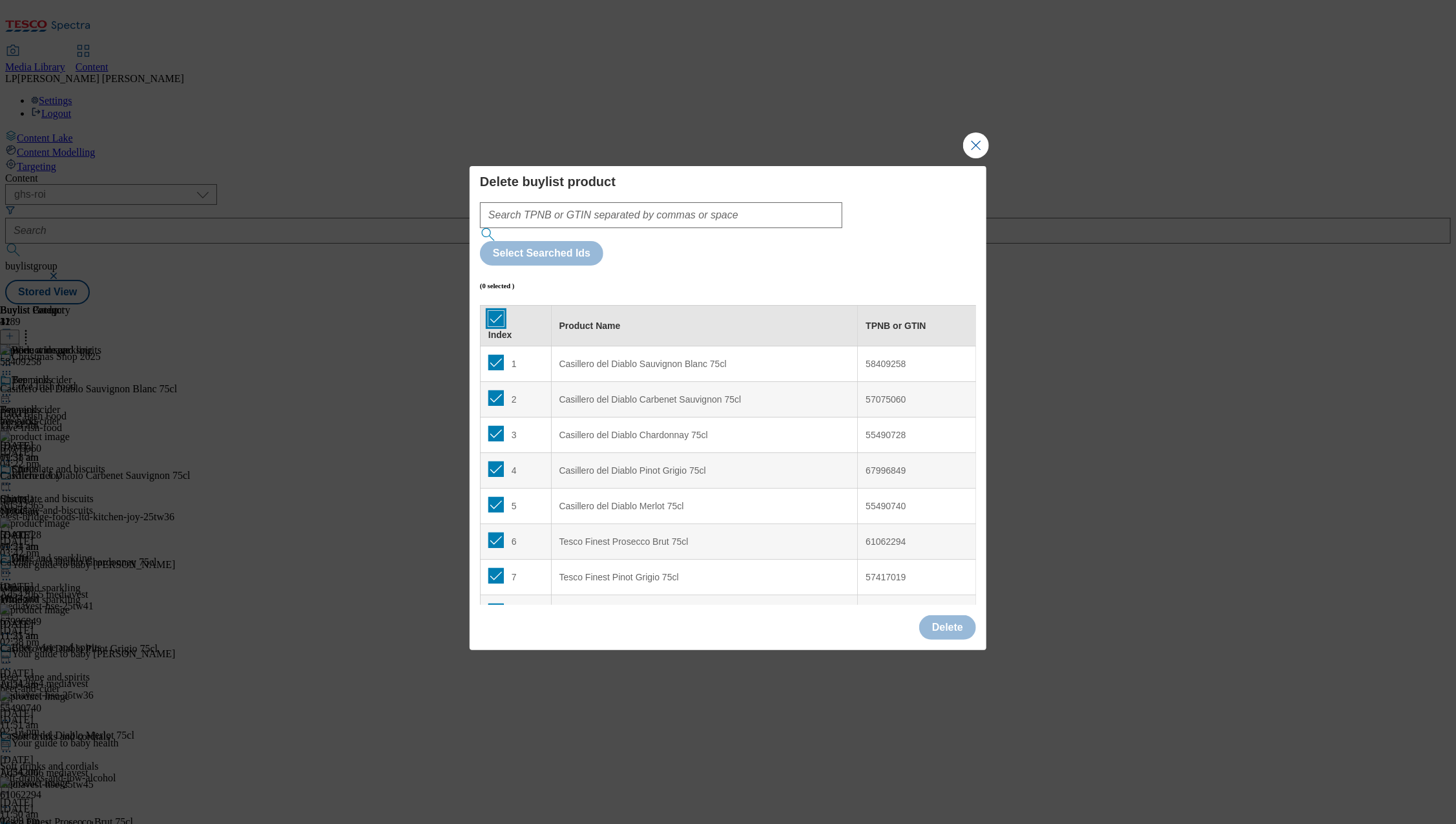
checkbox input "true"
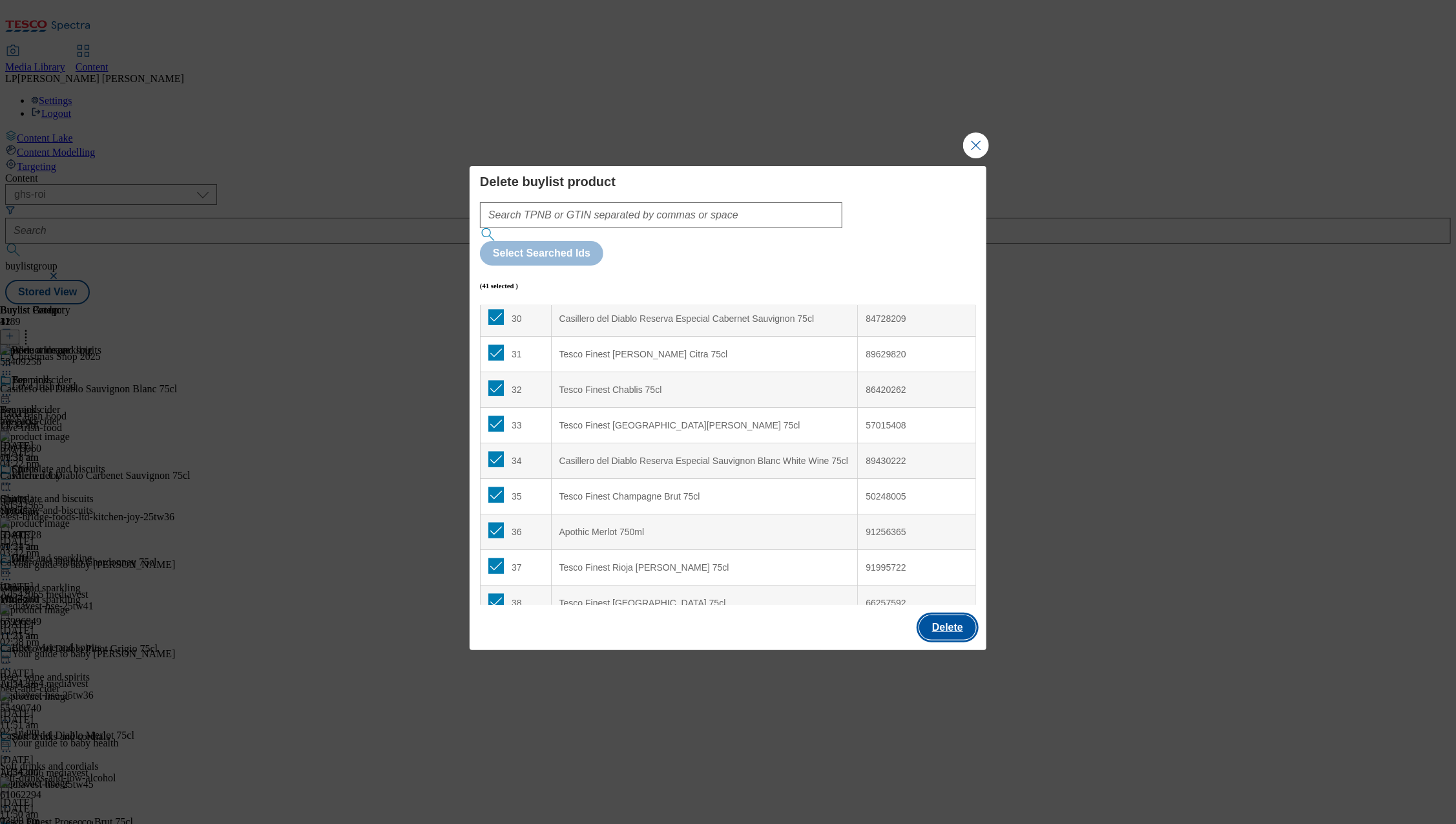
scroll to position [1192, 0]
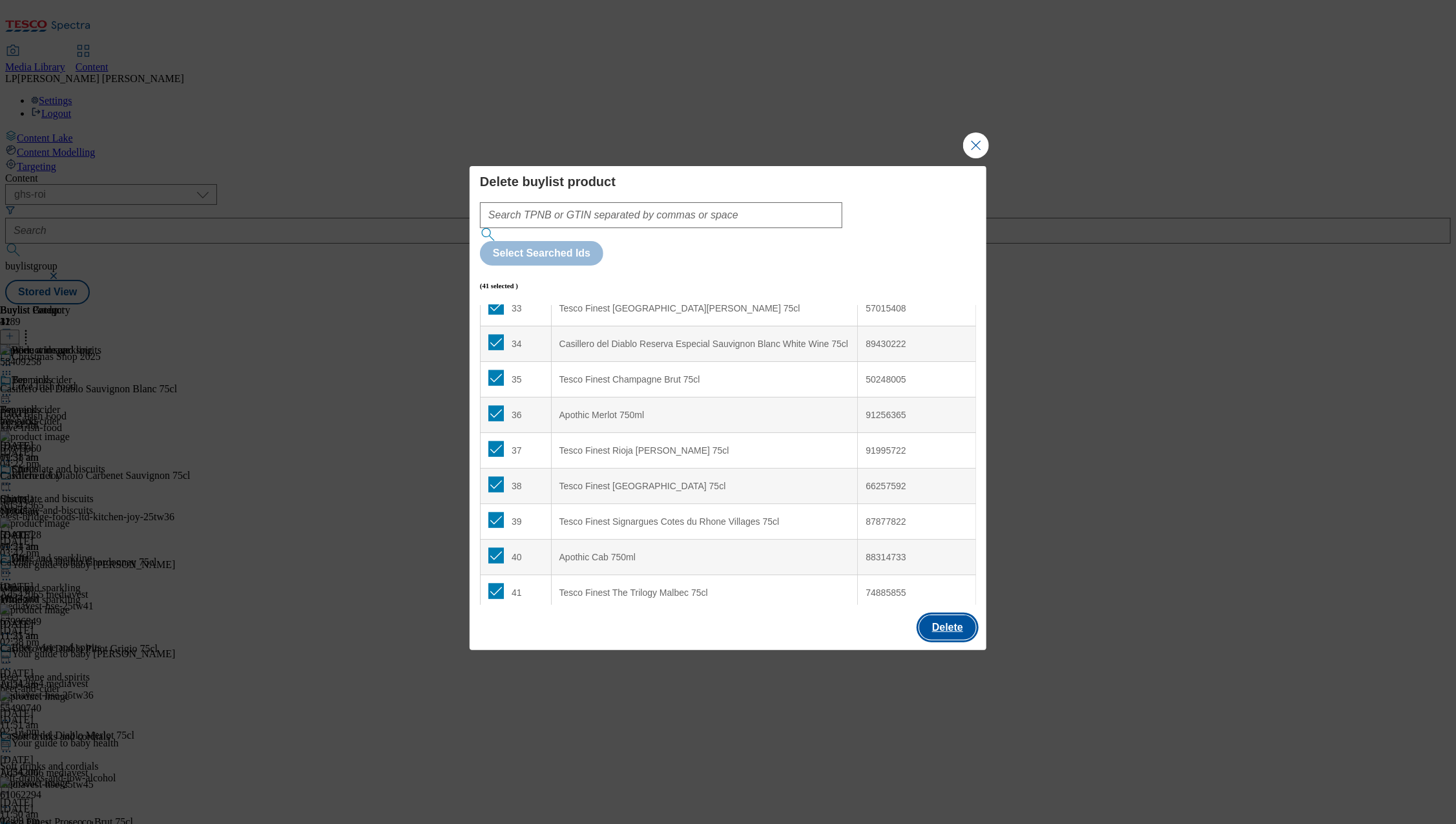
click at [954, 615] on button "Delete" at bounding box center [947, 627] width 57 height 25
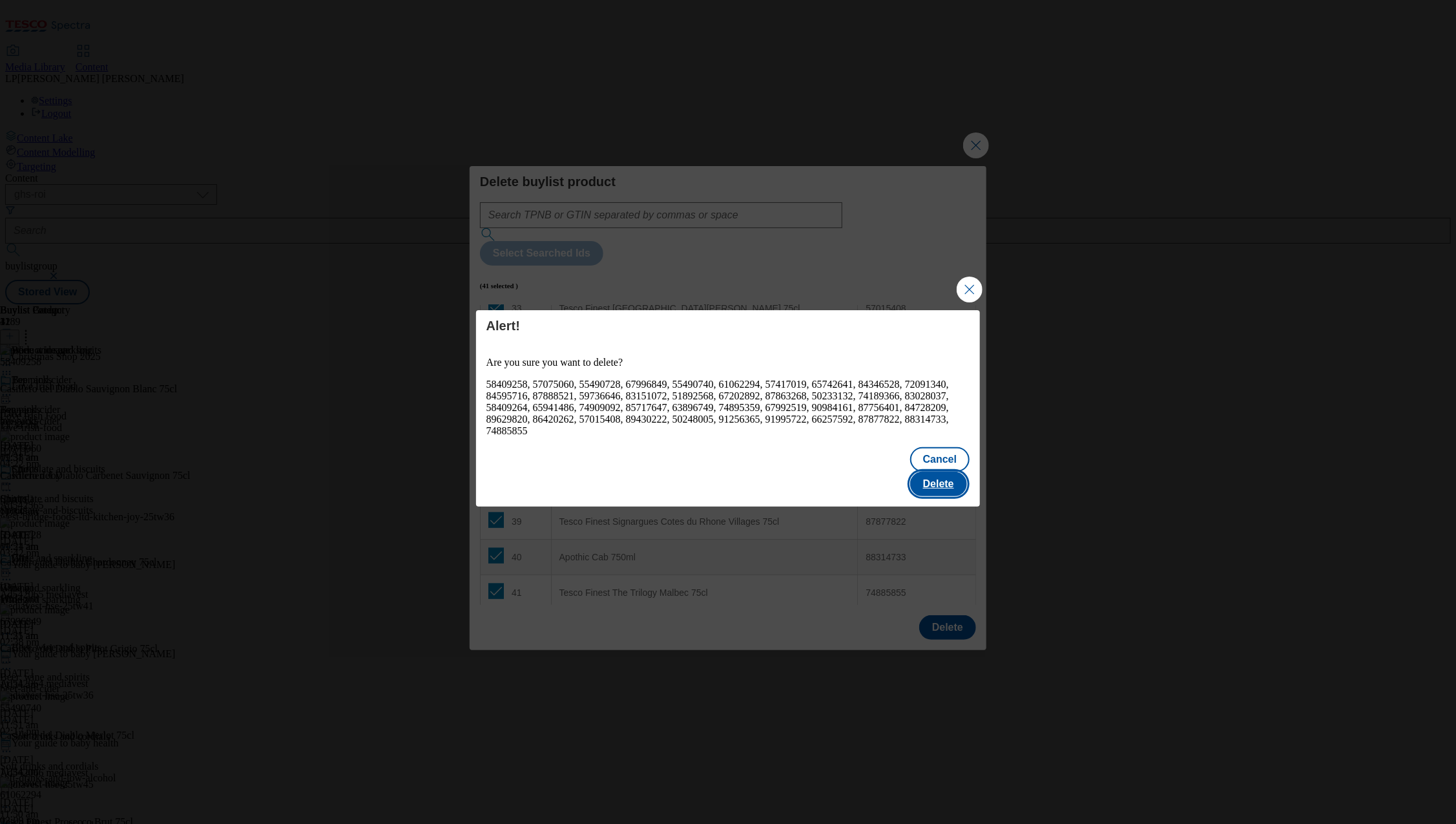
click at [944, 472] on button "Delete" at bounding box center [938, 484] width 57 height 25
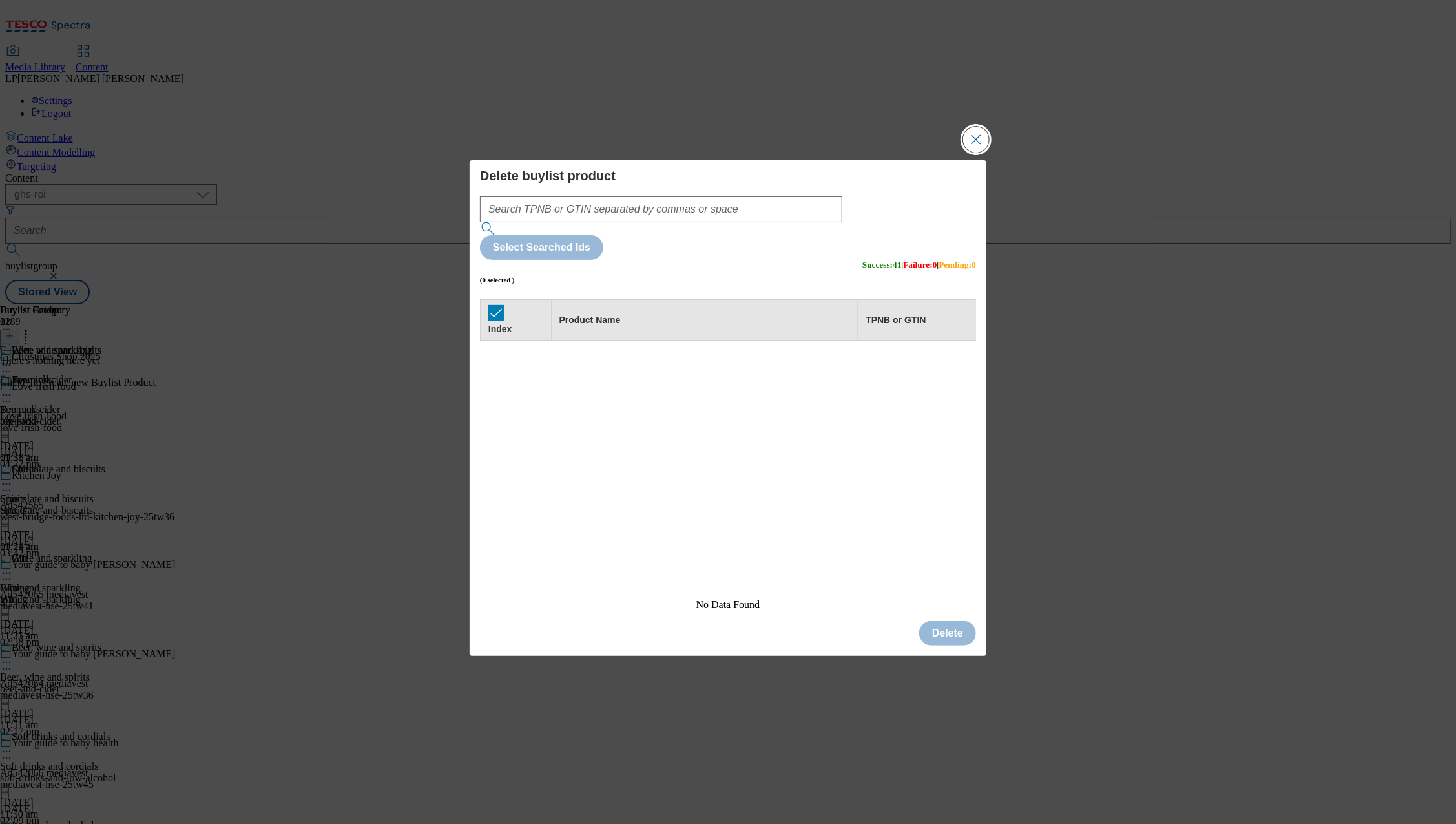
click at [979, 153] on button "Close Modal" at bounding box center [976, 139] width 25 height 25
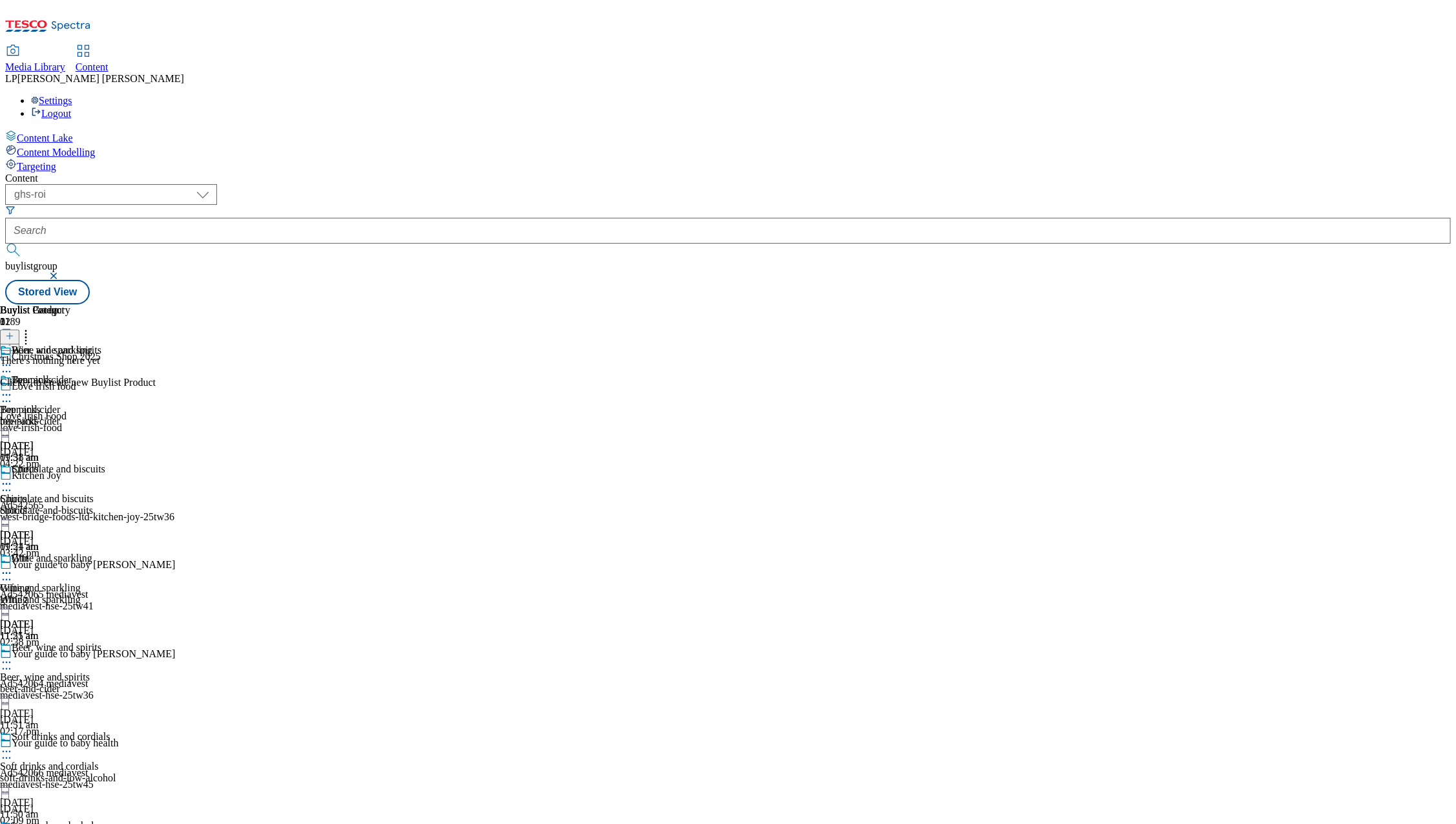
click at [92, 594] on div "Wine and sparkling" at bounding box center [46, 600] width 92 height 12
click at [14, 332] on icon at bounding box center [9, 336] width 9 height 9
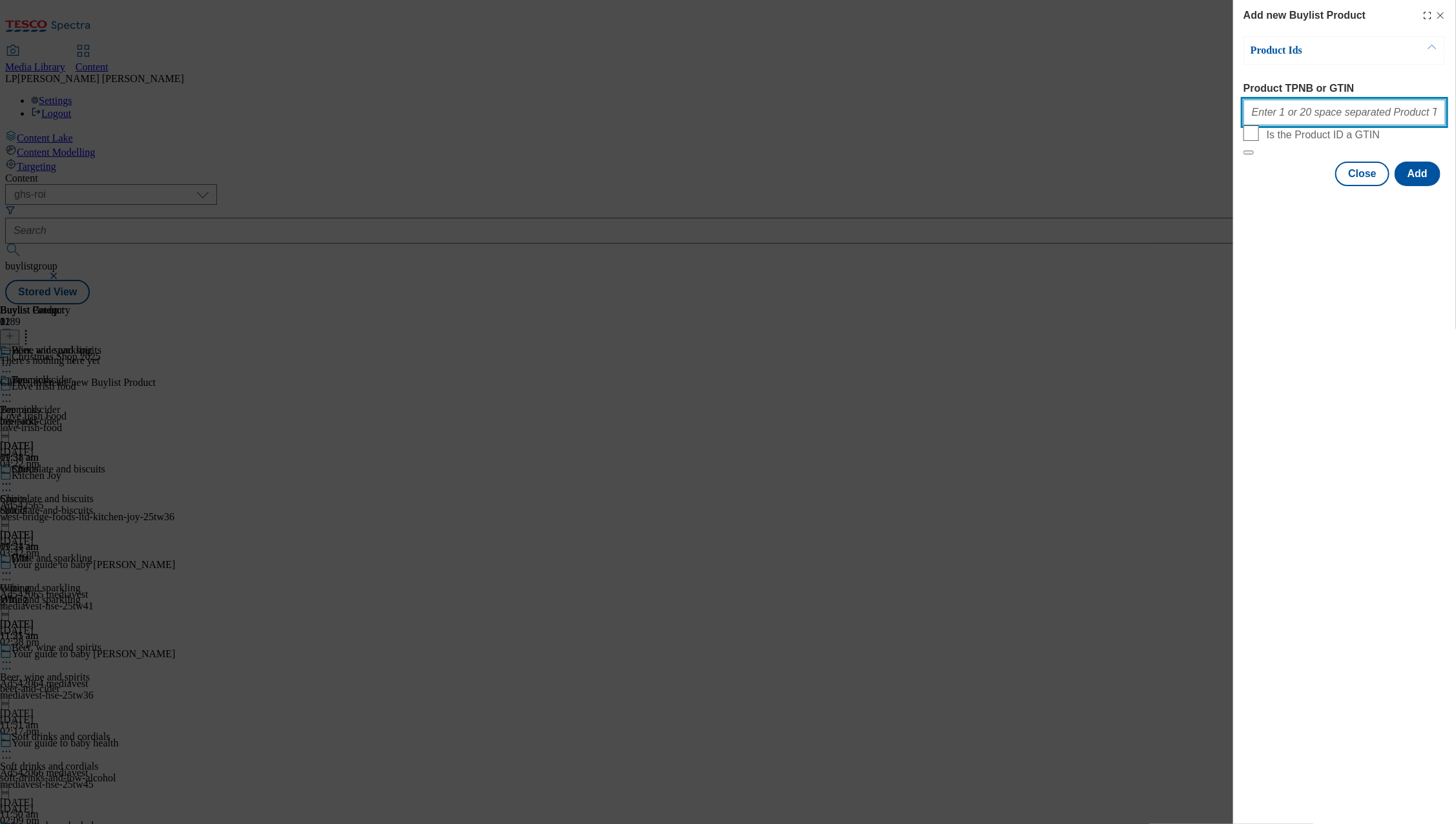
click at [1284, 121] on input "Product TPNB or GTIN" at bounding box center [1344, 112] width 202 height 25
paste input "58409258 57075060 55490728 67996849 55490740 61062294 57417019 65742641 8434652…"
type input "58409258 57075060 55490728 67996849 55490740 61062294 57417019 65742641 8434652…"
click at [1421, 186] on button "Add" at bounding box center [1418, 173] width 46 height 25
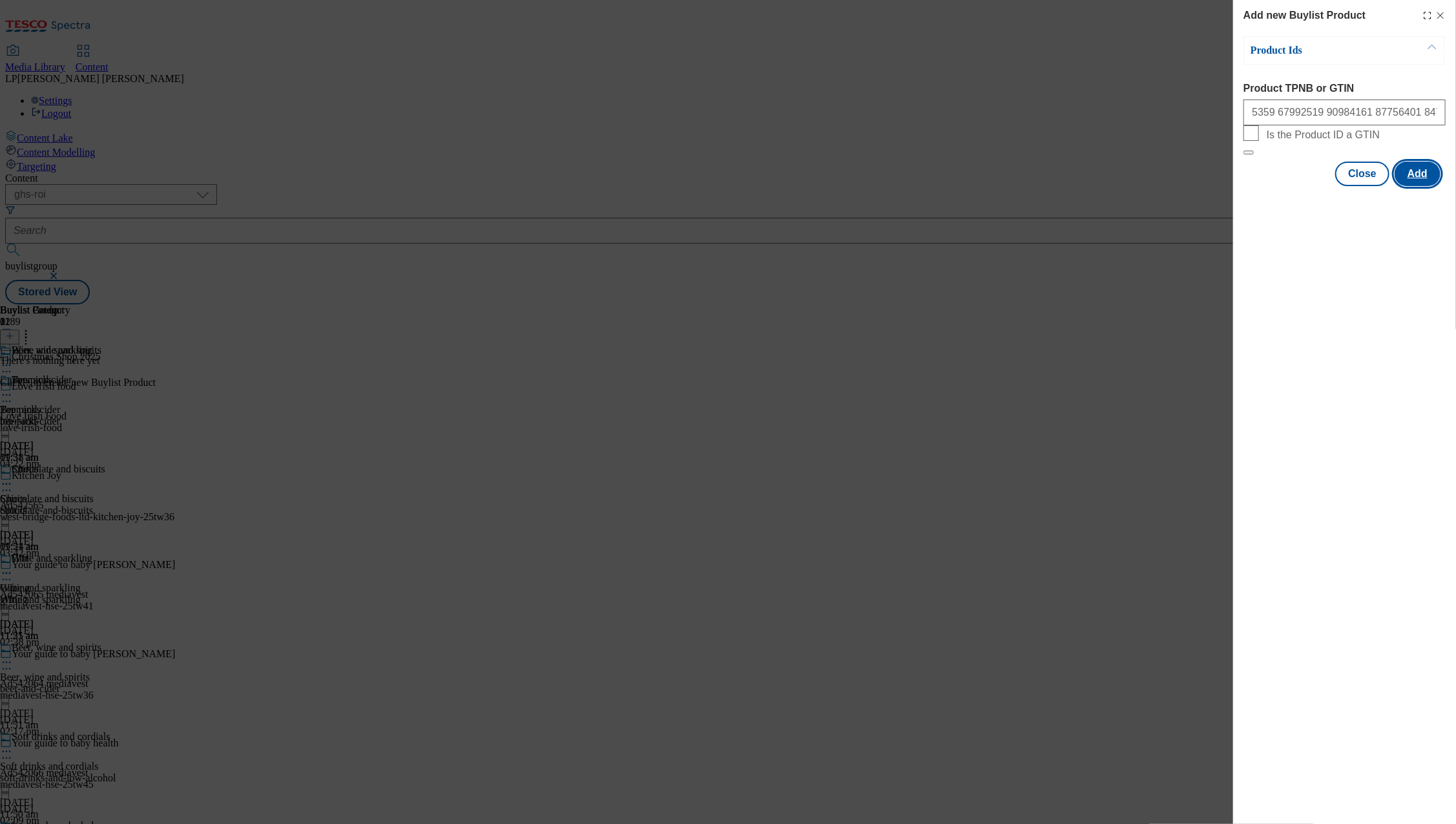
scroll to position [0, 0]
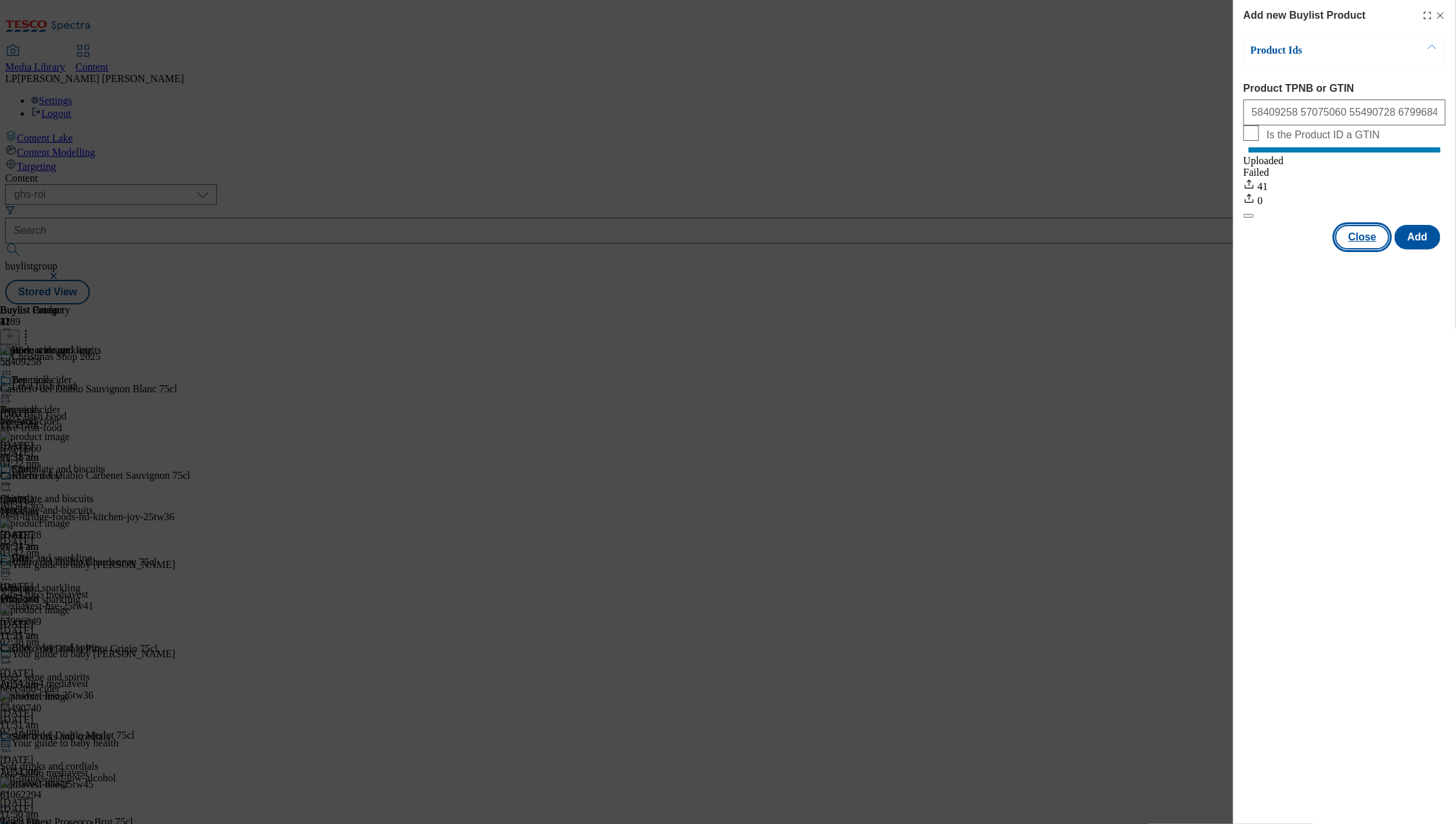
click at [1364, 249] on button "Close" at bounding box center [1362, 237] width 54 height 25
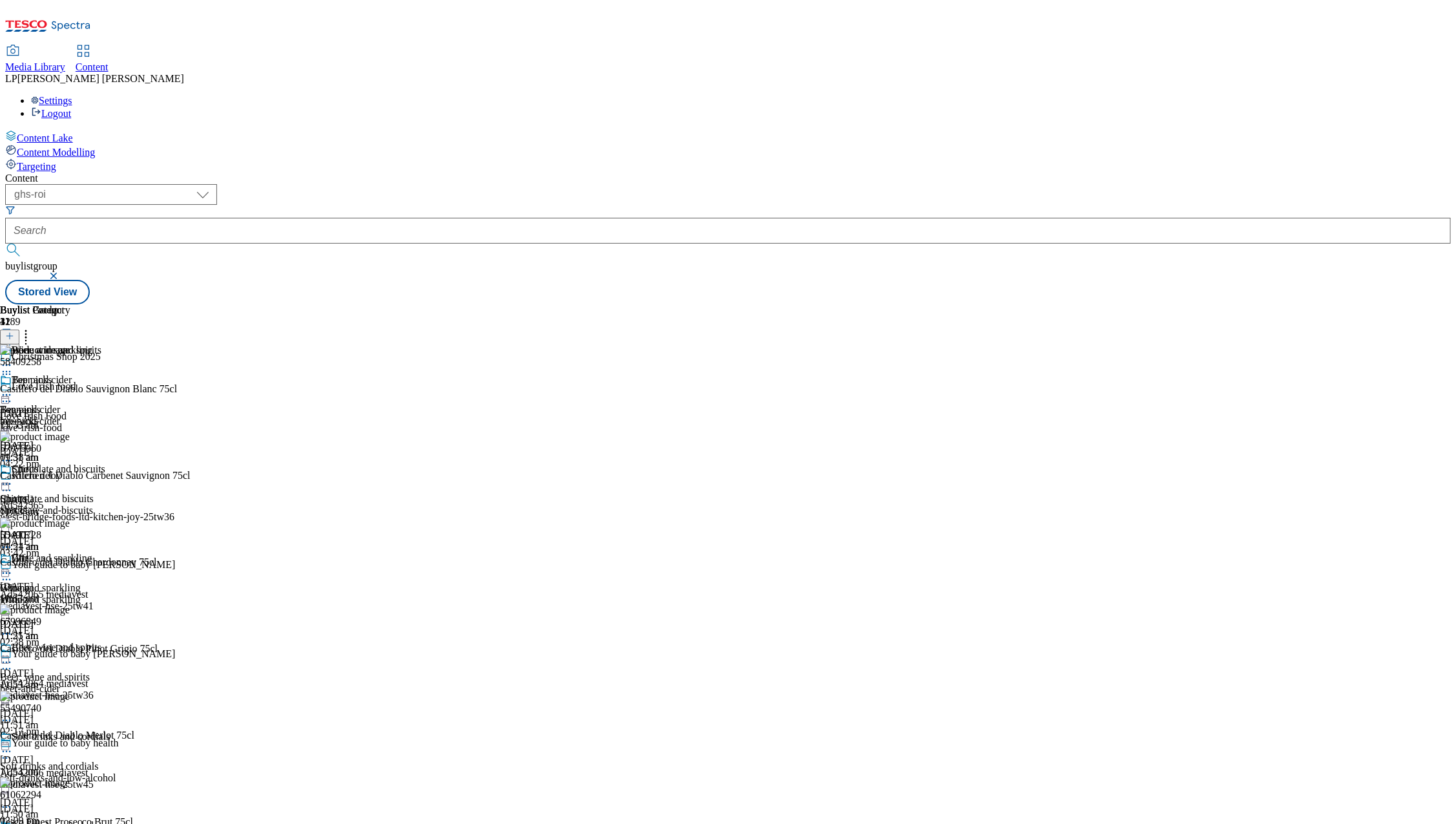
click at [92, 594] on div "Wine and sparkling" at bounding box center [46, 600] width 92 height 12
click at [13, 567] on icon at bounding box center [6, 573] width 13 height 13
click at [70, 655] on span "Preview" at bounding box center [55, 659] width 31 height 9
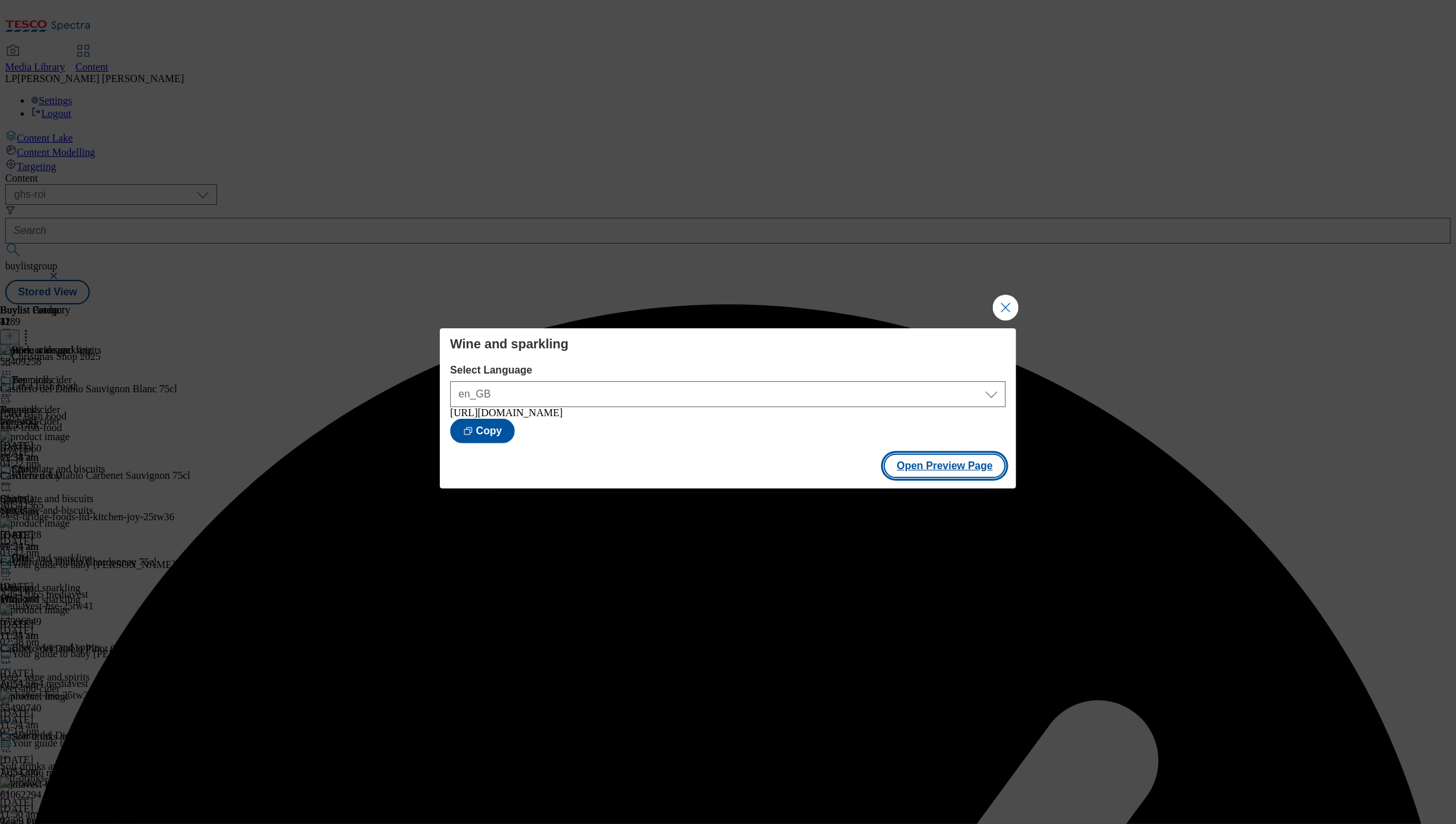
click at [938, 475] on button "Open Preview Page" at bounding box center [944, 465] width 122 height 25
drag, startPoint x: 522, startPoint y: 440, endPoint x: 443, endPoint y: 426, distance: 80.2
click at [443, 426] on div "Wine and sparkling Select Language en_GB en_GB [URL][DOMAIN_NAME] Copy" at bounding box center [727, 387] width 576 height 118
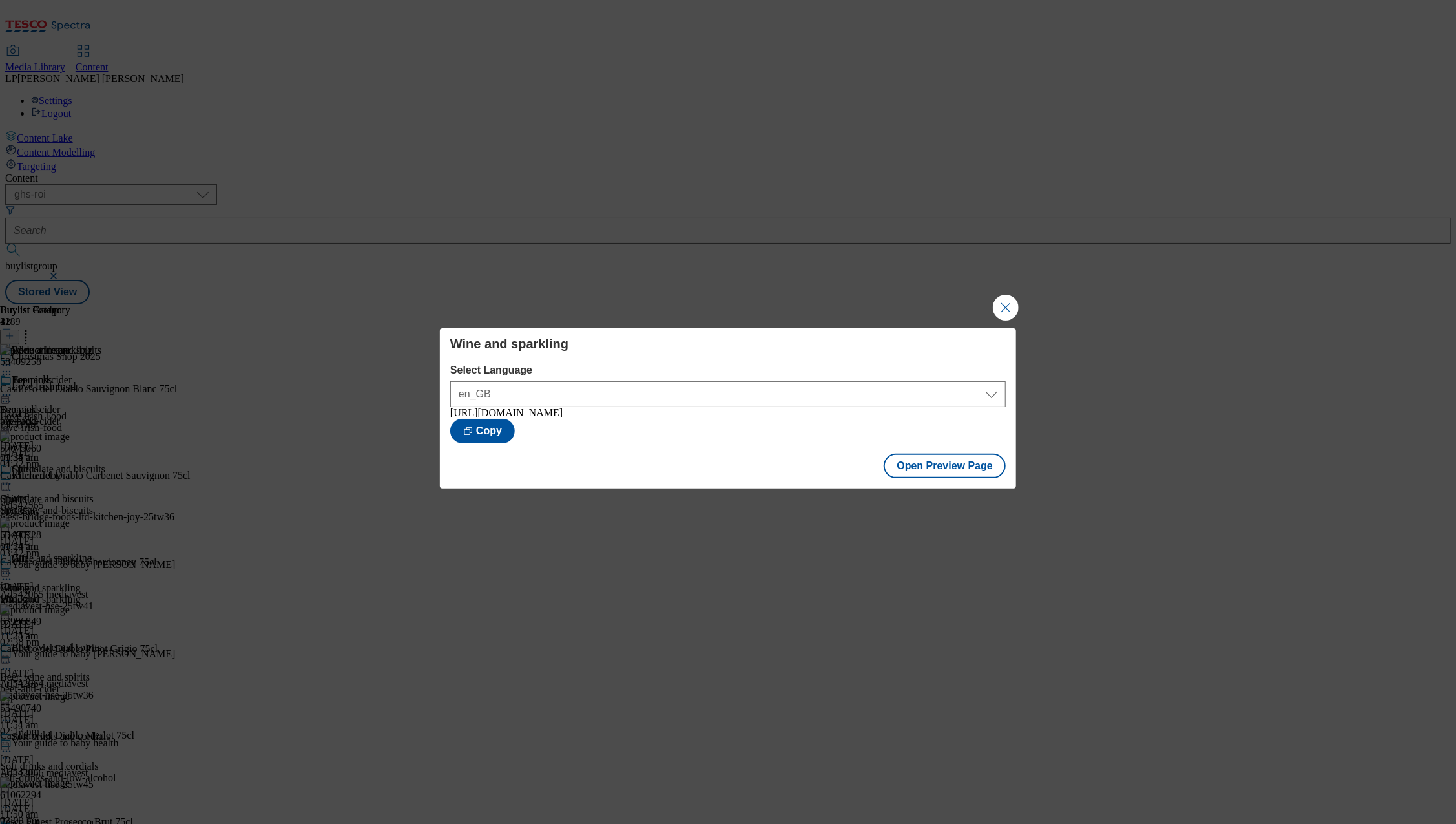
copy div "[URL][DOMAIN_NAME]"
click at [1002, 304] on button "Close Modal" at bounding box center [1005, 307] width 25 height 25
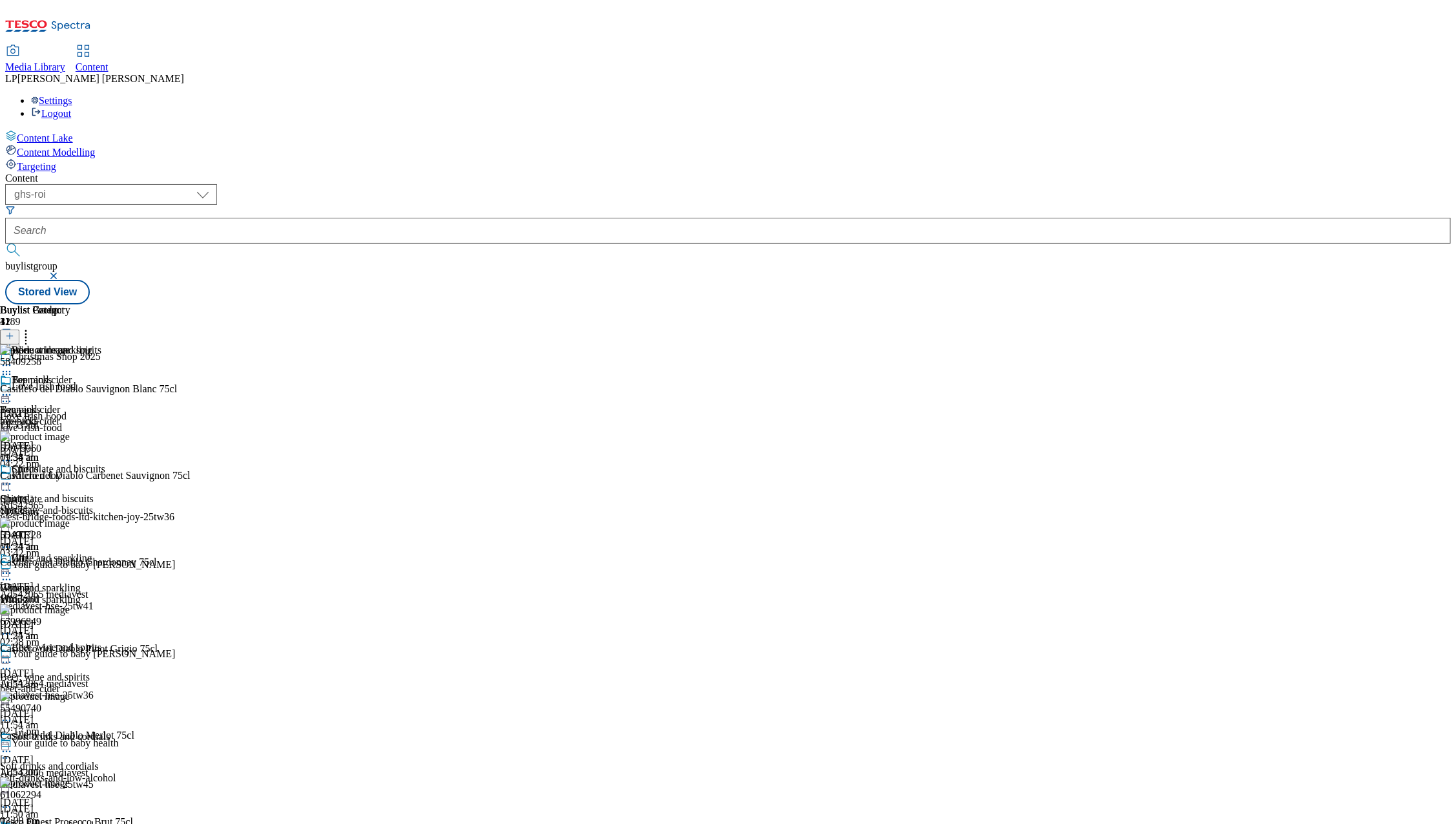
click at [13, 567] on icon at bounding box center [6, 573] width 13 height 13
click at [92, 552] on div "Wine and sparkling" at bounding box center [52, 558] width 81 height 12
click at [13, 567] on icon at bounding box center [6, 573] width 13 height 13
click at [60, 592] on button "Edit" at bounding box center [42, 600] width 34 height 15
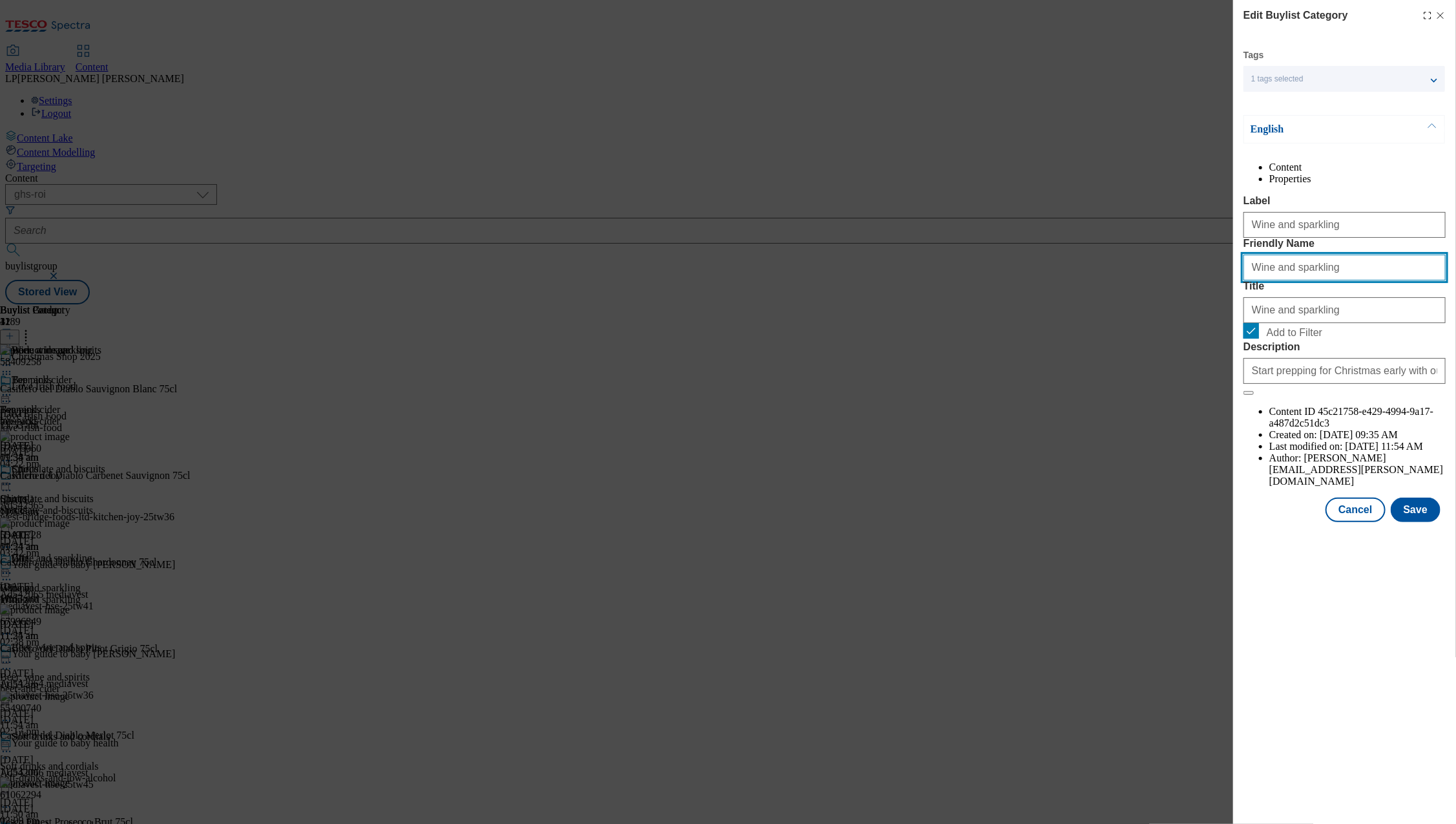
click at [1257, 280] on input "Wine and sparkling" at bounding box center [1344, 267] width 202 height 25
type input "wine-and-sparkling"
click at [1360, 340] on form "Label Wine and sparkling Friendly Name wine-and-sparkling Title Wine and sparkl…" at bounding box center [1344, 295] width 202 height 200
click at [1416, 522] on button "Save" at bounding box center [1415, 509] width 50 height 25
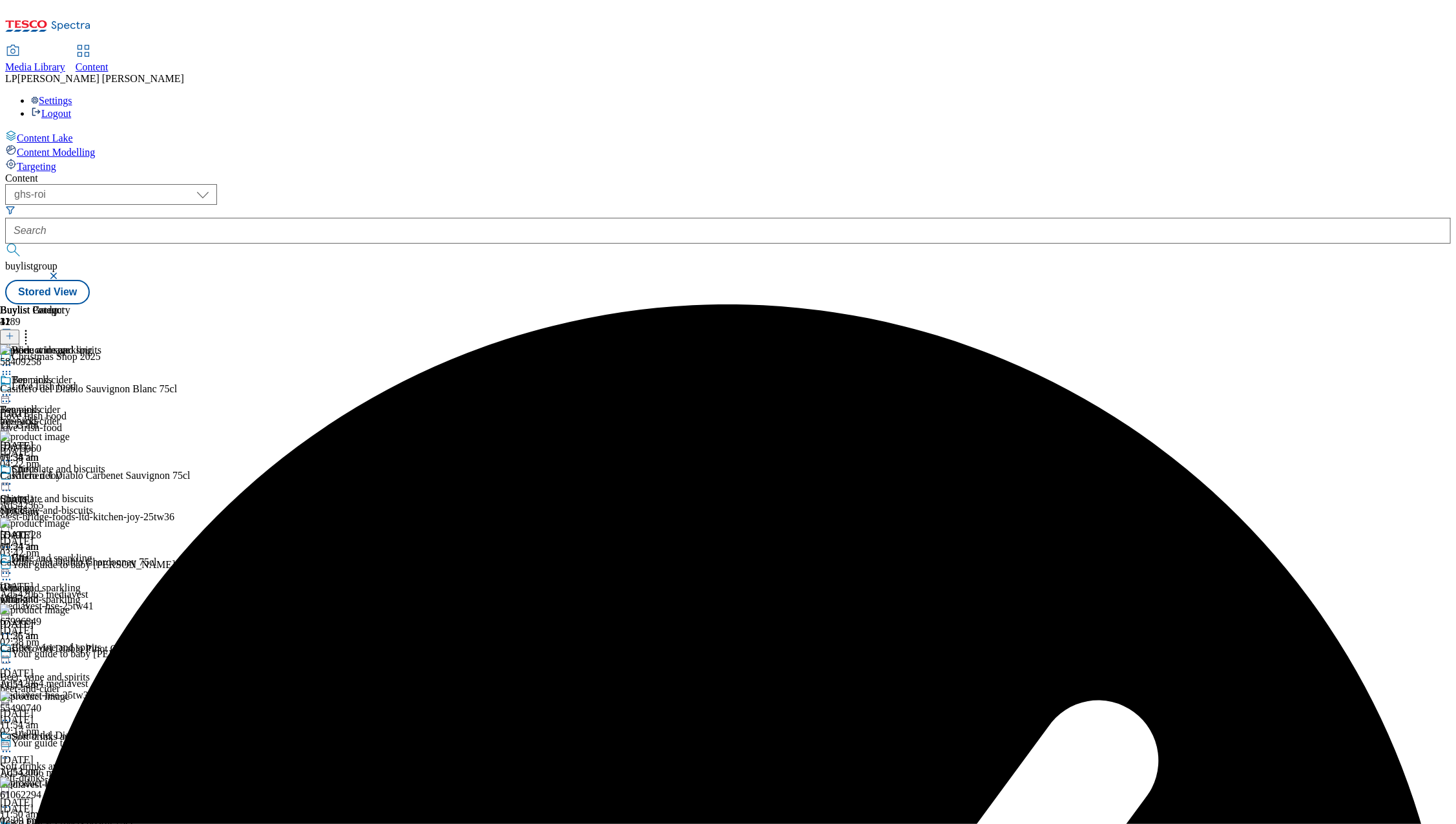
click at [13, 567] on icon at bounding box center [6, 573] width 13 height 13
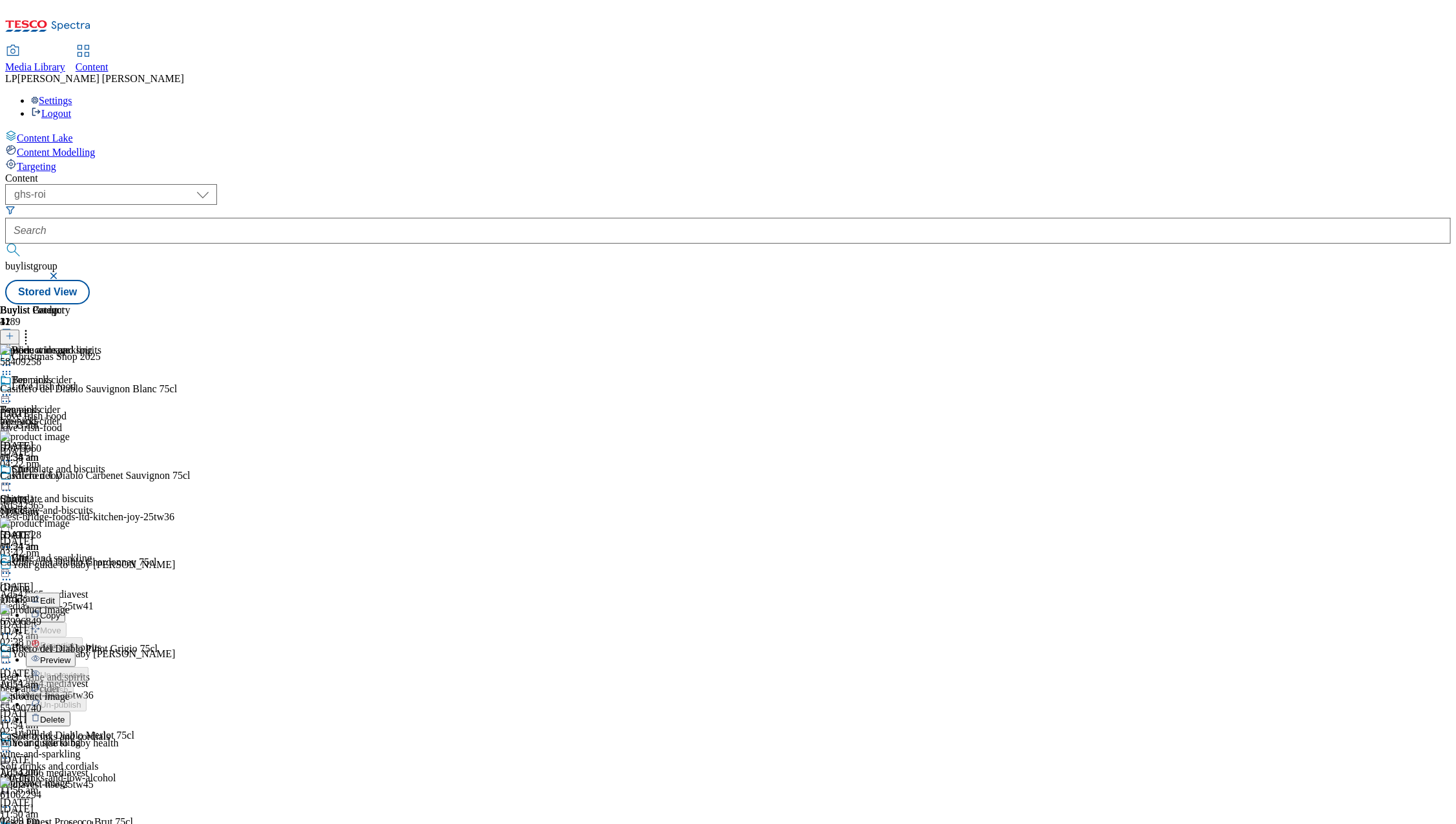
scroll to position [102, 0]
click at [70, 655] on span "Preview" at bounding box center [55, 659] width 31 height 9
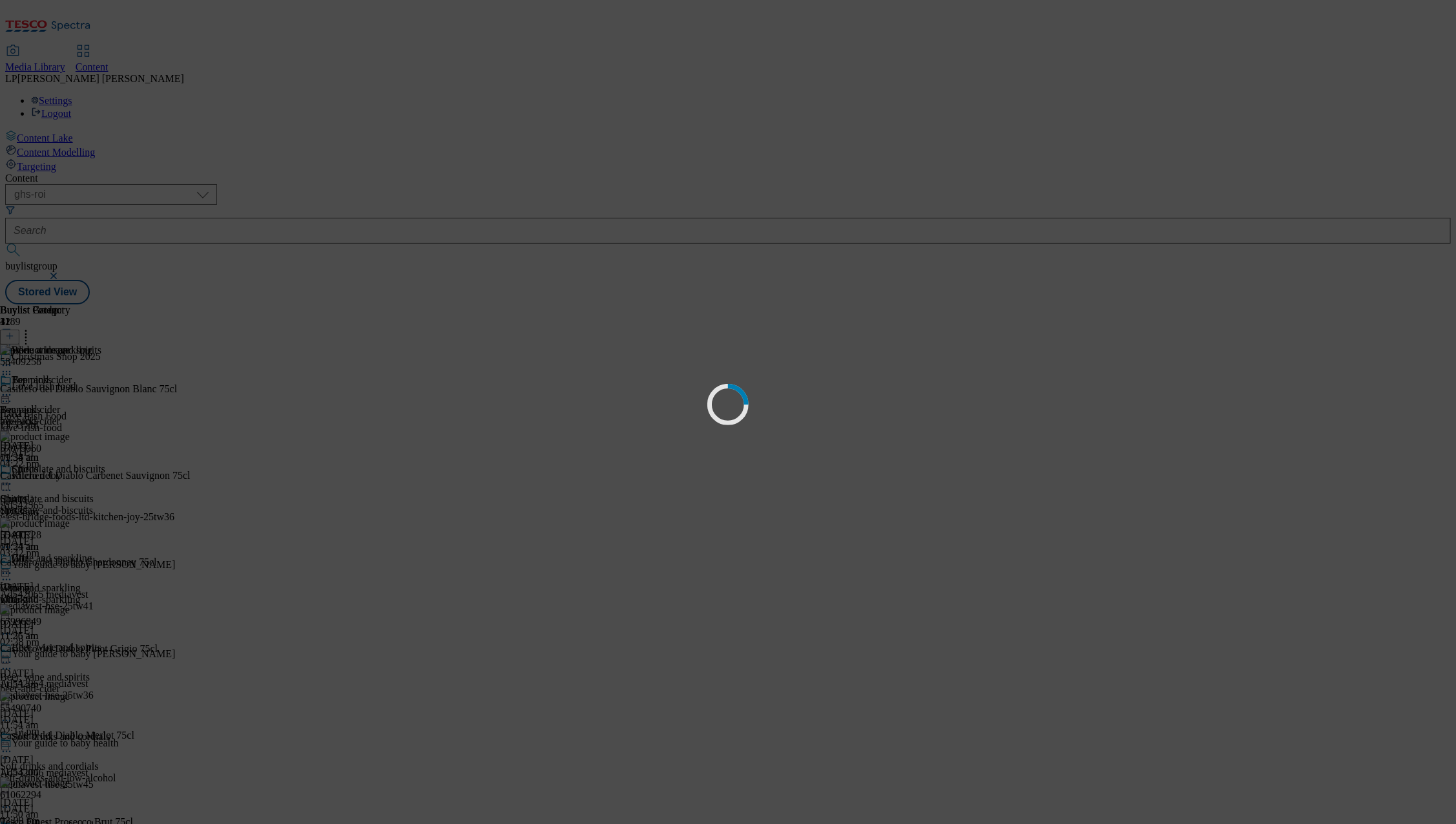
scroll to position [0, 0]
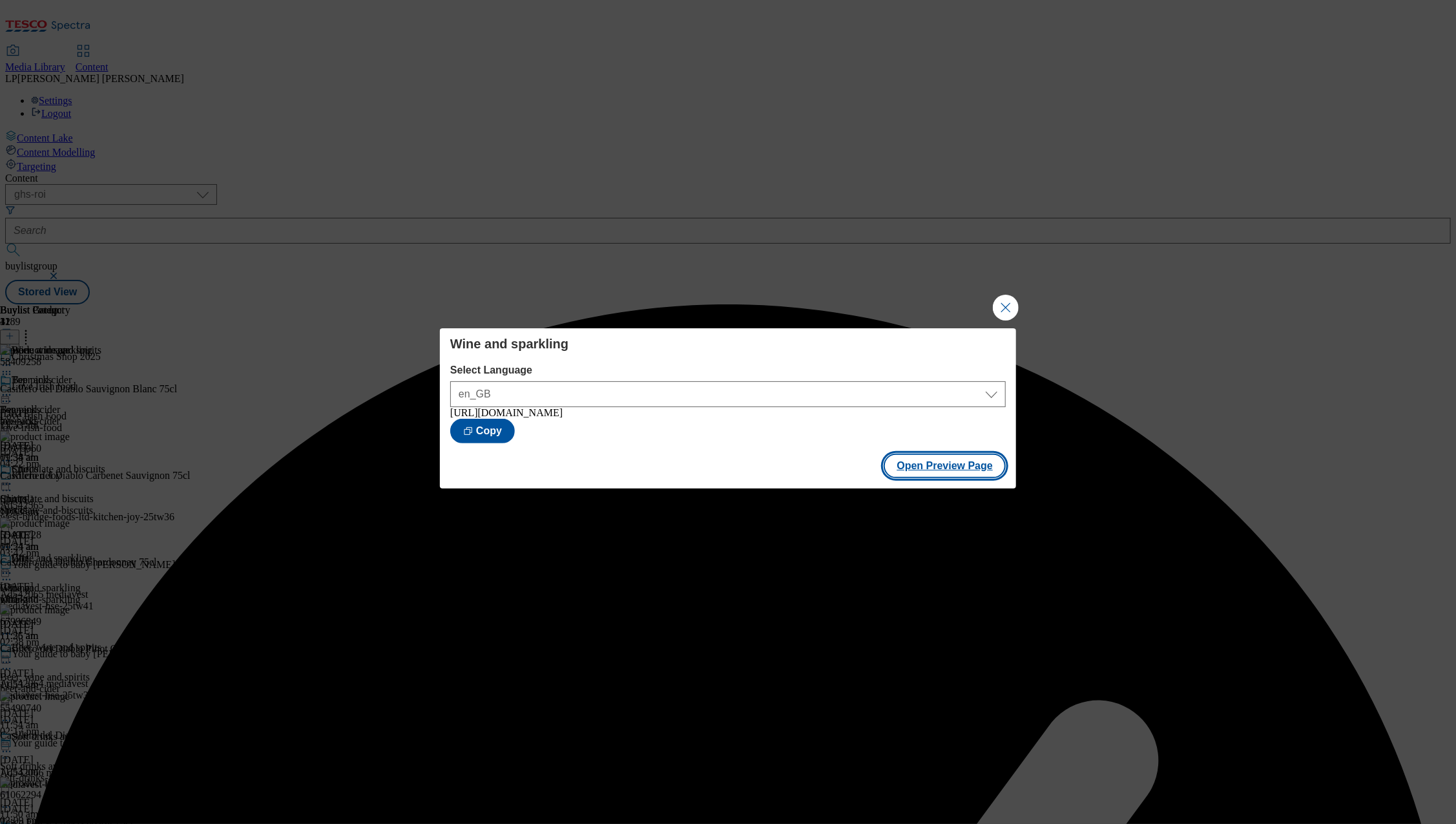
click at [927, 468] on button "Open Preview Page" at bounding box center [944, 465] width 122 height 25
click at [1009, 308] on button "Close Modal" at bounding box center [1005, 307] width 25 height 25
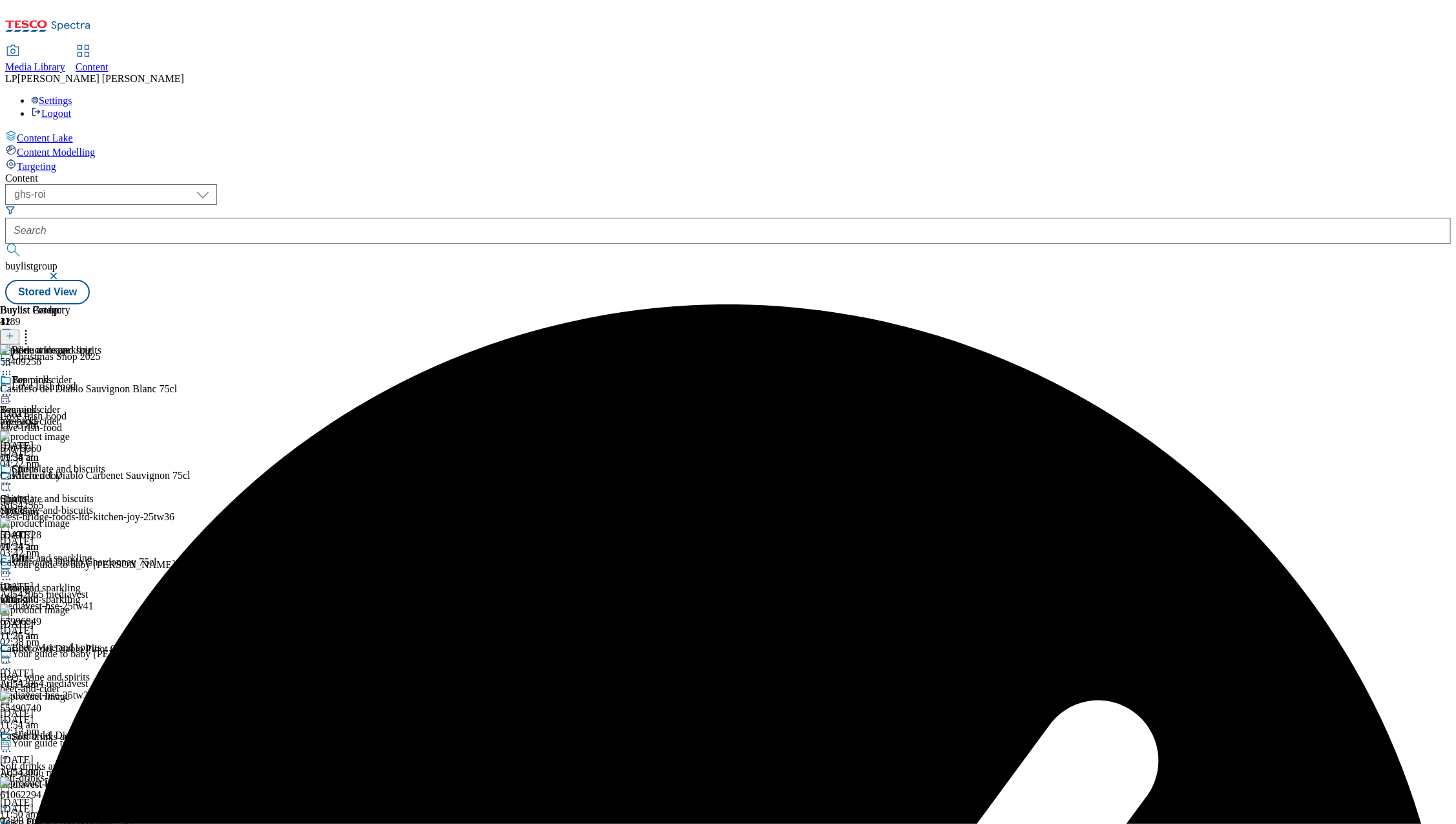
click at [13, 567] on icon at bounding box center [6, 573] width 13 height 13
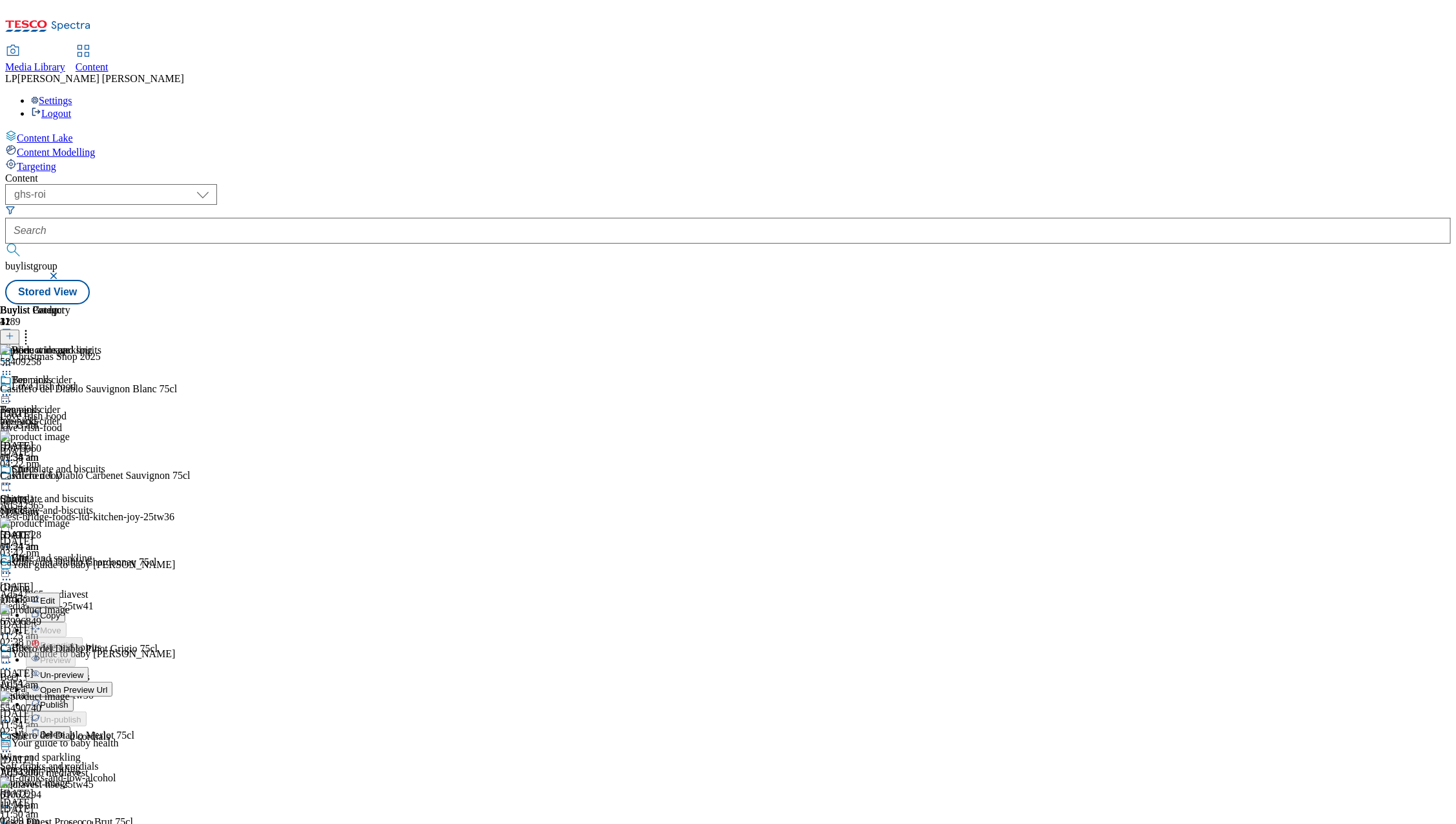
scroll to position [129, 0]
click at [69, 699] on span "Publish" at bounding box center [53, 703] width 28 height 9
click at [98, 760] on span "Soft drinks and cordials" at bounding box center [49, 766] width 98 height 12
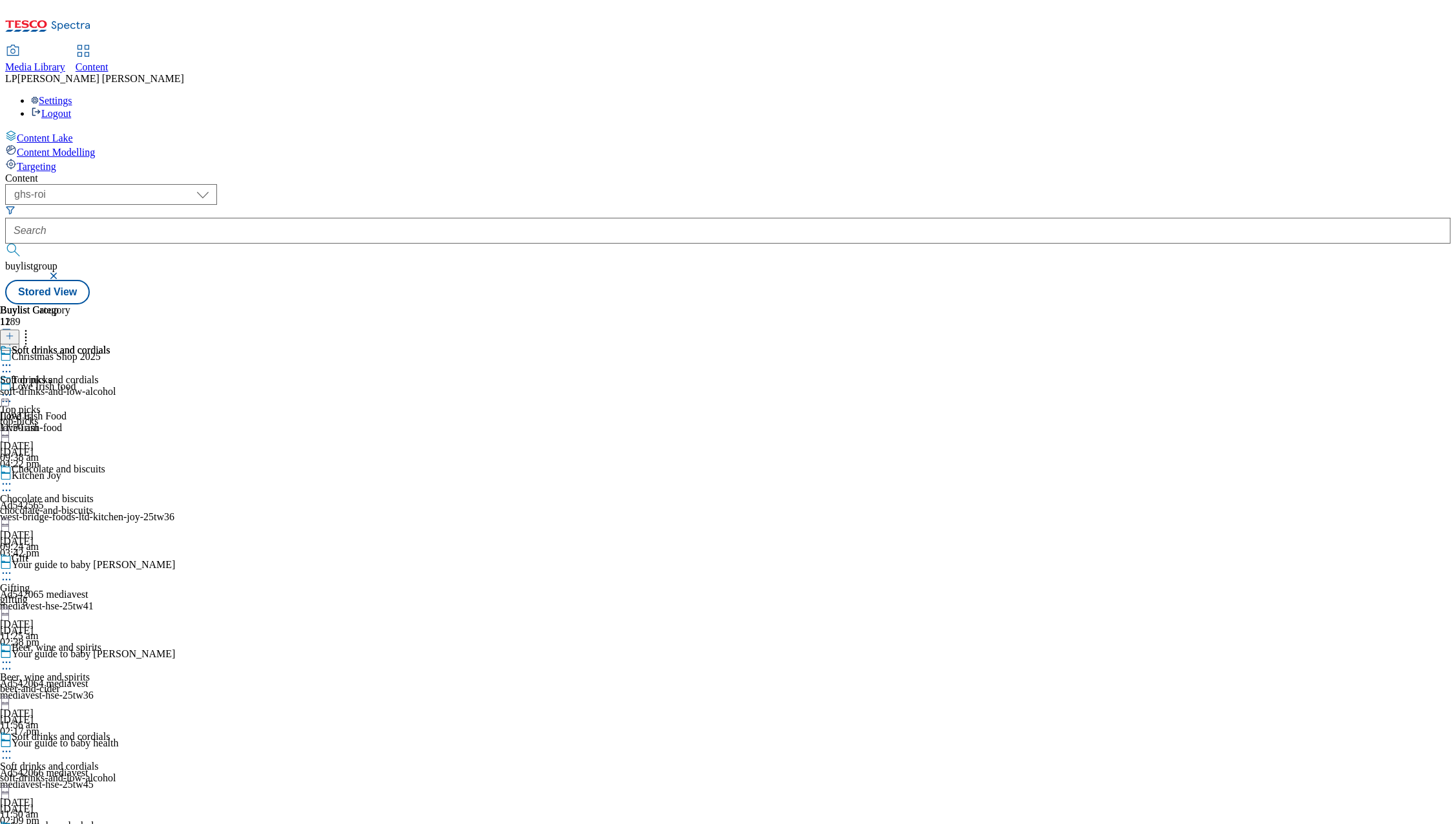
click at [116, 385] on div "soft-drinks-and-low-alcohol" at bounding box center [58, 391] width 116 height 12
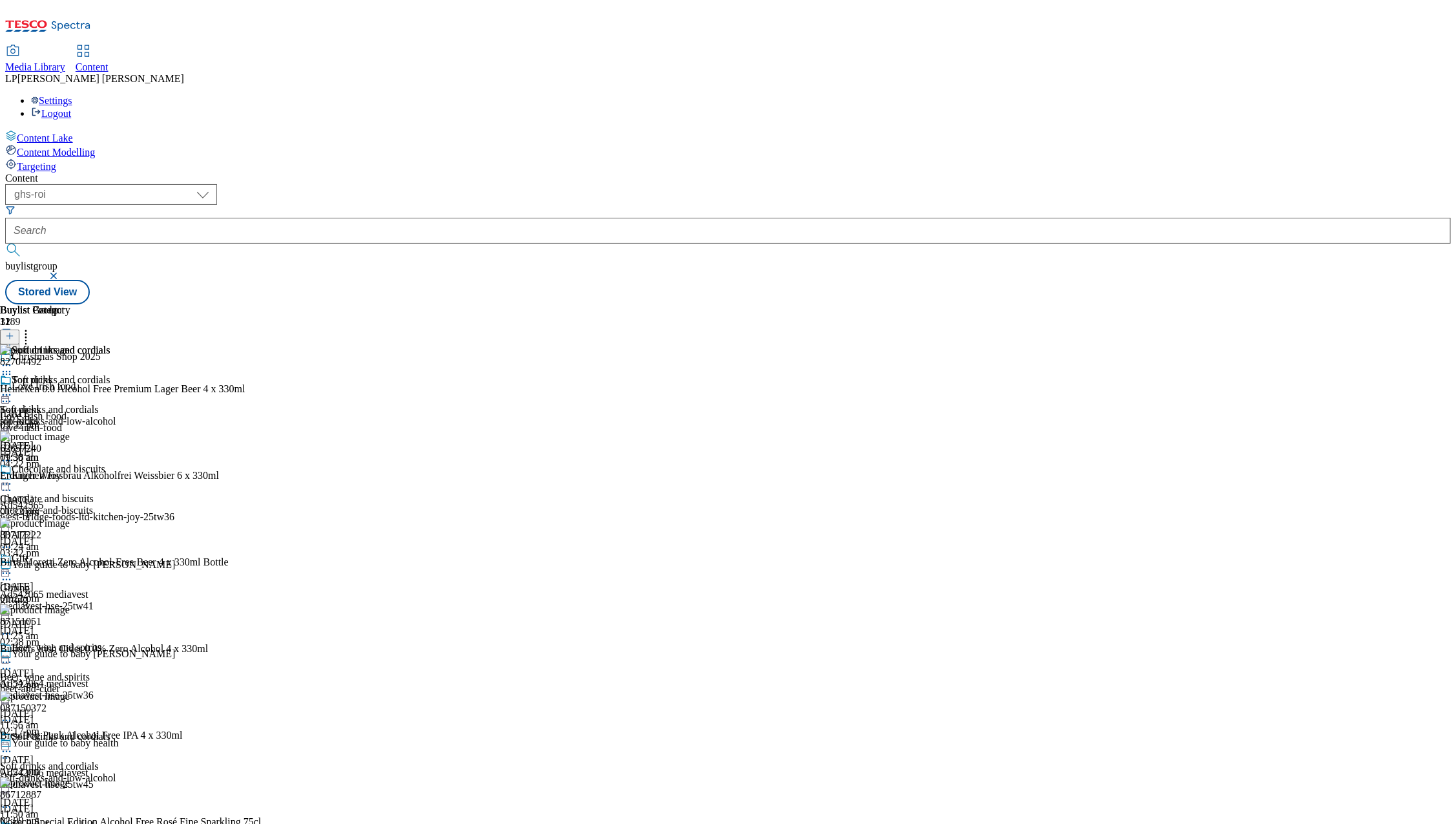
click at [13, 389] on icon at bounding box center [6, 395] width 13 height 13
click at [55, 418] on span "Edit" at bounding box center [48, 422] width 15 height 9
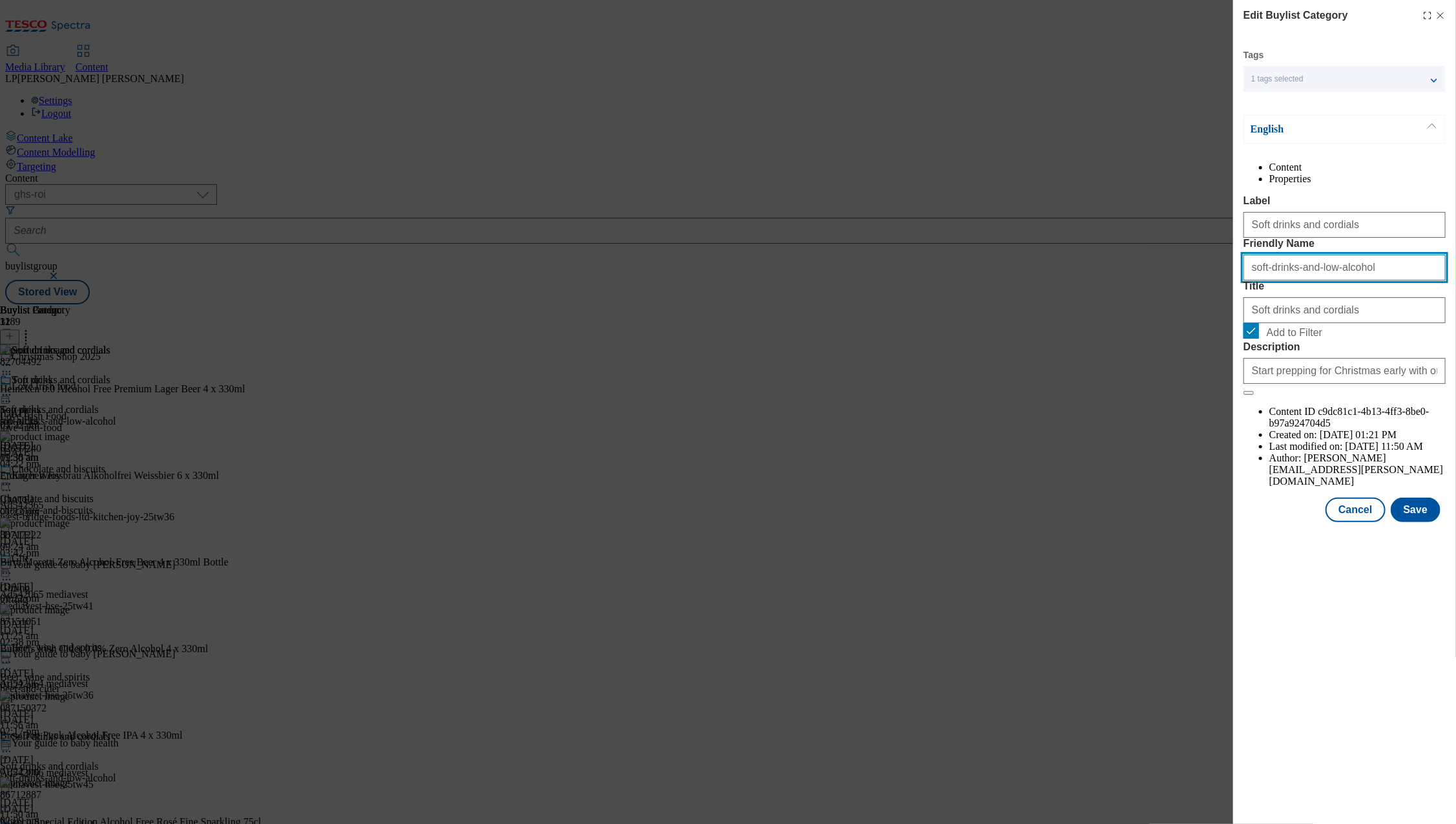
click at [1389, 280] on input "soft-drinks-and-low-alcohol" at bounding box center [1344, 267] width 202 height 25
click at [1366, 522] on button "Cancel" at bounding box center [1355, 509] width 59 height 25
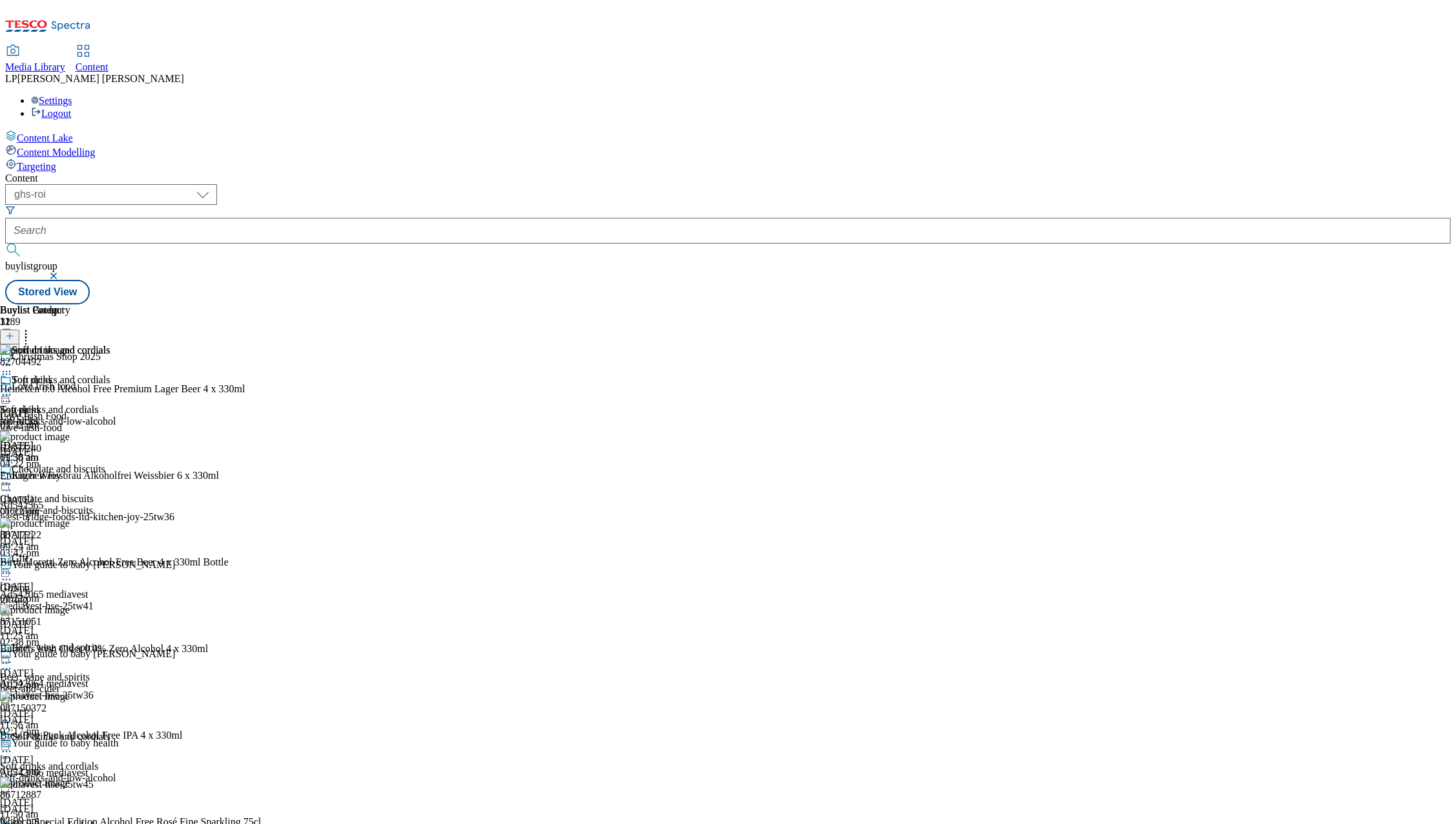
click at [13, 389] on icon at bounding box center [6, 395] width 13 height 13
click at [81, 536] on span "Un-publish" at bounding box center [60, 541] width 42 height 9
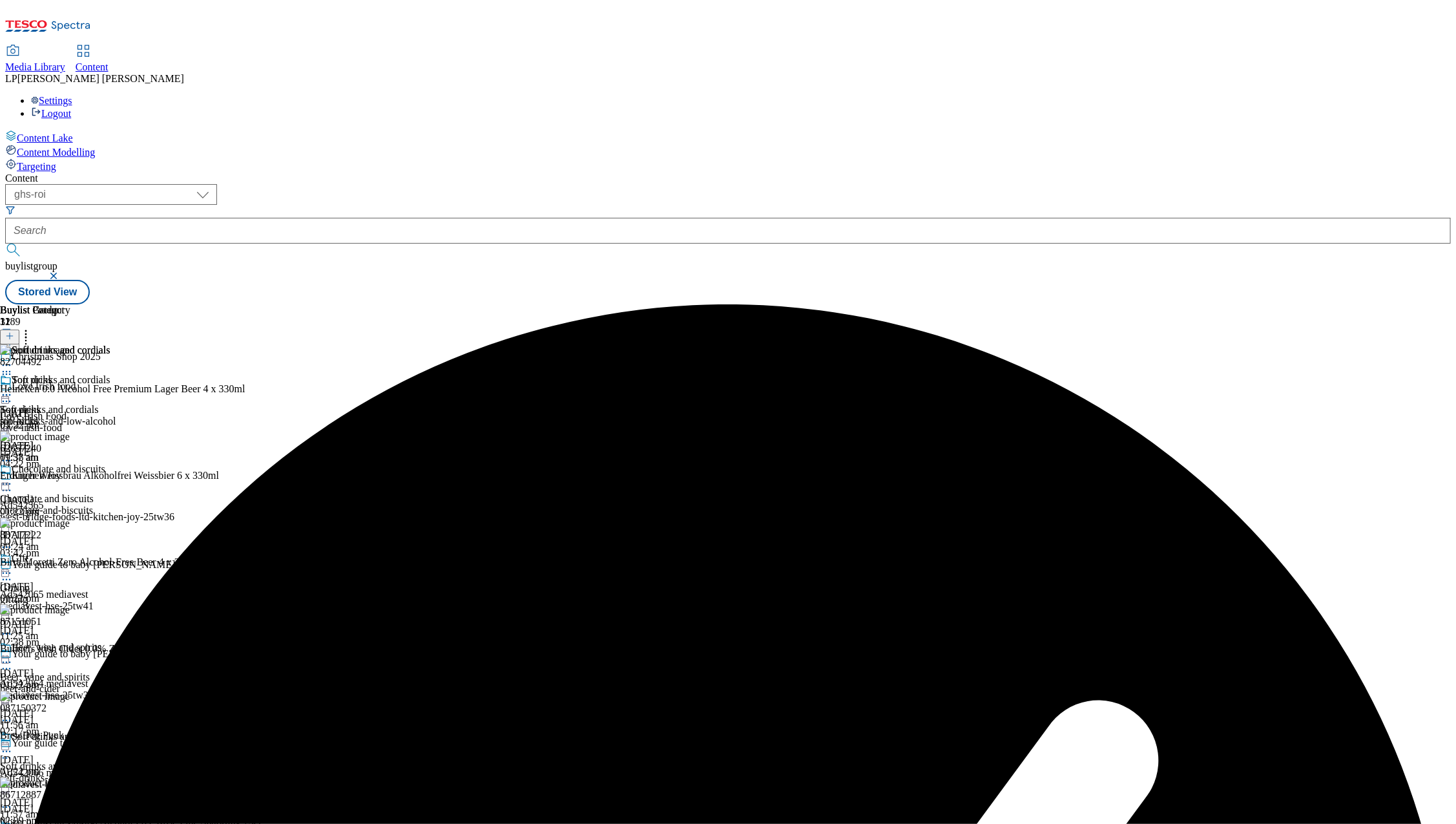
scroll to position [356, 0]
click at [13, 745] on icon at bounding box center [6, 751] width 13 height 13
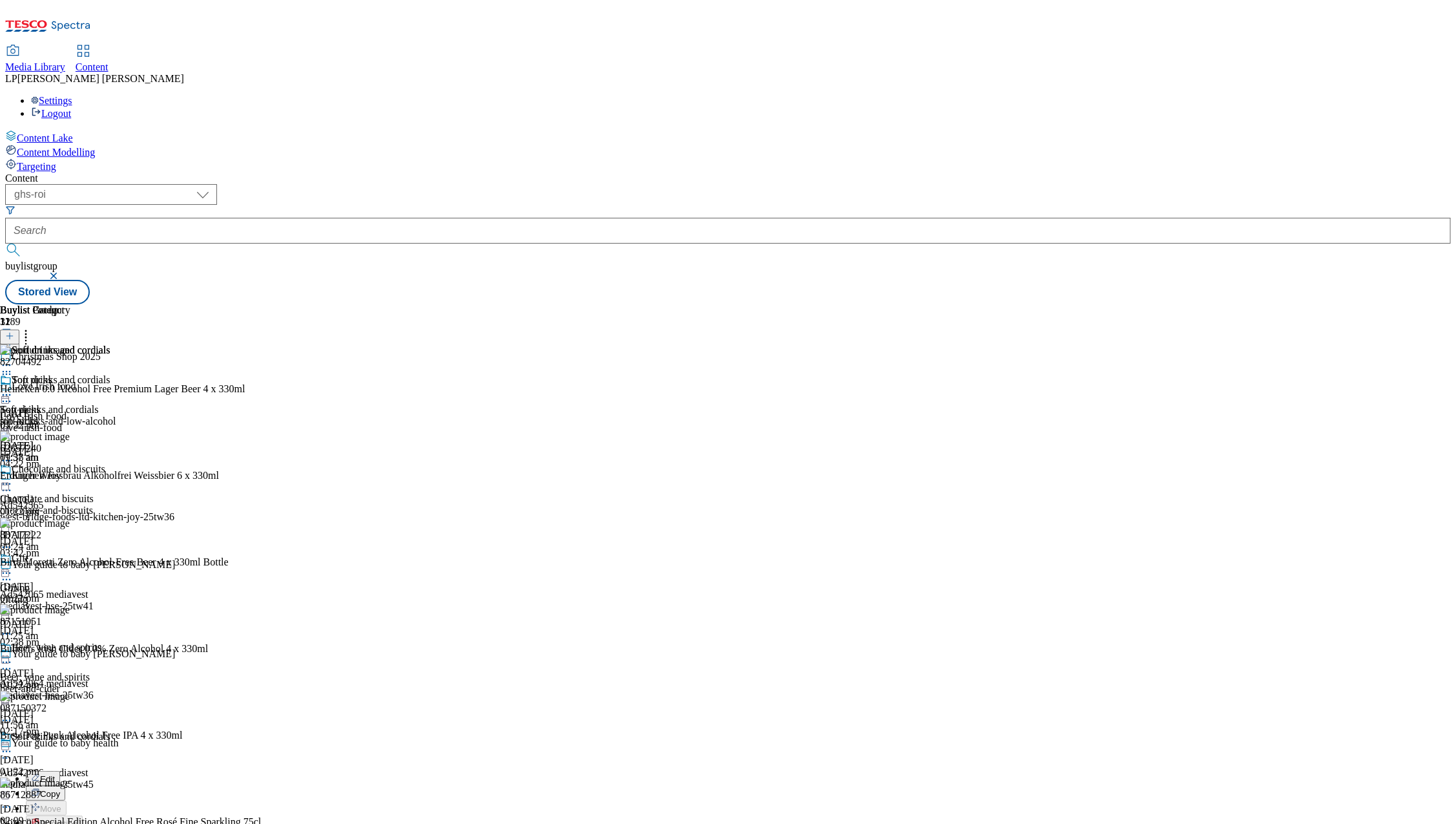
scroll to position [418, 0]
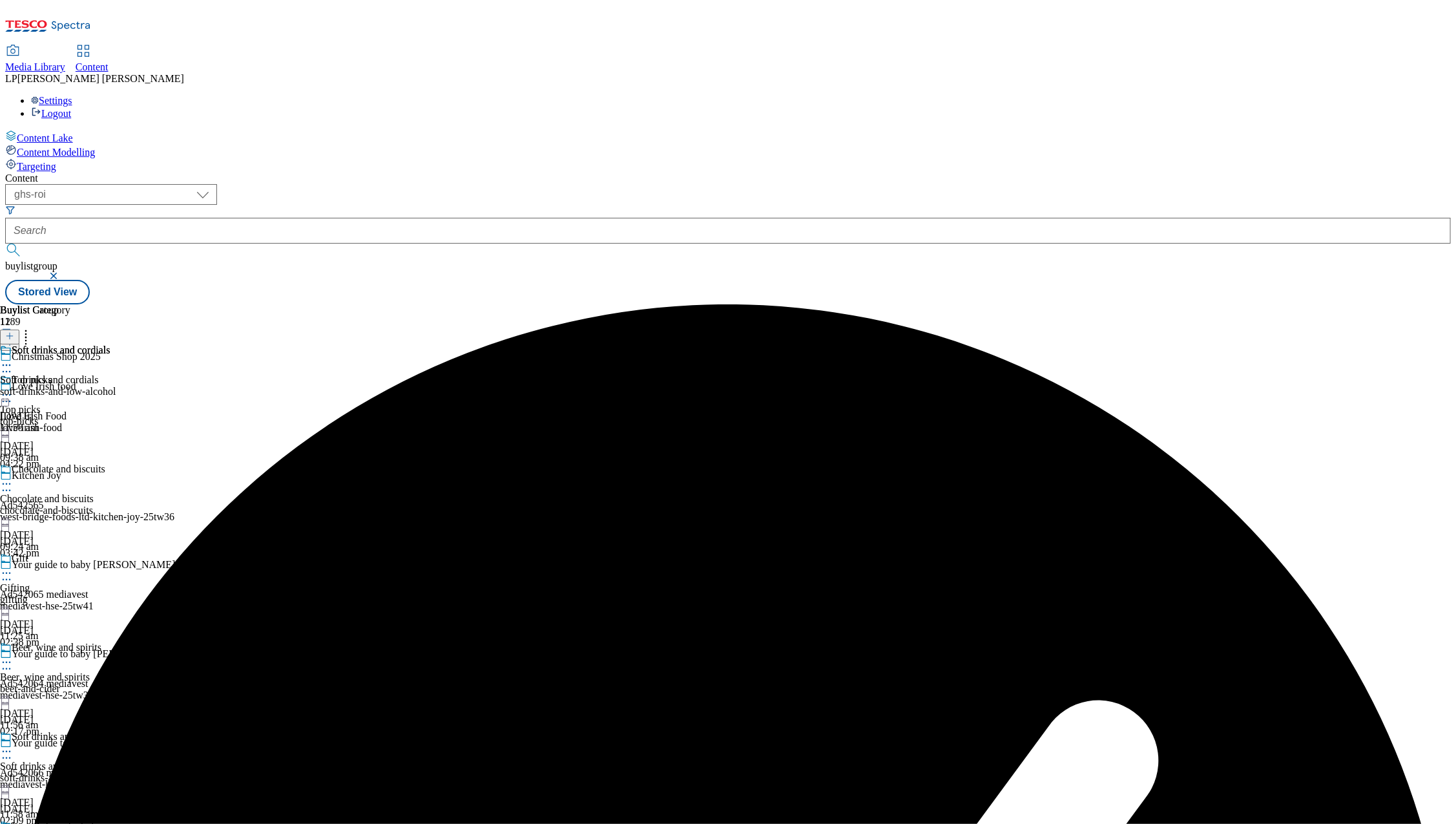
scroll to position [328, 0]
click at [13, 745] on icon at bounding box center [6, 751] width 13 height 13
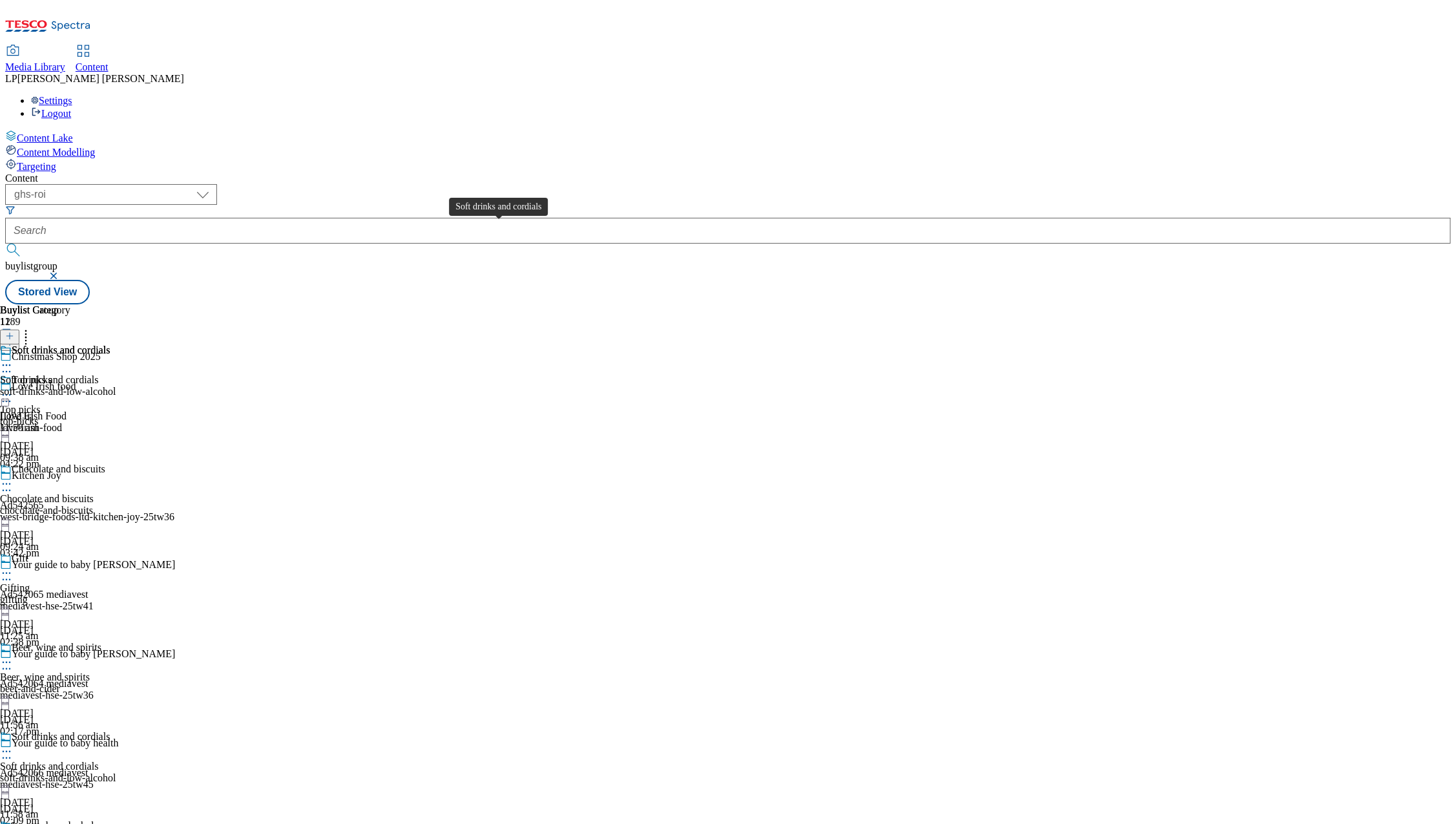
click at [109, 731] on div "Soft drinks and cordials" at bounding box center [61, 737] width 98 height 12
click at [116, 772] on div "soft-drinks-and-low-alcohol" at bounding box center [58, 778] width 116 height 12
click at [116, 385] on div "soft-drinks-and-low-alcohol" at bounding box center [58, 391] width 116 height 12
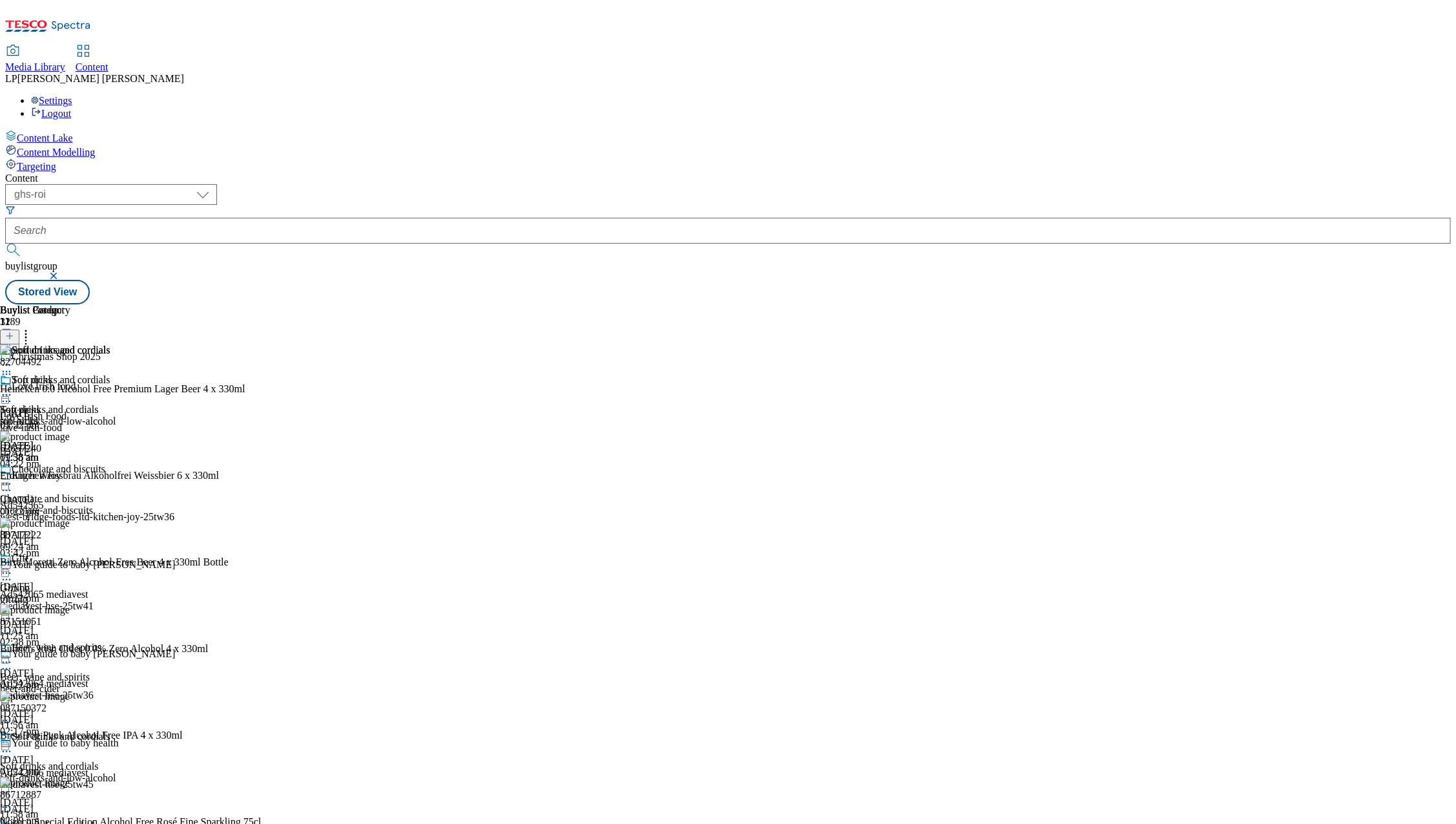
click at [32, 328] on icon at bounding box center [25, 334] width 13 height 13
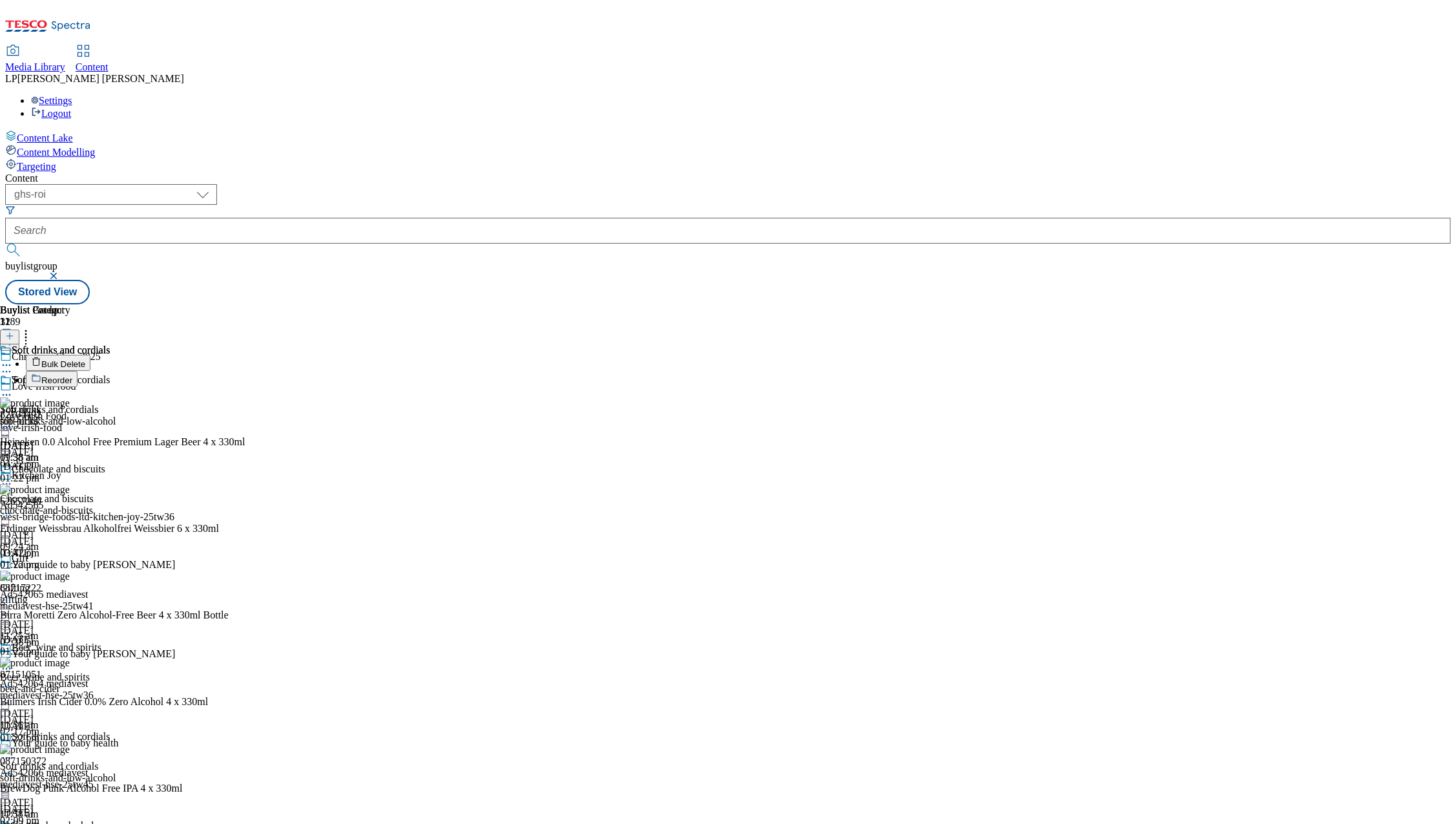
click at [85, 359] on span "Bulk Delete" at bounding box center [64, 363] width 44 height 9
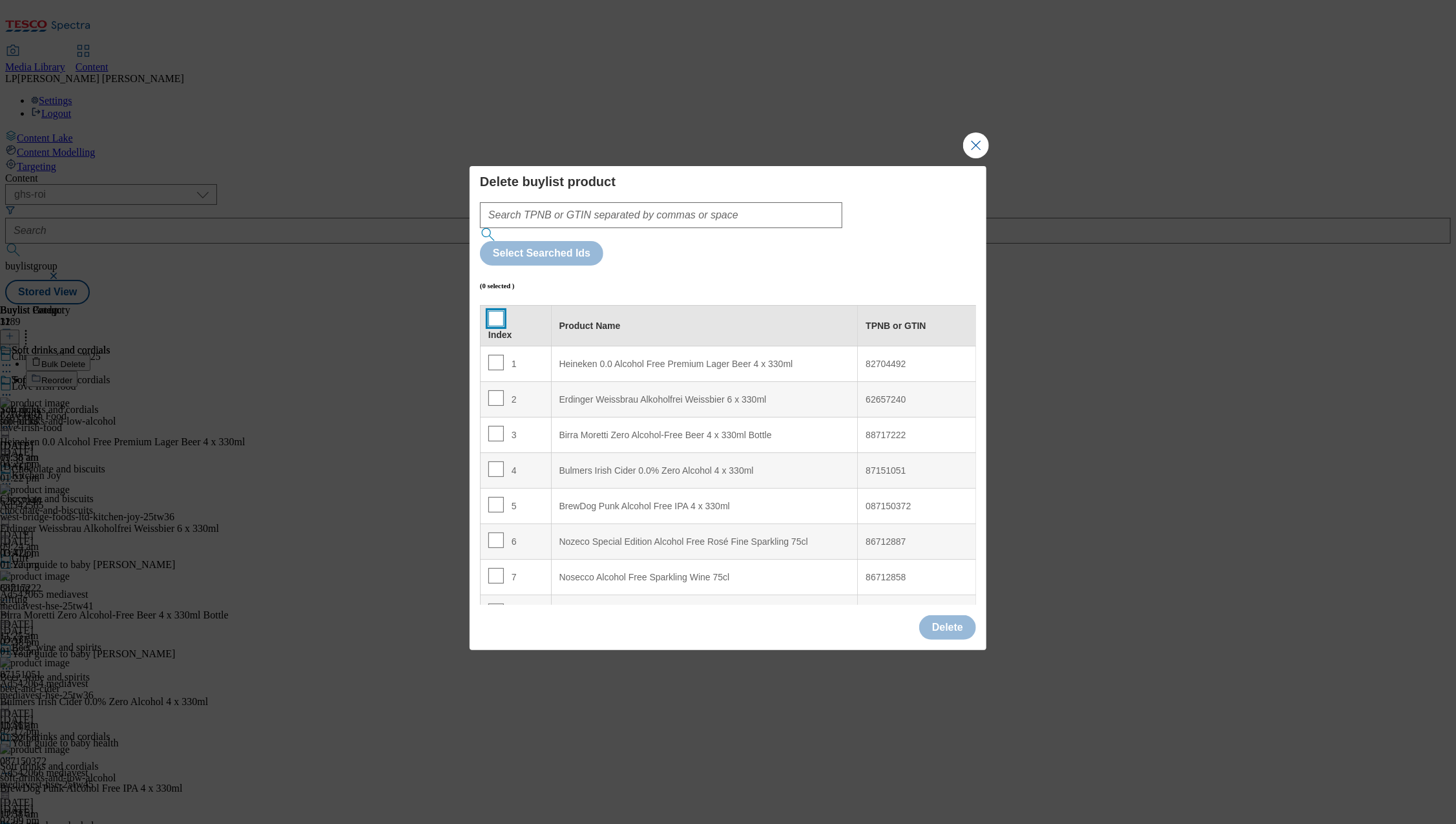
click at [496, 311] on input "Modal" at bounding box center [496, 318] width 15 height 15
click at [947, 615] on button "Delete" at bounding box center [947, 627] width 57 height 25
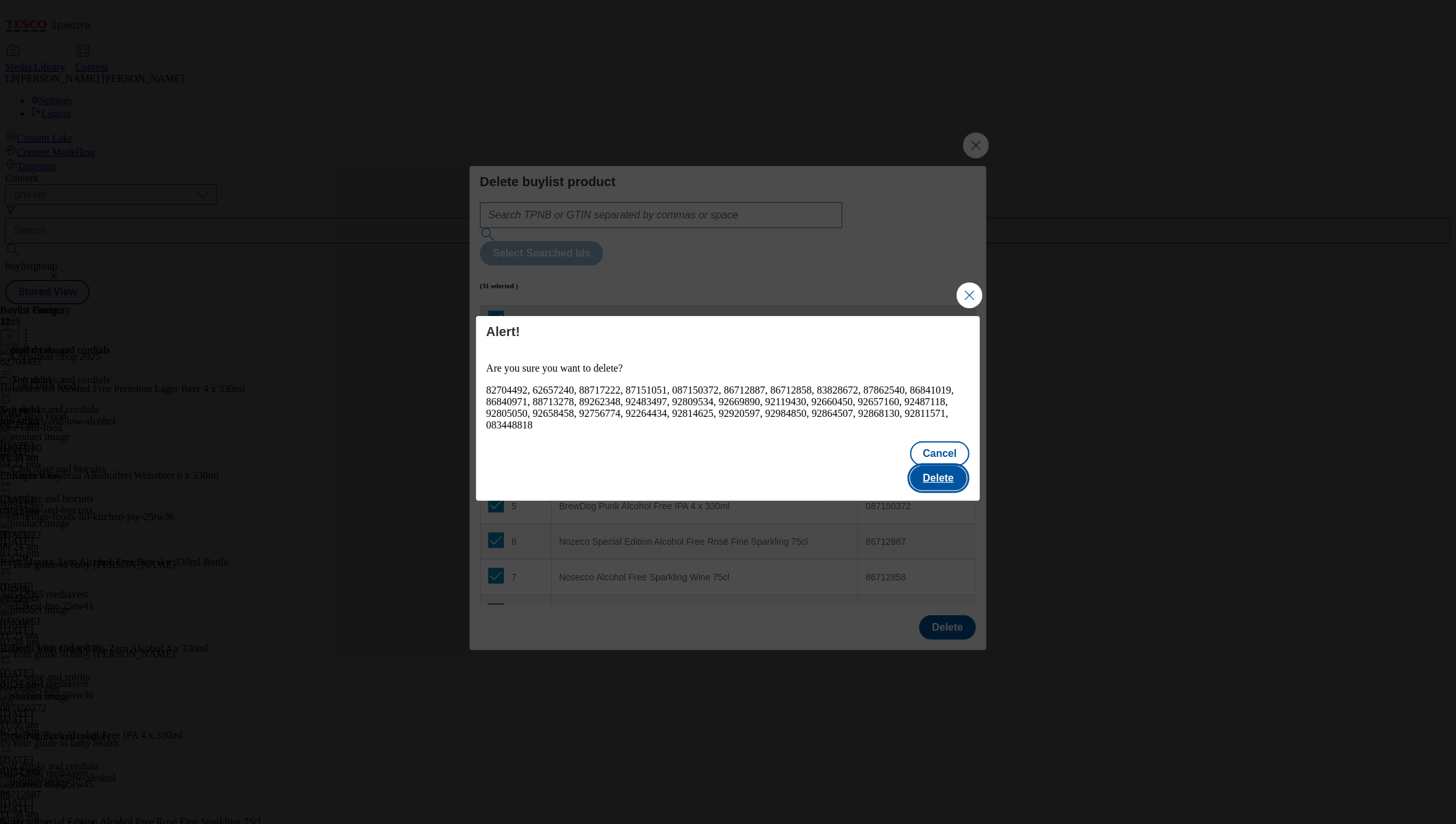
click at [940, 470] on button "Delete" at bounding box center [938, 478] width 57 height 25
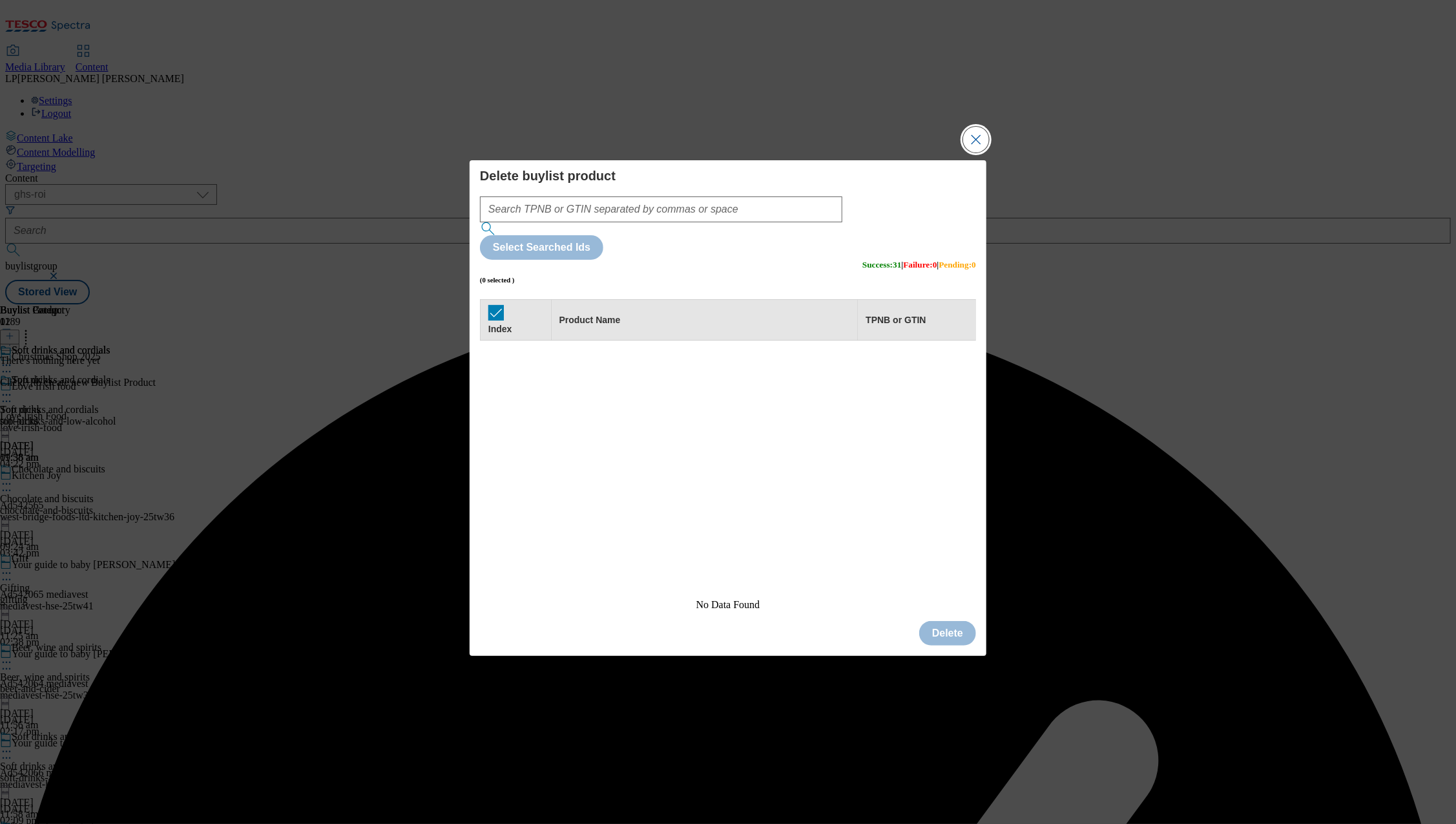
click at [981, 153] on button "Close Modal" at bounding box center [976, 139] width 25 height 25
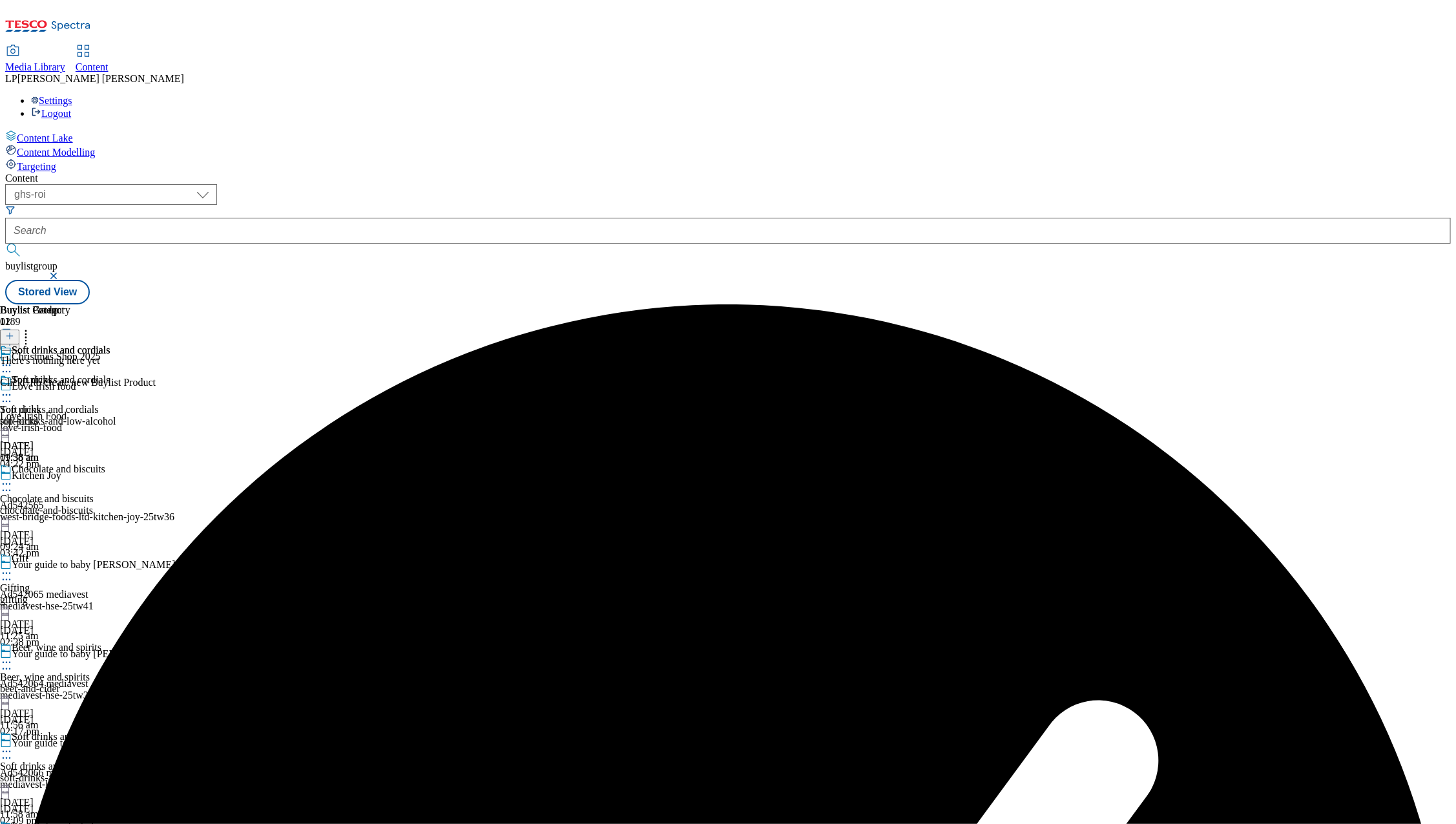
click at [116, 415] on div "soft-drinks-and-low-alcohol" at bounding box center [58, 421] width 116 height 12
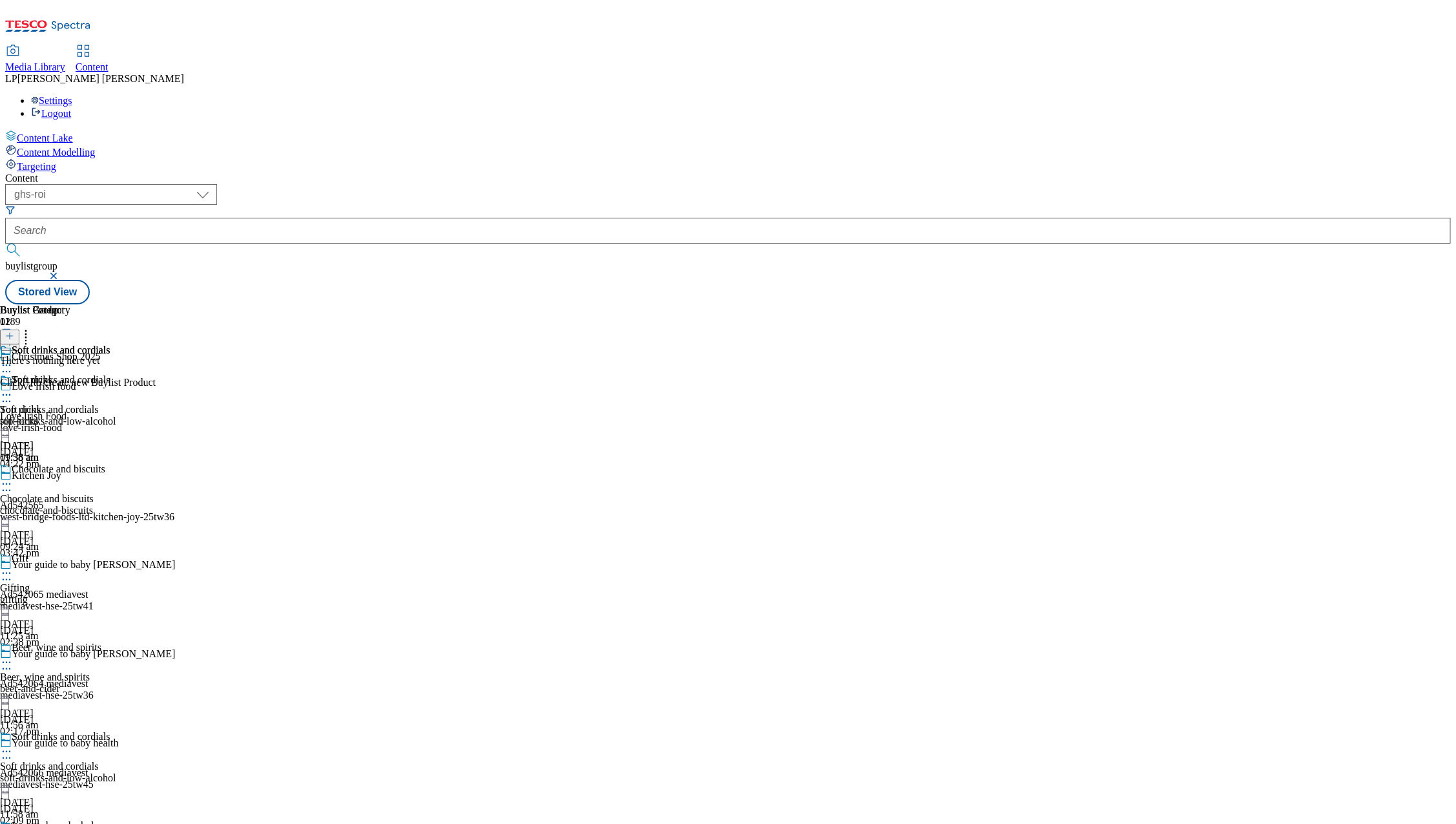
click at [116, 415] on div "soft-drinks-and-low-alcohol" at bounding box center [58, 421] width 116 height 12
click at [14, 332] on icon at bounding box center [9, 336] width 9 height 9
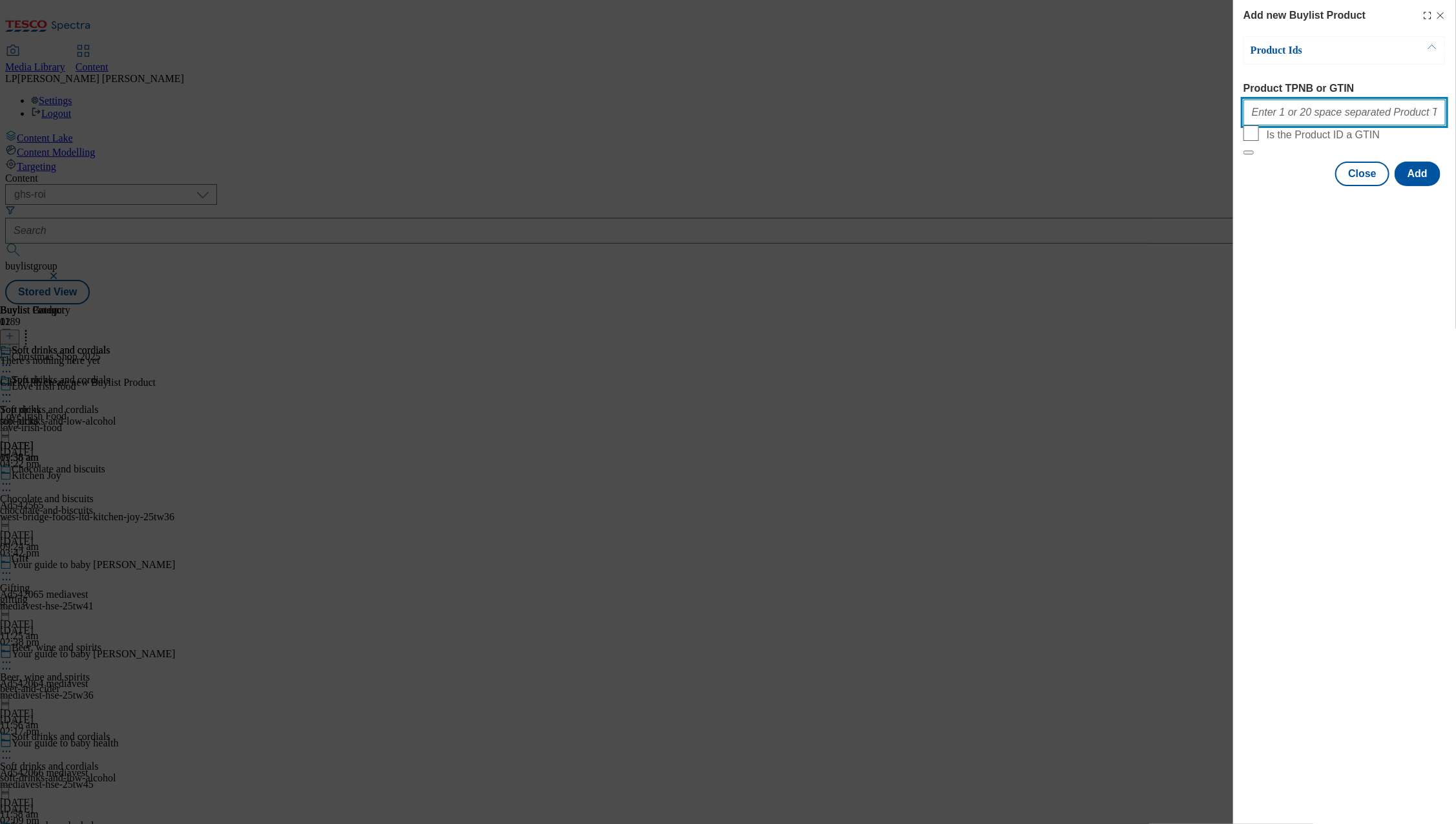
click at [1270, 117] on input "Product TPNB or GTIN" at bounding box center [1344, 112] width 202 height 25
paste input "92483497 92119430 92809534 92603564 92669890 92660450 92657160 92811571 9286813…"
click at [1422, 186] on button "Add" at bounding box center [1418, 173] width 46 height 25
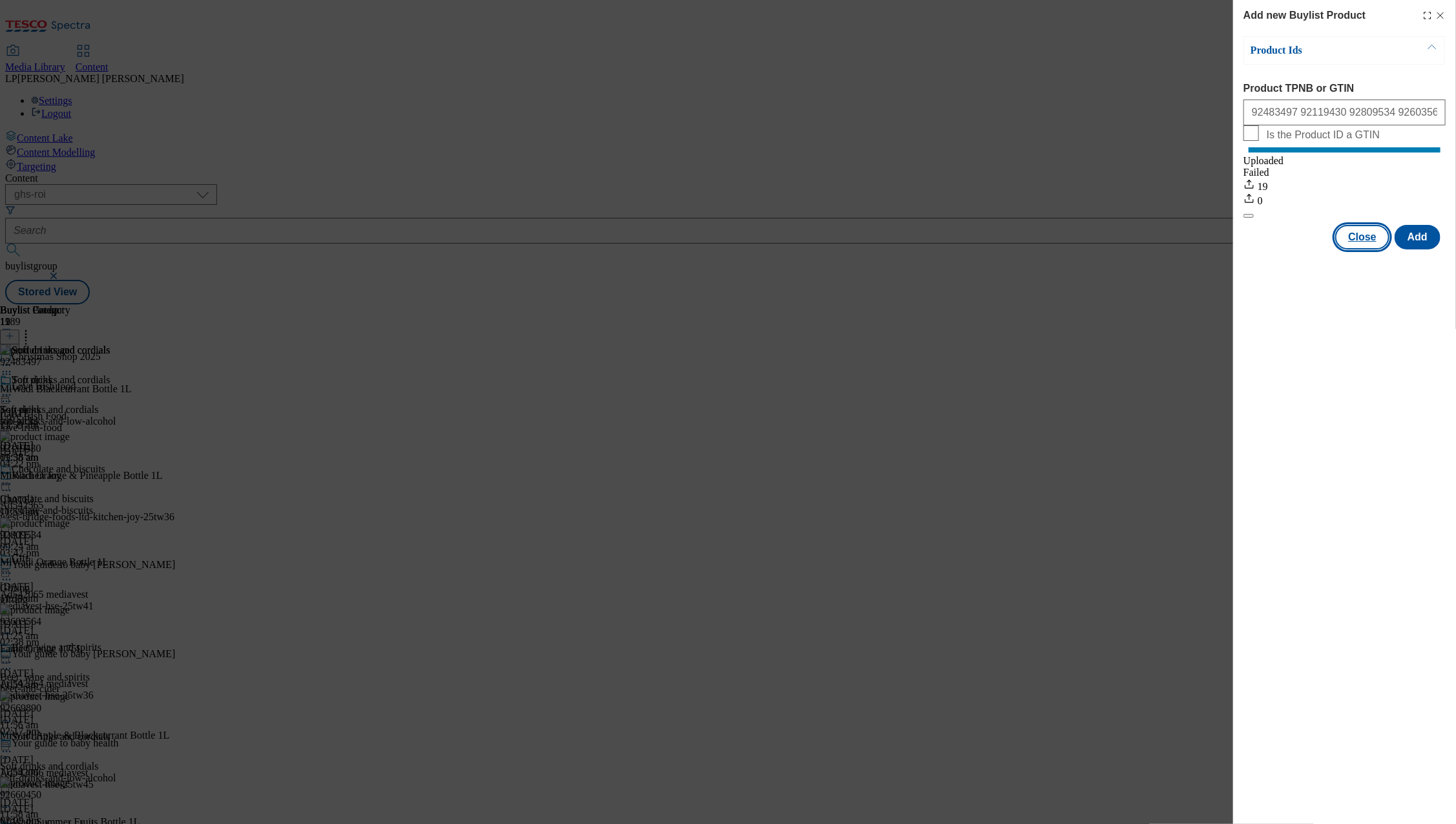
click at [1364, 249] on button "Close" at bounding box center [1362, 237] width 54 height 25
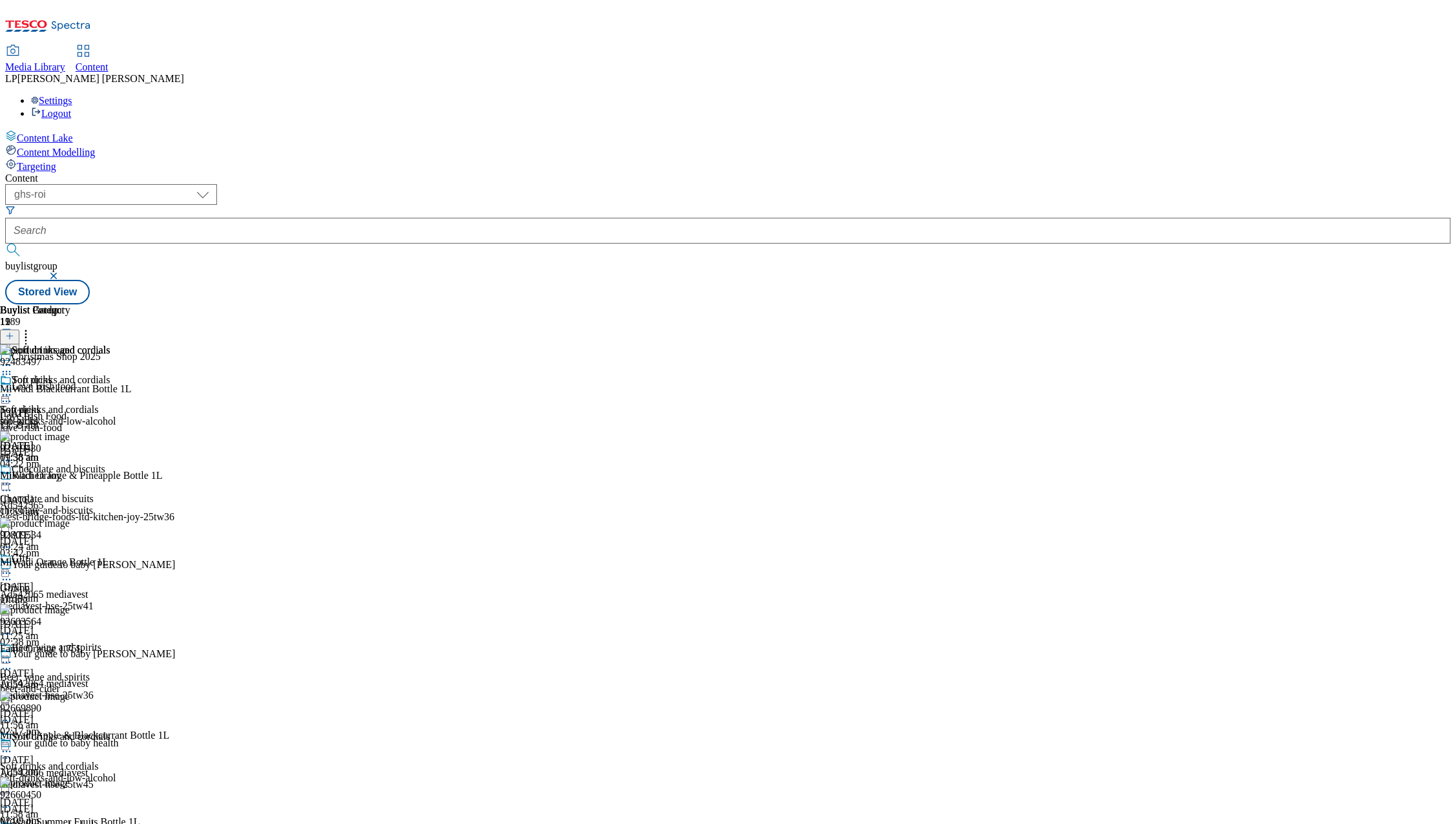
click at [13, 389] on icon at bounding box center [6, 395] width 13 height 13
click at [109, 374] on div "Soft drinks and cordials" at bounding box center [61, 380] width 98 height 12
click at [13, 358] on icon at bounding box center [6, 364] width 13 height 13
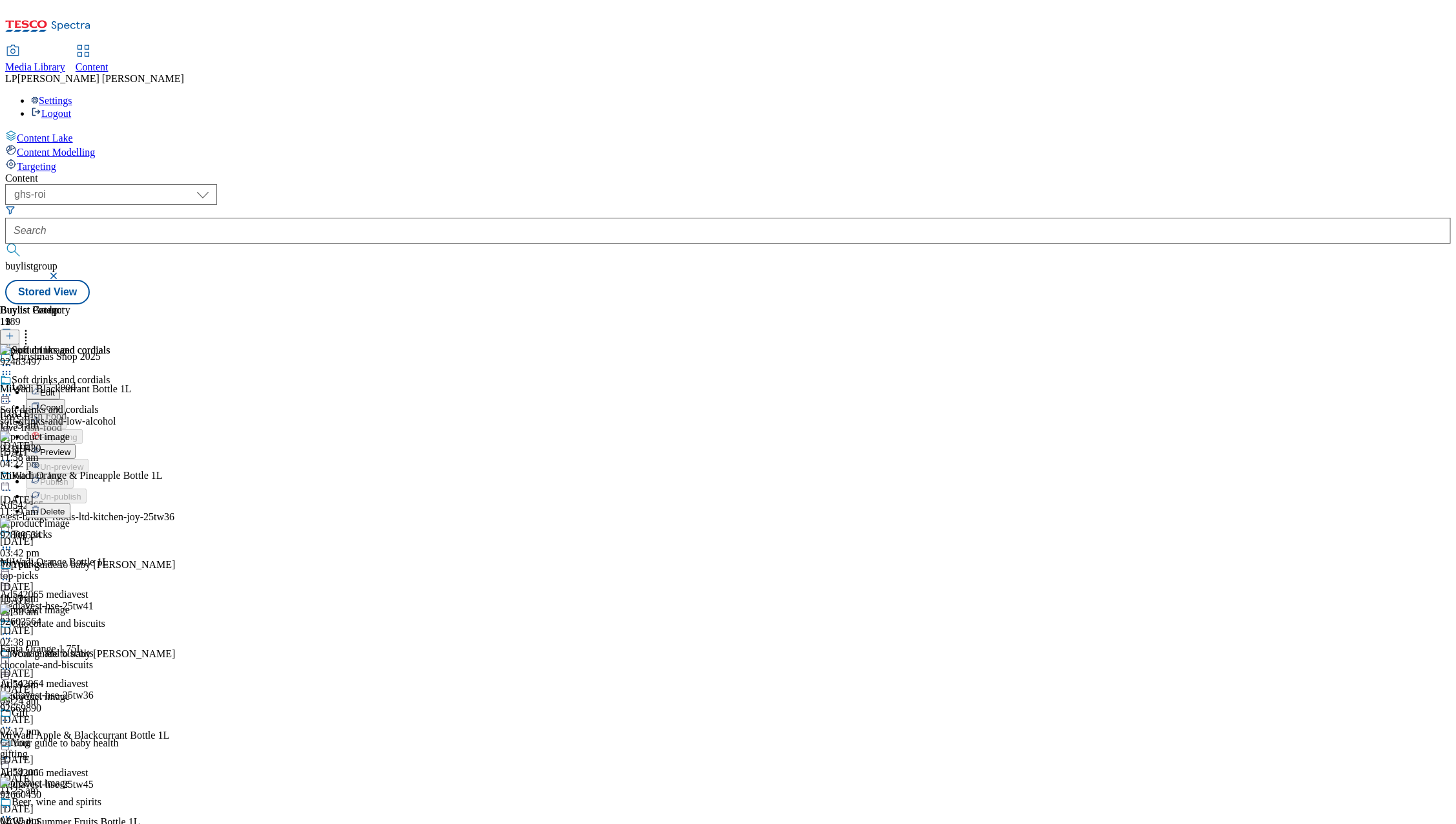
click at [70, 447] on span "Preview" at bounding box center [55, 451] width 31 height 9
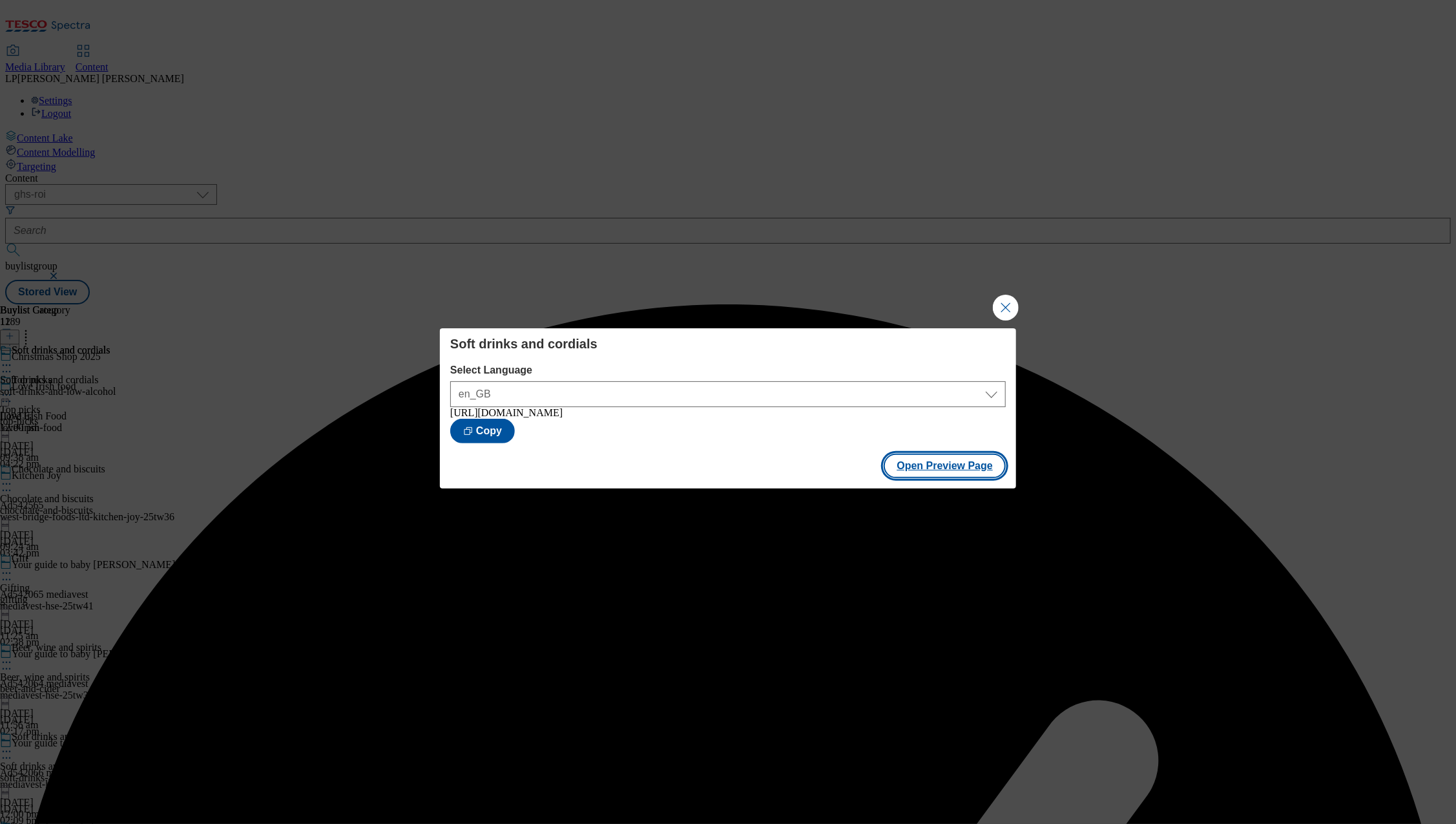
click at [955, 469] on button "Open Preview Page" at bounding box center [944, 465] width 122 height 25
click at [1016, 299] on button "Close Modal" at bounding box center [1005, 307] width 25 height 25
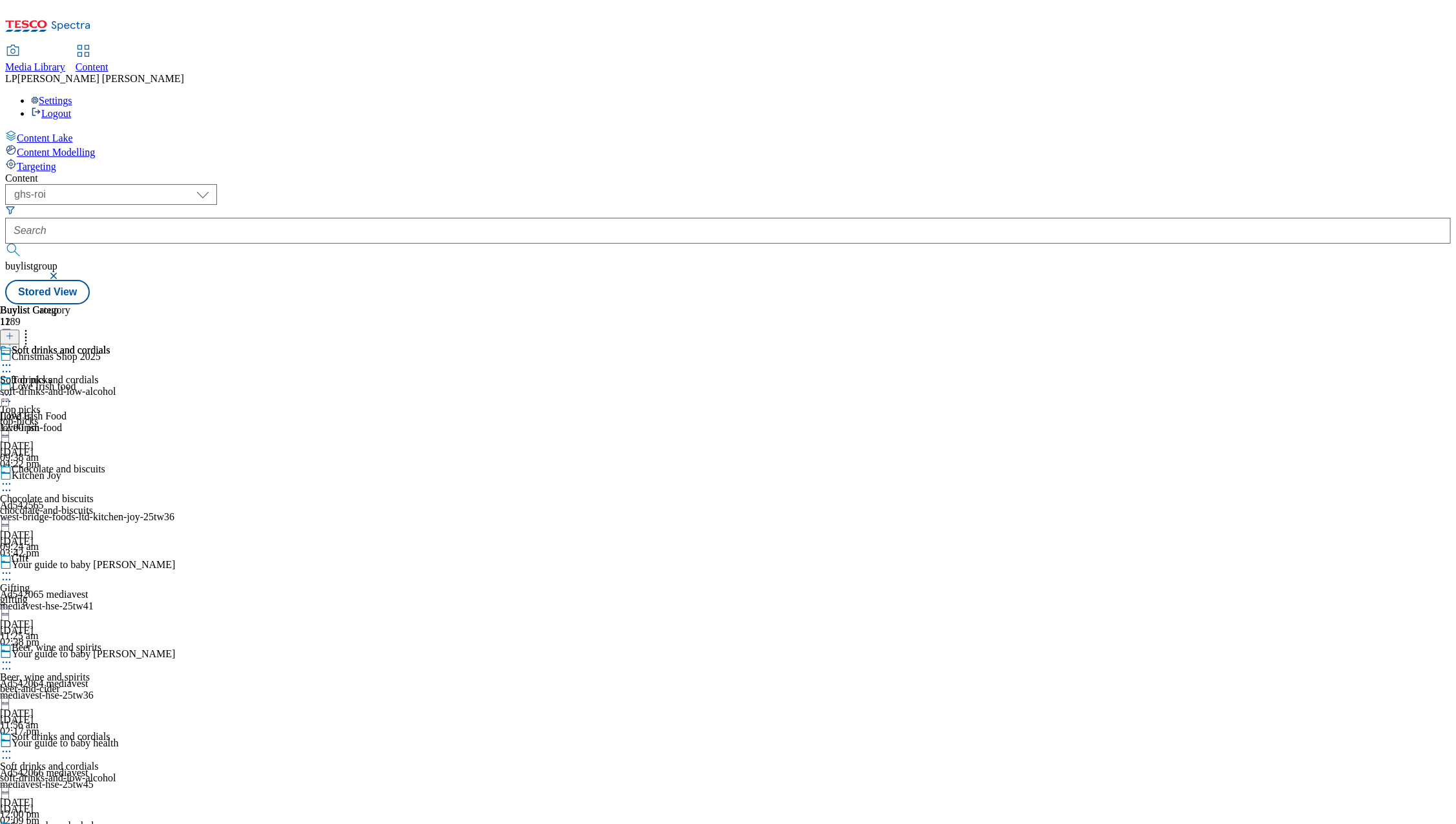
click at [13, 358] on icon at bounding box center [6, 364] width 13 height 13
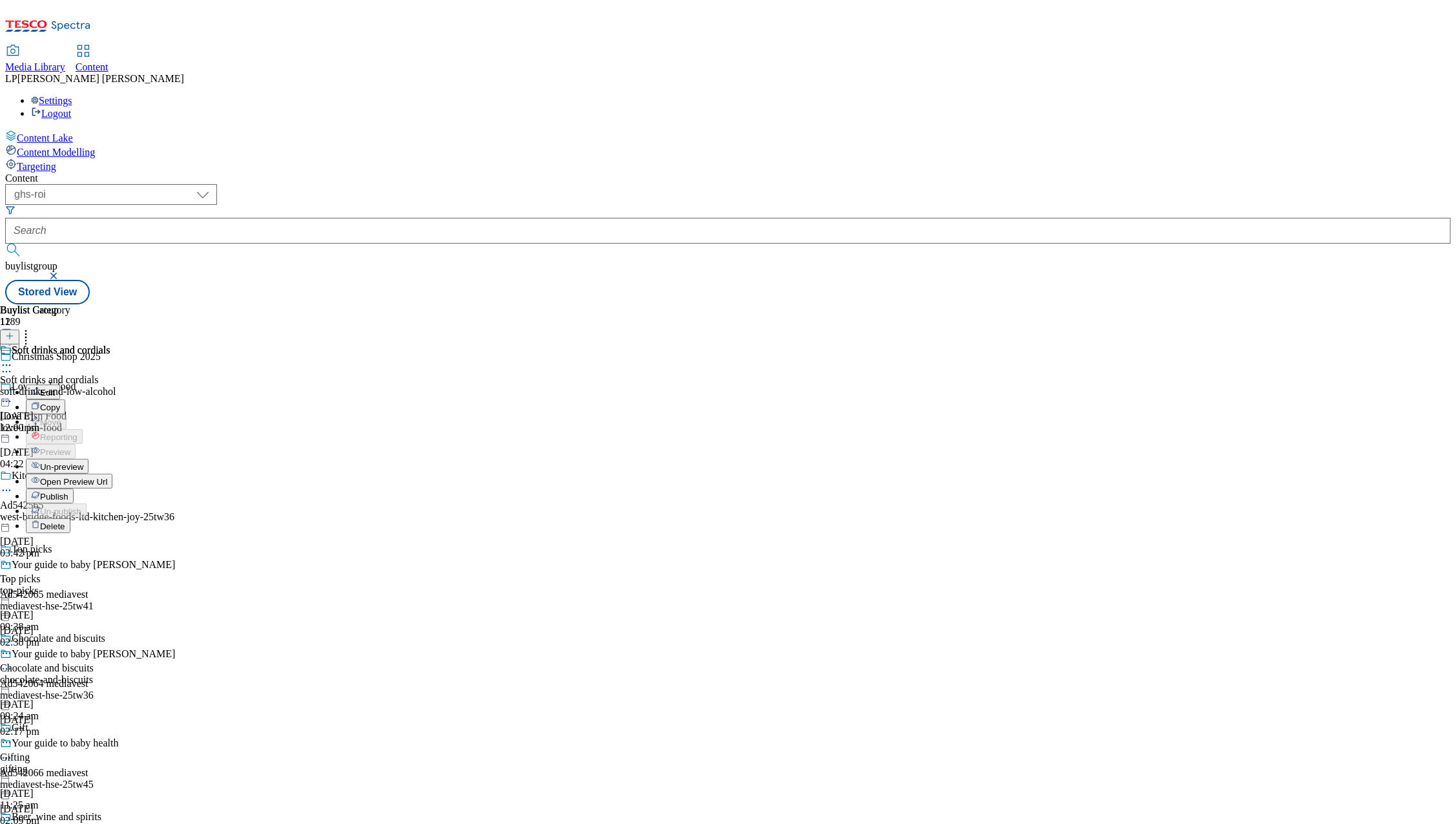
click at [69, 491] on span "Publish" at bounding box center [53, 496] width 28 height 9
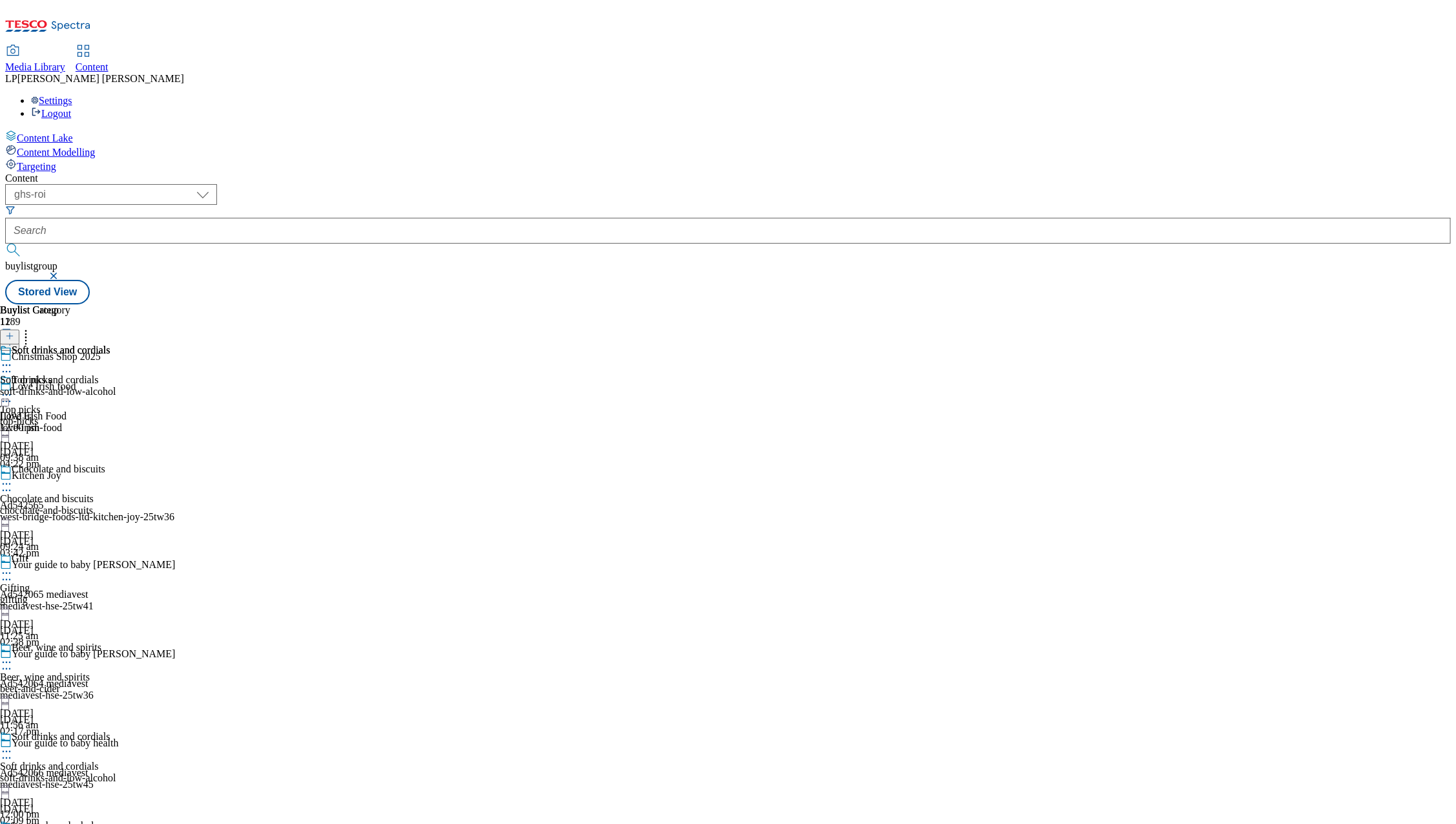
click at [13, 358] on icon at bounding box center [6, 364] width 13 height 13
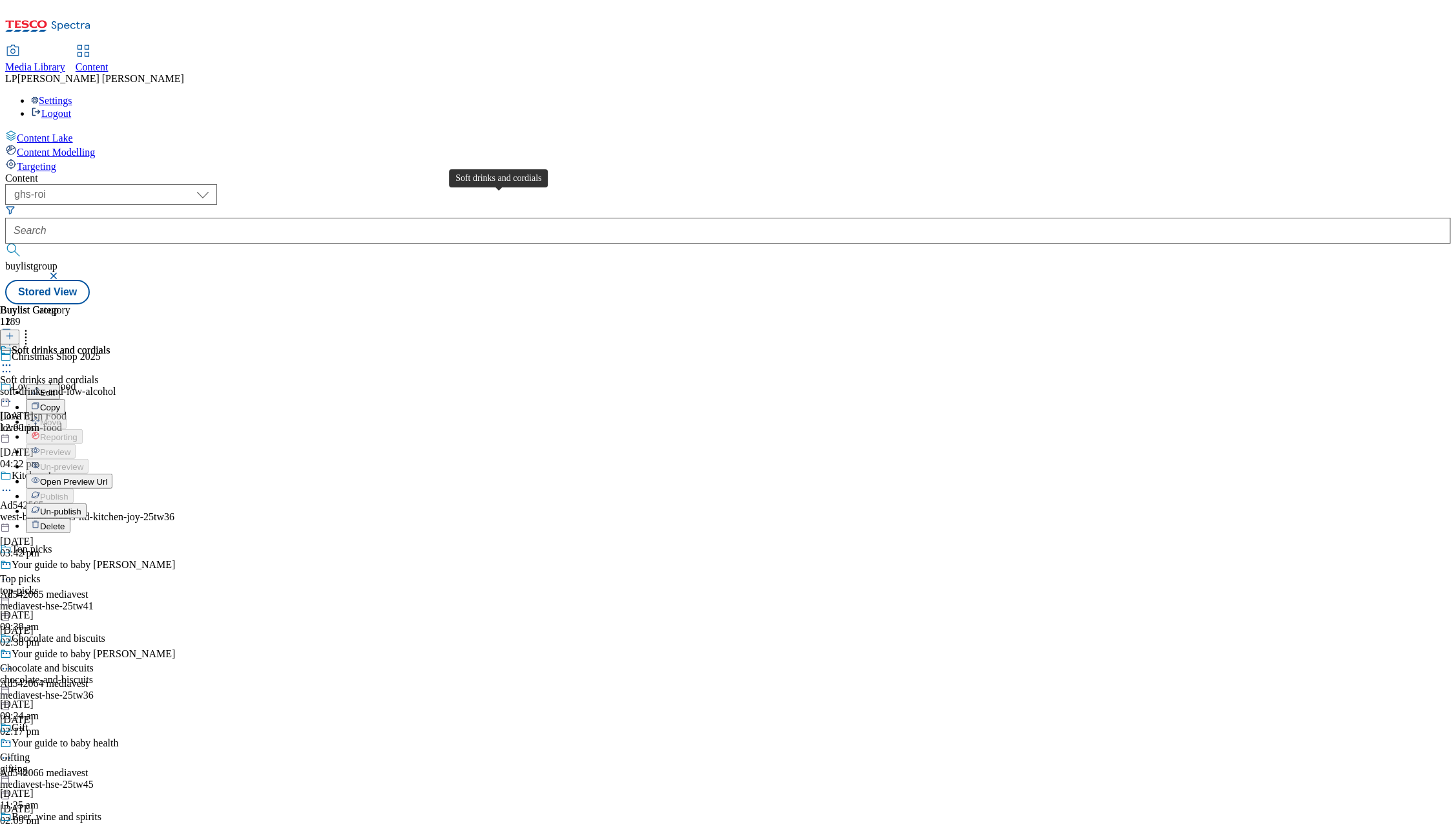
click at [109, 345] on div "Soft drinks and cordials" at bounding box center [61, 350] width 98 height 12
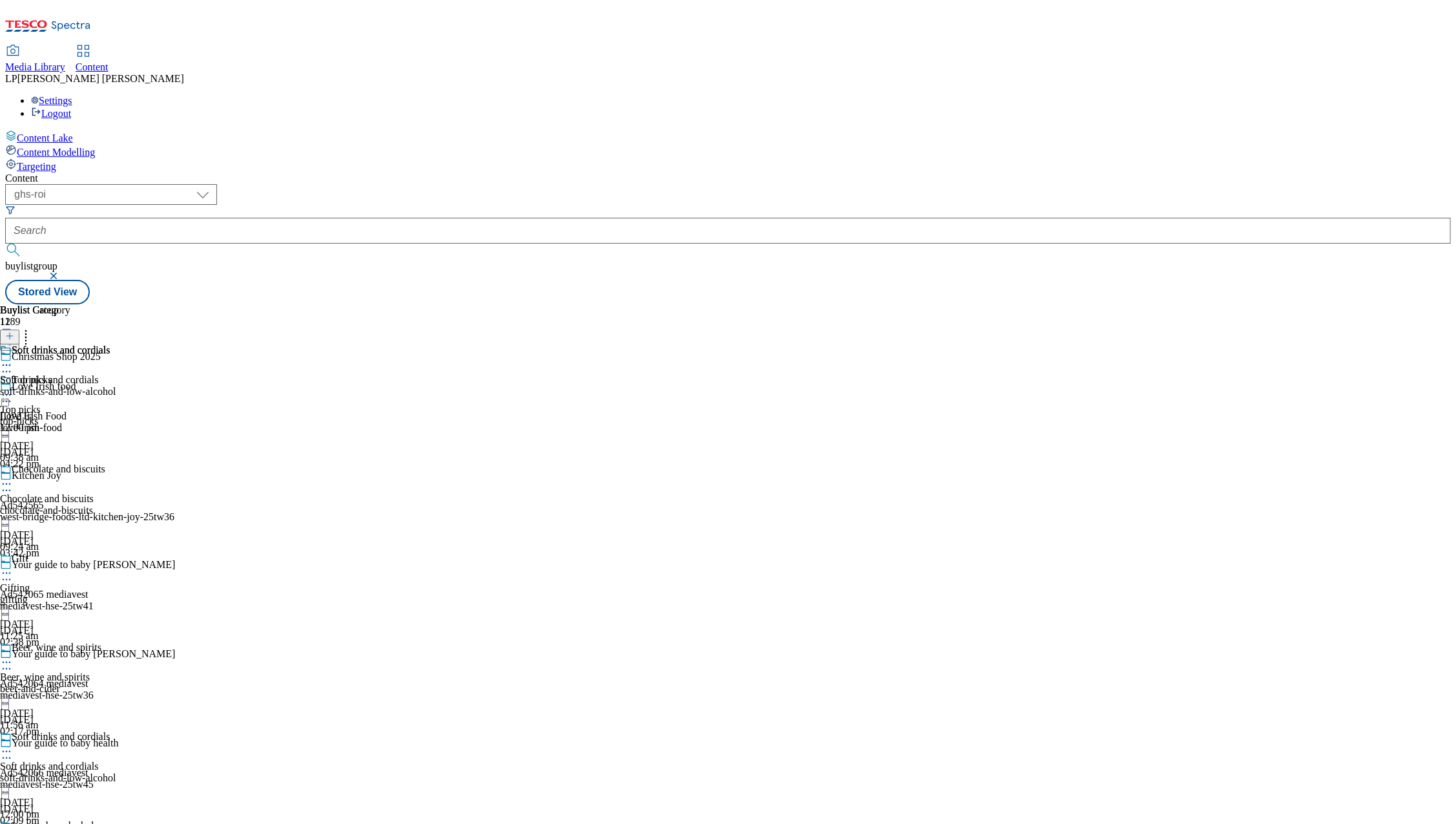
scroll to position [581, 0]
click at [116, 594] on div "gifting" at bounding box center [58, 600] width 116 height 12
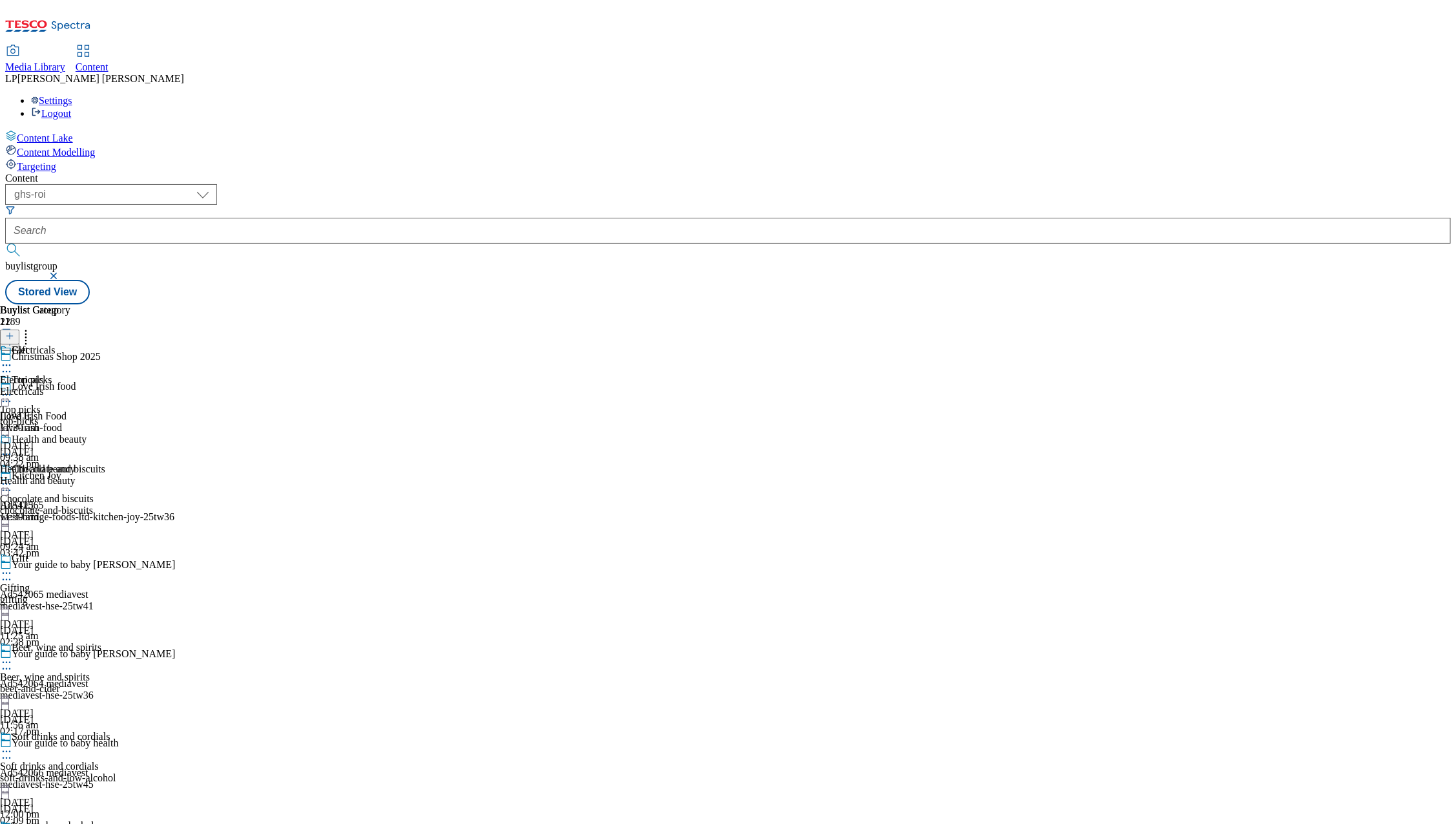
click at [116, 594] on div "gifting" at bounding box center [58, 600] width 116 height 12
click at [122, 434] on div "Electrics Electricals electricals [DATE] 11:26 am" at bounding box center [61, 478] width 122 height 89
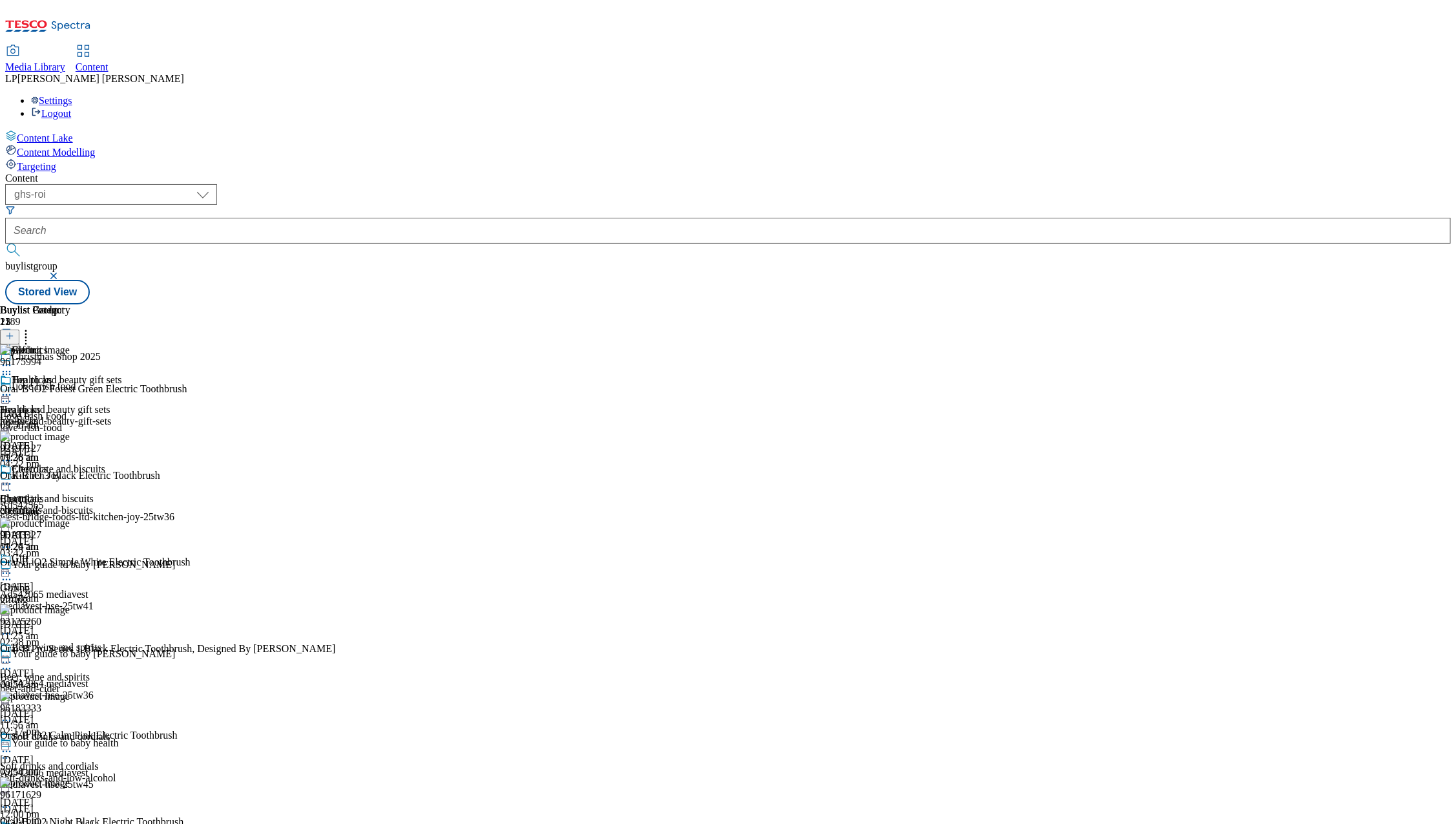
click at [13, 478] on icon at bounding box center [6, 484] width 13 height 13
click at [81, 625] on span "Un-publish" at bounding box center [60, 630] width 42 height 9
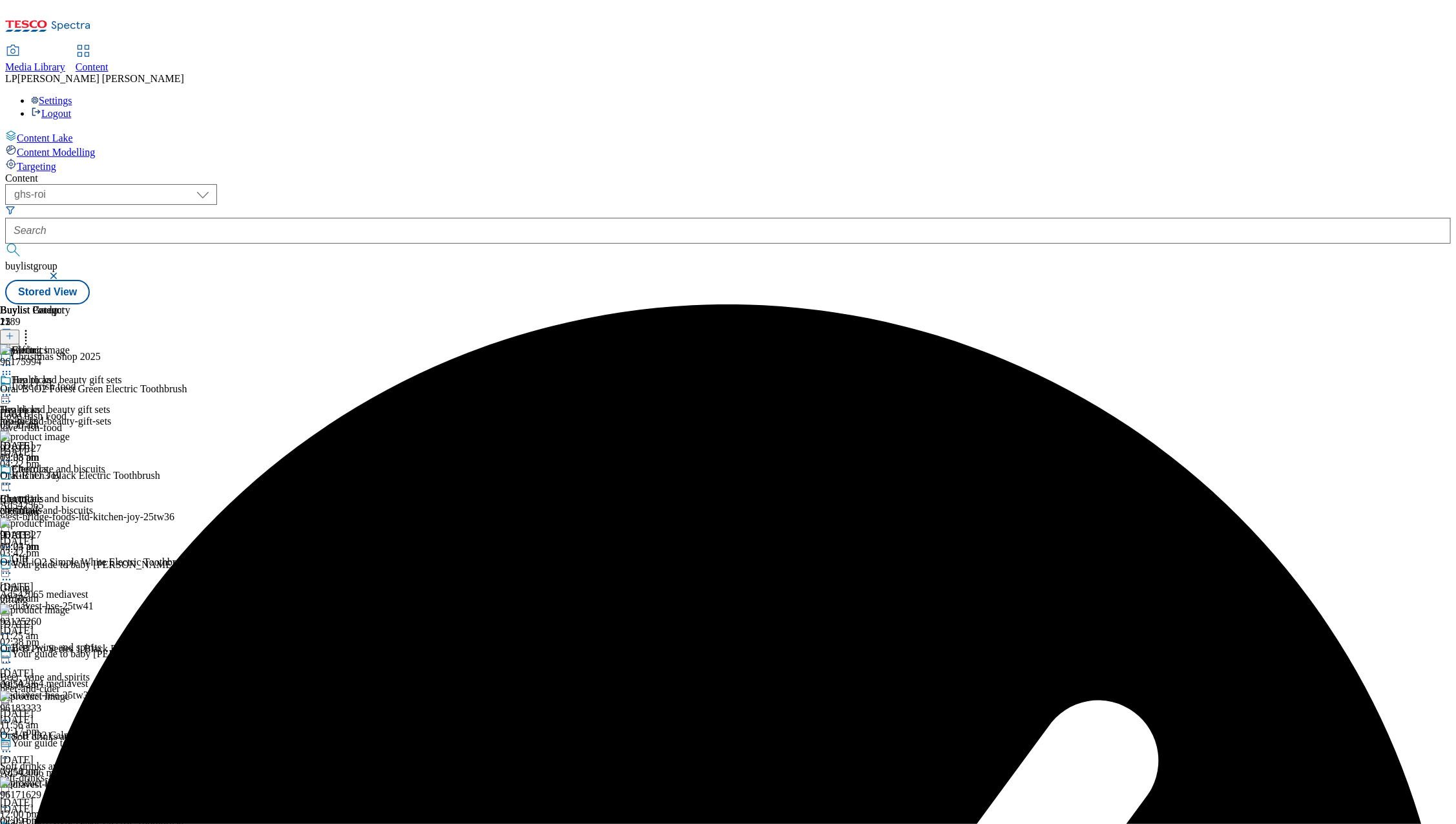
click at [13, 358] on icon at bounding box center [6, 364] width 13 height 13
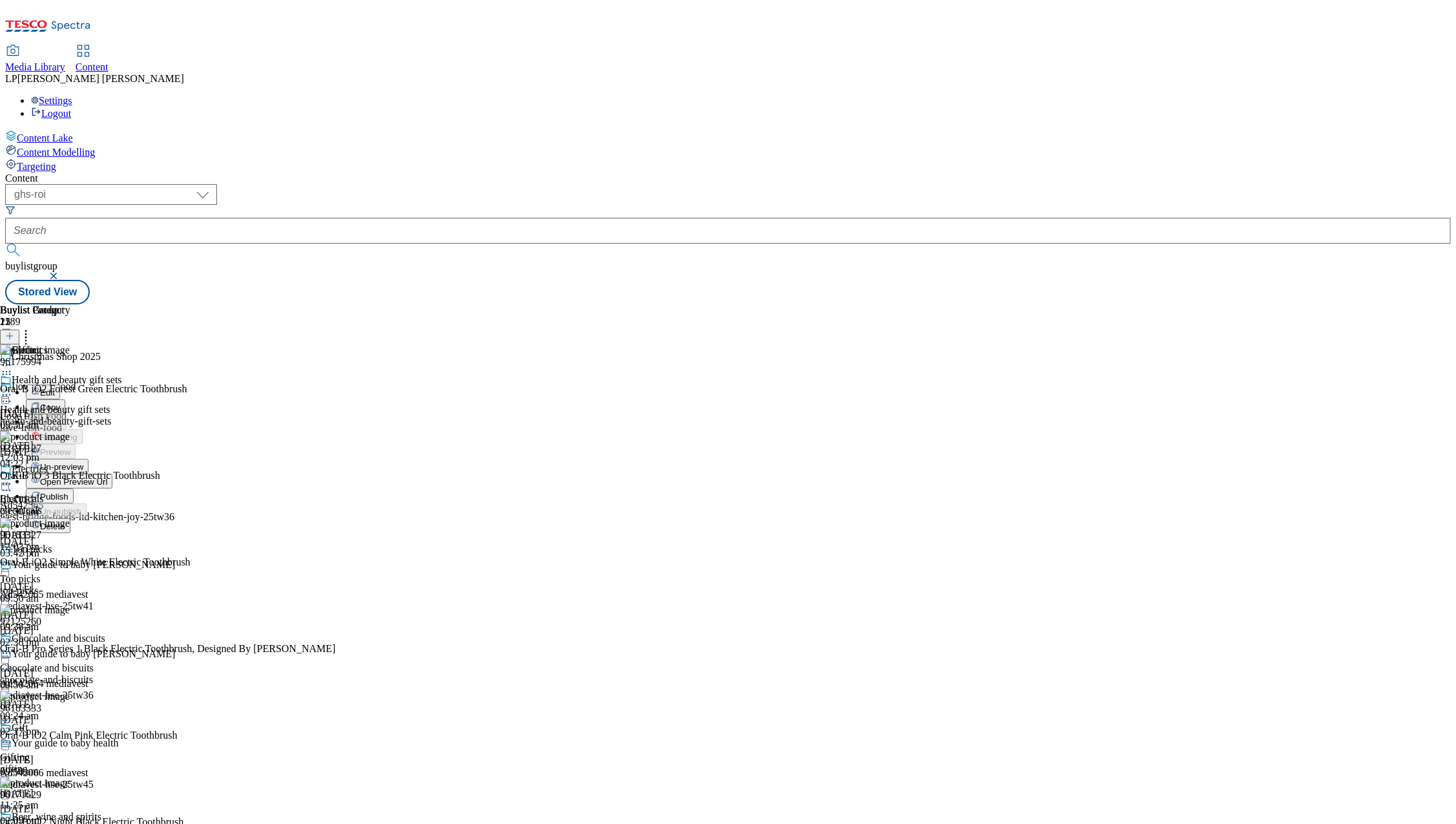
click at [13, 389] on icon at bounding box center [6, 395] width 13 height 13
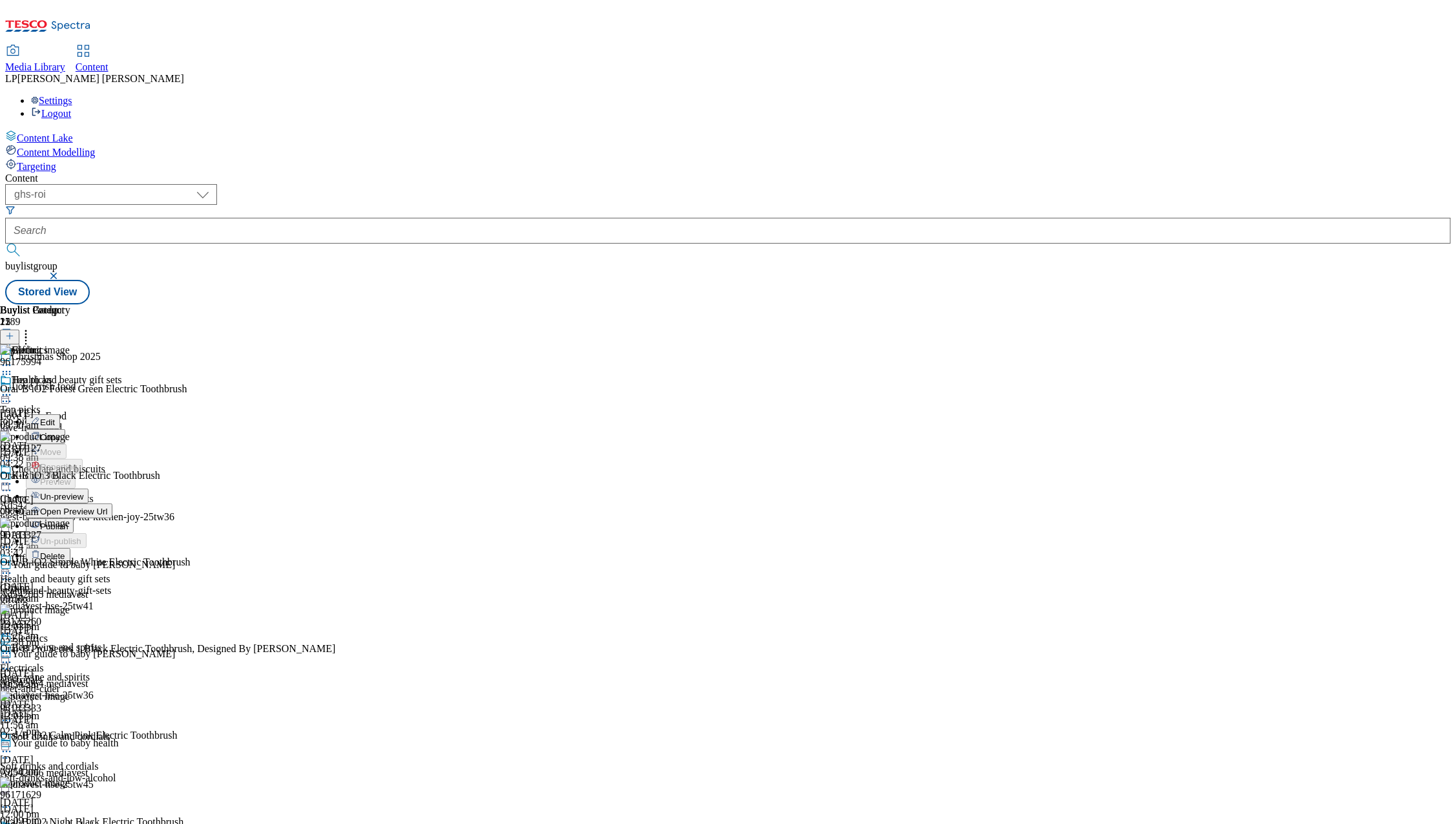
click at [116, 345] on div "Gifting" at bounding box center [58, 359] width 116 height 30
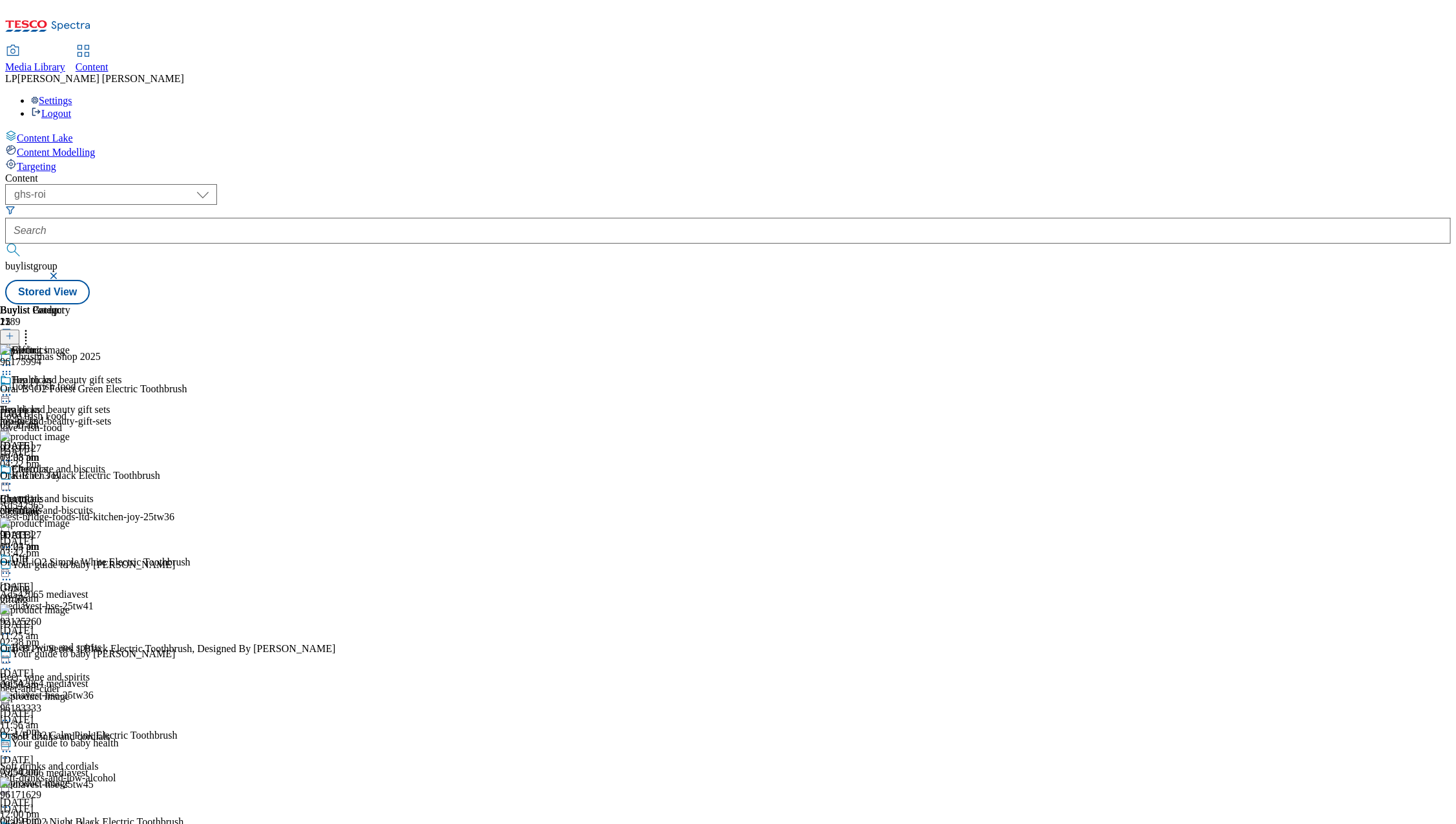
click at [13, 358] on icon at bounding box center [6, 364] width 13 height 13
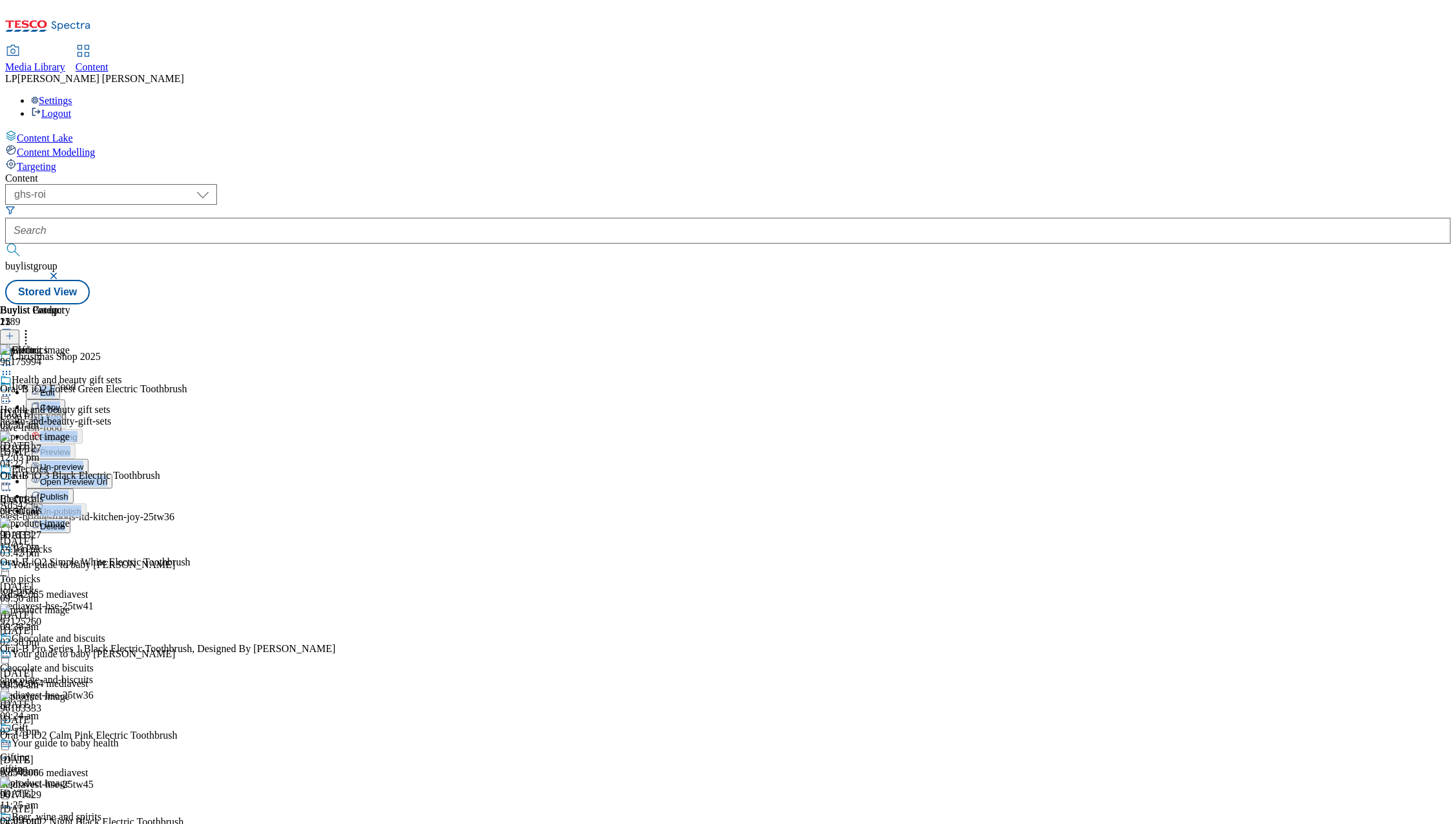
click at [69, 491] on span "Publish" at bounding box center [53, 496] width 28 height 9
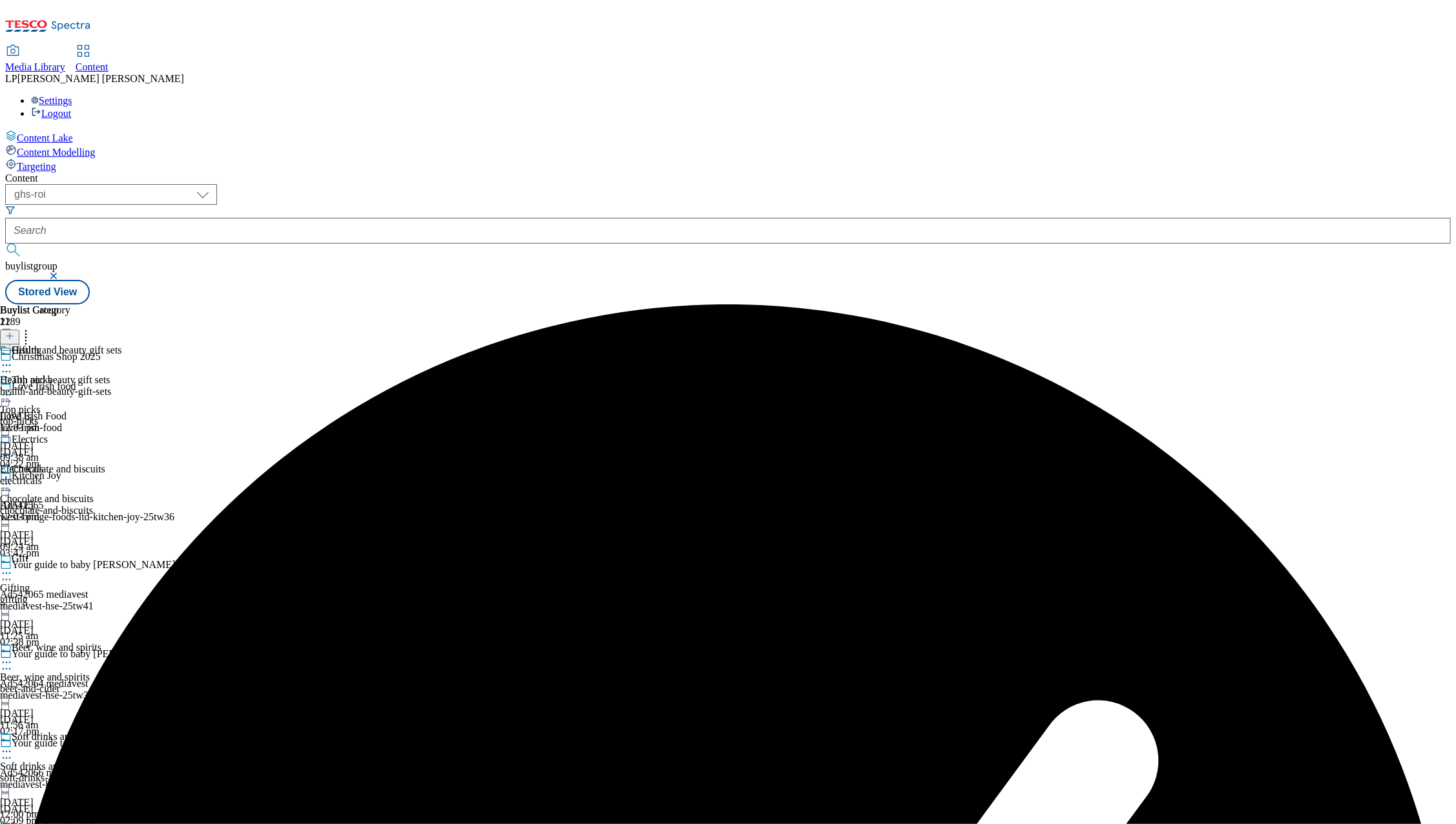
click at [13, 358] on icon at bounding box center [6, 364] width 13 height 13
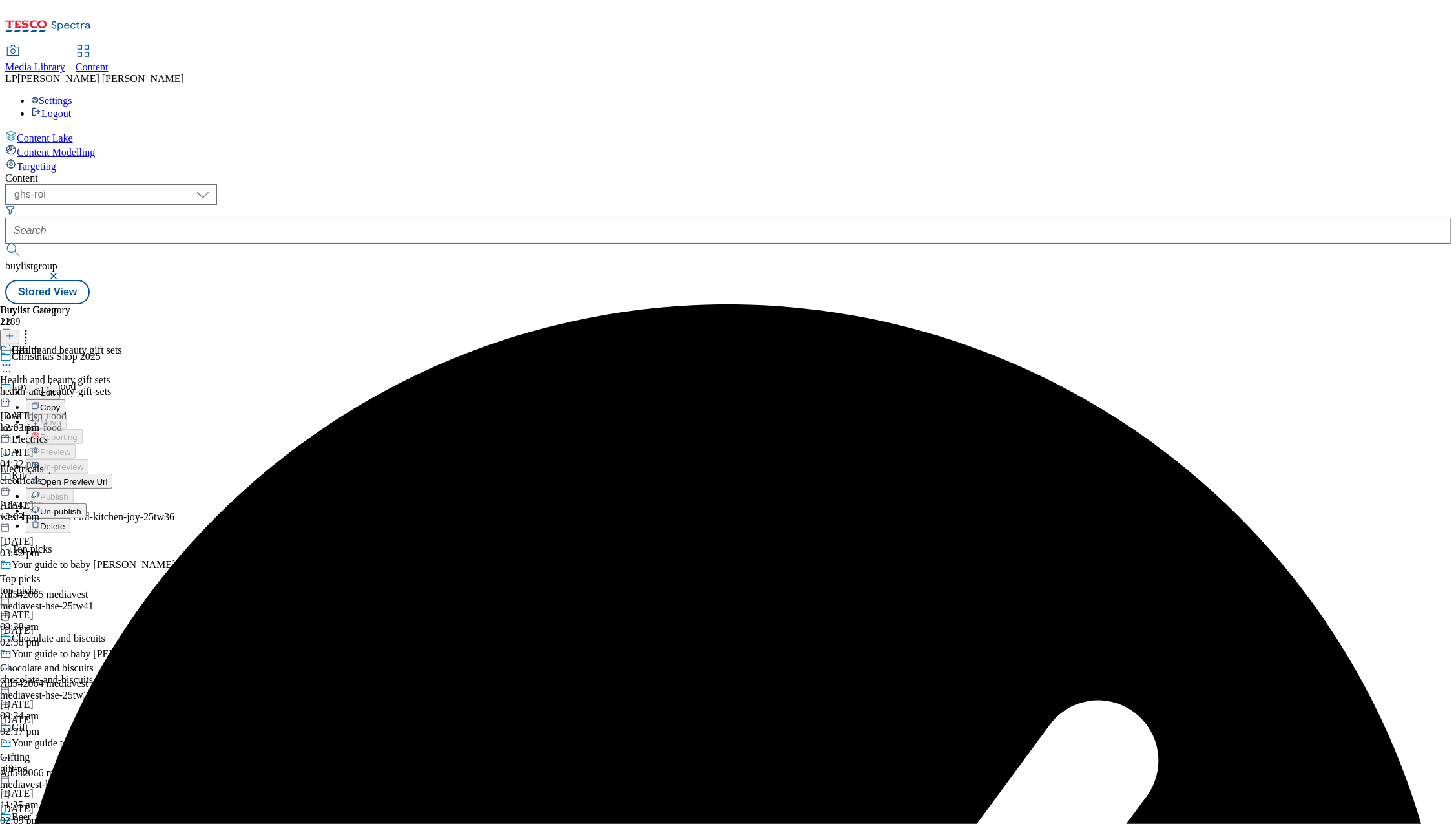
click at [81, 507] on span "Un-publish" at bounding box center [60, 511] width 42 height 9
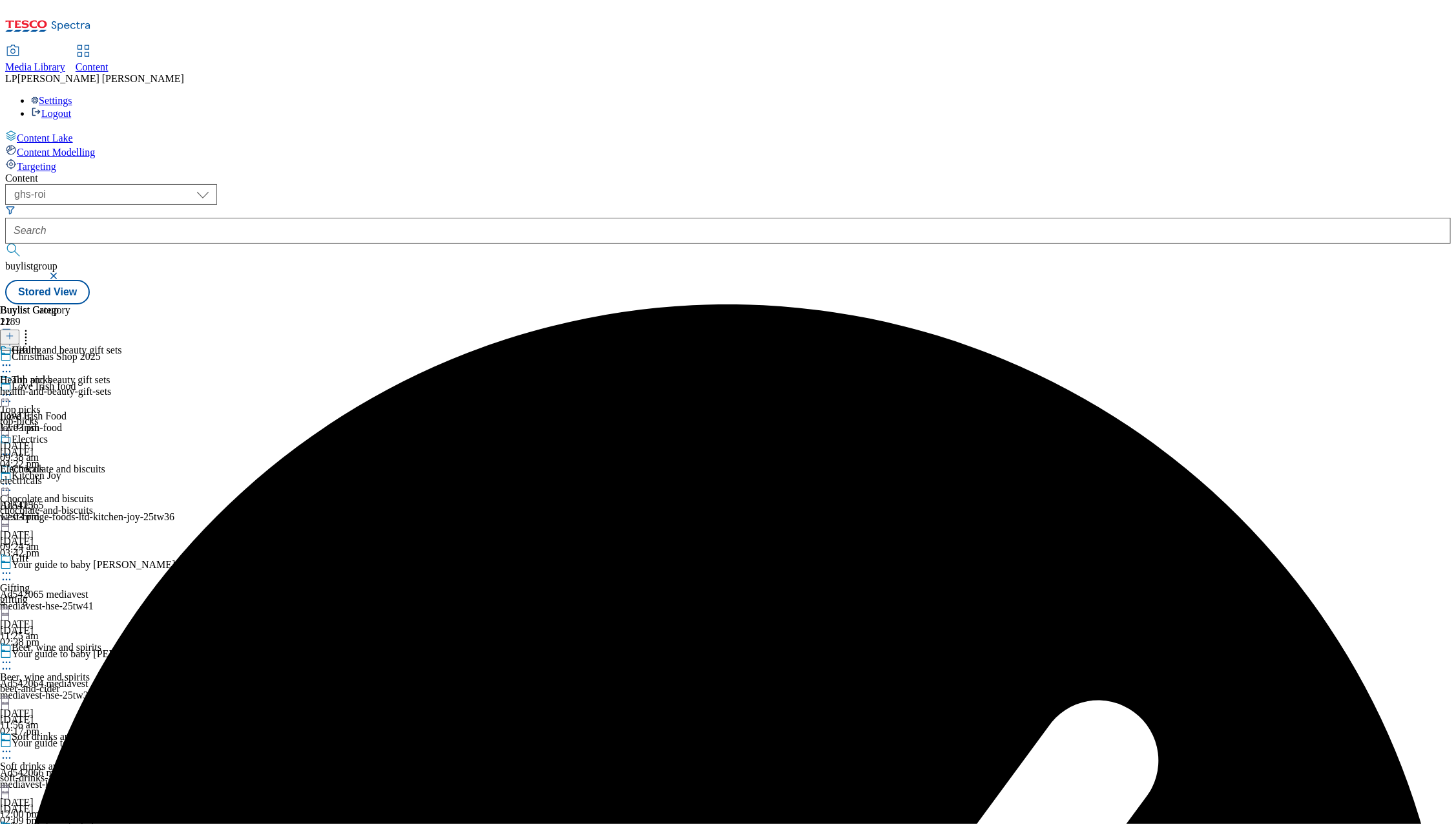
click at [8, 364] on circle at bounding box center [7, 365] width 2 height 2
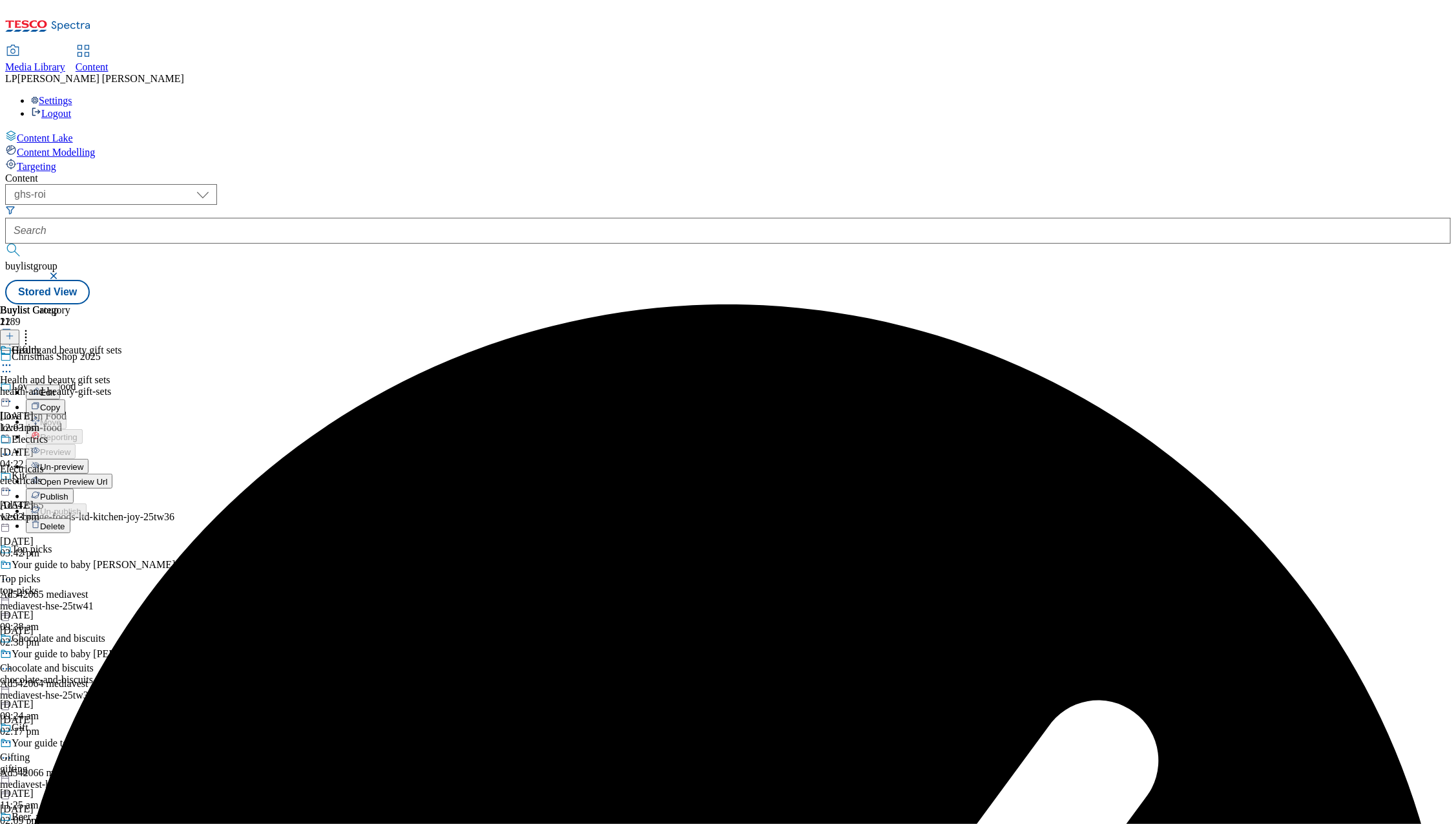
click at [83, 462] on span "Un-preview" at bounding box center [61, 466] width 43 height 9
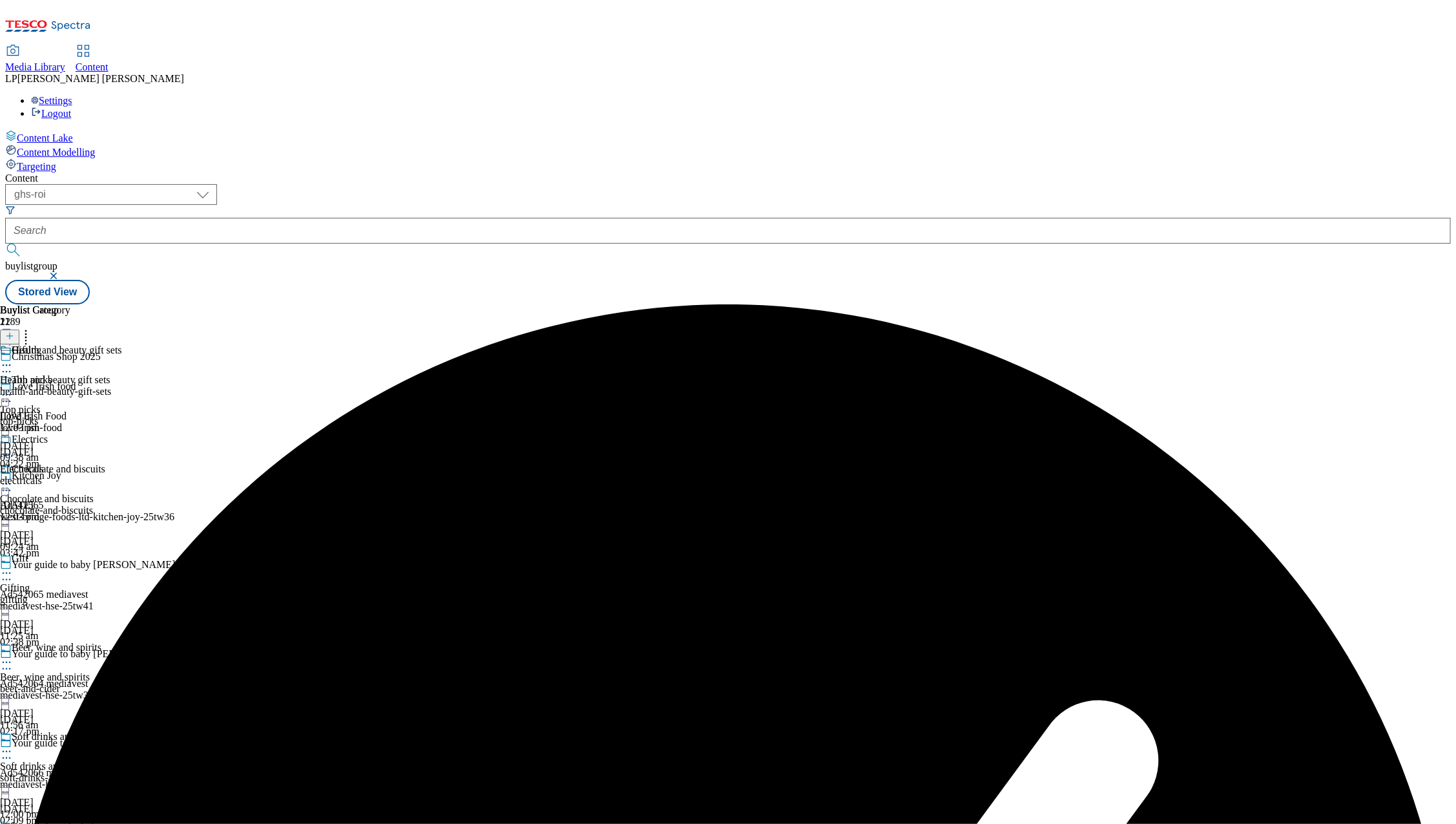
click at [122, 475] on div "electricals" at bounding box center [61, 481] width 122 height 12
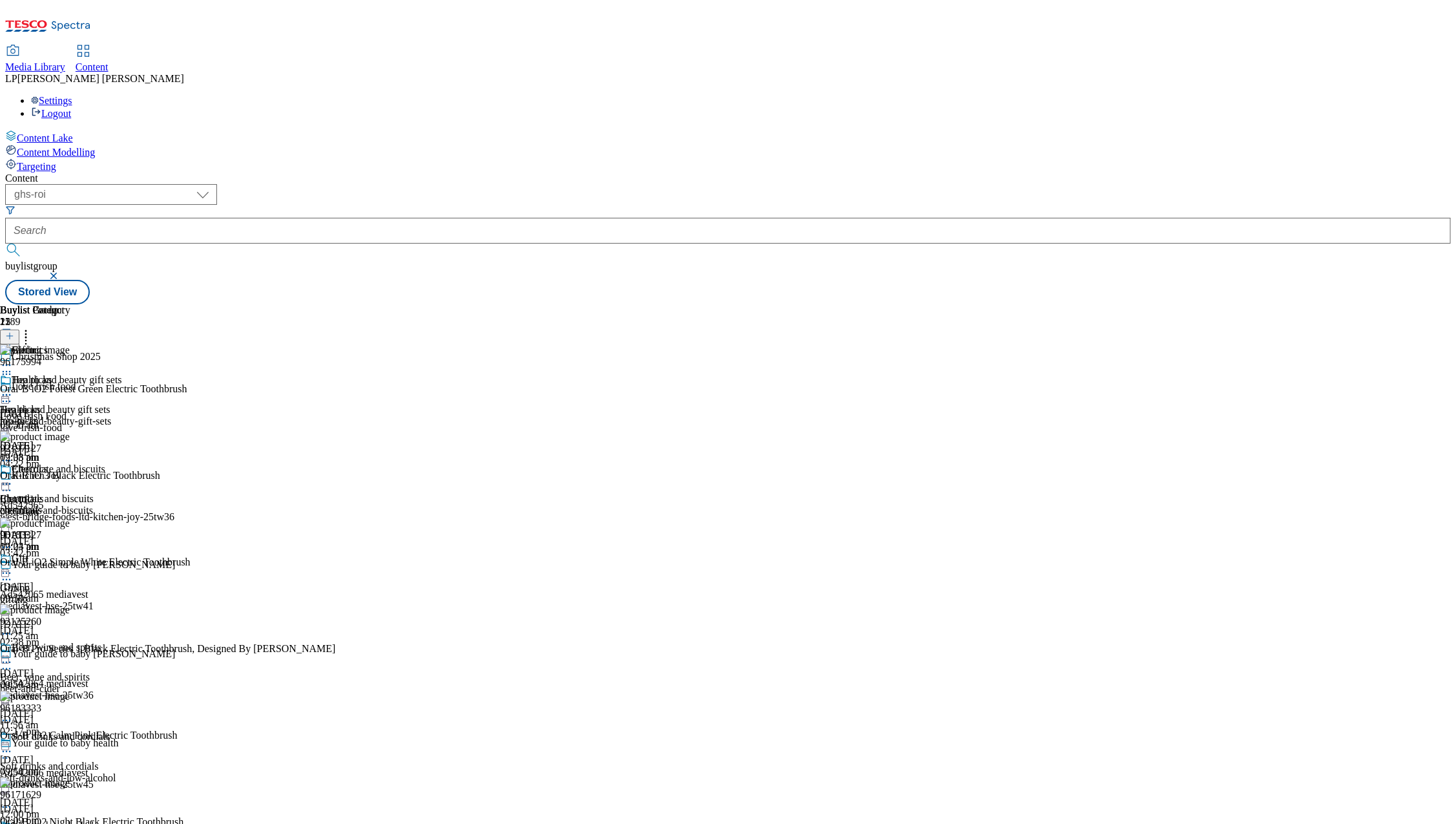
click at [122, 415] on div "health-and-beauty-gift-sets" at bounding box center [61, 421] width 122 height 12
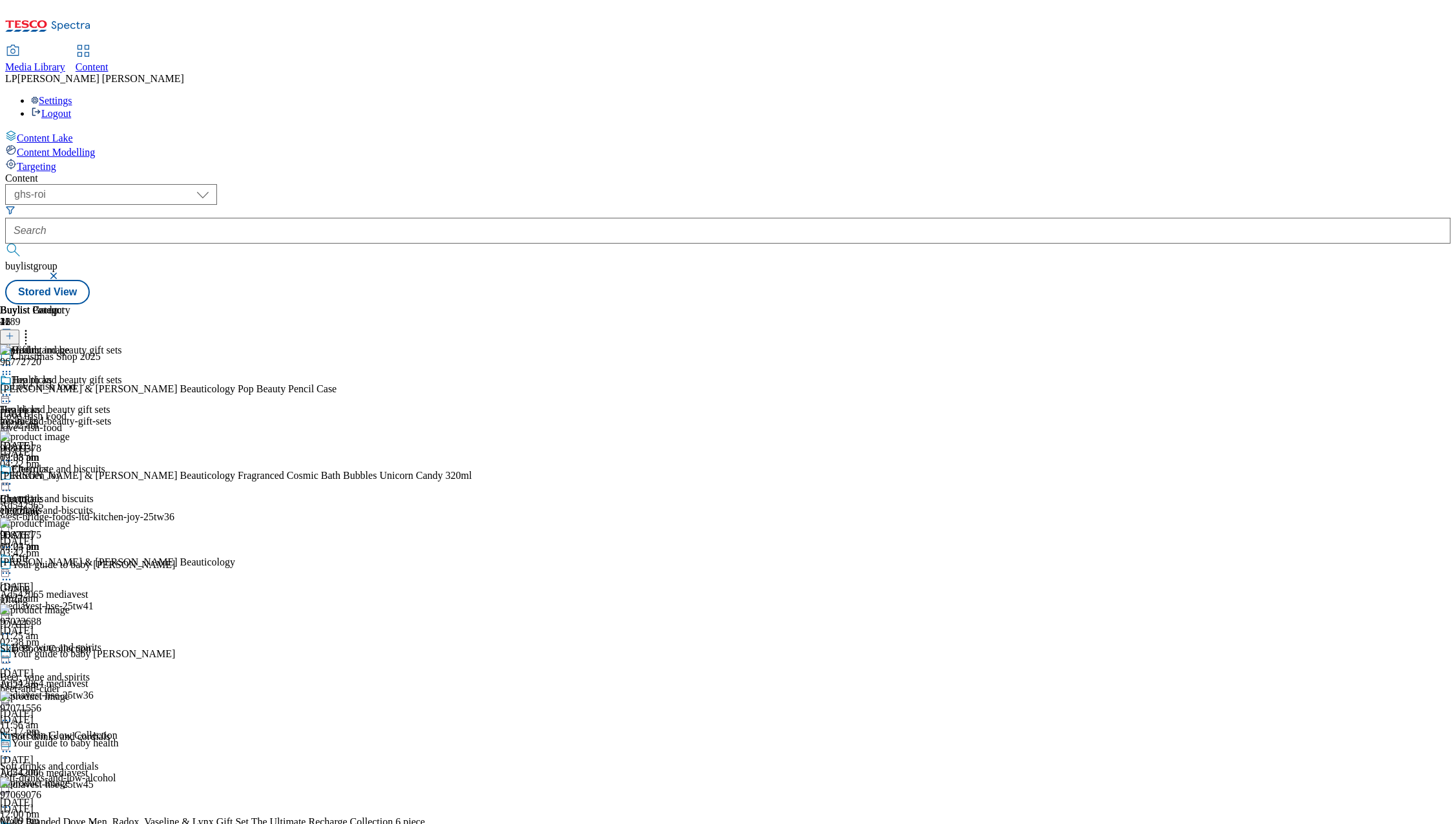
scroll to position [71, 0]
click at [13, 567] on icon at bounding box center [6, 573] width 13 height 13
click at [28, 552] on div "Gift" at bounding box center [20, 558] width 17 height 12
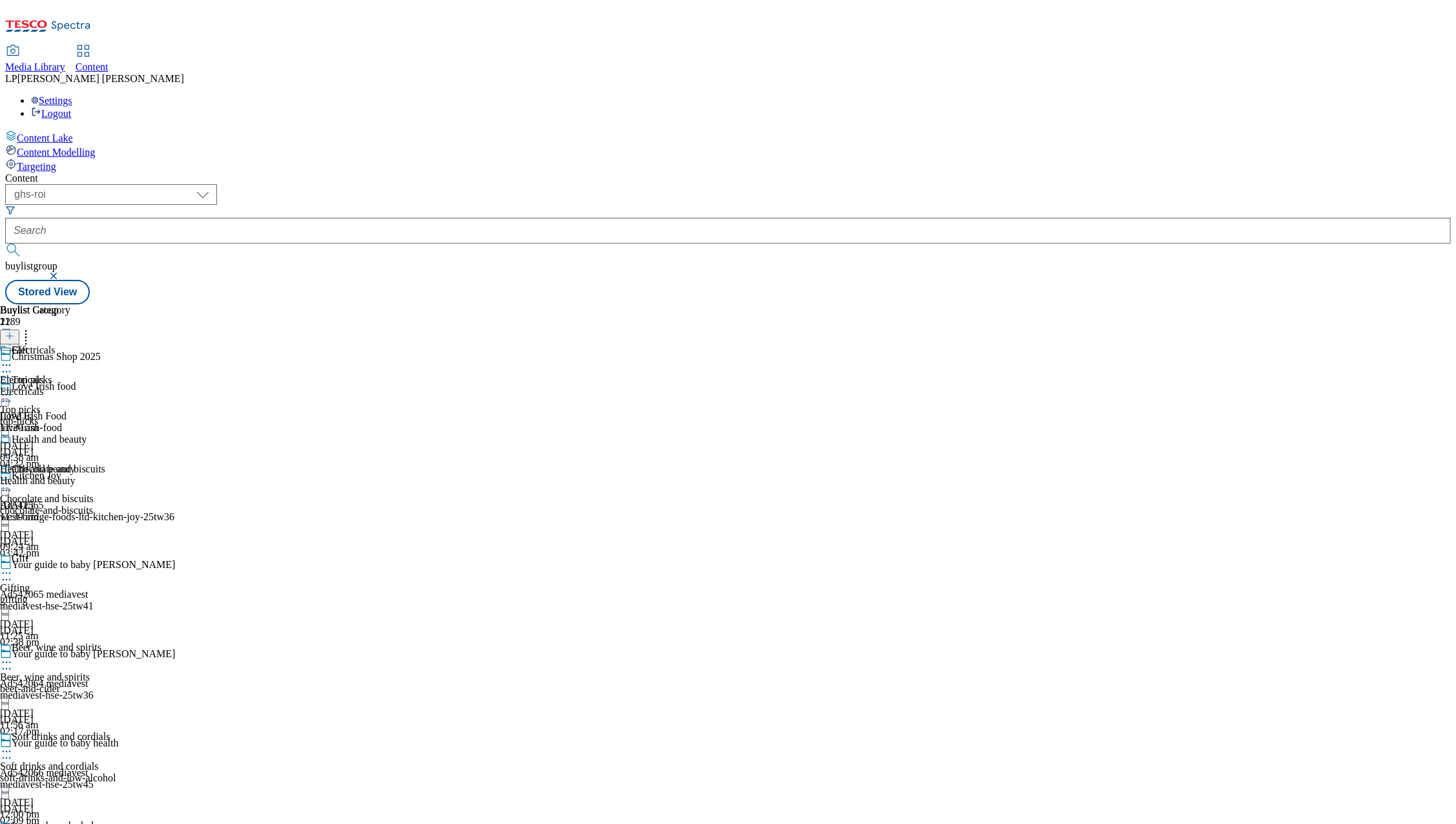
click at [87, 434] on div "Health and beauty" at bounding box center [43, 448] width 87 height 30
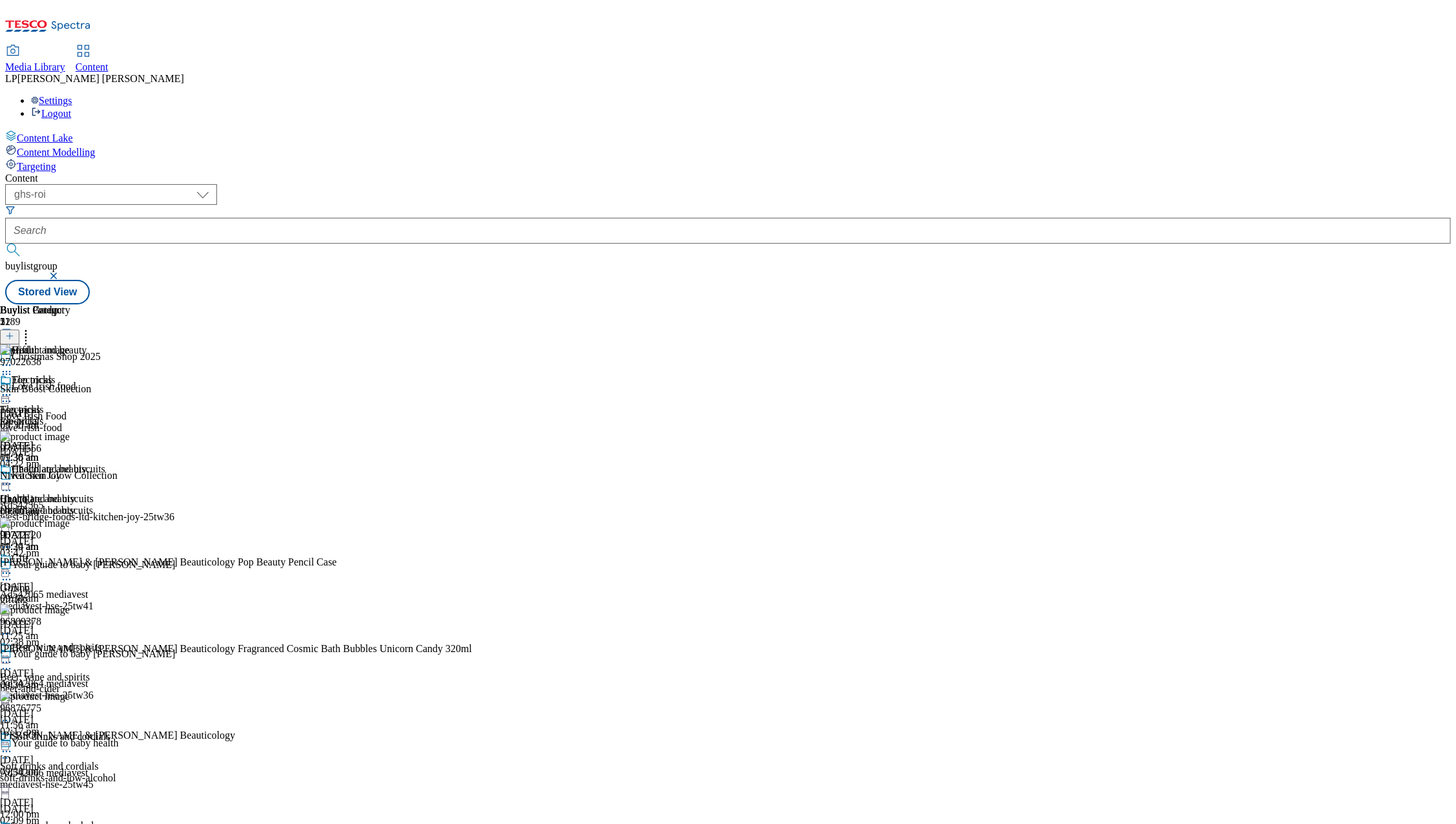
scroll to position [255, 0]
click at [11, 572] on circle at bounding box center [10, 573] width 2 height 2
click at [70, 655] on span "Preview" at bounding box center [55, 659] width 31 height 9
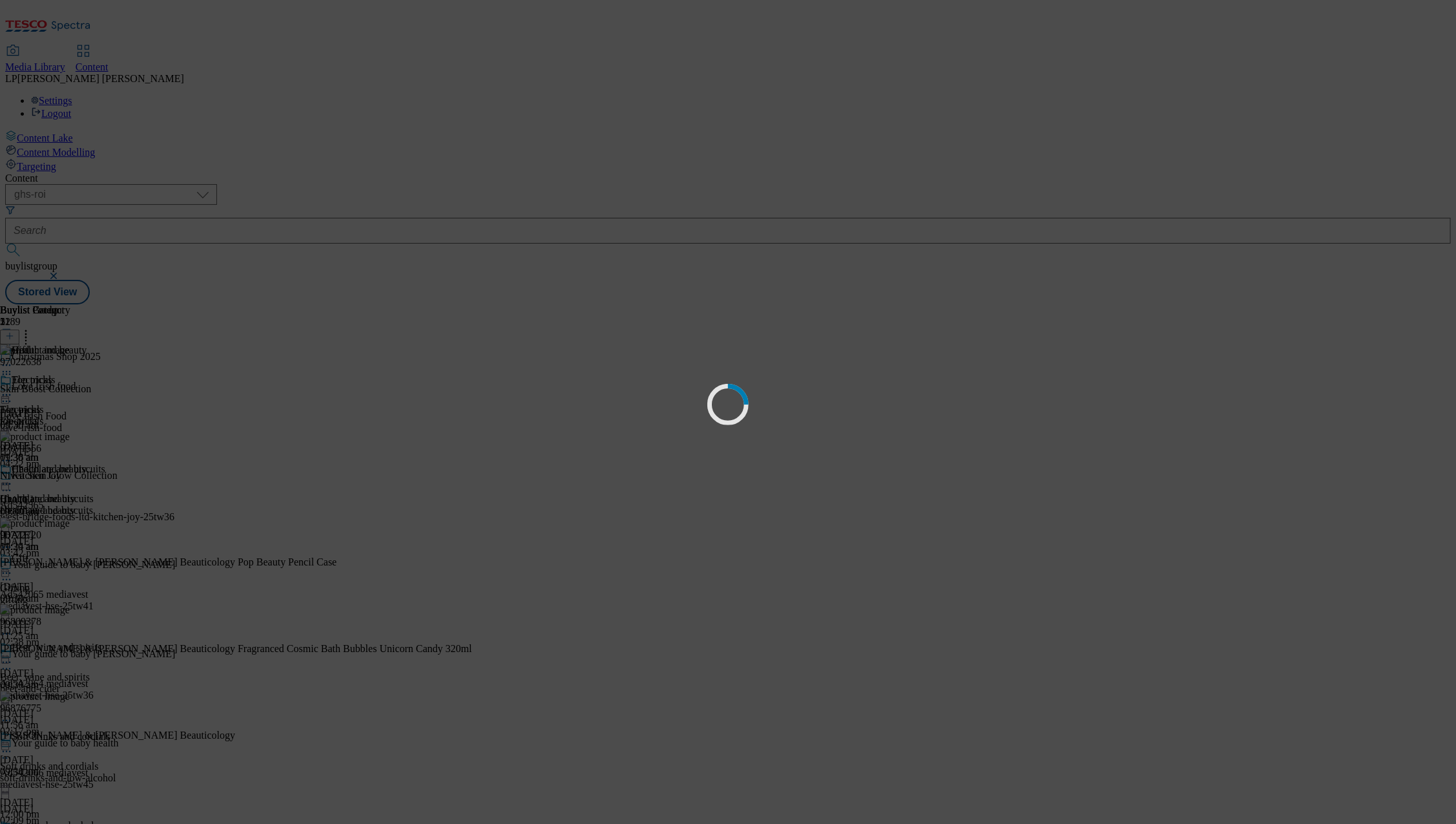
scroll to position [0, 0]
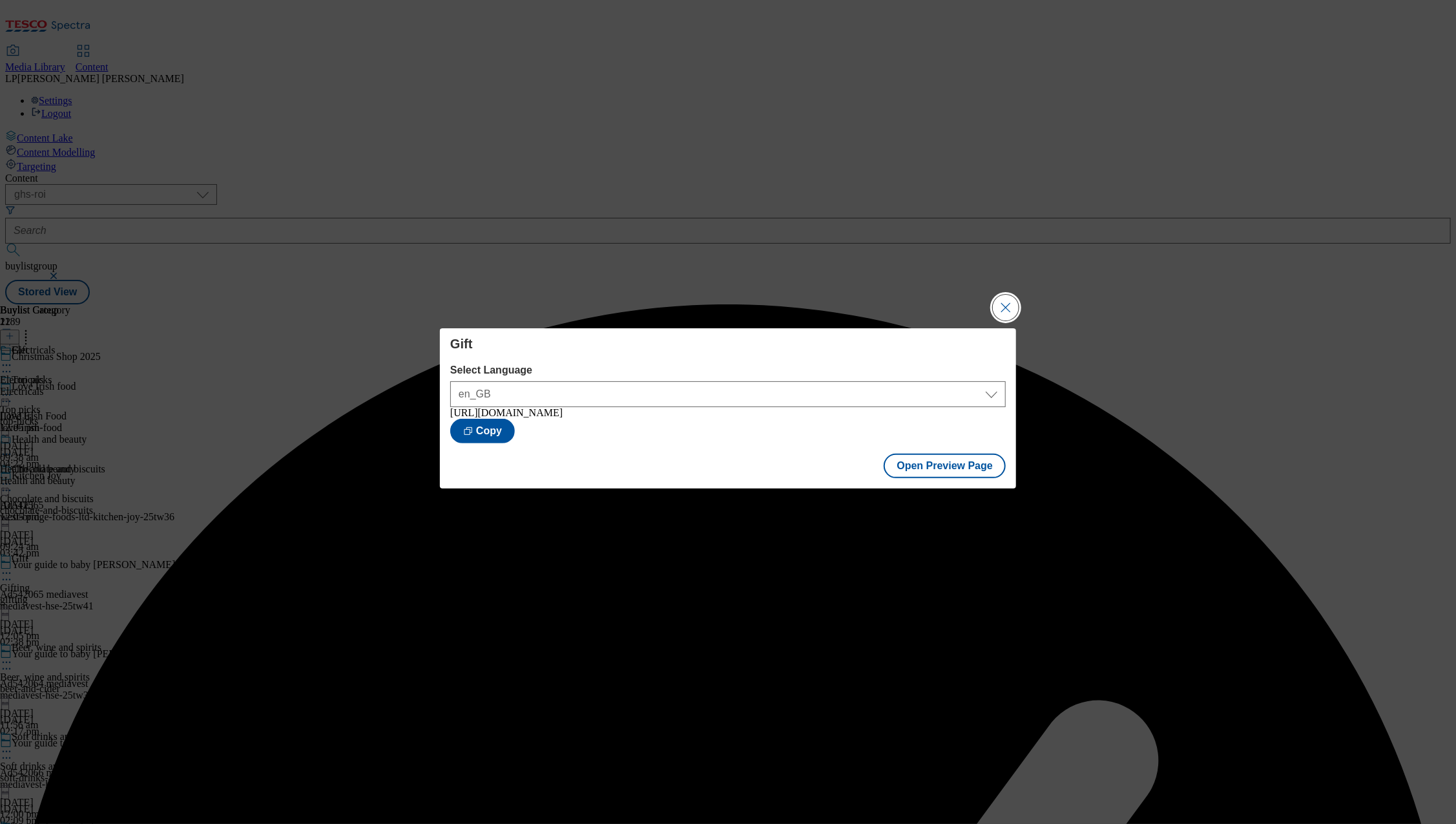
click at [1010, 308] on button "Close Modal" at bounding box center [1005, 307] width 25 height 25
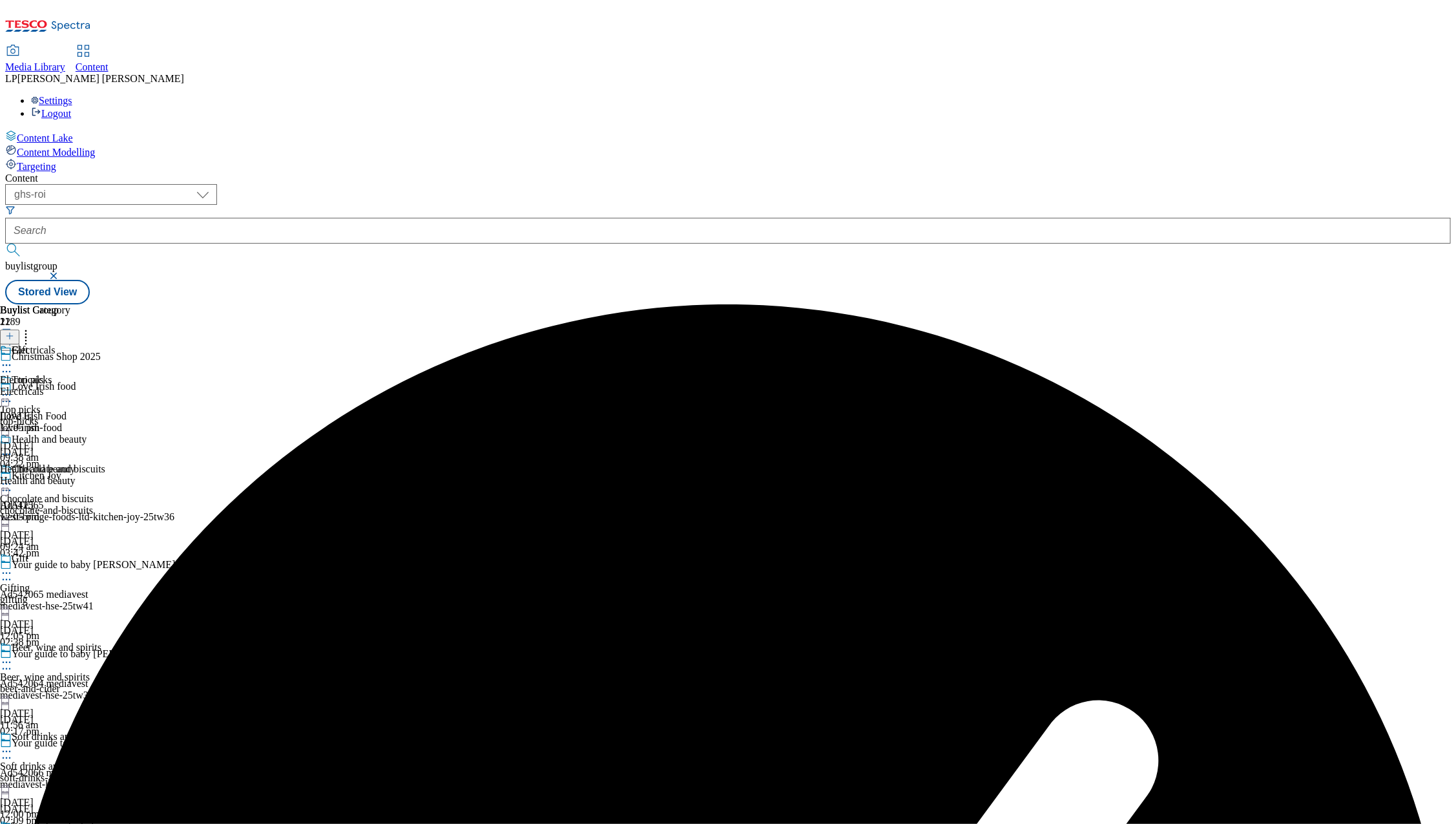
click at [13, 567] on icon at bounding box center [6, 573] width 13 height 13
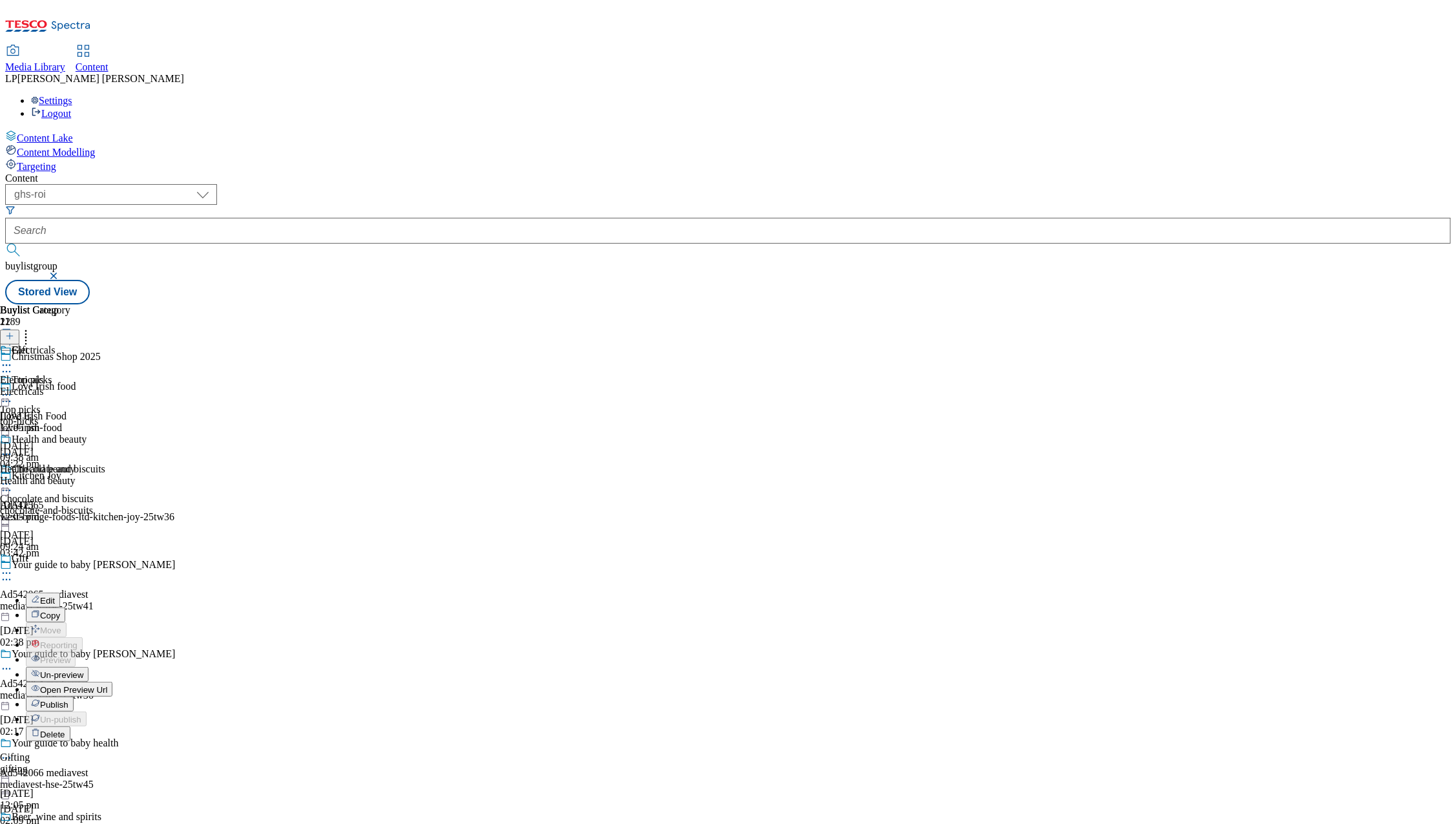
scroll to position [211, 0]
click at [69, 699] on span "Publish" at bounding box center [53, 703] width 28 height 9
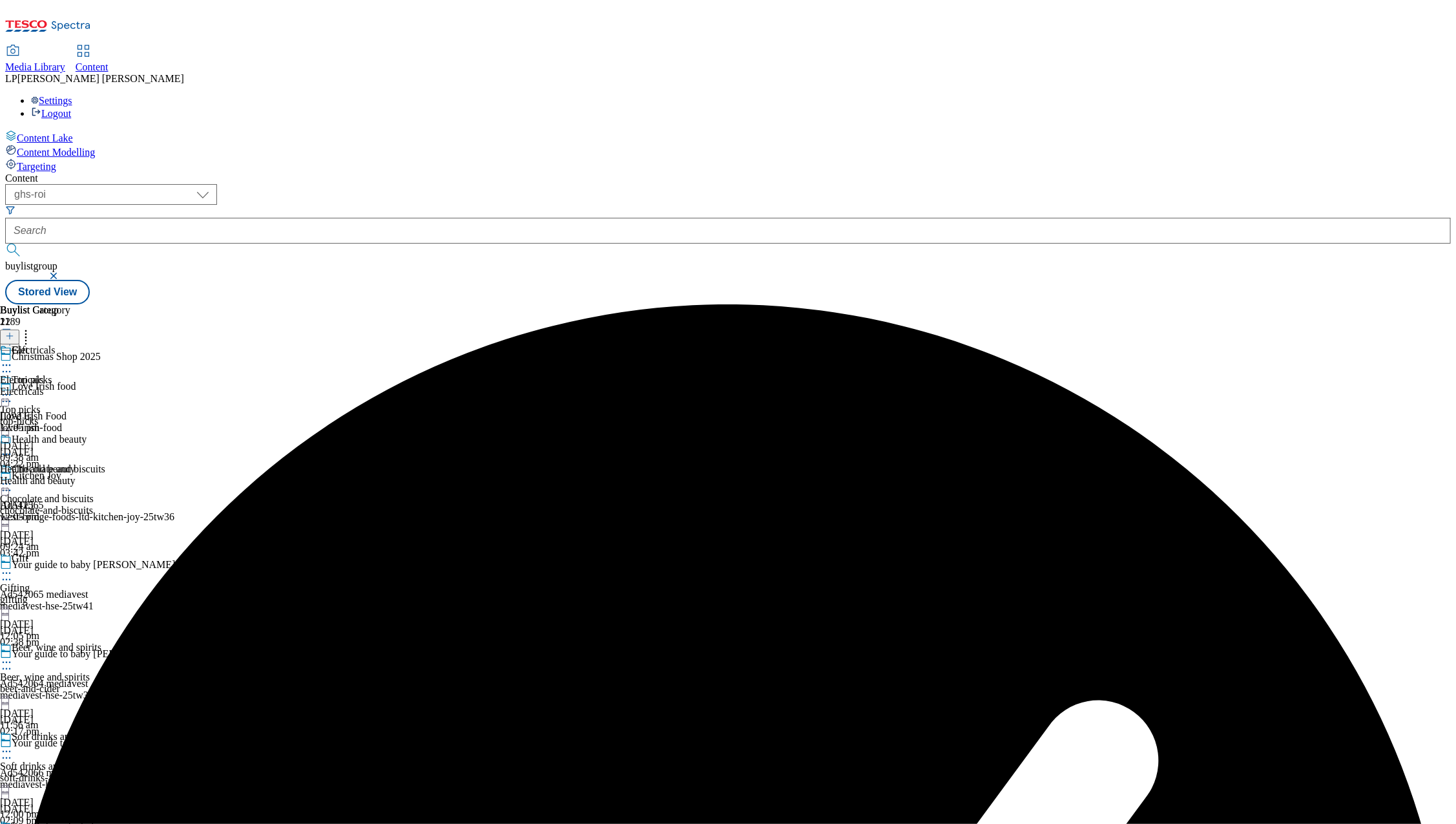
click at [13, 567] on icon at bounding box center [6, 573] width 13 height 13
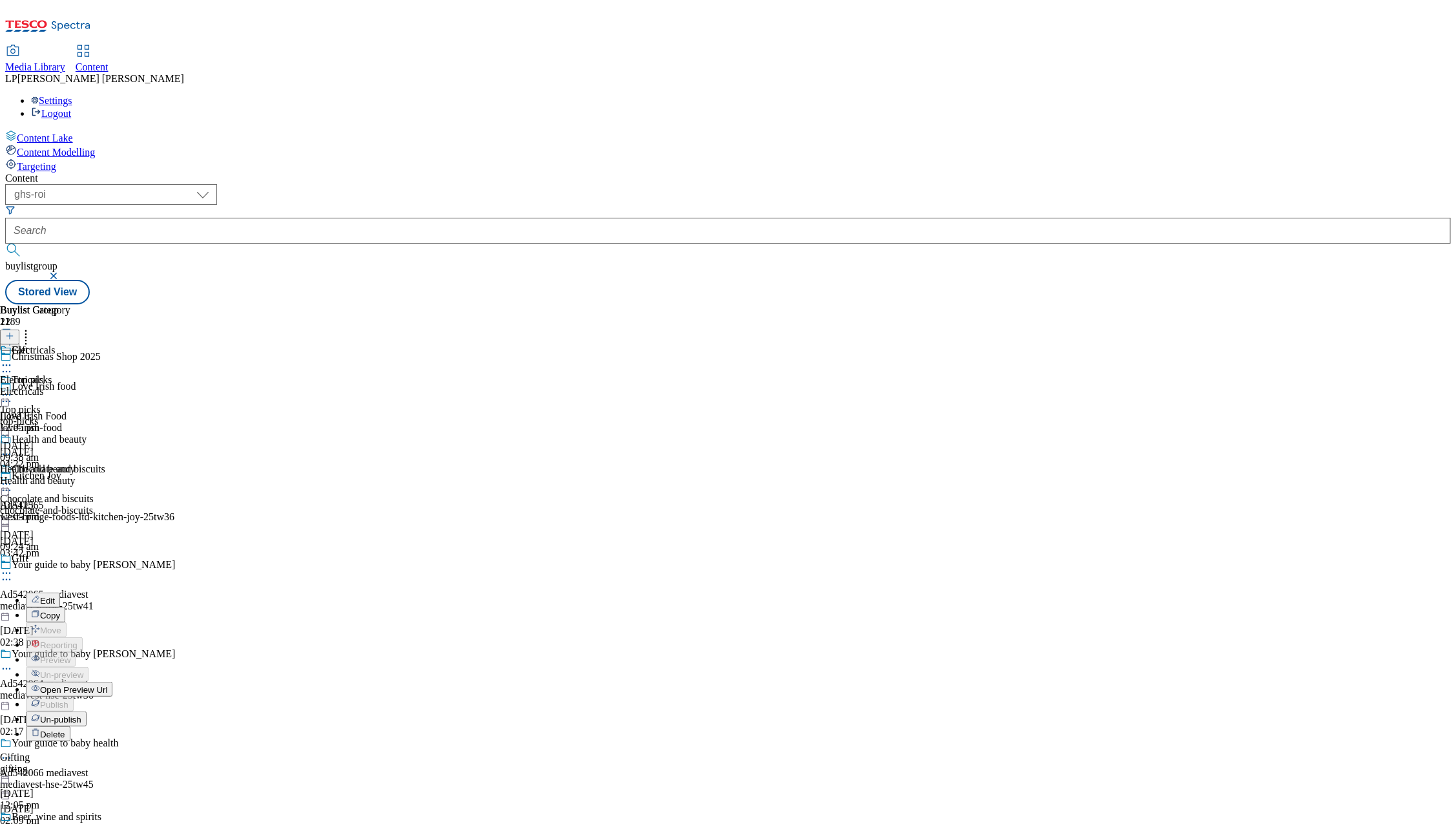
click at [81, 715] on span "Un-publish" at bounding box center [60, 719] width 42 height 9
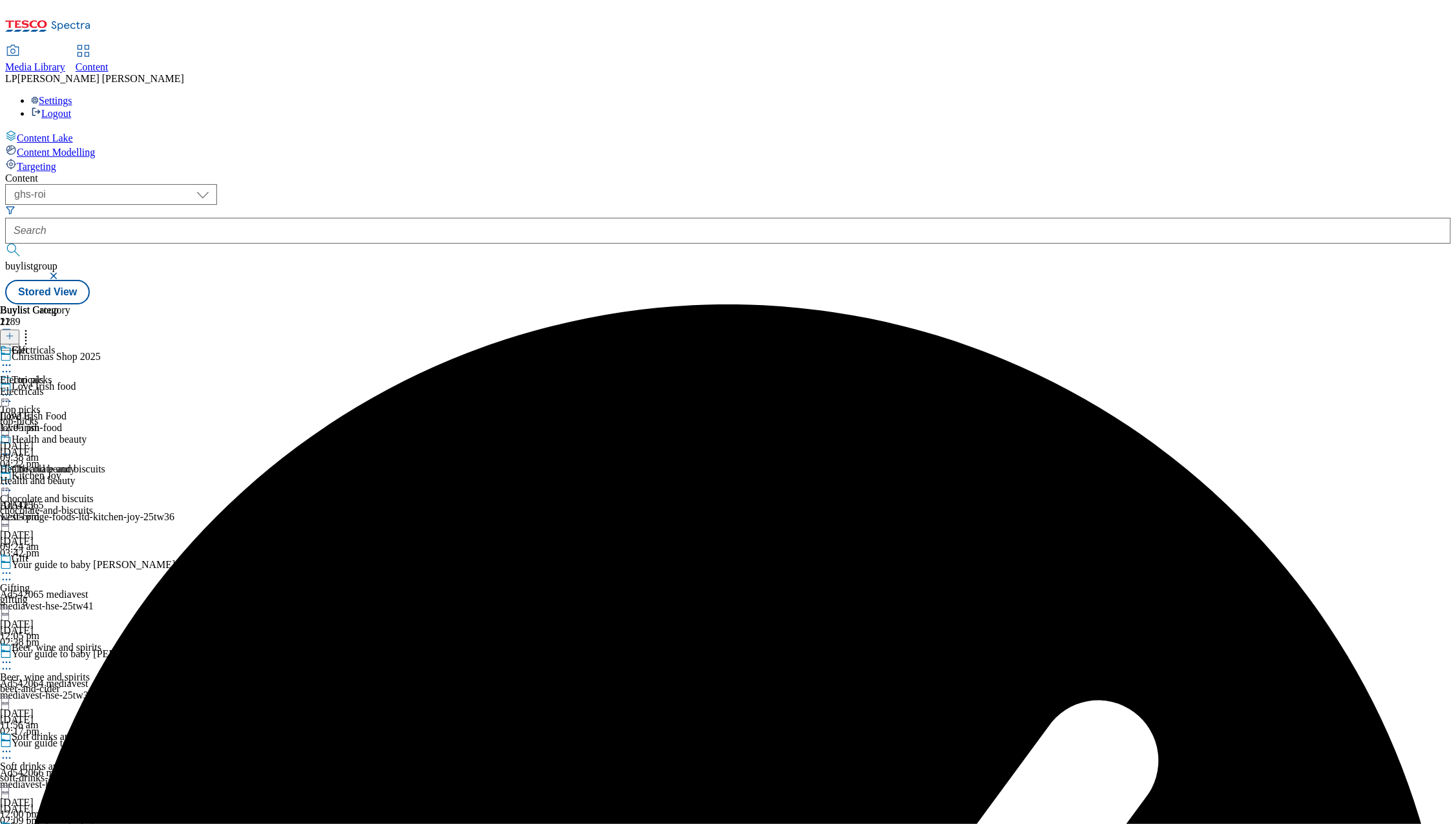
click at [13, 567] on icon at bounding box center [6, 573] width 13 height 13
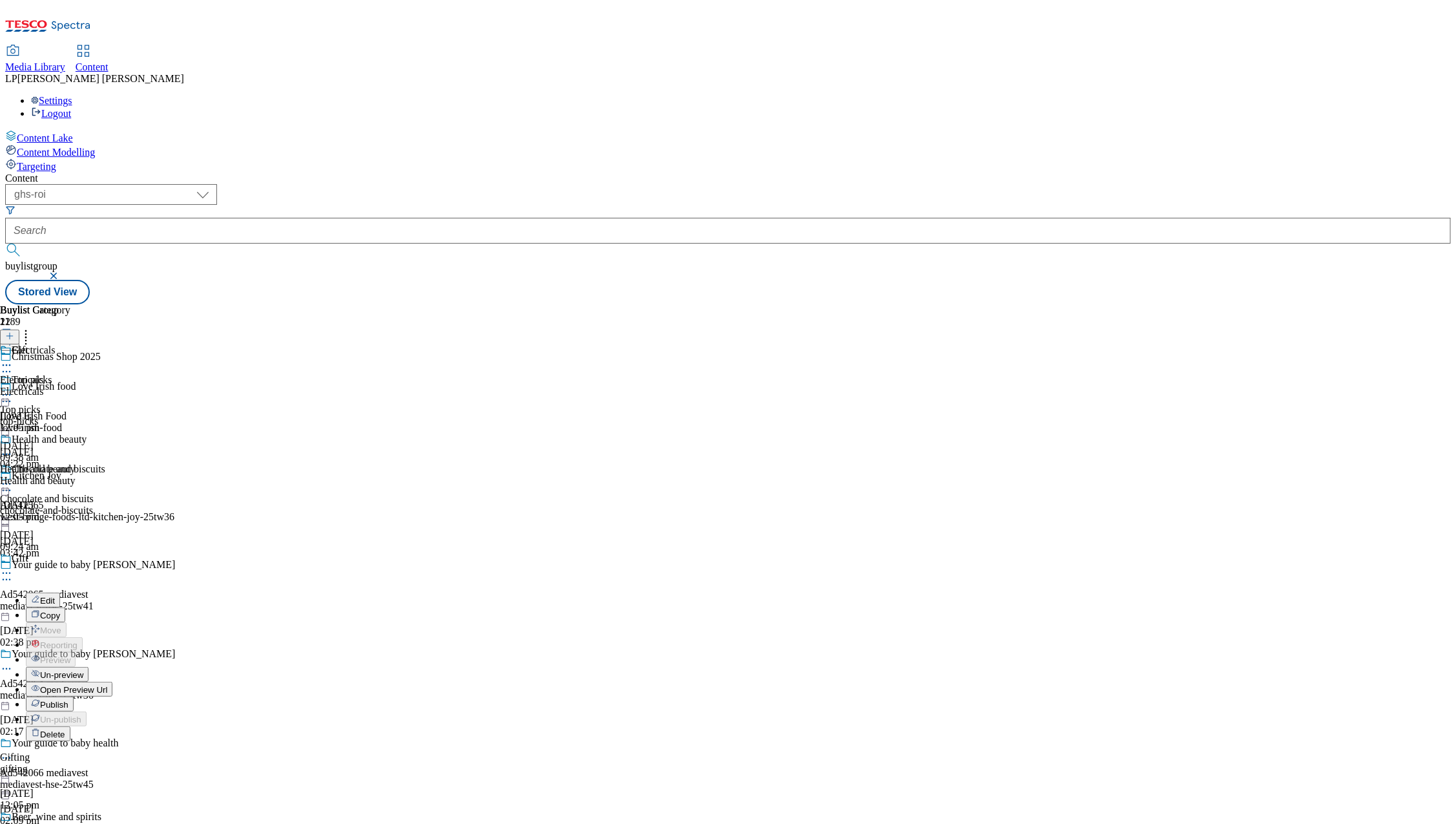
click at [83, 670] on span "Un-preview" at bounding box center [61, 674] width 43 height 9
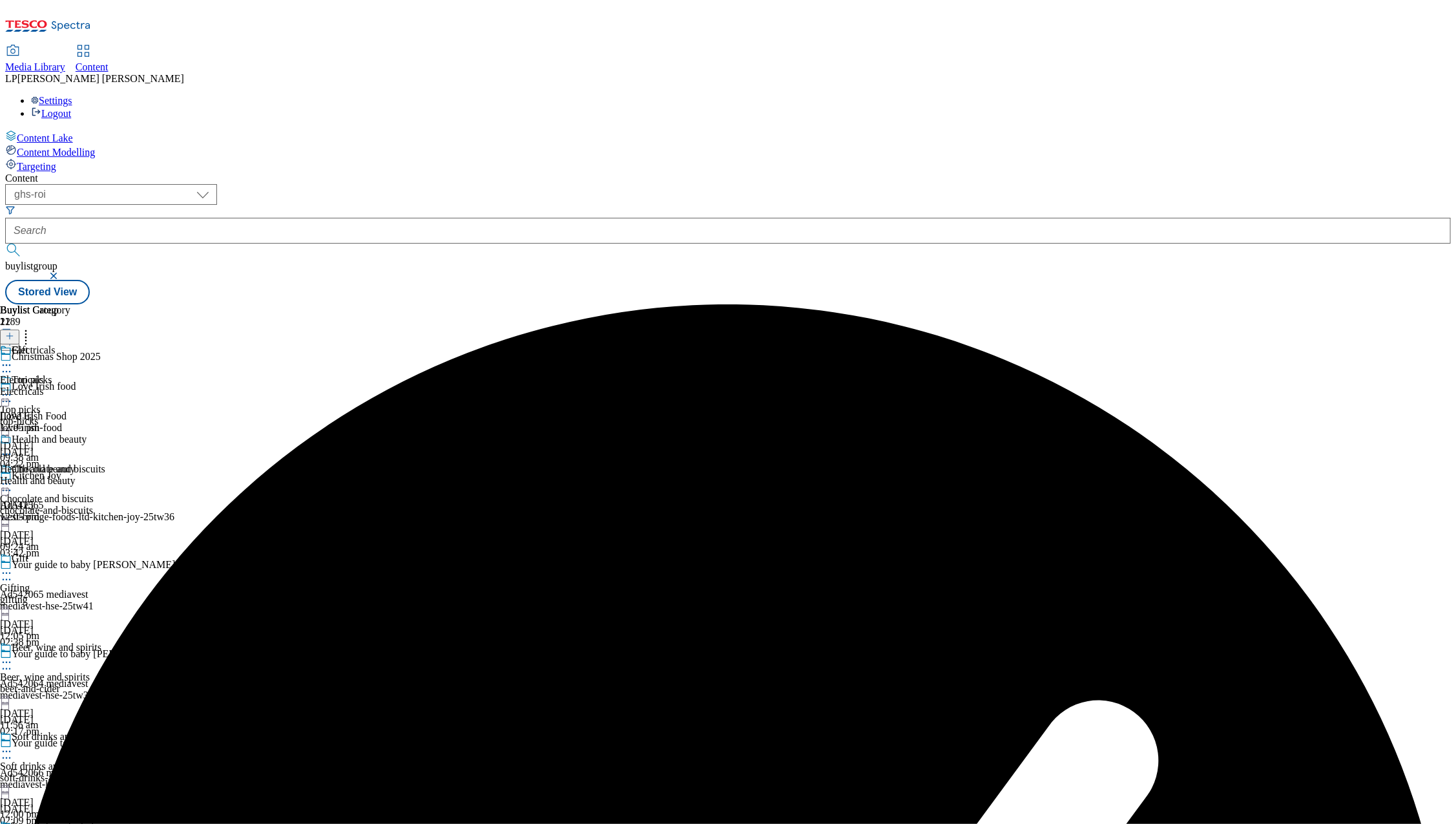
click at [116, 552] on div "Gift Gifting gifting [DATE] 12:05 pm" at bounding box center [58, 597] width 116 height 89
click at [13, 567] on icon at bounding box center [6, 573] width 13 height 13
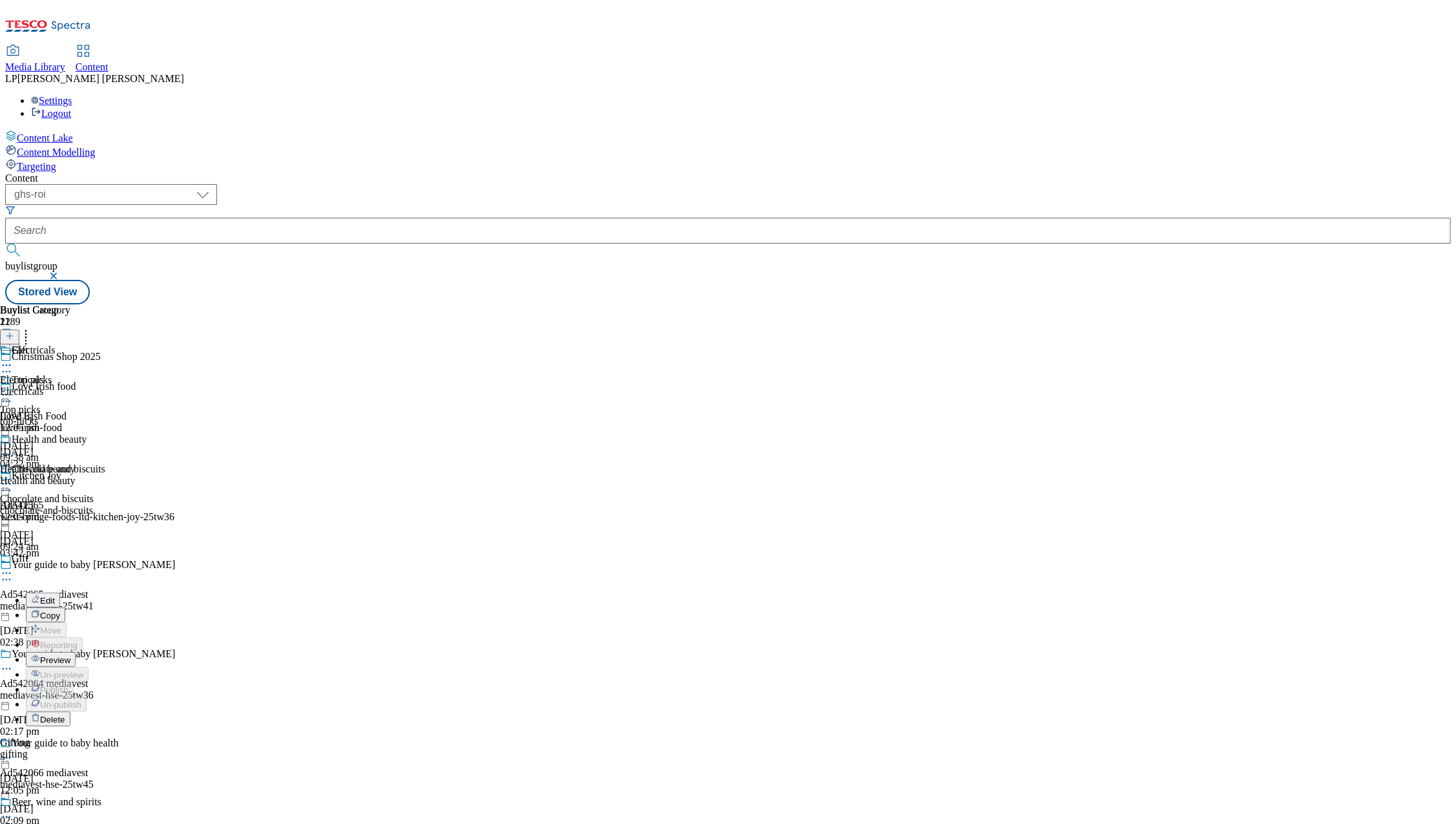
click at [87, 475] on div "Health and beauty" at bounding box center [43, 481] width 87 height 12
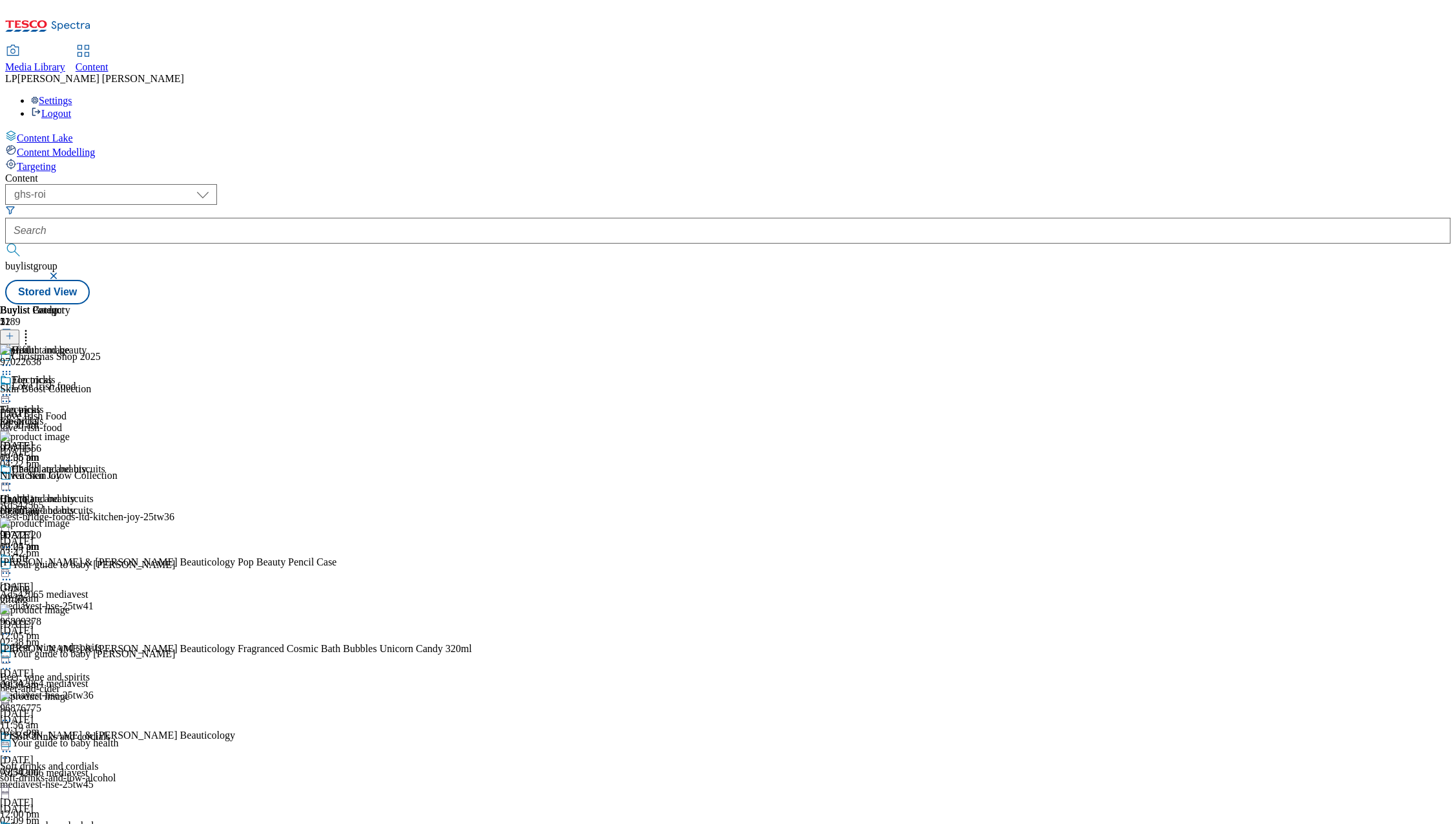
click at [13, 478] on icon at bounding box center [6, 484] width 13 height 13
click at [60, 503] on button "Edit" at bounding box center [42, 511] width 34 height 15
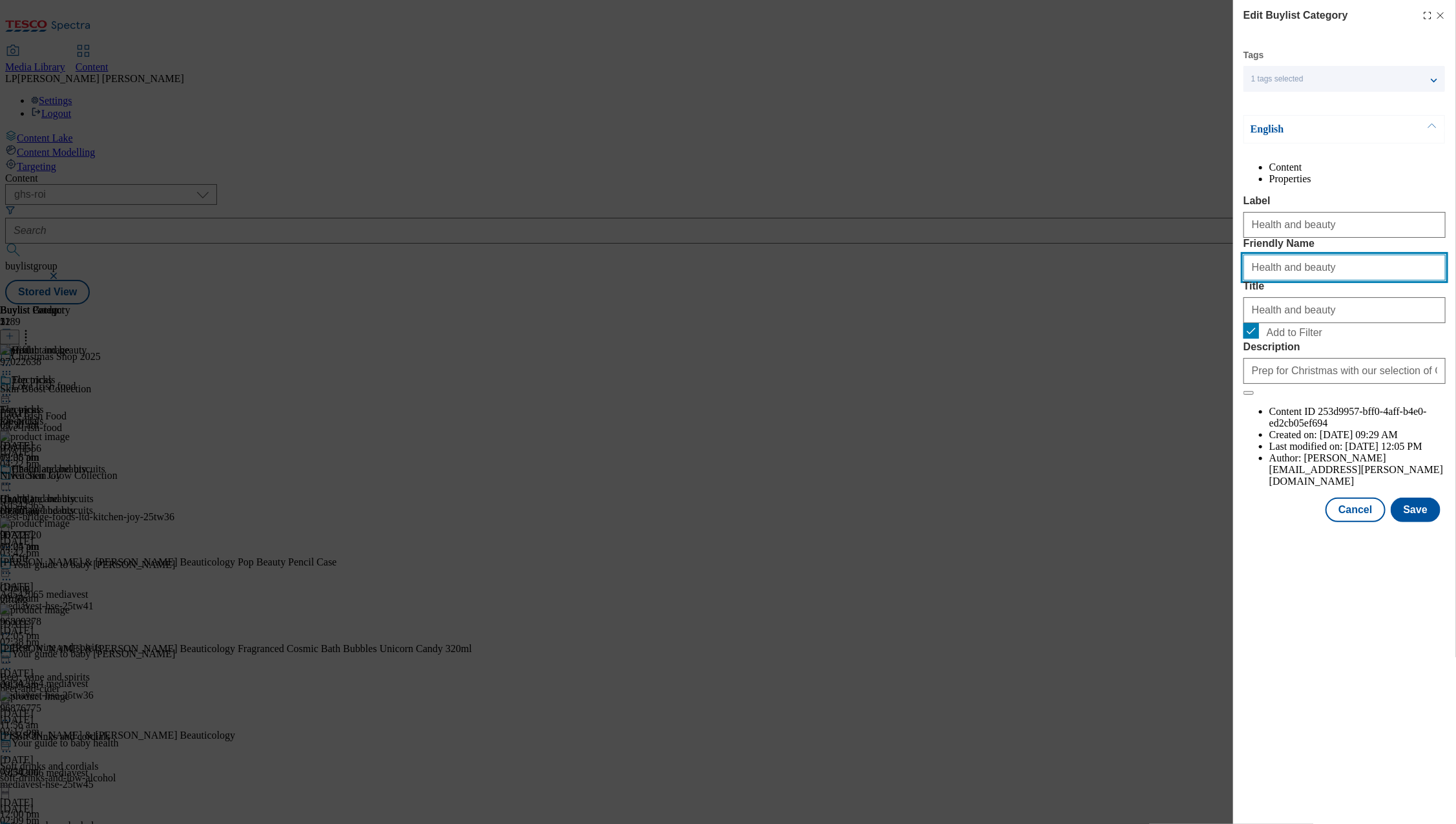
click at [1255, 280] on input "Health and beauty" at bounding box center [1344, 267] width 202 height 25
click at [1418, 522] on button "Save" at bounding box center [1415, 509] width 50 height 25
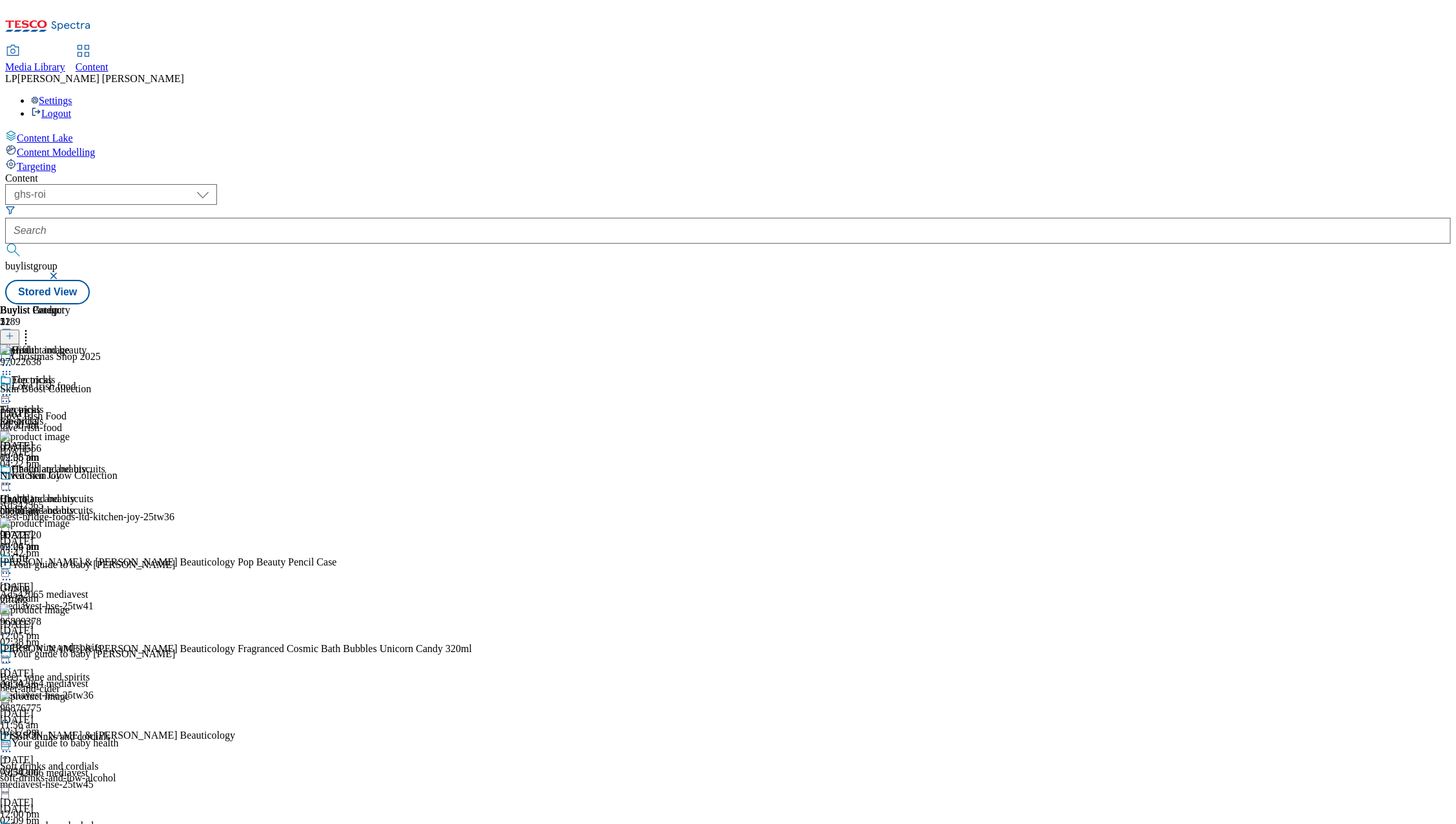
scroll to position [52, 0]
click at [116, 552] on div "Gift Gifting gifting [DATE] 12:05 pm" at bounding box center [58, 597] width 116 height 89
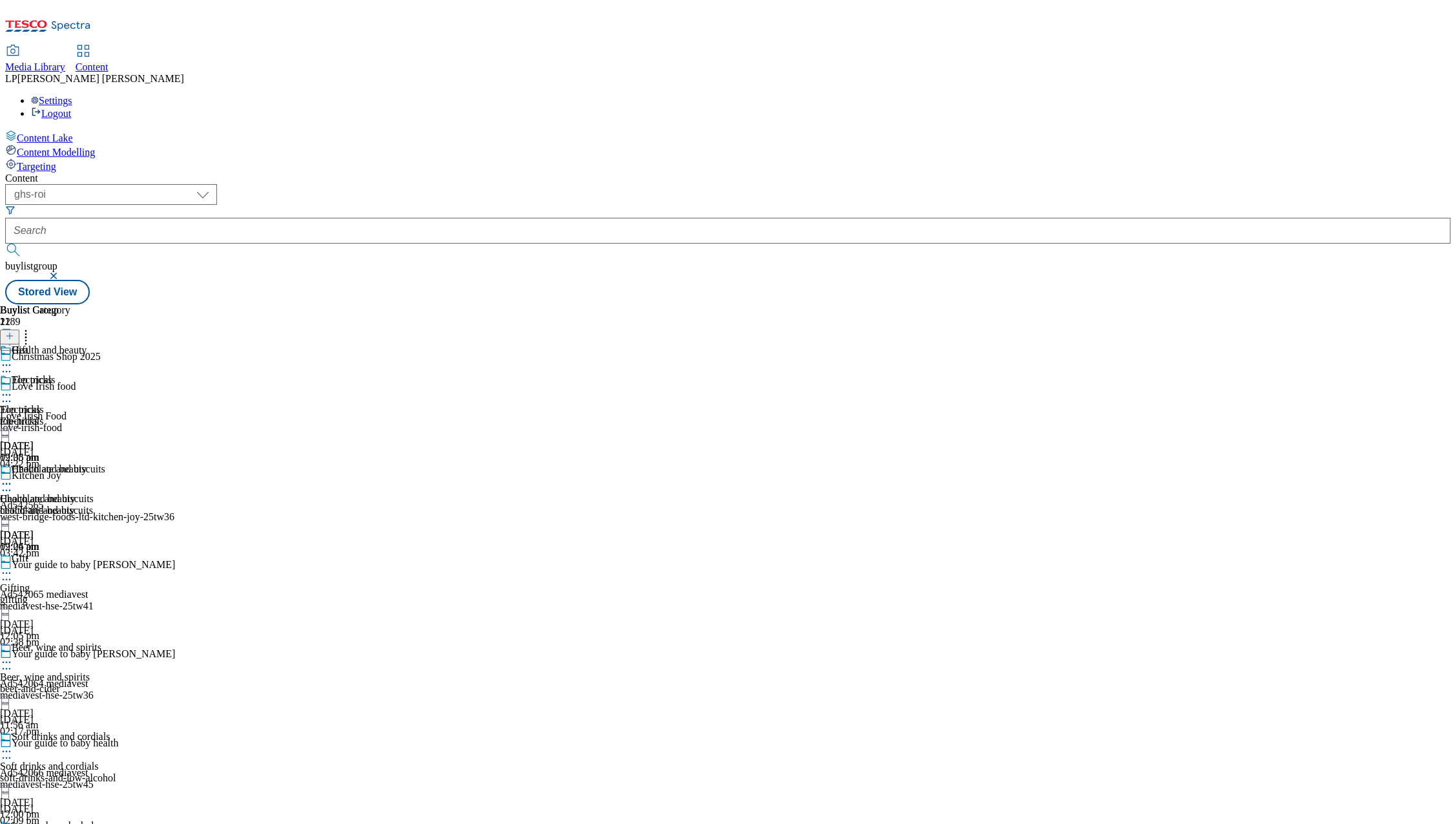
click at [116, 552] on div "Gift Gifting gifting [DATE] 12:05 pm" at bounding box center [58, 597] width 116 height 89
click at [13, 567] on icon at bounding box center [6, 573] width 13 height 13
click at [70, 655] on span "Preview" at bounding box center [55, 659] width 31 height 9
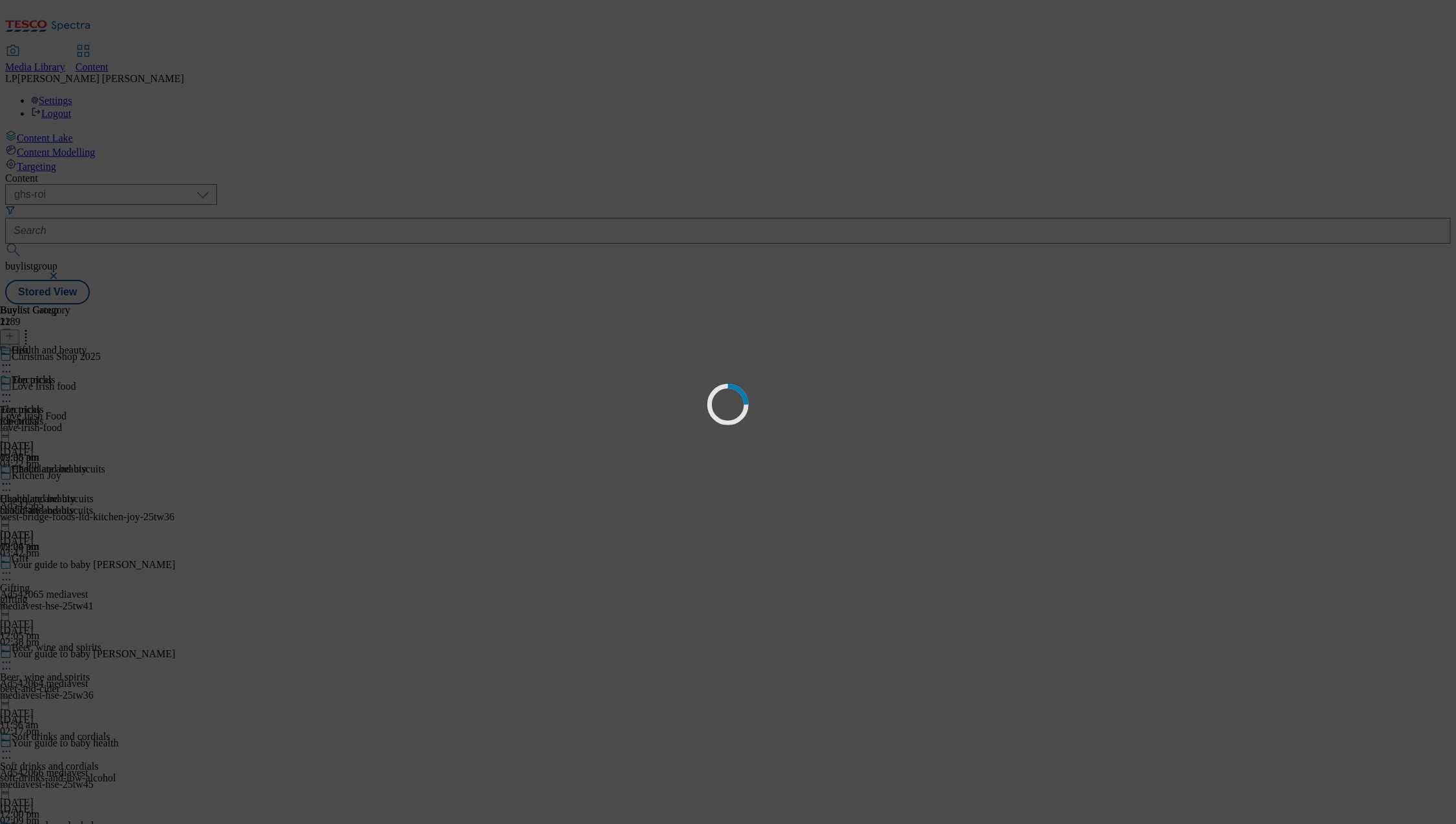
scroll to position [0, 0]
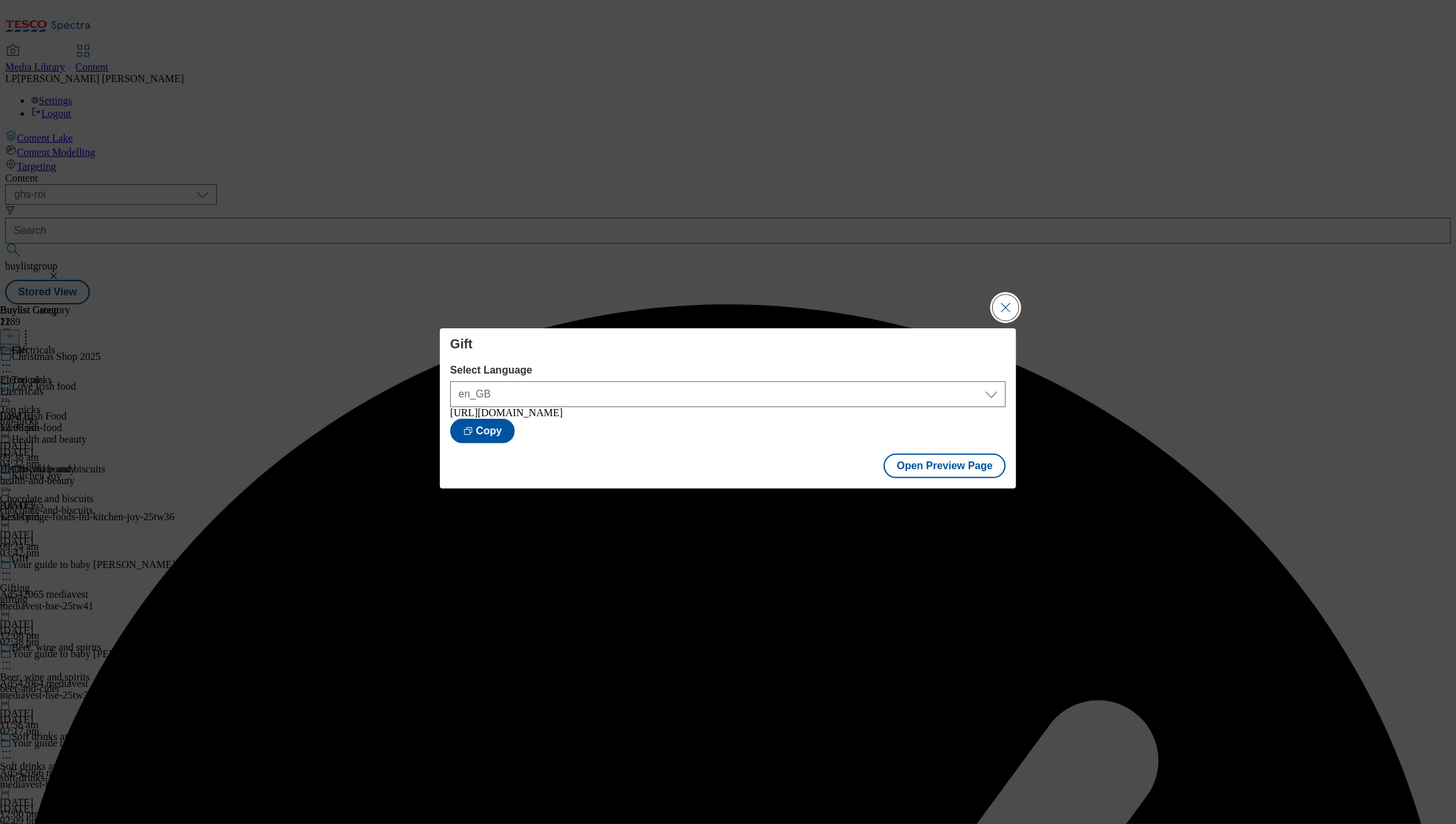
click at [1011, 308] on button "Close Modal" at bounding box center [1005, 307] width 25 height 25
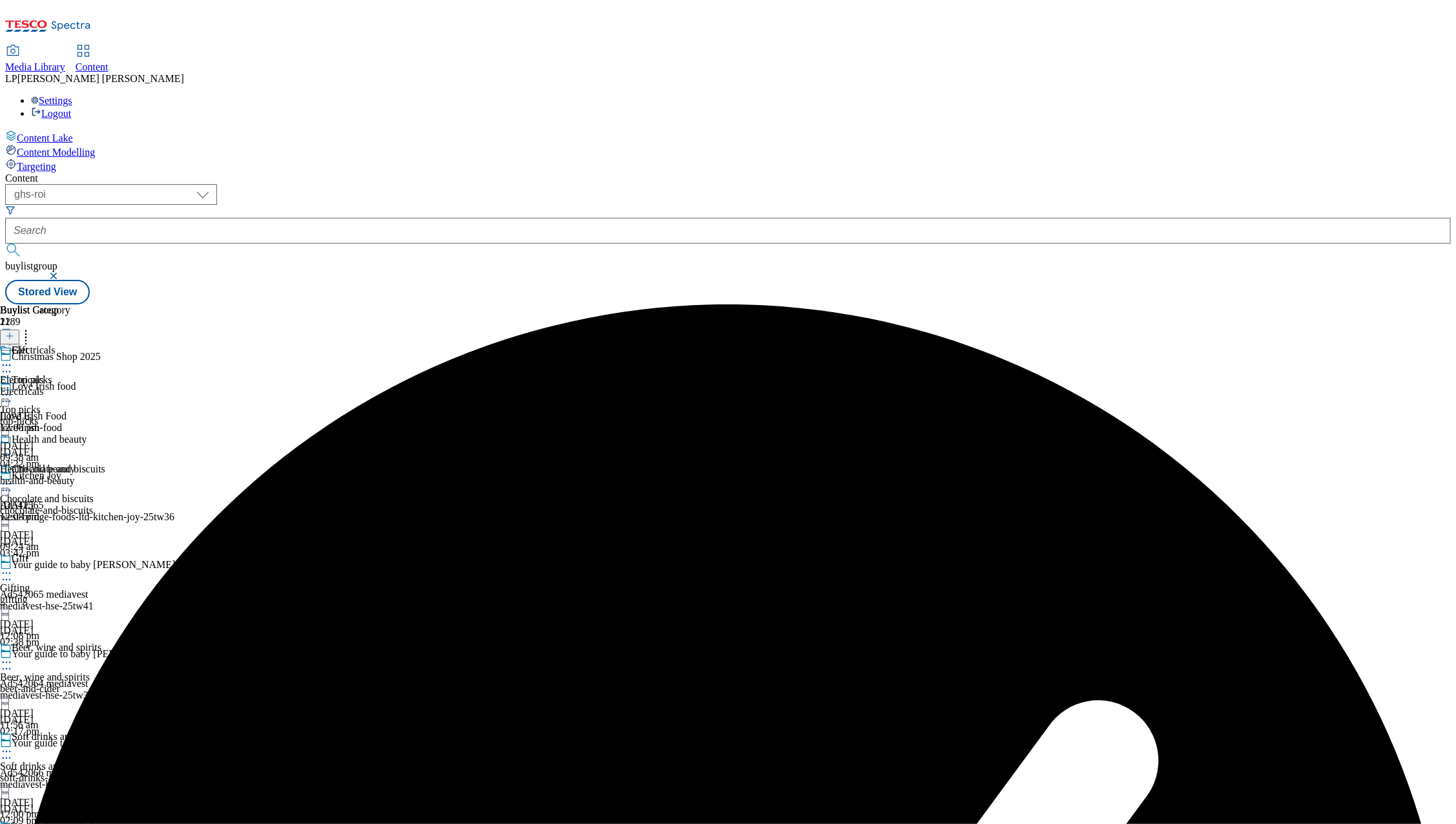
click at [13, 567] on icon at bounding box center [6, 573] width 13 height 13
click at [69, 699] on span "Publish" at bounding box center [53, 703] width 28 height 9
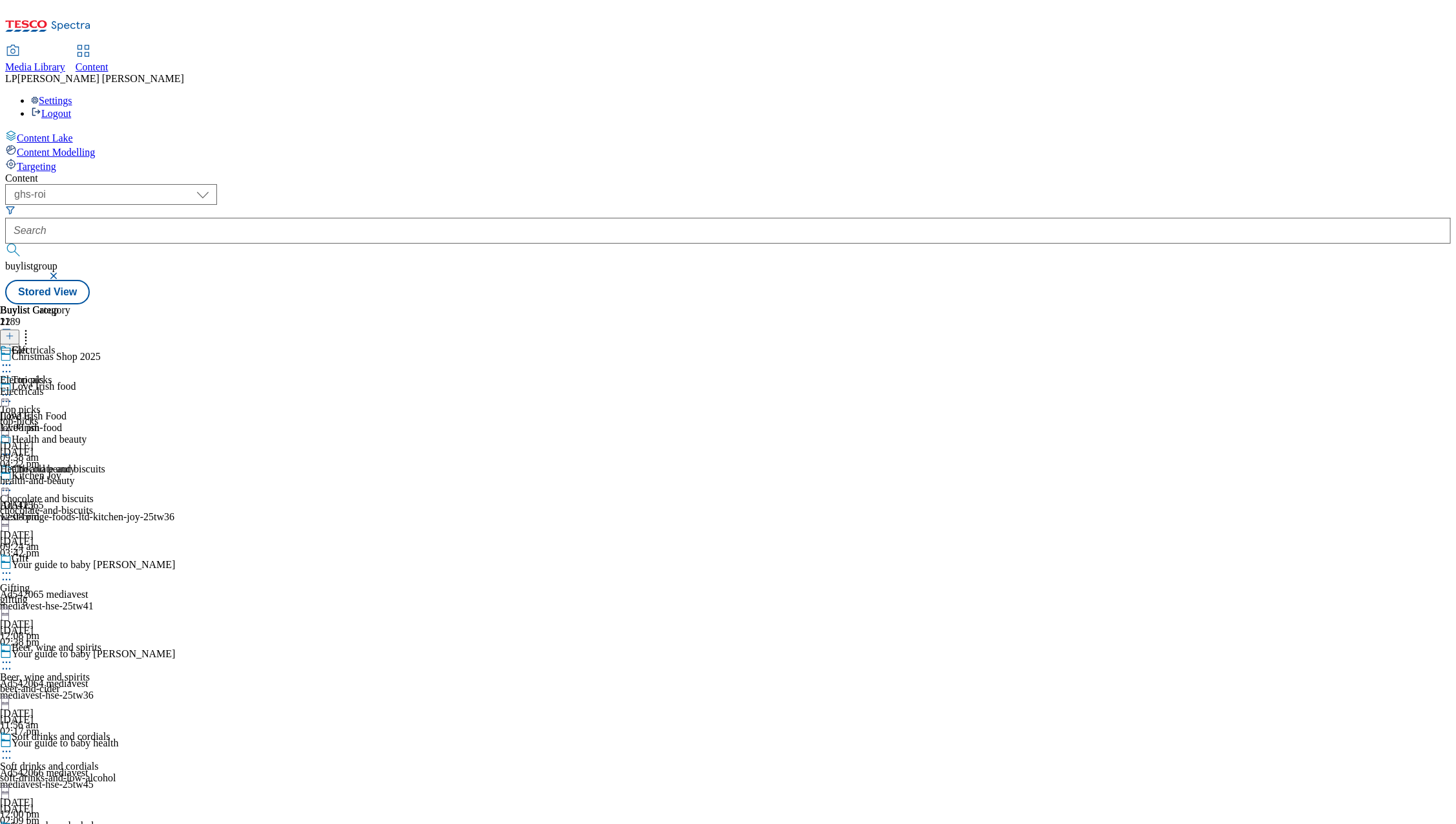
scroll to position [551, 0]
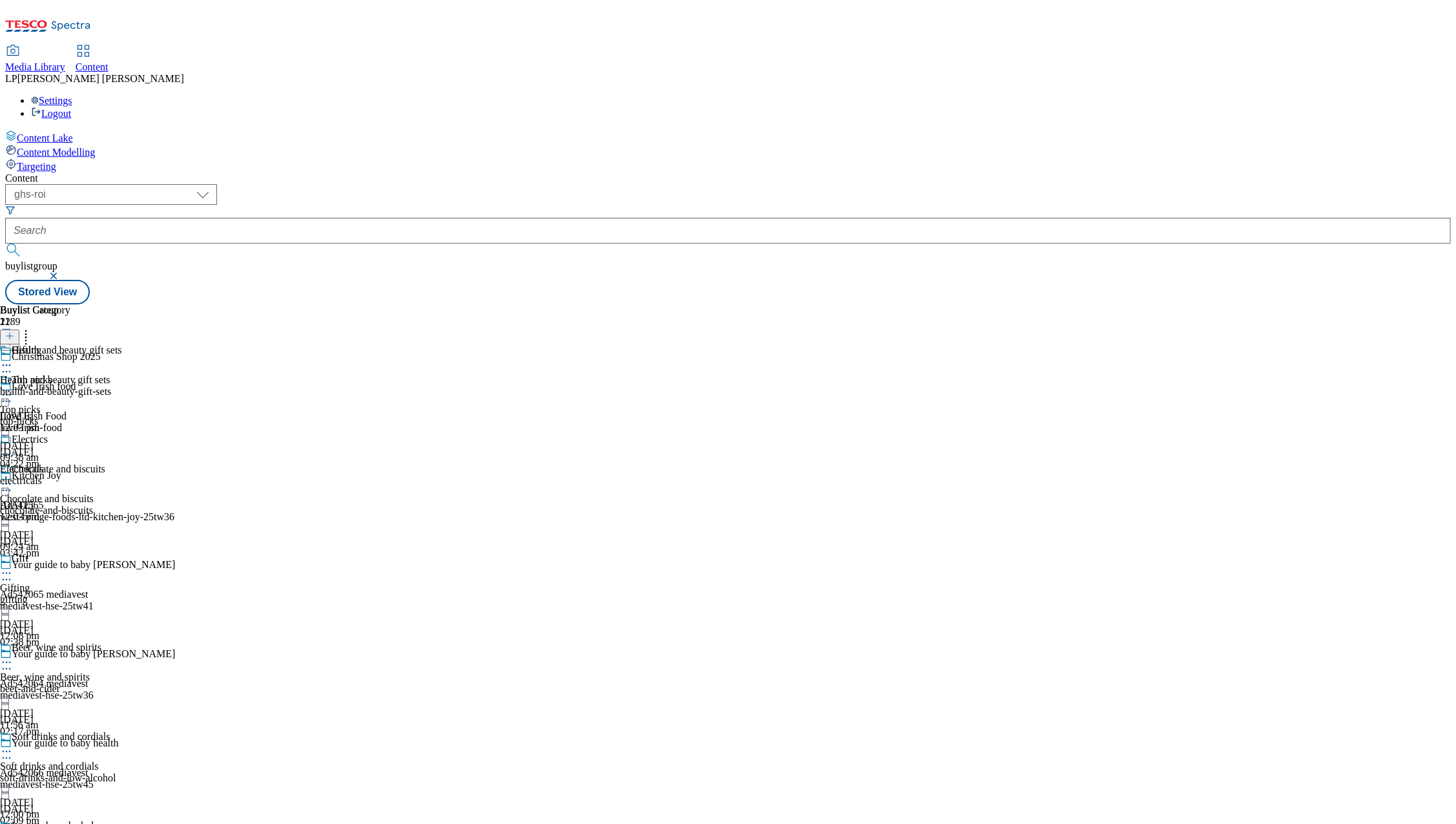
click at [116, 594] on div "gifting" at bounding box center [58, 600] width 116 height 12
click at [87, 475] on div "health-and-beauty" at bounding box center [43, 481] width 87 height 12
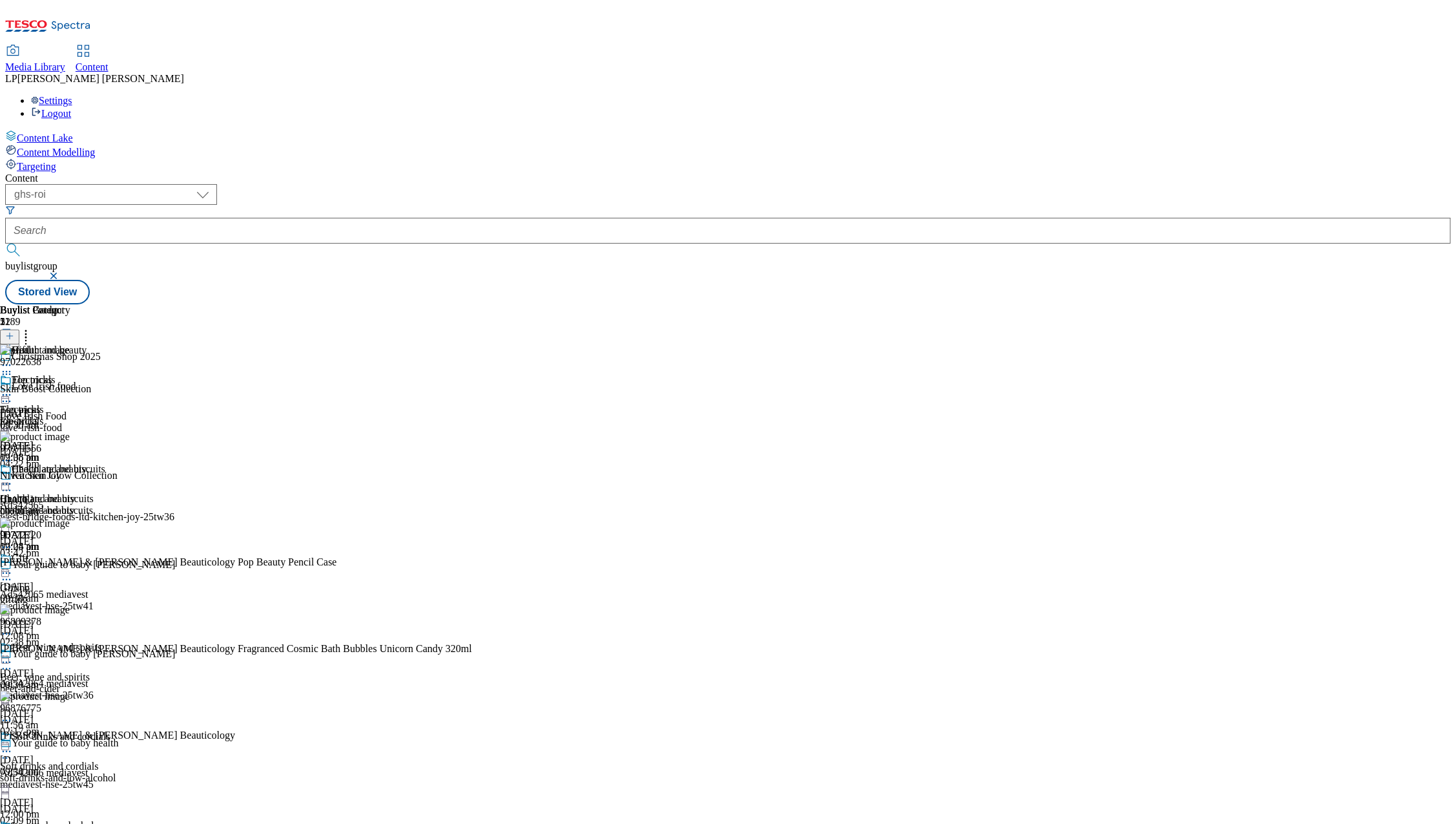
scroll to position [55, 0]
click at [13, 478] on icon at bounding box center [6, 484] width 13 height 13
click at [107, 596] on span "Open Preview Url" at bounding box center [73, 600] width 67 height 9
click at [13, 567] on icon at bounding box center [6, 573] width 13 height 13
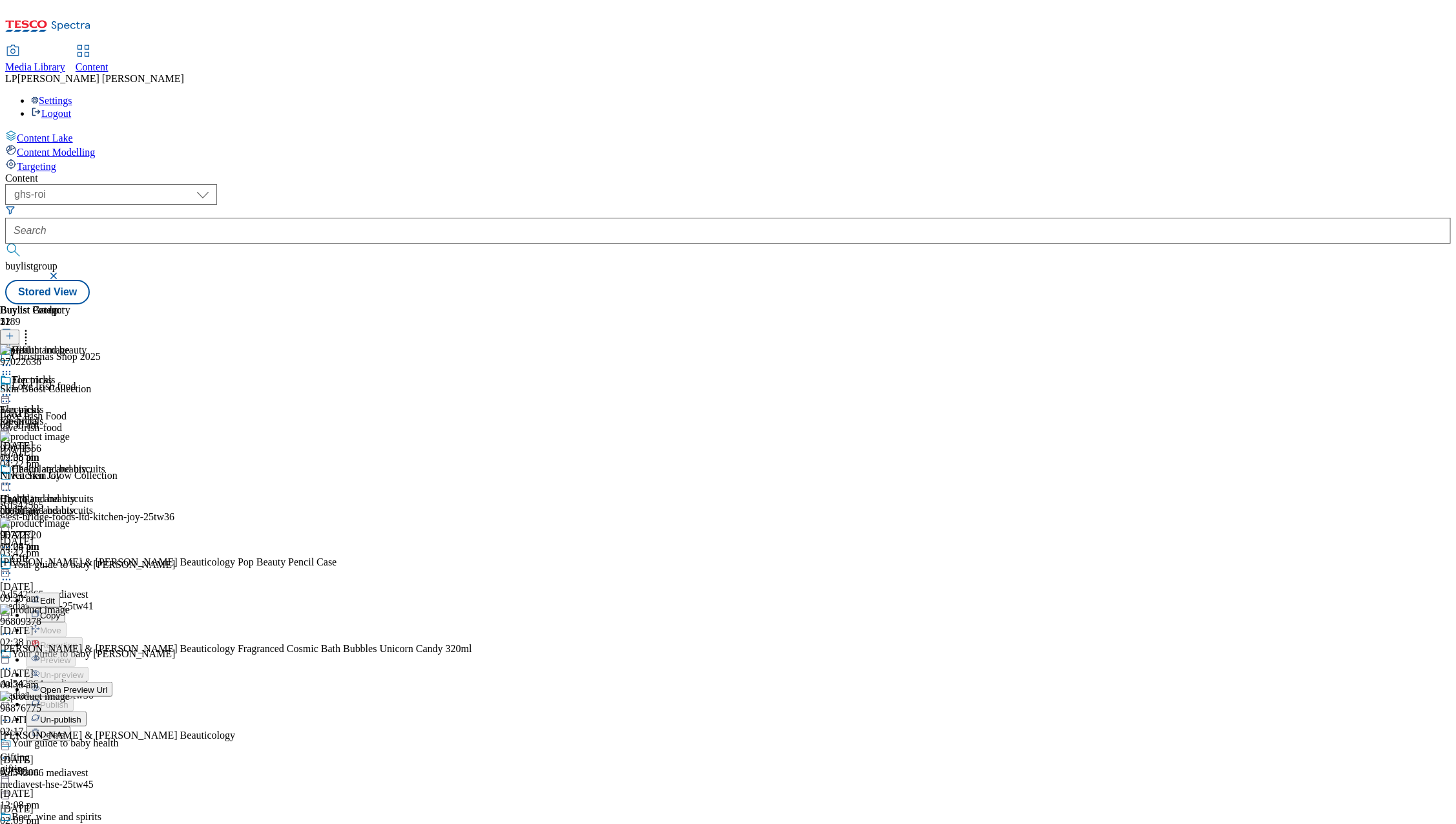
click at [107, 685] on span "Open Preview Url" at bounding box center [73, 689] width 67 height 9
click at [116, 415] on div "top-picks" at bounding box center [58, 421] width 116 height 12
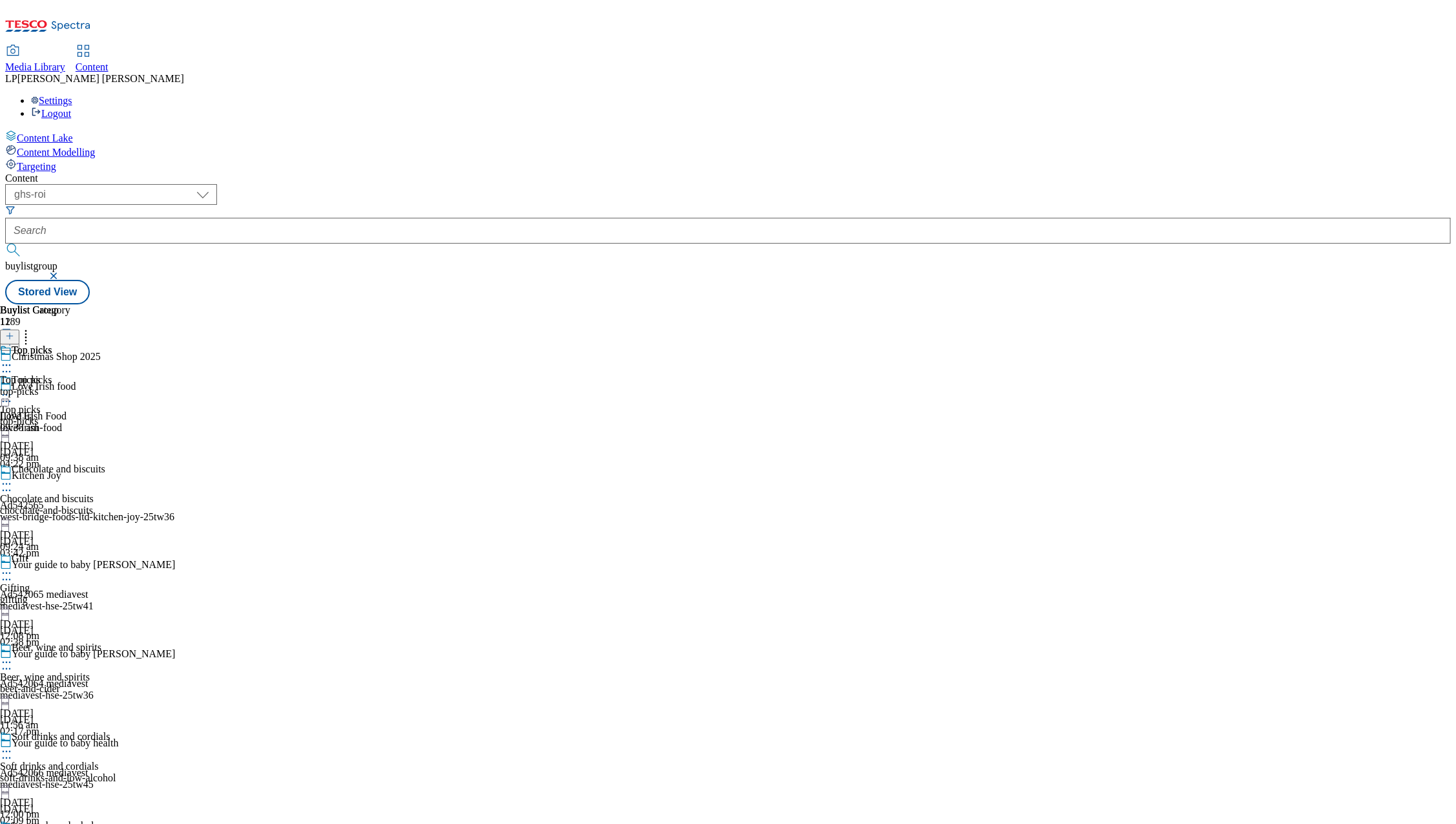
click at [13, 389] on icon at bounding box center [6, 395] width 13 height 13
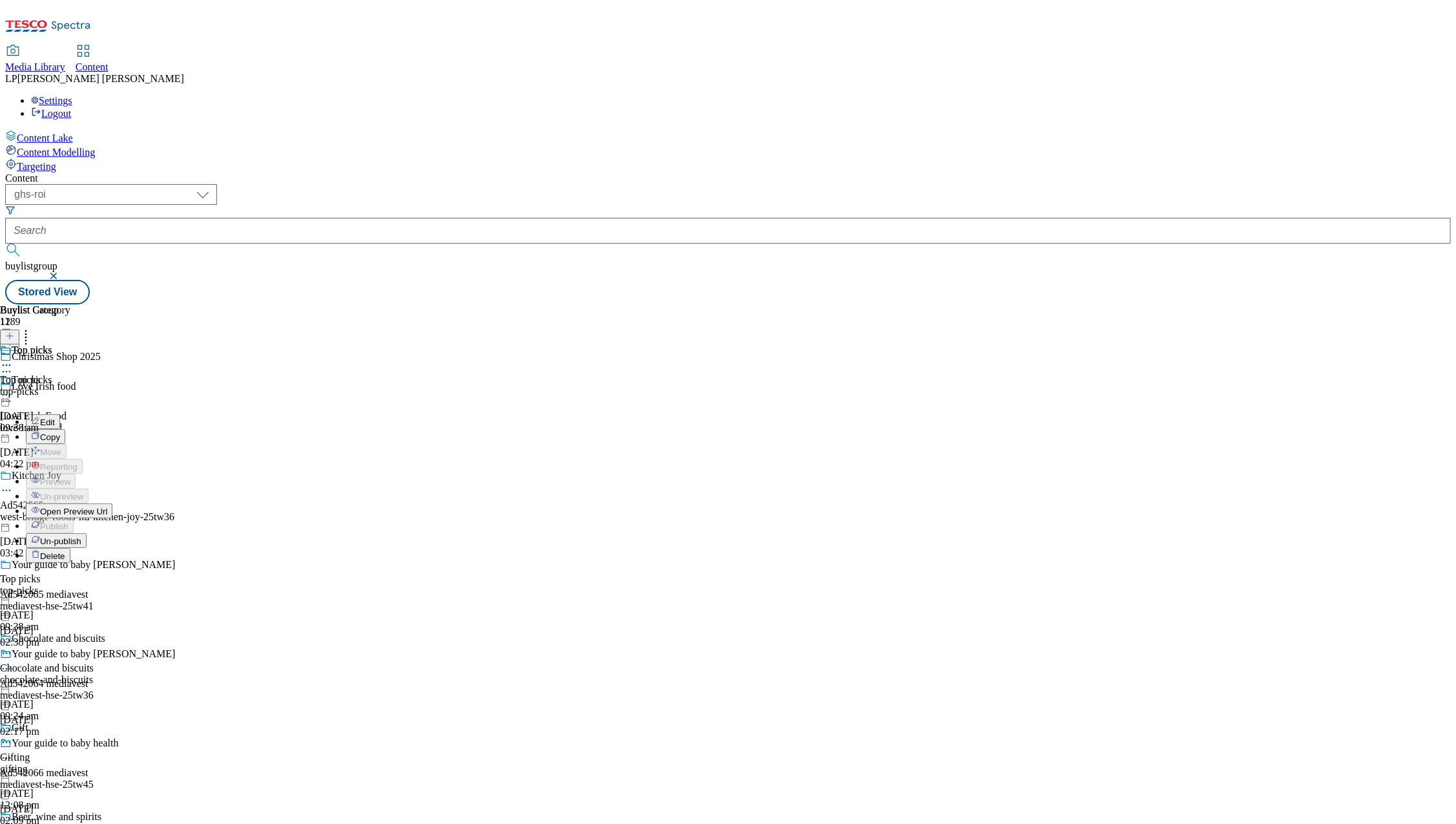
click at [107, 507] on span "Open Preview Url" at bounding box center [73, 511] width 67 height 9
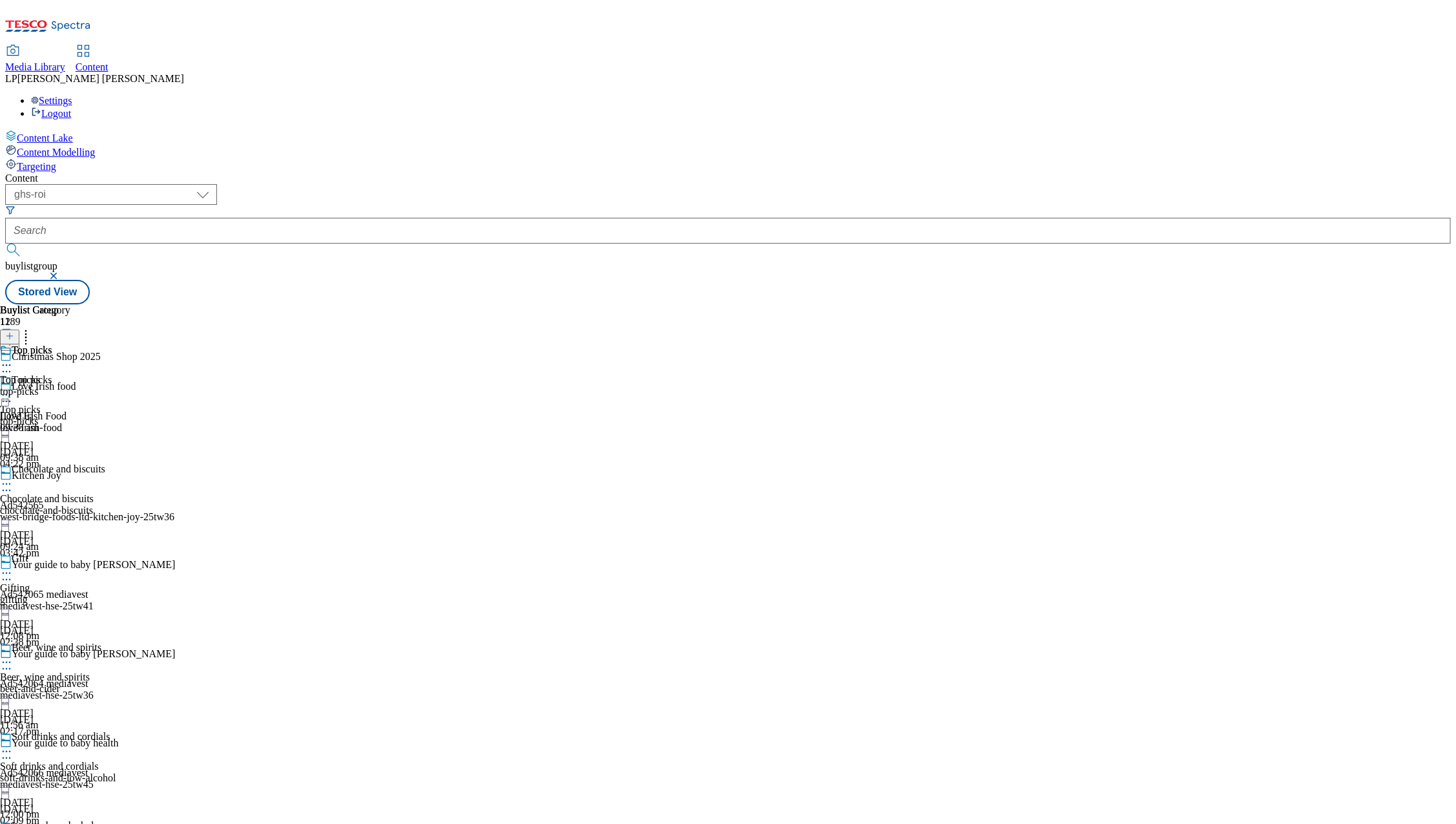
click at [13, 478] on icon at bounding box center [6, 484] width 13 height 13
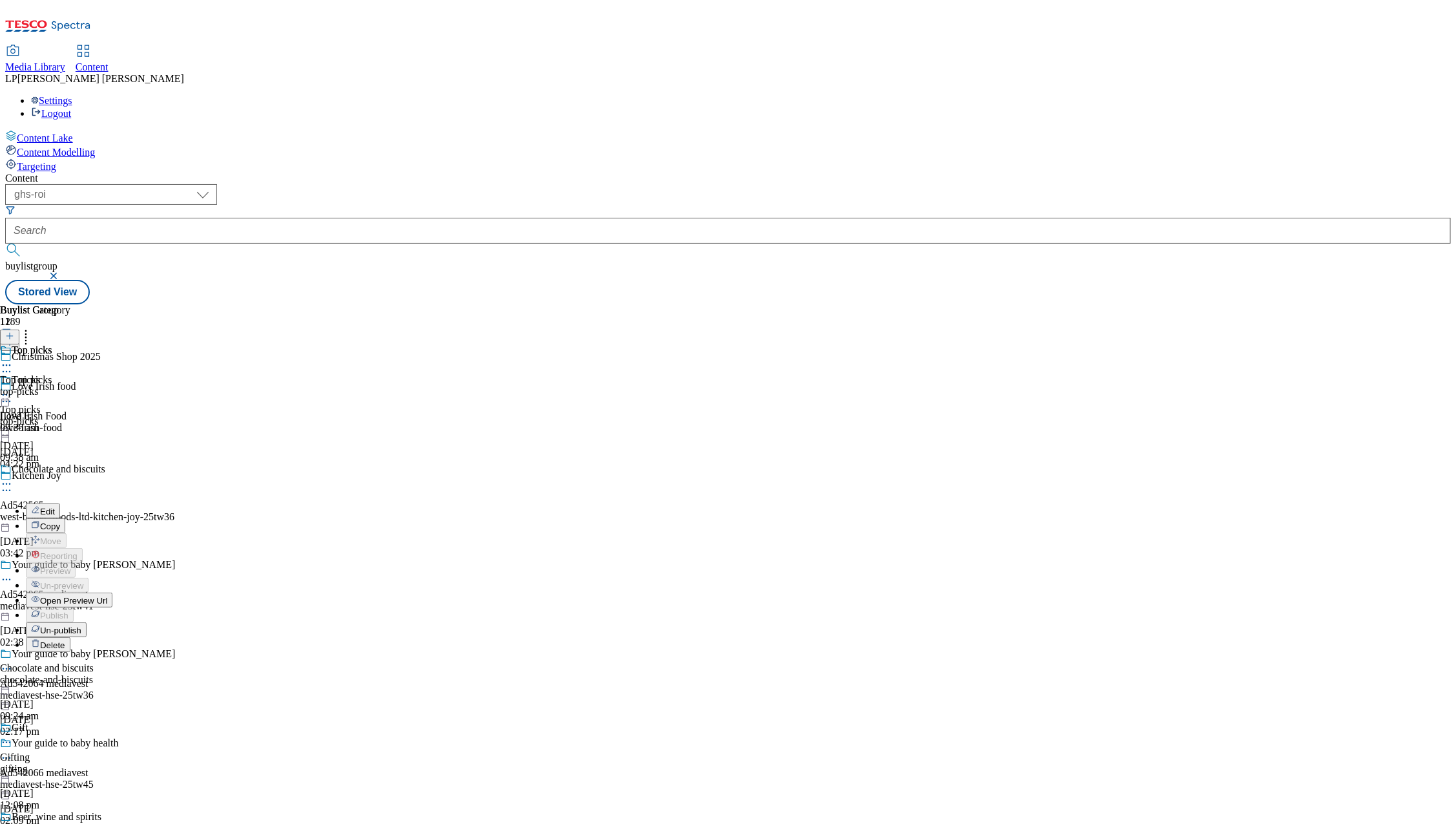
click at [107, 596] on span "Open Preview Url" at bounding box center [73, 600] width 67 height 9
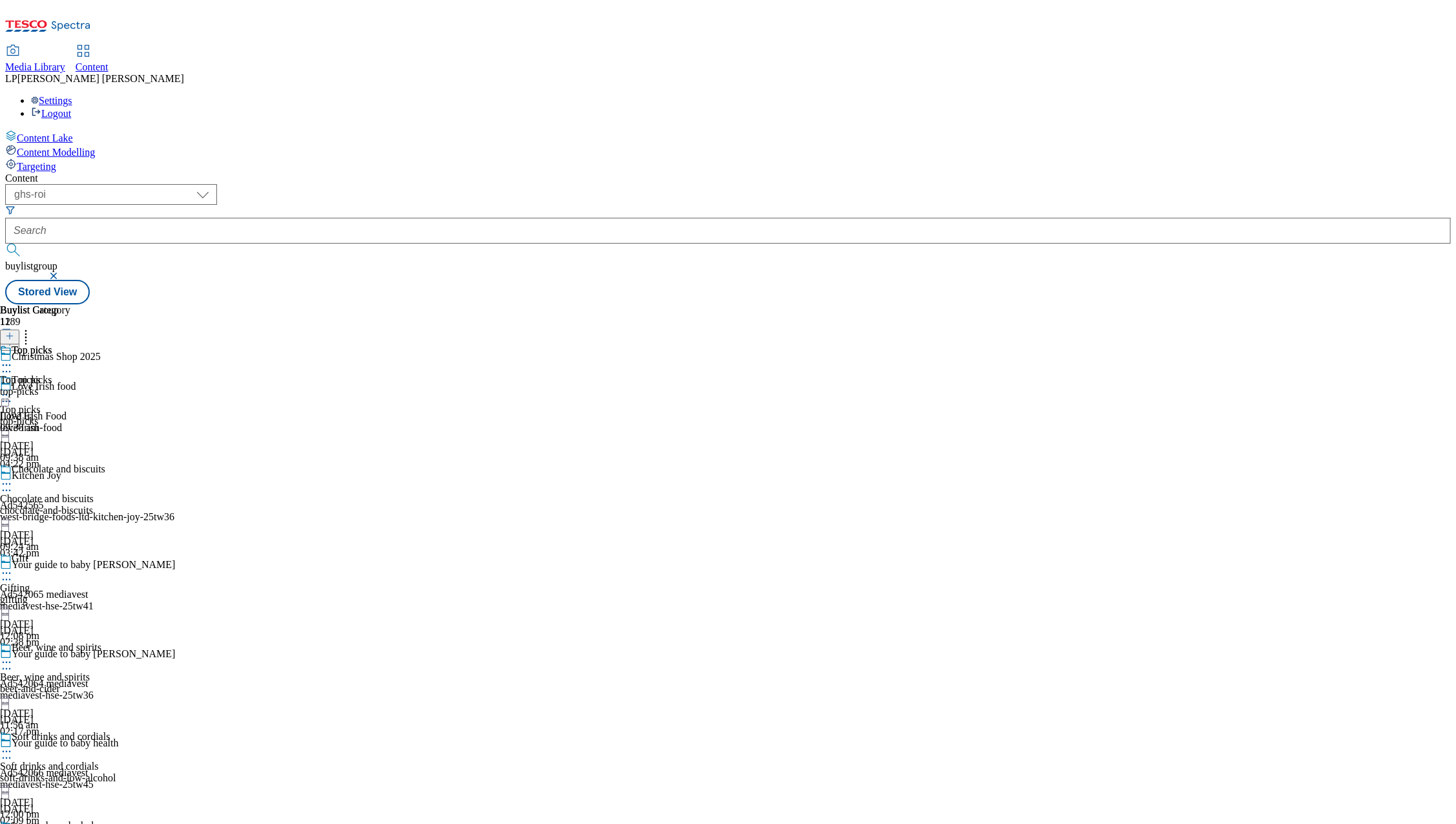
click at [116, 552] on div "Gift Gifting gifting [DATE] 12:08 pm" at bounding box center [58, 597] width 116 height 89
click at [13, 567] on icon at bounding box center [6, 573] width 13 height 13
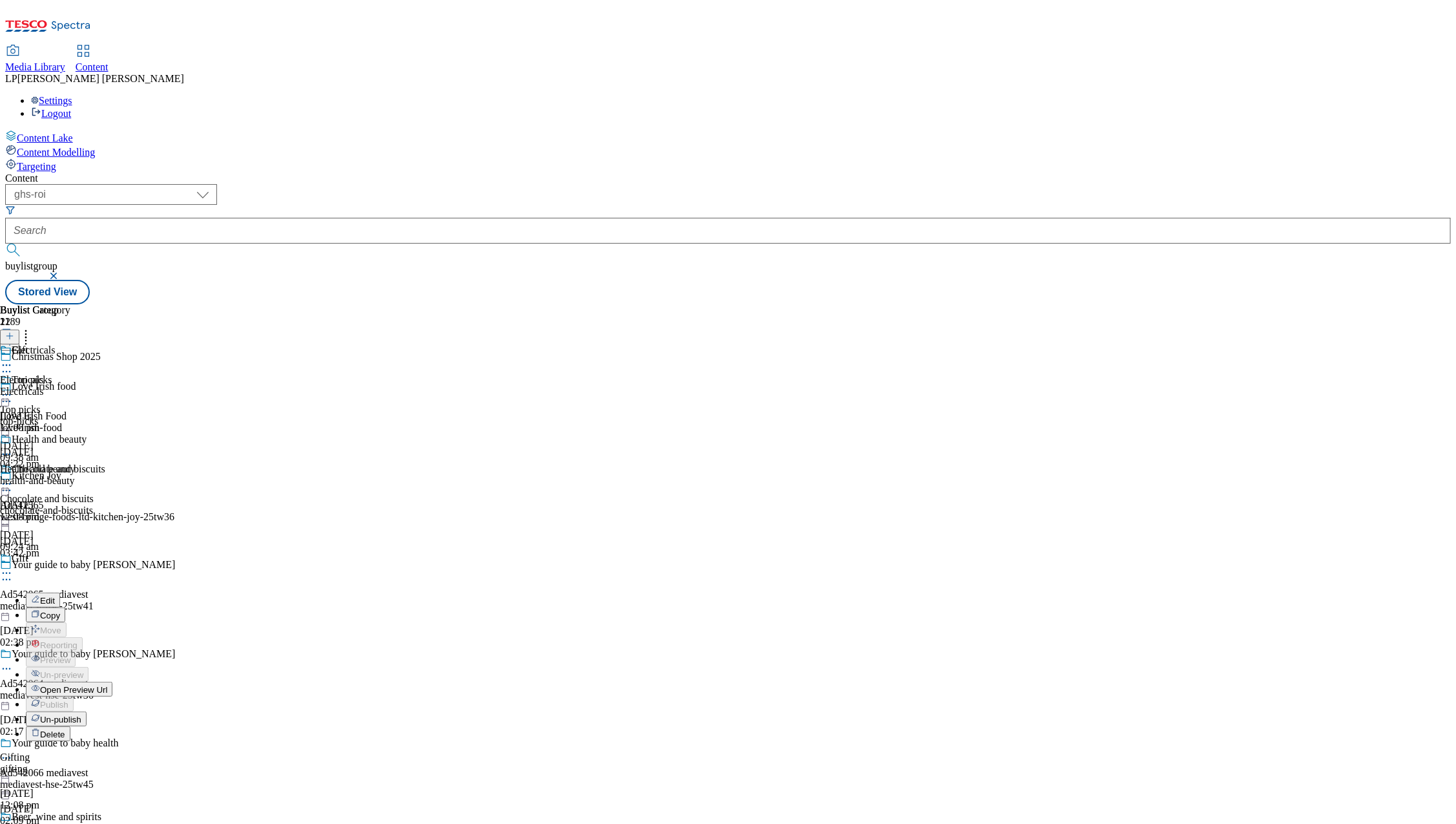
click at [60, 592] on button "Edit" at bounding box center [42, 600] width 34 height 15
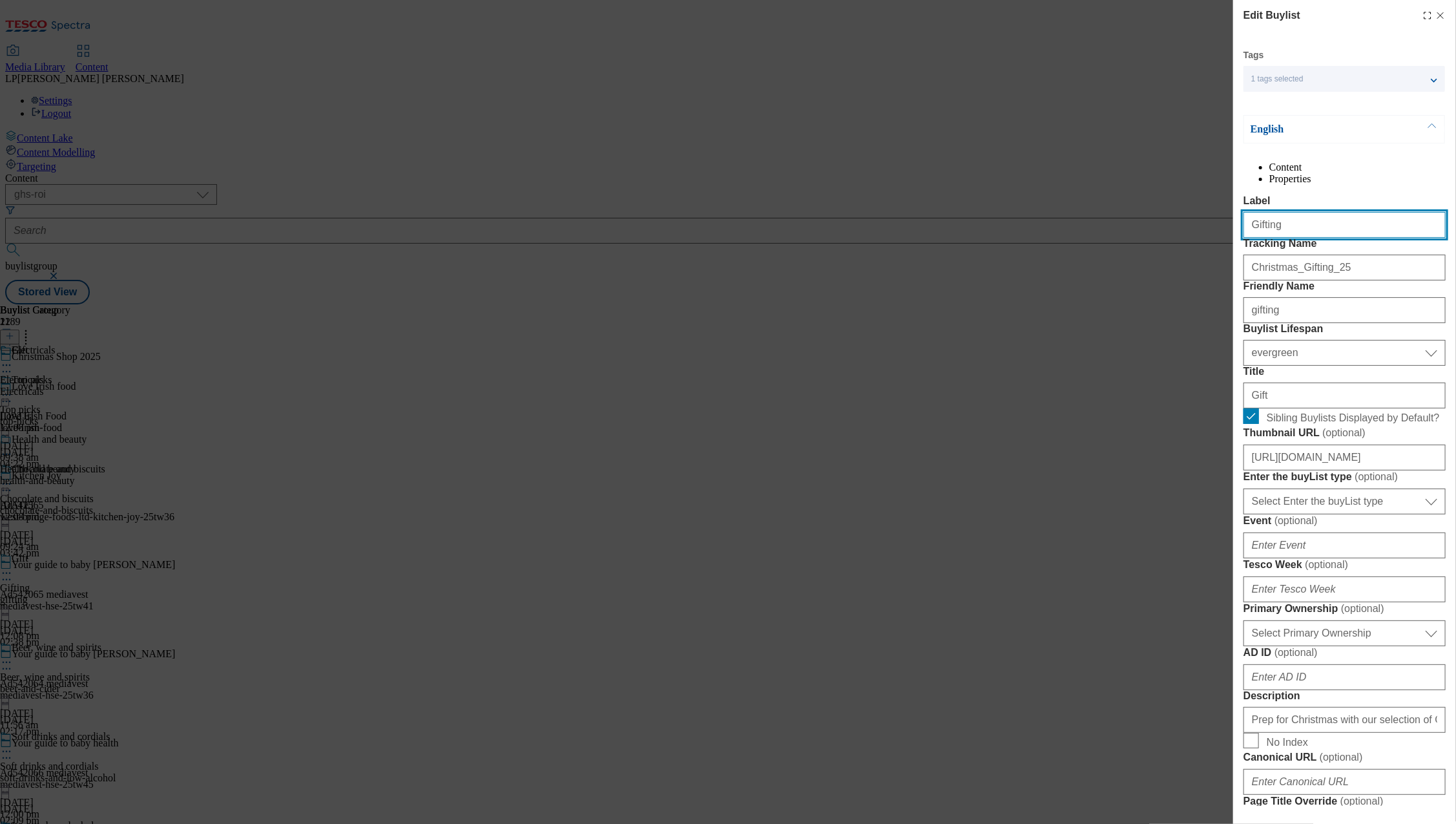
click at [1310, 238] on input "Gifting" at bounding box center [1344, 225] width 202 height 25
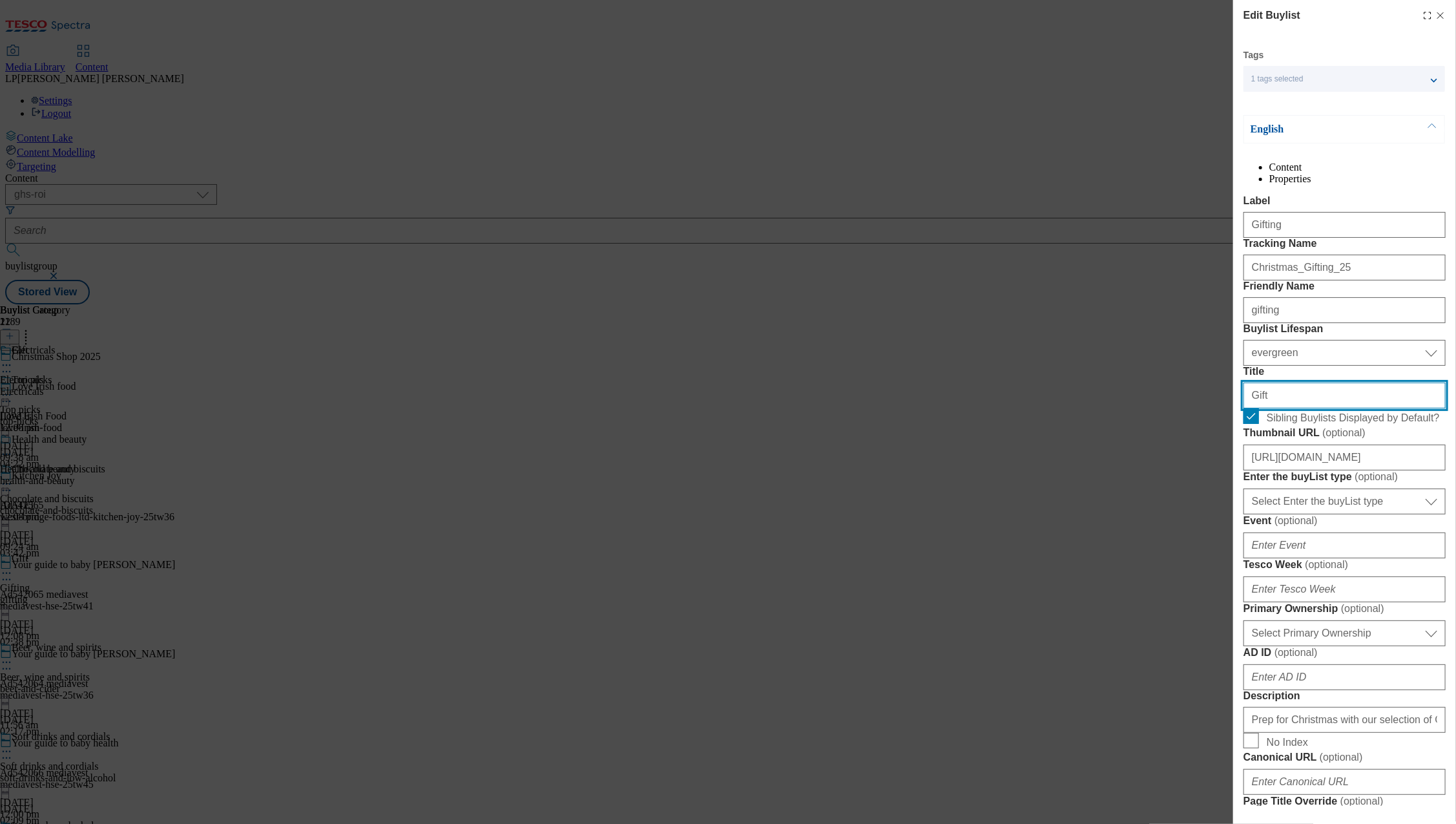
click at [1296, 408] on input "Gift" at bounding box center [1344, 395] width 202 height 25
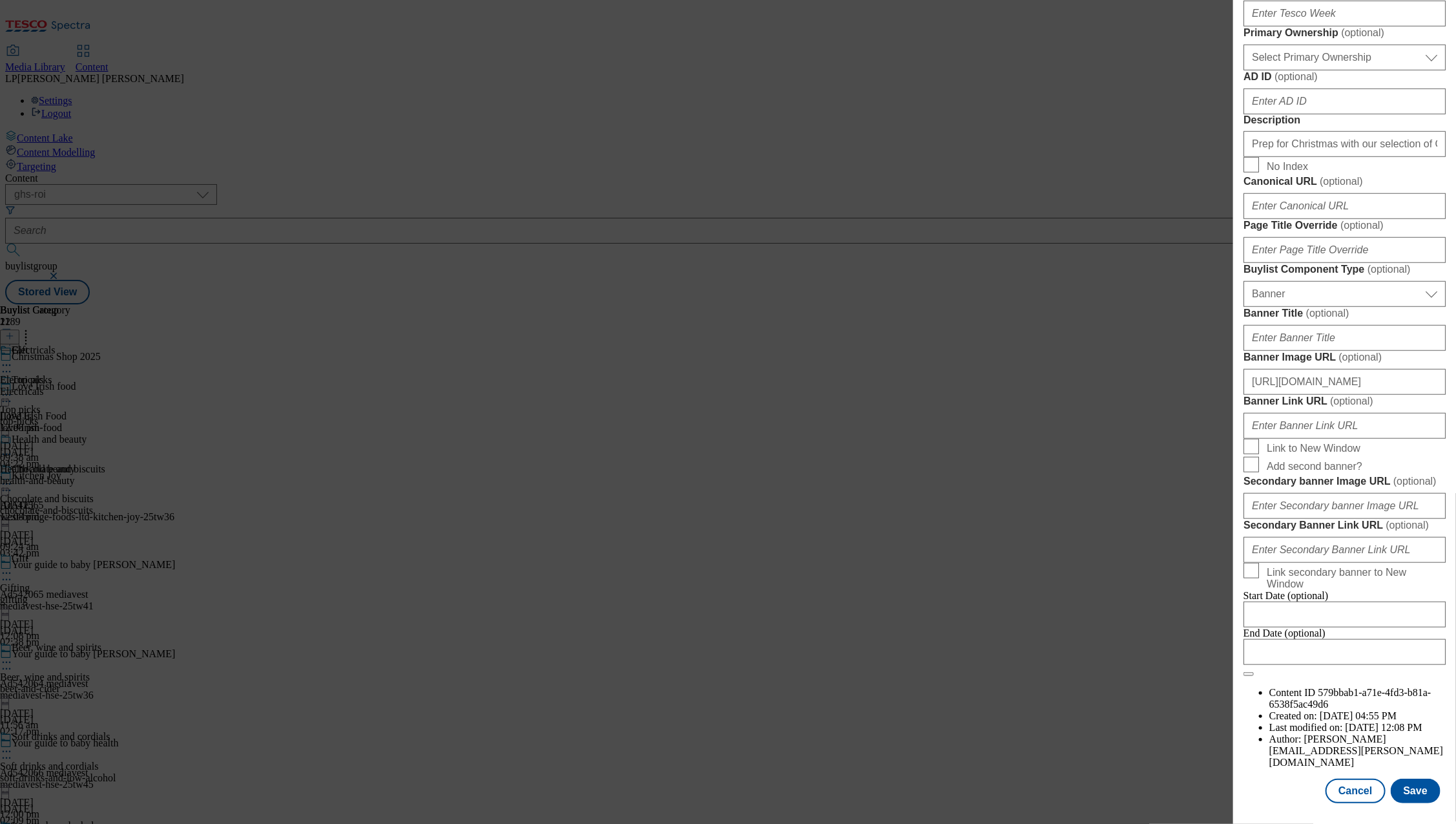
scroll to position [1063, 0]
click at [1400, 782] on button "Save" at bounding box center [1415, 790] width 50 height 25
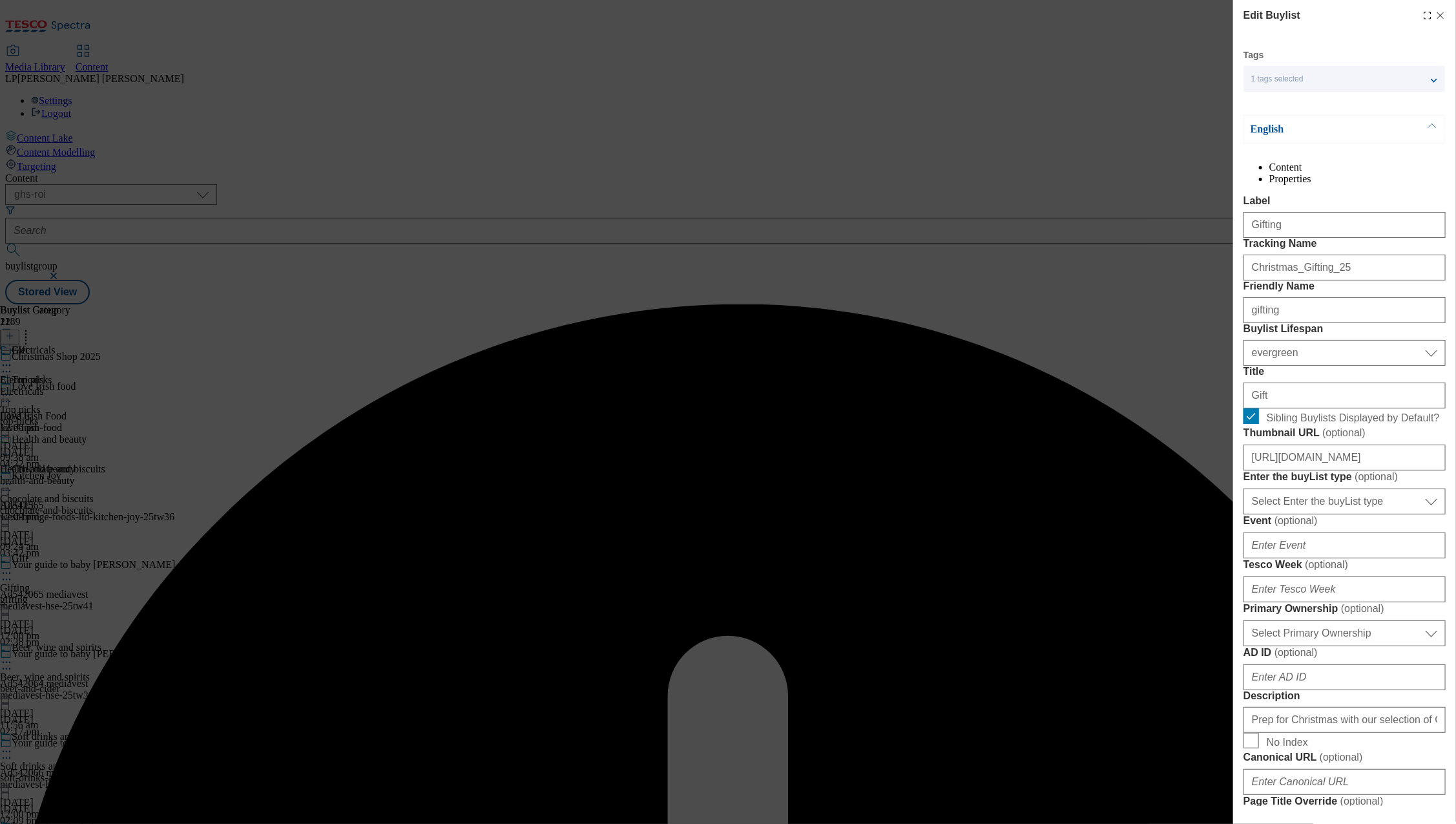
click at [932, 507] on div "Edit Buylist Tags 1 tags selected buylist English Content Properties Label Gift…" at bounding box center [728, 412] width 1456 height 824
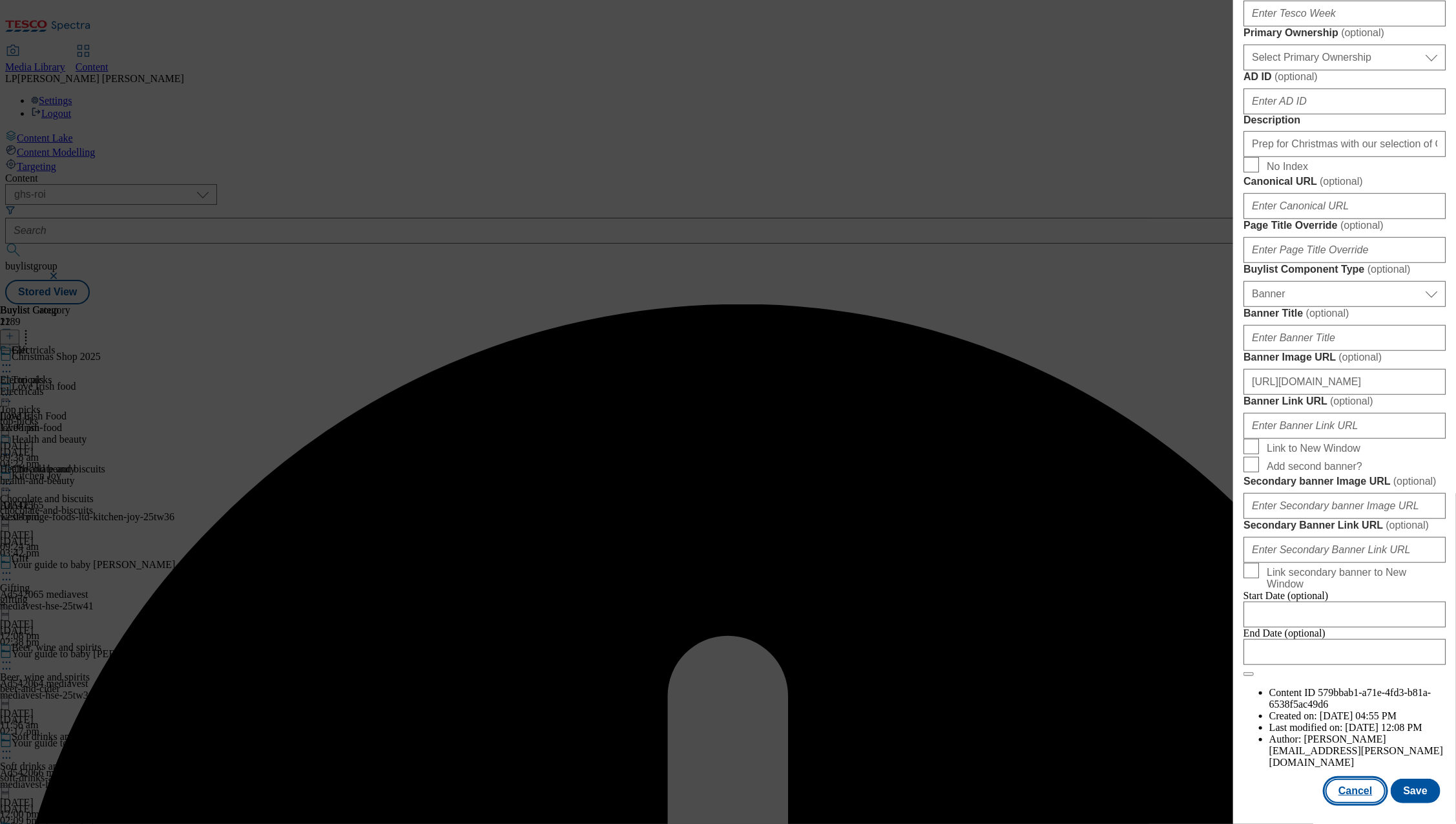
click at [1354, 782] on button "Cancel" at bounding box center [1355, 790] width 59 height 25
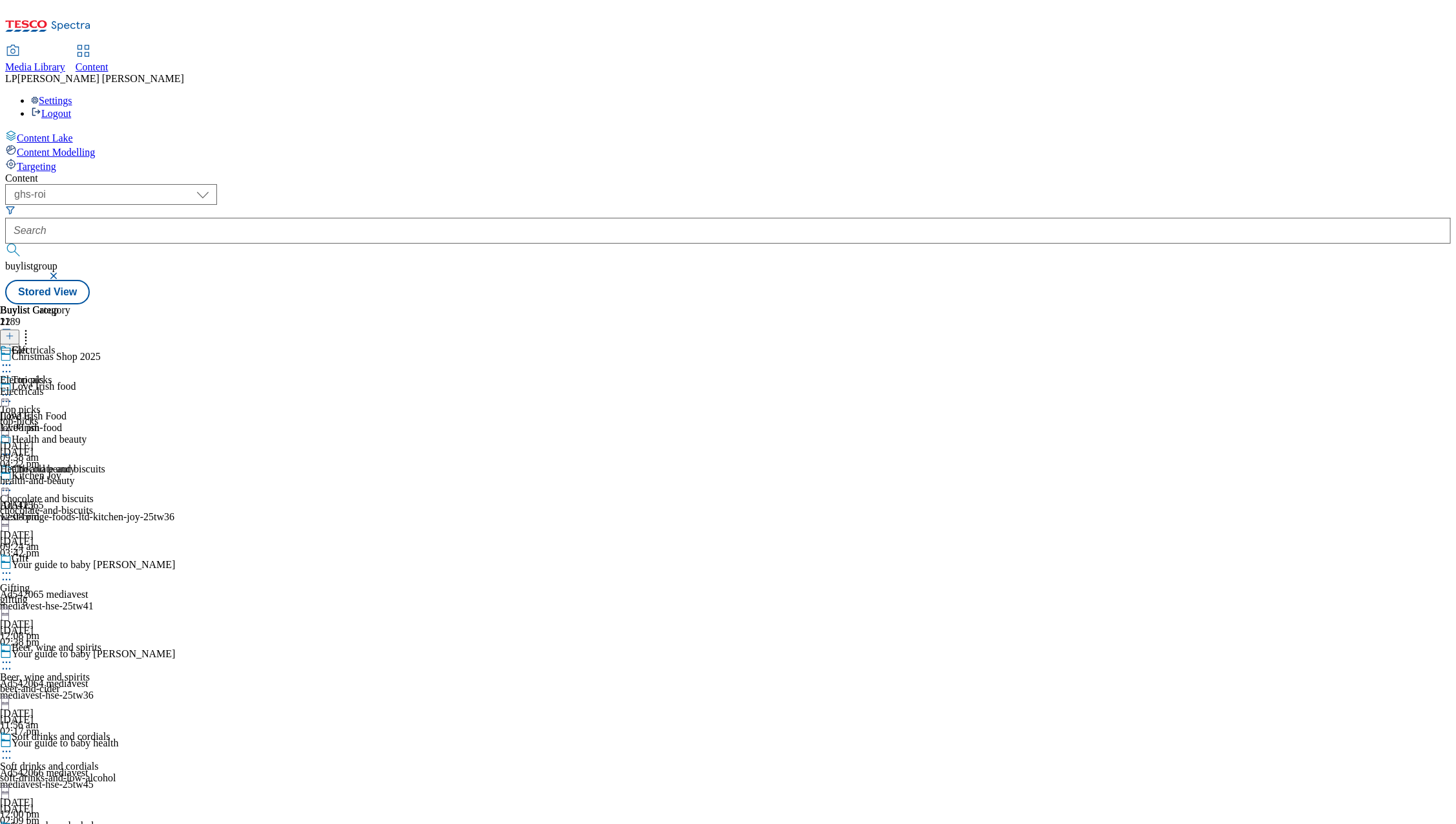
scroll to position [191, 0]
click at [13, 567] on icon at bounding box center [6, 573] width 13 height 13
click at [107, 685] on span "Open Preview Url" at bounding box center [73, 689] width 67 height 9
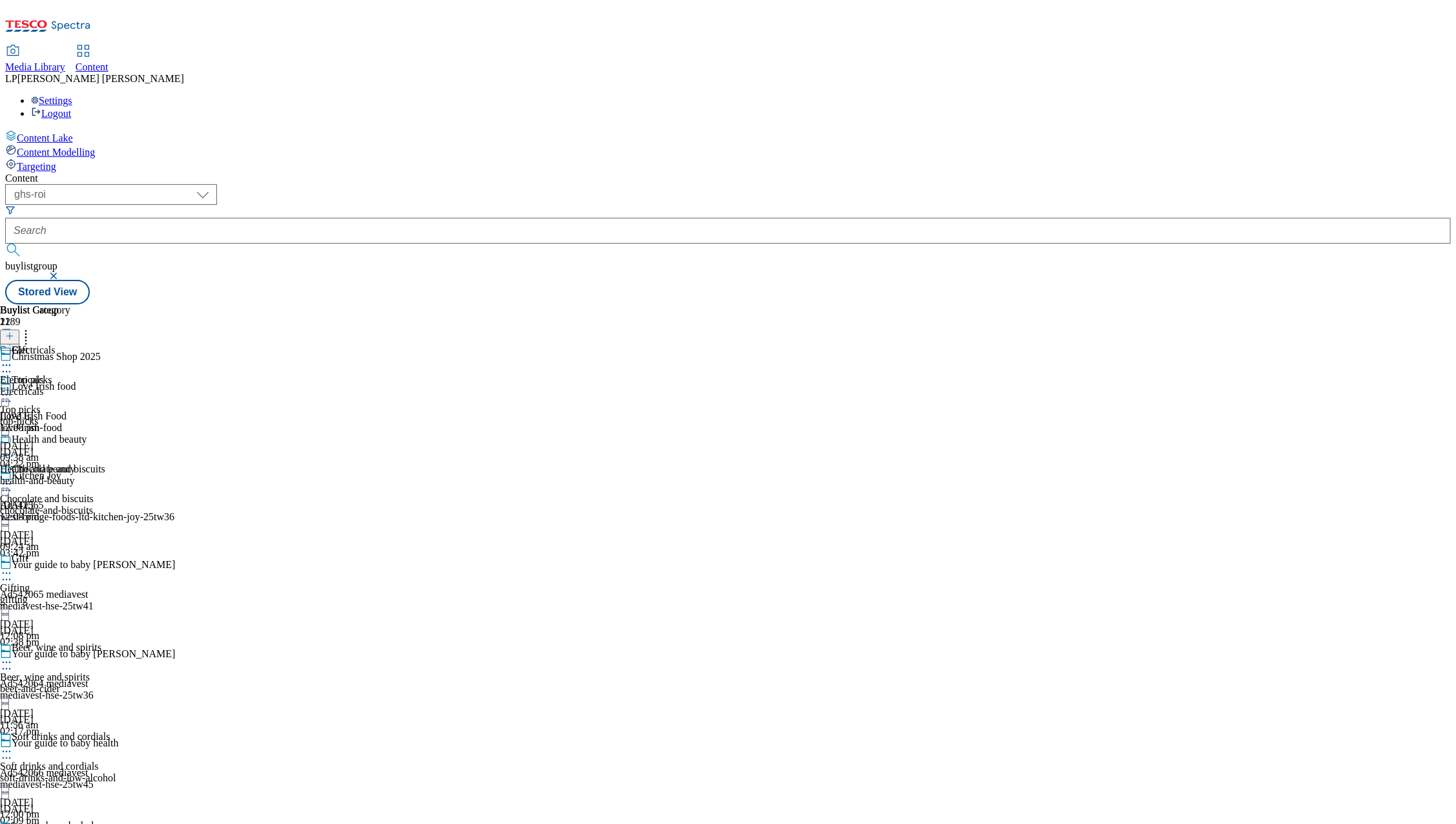
click at [116, 345] on div "Gifting" at bounding box center [58, 359] width 116 height 30
click at [116, 552] on div "Gift Gifting gifting [DATE] 12:08 pm" at bounding box center [58, 597] width 116 height 89
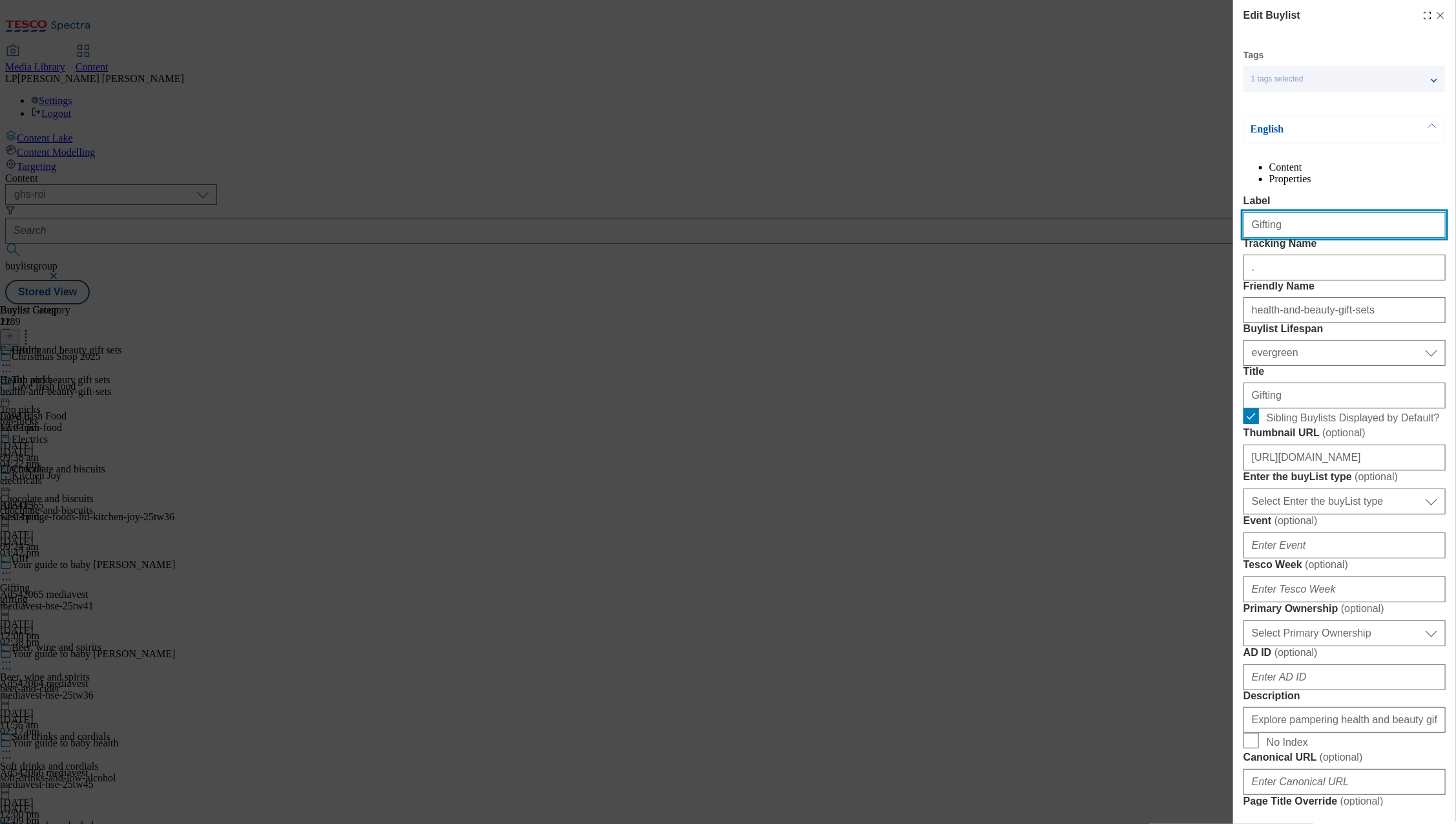
drag, startPoint x: 1292, startPoint y: 253, endPoint x: 1148, endPoint y: 250, distance: 144.0
click at [1150, 250] on div "Edit Buylist Tags 1 tags selected buylist English Content Properties Label Gift…" at bounding box center [728, 412] width 1456 height 824
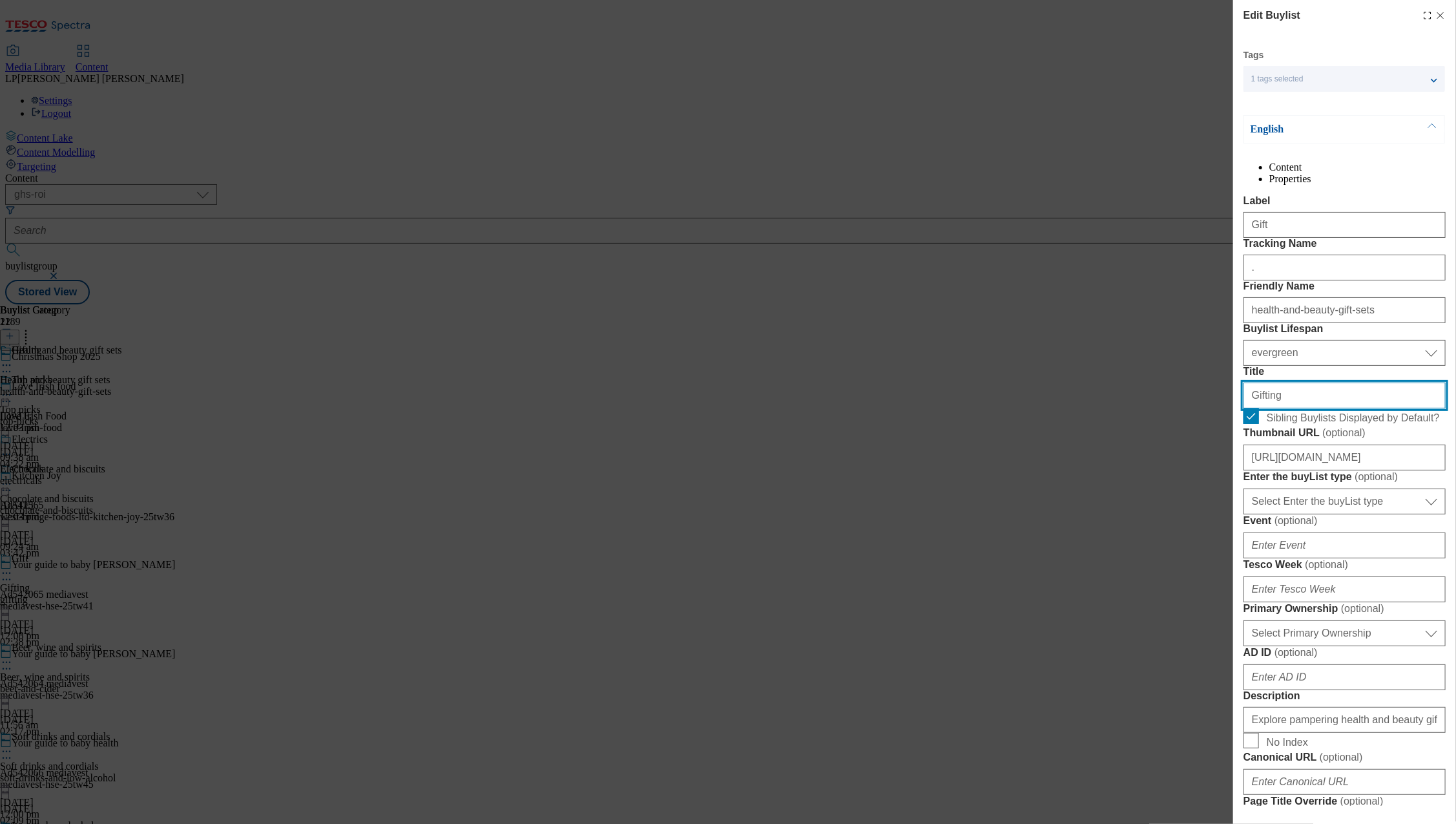
click at [1281, 408] on input "Gifting" at bounding box center [1344, 395] width 202 height 25
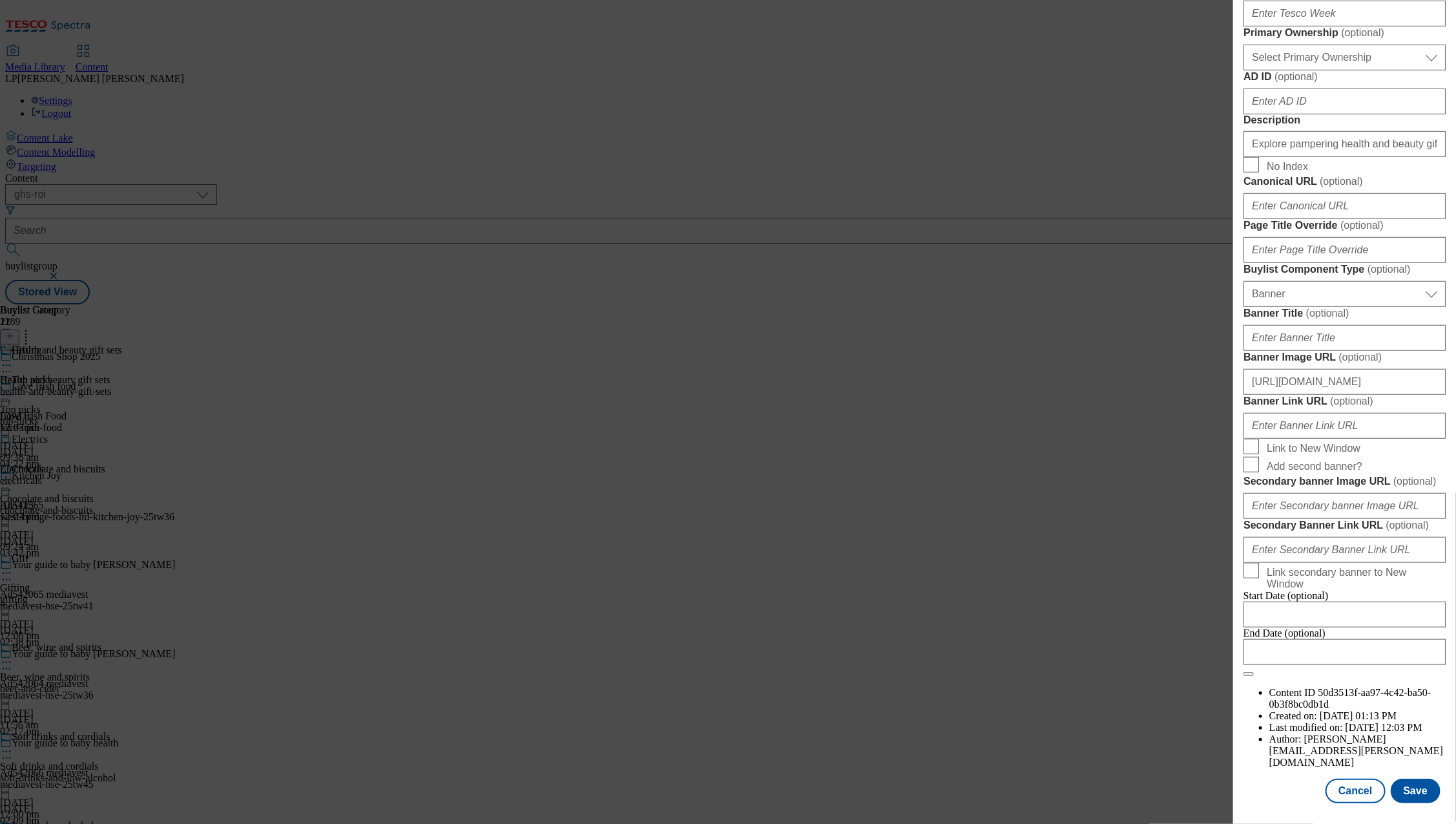
scroll to position [1063, 0]
click at [1411, 791] on button "Save" at bounding box center [1415, 790] width 50 height 25
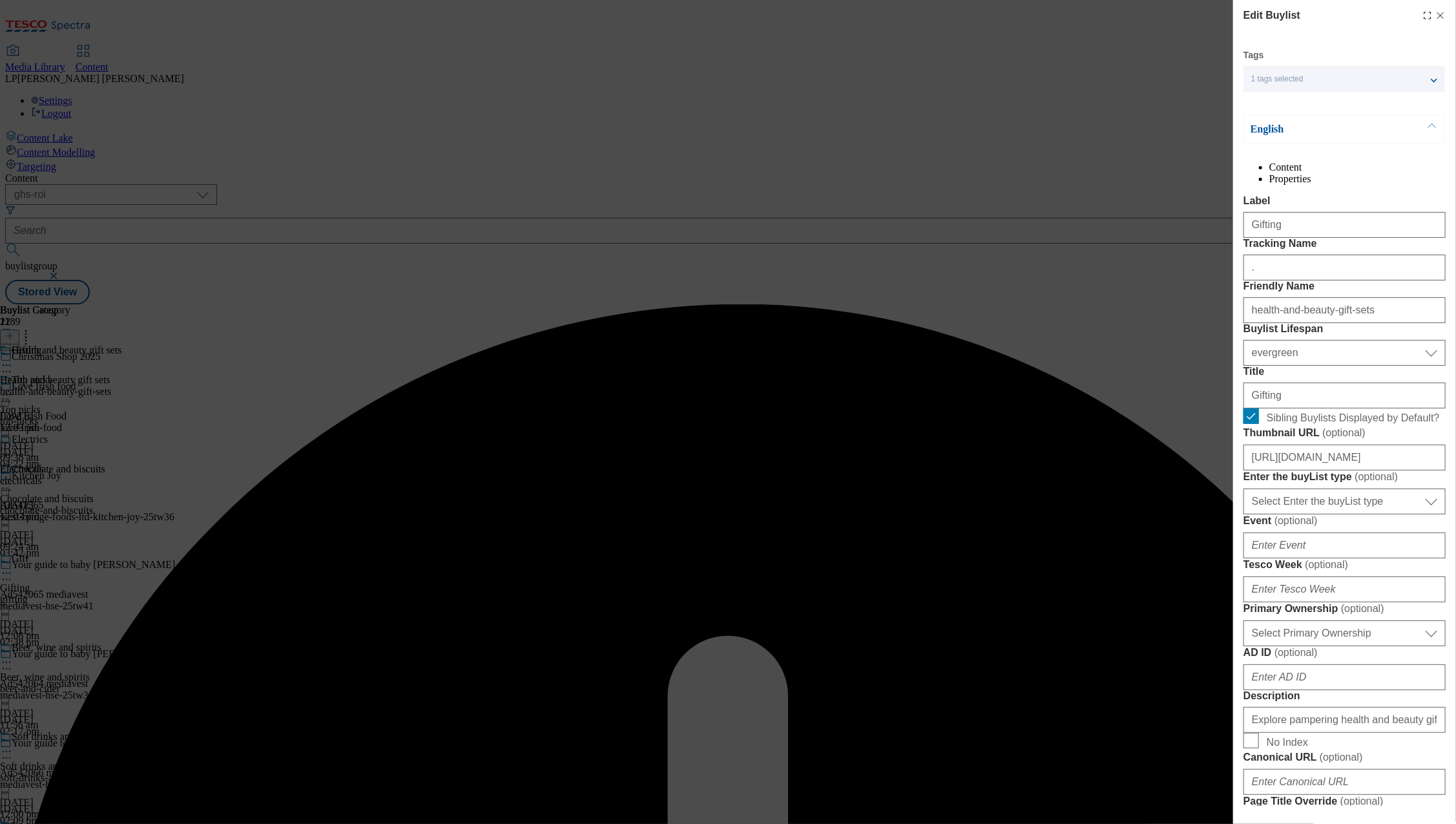
click at [1028, 446] on div "Edit Buylist Tags 1 tags selected buylist English Content Properties Label Gift…" at bounding box center [728, 412] width 1456 height 824
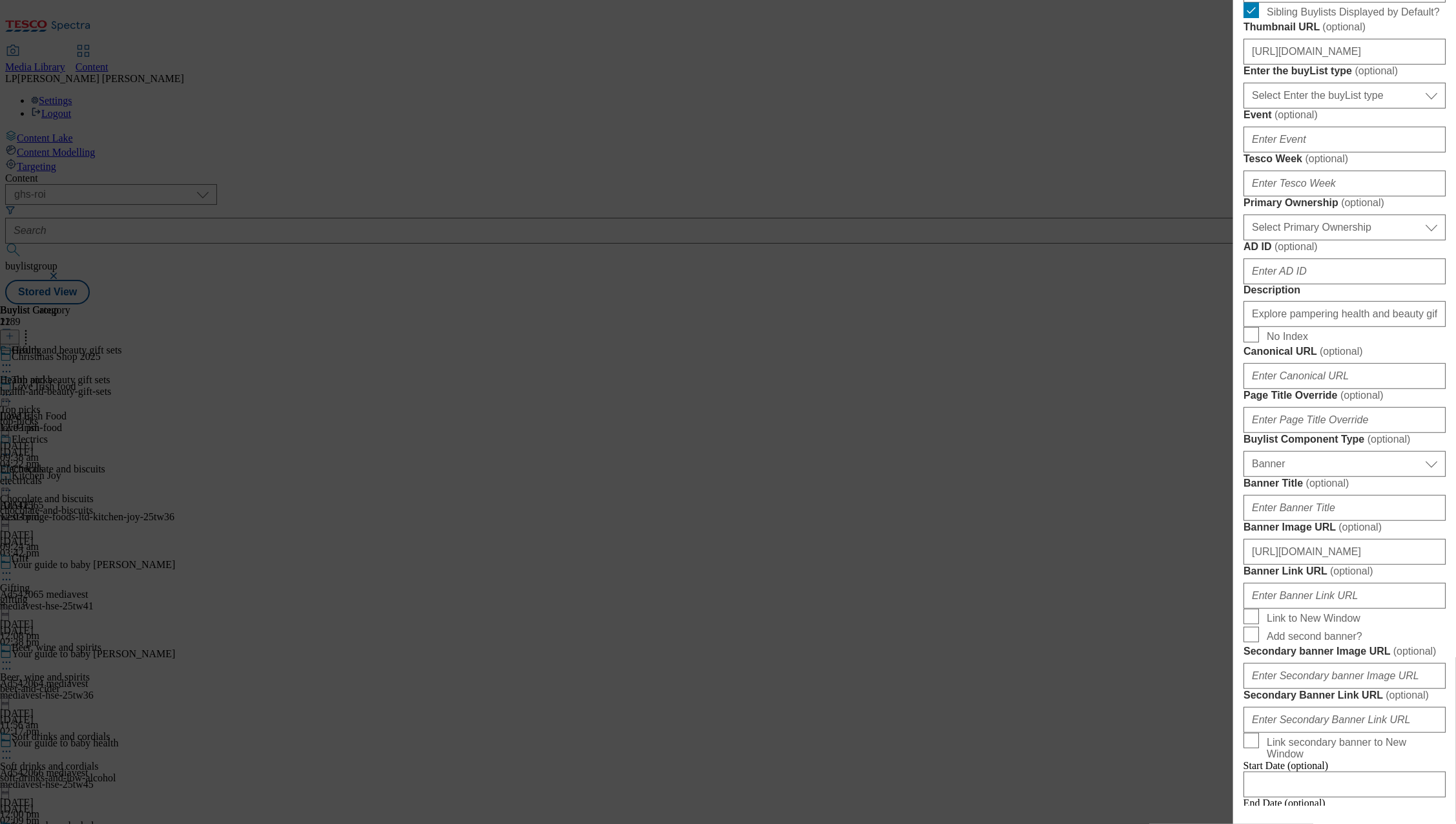
scroll to position [288, 0]
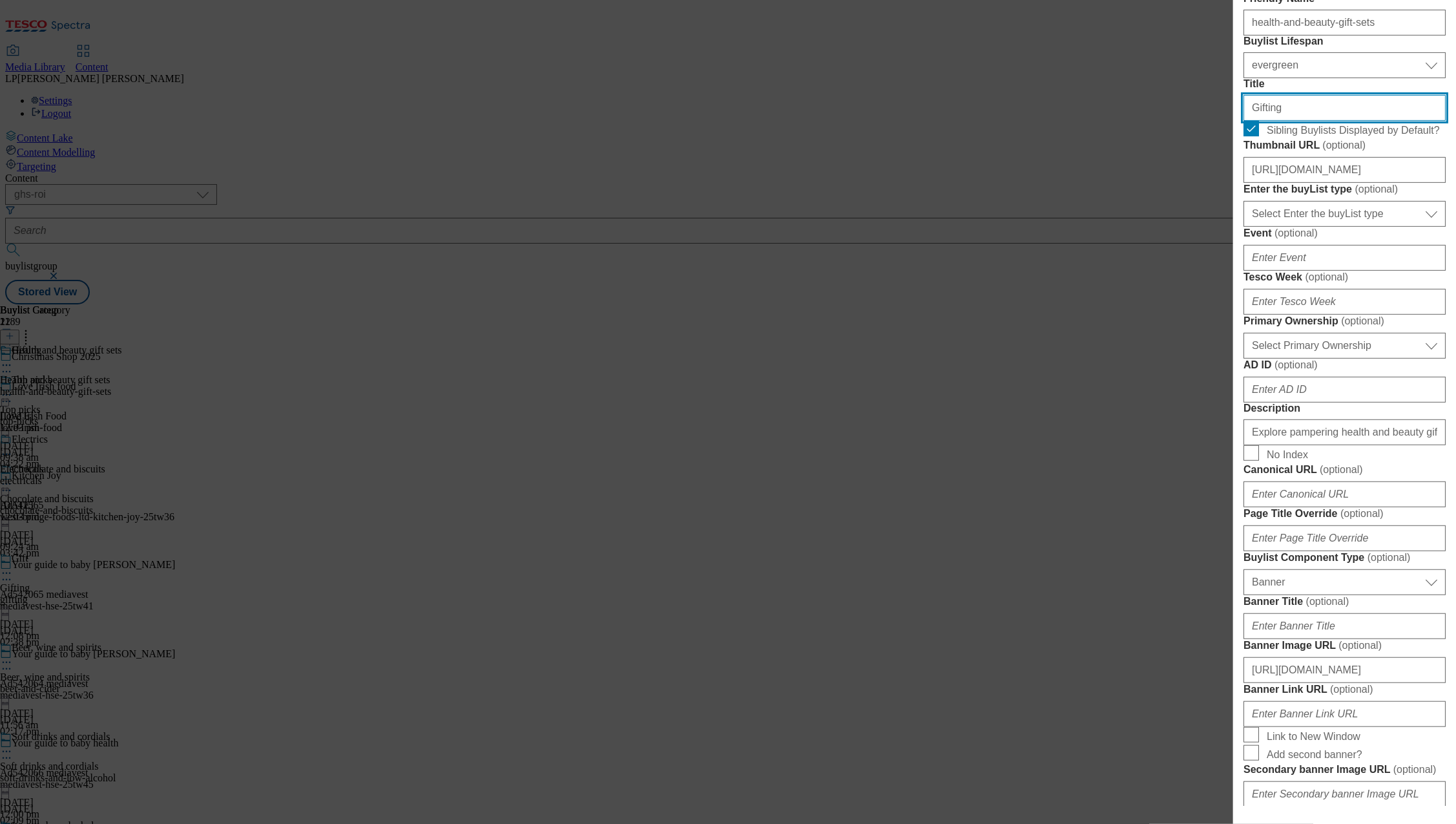
drag, startPoint x: 1307, startPoint y: 221, endPoint x: 1324, endPoint y: 221, distance: 17.0
click at [1307, 121] on input "Gifting" at bounding box center [1344, 108] width 202 height 25
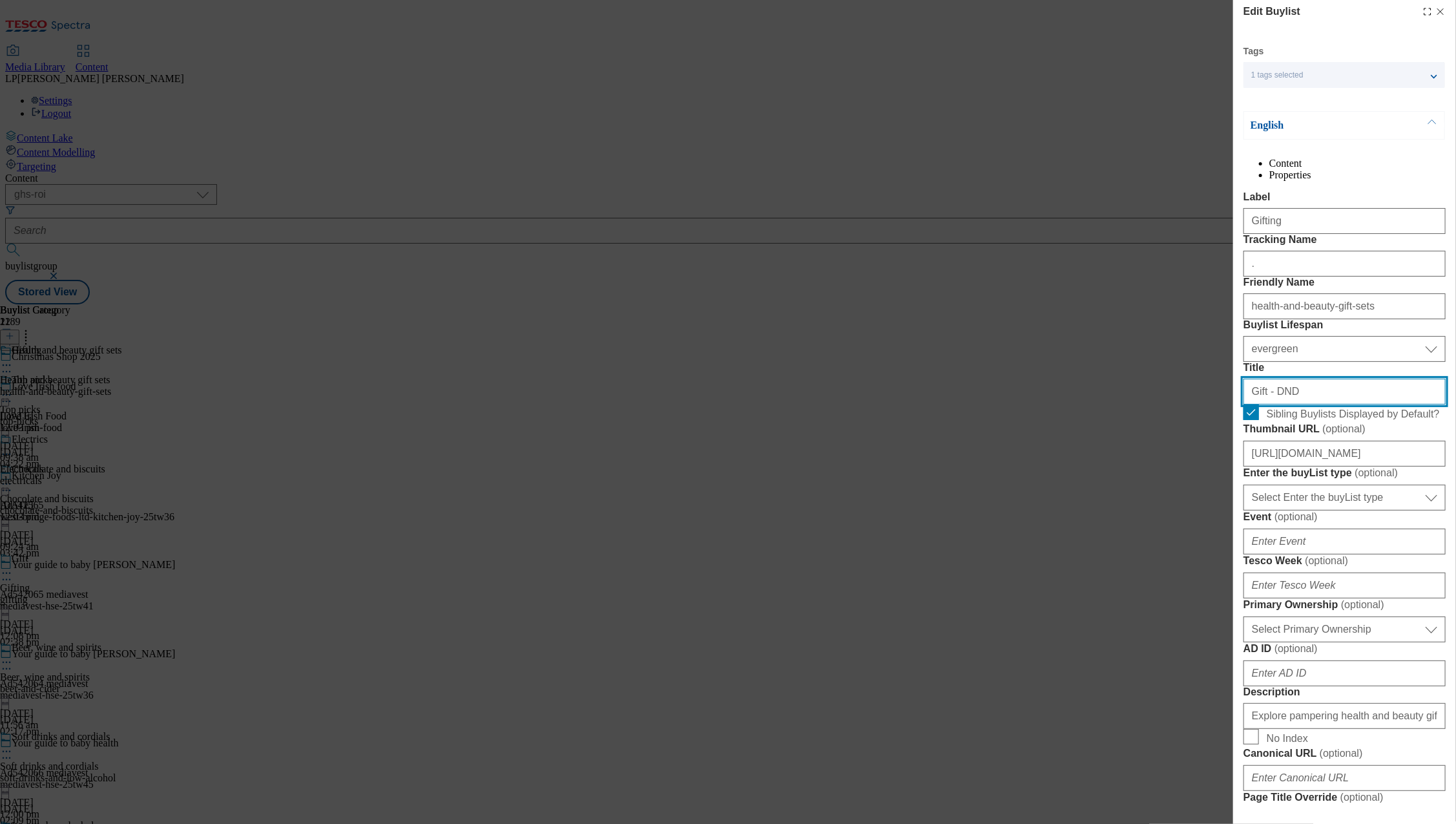
scroll to position [0, 0]
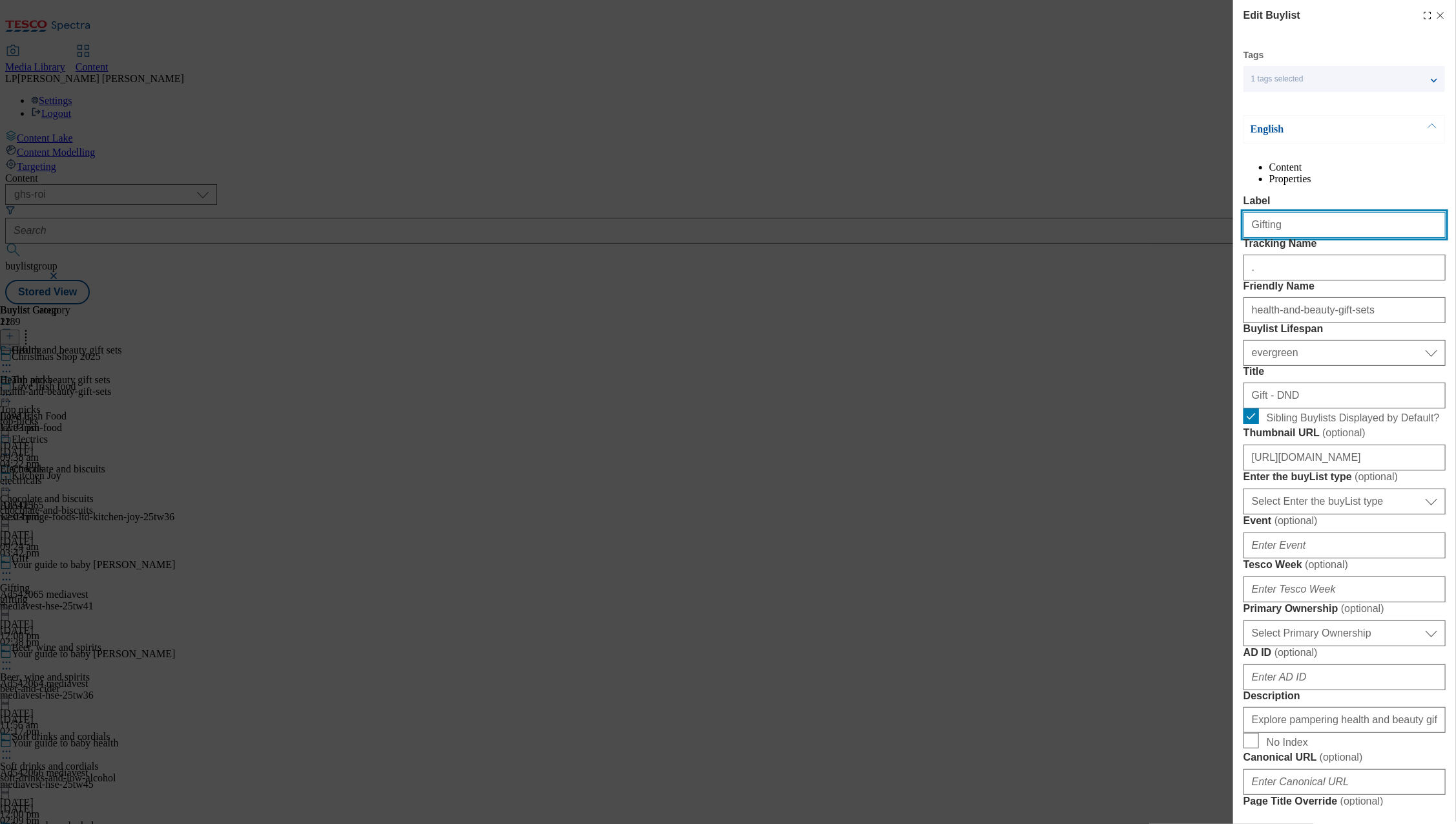
click at [1315, 238] on input "Gifting" at bounding box center [1344, 225] width 202 height 25
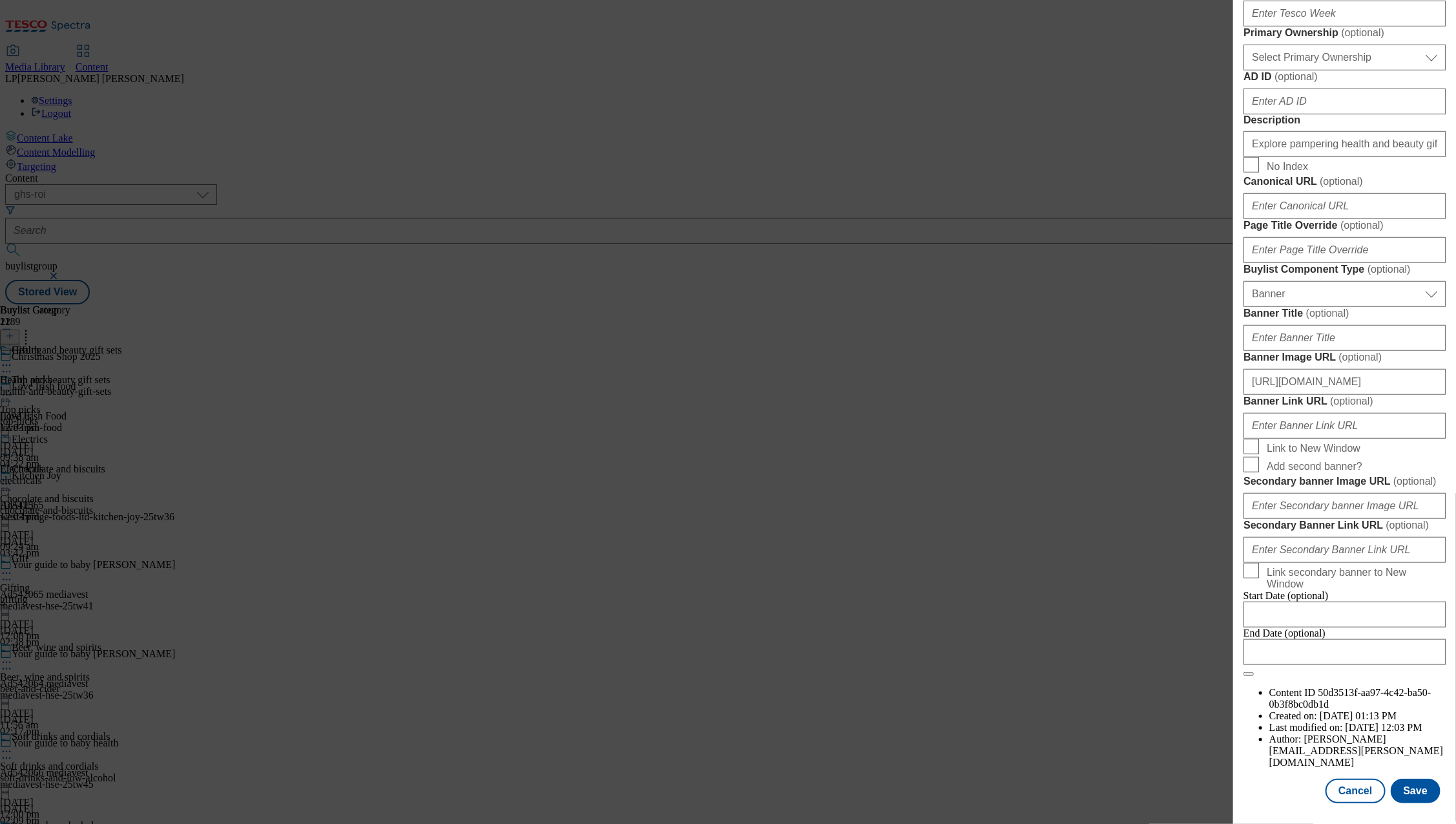
scroll to position [1063, 0]
click at [1413, 778] on button "Save" at bounding box center [1415, 790] width 50 height 25
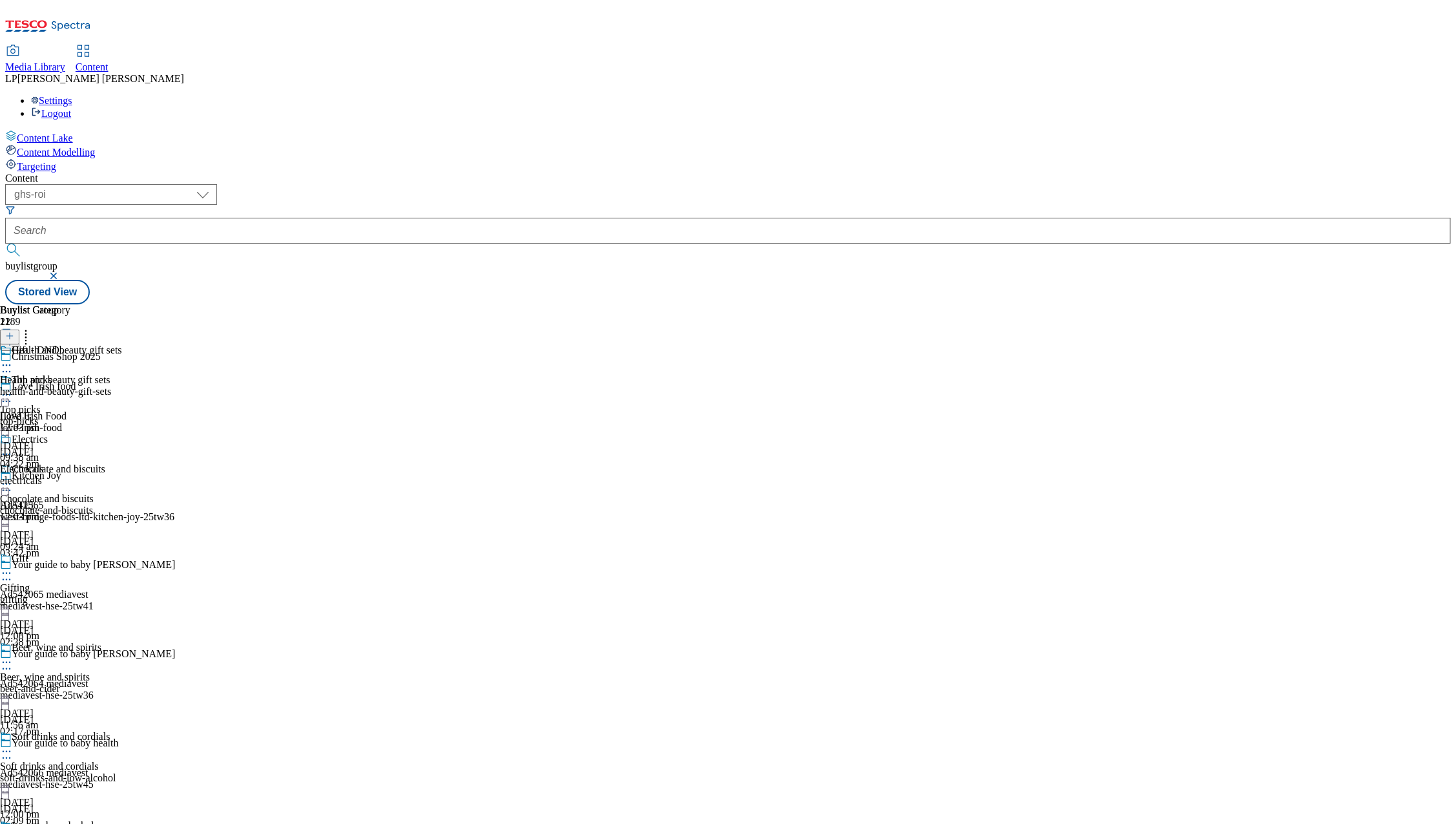
click at [8, 364] on circle at bounding box center [7, 365] width 2 height 2
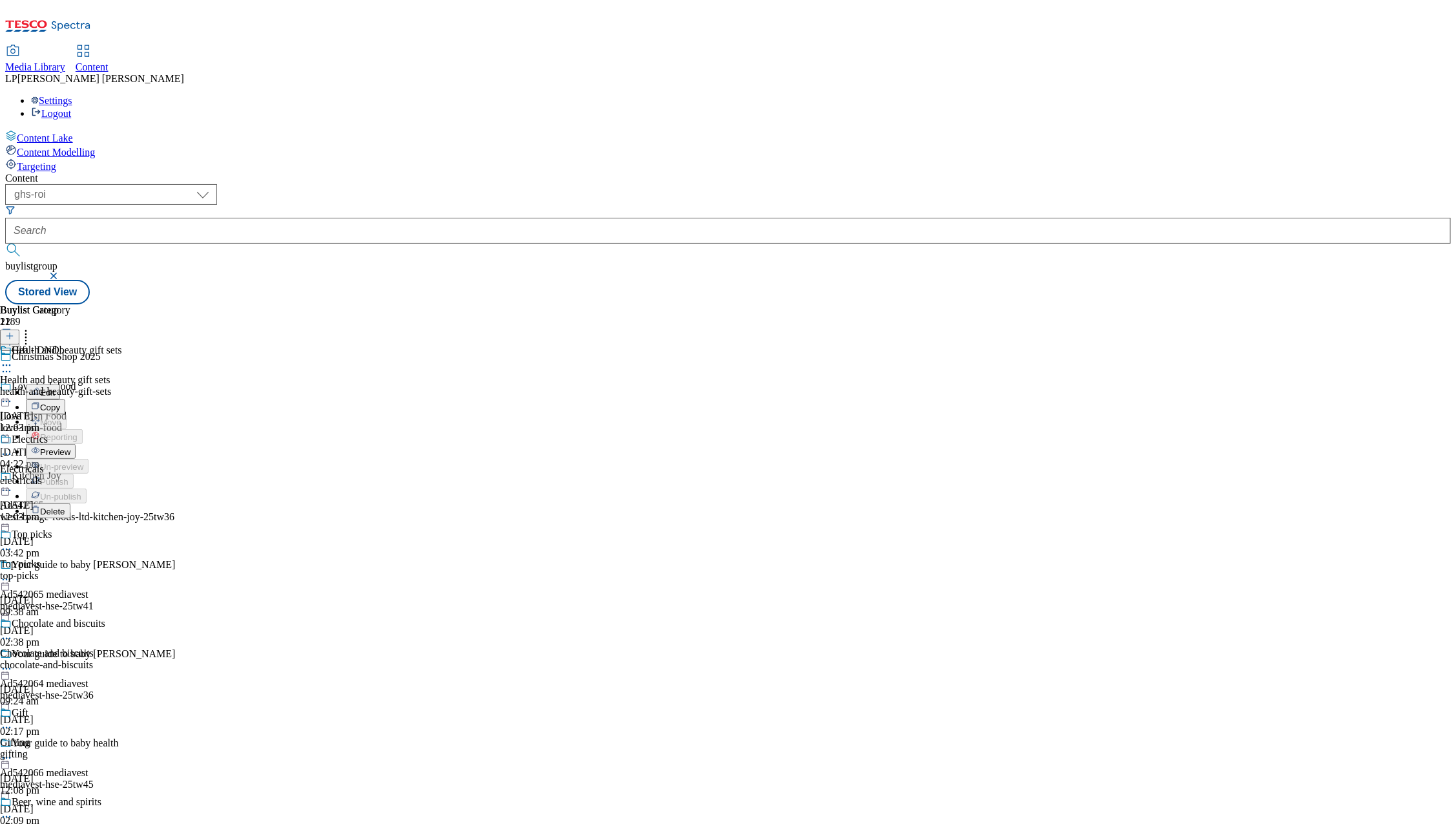
click at [70, 447] on span "Preview" at bounding box center [55, 451] width 31 height 9
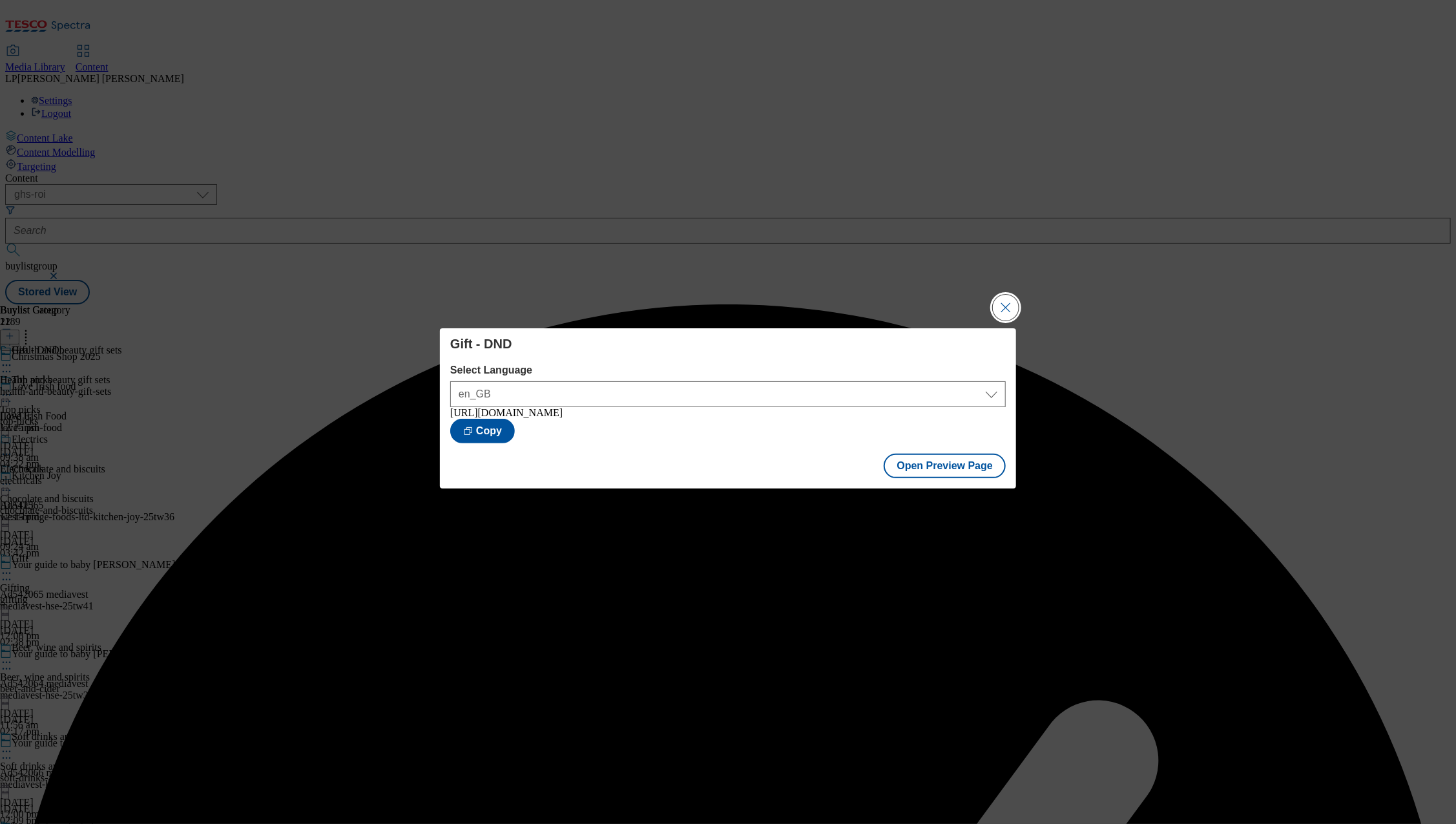
click at [1008, 301] on button "Close Modal" at bounding box center [1005, 307] width 25 height 25
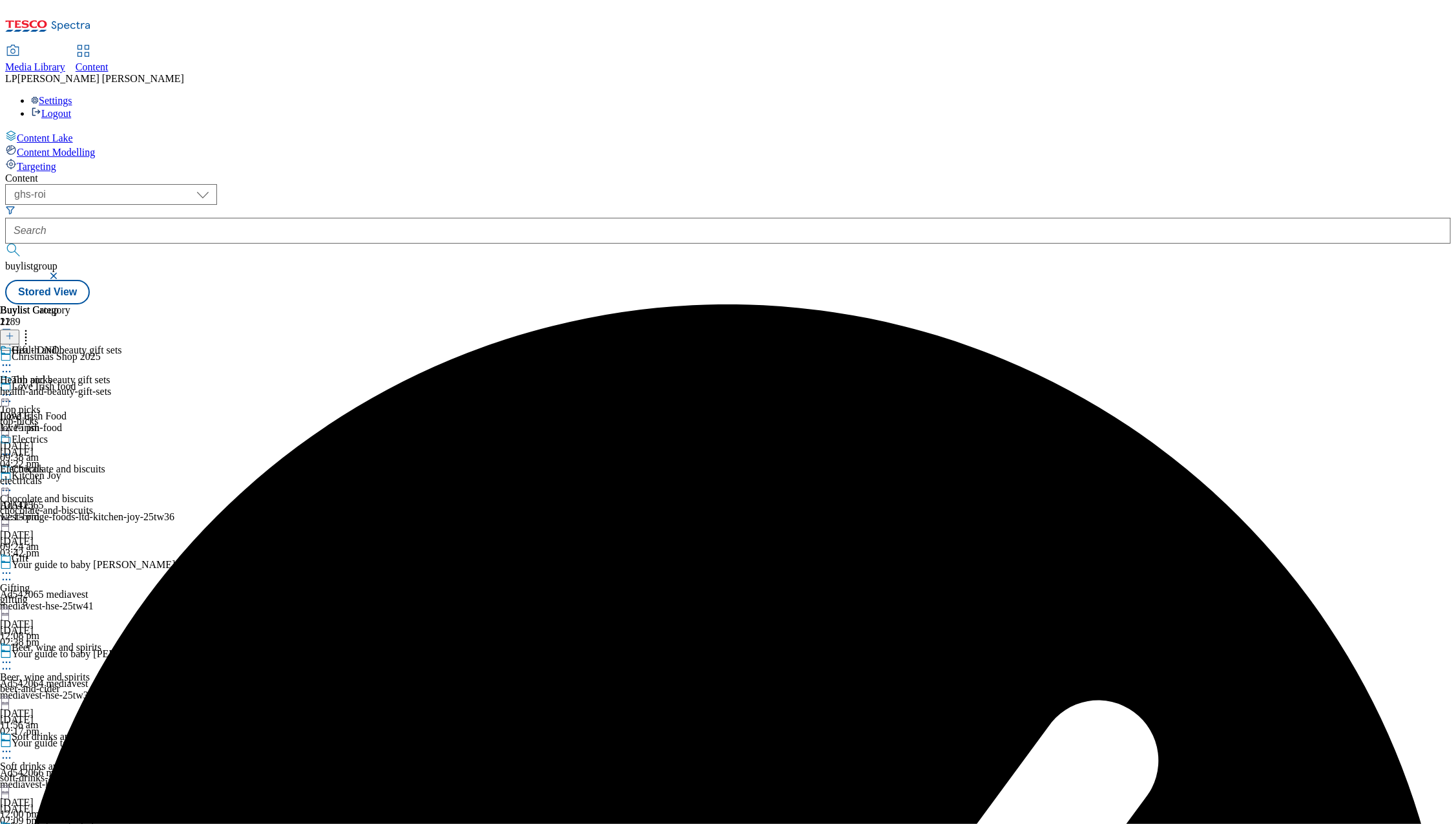
click at [13, 358] on icon at bounding box center [6, 364] width 13 height 13
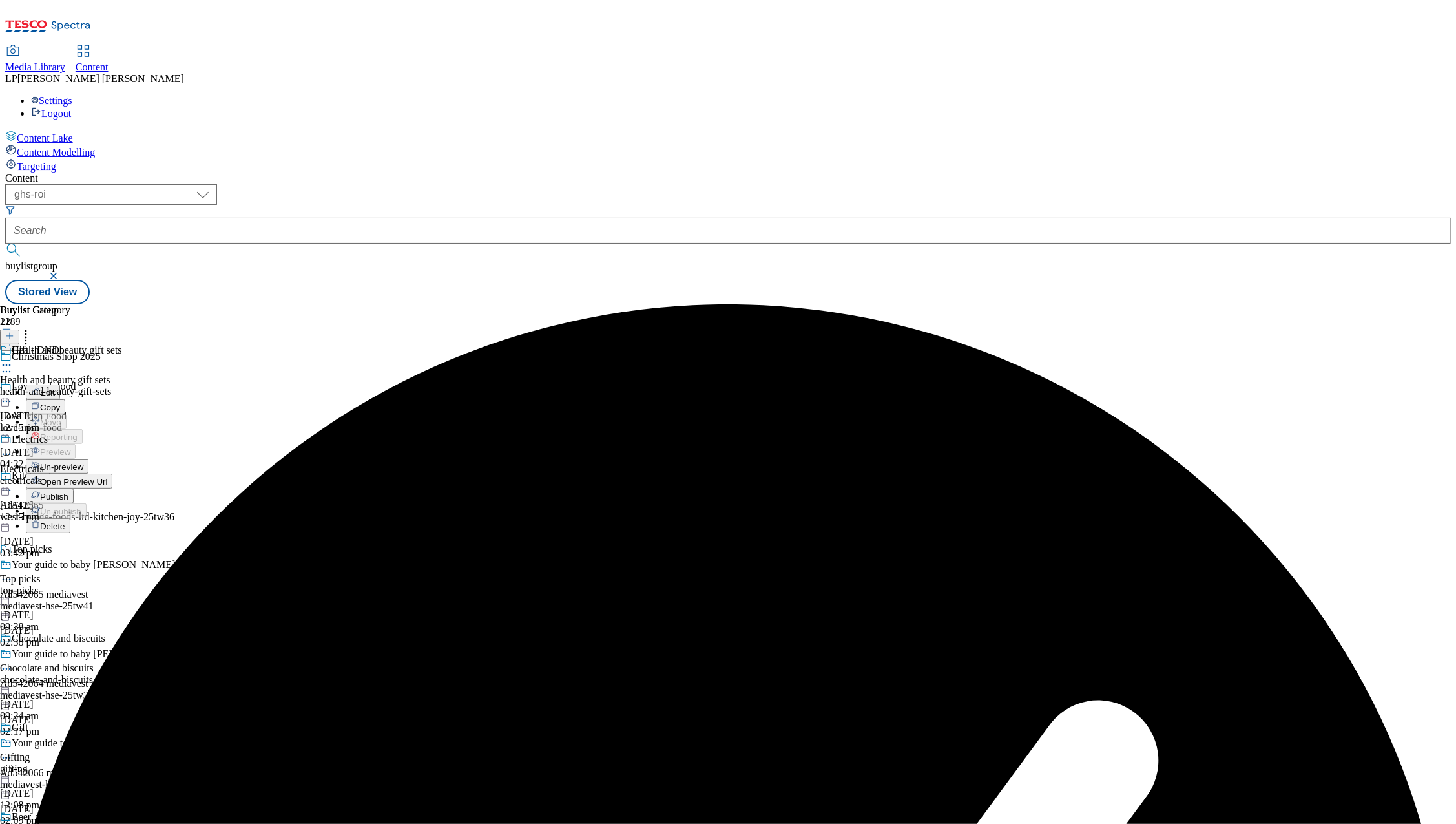
click at [83, 462] on span "Un-preview" at bounding box center [61, 466] width 43 height 9
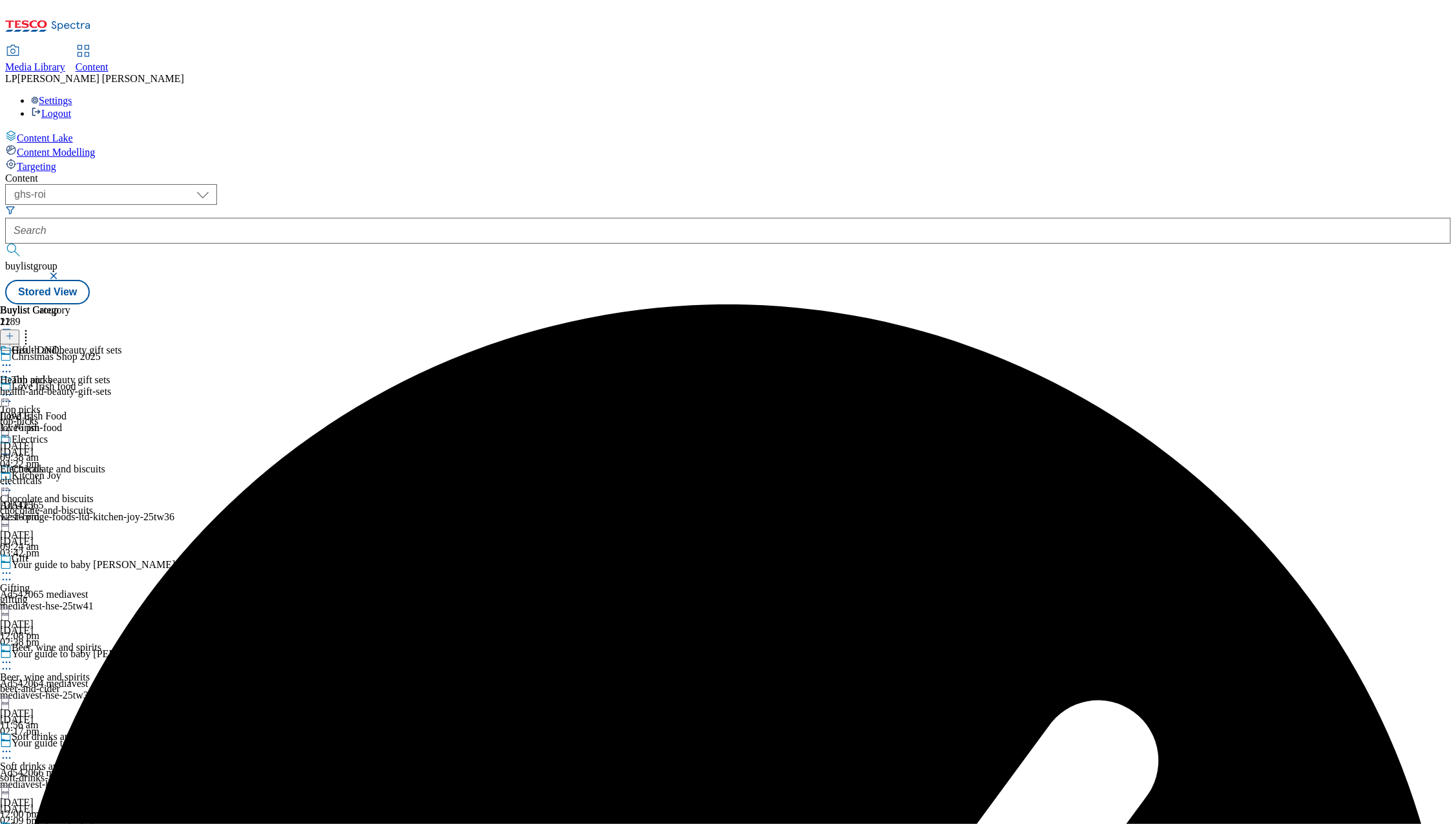
scroll to position [84, 0]
click at [116, 552] on div "Gift Gifting gifting [DATE] 12:08 pm" at bounding box center [58, 597] width 116 height 89
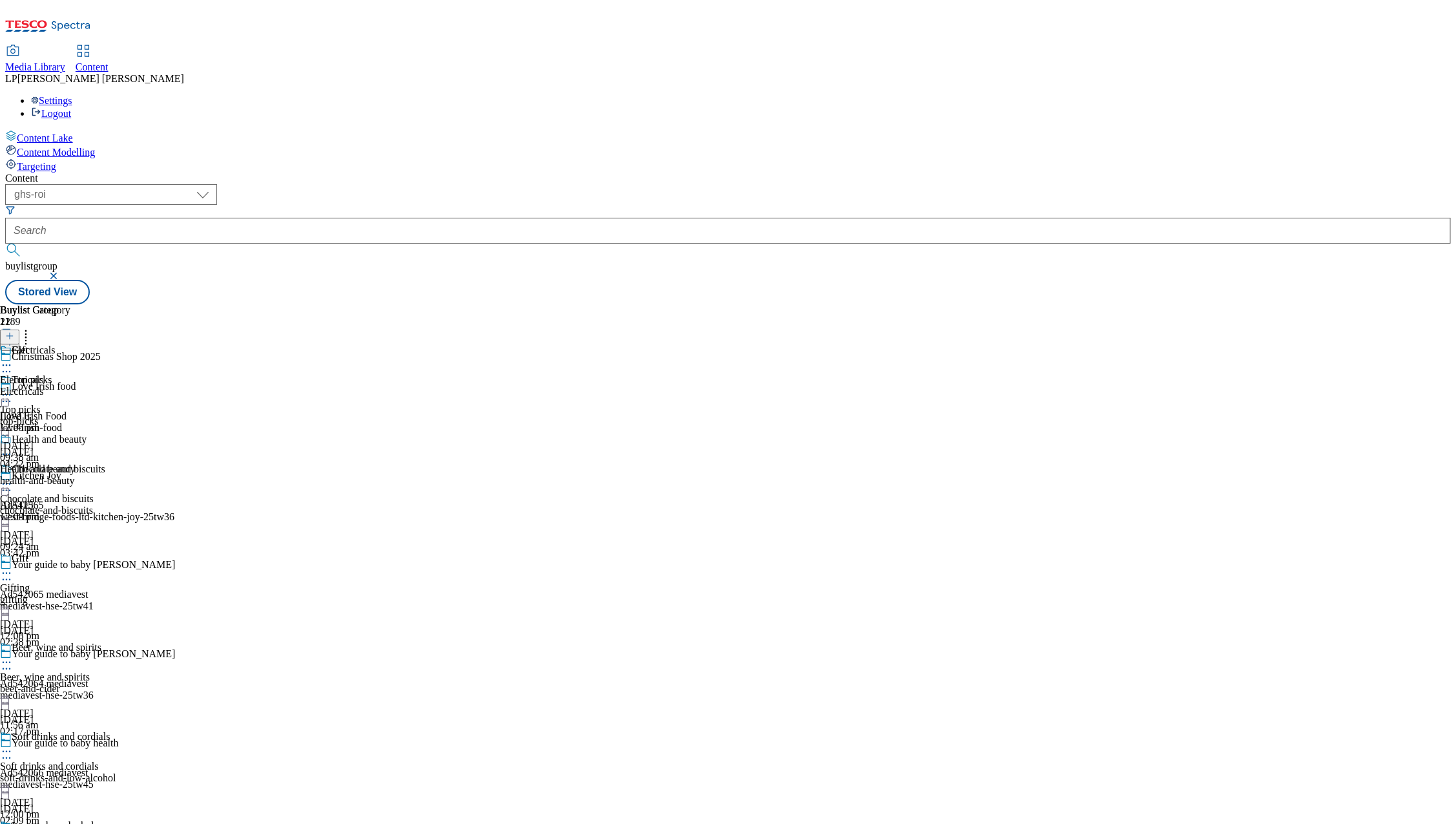
click at [13, 567] on icon at bounding box center [6, 573] width 13 height 13
click at [60, 592] on button "Edit" at bounding box center [42, 600] width 34 height 15
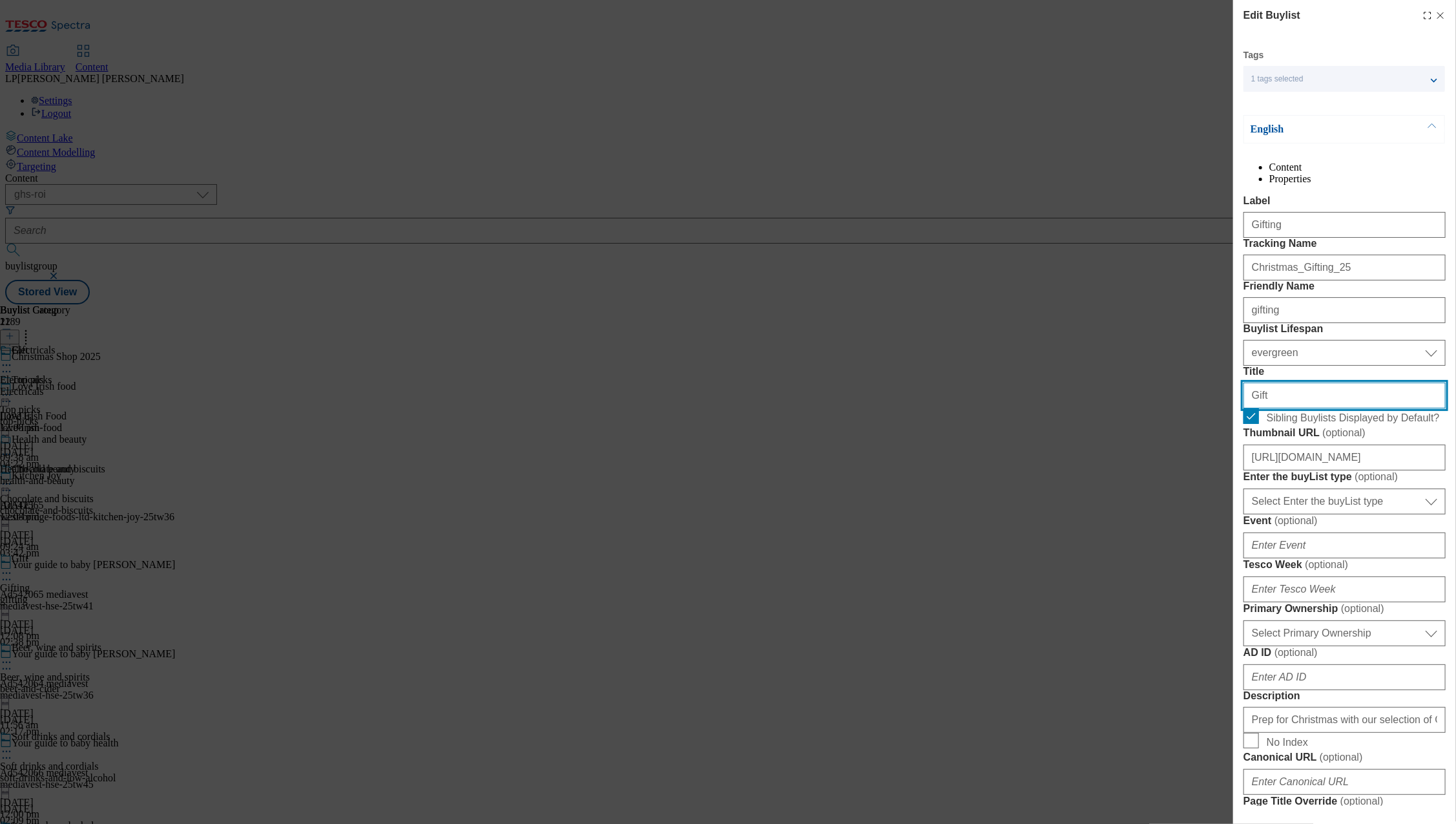
click at [1289, 408] on input "Gift" at bounding box center [1344, 395] width 202 height 25
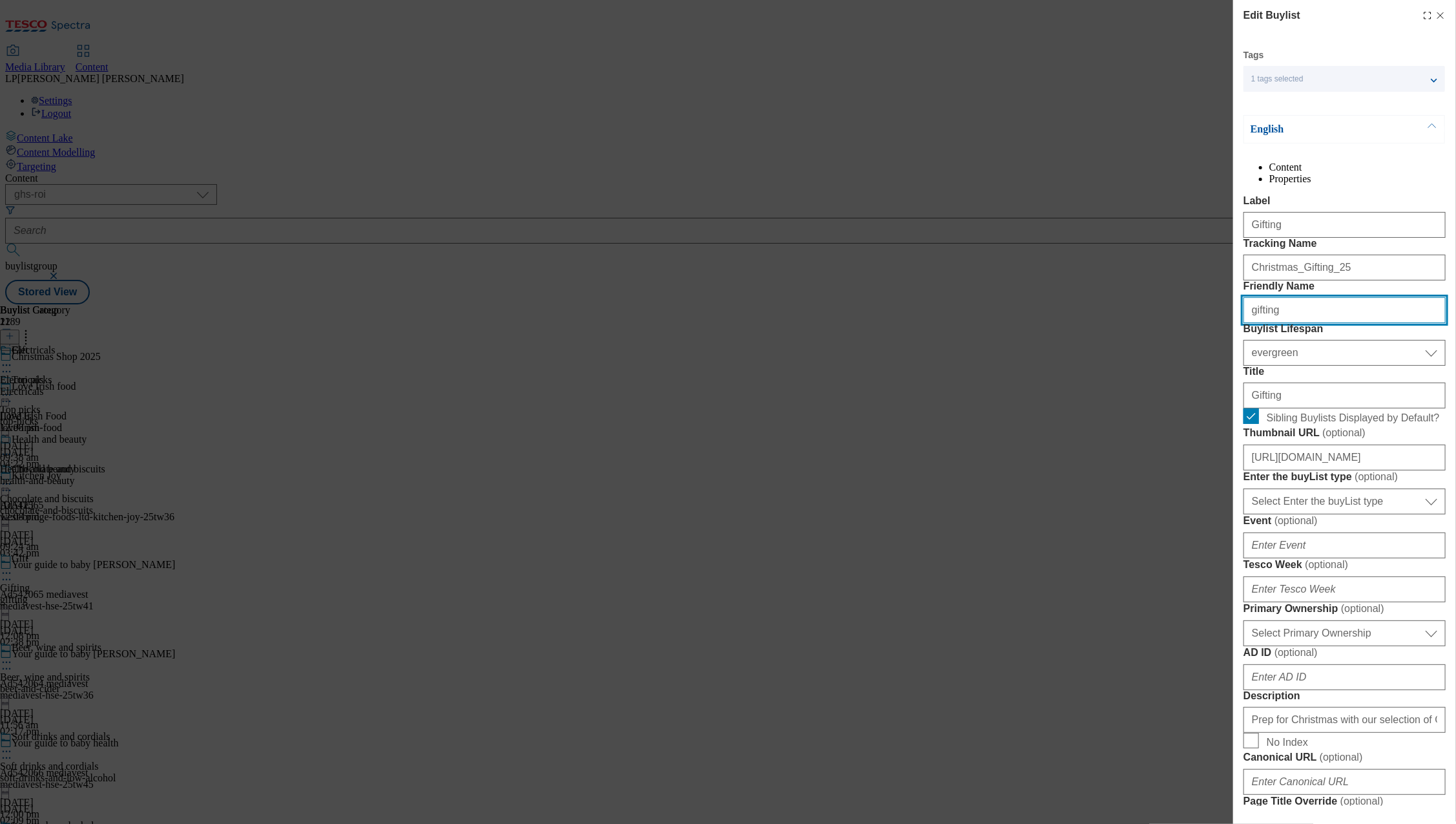
click at [1282, 323] on input "gifting" at bounding box center [1344, 310] width 202 height 25
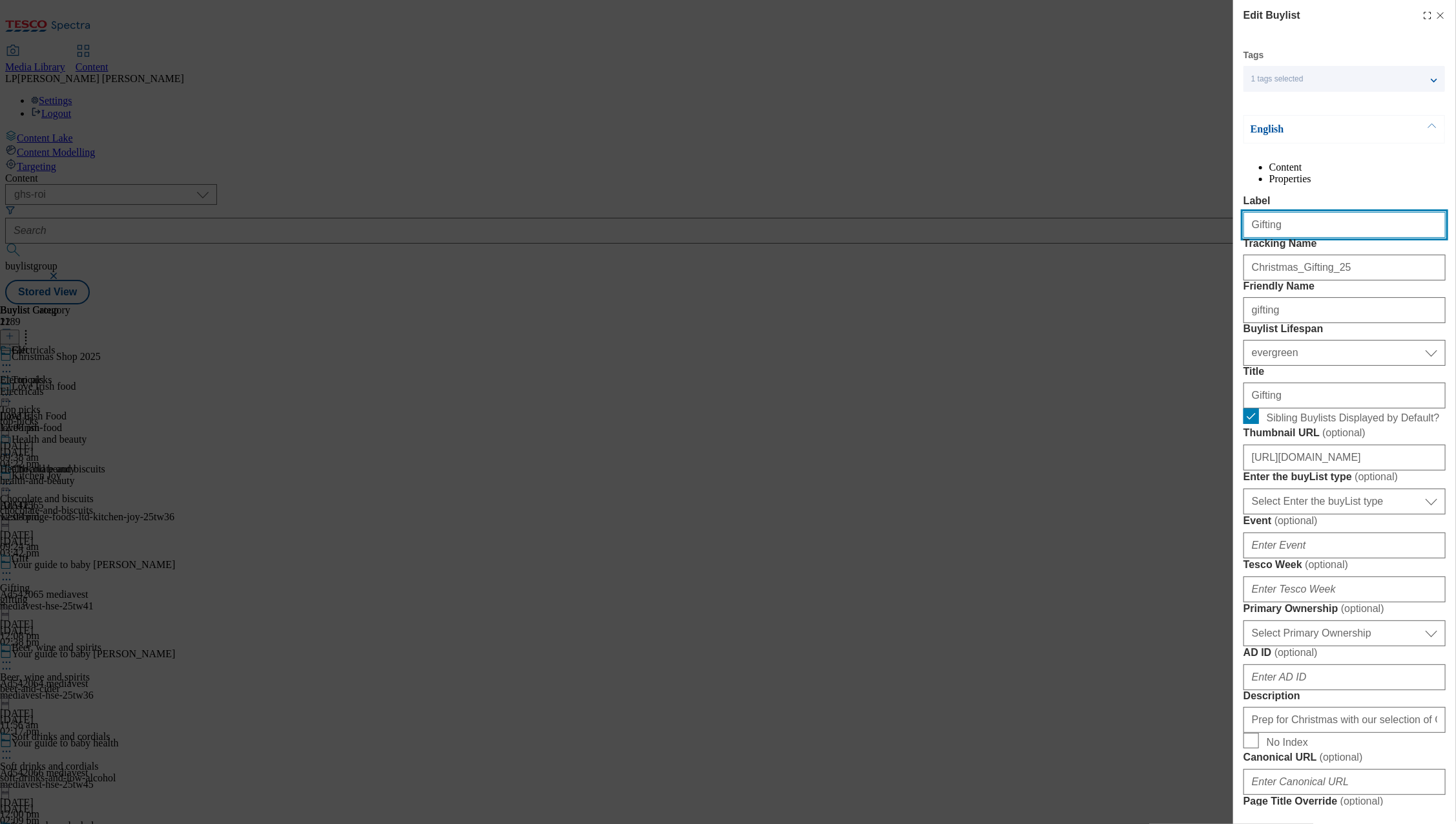
click at [1289, 238] on input "Gifting" at bounding box center [1344, 225] width 202 height 25
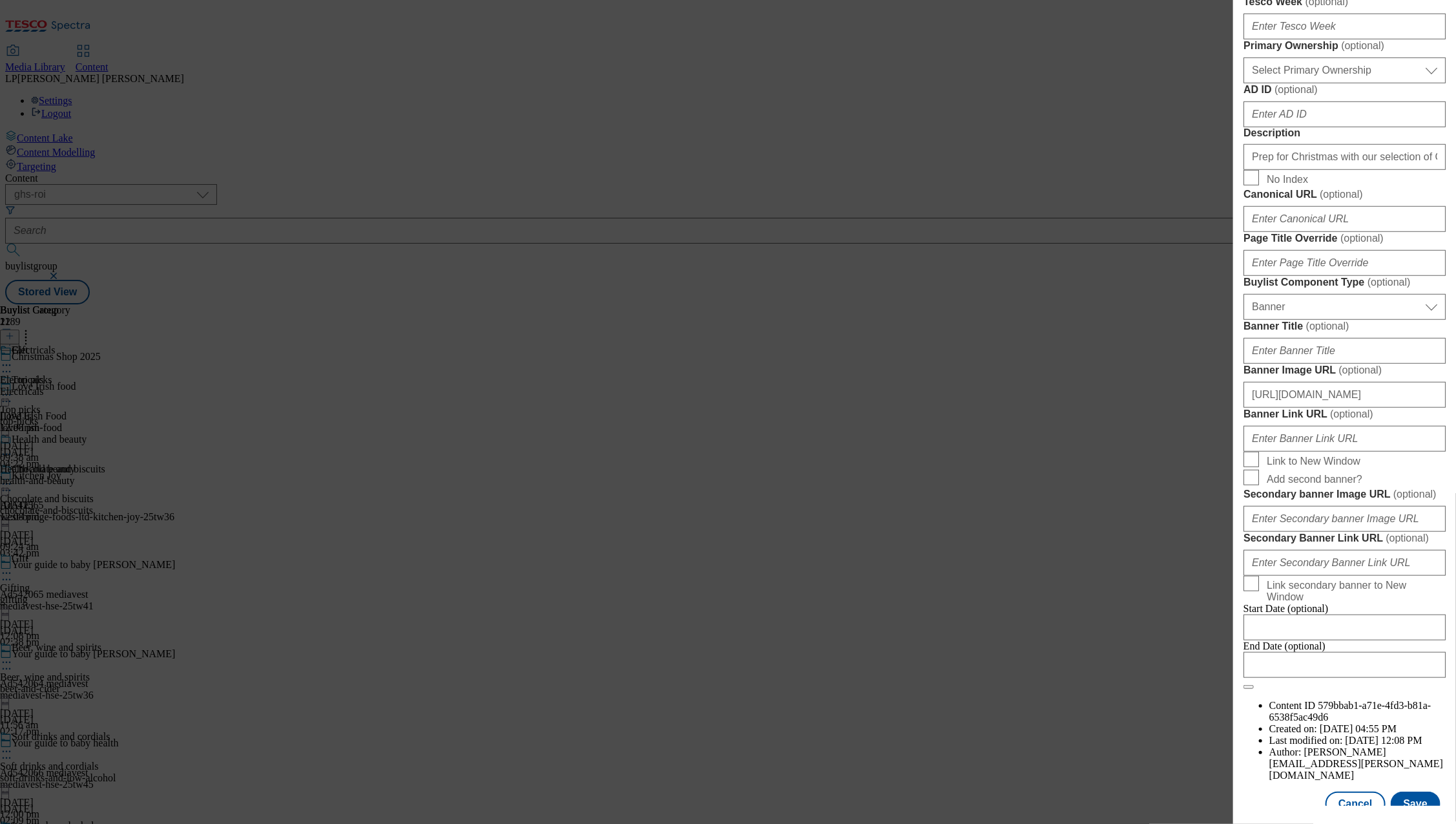
scroll to position [1063, 0]
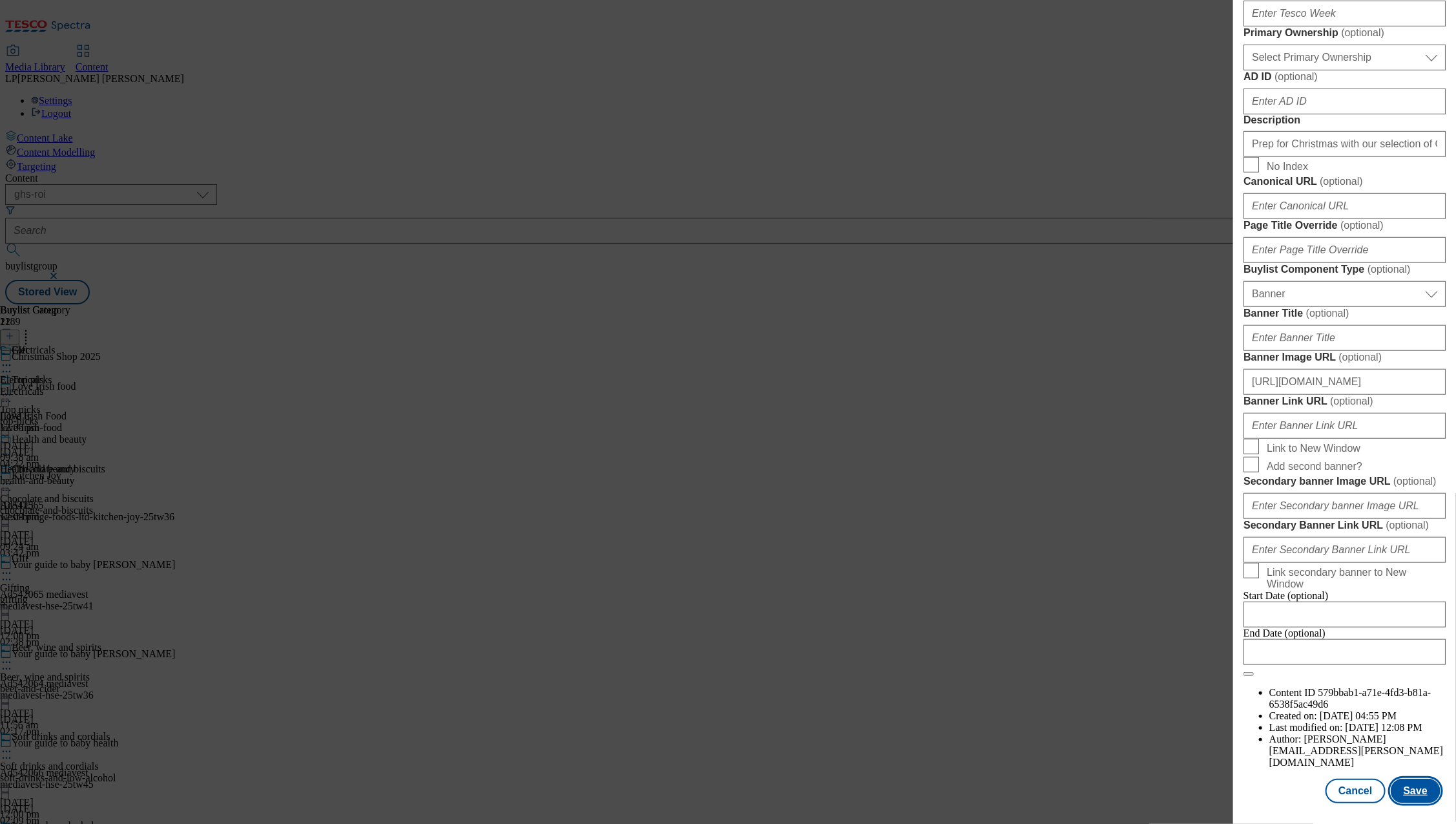
click at [1415, 779] on button "Save" at bounding box center [1415, 790] width 50 height 25
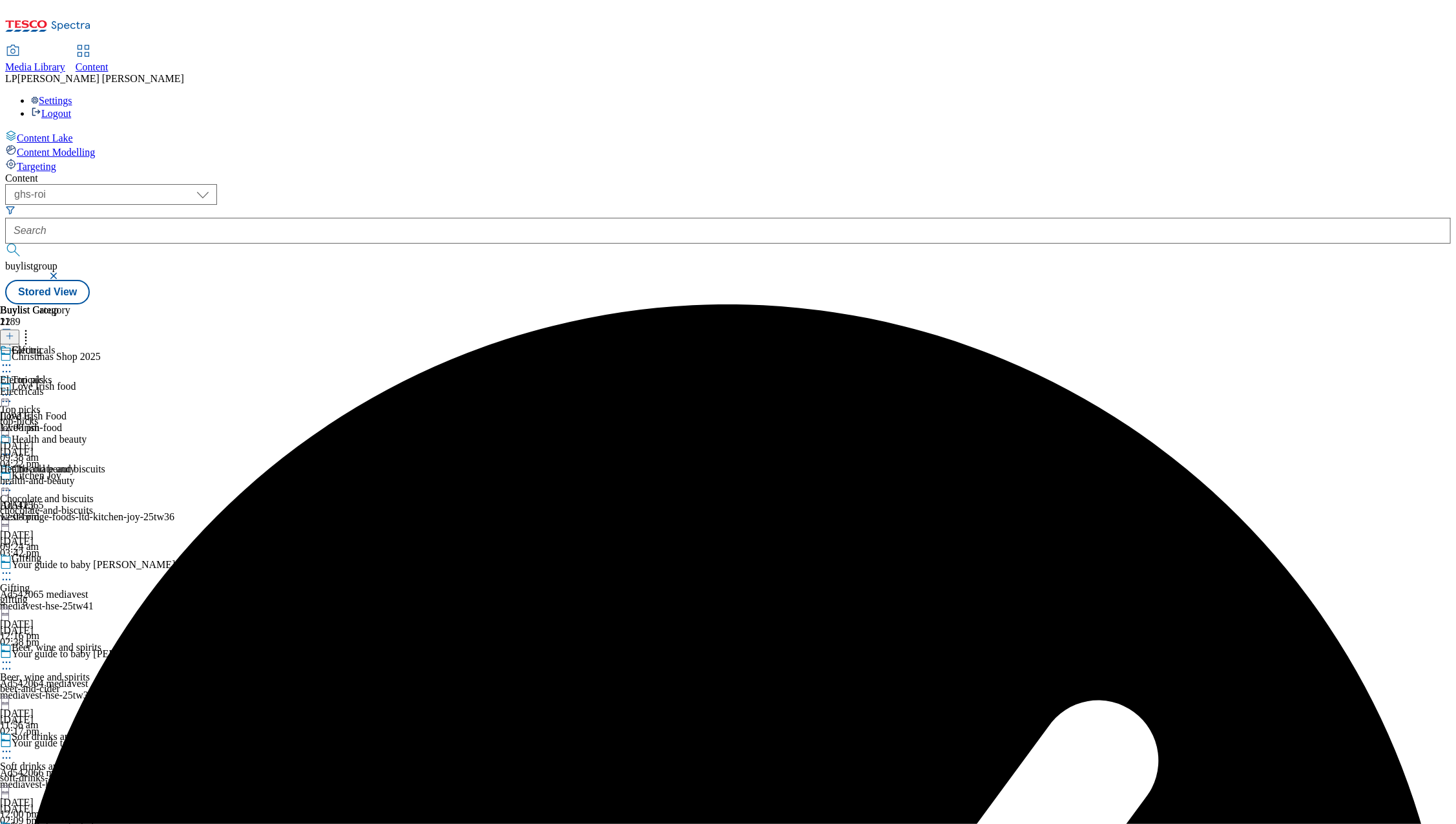
scroll to position [107, 0]
click at [13, 567] on icon at bounding box center [6, 573] width 13 height 13
click at [70, 655] on span "Preview" at bounding box center [55, 659] width 31 height 9
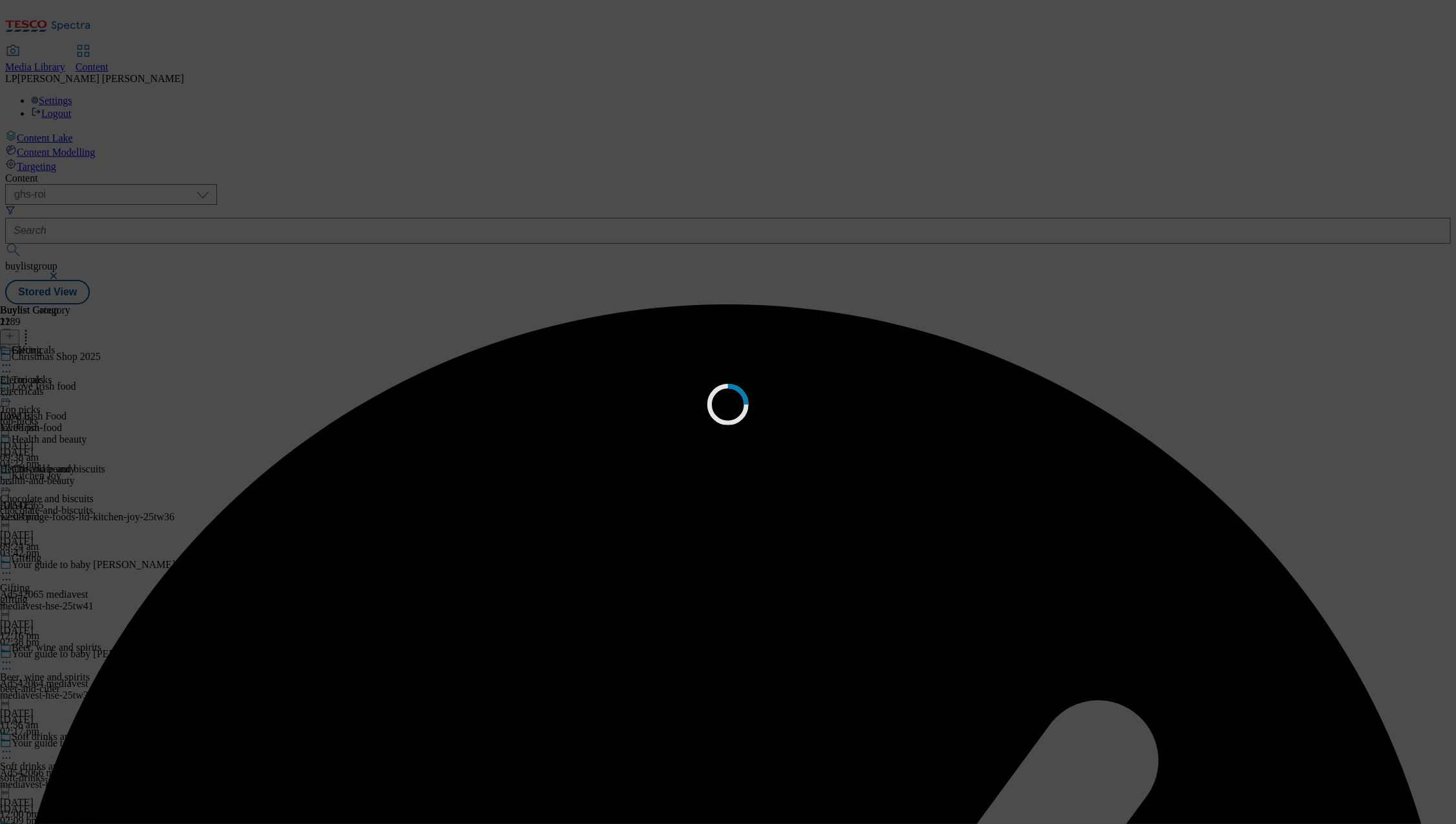
scroll to position [0, 0]
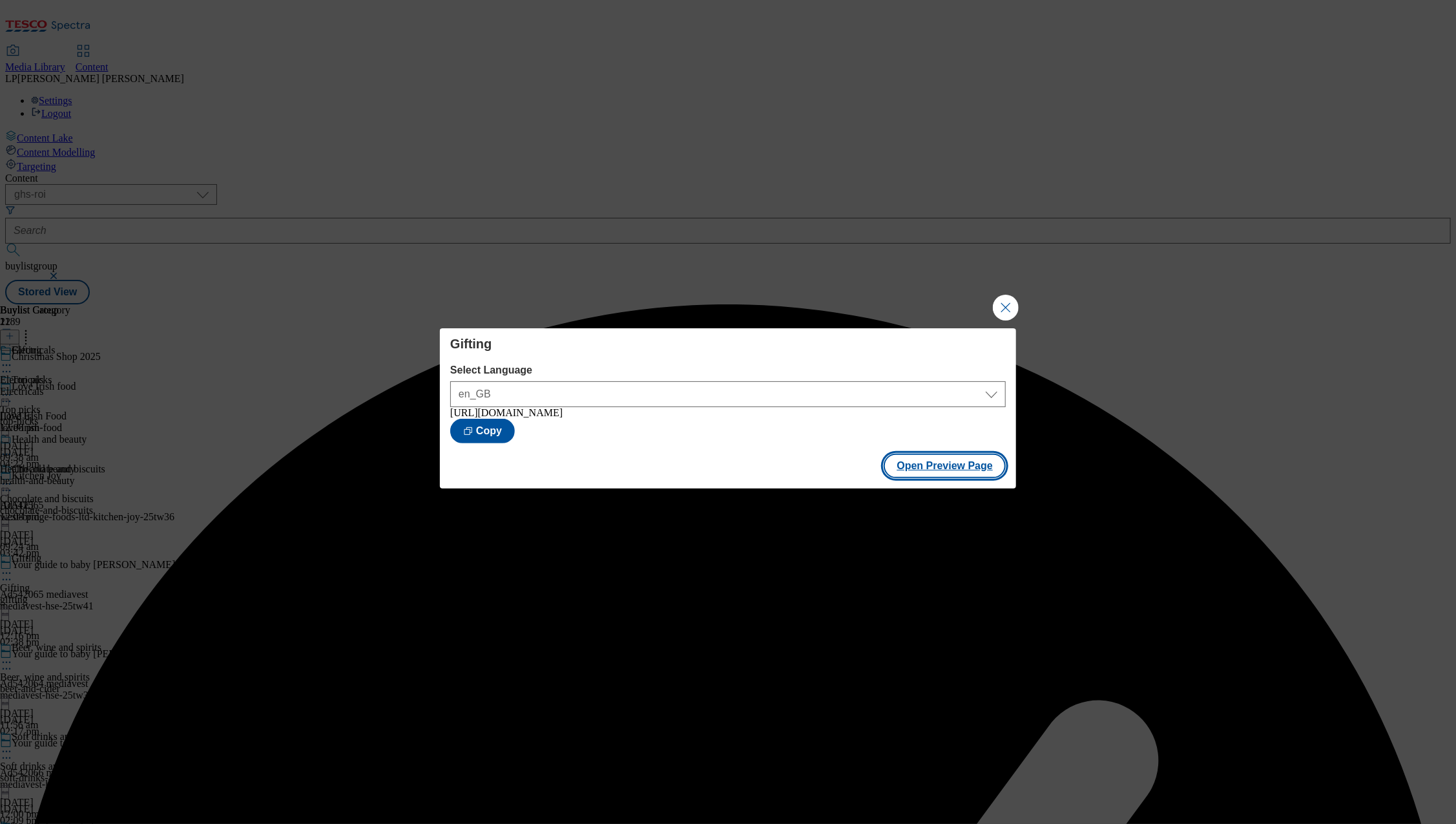
click at [933, 474] on button "Open Preview Page" at bounding box center [944, 465] width 122 height 25
click at [1008, 301] on button "Close Modal" at bounding box center [1005, 307] width 25 height 25
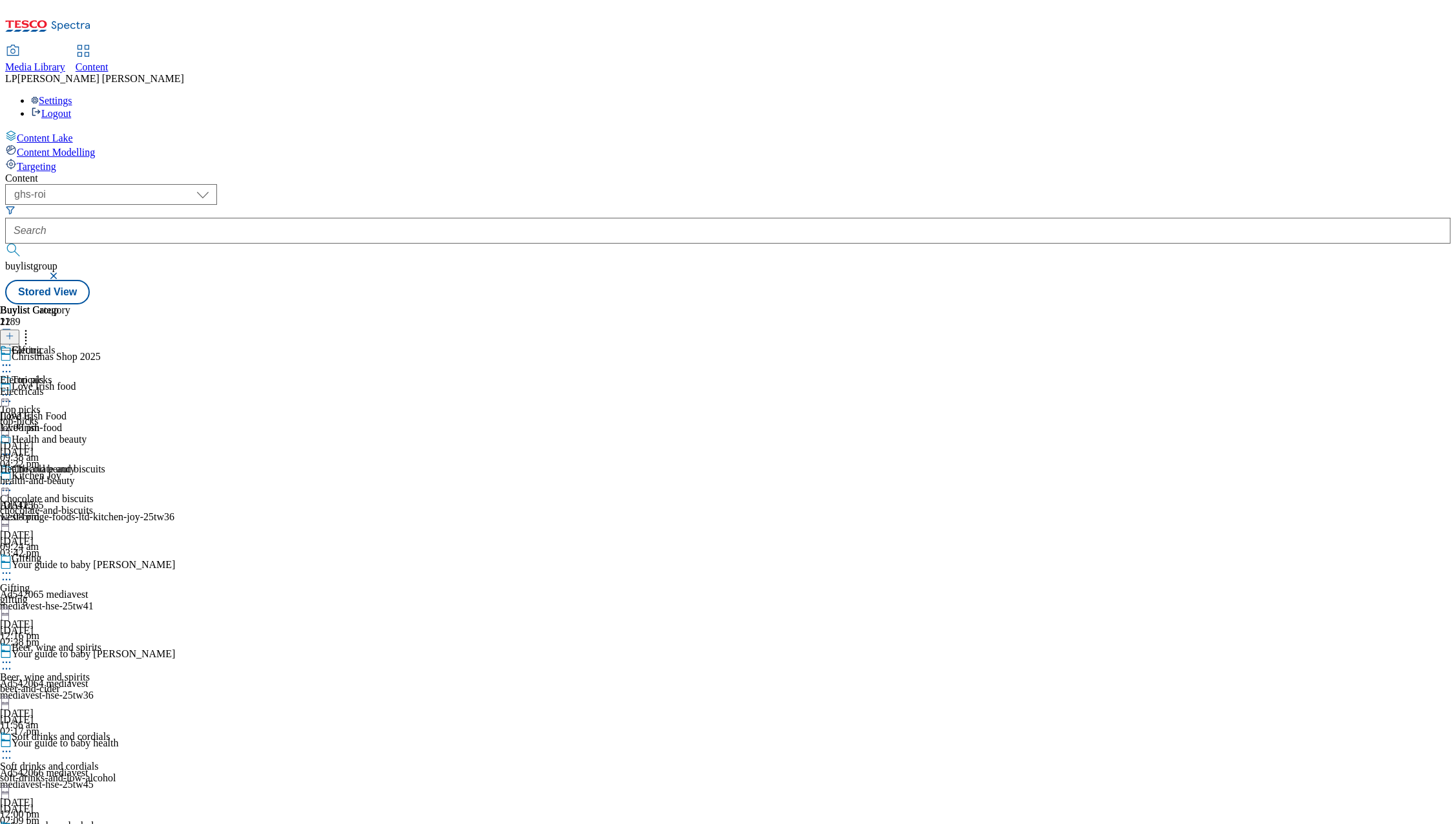
click at [13, 567] on icon at bounding box center [6, 573] width 13 height 13
click at [83, 670] on span "Un-preview" at bounding box center [61, 674] width 43 height 9
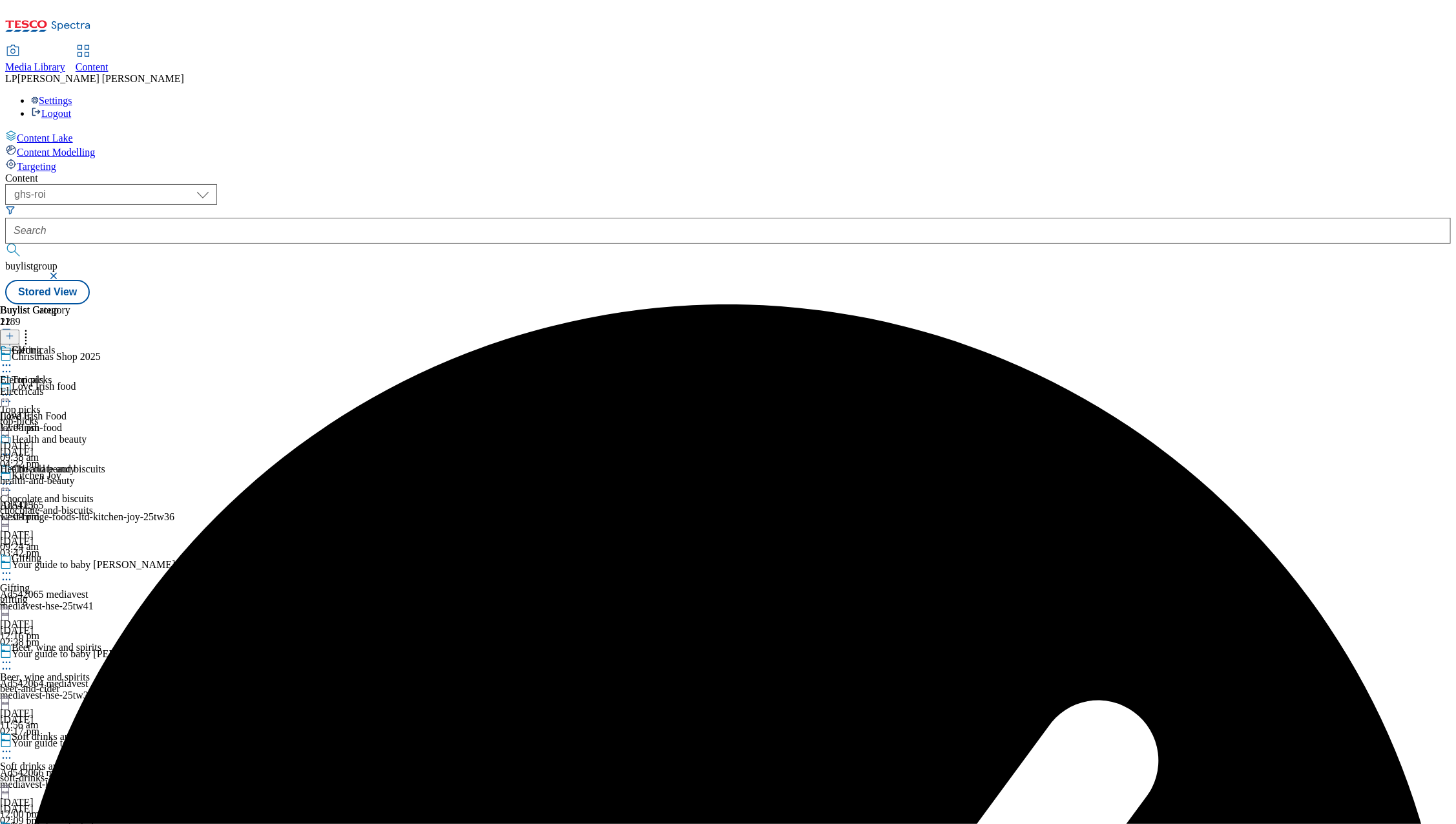
scroll to position [121, 0]
click at [13, 567] on icon at bounding box center [6, 573] width 13 height 13
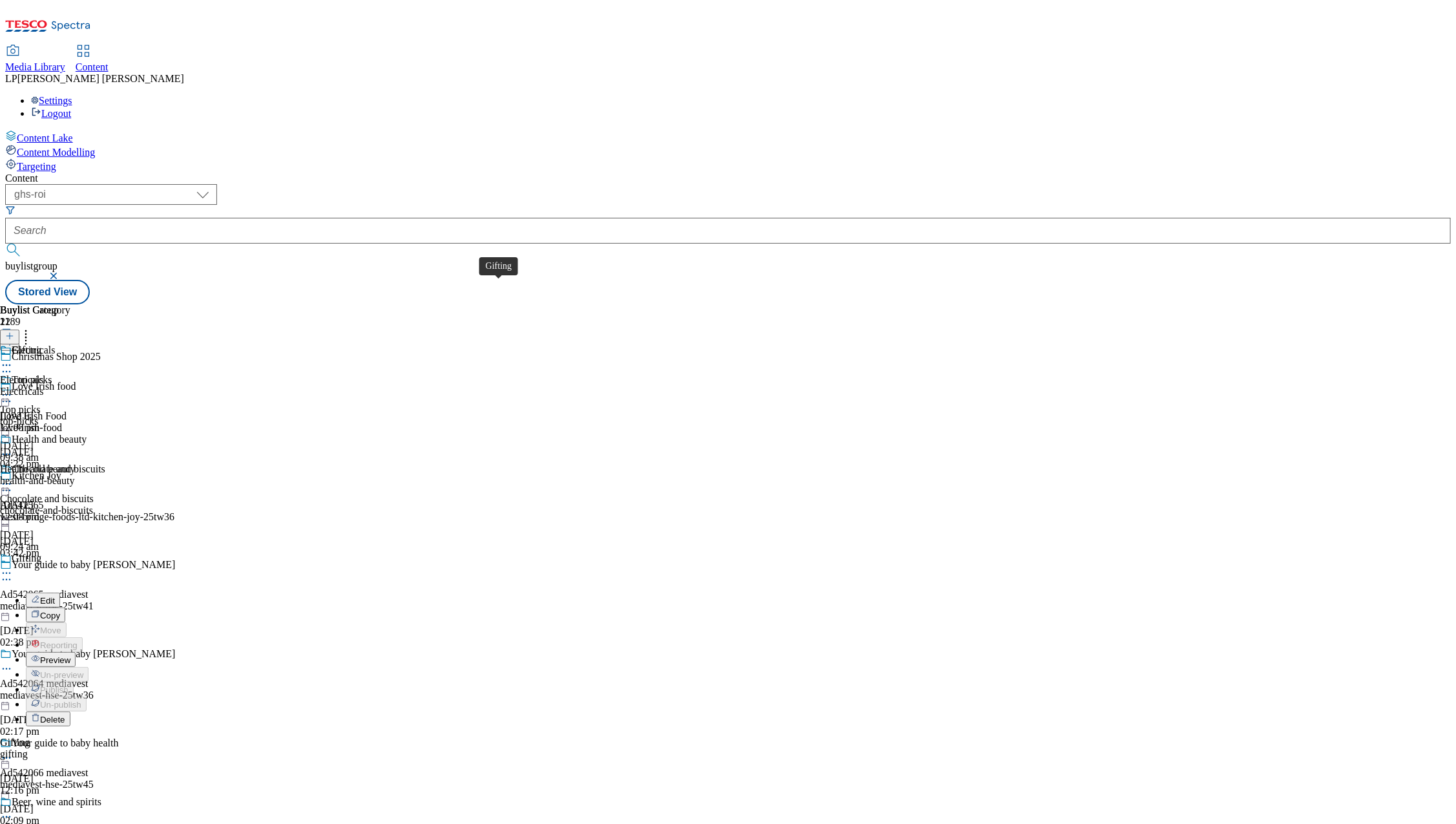
click at [42, 552] on div "Gifting" at bounding box center [26, 558] width 30 height 12
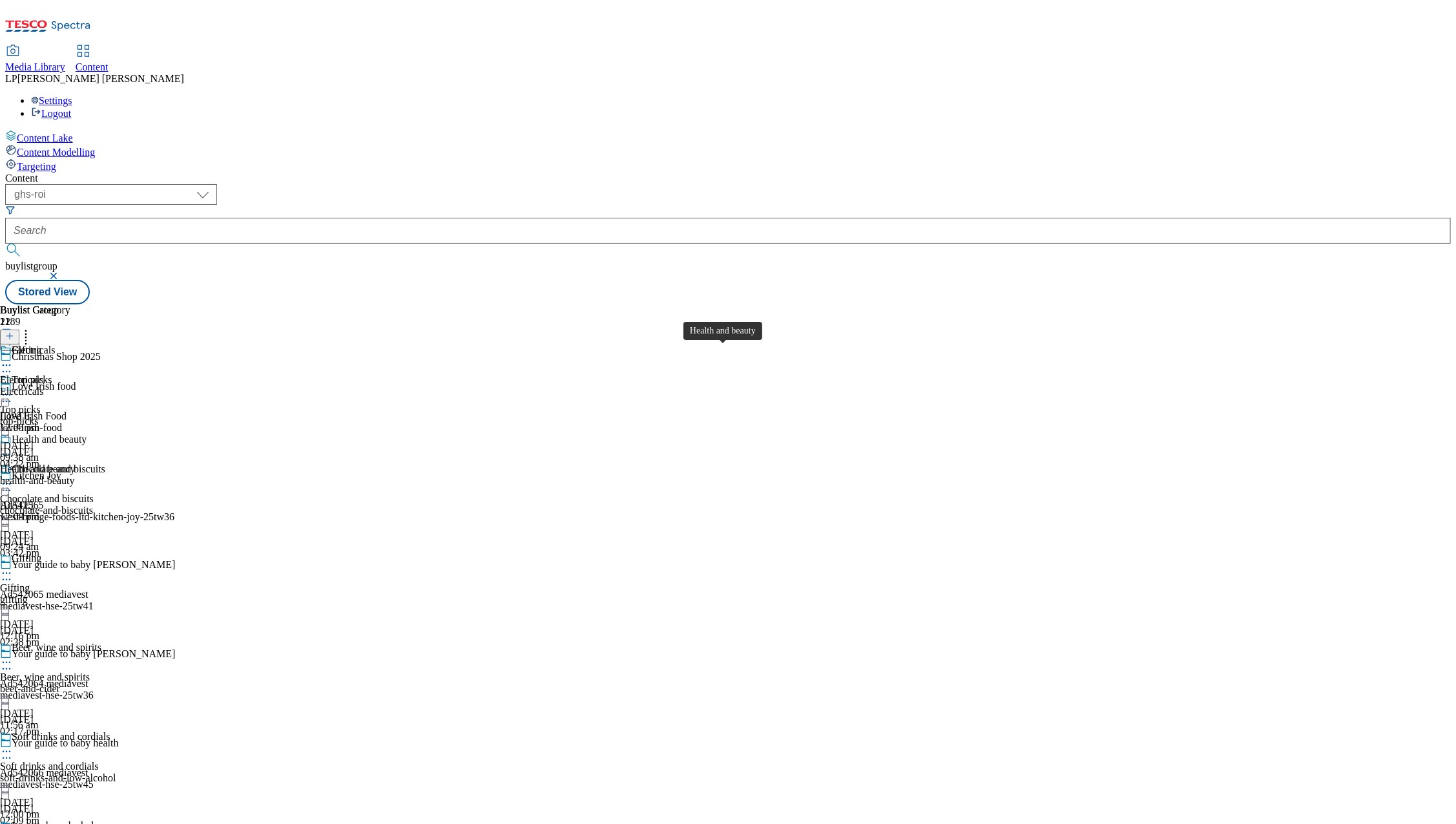
click at [75, 463] on span "Health and beauty" at bounding box center [37, 469] width 75 height 12
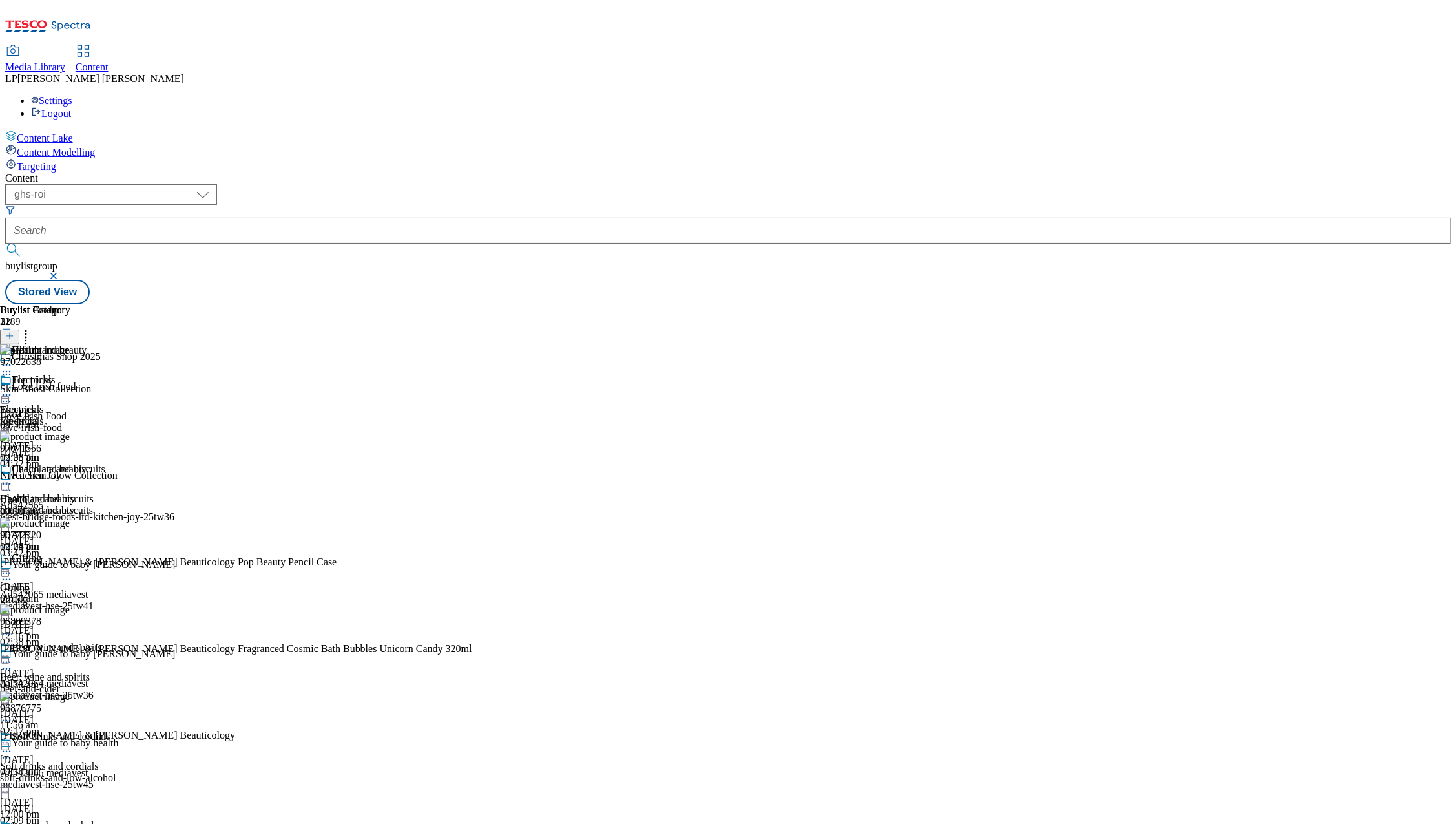
click at [32, 328] on icon at bounding box center [25, 334] width 13 height 13
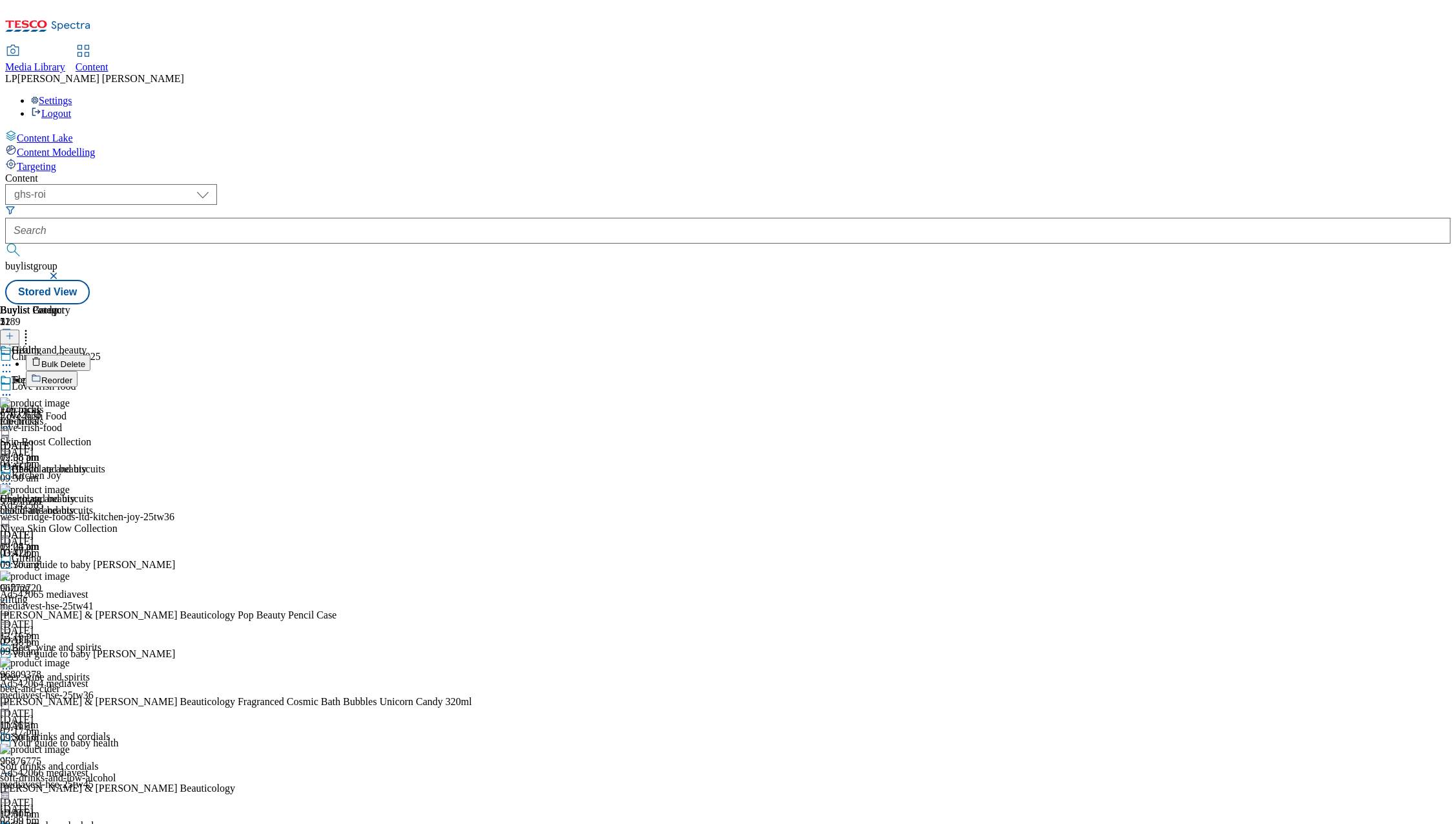
click at [85, 359] on span "Bulk Delete" at bounding box center [64, 363] width 44 height 9
click at [13, 478] on icon at bounding box center [6, 484] width 13 height 13
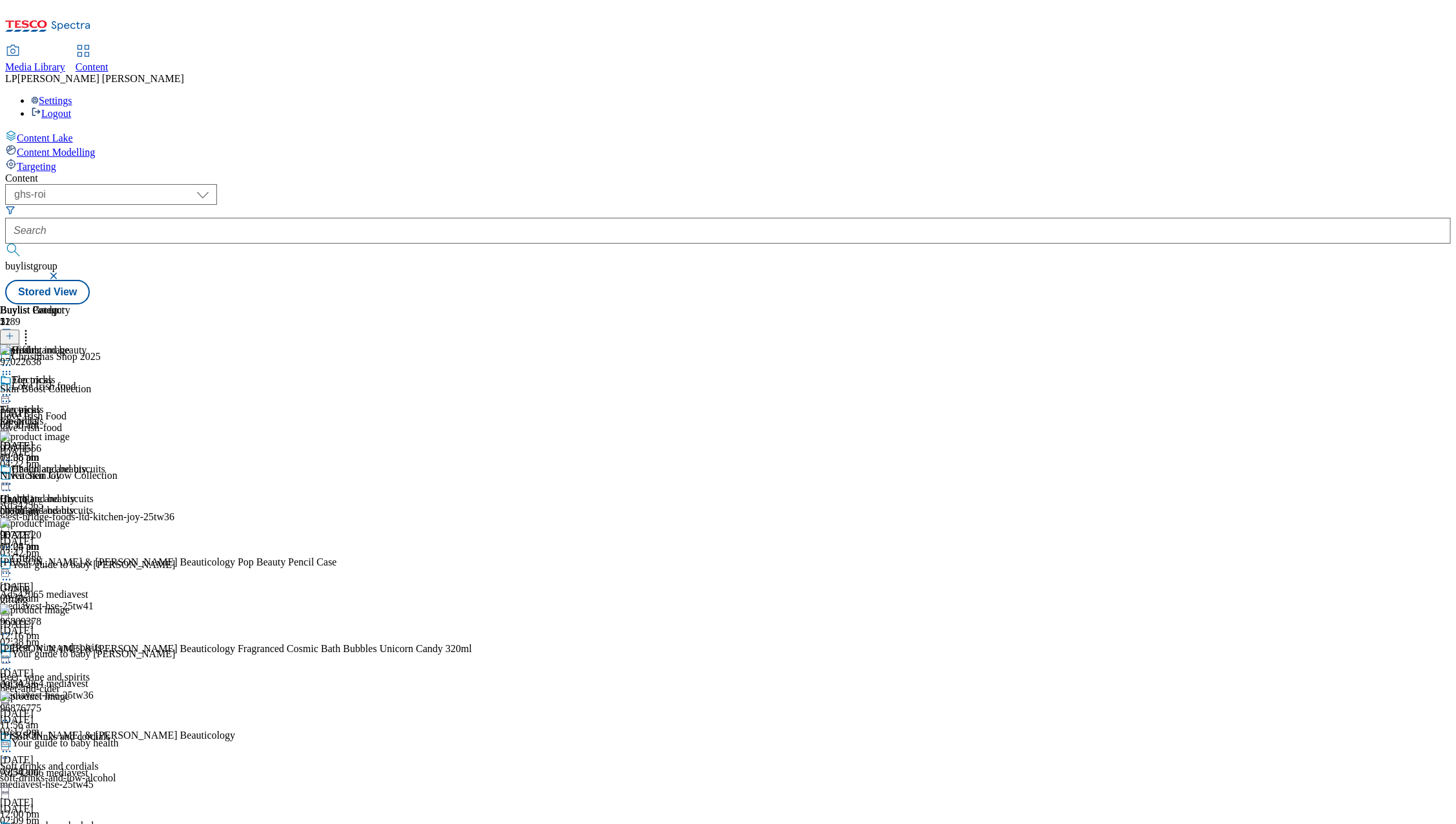
click at [116, 552] on div "Gifting Gifting gifting [DATE] 12:16 pm" at bounding box center [58, 597] width 116 height 89
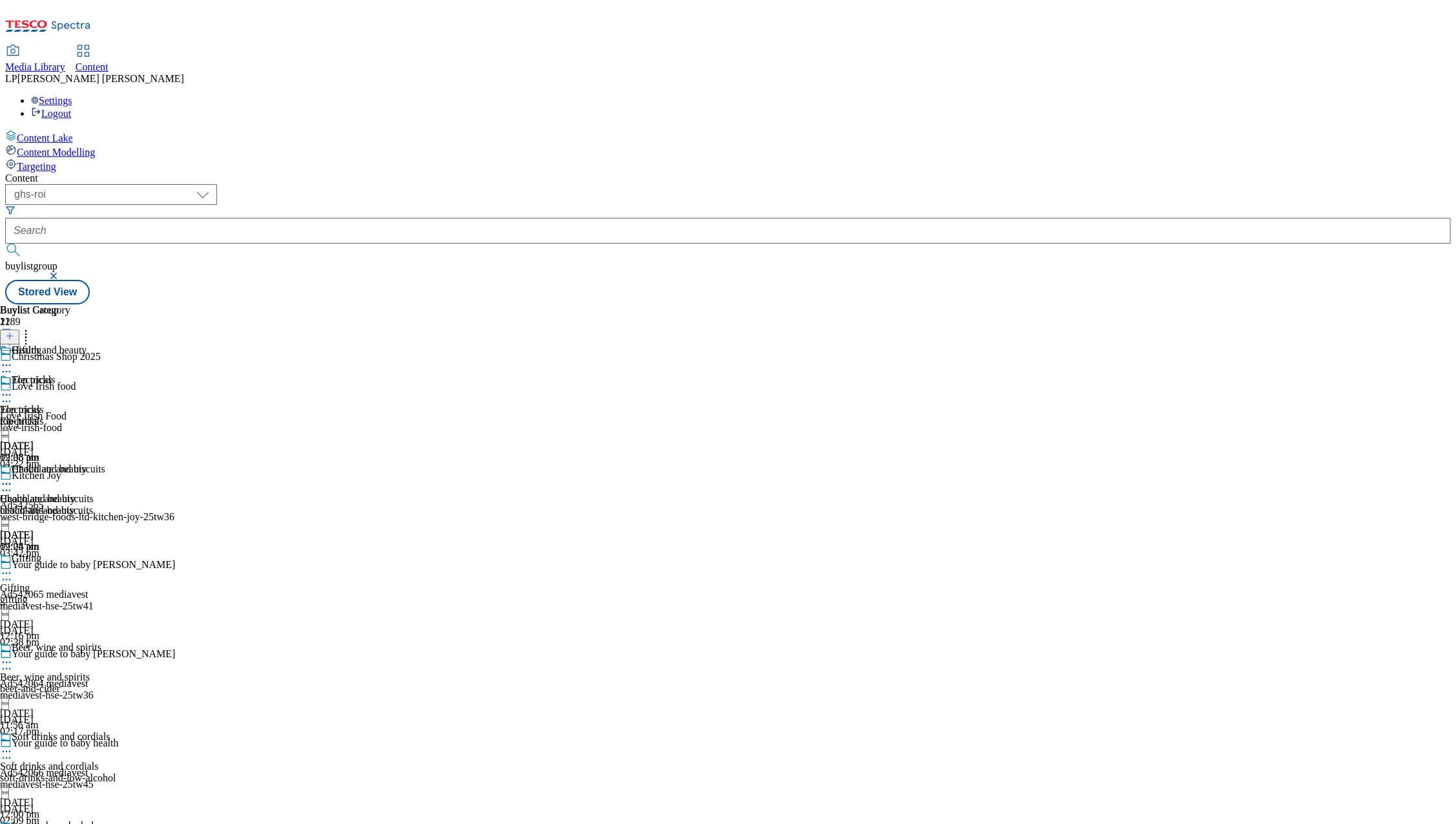
click at [13, 567] on icon at bounding box center [6, 573] width 13 height 13
click at [76, 652] on button "Preview" at bounding box center [50, 659] width 50 height 15
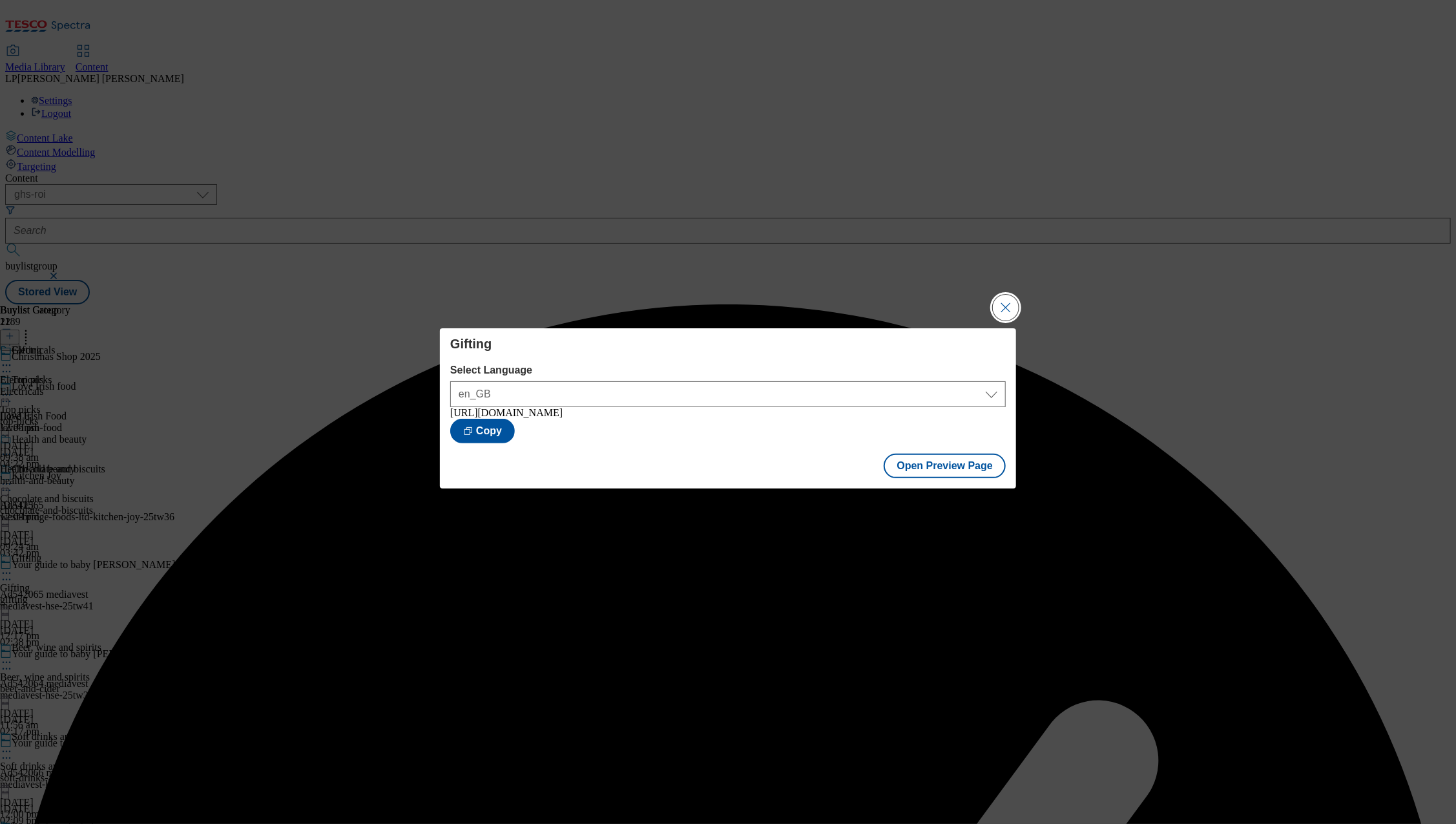
click at [1008, 308] on button "Close Modal" at bounding box center [1005, 307] width 25 height 25
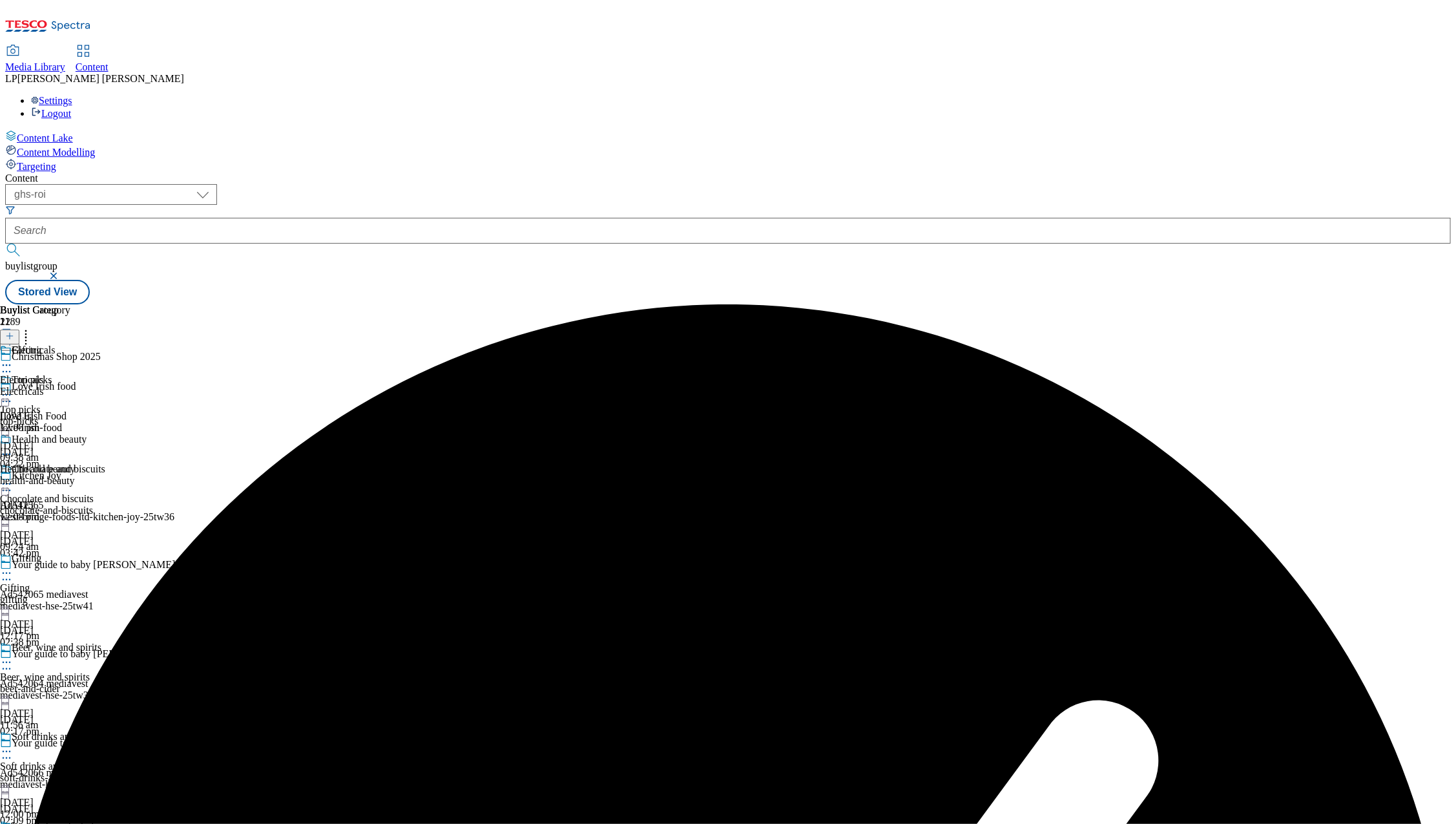
scroll to position [225, 0]
click at [13, 567] on icon at bounding box center [6, 573] width 13 height 13
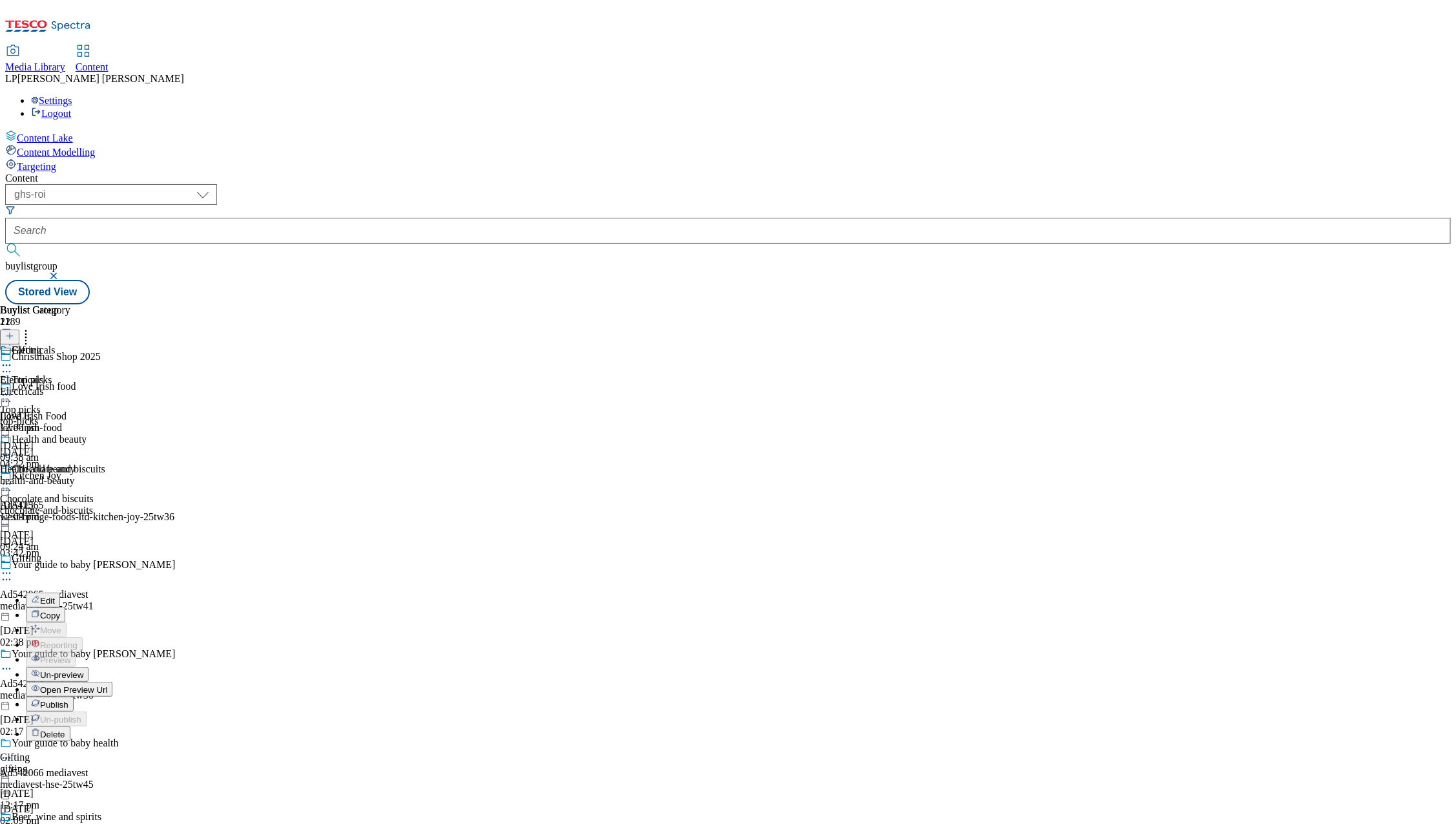
click at [83, 670] on span "Un-preview" at bounding box center [61, 674] width 43 height 9
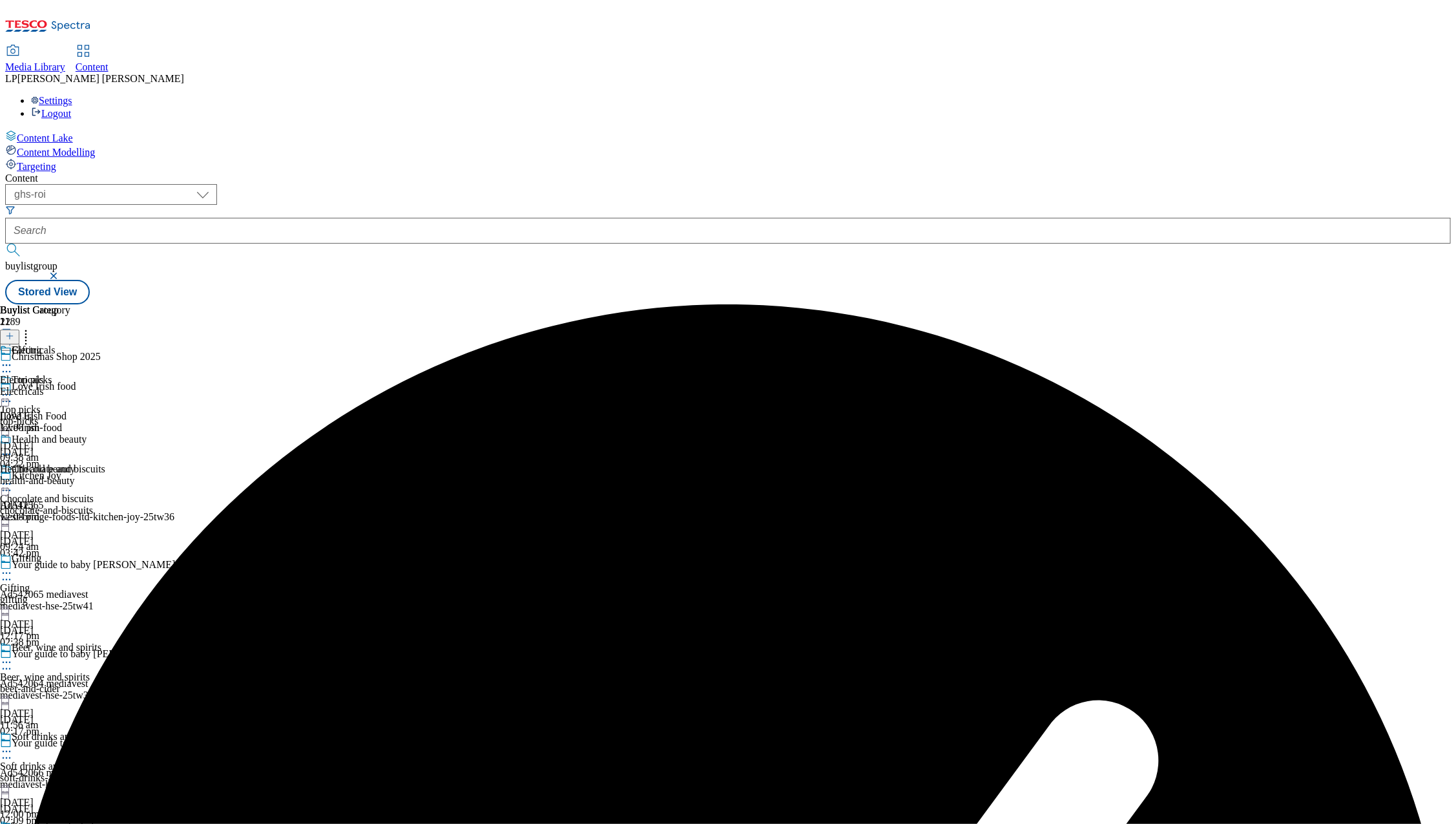
scroll to position [223, 0]
click at [87, 475] on div "health-and-beauty" at bounding box center [43, 481] width 87 height 12
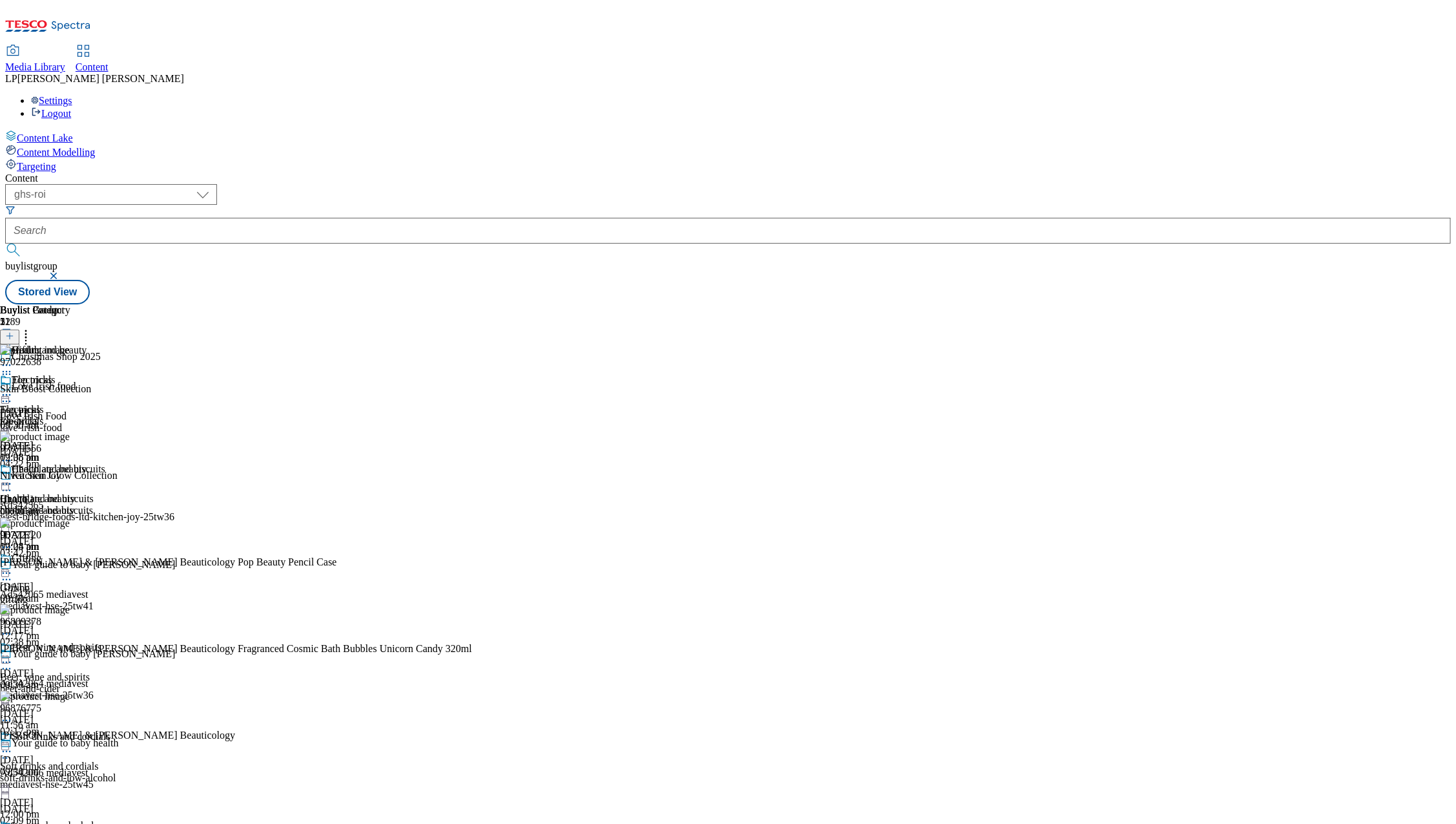
click at [32, 328] on icon at bounding box center [25, 334] width 13 height 13
click at [11, 572] on circle at bounding box center [10, 573] width 2 height 2
click at [70, 655] on span "Preview" at bounding box center [55, 659] width 31 height 9
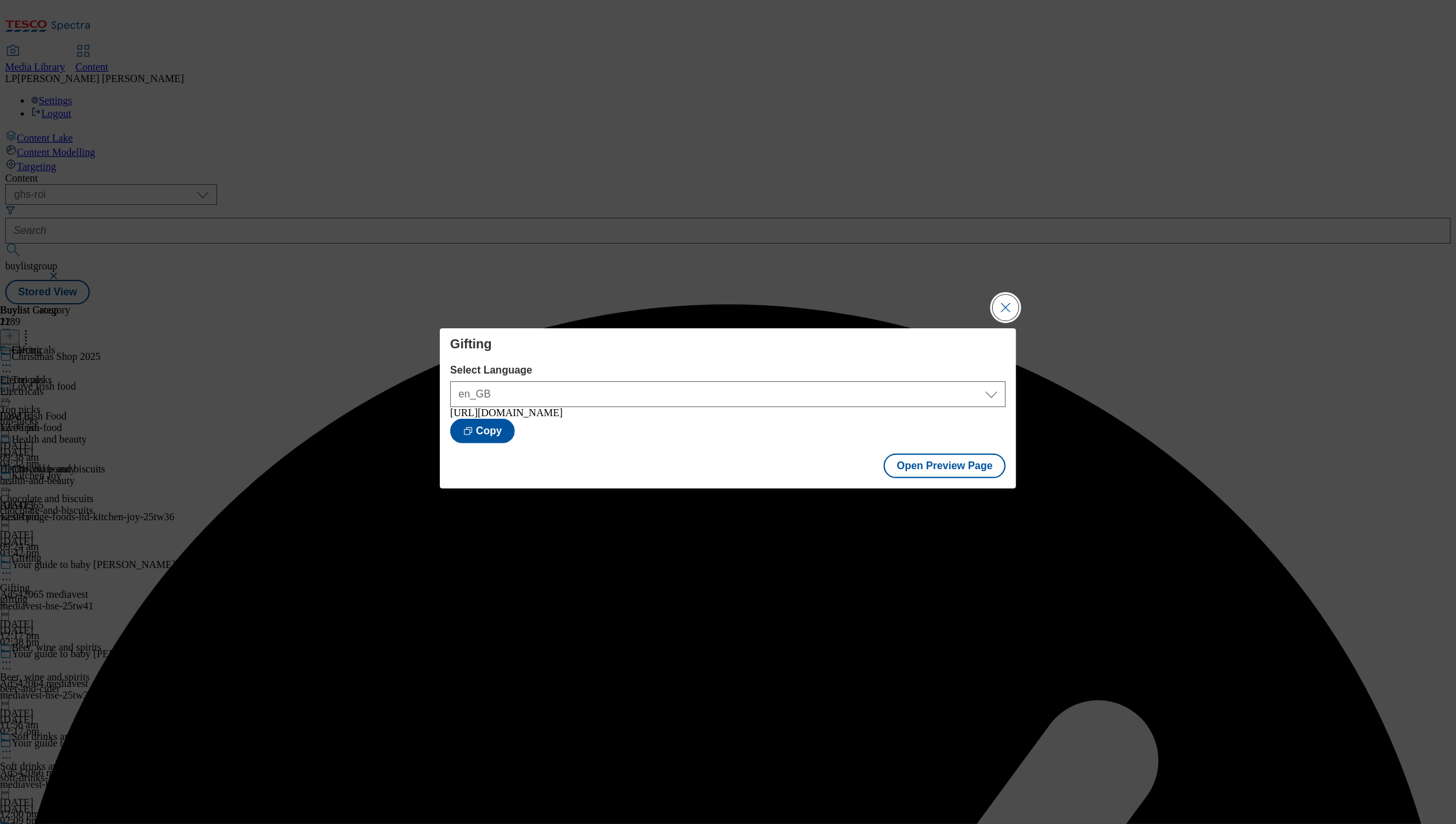
click at [1007, 310] on button "Close Modal" at bounding box center [1005, 307] width 25 height 25
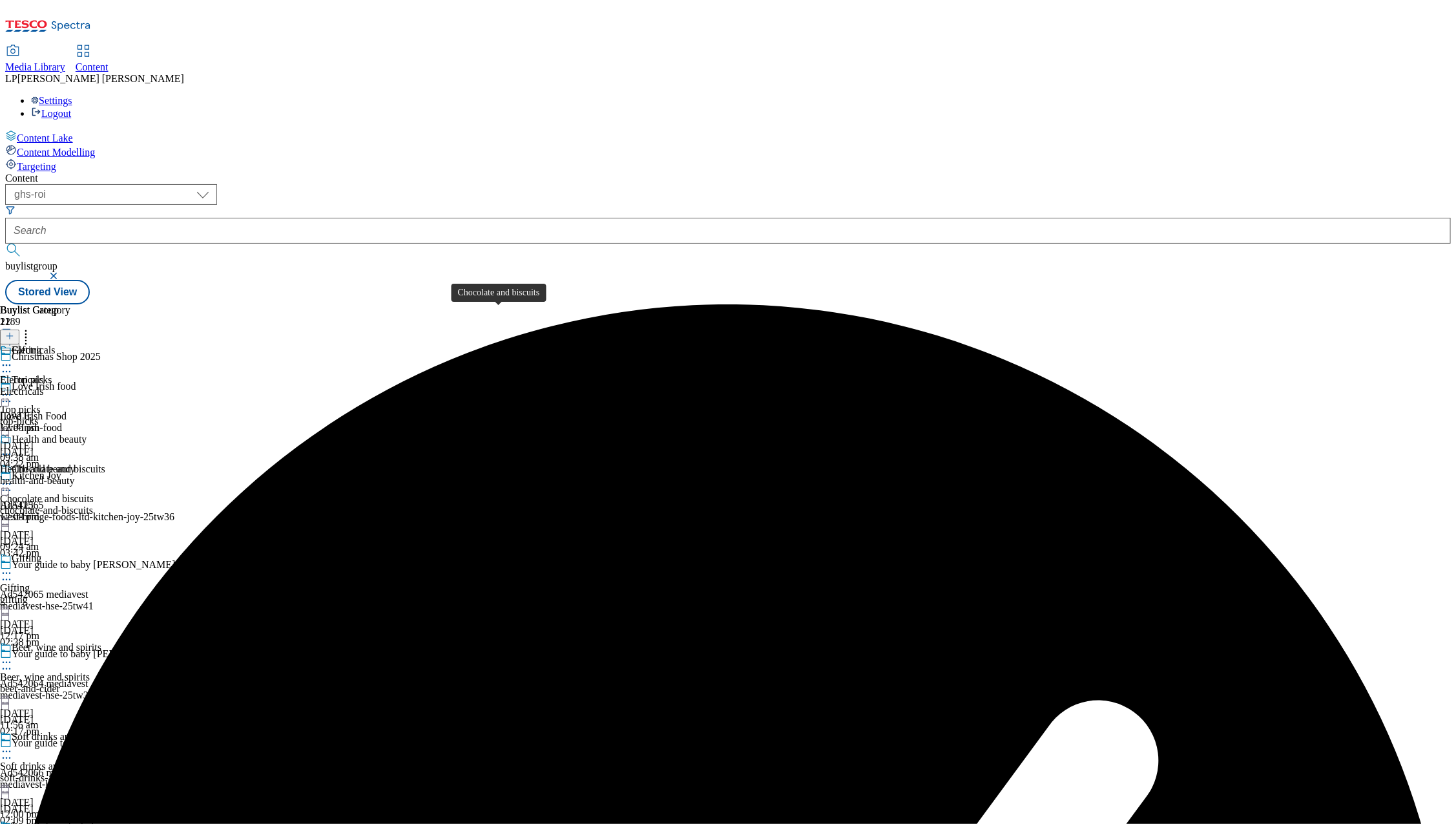
scroll to position [91, 0]
click at [13, 567] on icon at bounding box center [6, 573] width 13 height 13
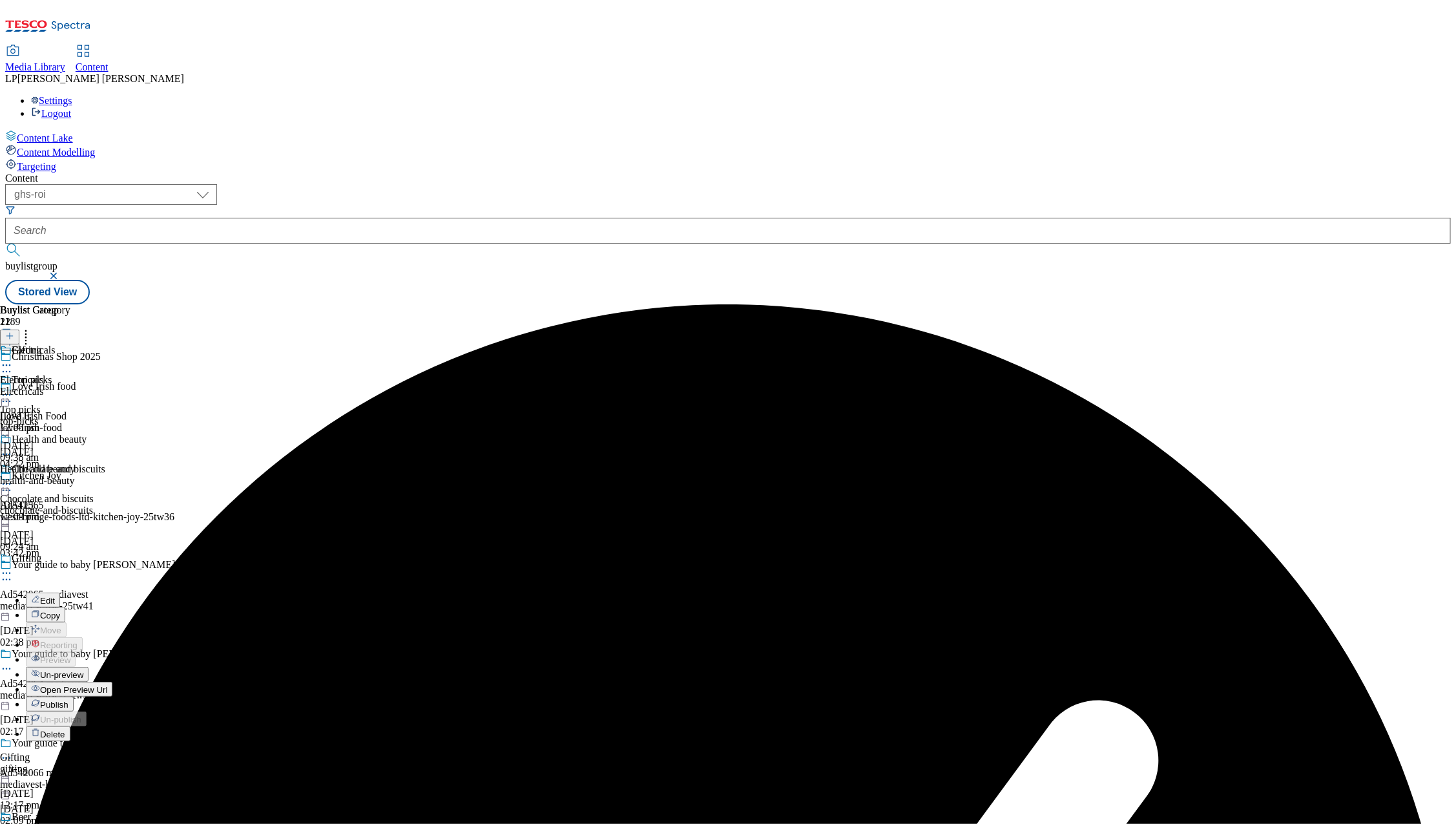
scroll to position [166, 0]
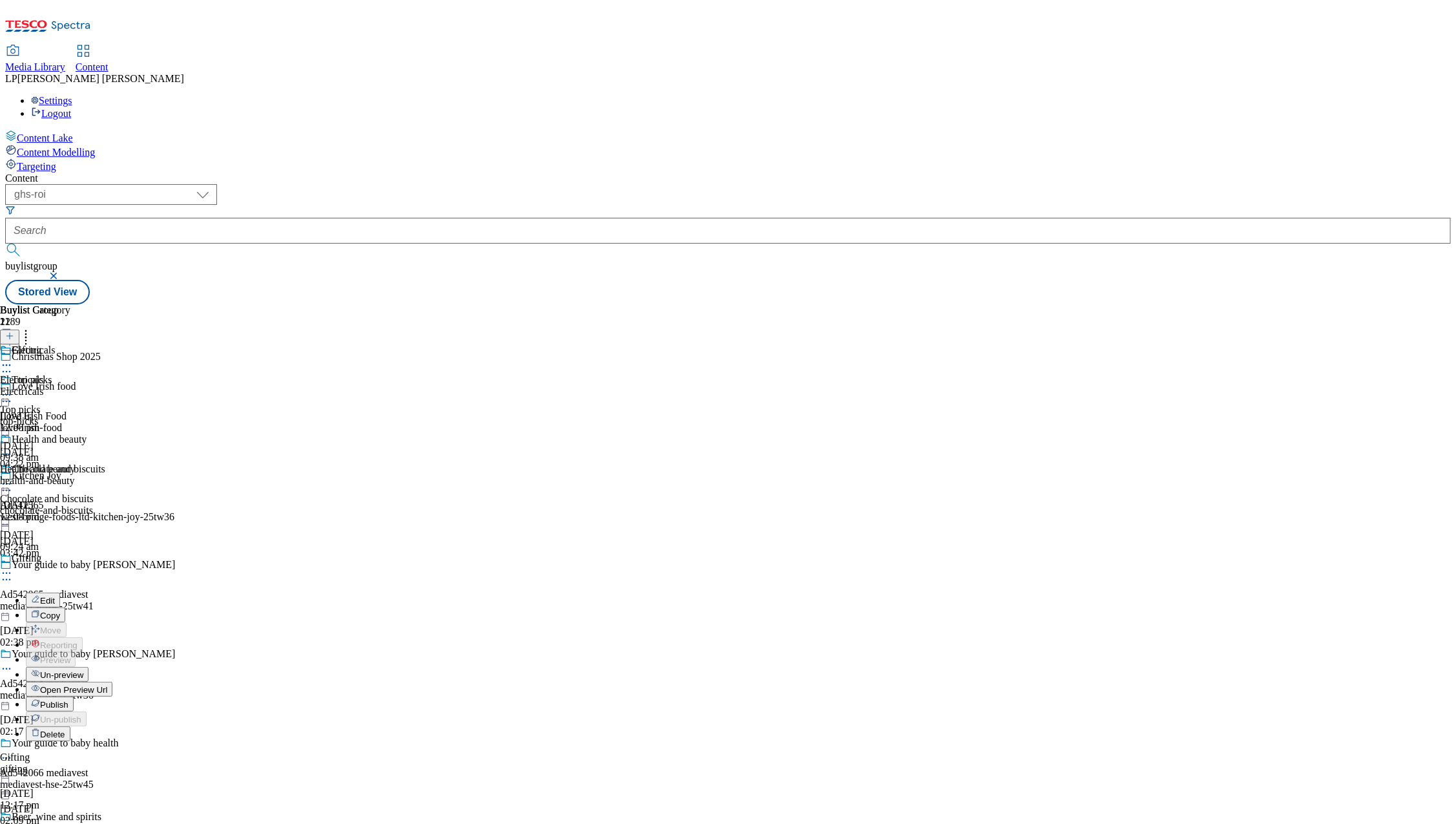
click at [69, 699] on span "Publish" at bounding box center [53, 703] width 28 height 9
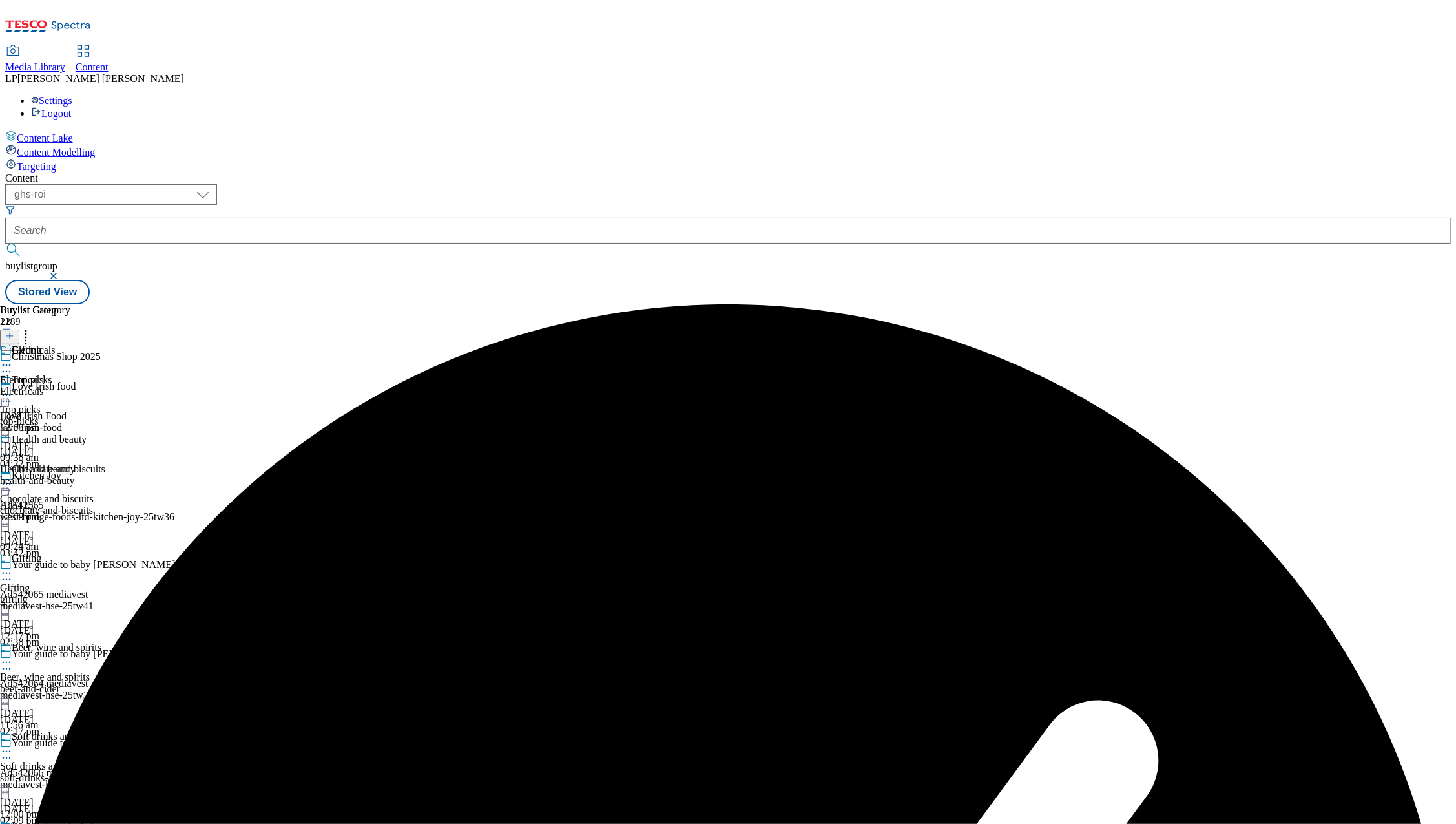
scroll to position [81, 0]
click at [13, 567] on icon at bounding box center [6, 573] width 13 height 13
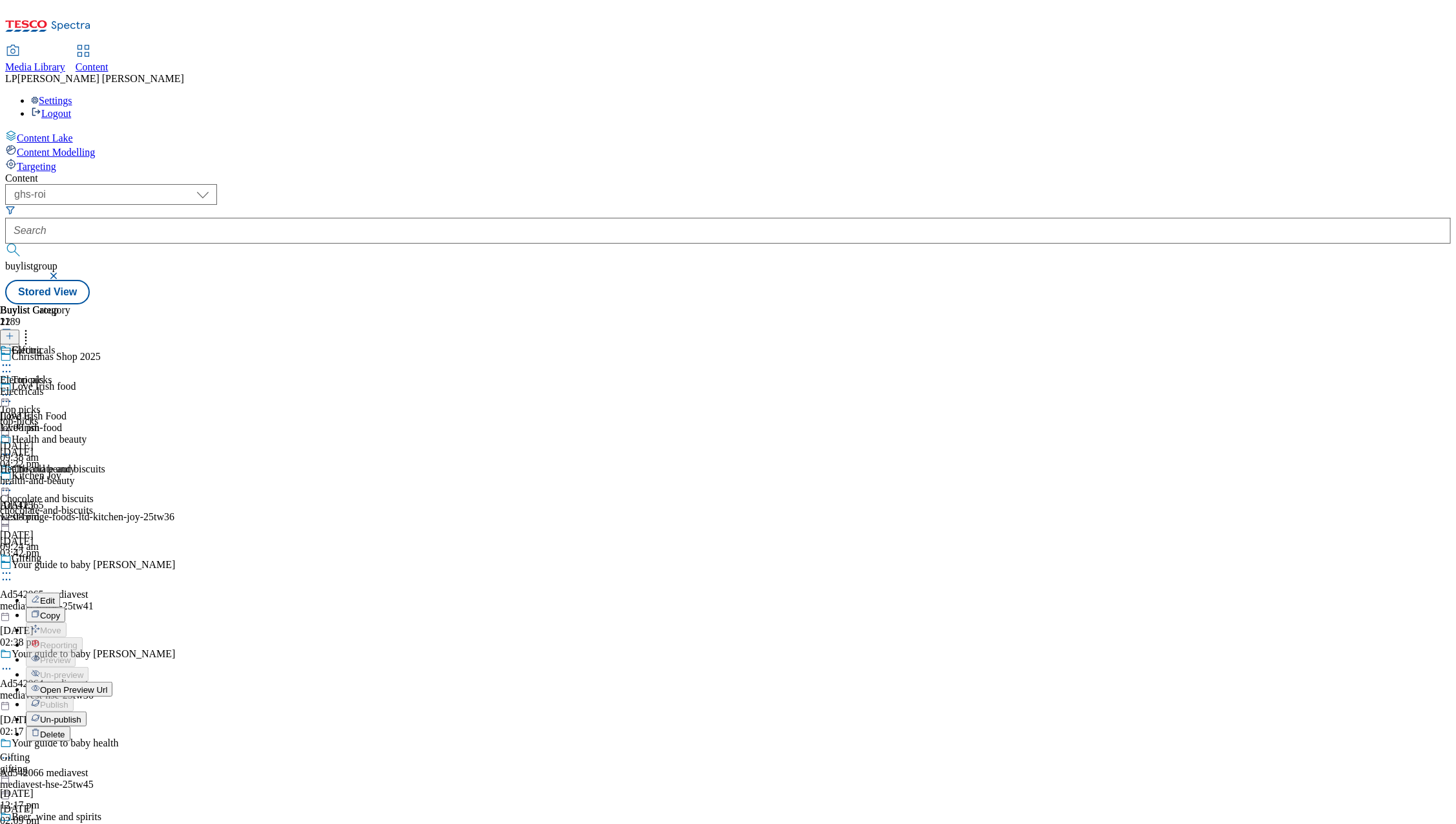
click at [81, 715] on span "Un-publish" at bounding box center [60, 719] width 42 height 9
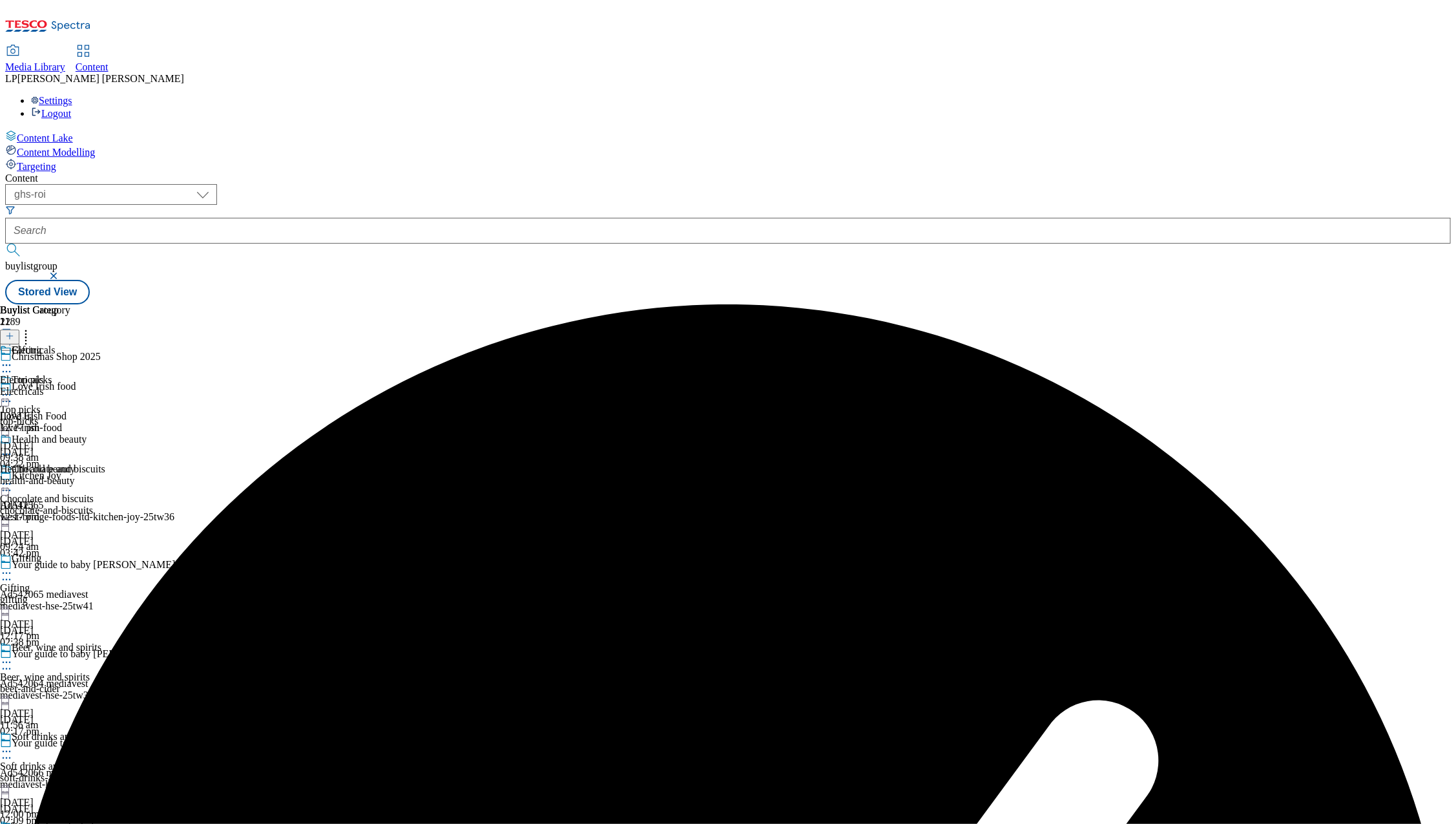
scroll to position [149, 0]
click at [13, 567] on icon at bounding box center [6, 573] width 13 height 13
click at [83, 670] on span "Un-preview" at bounding box center [61, 674] width 43 height 9
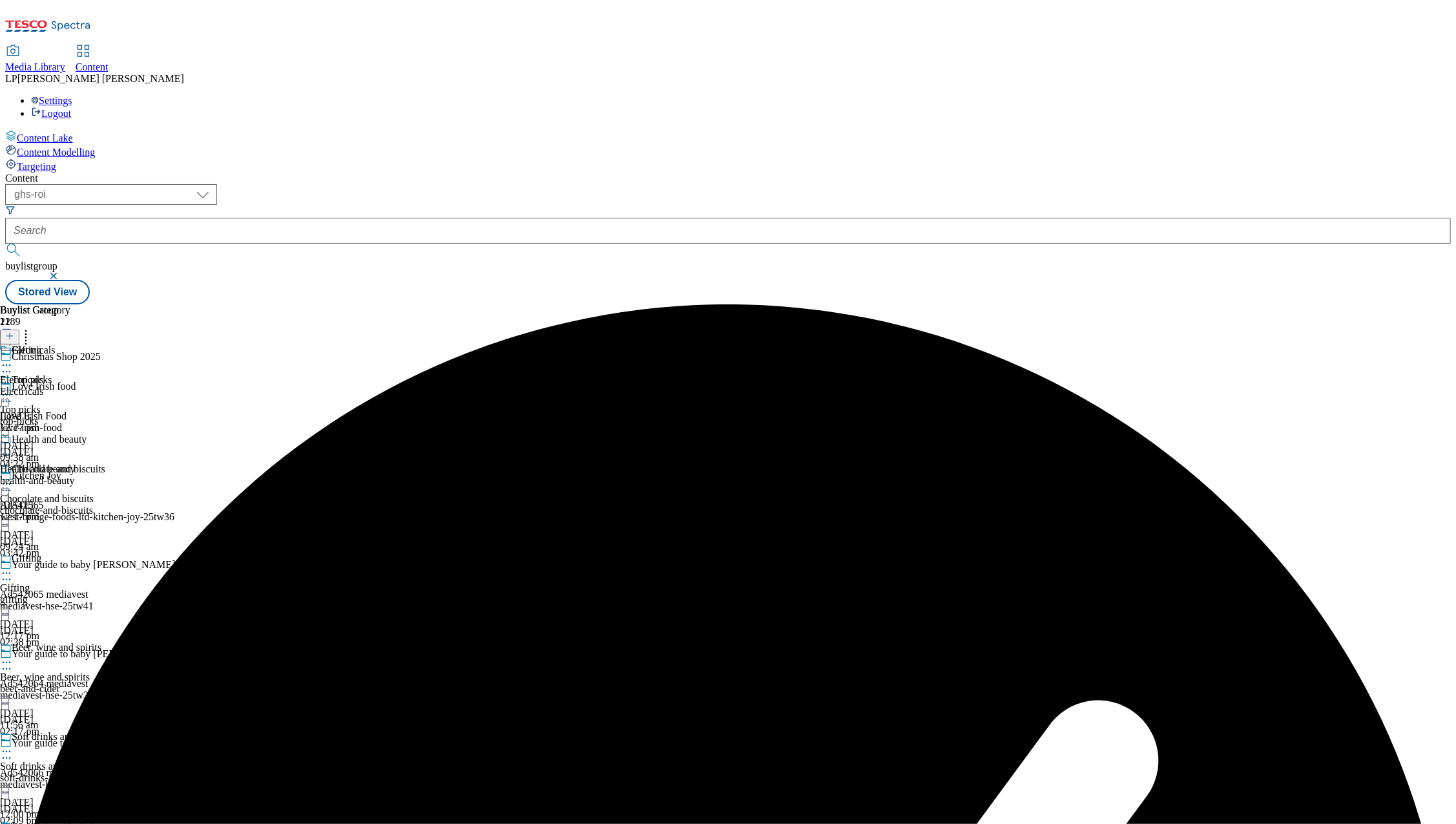
click at [87, 475] on div "health-and-beauty" at bounding box center [43, 481] width 87 height 12
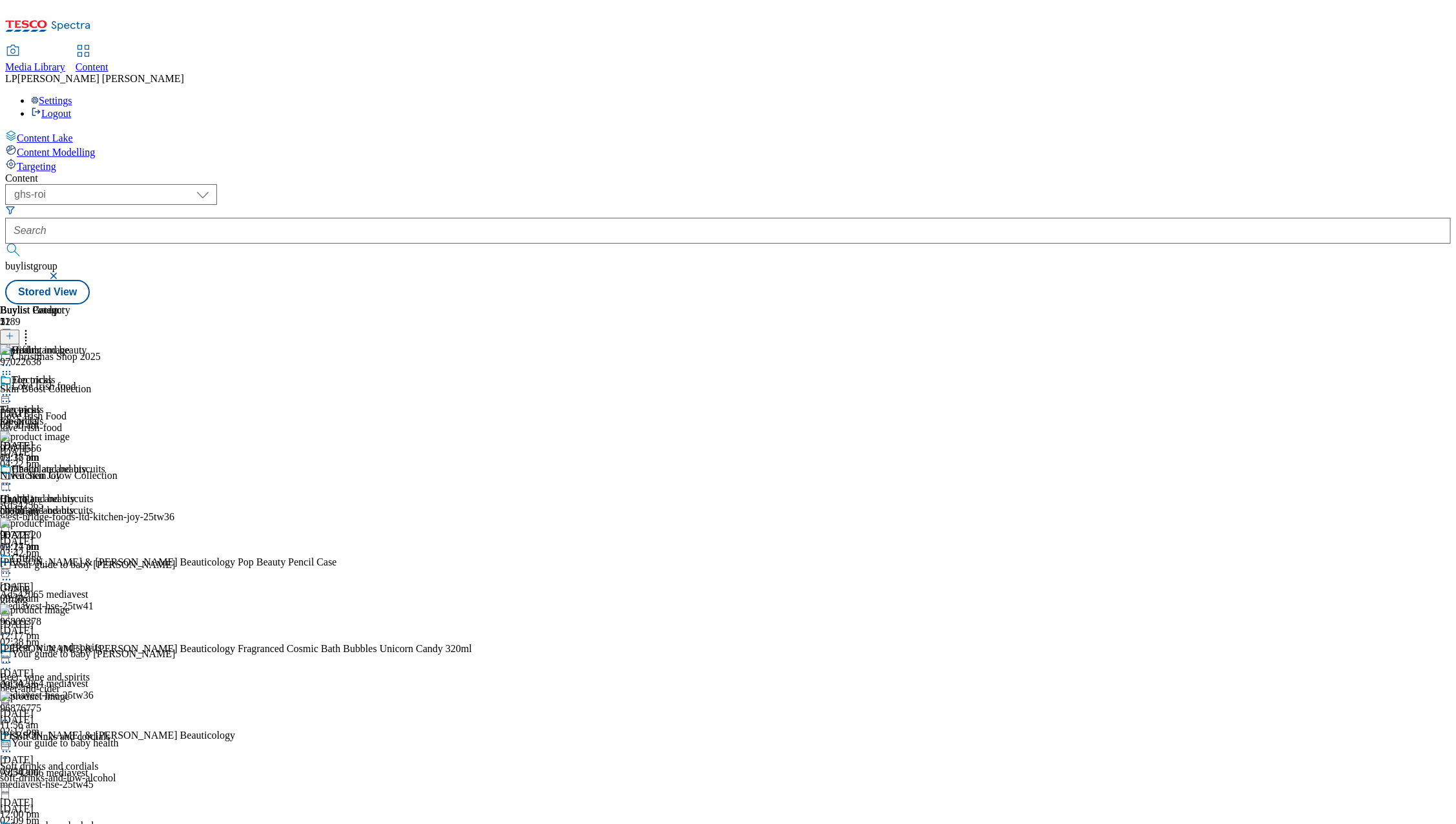
click at [32, 328] on icon at bounding box center [25, 334] width 13 height 13
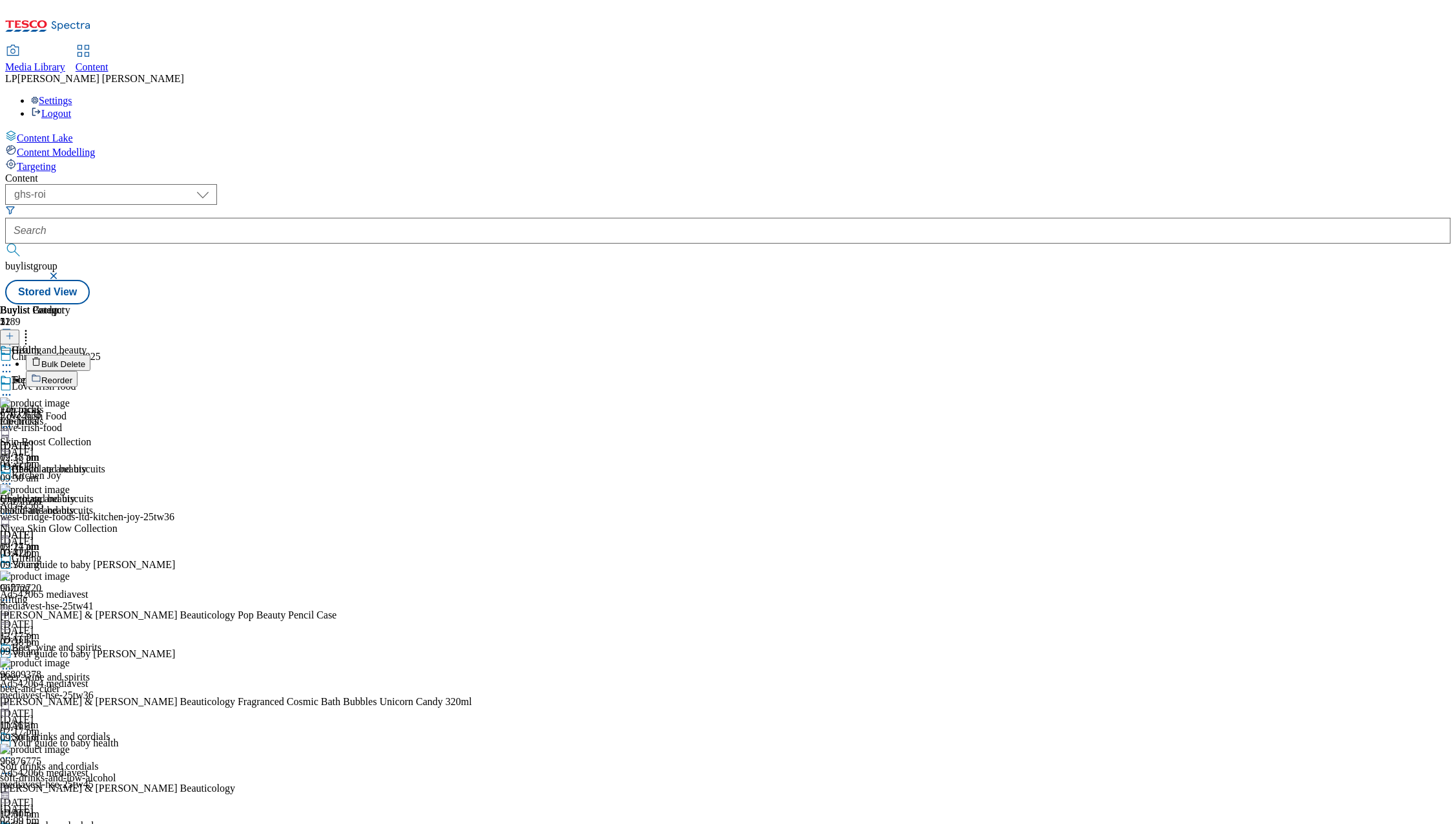
click at [85, 359] on span "Bulk Delete" at bounding box center [64, 363] width 44 height 9
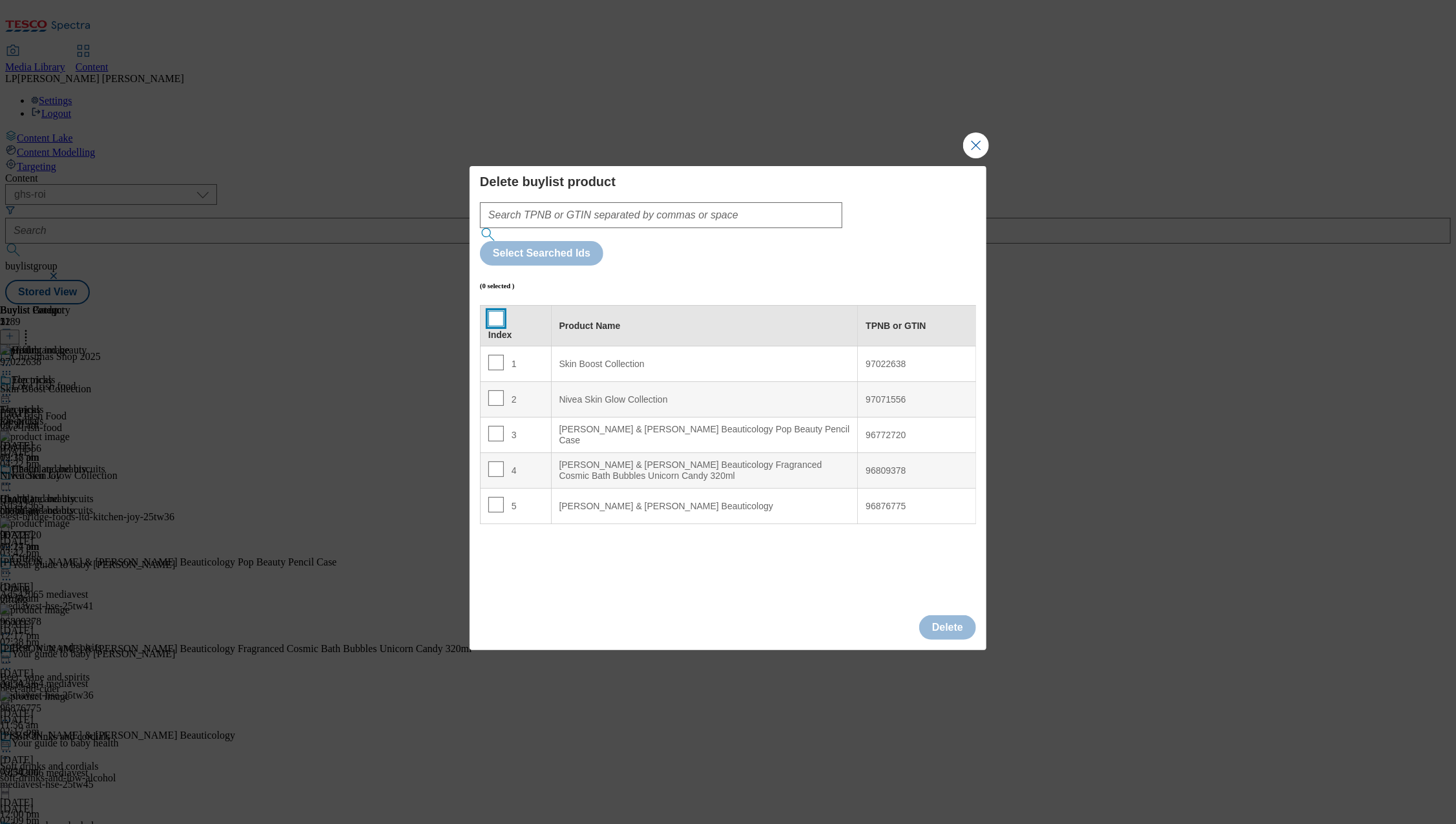
click at [498, 311] on input "Modal" at bounding box center [496, 318] width 15 height 15
click at [942, 615] on button "Delete" at bounding box center [947, 627] width 57 height 25
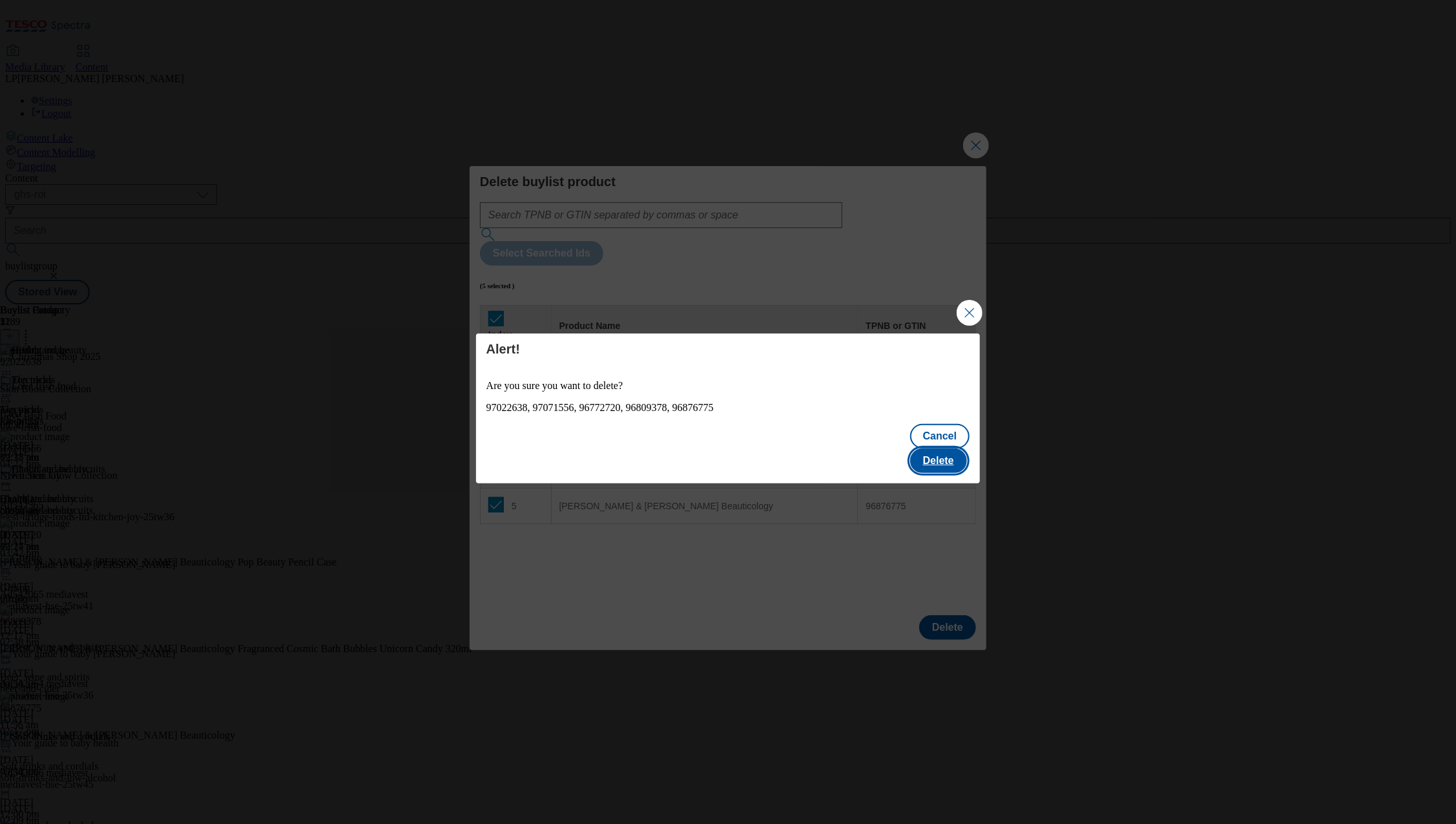
click at [935, 448] on button "Delete" at bounding box center [938, 460] width 57 height 25
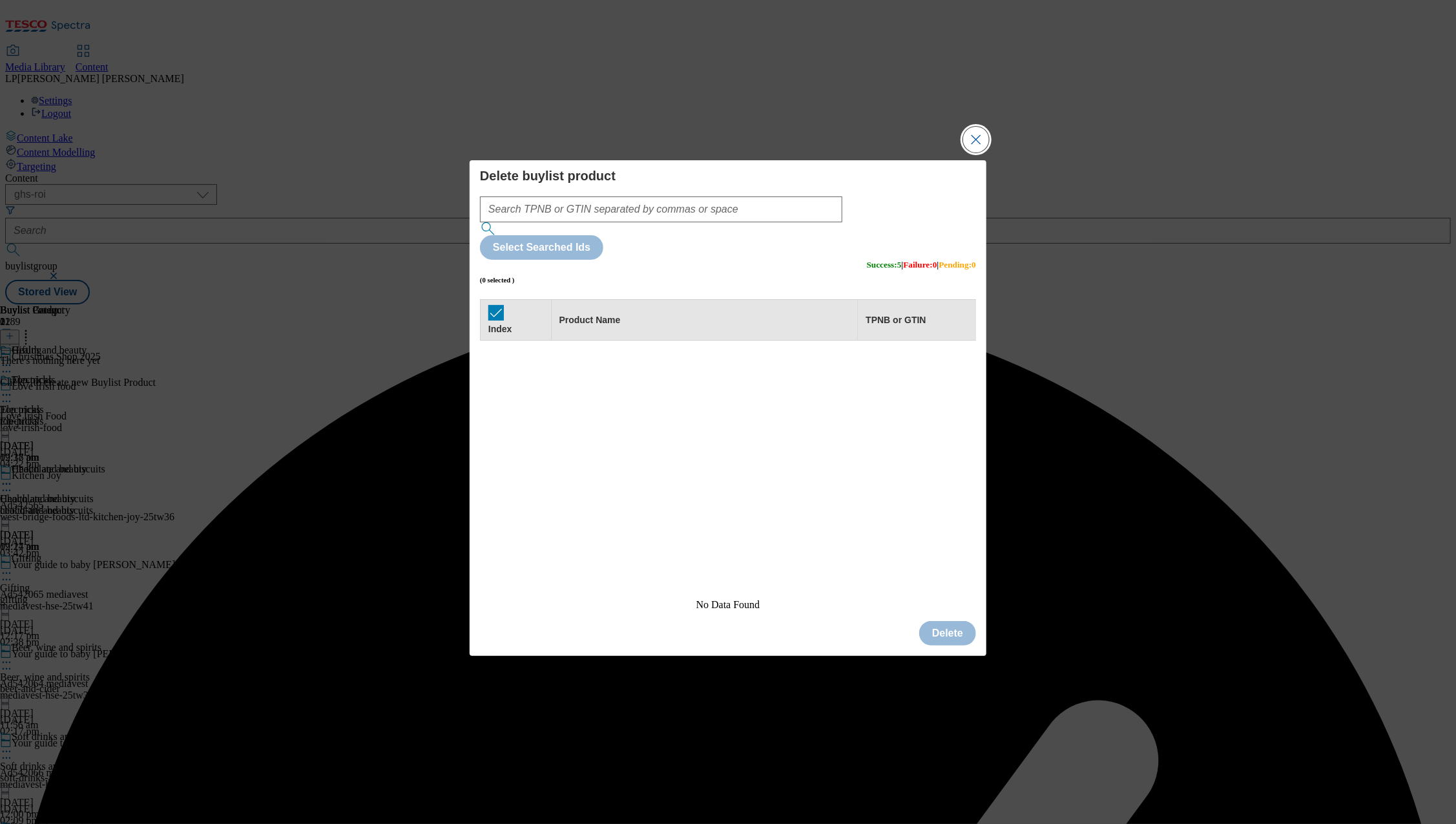
click at [979, 153] on button "Close Modal" at bounding box center [976, 139] width 25 height 25
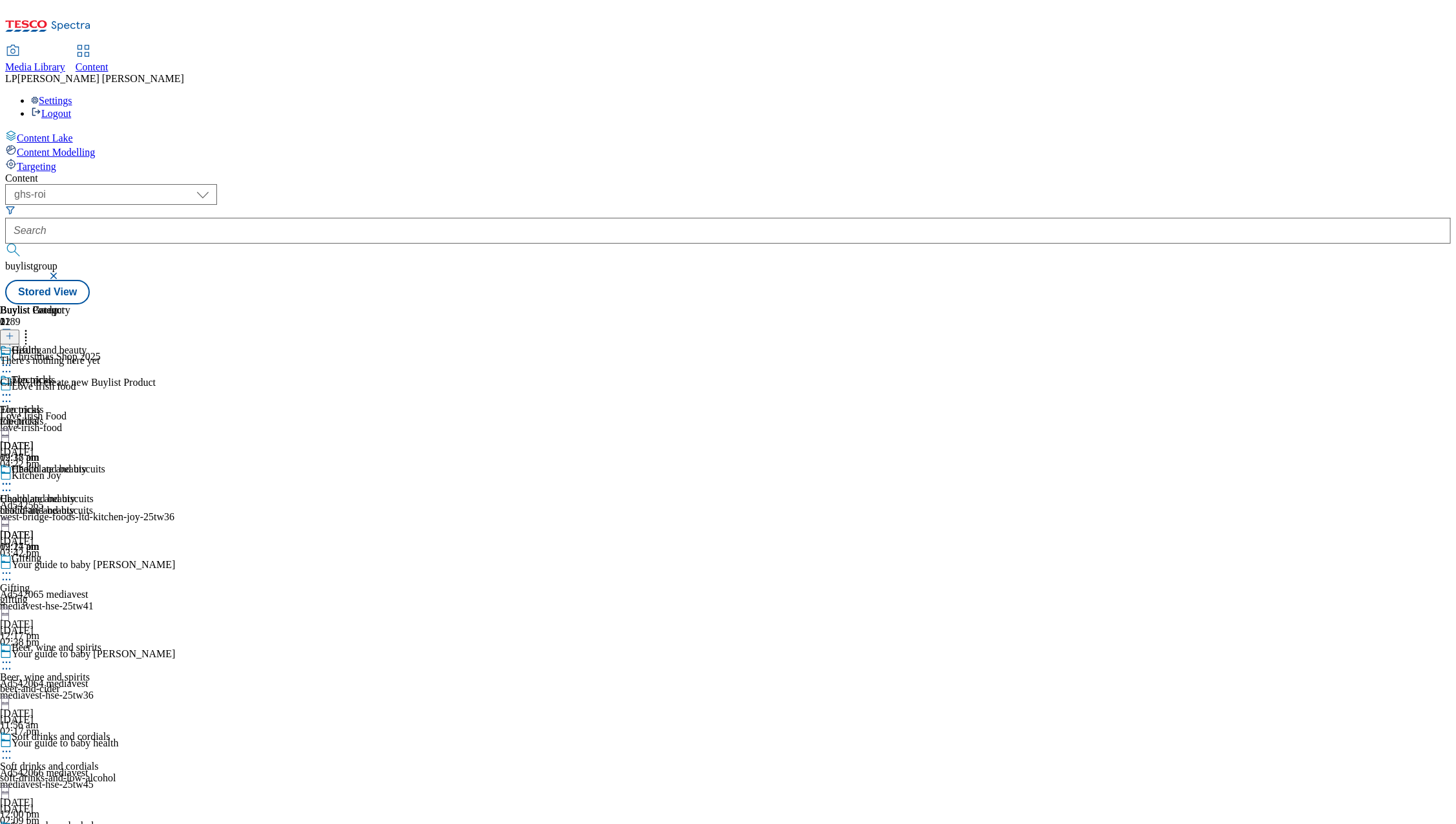
click at [87, 505] on div "health-and-beauty" at bounding box center [43, 511] width 87 height 12
click at [9, 333] on line at bounding box center [9, 336] width 0 height 7
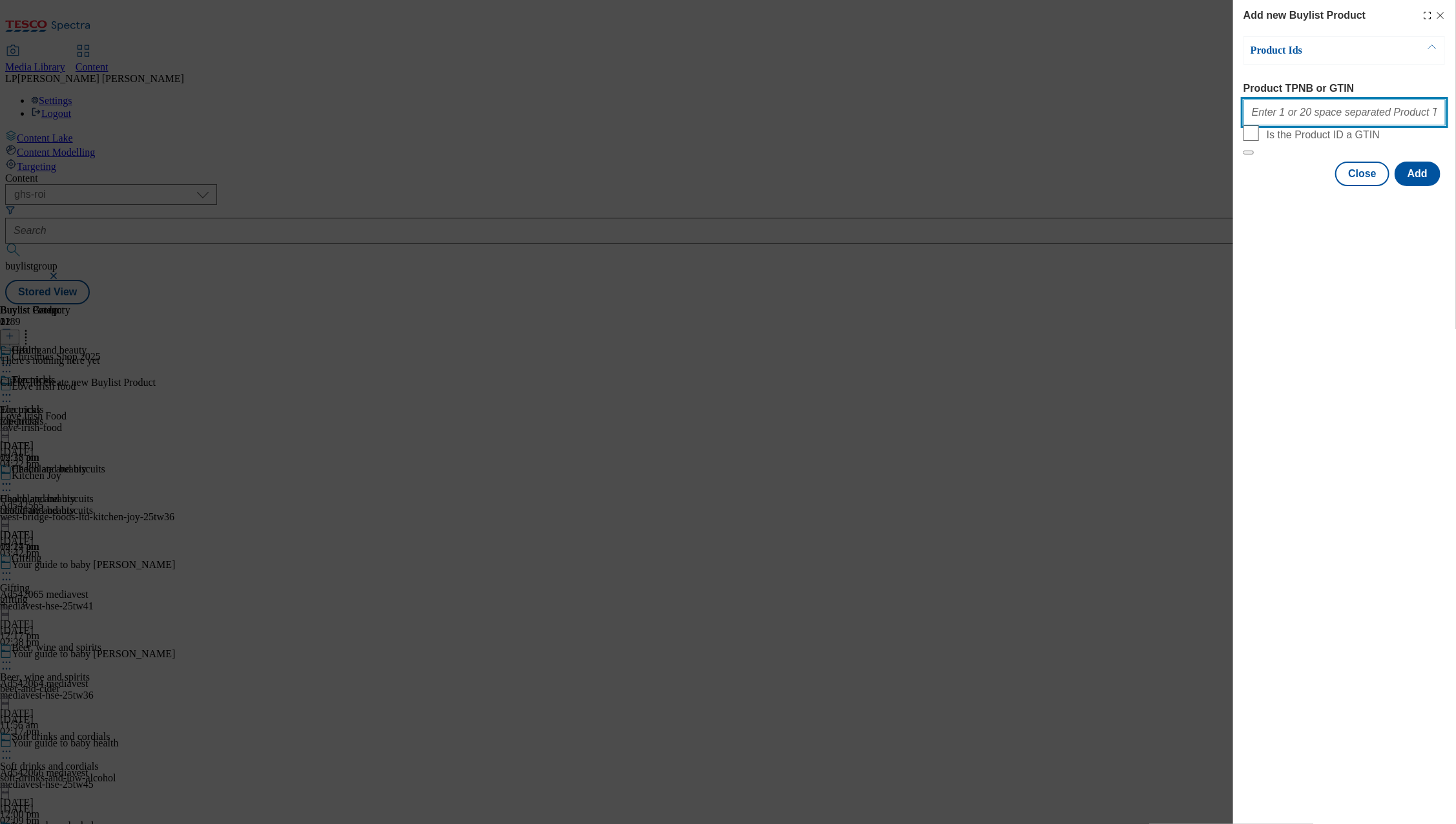
click at [1281, 118] on input "Product TPNB or GTIN" at bounding box center [1344, 112] width 202 height 25
paste input "97022638 97071556 96772720 96809378 96876775 97022638 97071556 97069076 9693067…"
click at [1415, 186] on button "Add" at bounding box center [1418, 173] width 46 height 25
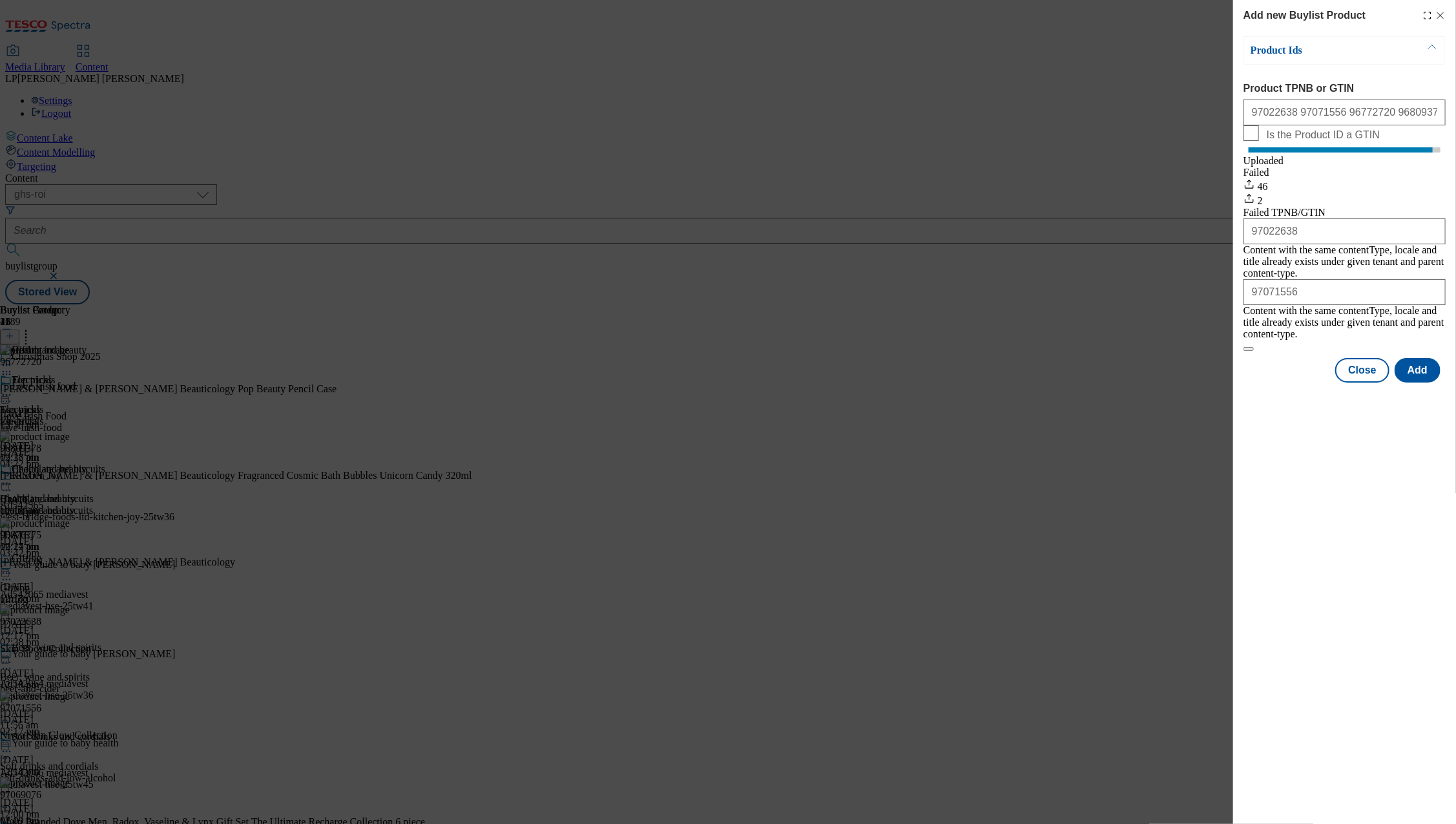
click at [1316, 440] on div "Add new Buylist Product Product Ids Product TPNB or GTIN 97022638 97071556 9677…" at bounding box center [1344, 412] width 223 height 824
click at [1375, 367] on button "Close" at bounding box center [1362, 370] width 54 height 25
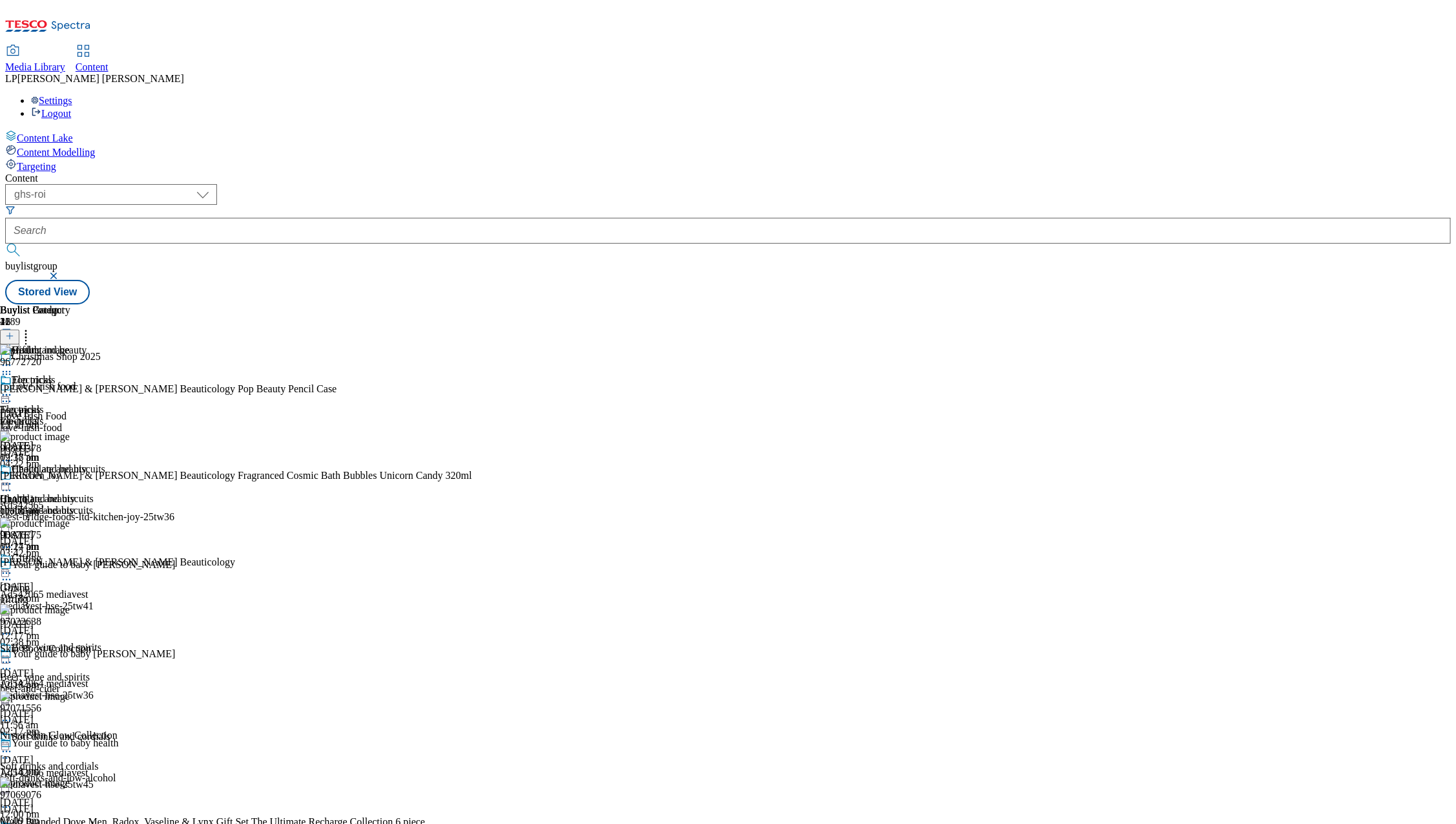
click at [13, 567] on icon at bounding box center [6, 573] width 13 height 13
click at [70, 655] on span "Preview" at bounding box center [55, 659] width 31 height 9
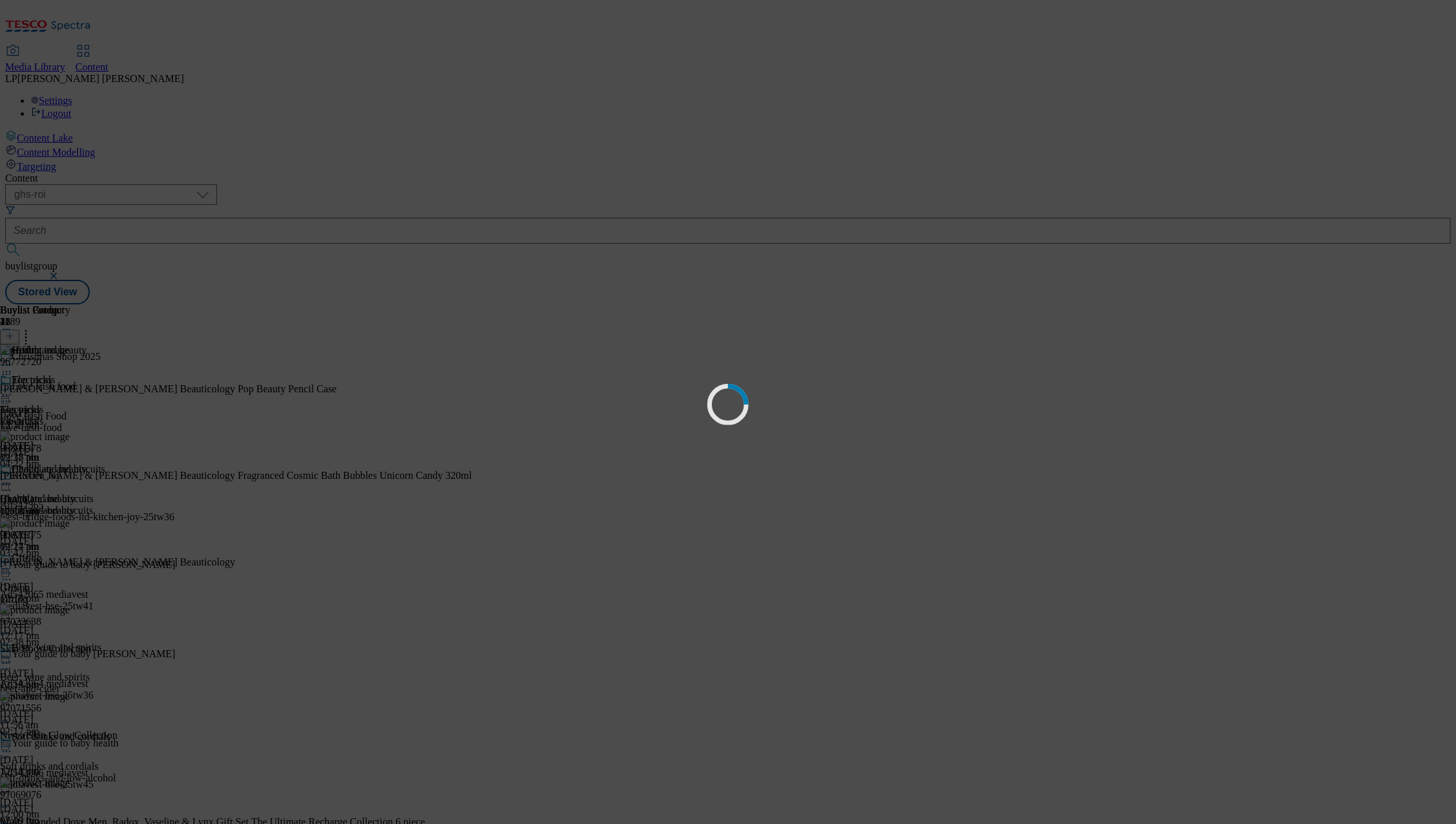
scroll to position [0, 0]
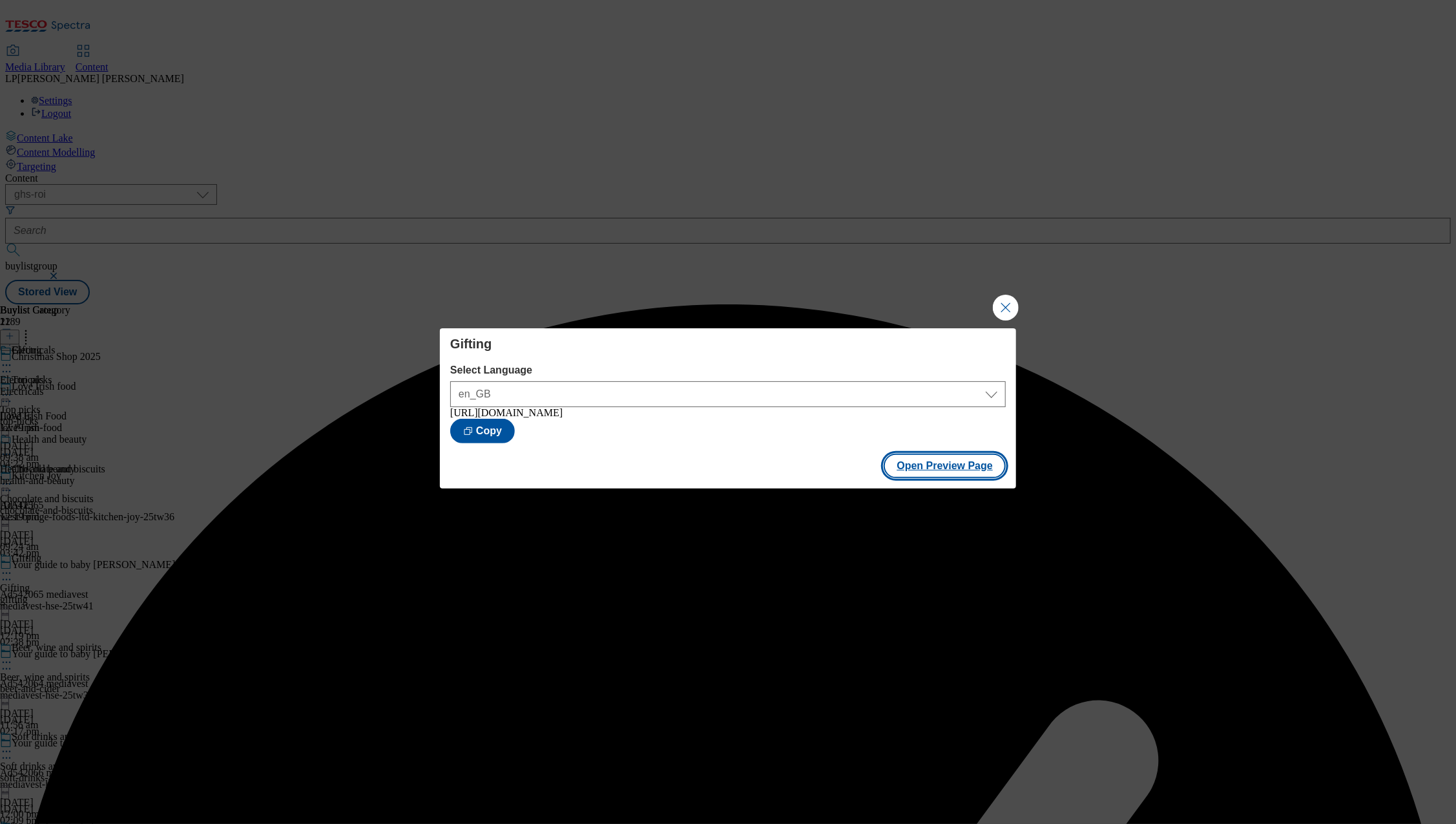
click at [938, 469] on button "Open Preview Page" at bounding box center [944, 465] width 122 height 25
click at [997, 303] on button "Close Modal" at bounding box center [1005, 307] width 25 height 25
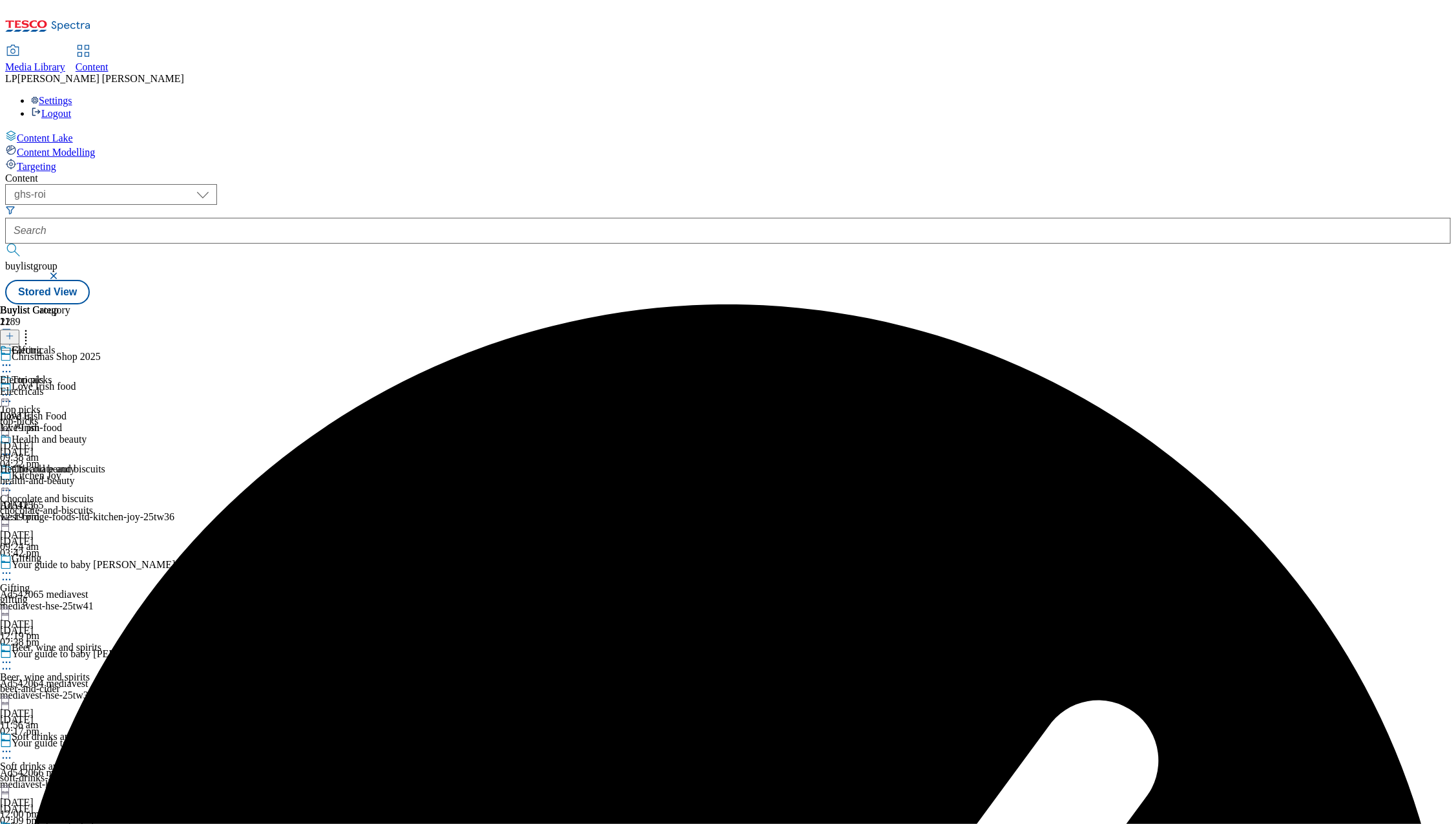
click at [8, 572] on circle at bounding box center [7, 573] width 2 height 2
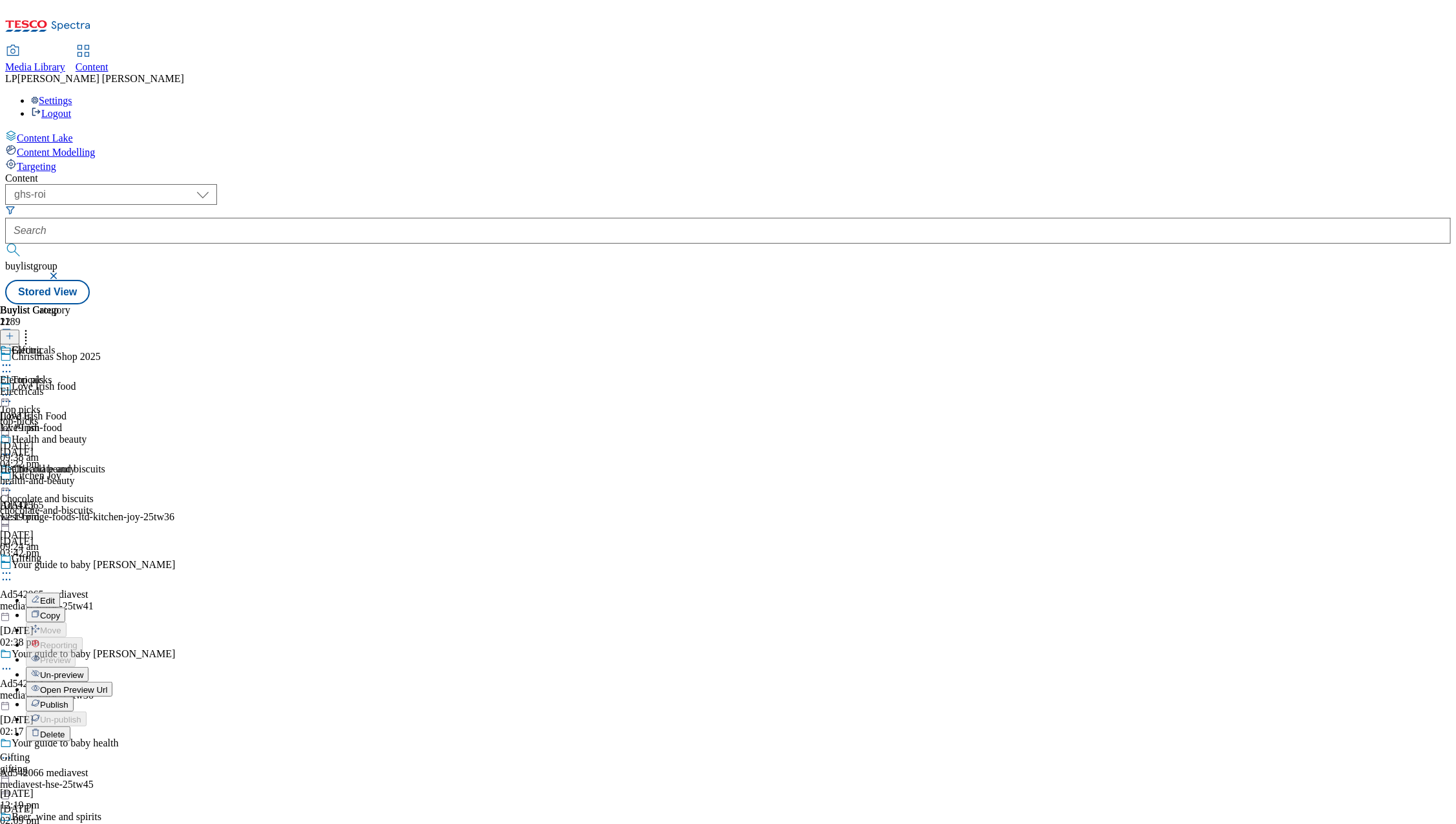
scroll to position [184, 0]
click at [69, 699] on span "Publish" at bounding box center [53, 703] width 28 height 9
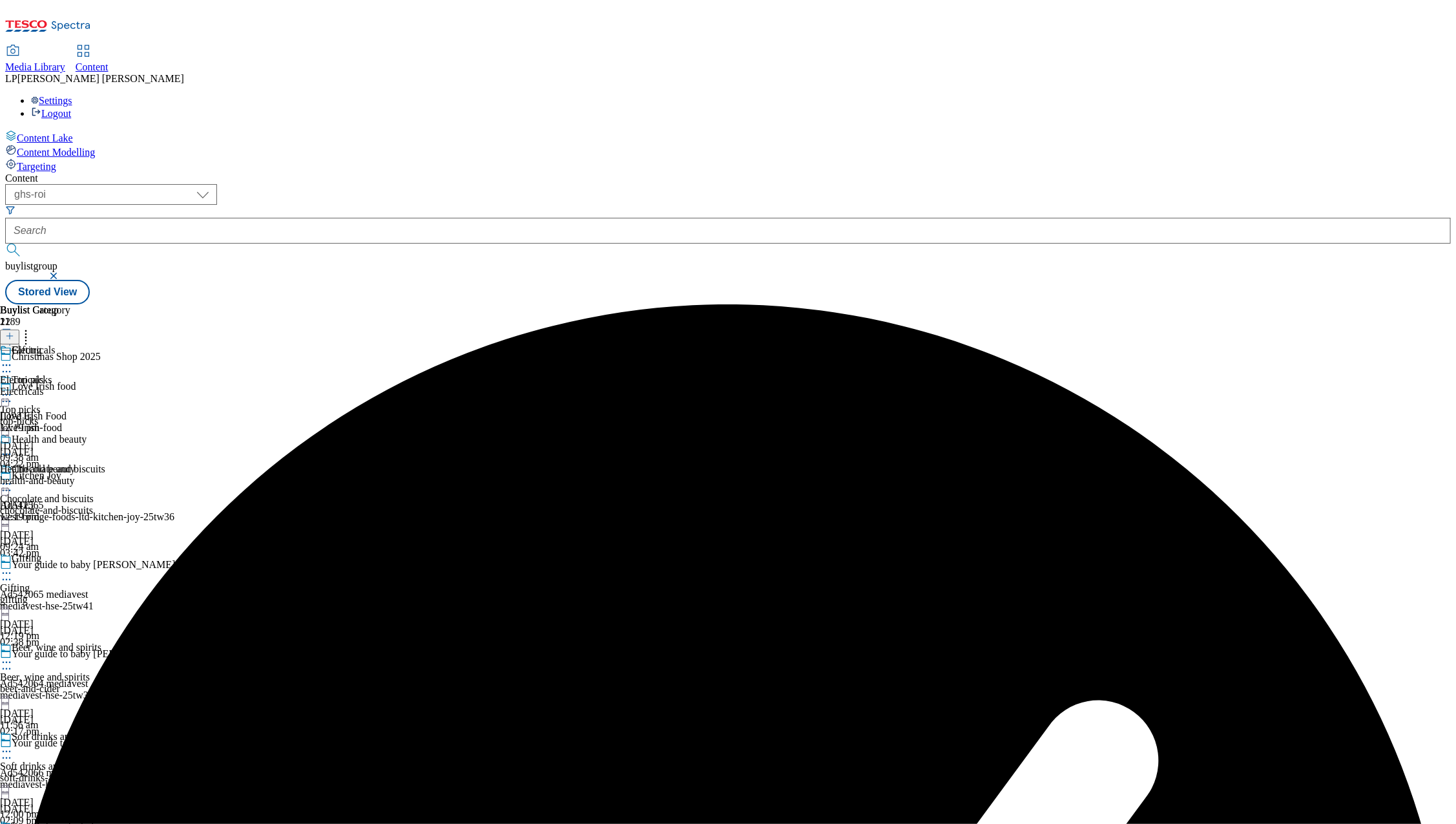
scroll to position [93, 0]
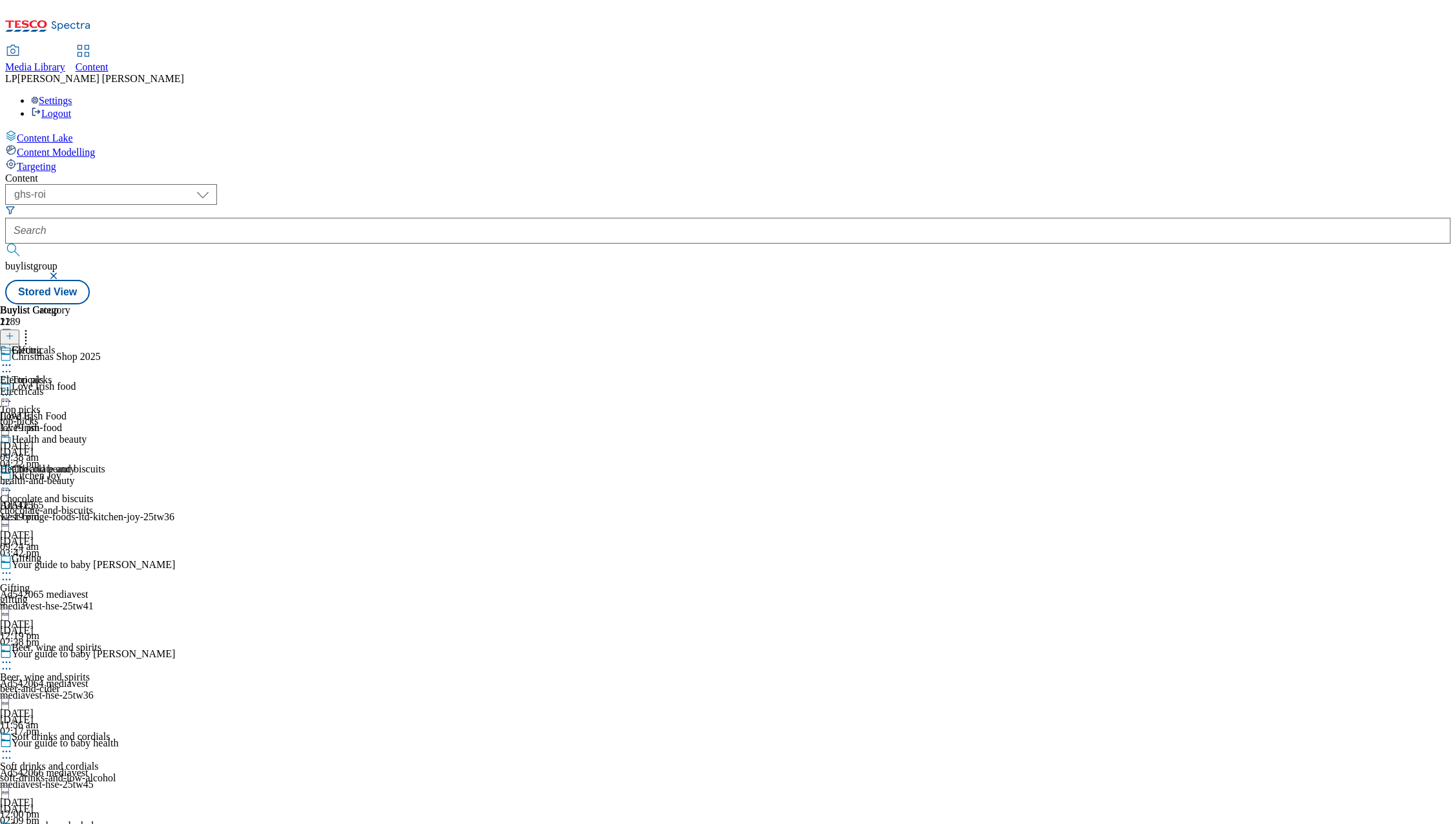
click at [87, 475] on div "health-and-beauty" at bounding box center [43, 481] width 87 height 12
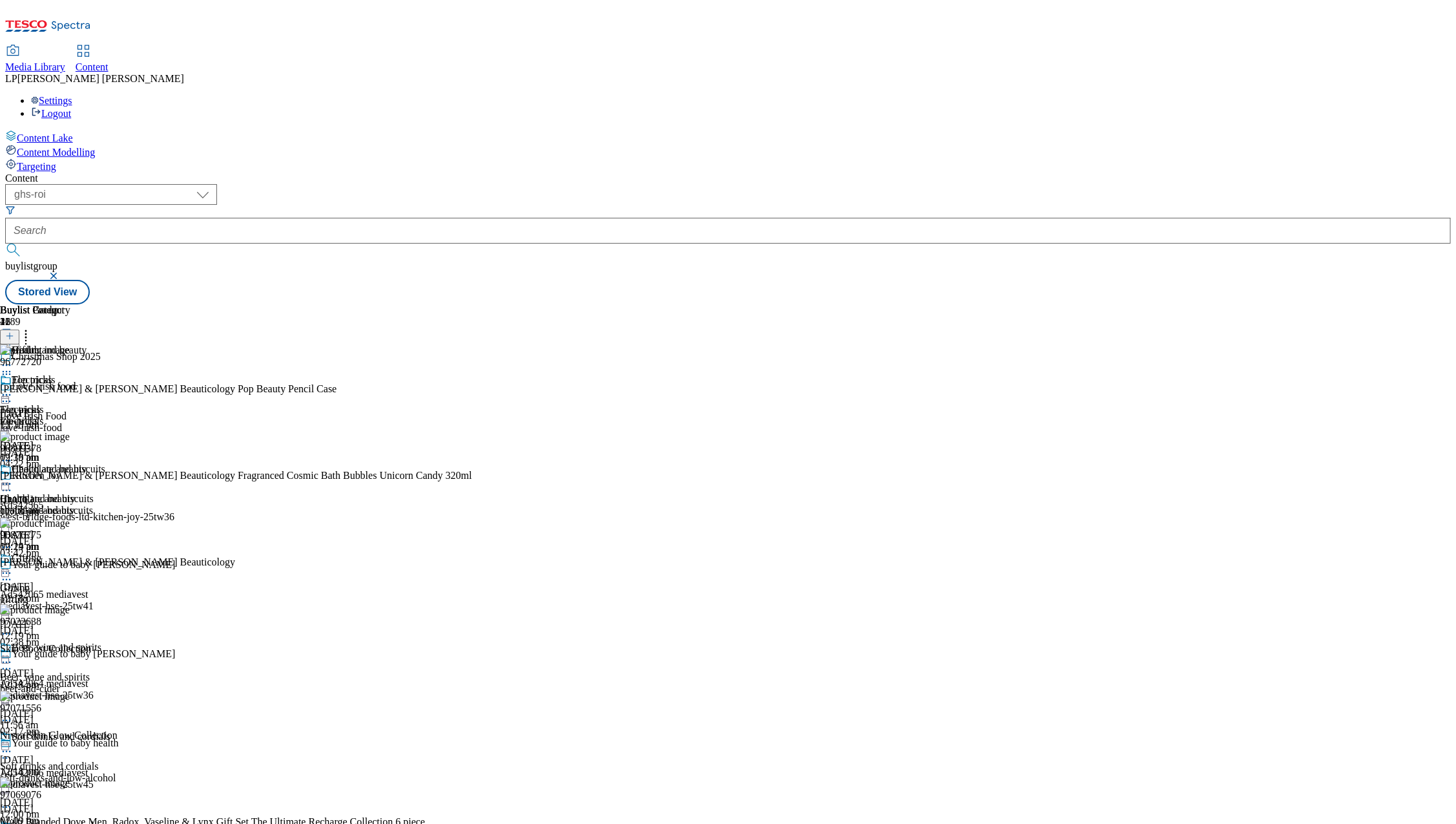
click at [203, 350] on div "Christmas Shop 2025" at bounding box center [101, 365] width 203 height 30
click at [116, 415] on div "top-picks" at bounding box center [58, 421] width 116 height 12
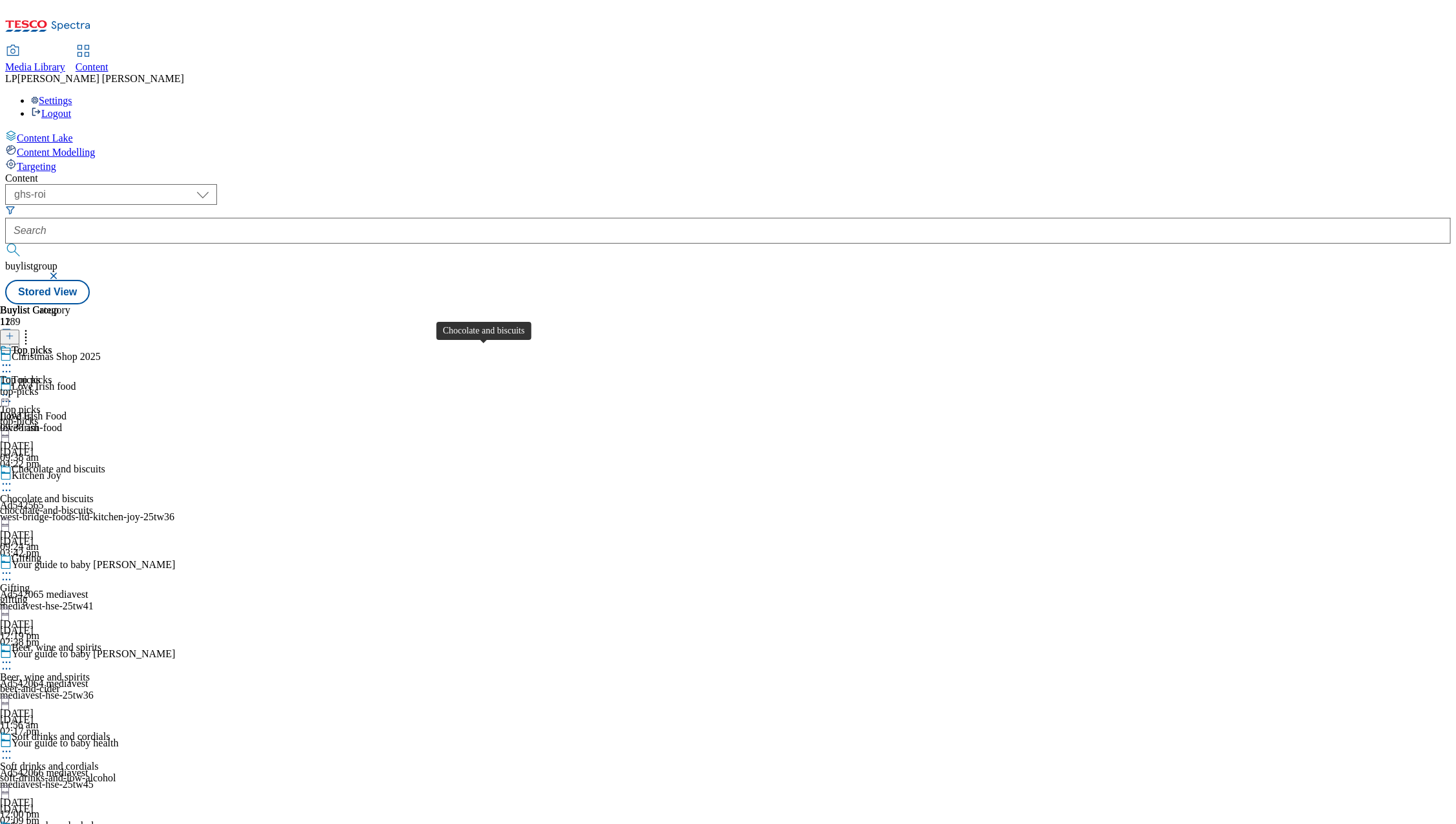
click at [93, 493] on div "Chocolate and biscuits" at bounding box center [47, 499] width 93 height 12
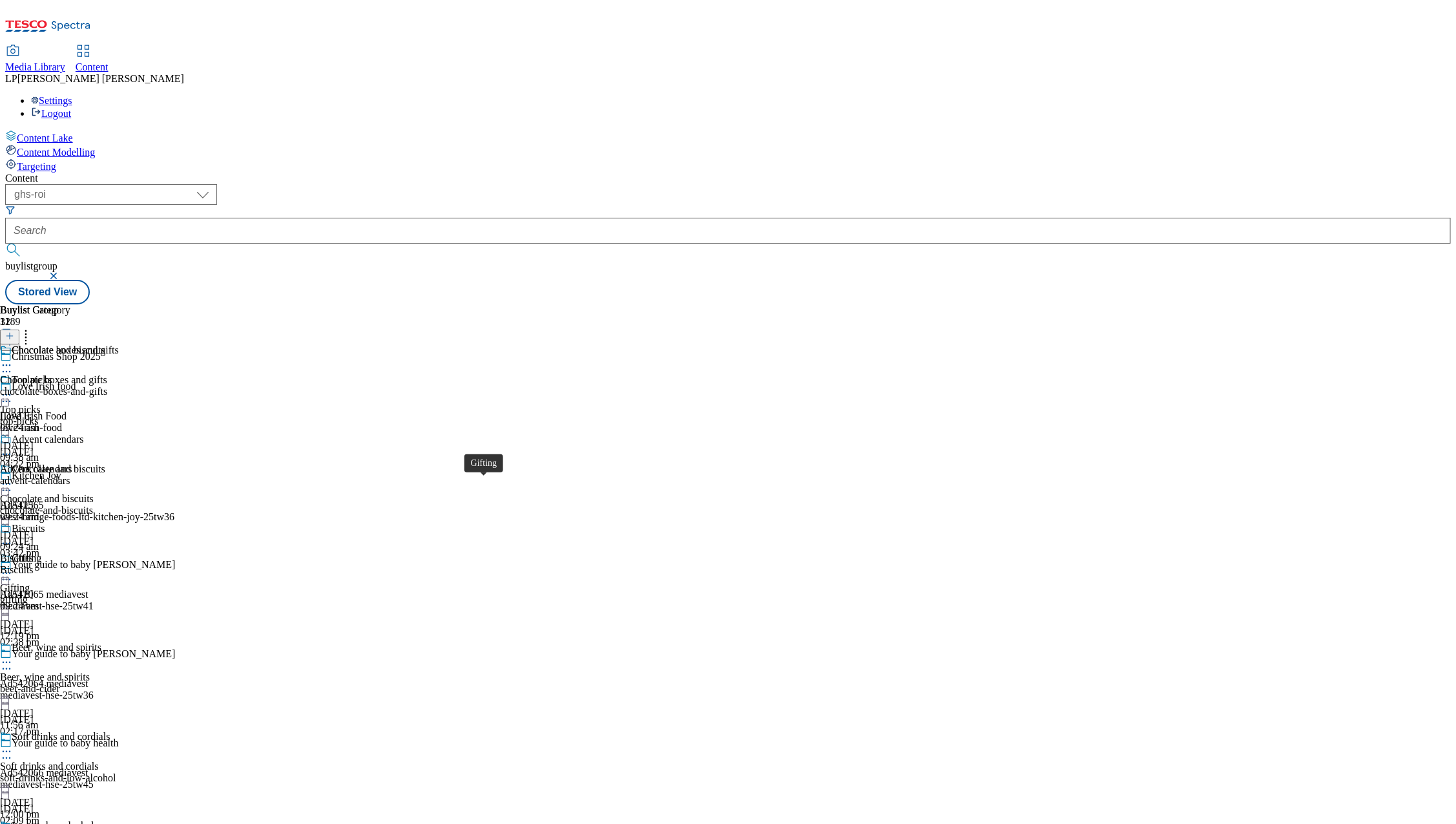
click at [30, 582] on div "Gifting" at bounding box center [14, 588] width 30 height 12
click at [87, 475] on div "health-and-beauty" at bounding box center [43, 481] width 87 height 12
